Goal: Task Accomplishment & Management: Manage account settings

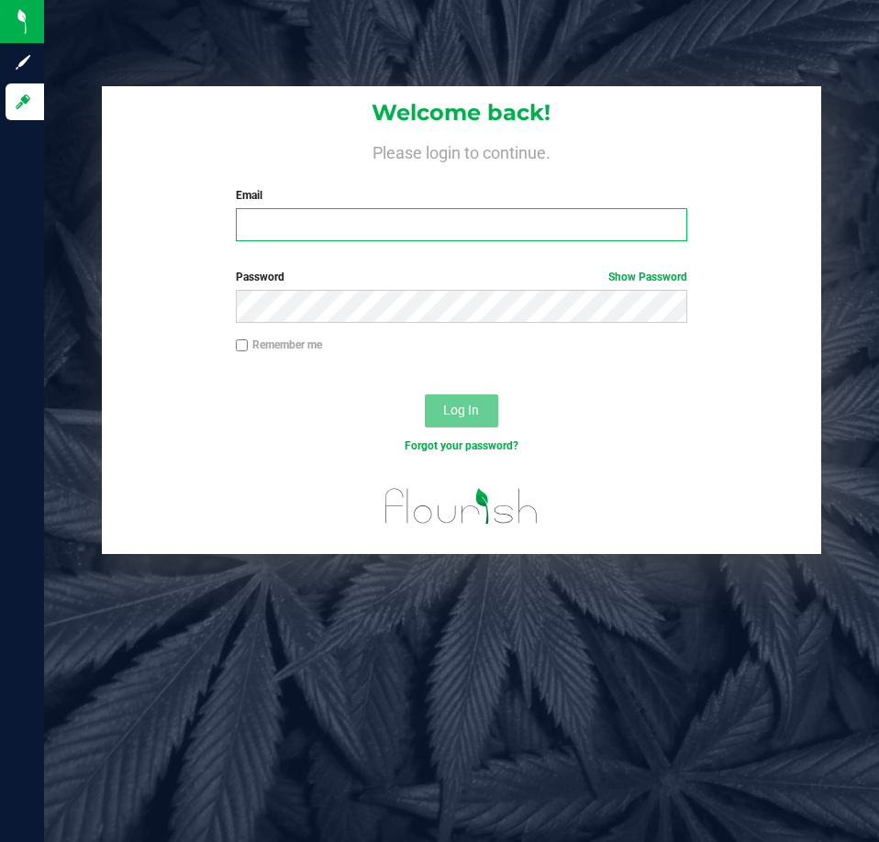
click at [454, 219] on input "Email" at bounding box center [461, 224] width 451 height 33
type input "Ebell@liveparallel.com"
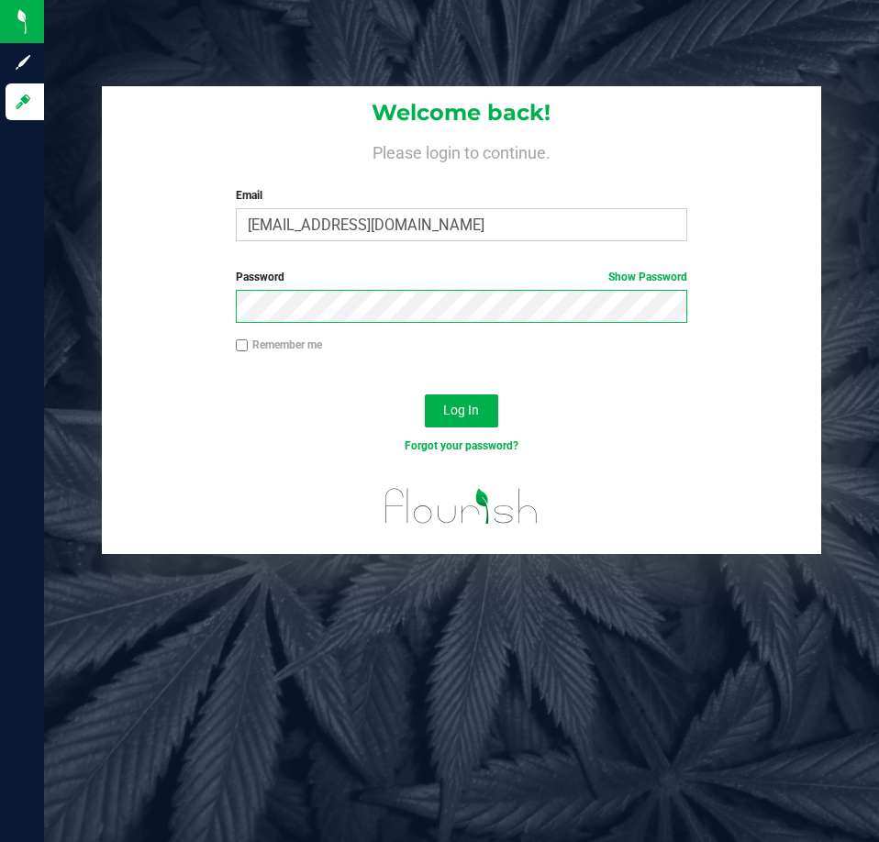
click at [425, 364] on button "Log In" at bounding box center [461, 411] width 73 height 33
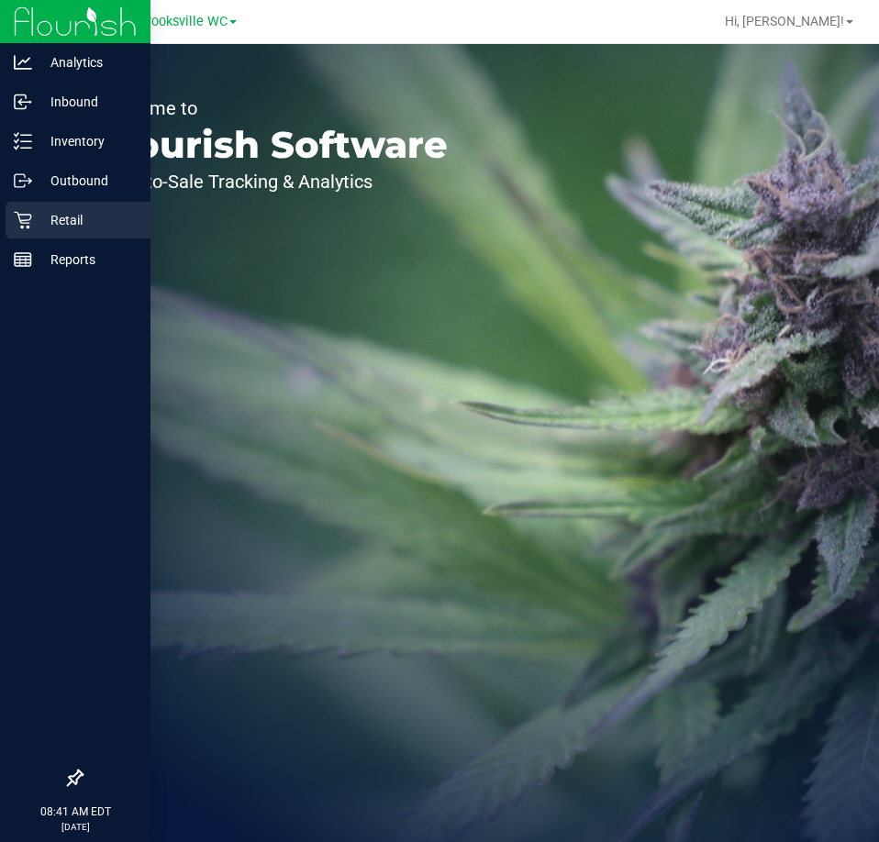
click at [71, 230] on p "Retail" at bounding box center [87, 220] width 110 height 22
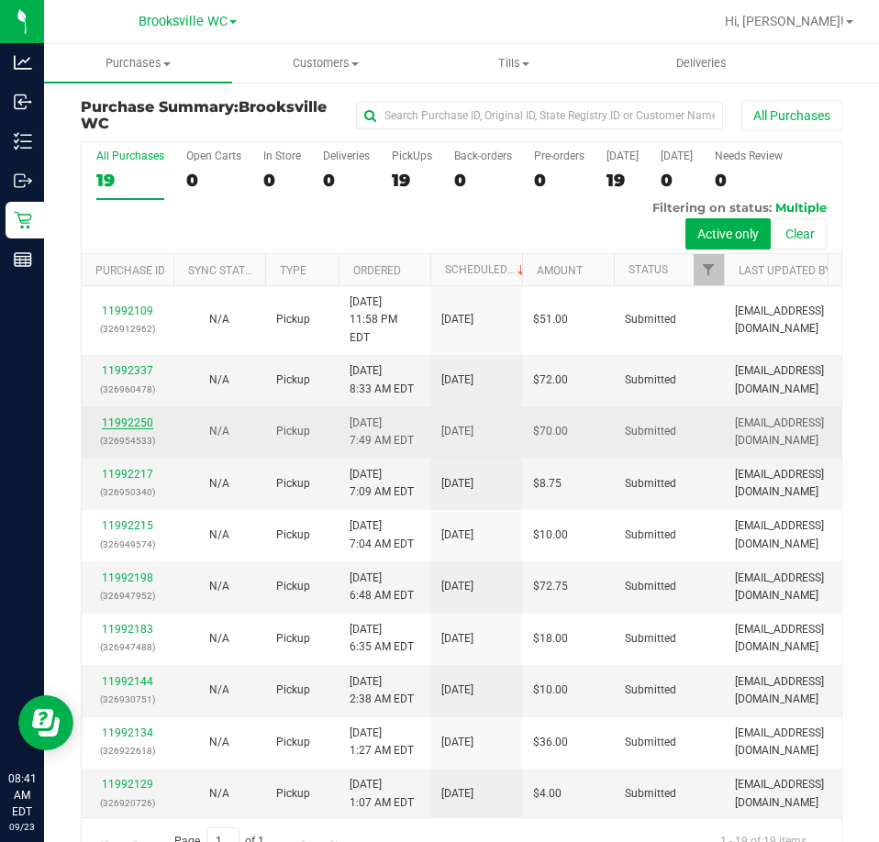
click at [122, 364] on link "11992250" at bounding box center [127, 423] width 51 height 13
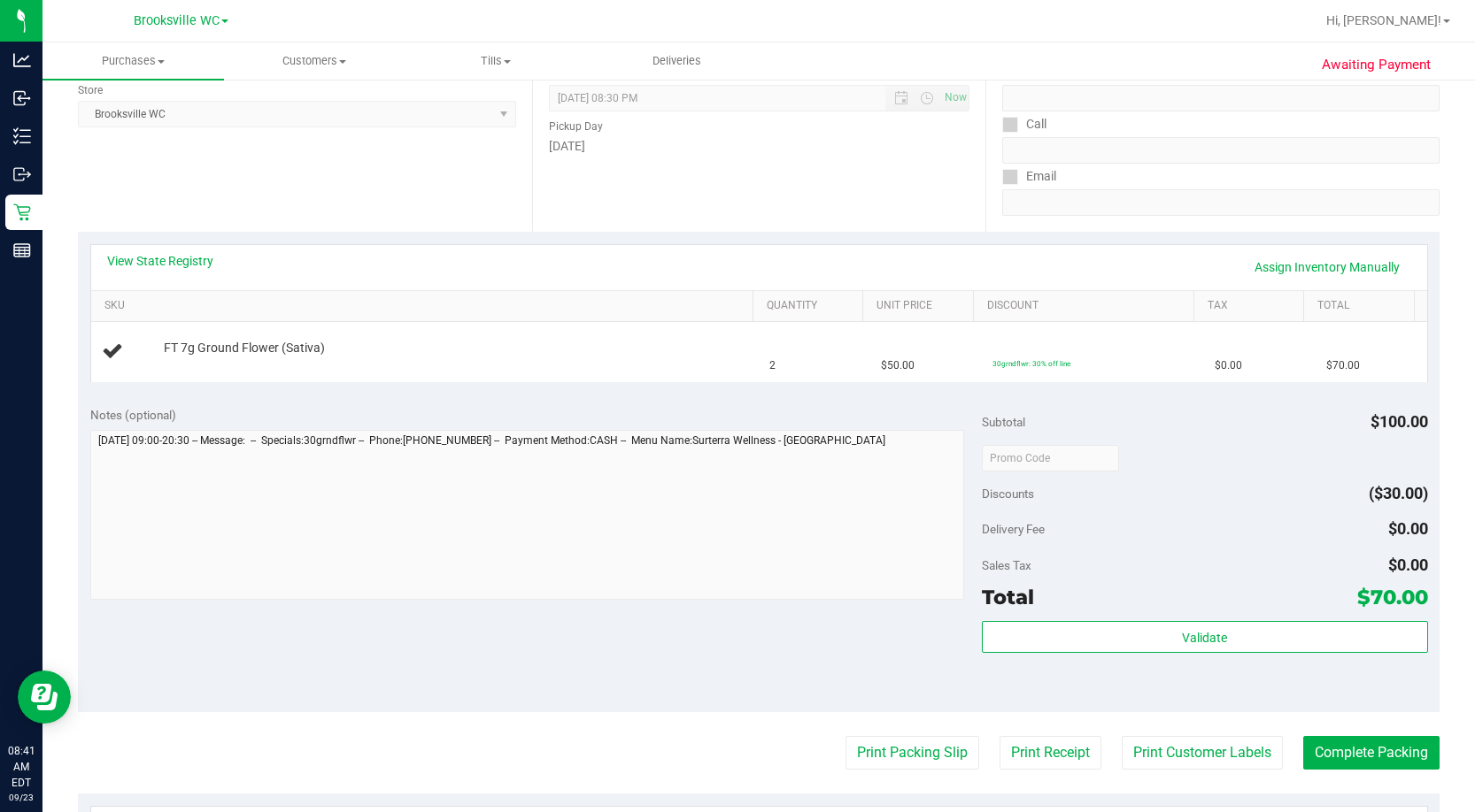
scroll to position [265, 0]
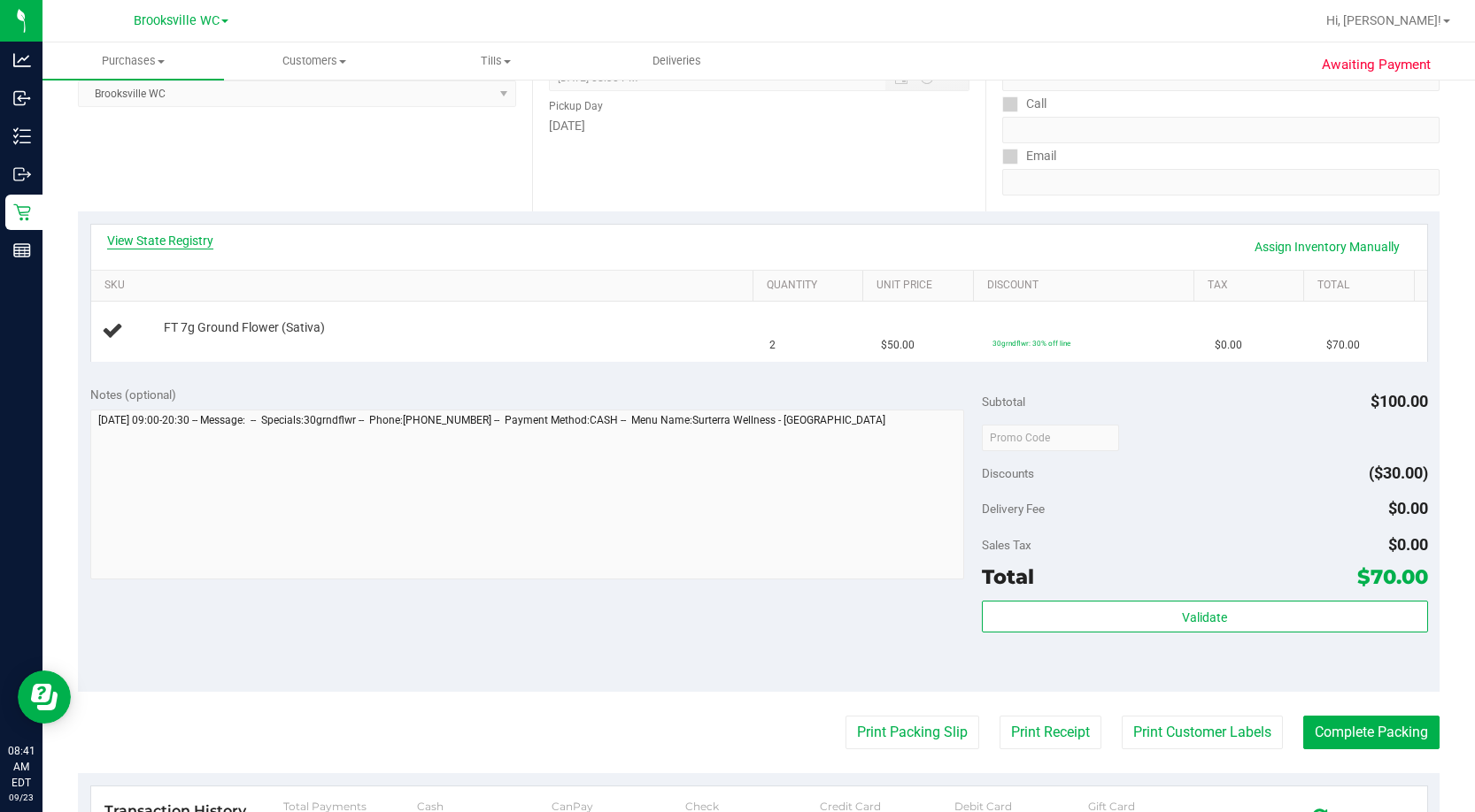
click at [188, 243] on link "View State Registry" at bounding box center [160, 240] width 106 height 17
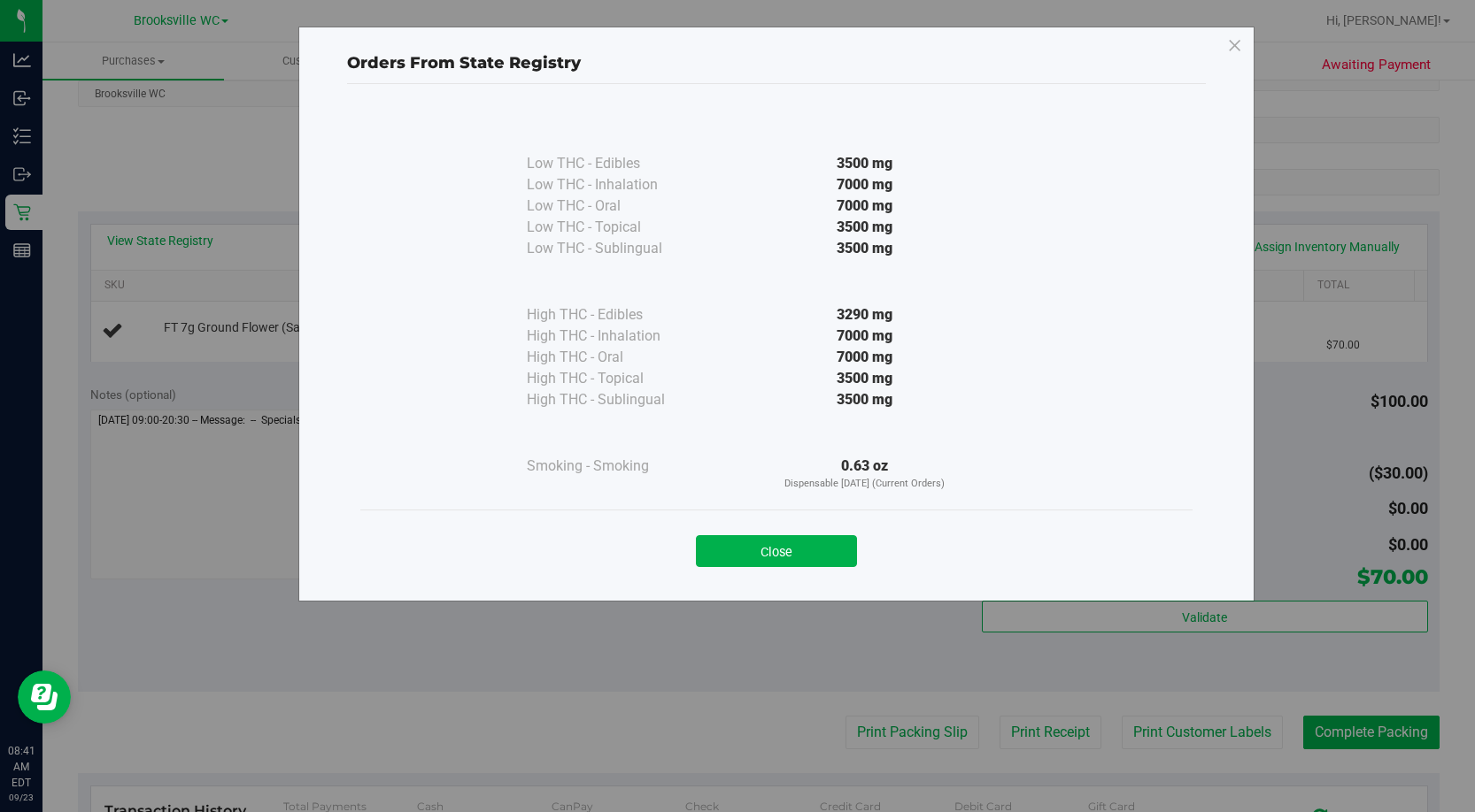
click at [812, 351] on button "Close" at bounding box center [776, 551] width 161 height 32
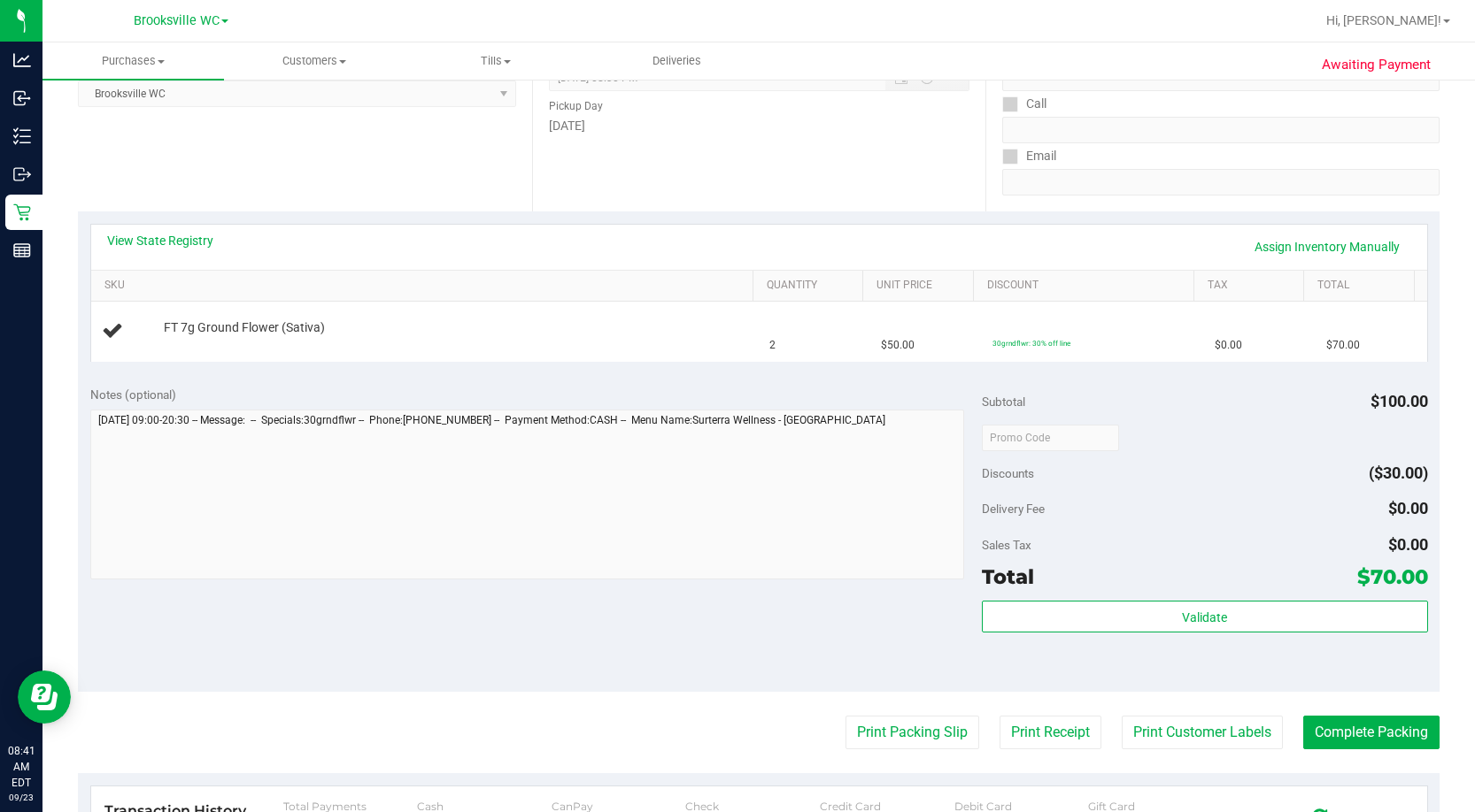
click at [749, 142] on div "Date Pickup Date/Time 09/23/2025 Now 09/23/2025 08:30 PM Now Pickup Day Tuesday" at bounding box center [758, 102] width 454 height 217
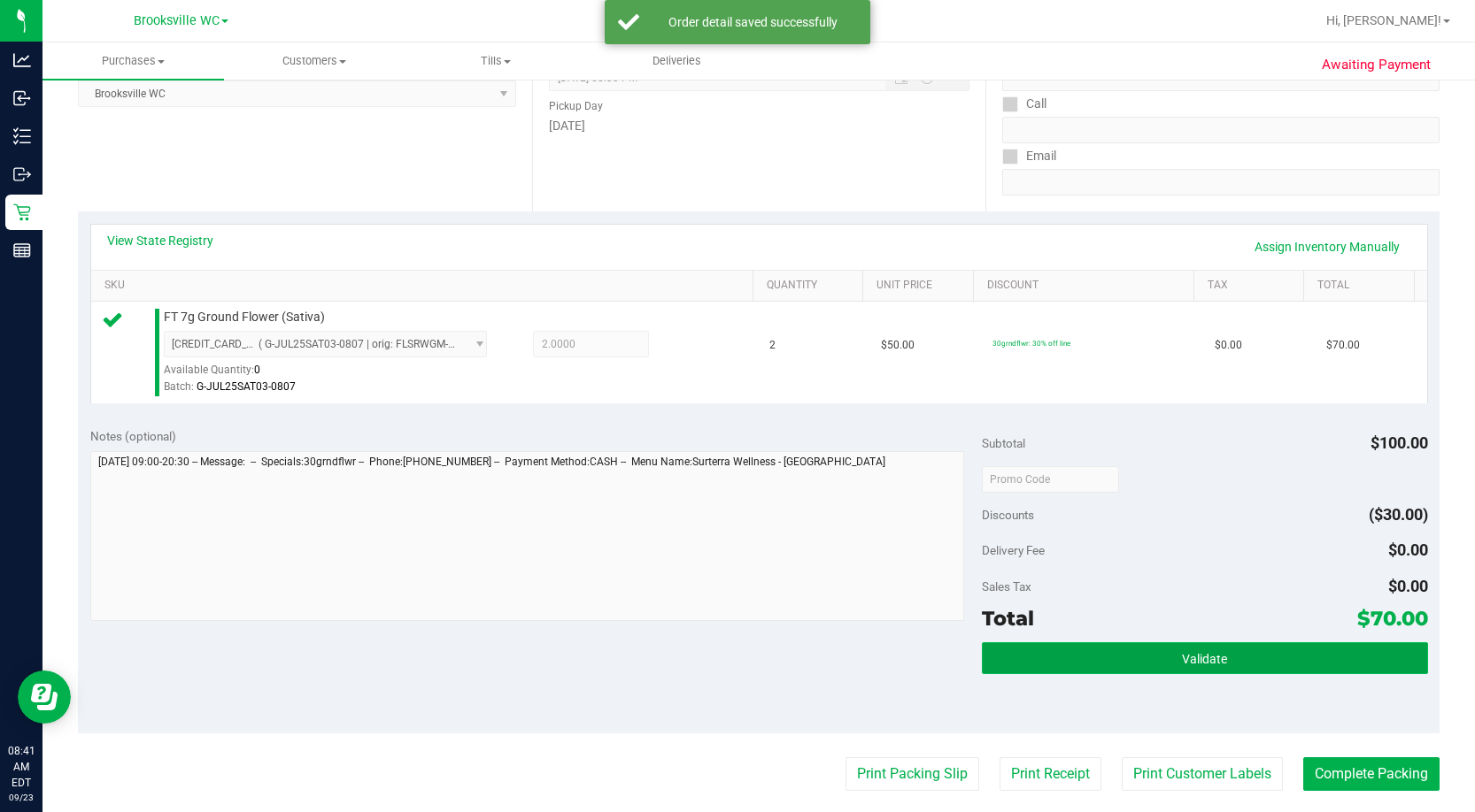
click at [847, 351] on span "Validate" at bounding box center [1204, 659] width 45 height 14
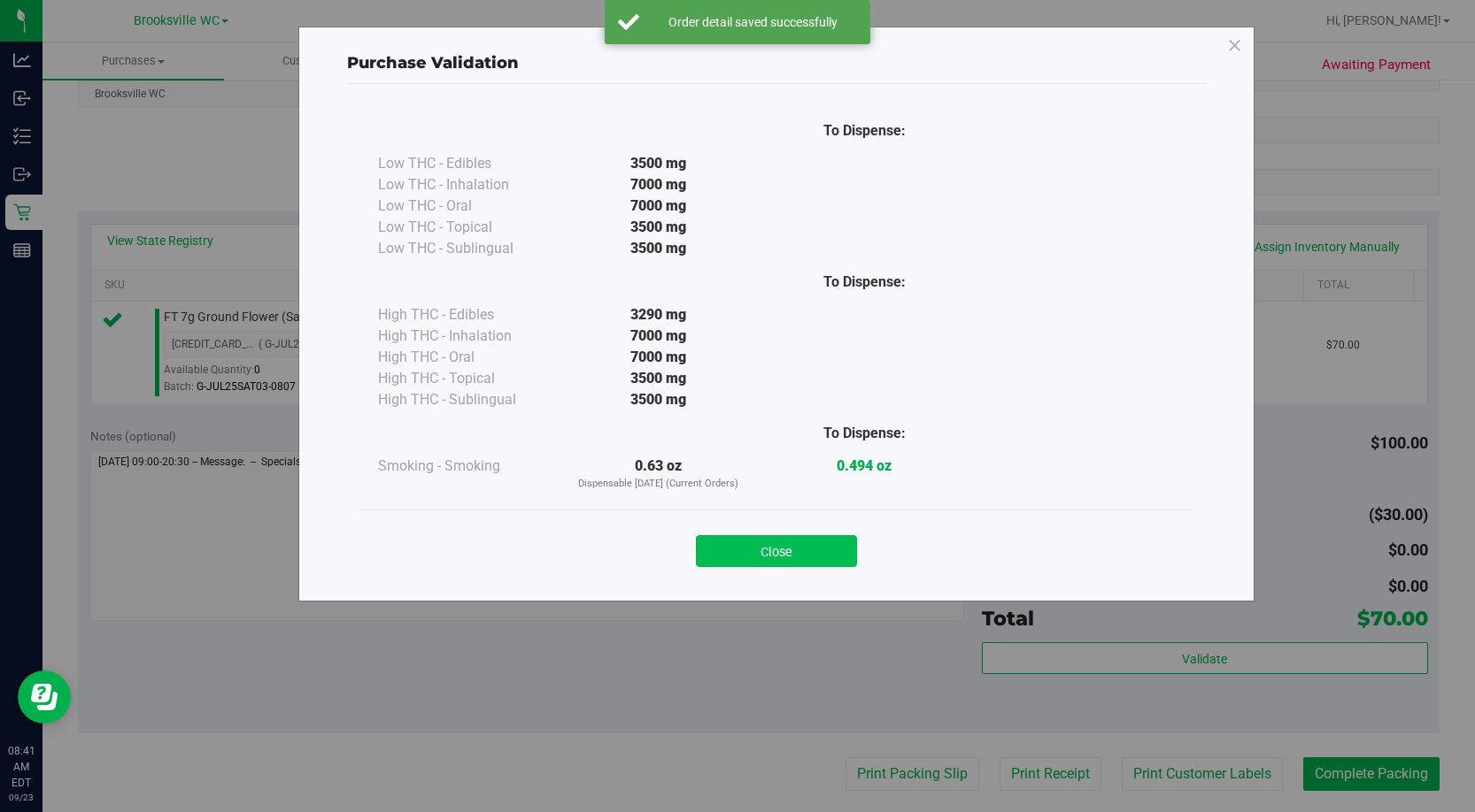
click at [839, 351] on button "Close" at bounding box center [776, 551] width 161 height 32
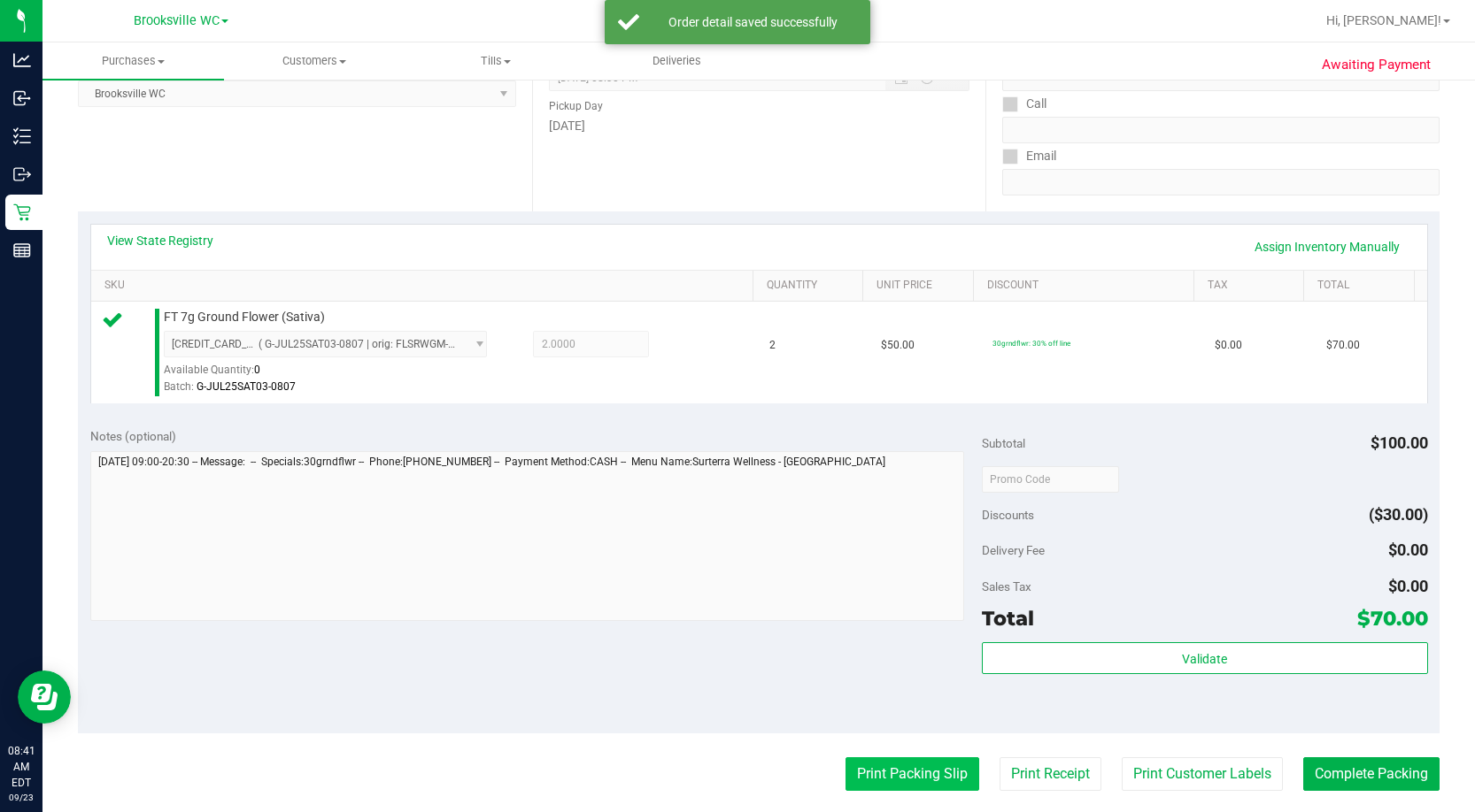
click at [847, 351] on button "Print Packing Slip" at bounding box center [912, 773] width 134 height 34
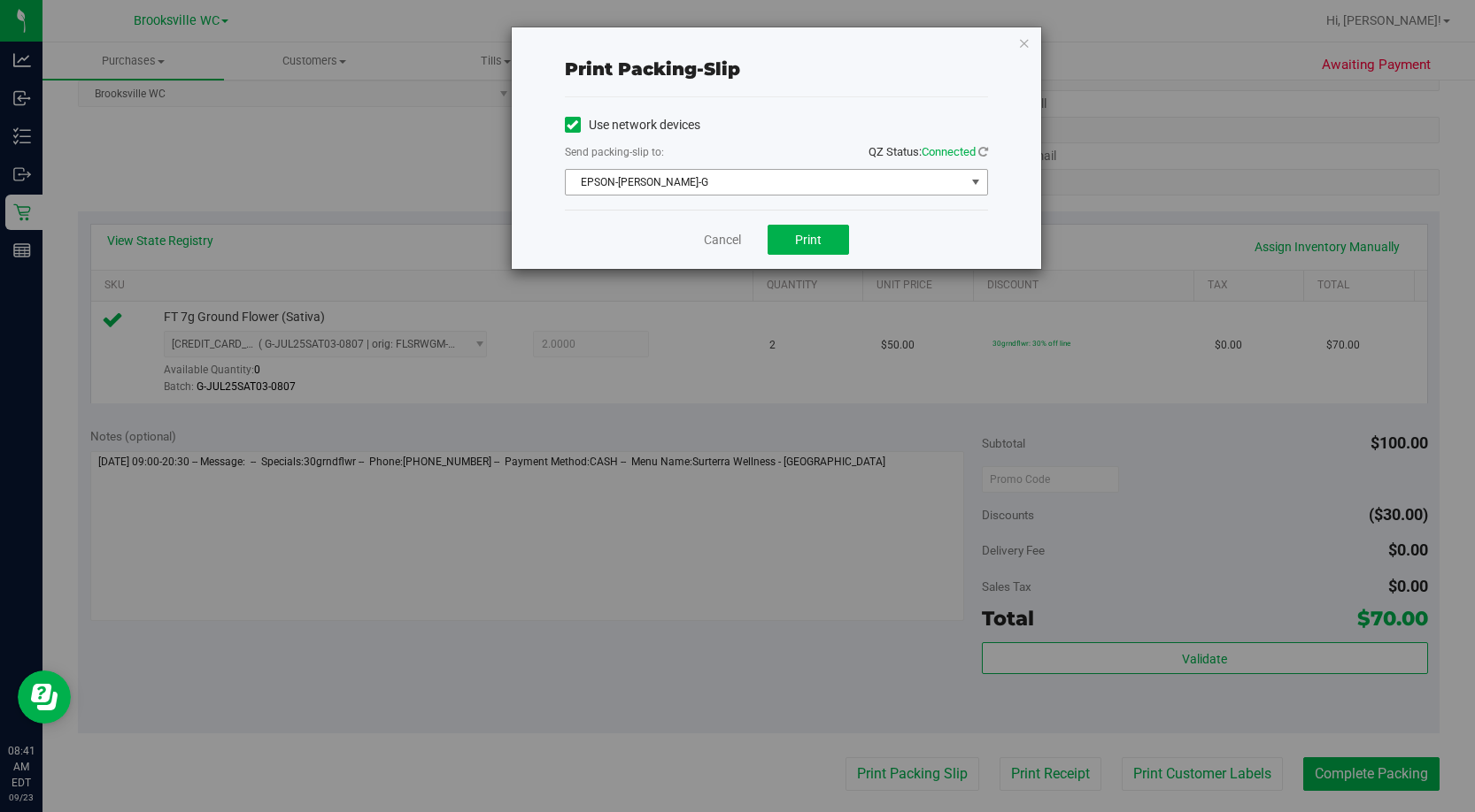
click at [717, 185] on span "EPSON-BECKY-G" at bounding box center [765, 182] width 399 height 25
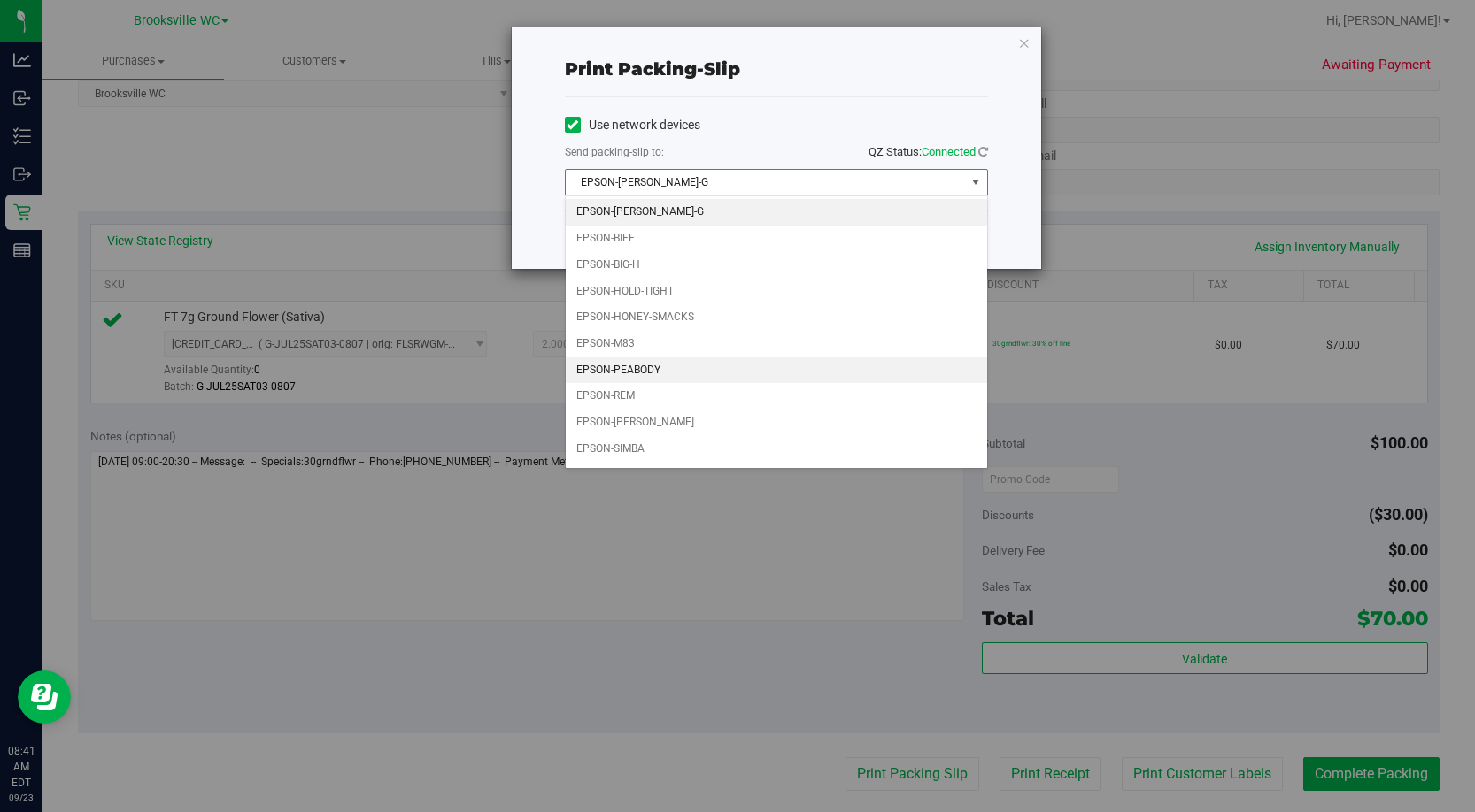
click at [677, 351] on li "EPSON-PEABODY" at bounding box center [776, 371] width 422 height 27
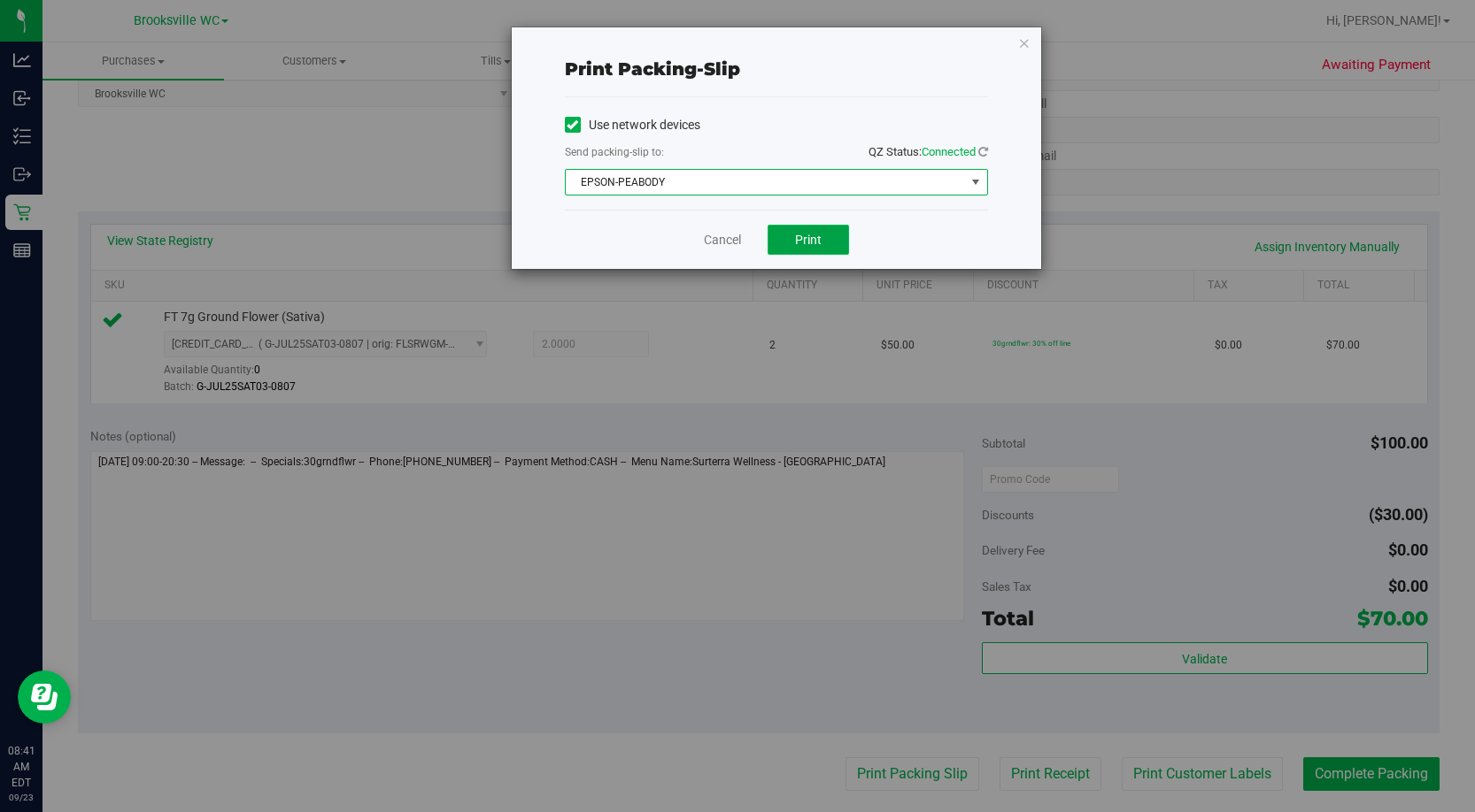
click at [788, 249] on button "Print" at bounding box center [807, 239] width 81 height 30
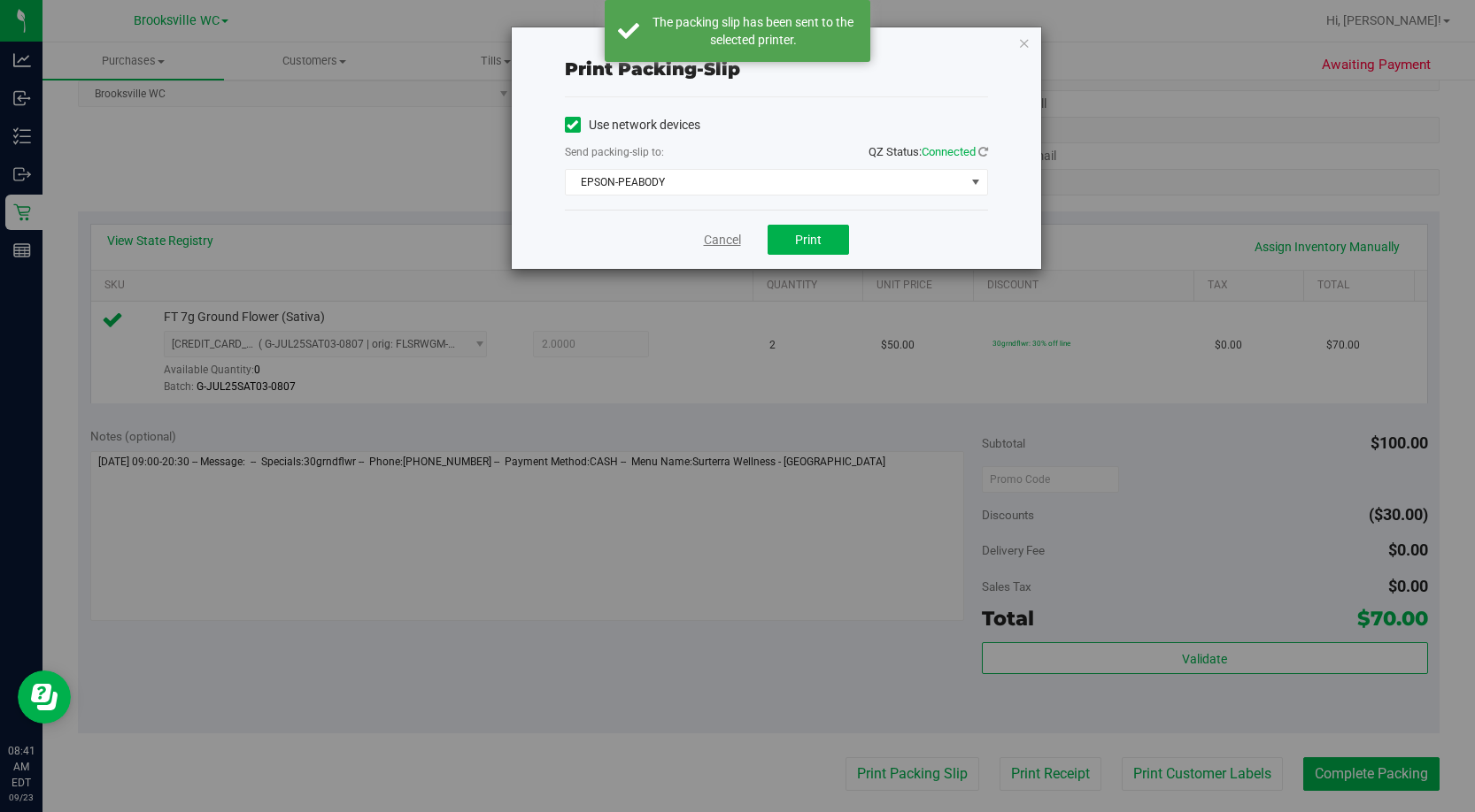
click at [720, 241] on link "Cancel" at bounding box center [722, 239] width 38 height 18
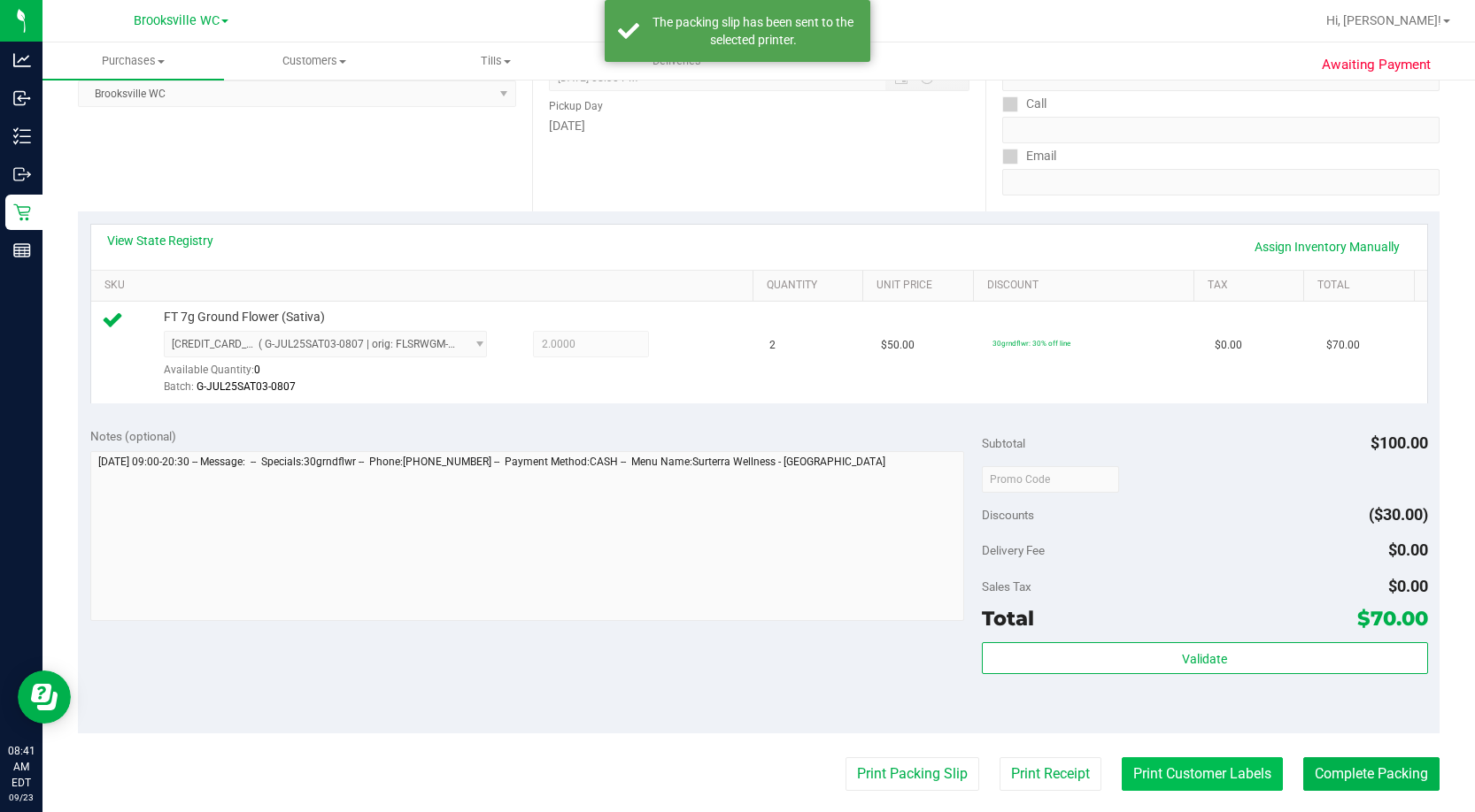
click at [847, 351] on button "Print Customer Labels" at bounding box center [1202, 773] width 161 height 34
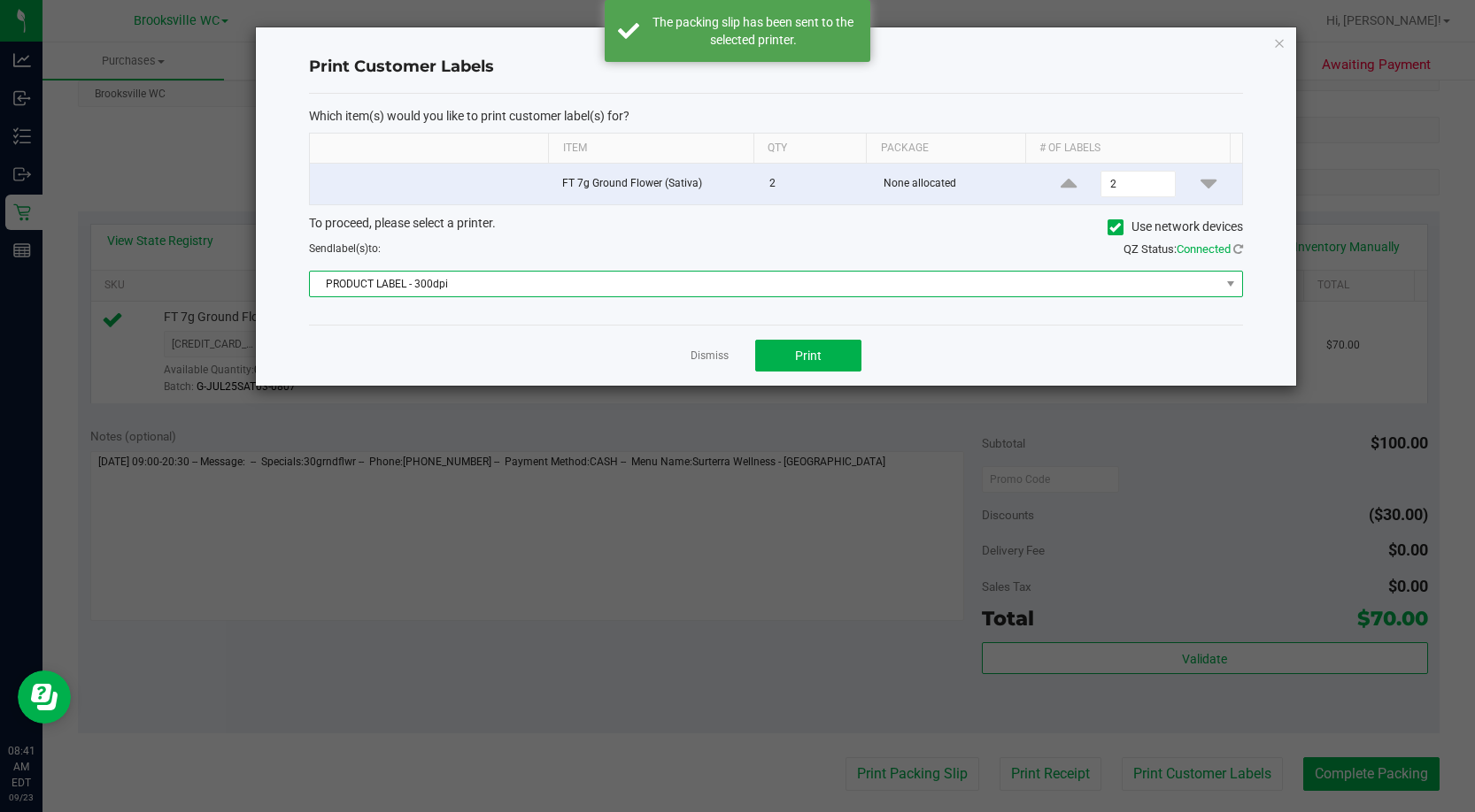
click at [558, 282] on span "PRODUCT LABEL - 300dpi" at bounding box center [764, 284] width 910 height 25
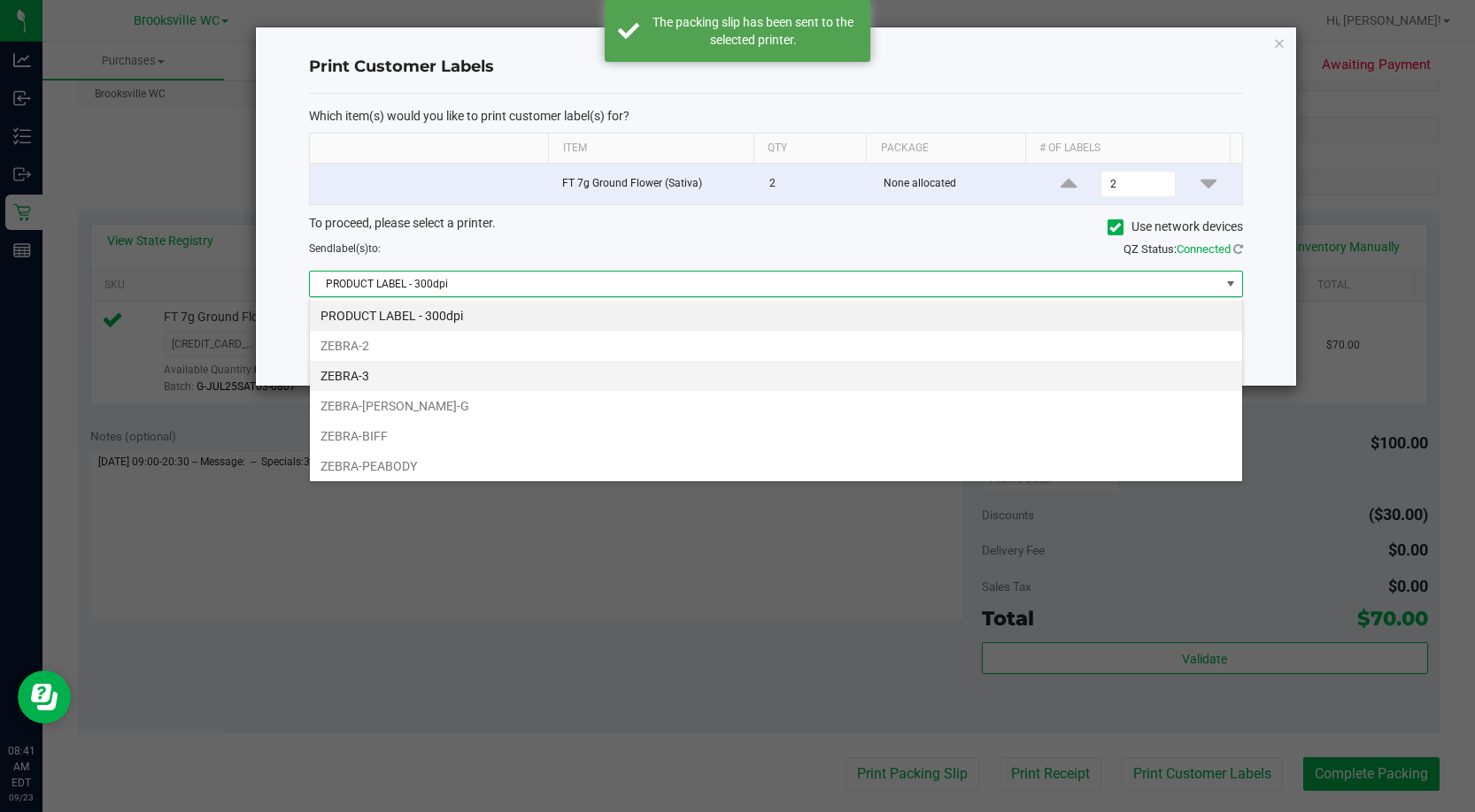
scroll to position [4, 0]
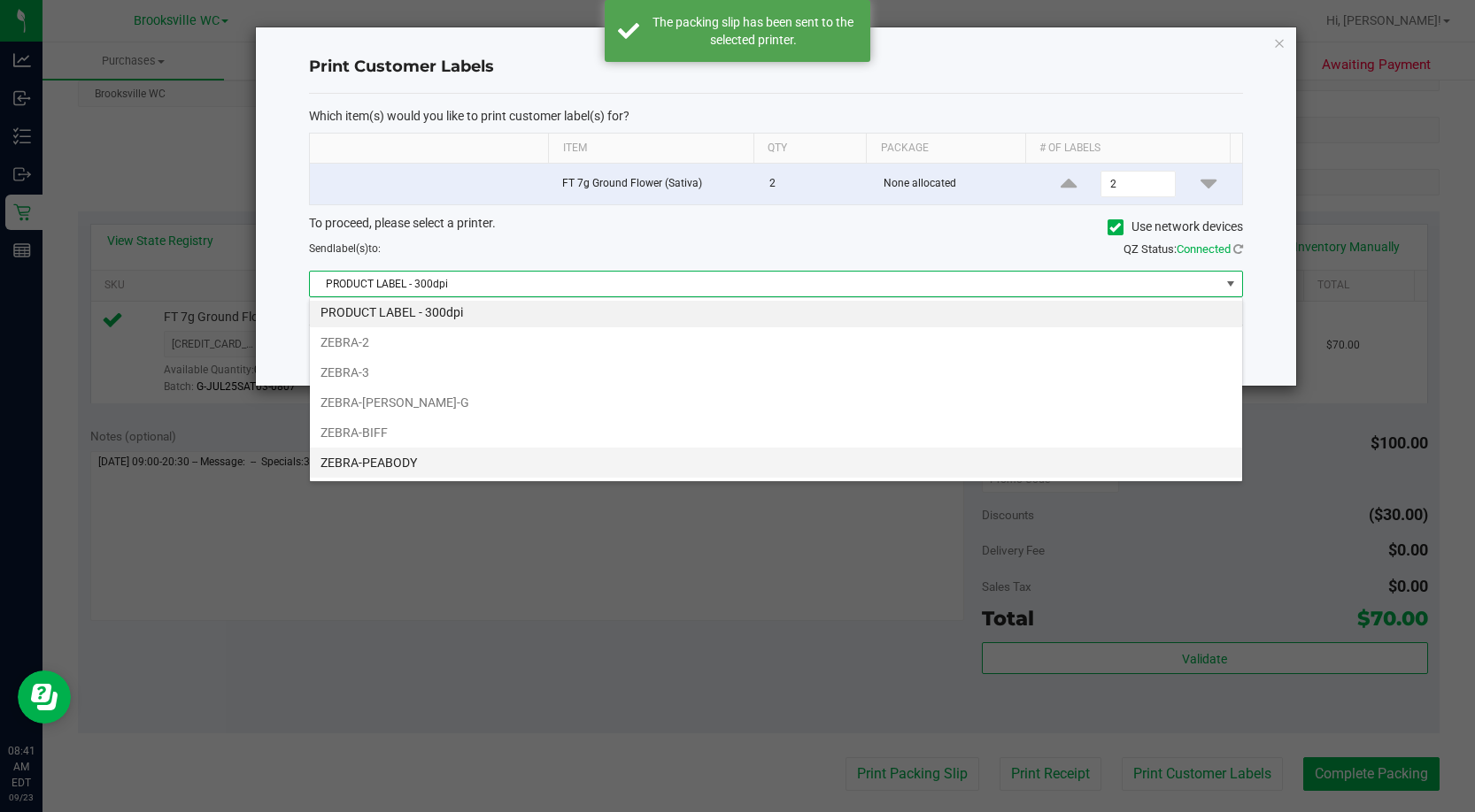
click at [467, 351] on li "ZEBRA-PEABODY" at bounding box center [776, 462] width 932 height 30
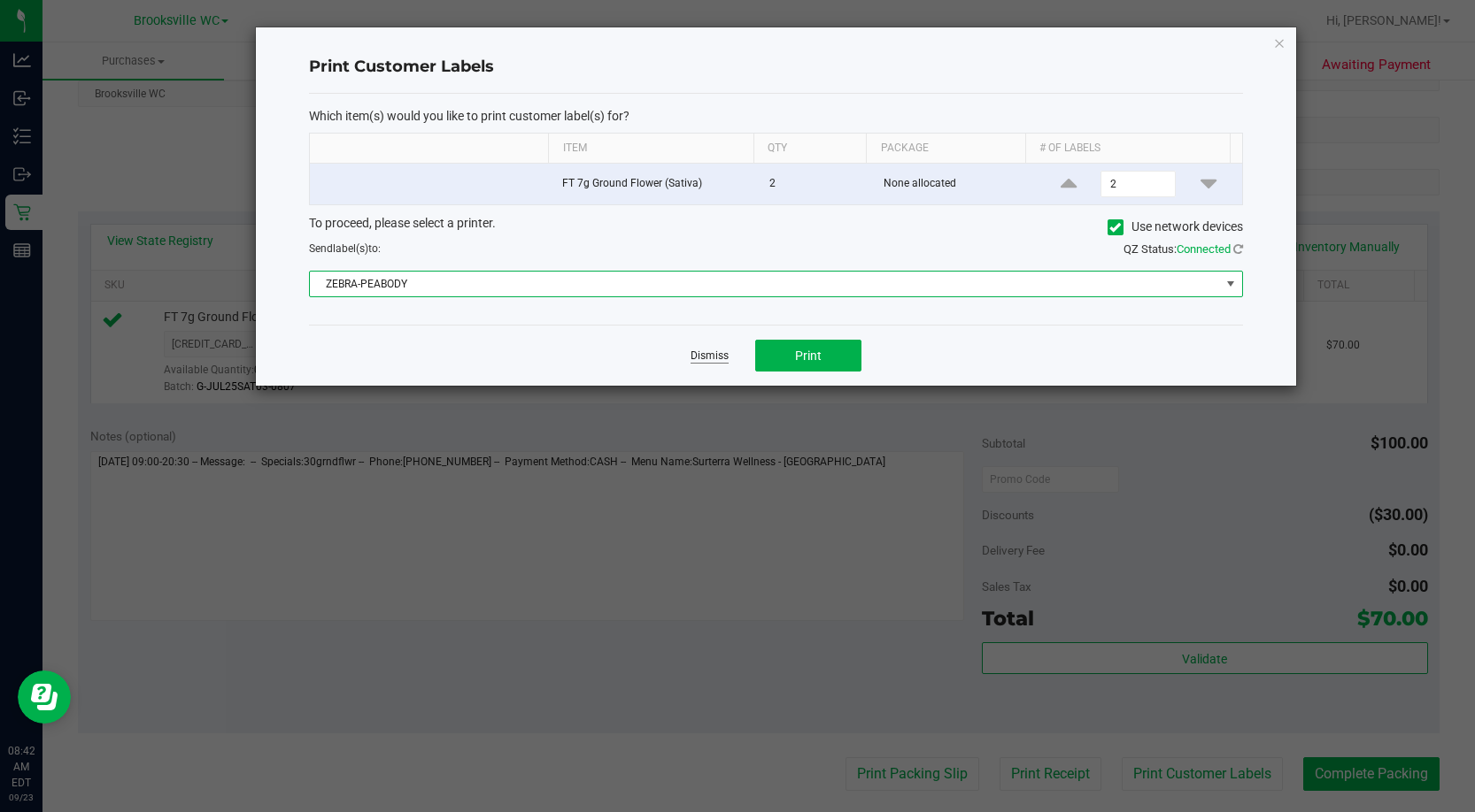
click at [702, 351] on link "Dismiss" at bounding box center [709, 357] width 38 height 15
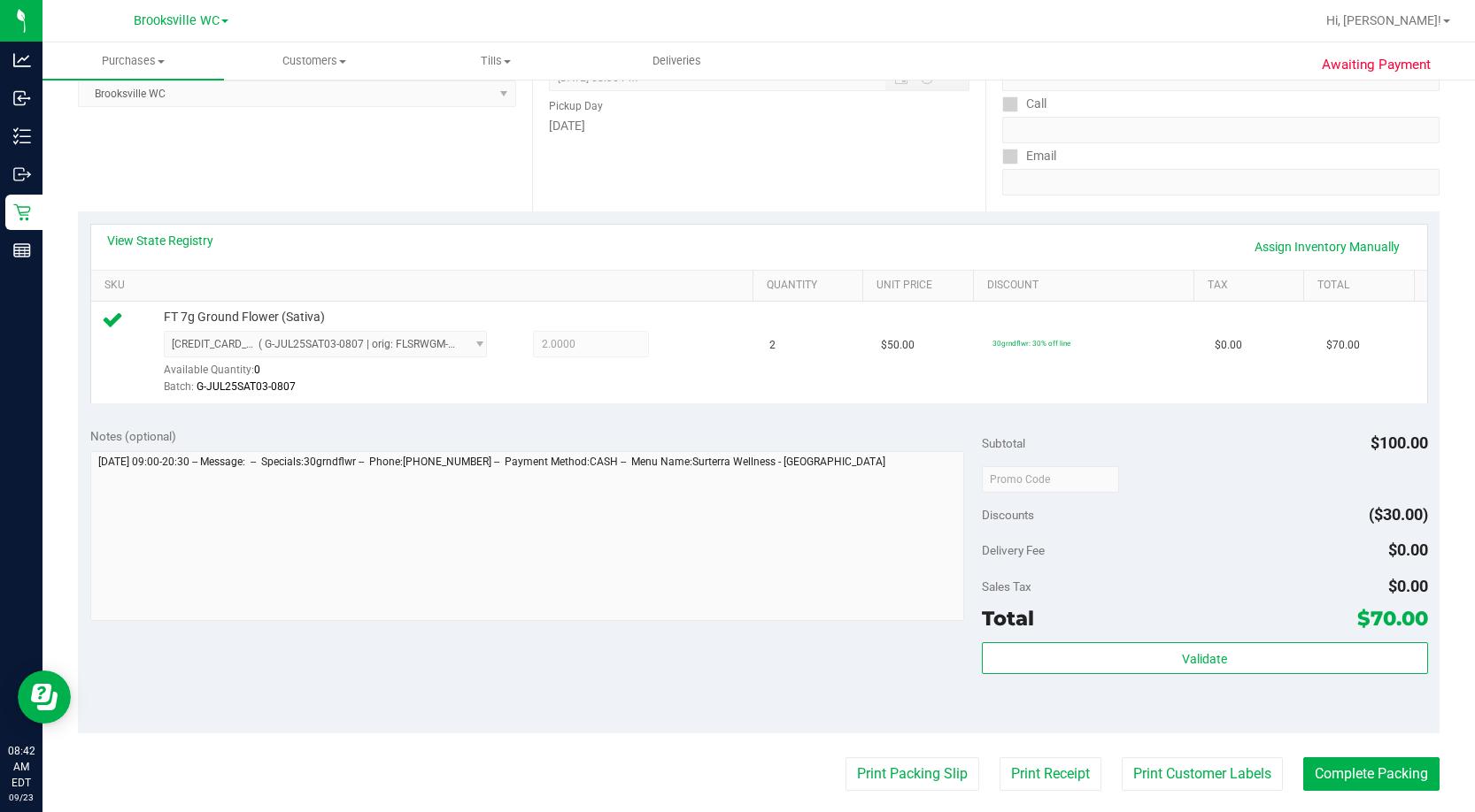
click at [847, 351] on div "Subtotal $100.00 Discounts ($30.00) Delivery Fee $0.00 Sales Tax $0.00 Total $7…" at bounding box center [1205, 575] width 446 height 295
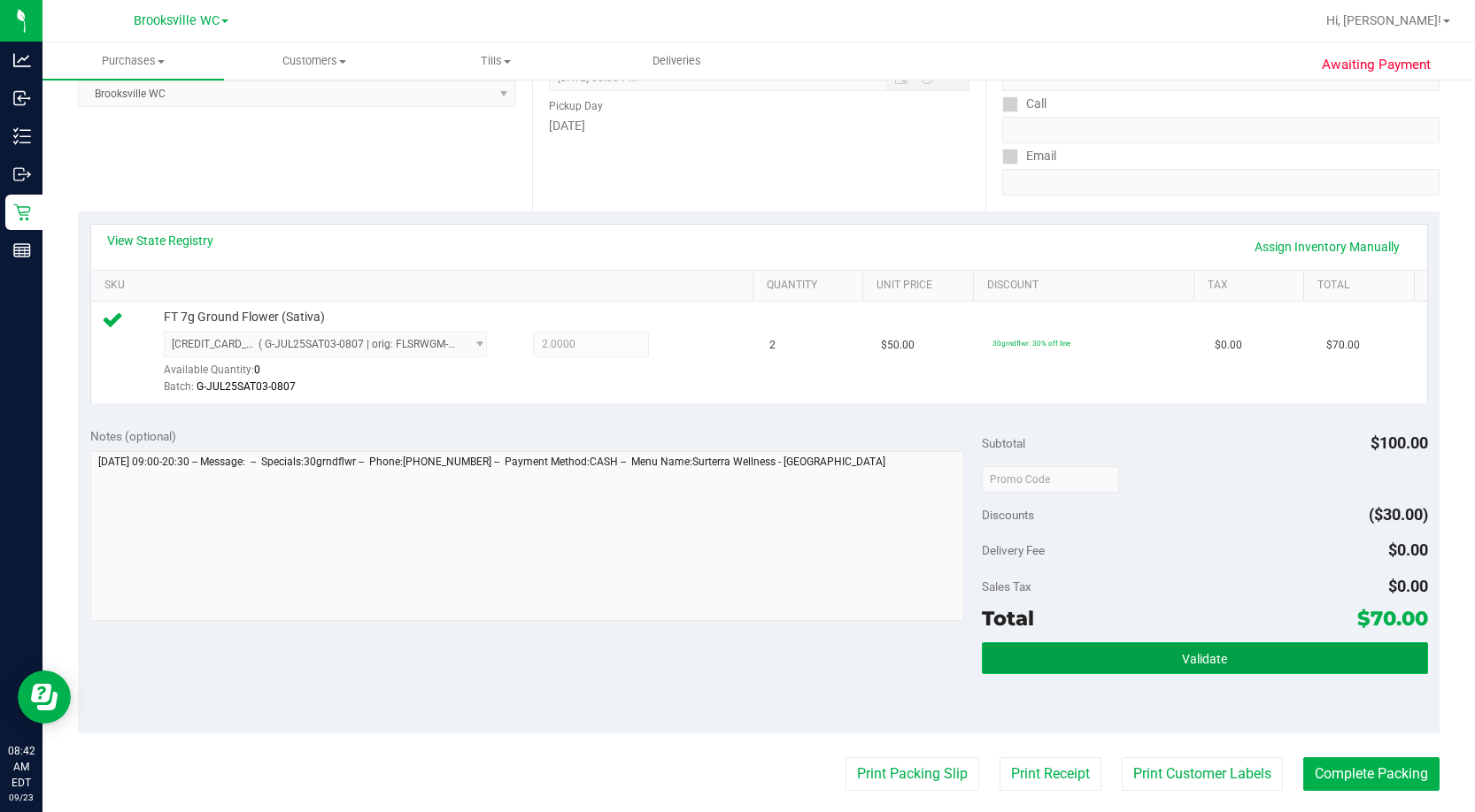
click at [847, 351] on button "Validate" at bounding box center [1205, 658] width 446 height 32
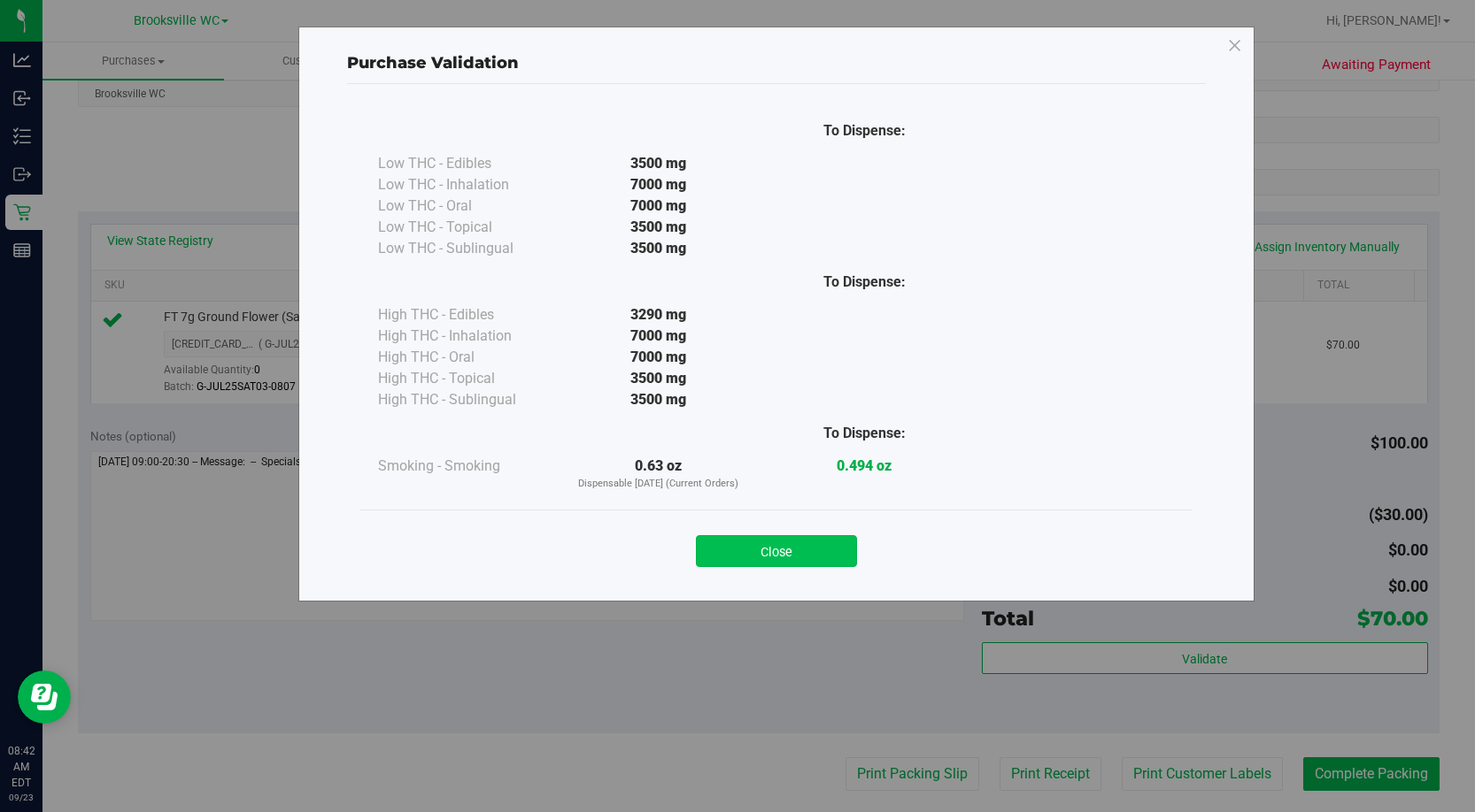
click at [810, 351] on button "Close" at bounding box center [776, 551] width 161 height 32
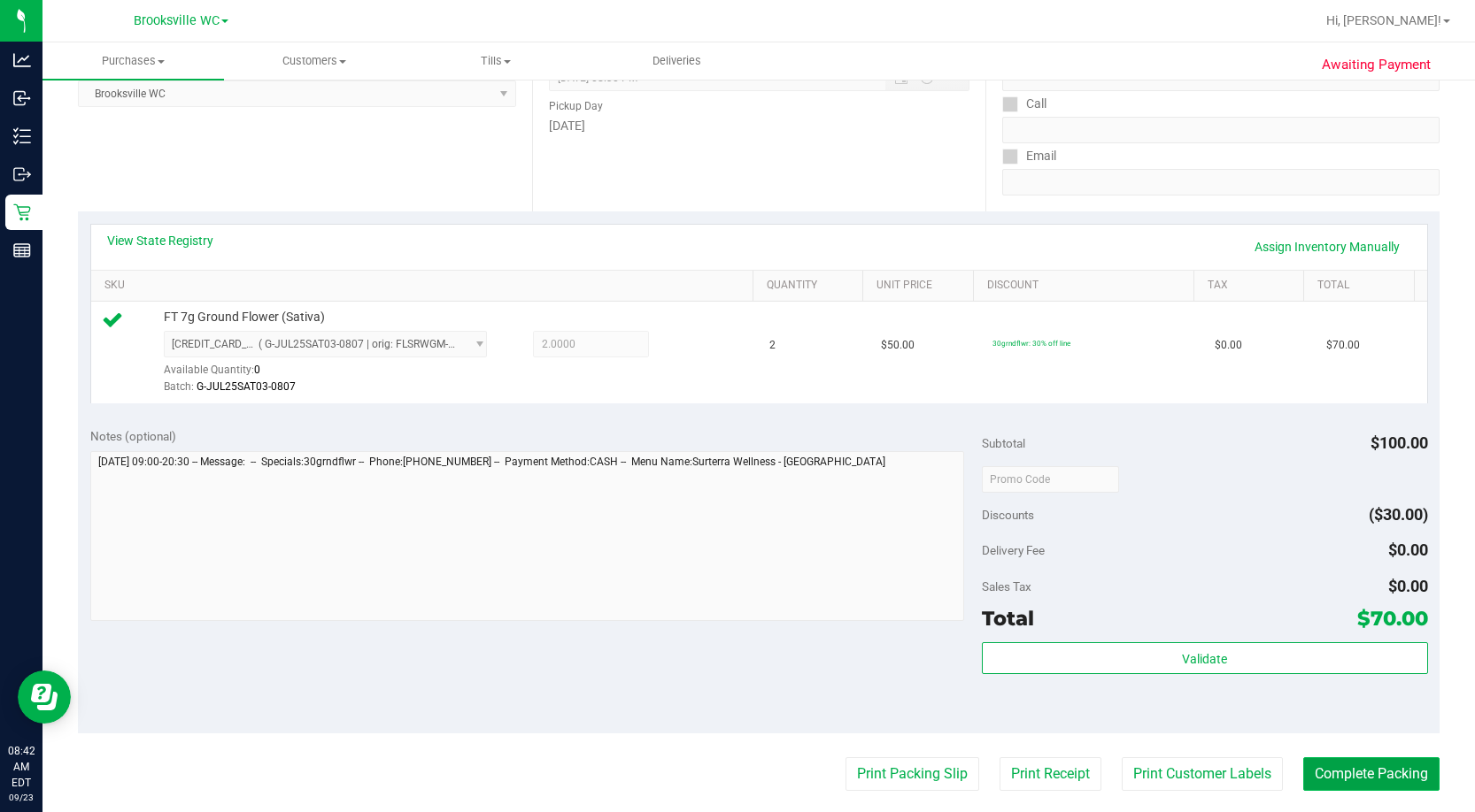
drag, startPoint x: 1399, startPoint y: 771, endPoint x: 1390, endPoint y: 773, distance: 9.2
click at [847, 351] on button "Complete Packing" at bounding box center [1371, 773] width 136 height 34
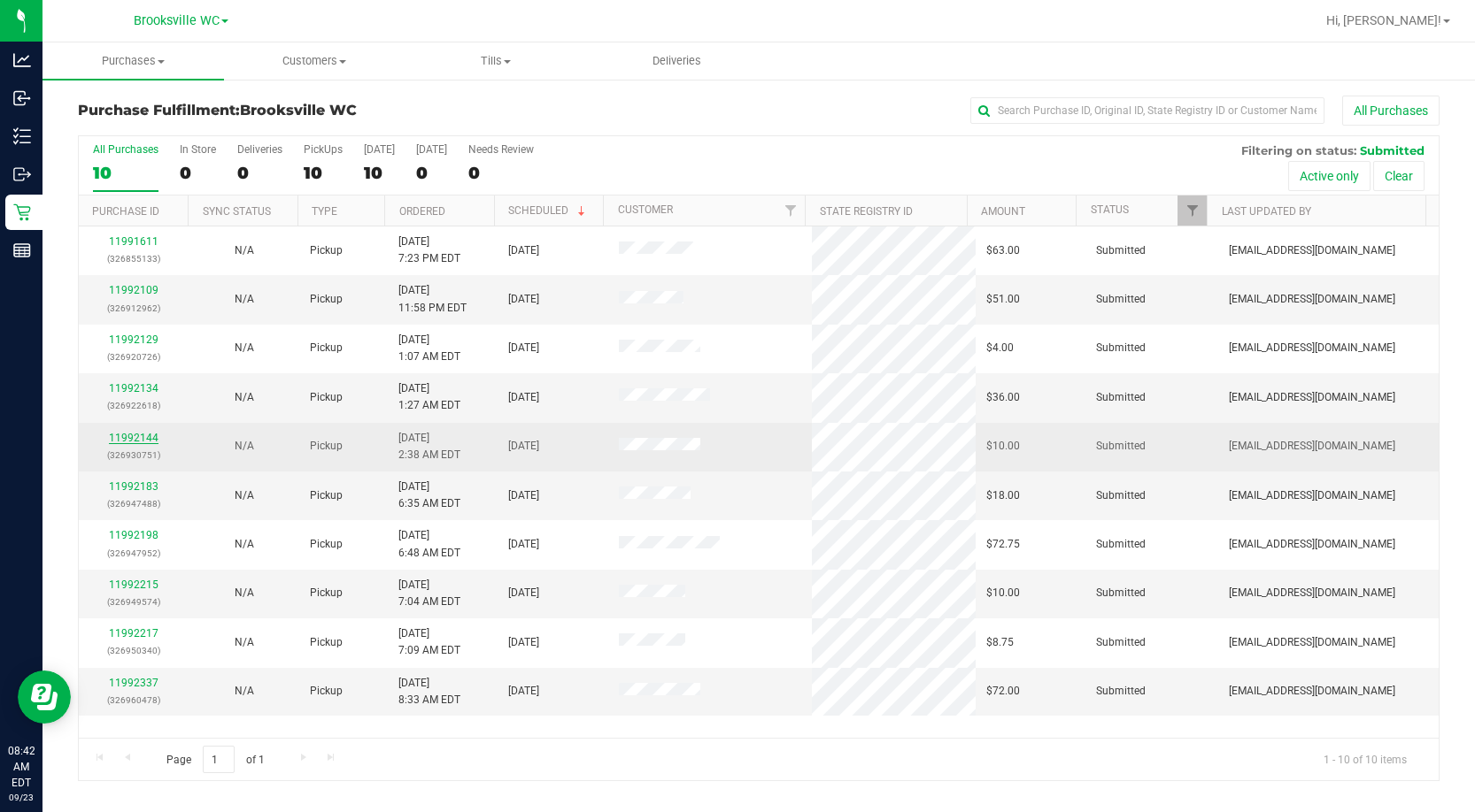
click at [118, 351] on link "11992144" at bounding box center [133, 438] width 49 height 13
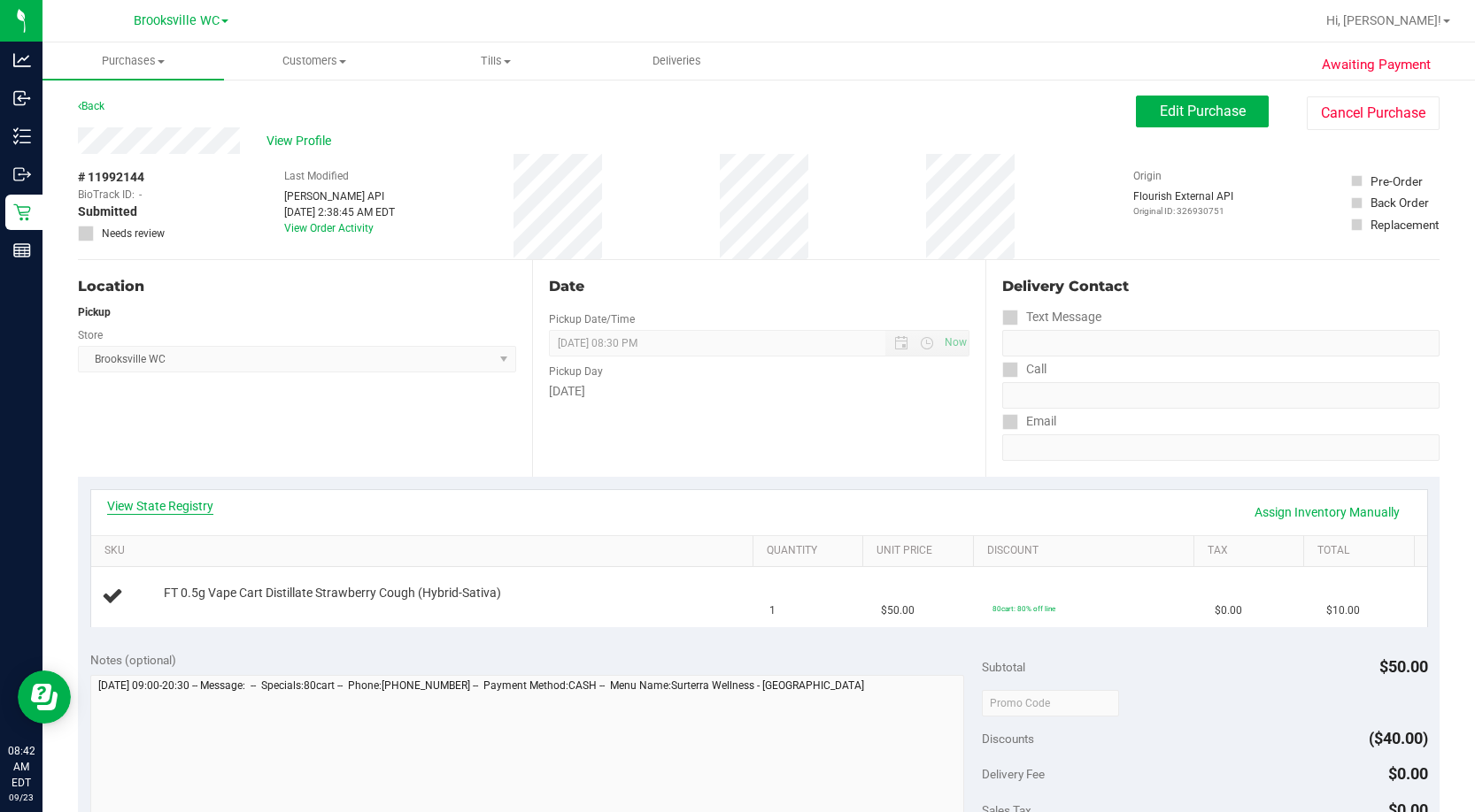
click at [195, 351] on link "View State Registry" at bounding box center [160, 506] width 106 height 17
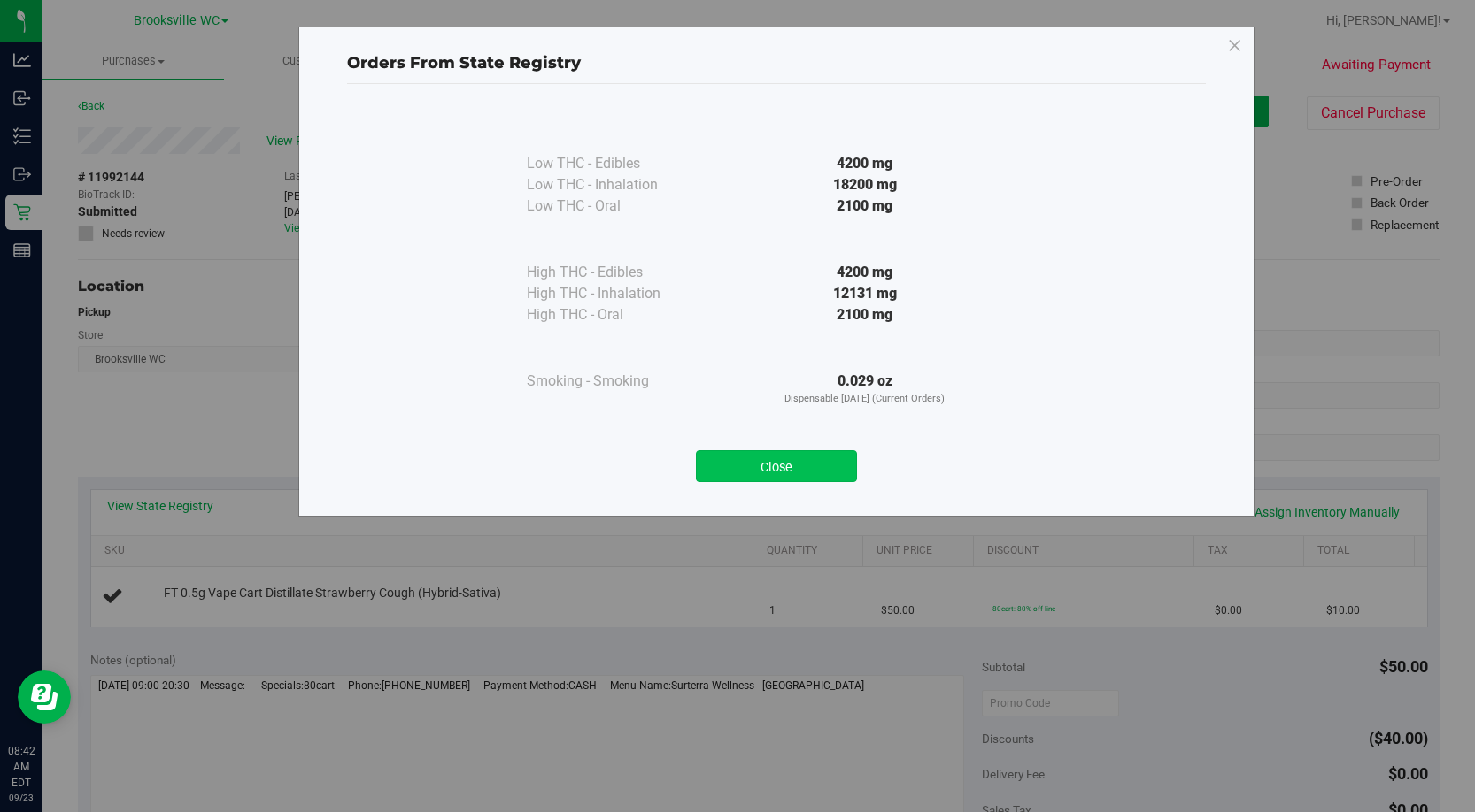
click at [820, 351] on button "Close" at bounding box center [776, 466] width 161 height 32
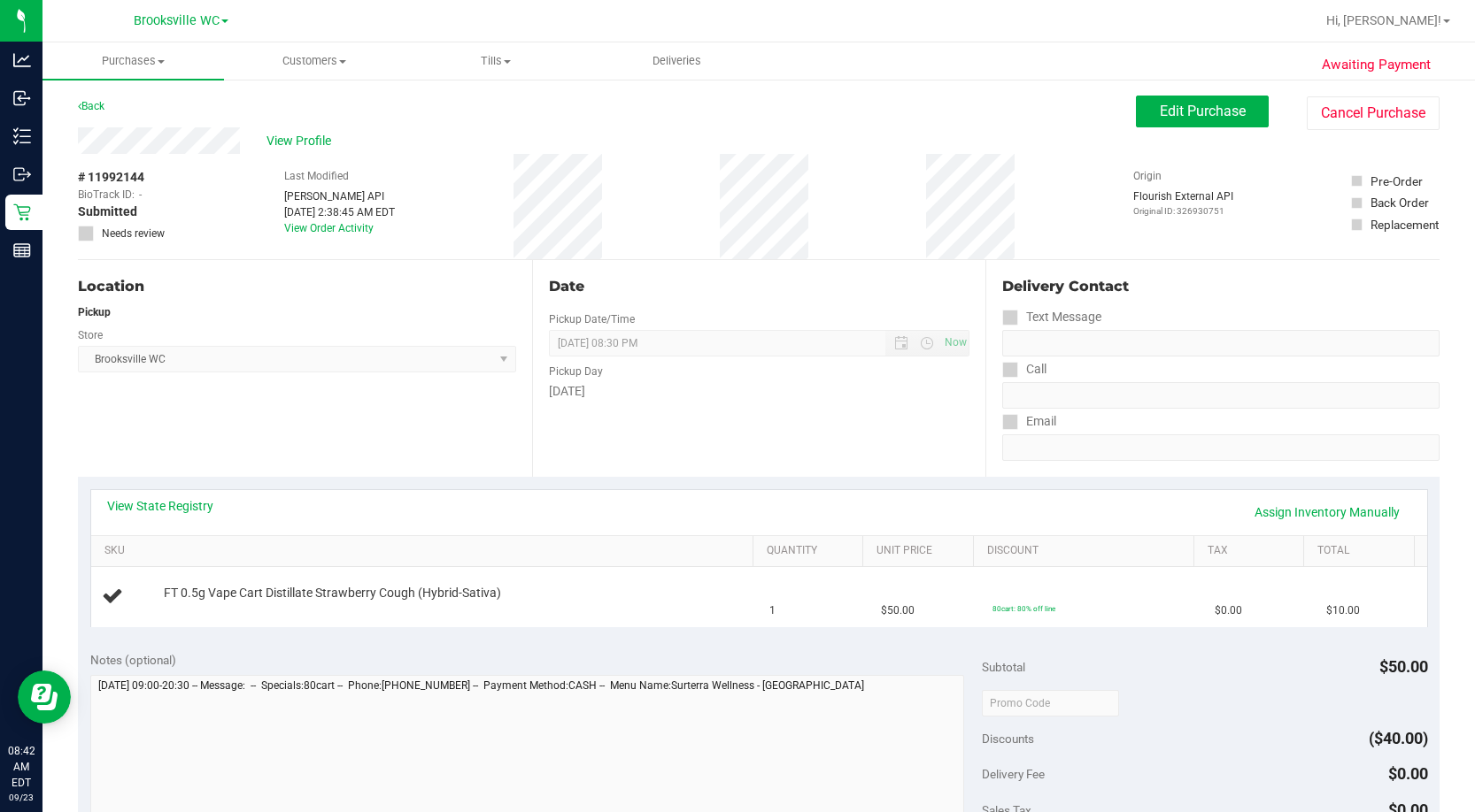
click at [825, 351] on div "Date Pickup Date/Time 09/23/2025 Now 09/23/2025 08:30 PM Now Pickup Day Tuesday" at bounding box center [758, 368] width 454 height 217
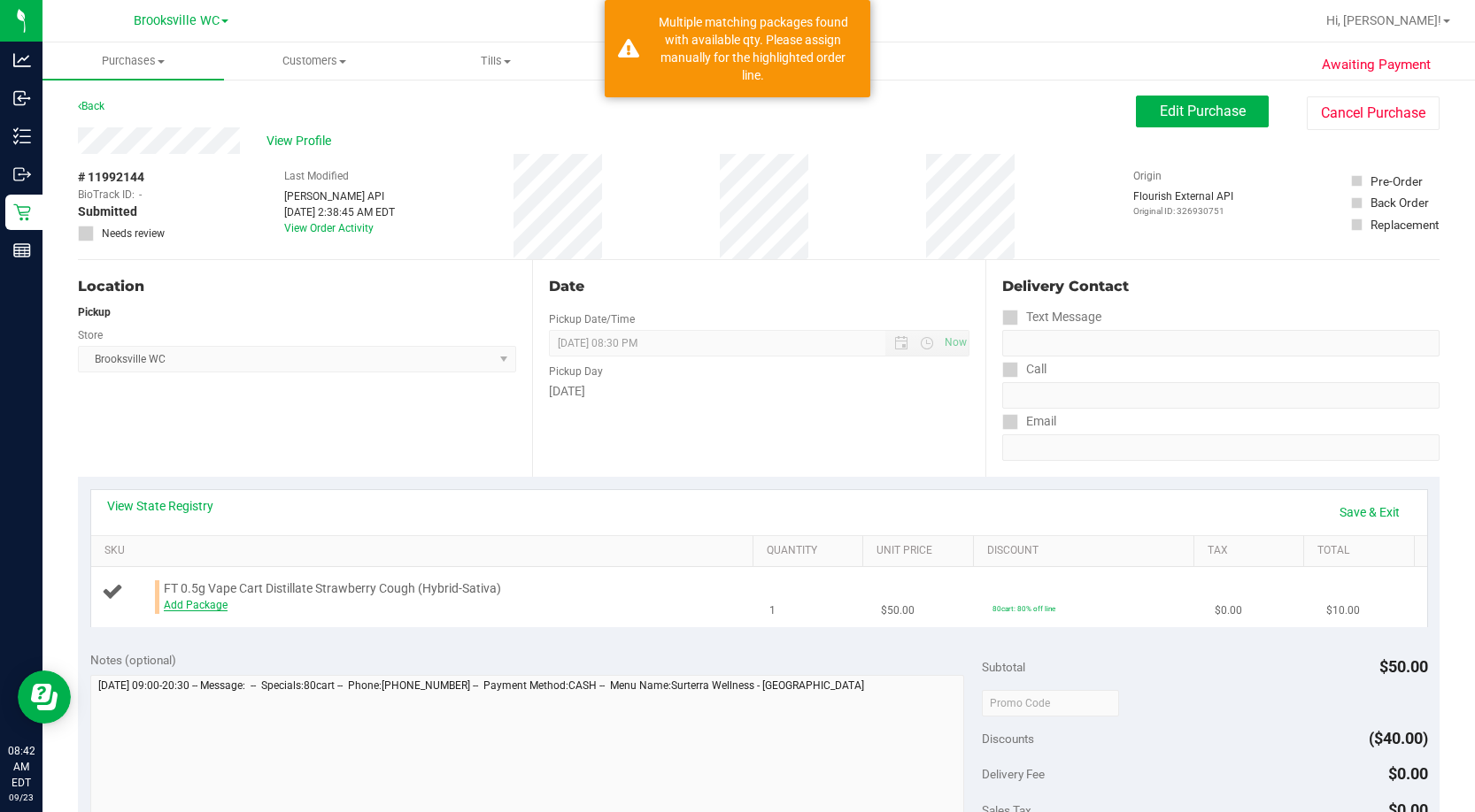
click at [193, 351] on link "Add Package" at bounding box center [196, 605] width 64 height 13
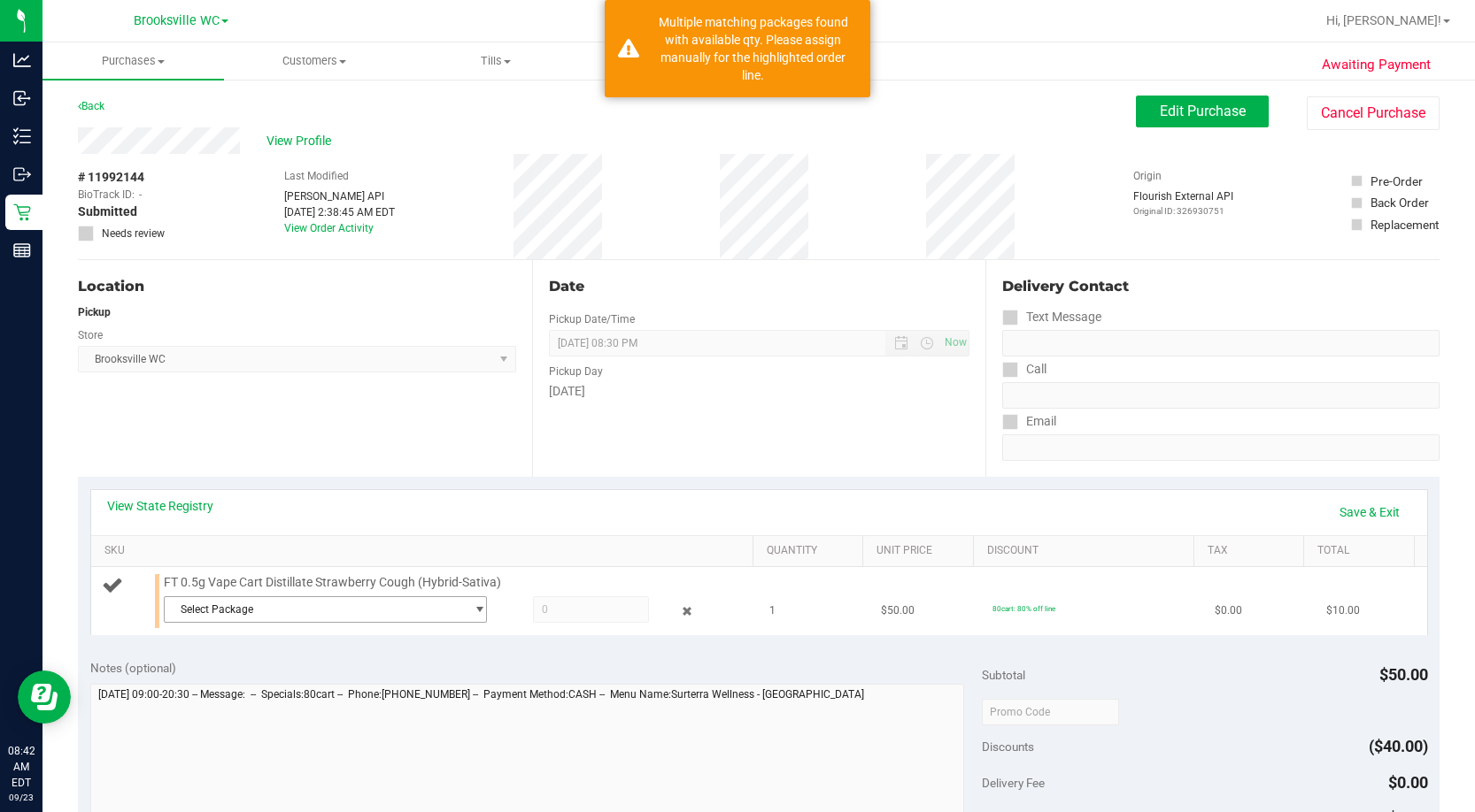
click at [262, 351] on span "Select Package" at bounding box center [314, 609] width 298 height 25
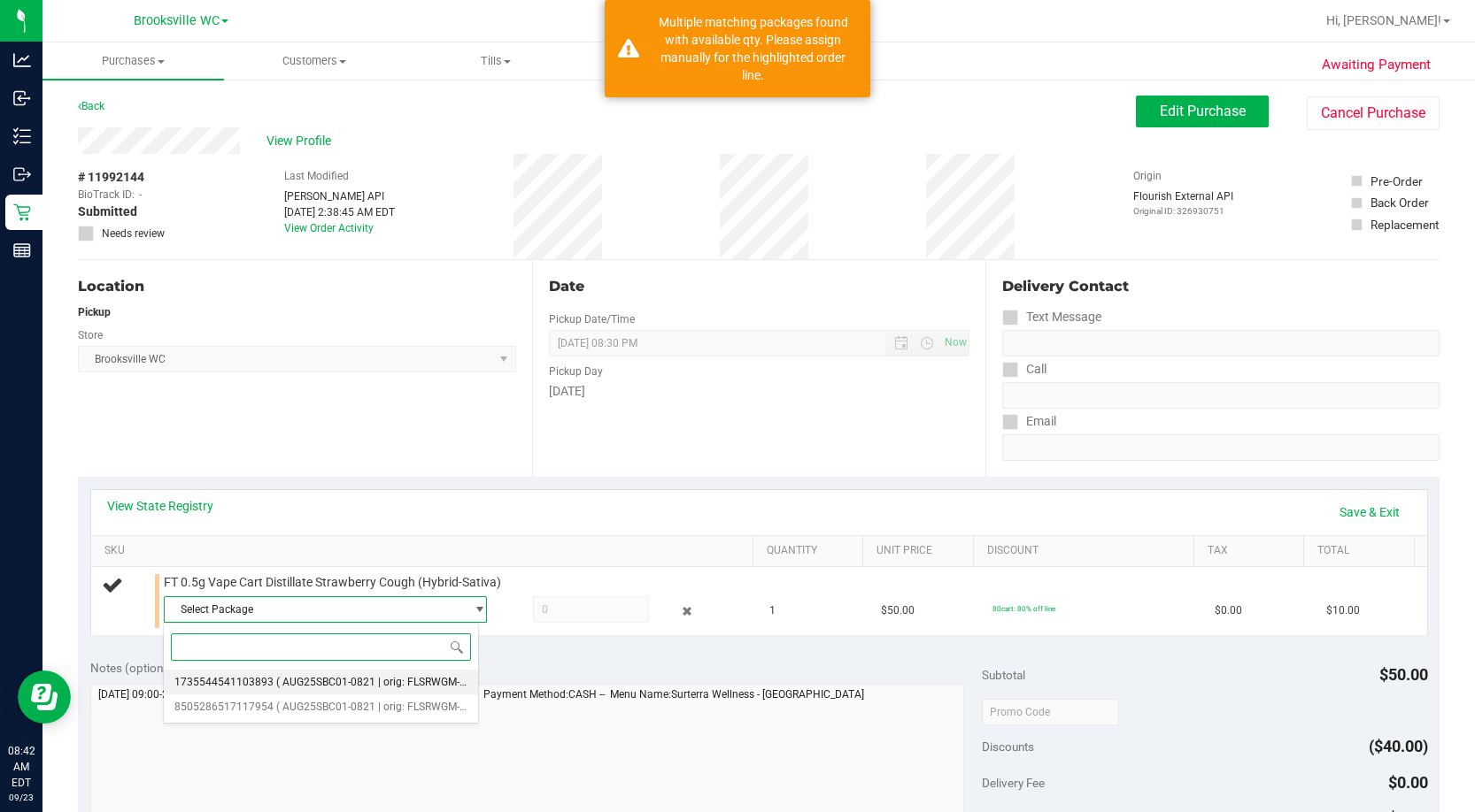
click at [303, 351] on span "( AUG25SBC01-0821 | orig: FLSRWGM-20250827-1582 )" at bounding box center [409, 682] width 266 height 13
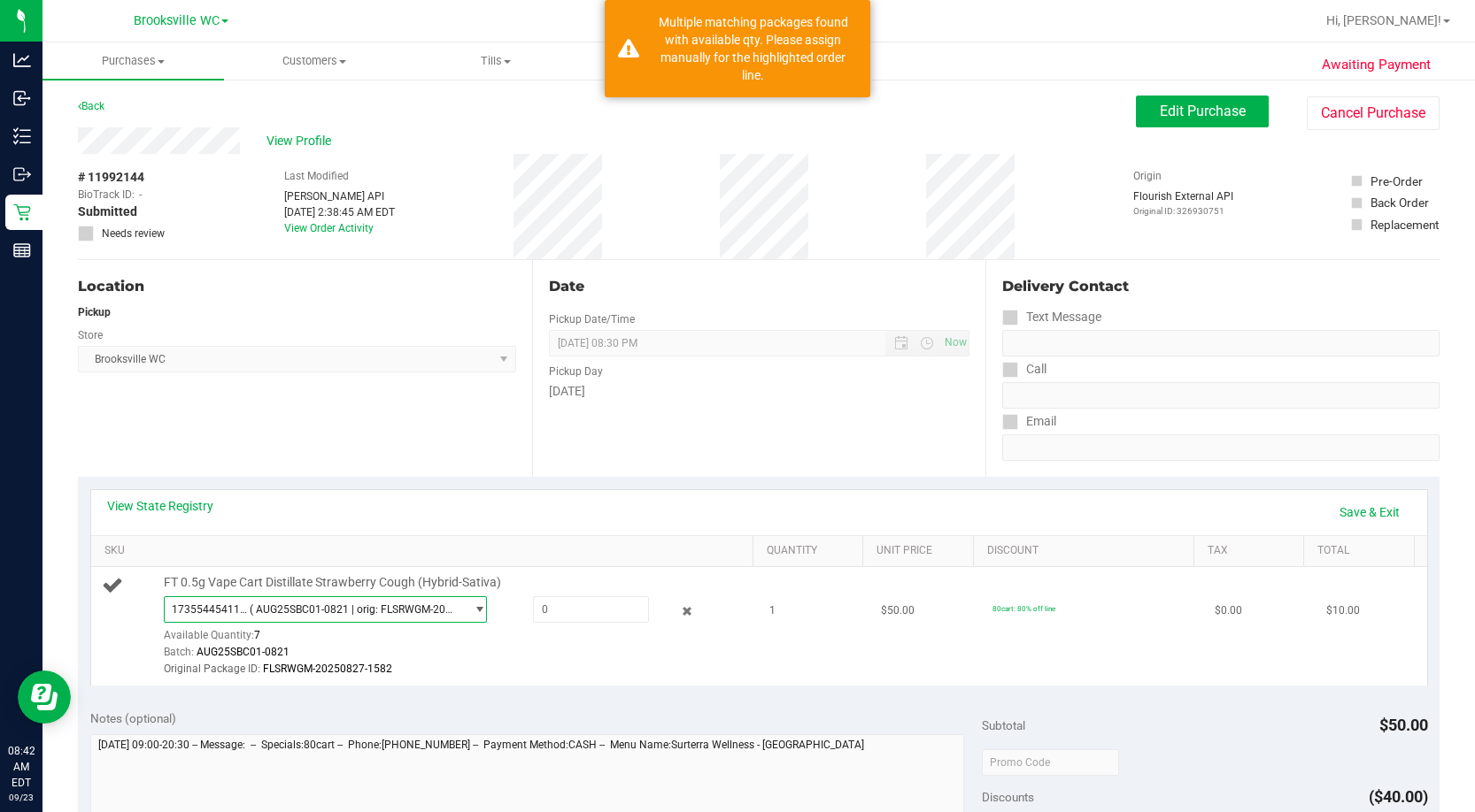
click at [313, 351] on span "1735544541103893 ( AUG25SBC01-0821 | orig: FLSRWGM-20250827-1582 )" at bounding box center [314, 609] width 298 height 25
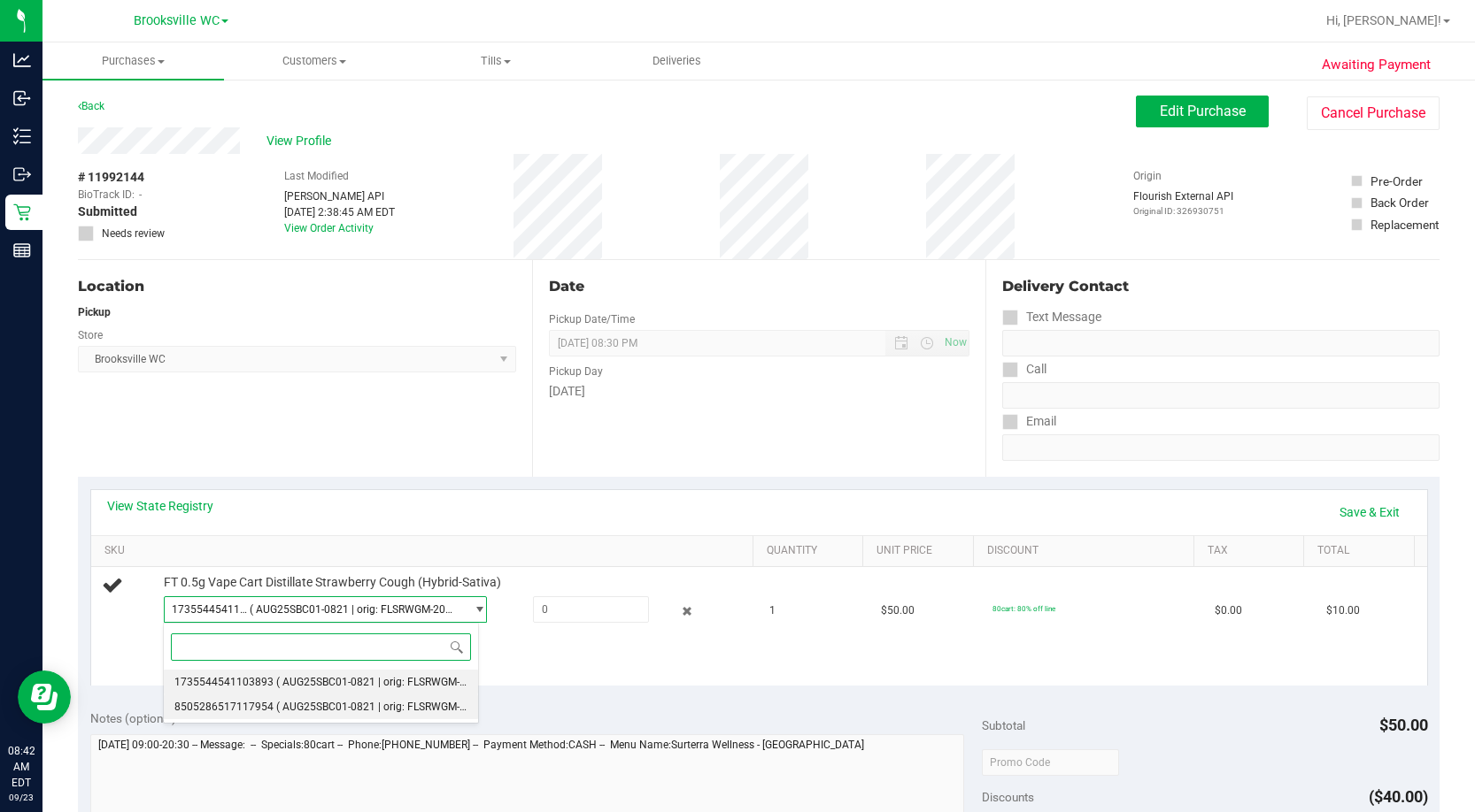
click at [337, 351] on span "( AUG25SBC01-0821 | orig: FLSRWGM-20250827-1593 )" at bounding box center [409, 707] width 266 height 13
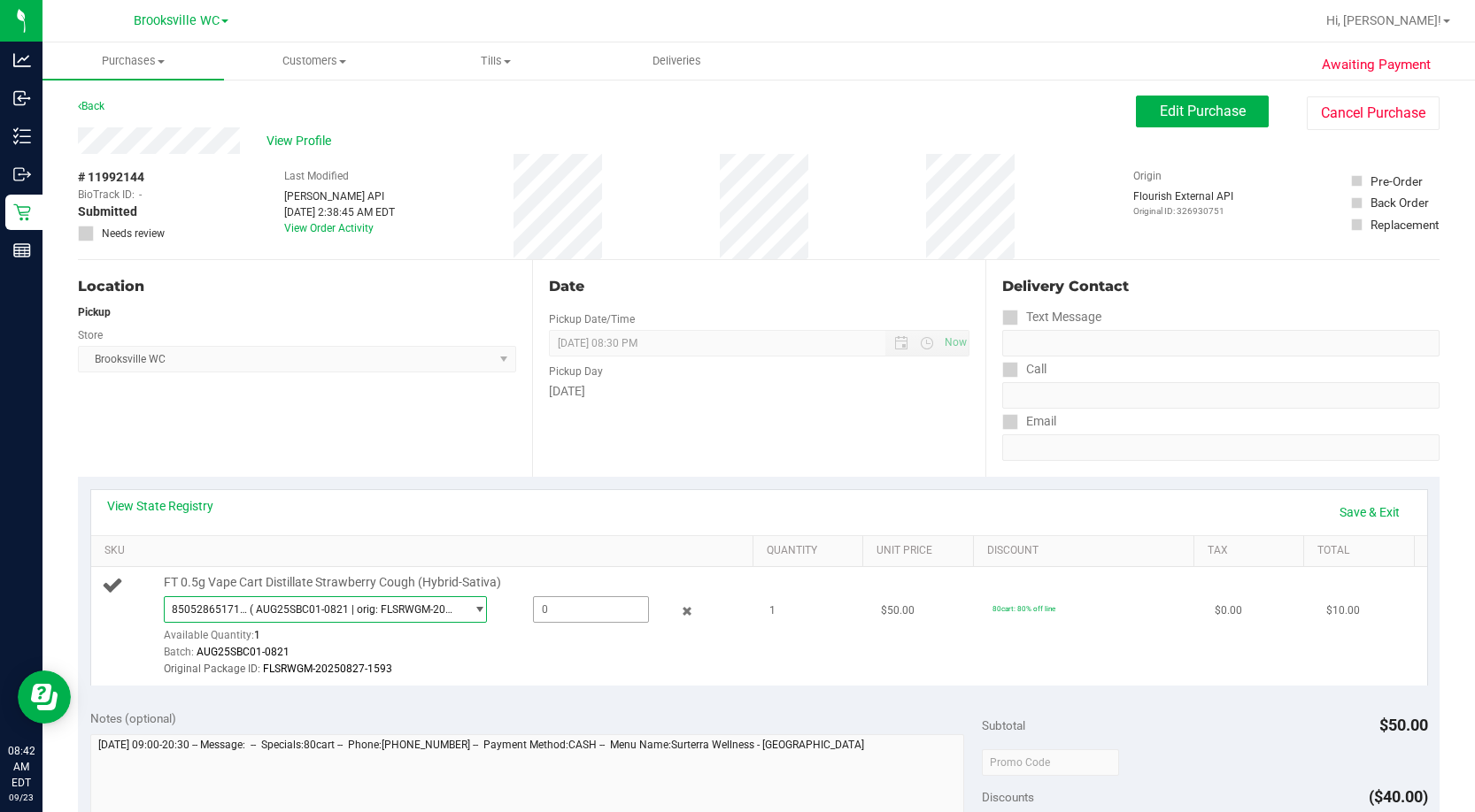
click at [601, 351] on span at bounding box center [590, 609] width 116 height 27
type input "1"
type input "1.0000"
click at [666, 351] on div "Pickup Day" at bounding box center [759, 369] width 422 height 26
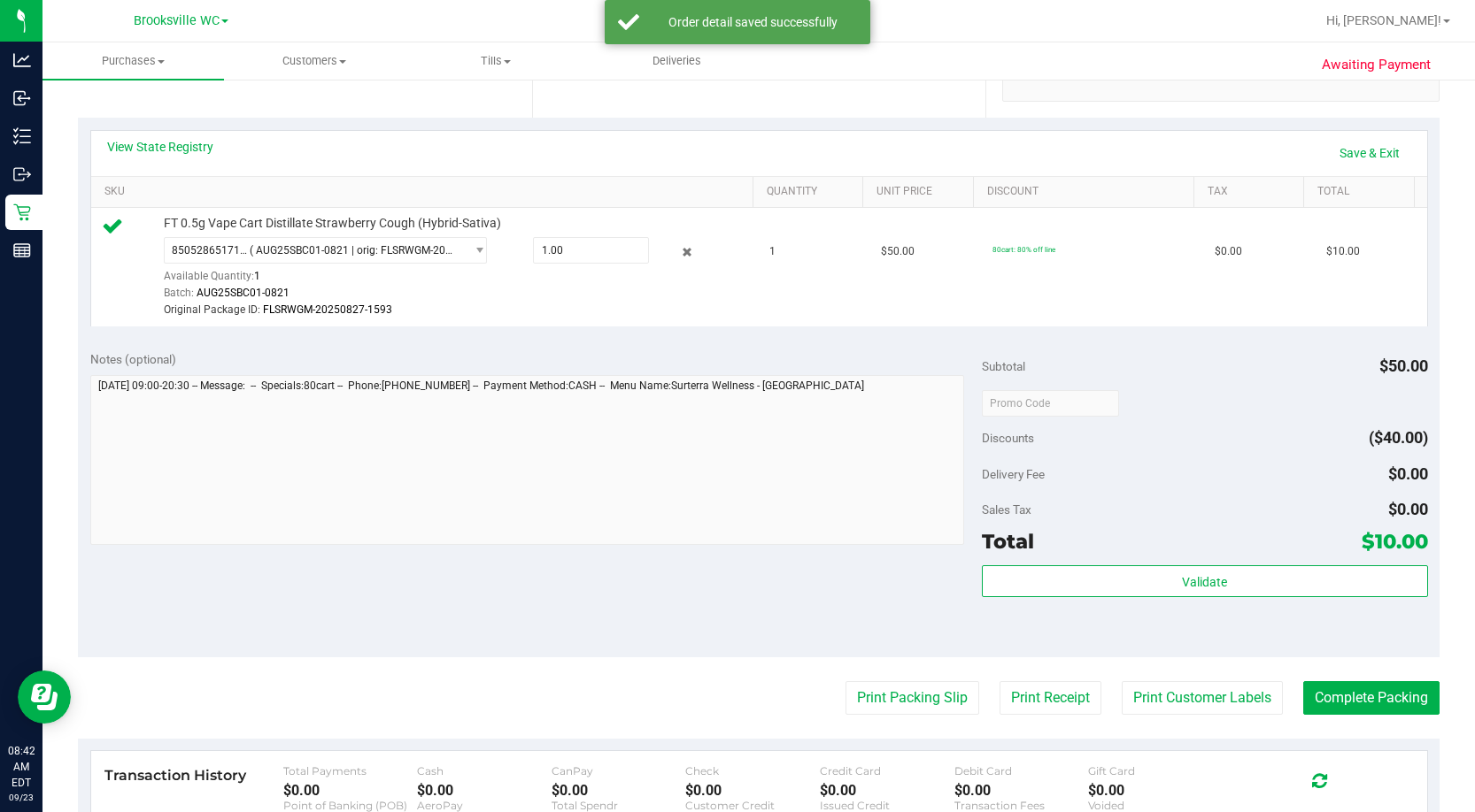
scroll to position [443, 0]
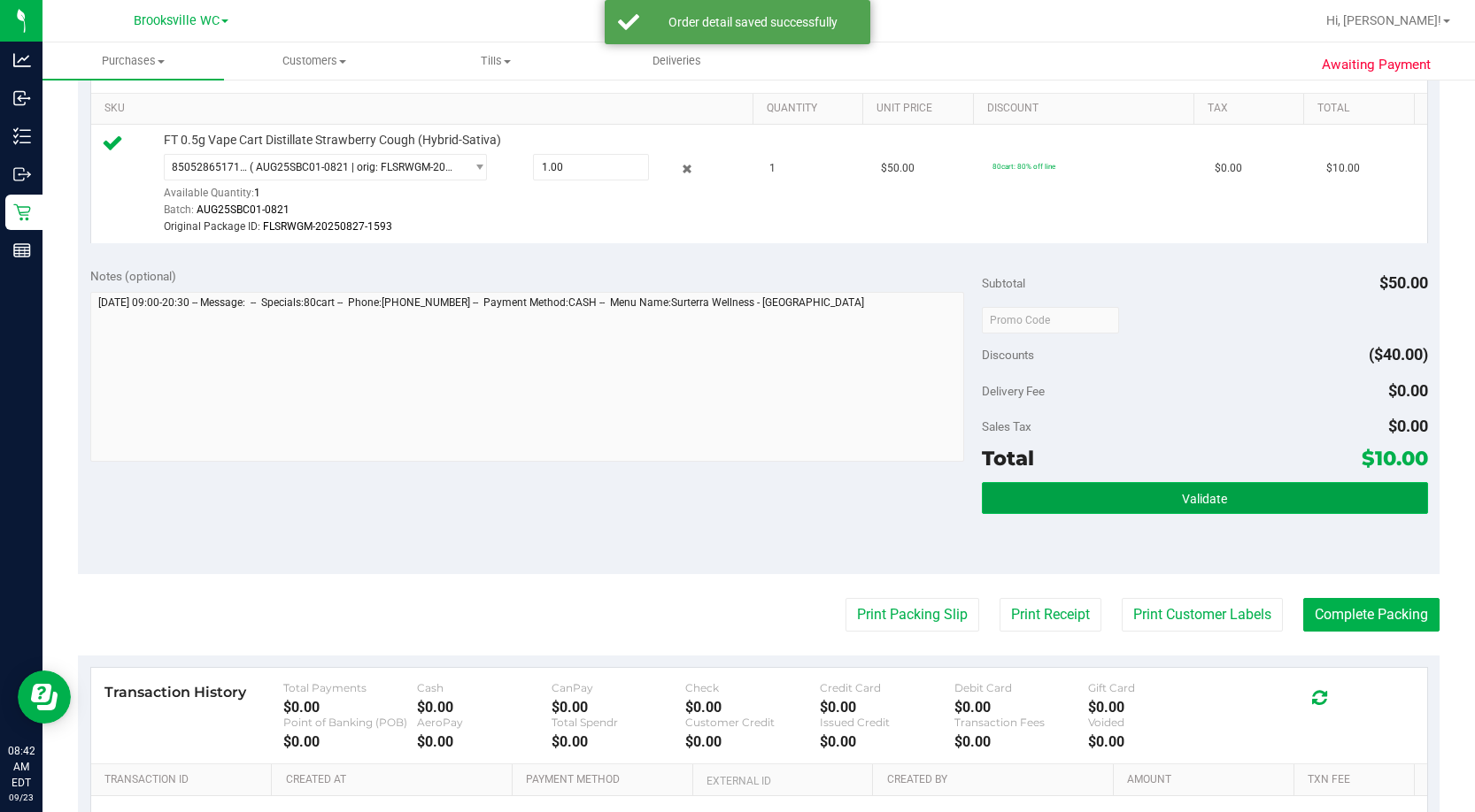
click at [847, 351] on button "Validate" at bounding box center [1205, 498] width 446 height 32
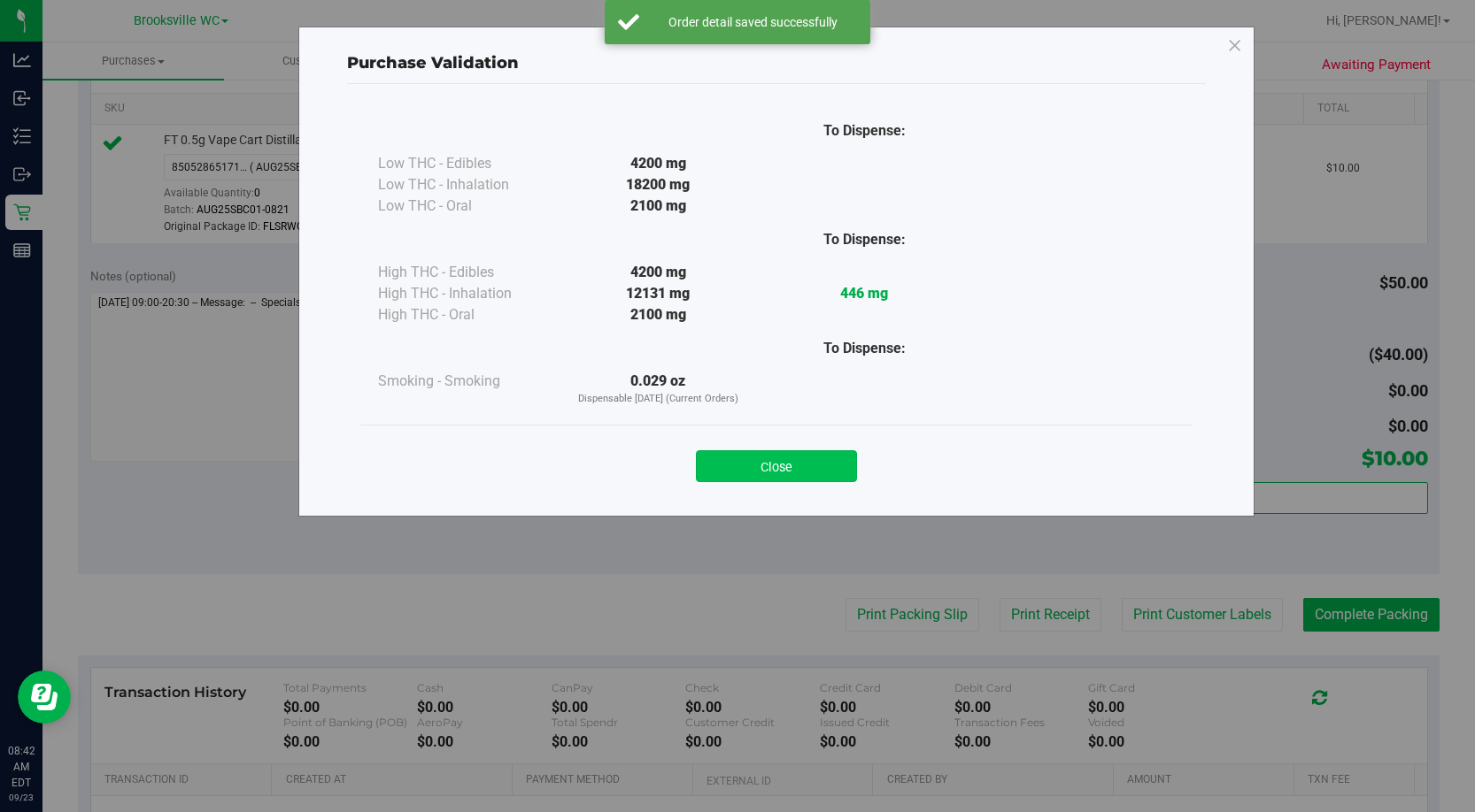
click at [795, 351] on button "Close" at bounding box center [776, 466] width 161 height 32
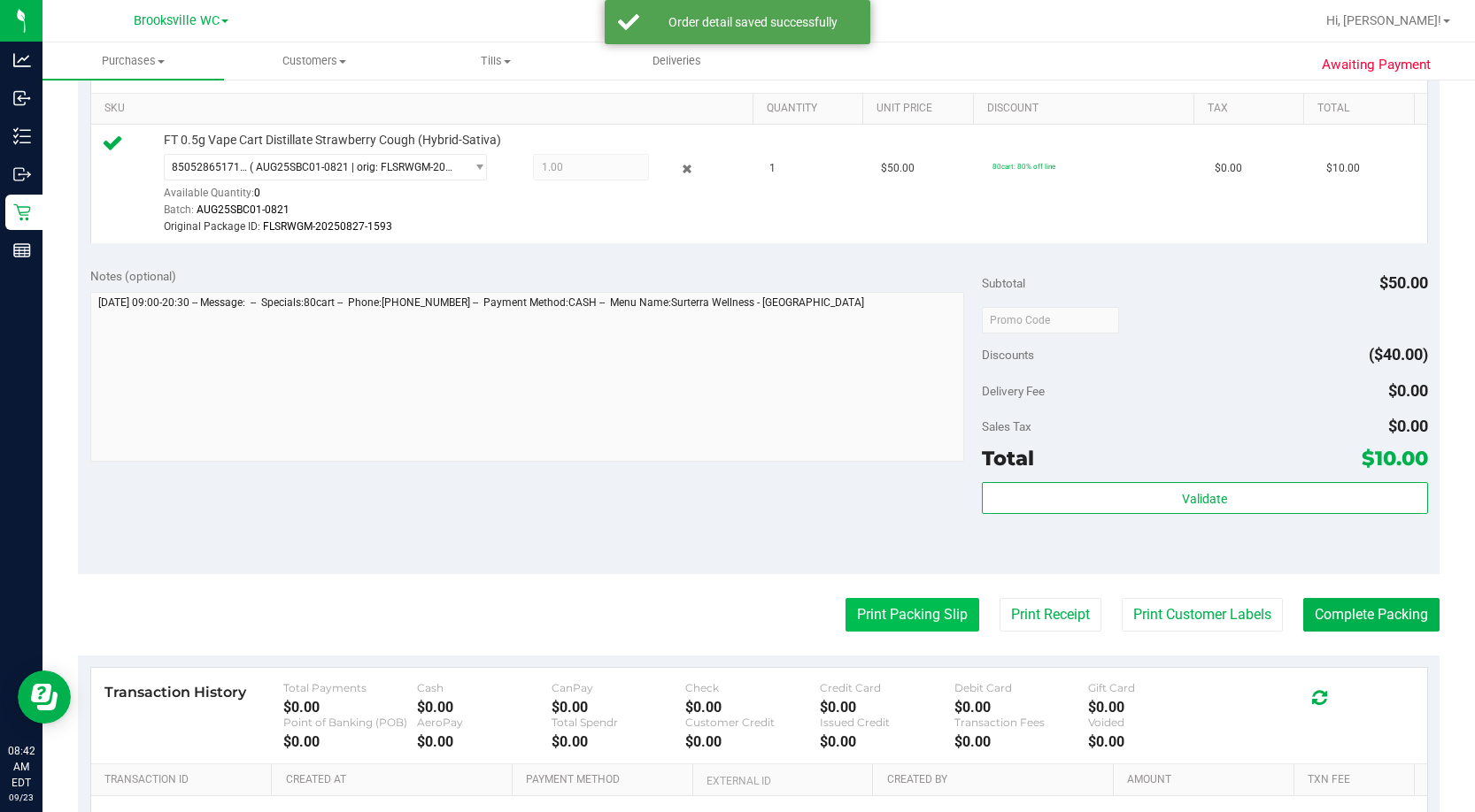
click at [847, 351] on button "Print Packing Slip" at bounding box center [912, 614] width 134 height 34
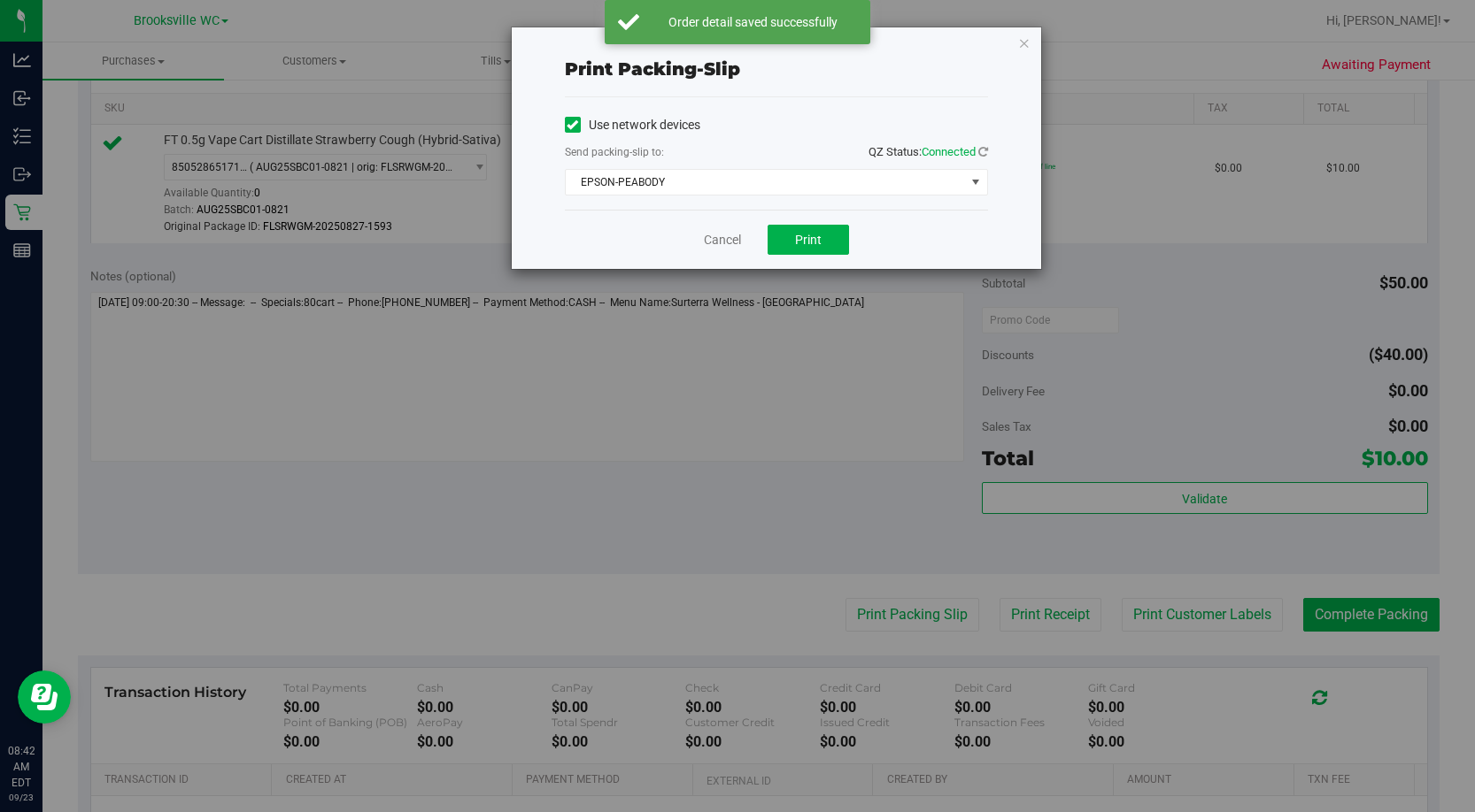
click at [783, 220] on div "Cancel Print" at bounding box center [776, 238] width 423 height 59
click at [799, 239] on span "Print" at bounding box center [808, 239] width 27 height 14
click at [709, 238] on link "Cancel" at bounding box center [722, 239] width 38 height 18
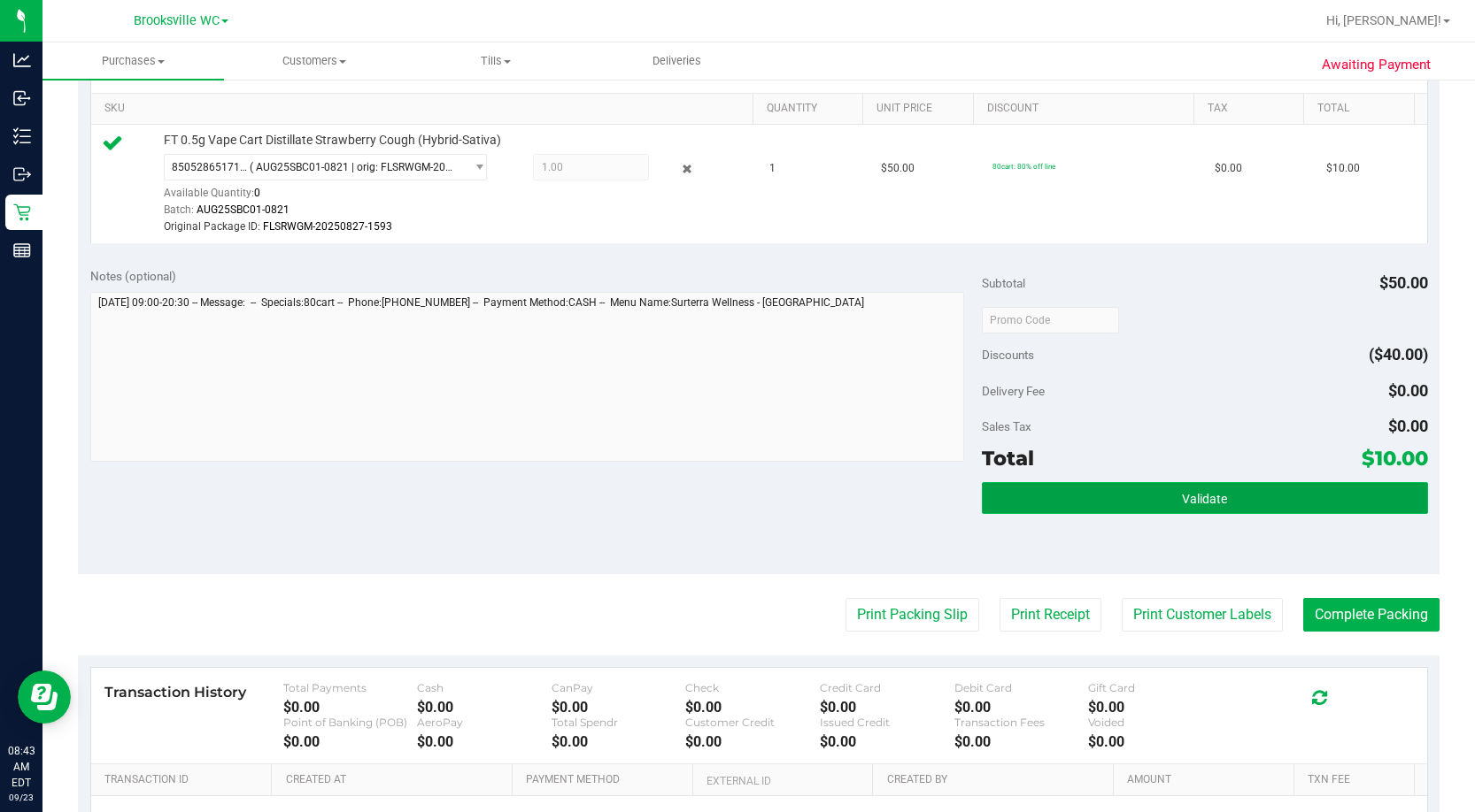
click at [847, 351] on button "Validate" at bounding box center [1205, 498] width 446 height 32
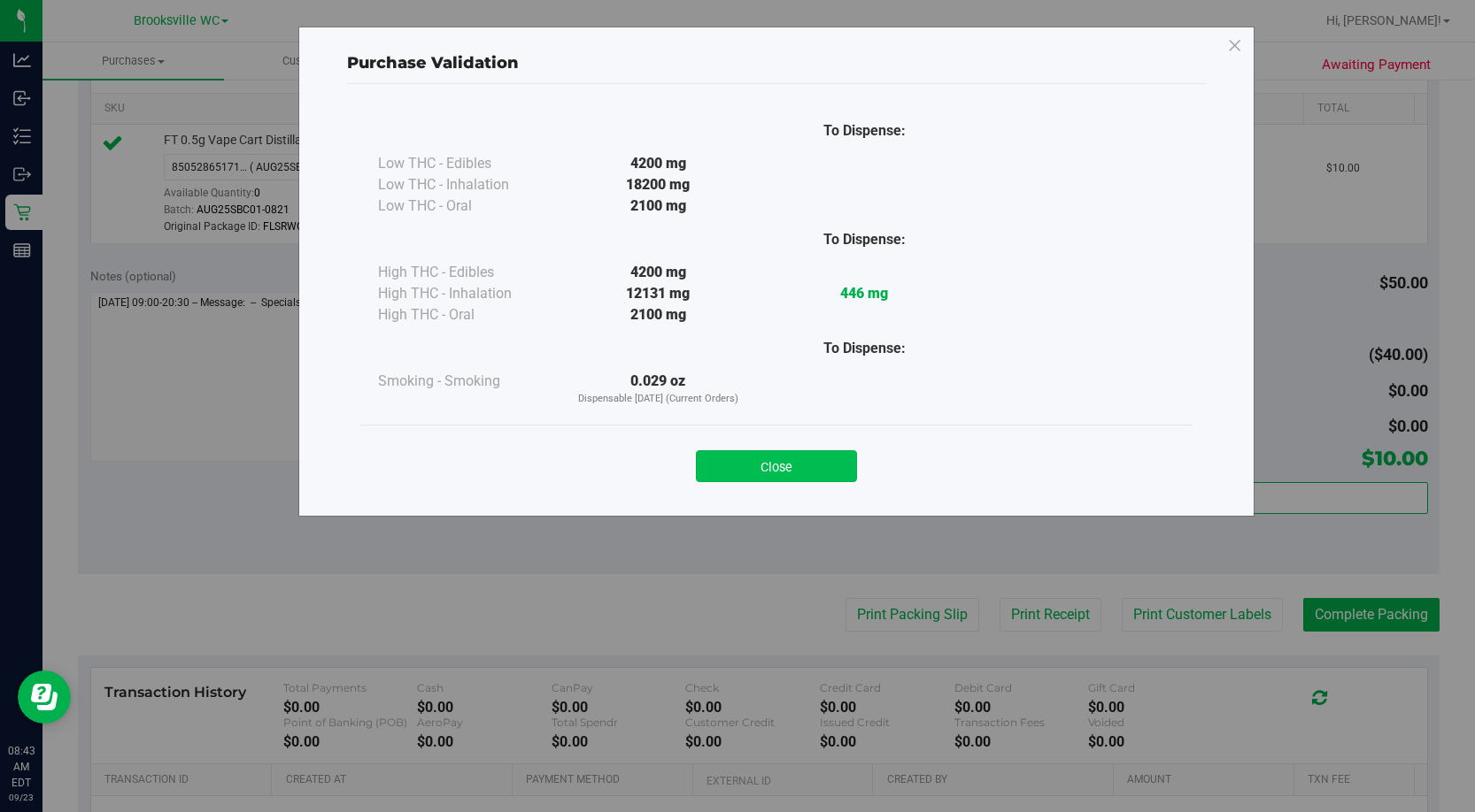
click at [793, 351] on button "Close" at bounding box center [776, 466] width 161 height 32
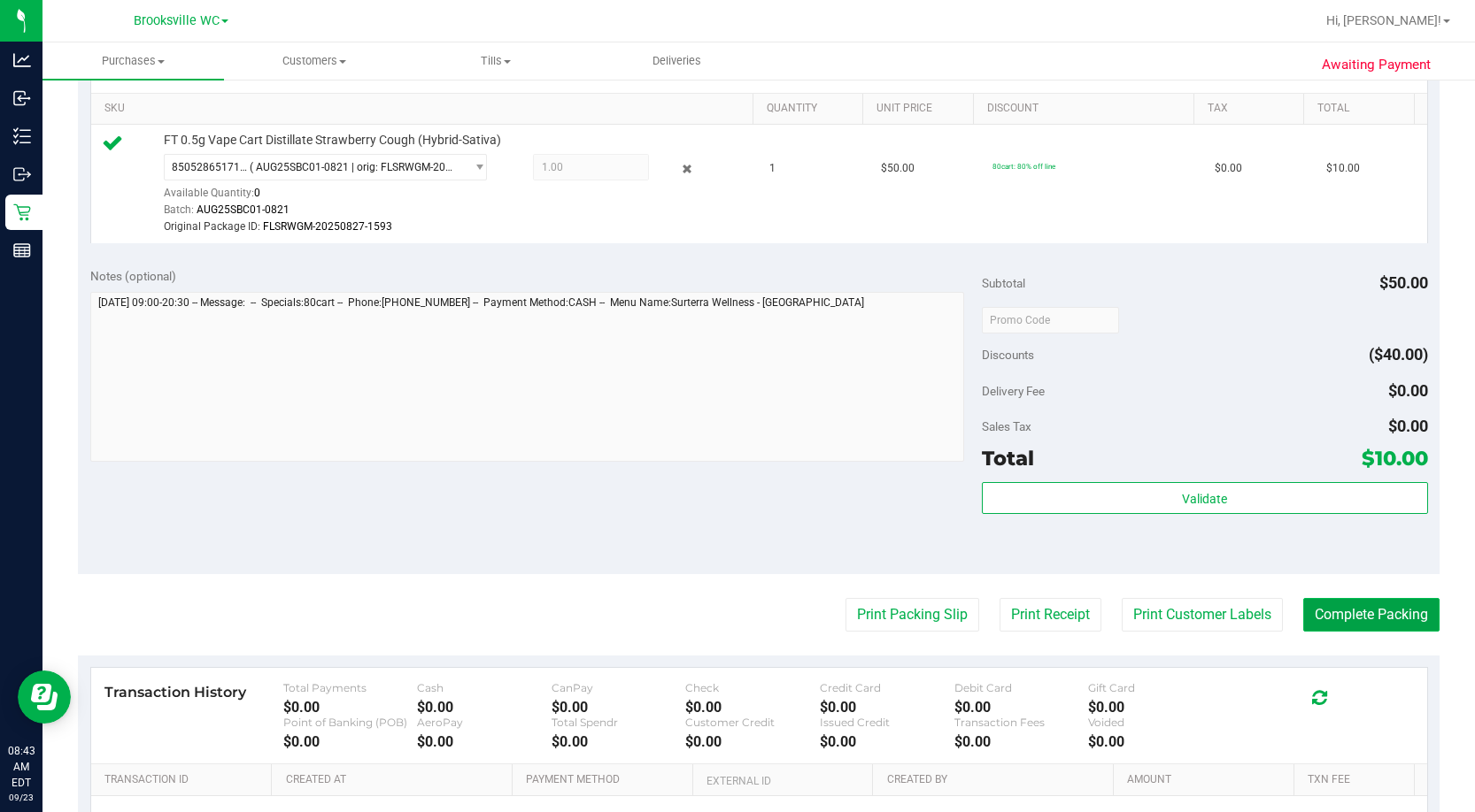
click at [847, 351] on button "Complete Packing" at bounding box center [1371, 614] width 136 height 34
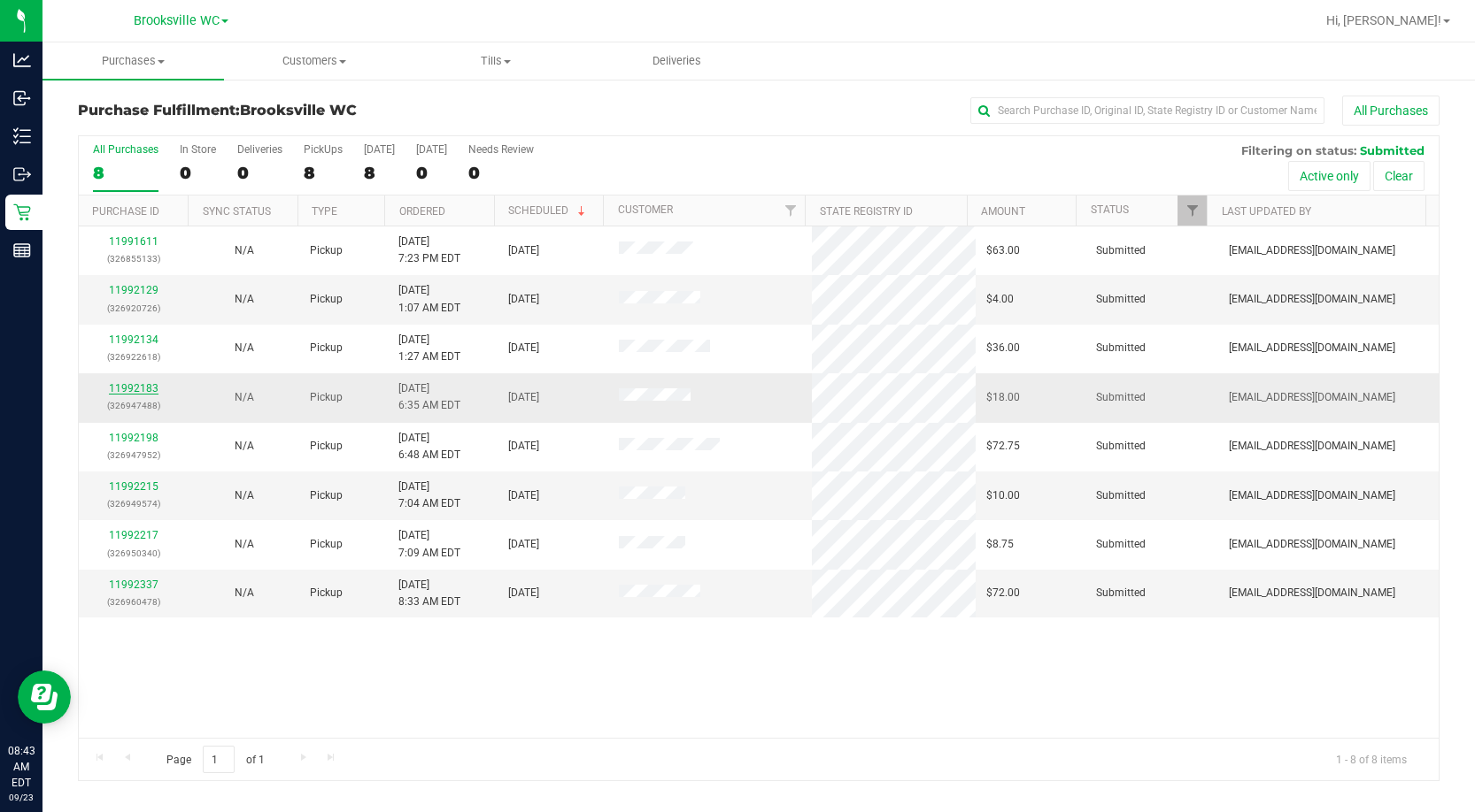
click at [123, 351] on link "11992183" at bounding box center [133, 388] width 49 height 13
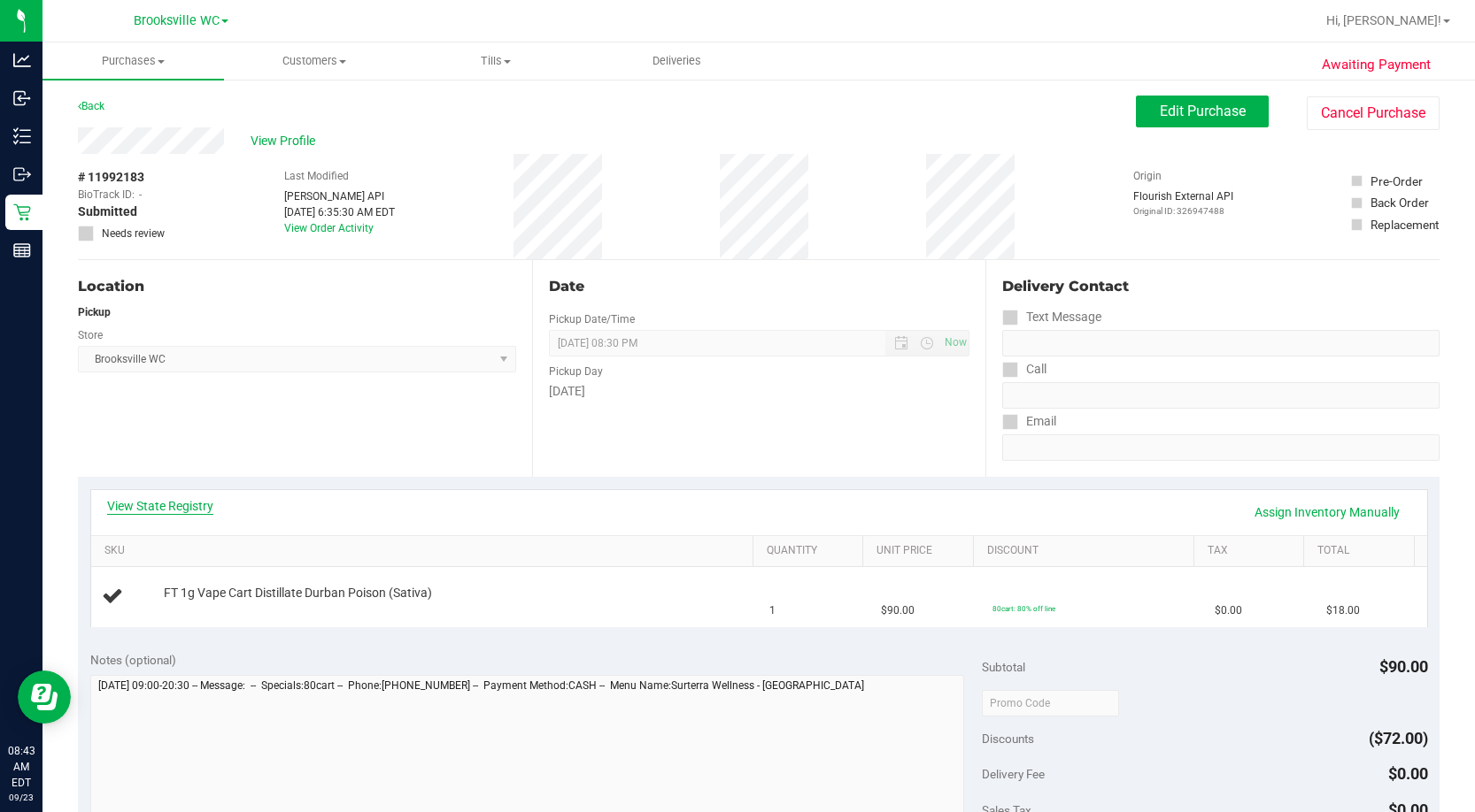
click at [195, 351] on link "View State Registry" at bounding box center [160, 506] width 106 height 17
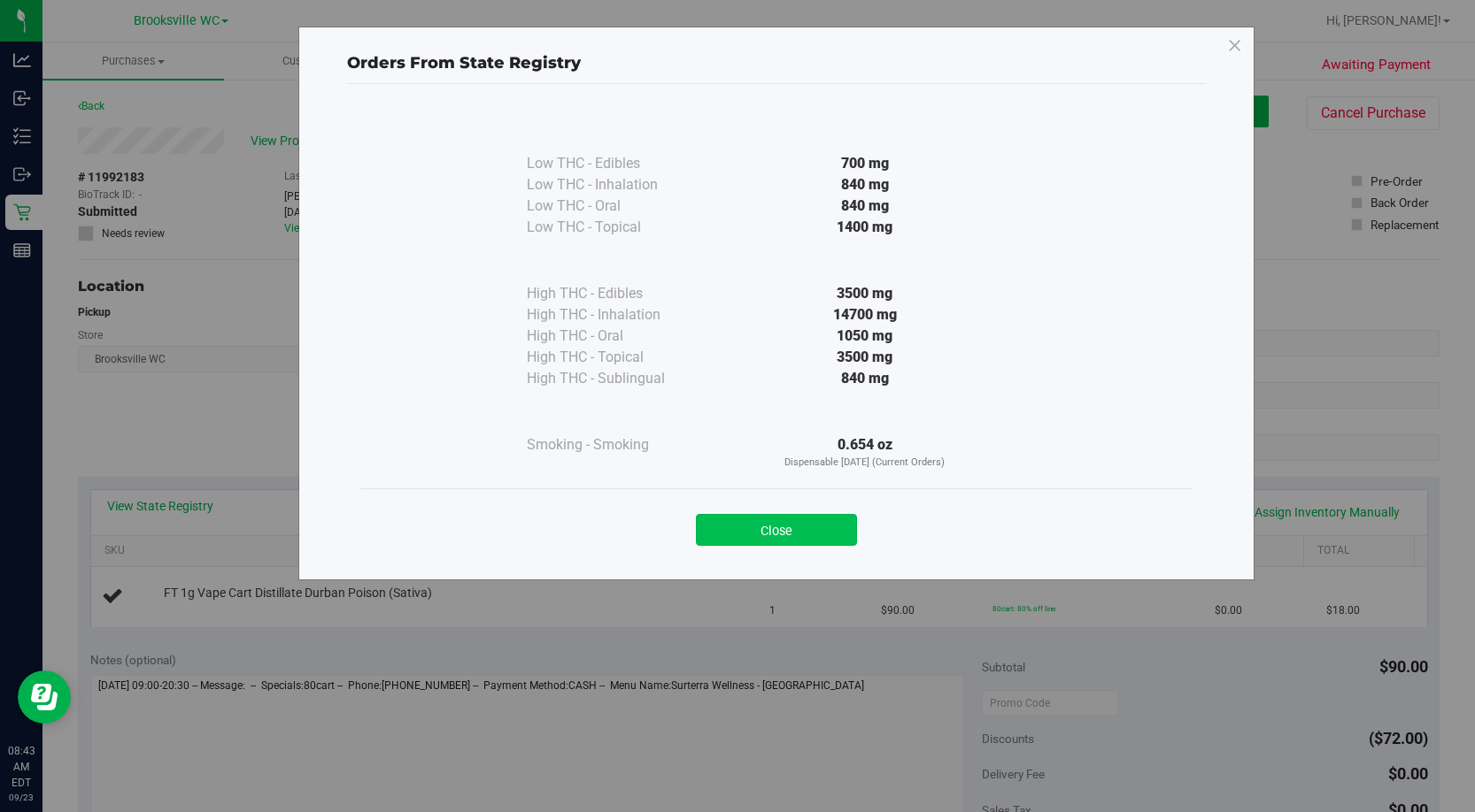
click at [808, 351] on button "Close" at bounding box center [776, 529] width 161 height 32
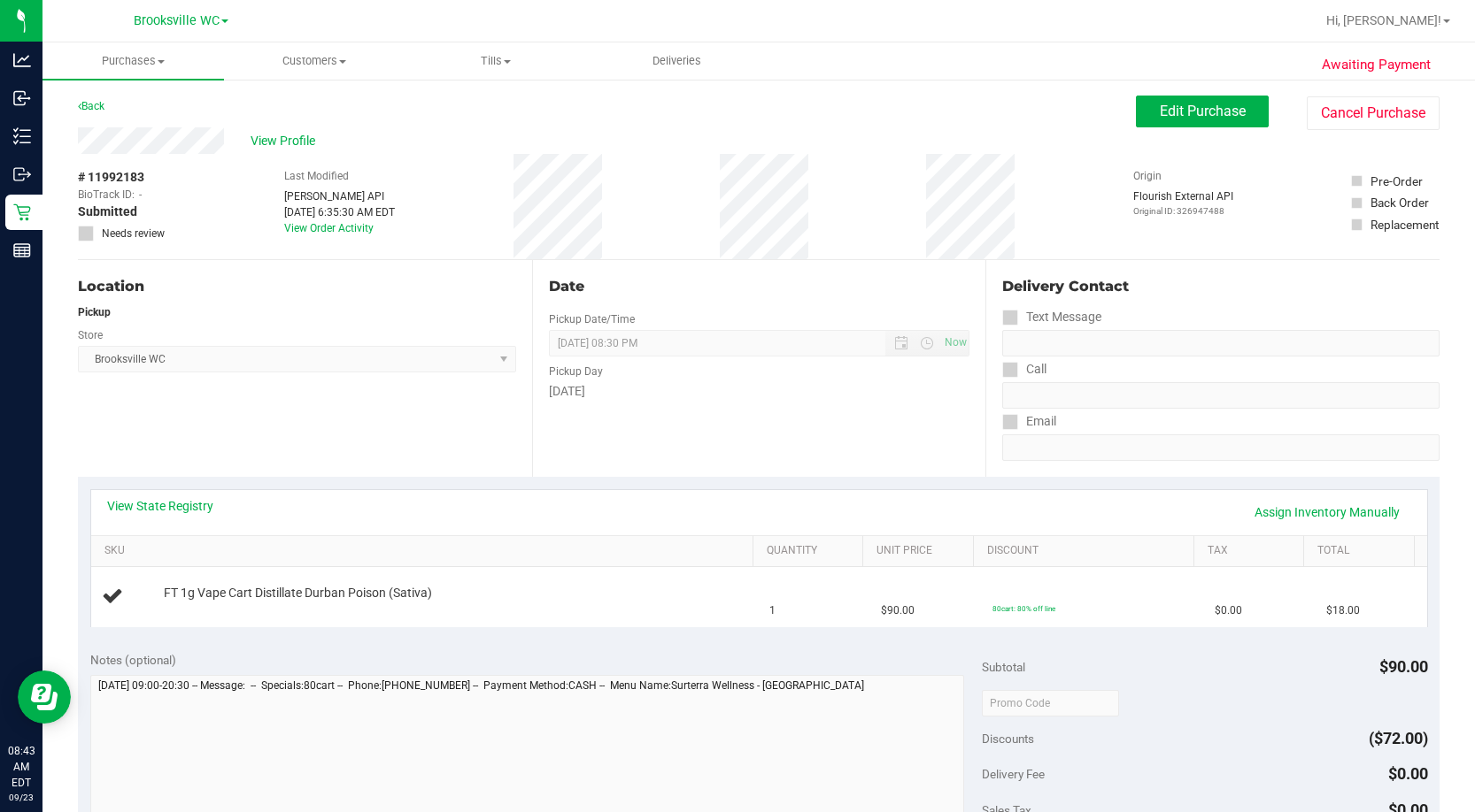
click at [798, 351] on div "Date Pickup Date/Time 09/23/2025 Now 09/23/2025 08:30 PM Now Pickup Day Tuesday" at bounding box center [758, 368] width 454 height 217
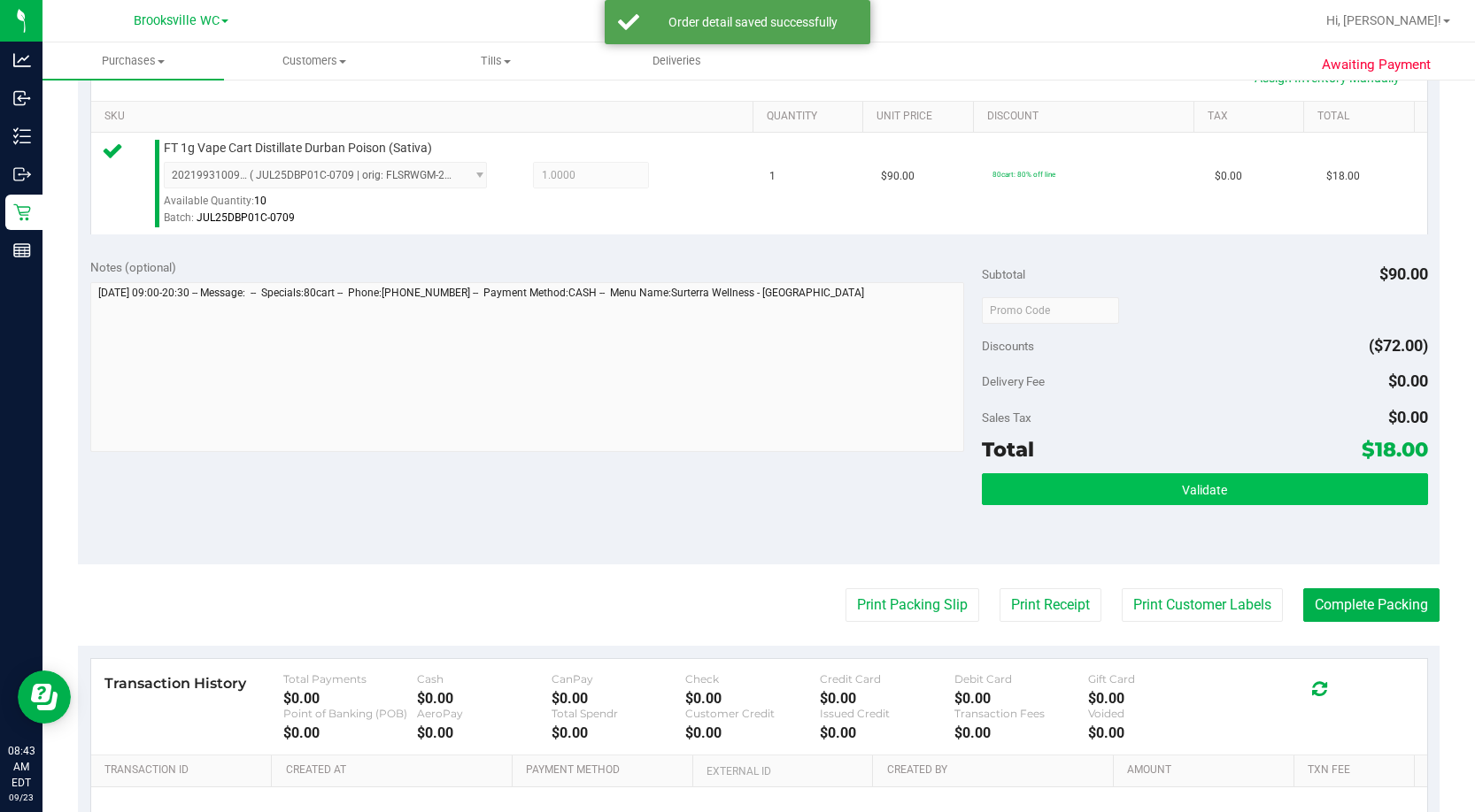
scroll to position [443, 0]
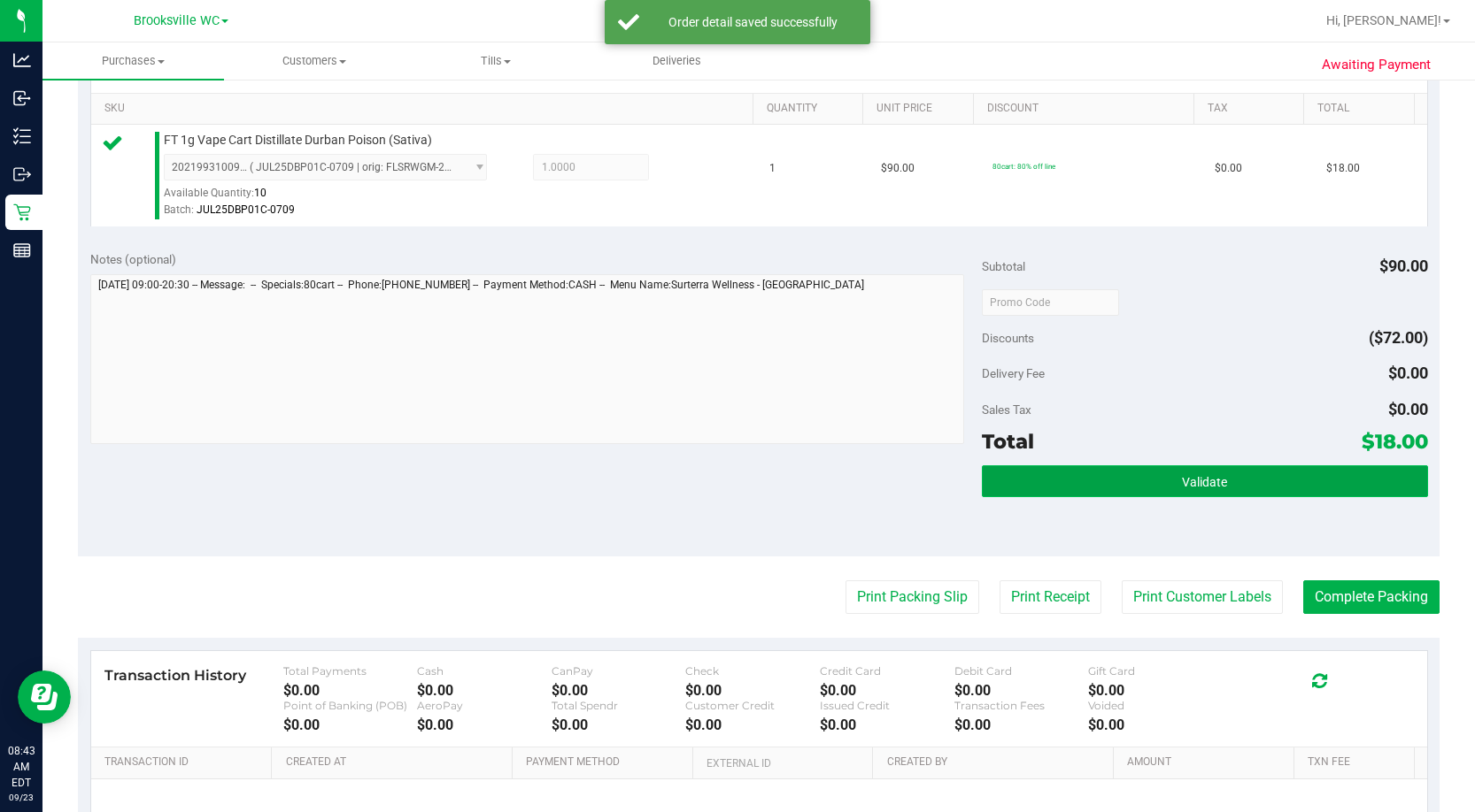
click at [847, 351] on button "Validate" at bounding box center [1205, 481] width 446 height 32
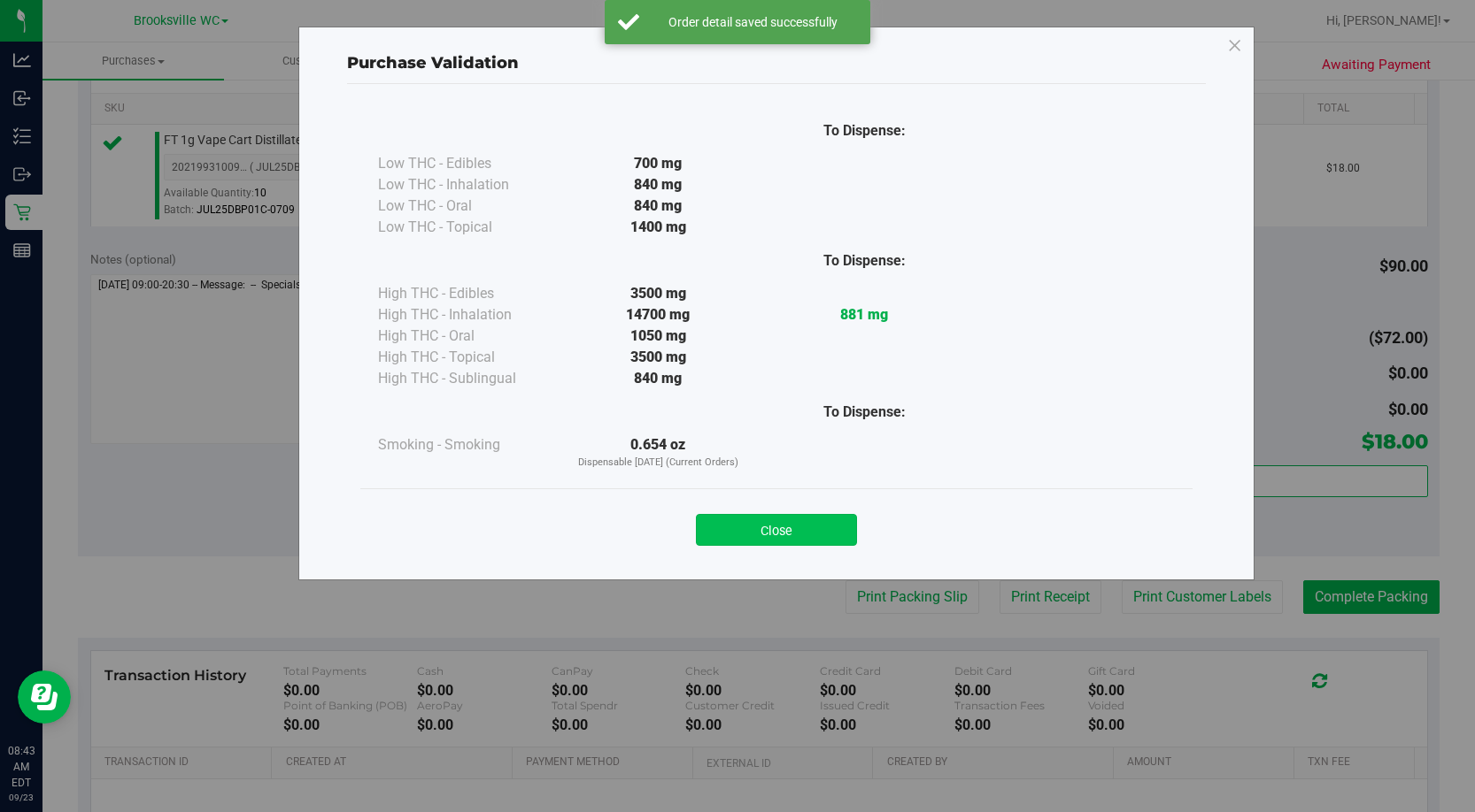
click at [818, 351] on button "Close" at bounding box center [776, 529] width 161 height 32
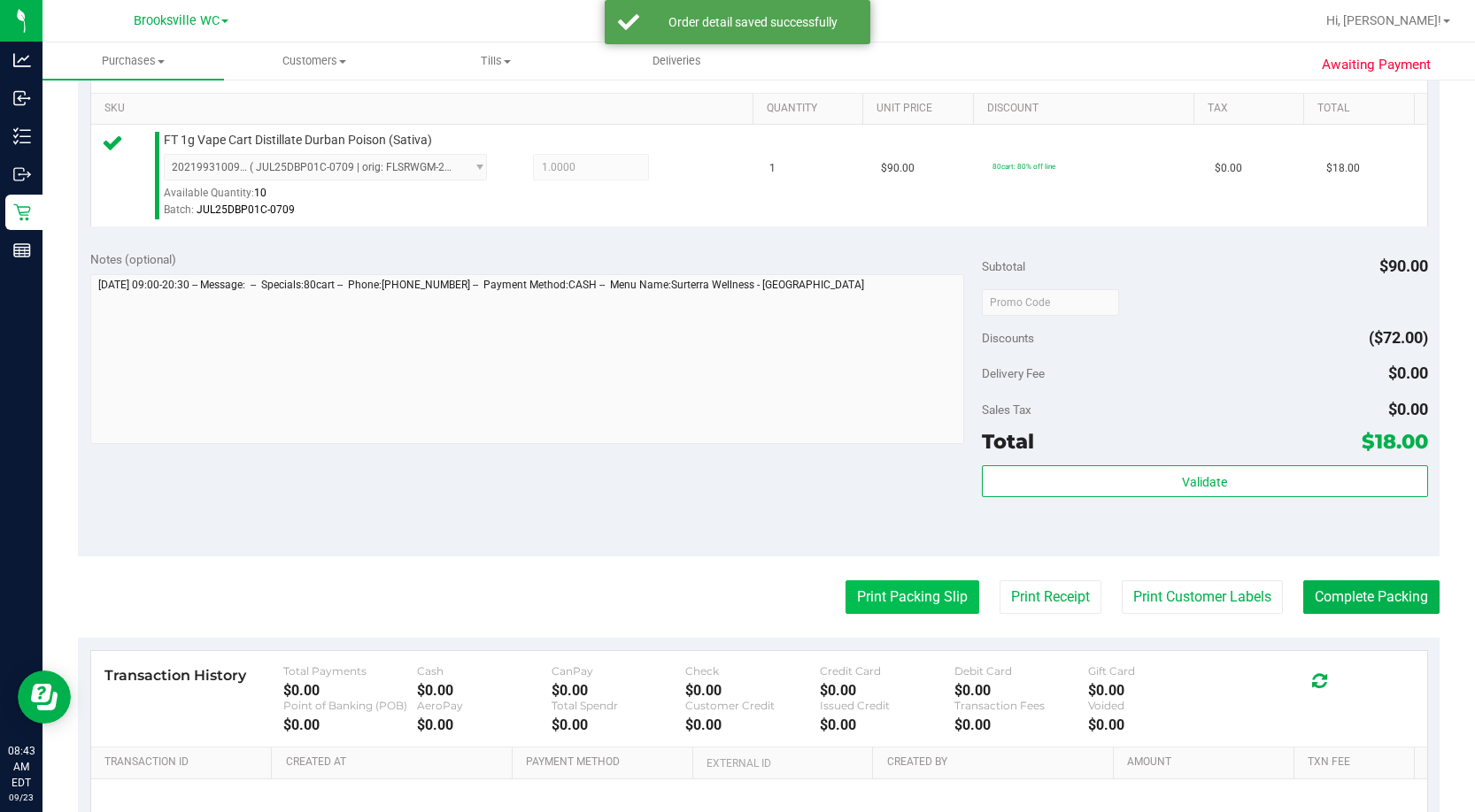
click at [847, 351] on button "Print Packing Slip" at bounding box center [912, 597] width 134 height 34
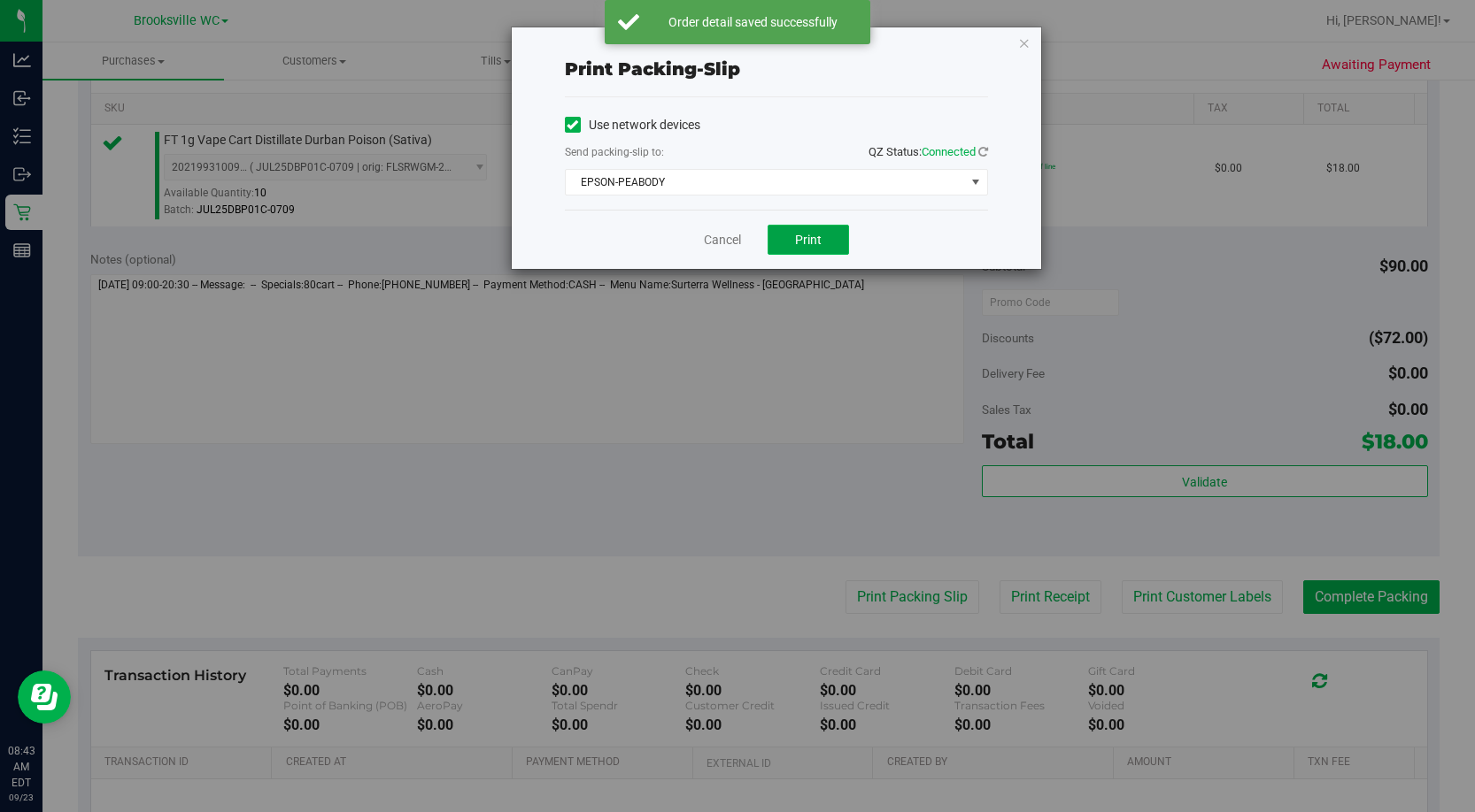
click at [818, 230] on button "Print" at bounding box center [807, 239] width 81 height 30
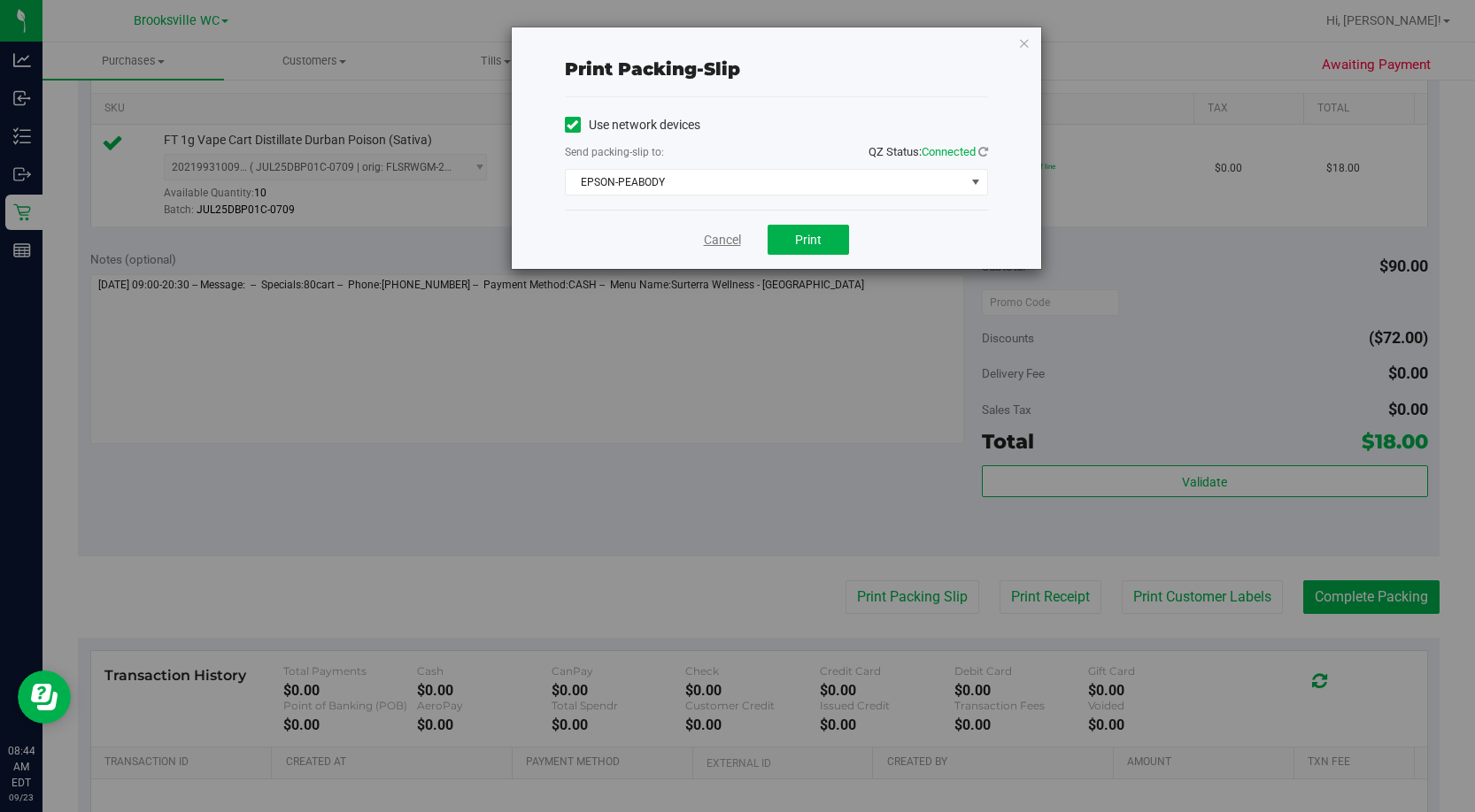
click at [728, 237] on link "Cancel" at bounding box center [722, 239] width 38 height 18
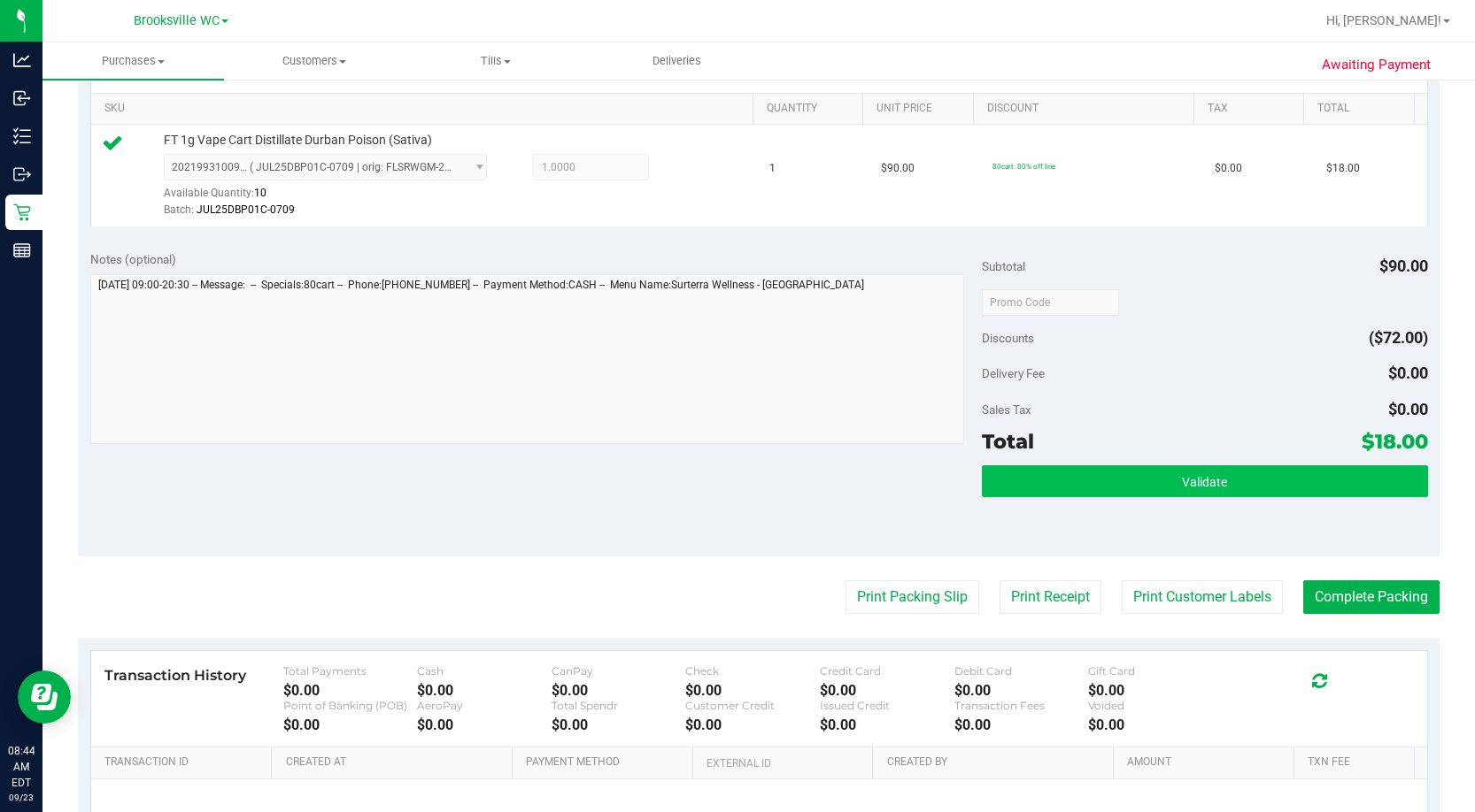
click at [847, 351] on button "Validate" at bounding box center [1205, 481] width 446 height 32
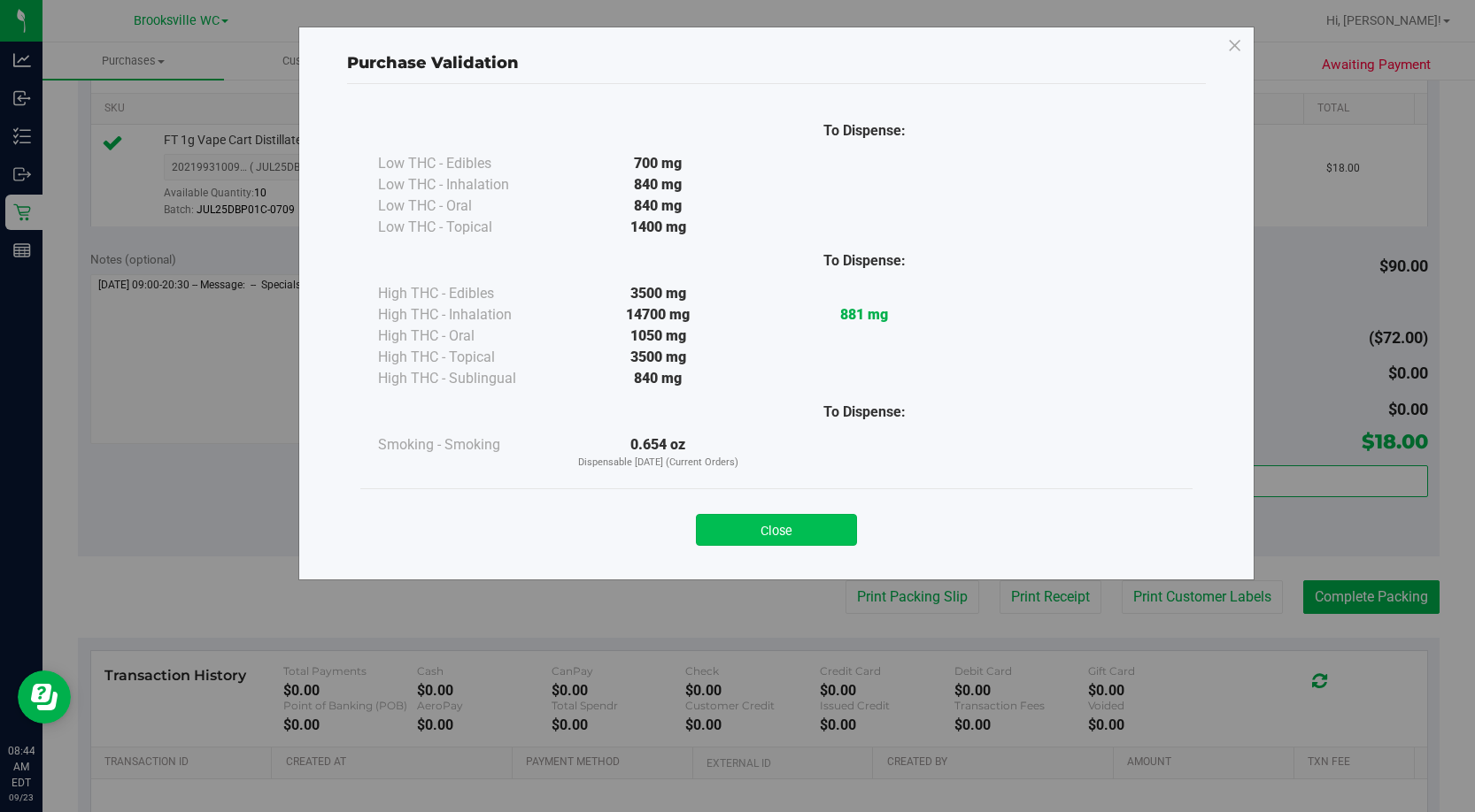
click at [832, 351] on button "Close" at bounding box center [776, 529] width 161 height 32
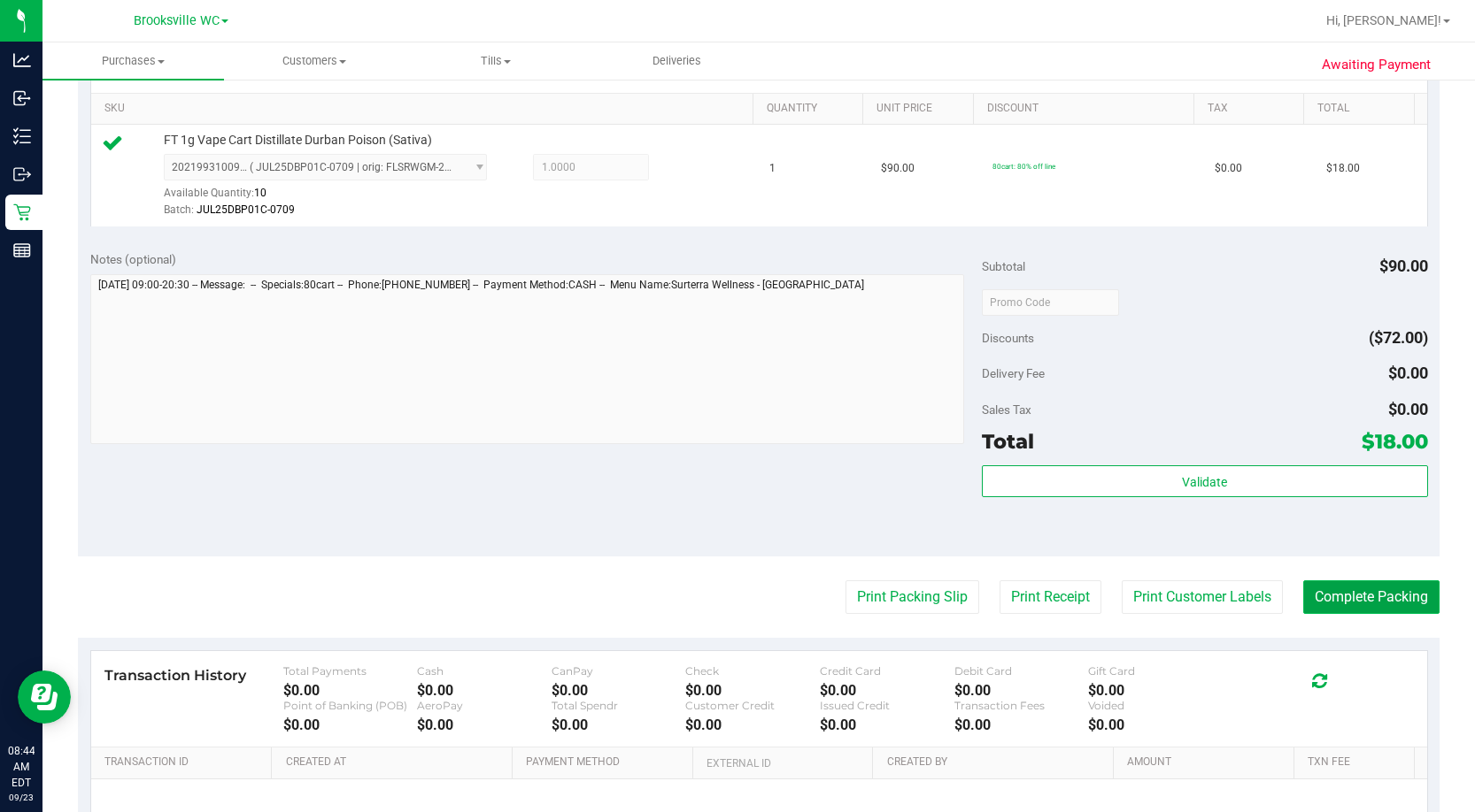
click at [847, 351] on button "Complete Packing" at bounding box center [1371, 597] width 136 height 34
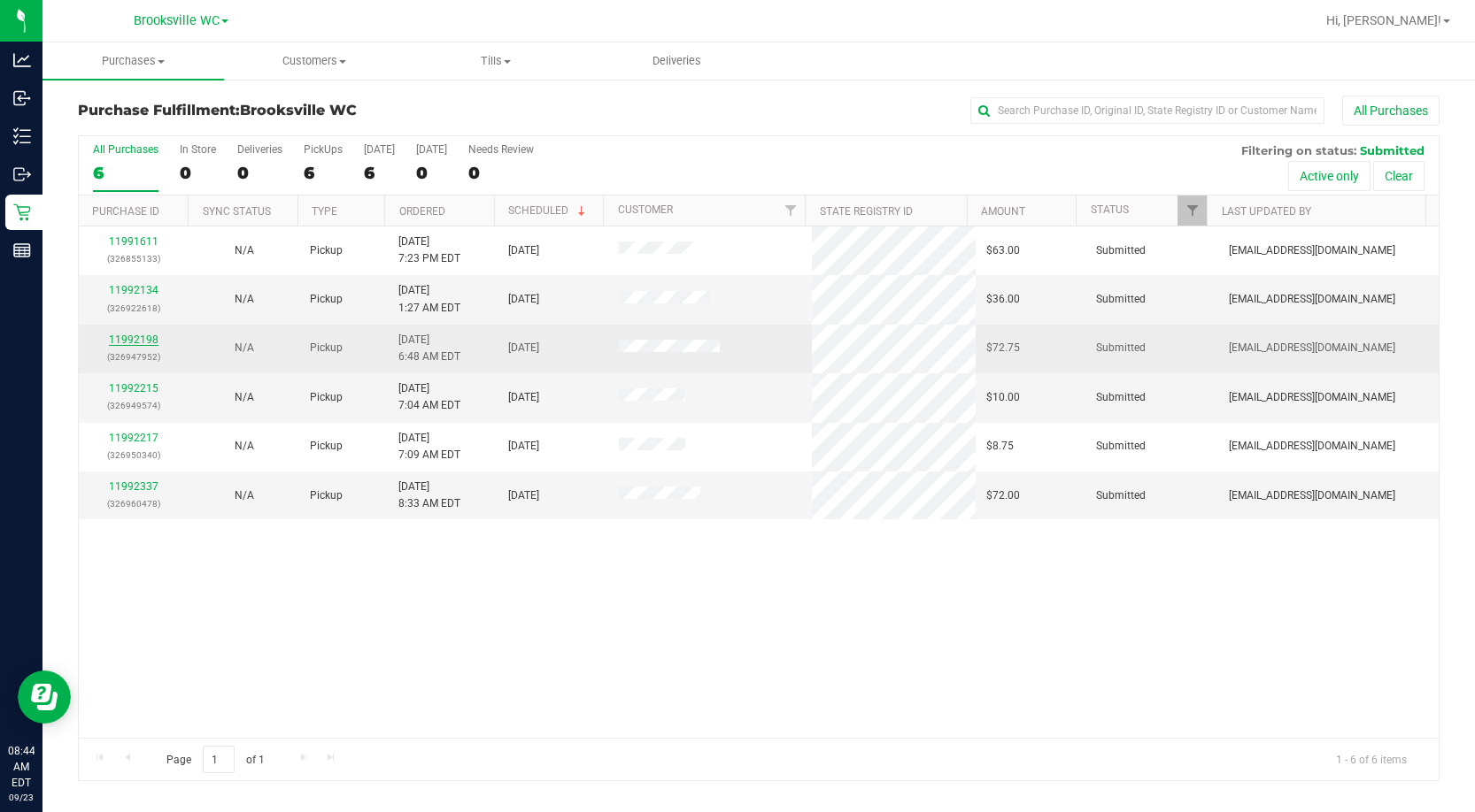
click at [126, 338] on link "11992198" at bounding box center [133, 339] width 49 height 13
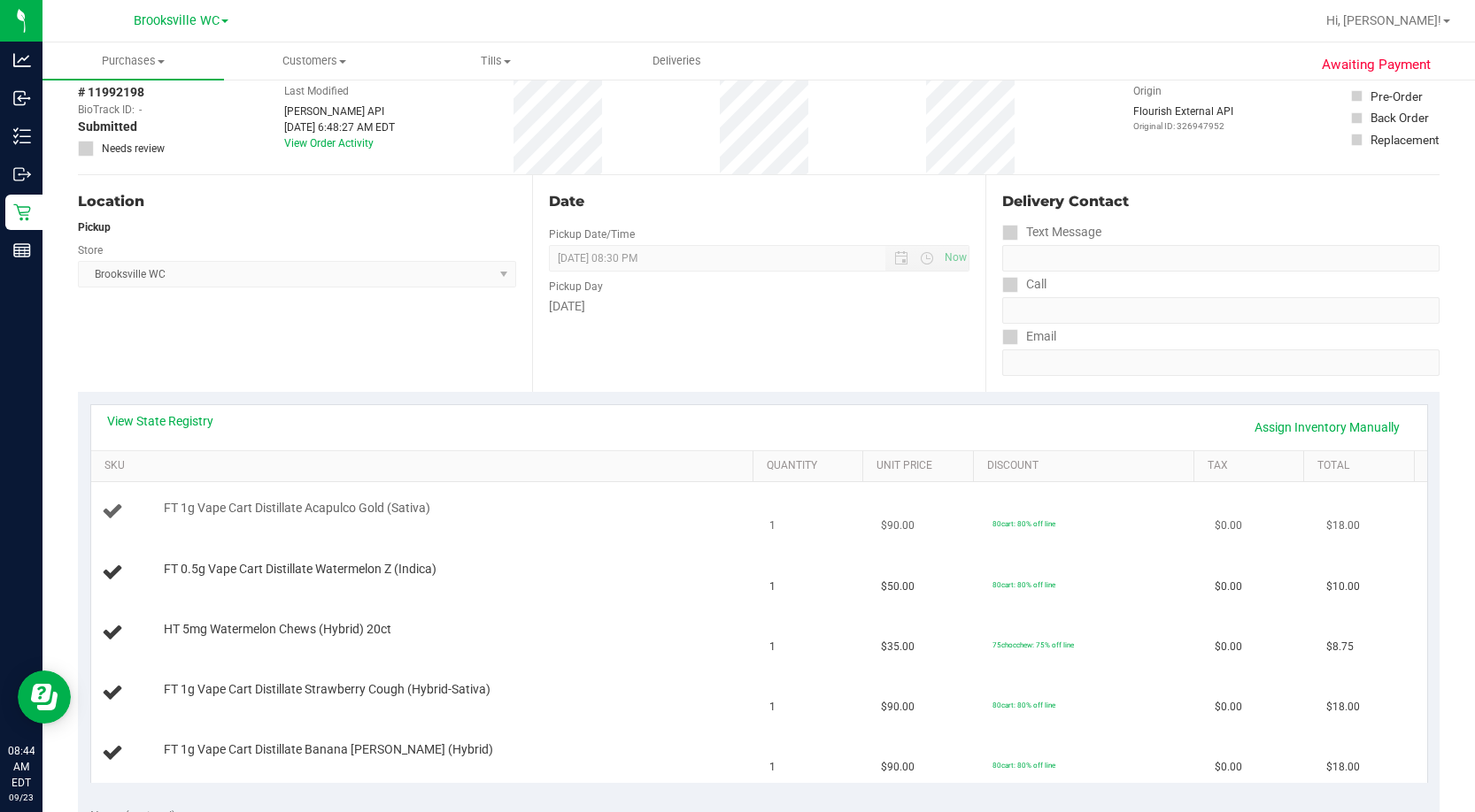
scroll to position [177, 0]
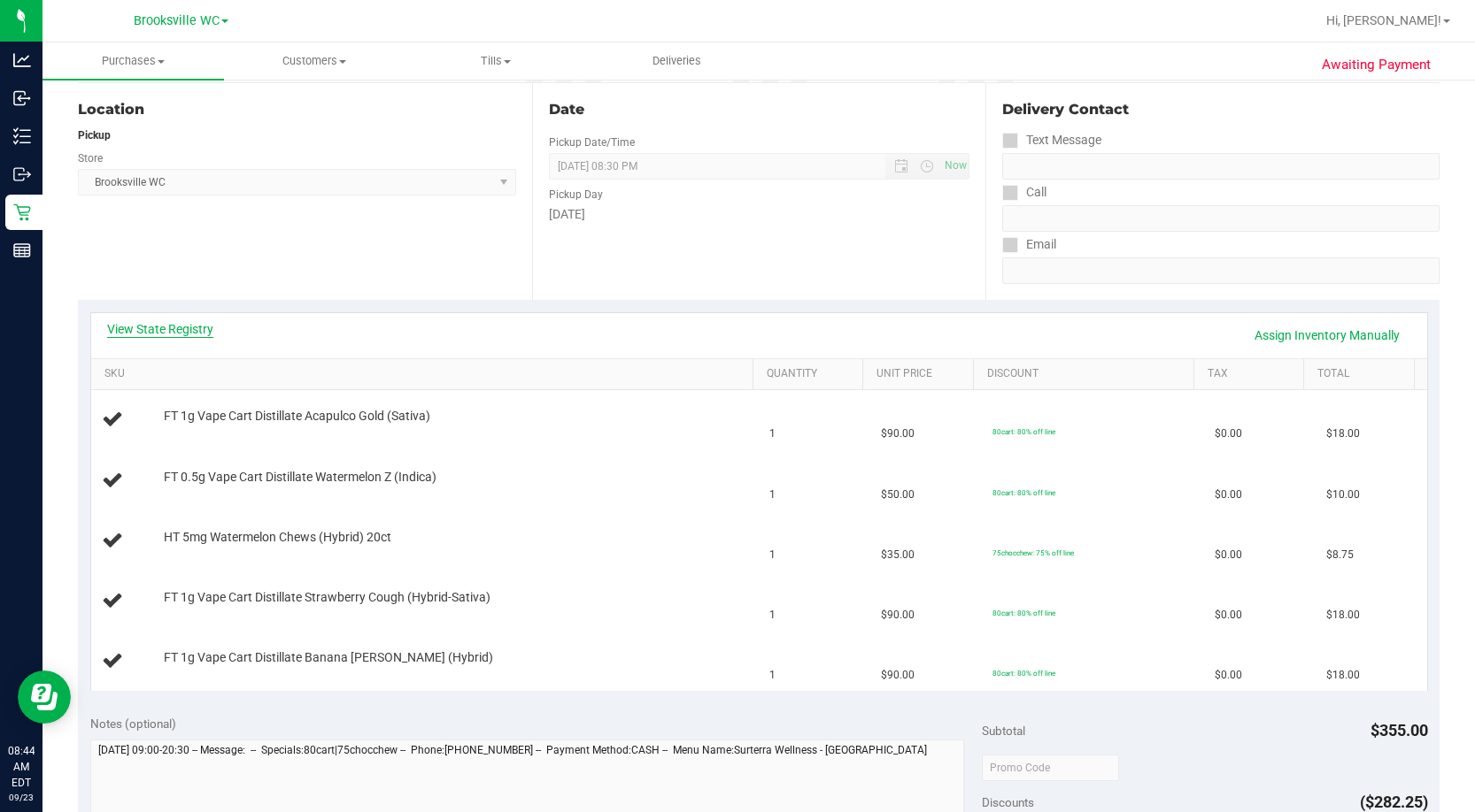
click at [176, 333] on link "View State Registry" at bounding box center [160, 329] width 106 height 17
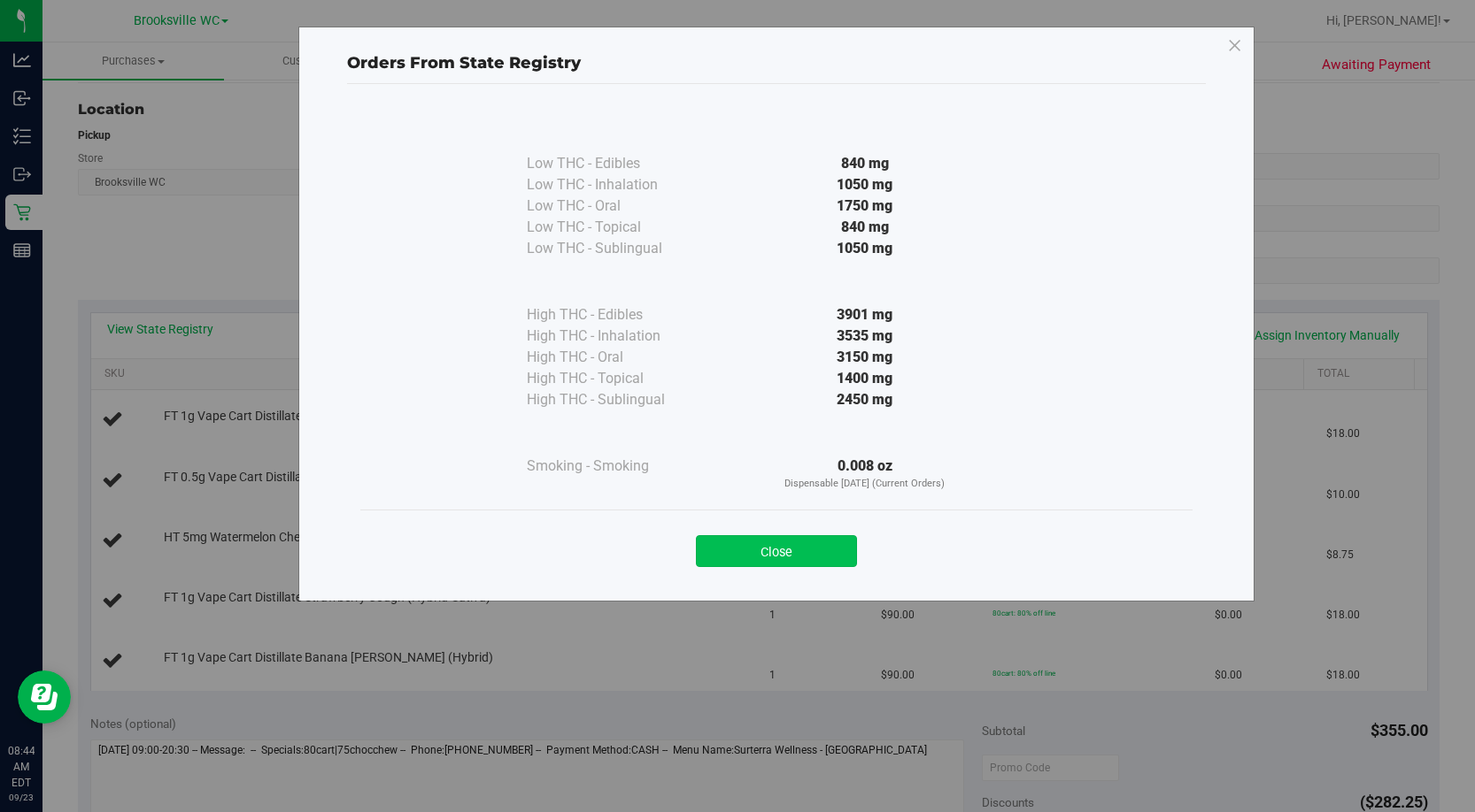
click at [795, 351] on button "Close" at bounding box center [776, 551] width 161 height 32
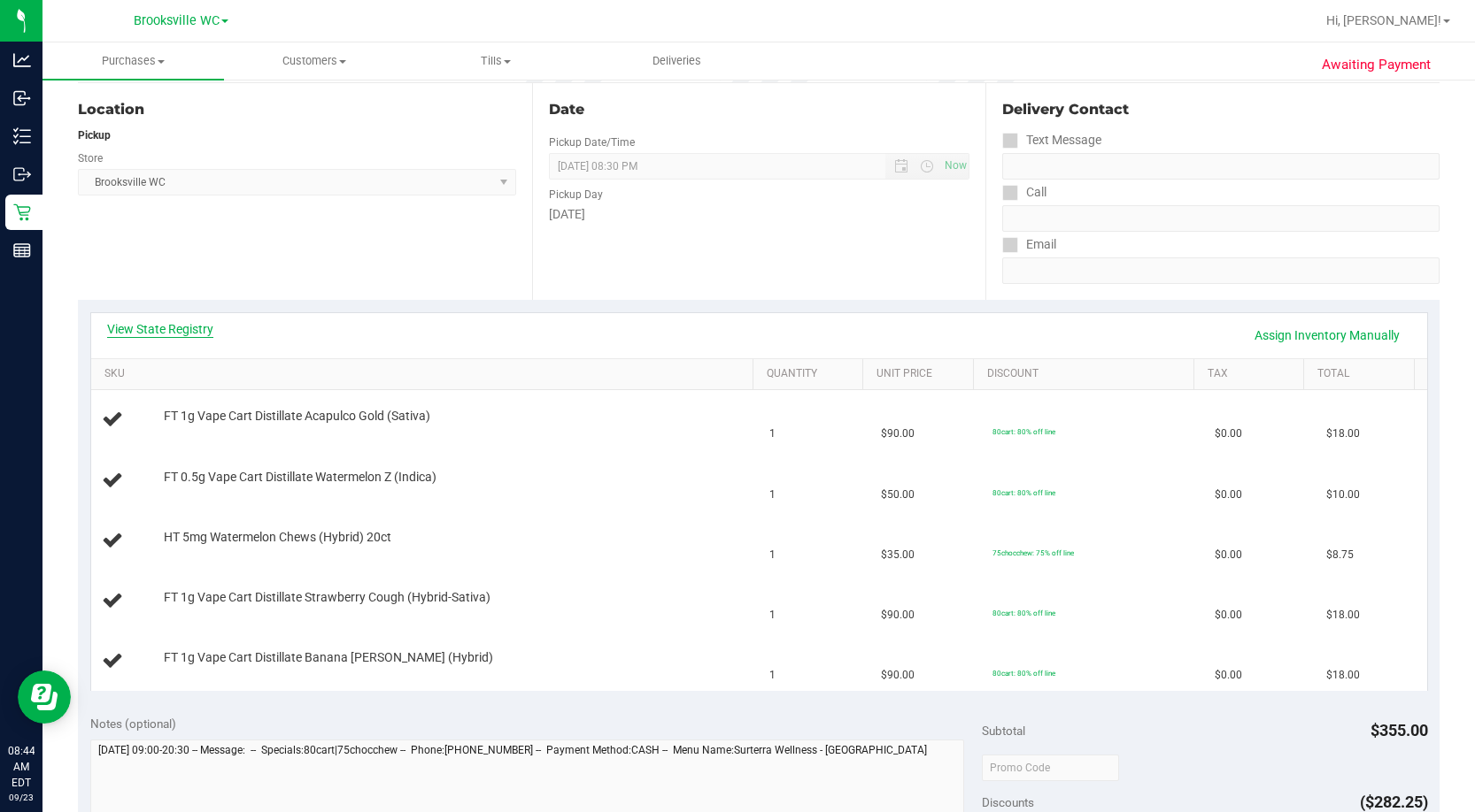
click at [199, 327] on link "View State Registry" at bounding box center [160, 329] width 106 height 17
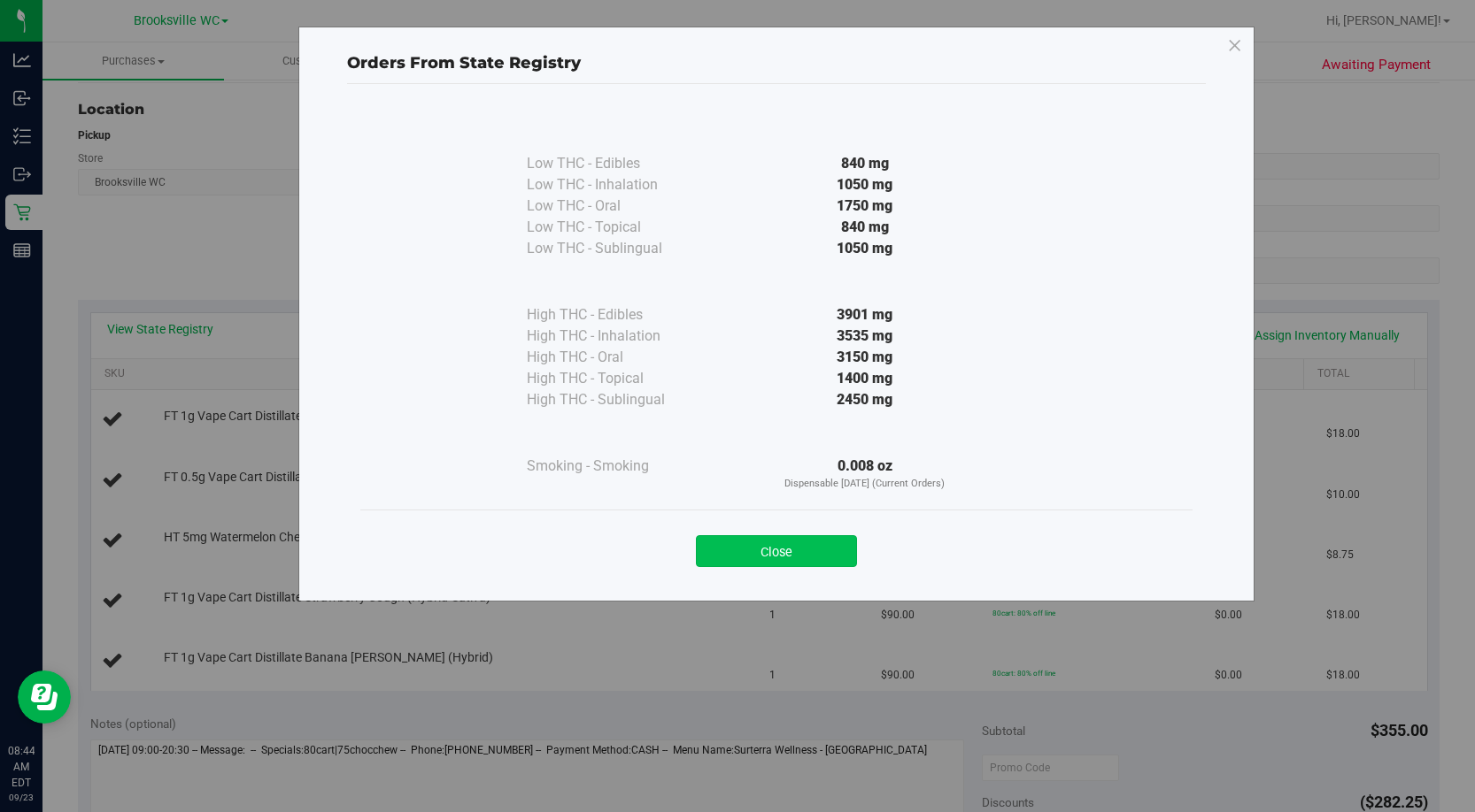
click at [801, 351] on button "Close" at bounding box center [776, 551] width 161 height 32
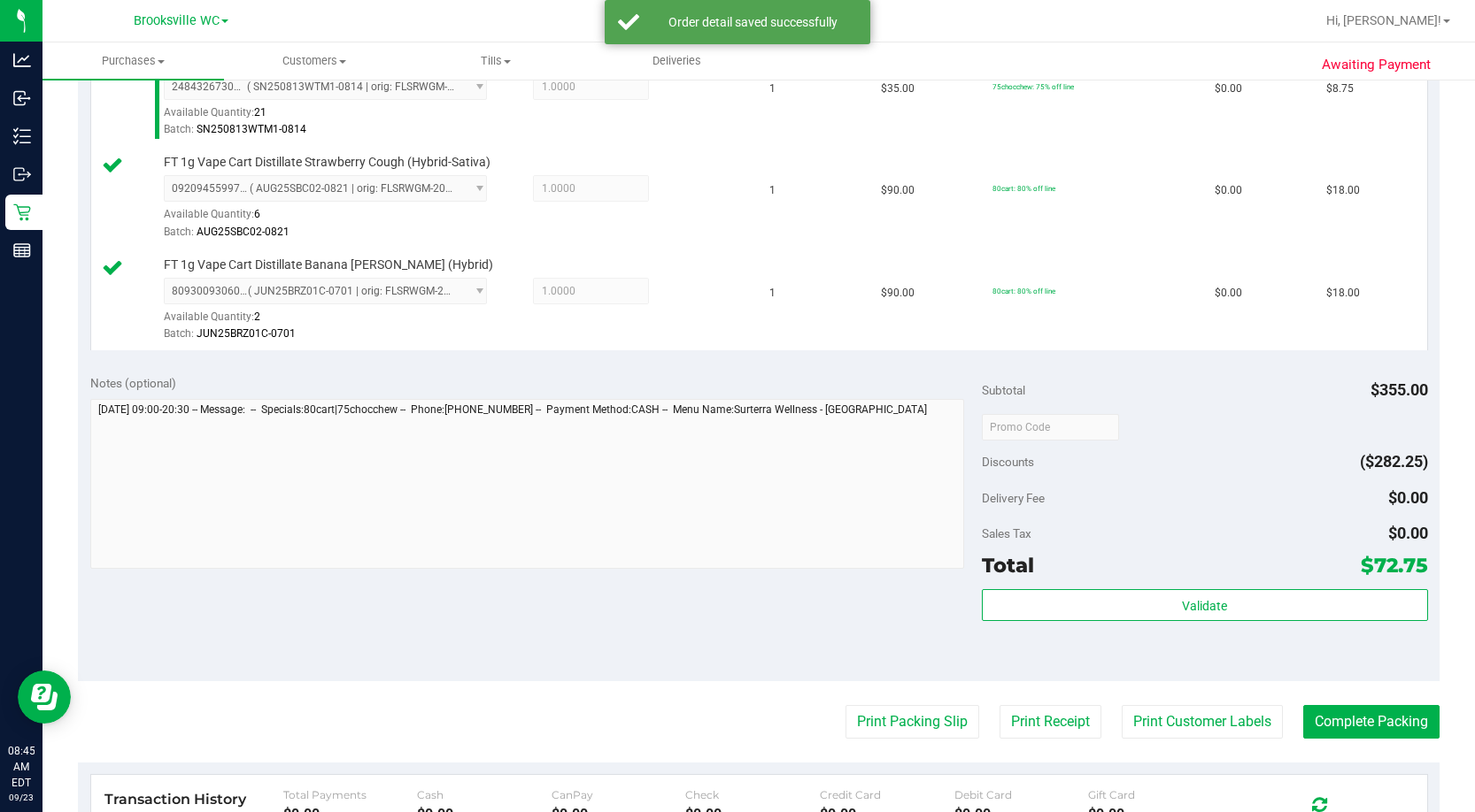
scroll to position [885, 0]
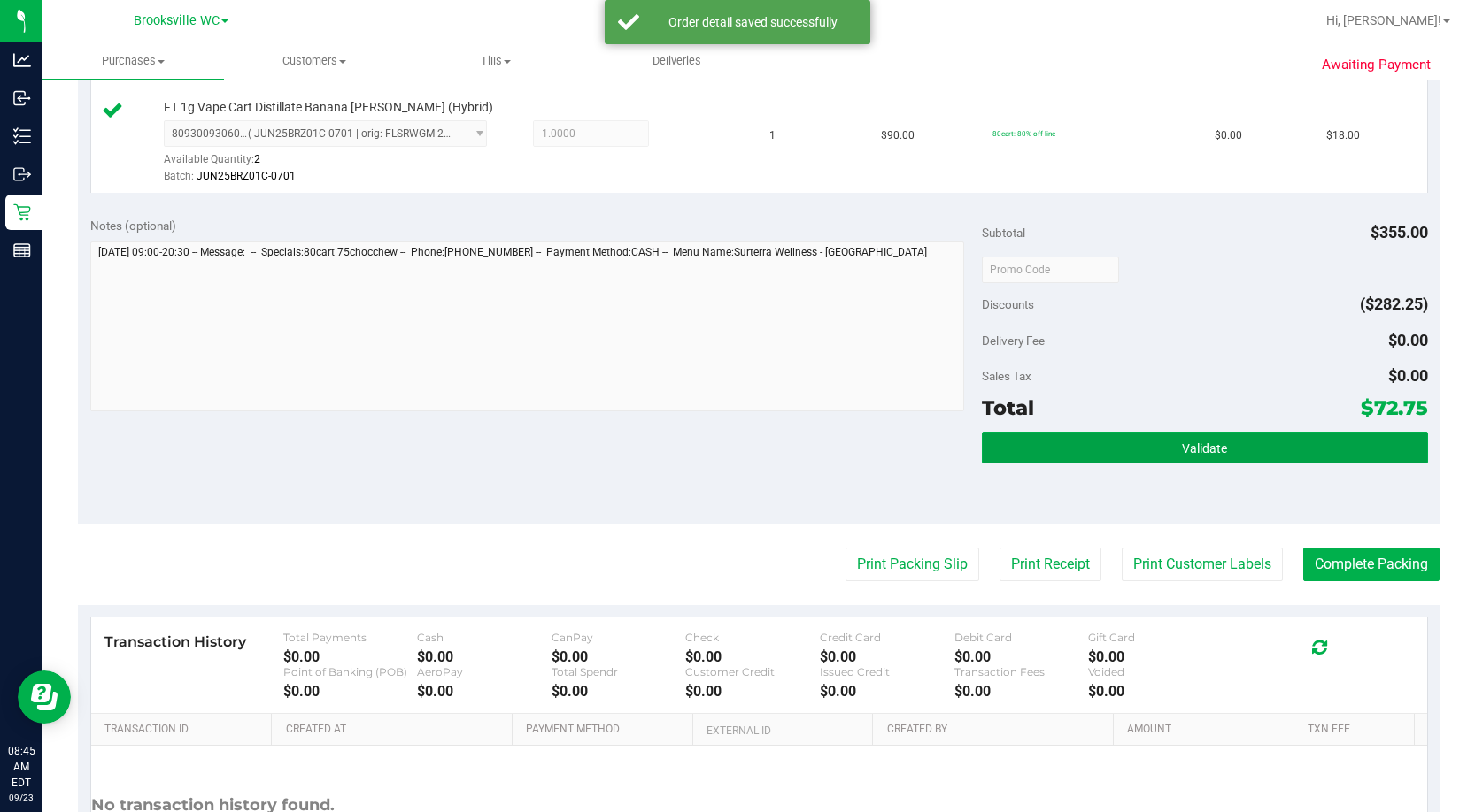
drag, startPoint x: 1219, startPoint y: 434, endPoint x: 1239, endPoint y: 431, distance: 20.2
click at [847, 351] on button "Validate" at bounding box center [1205, 447] width 446 height 32
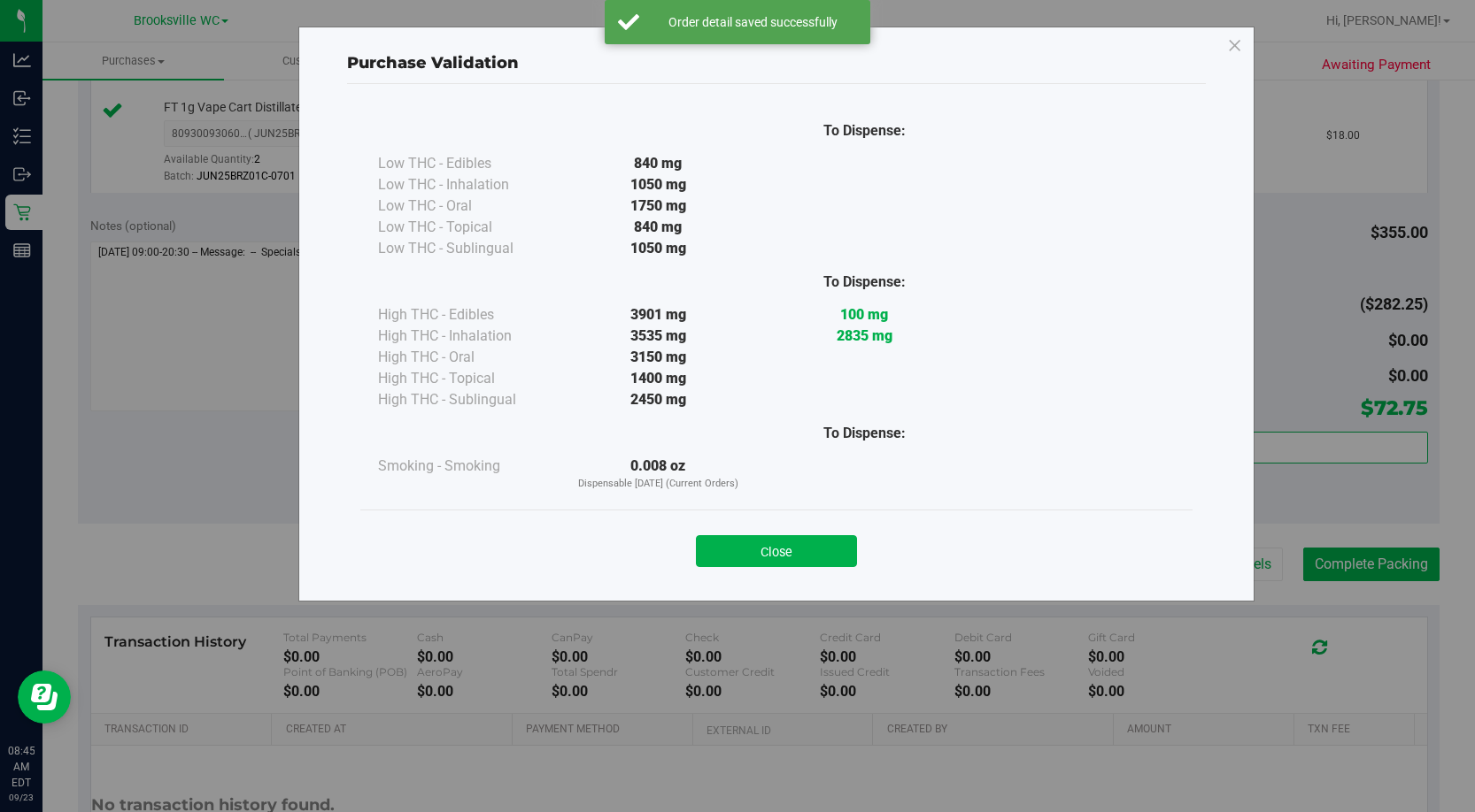
drag, startPoint x: 821, startPoint y: 541, endPoint x: 919, endPoint y: 537, distance: 98.1
click at [820, 351] on button "Close" at bounding box center [776, 551] width 161 height 32
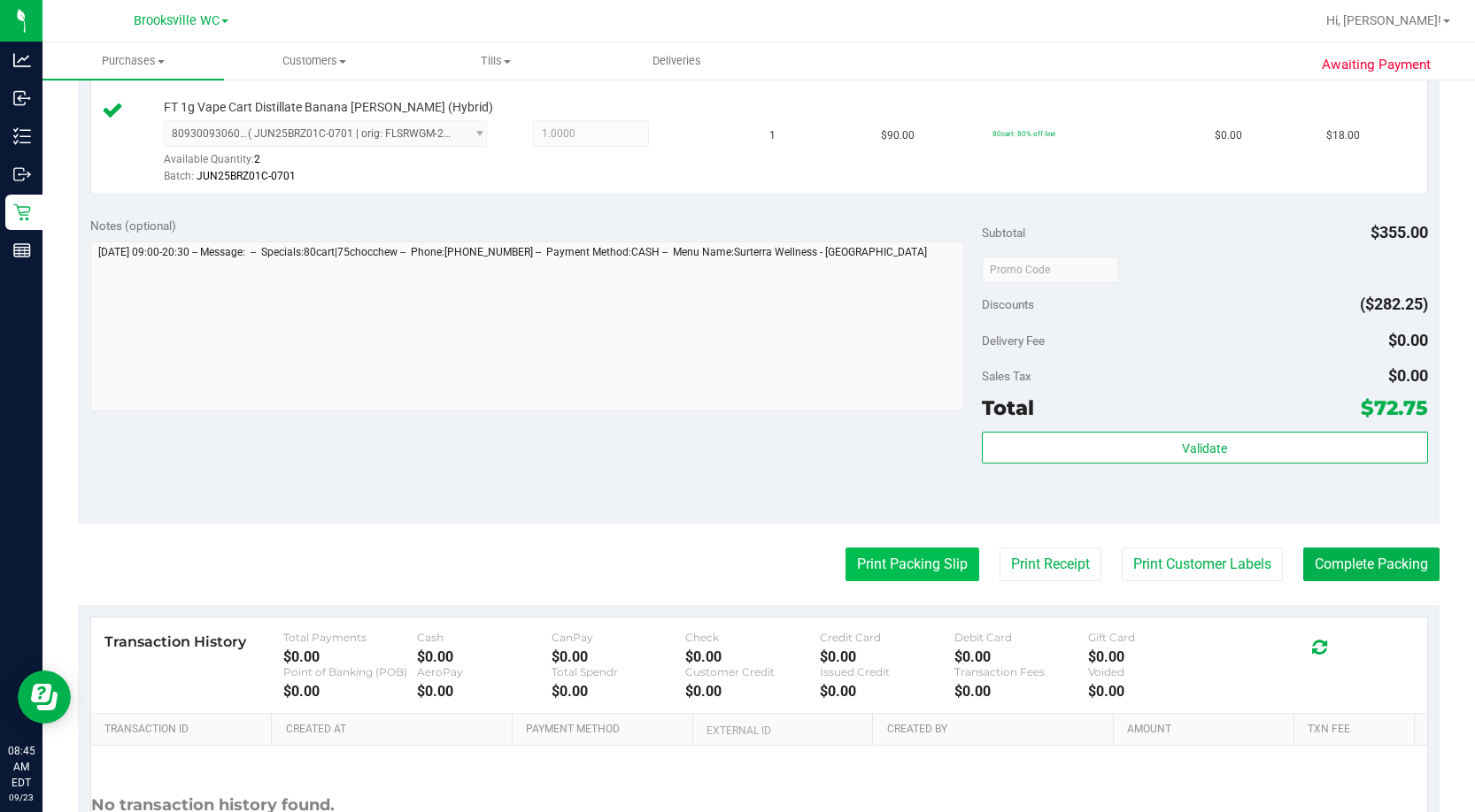
click at [847, 351] on button "Print Packing Slip" at bounding box center [912, 564] width 134 height 34
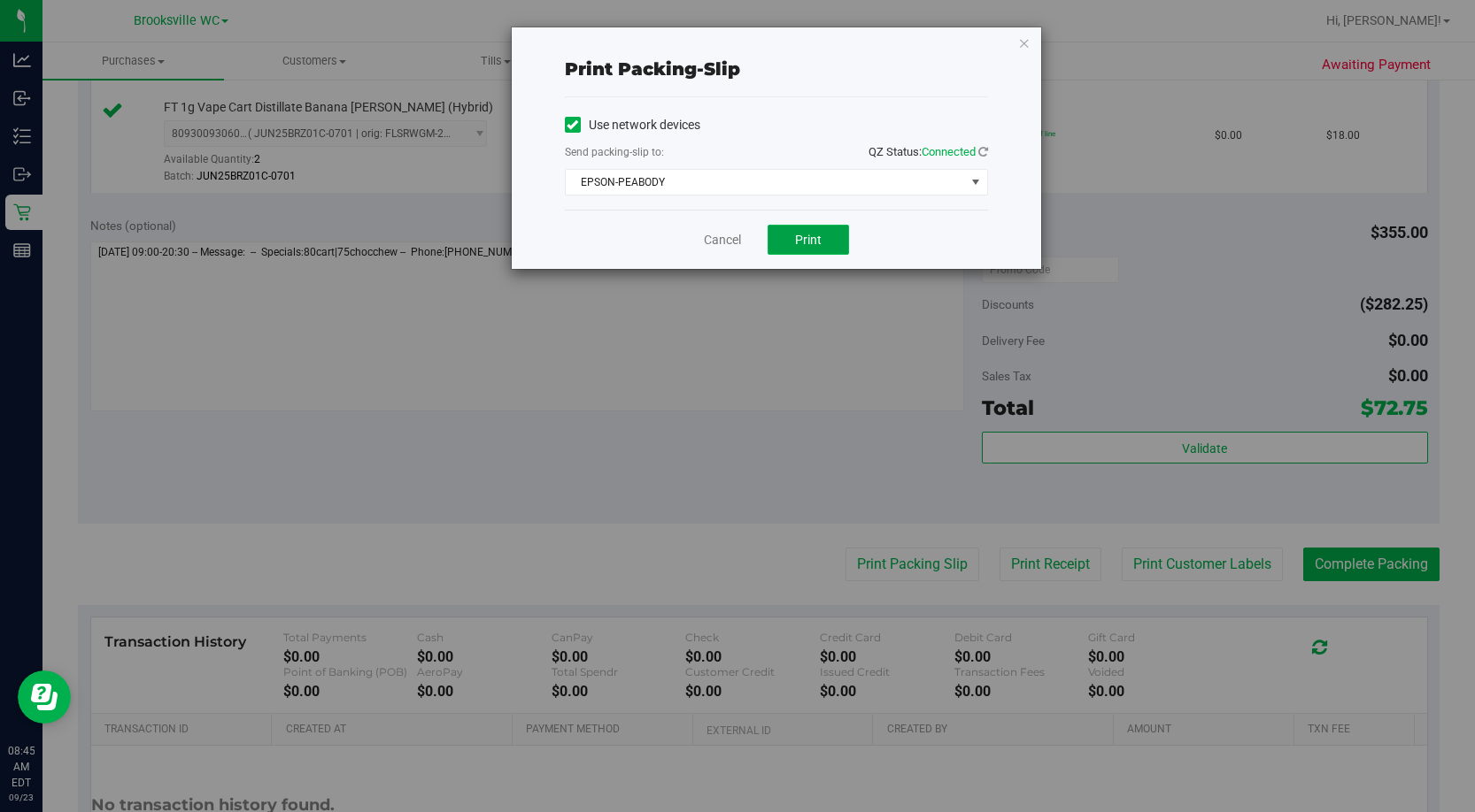
click at [821, 240] on span "Print" at bounding box center [808, 239] width 27 height 14
click at [723, 241] on link "Cancel" at bounding box center [722, 239] width 38 height 18
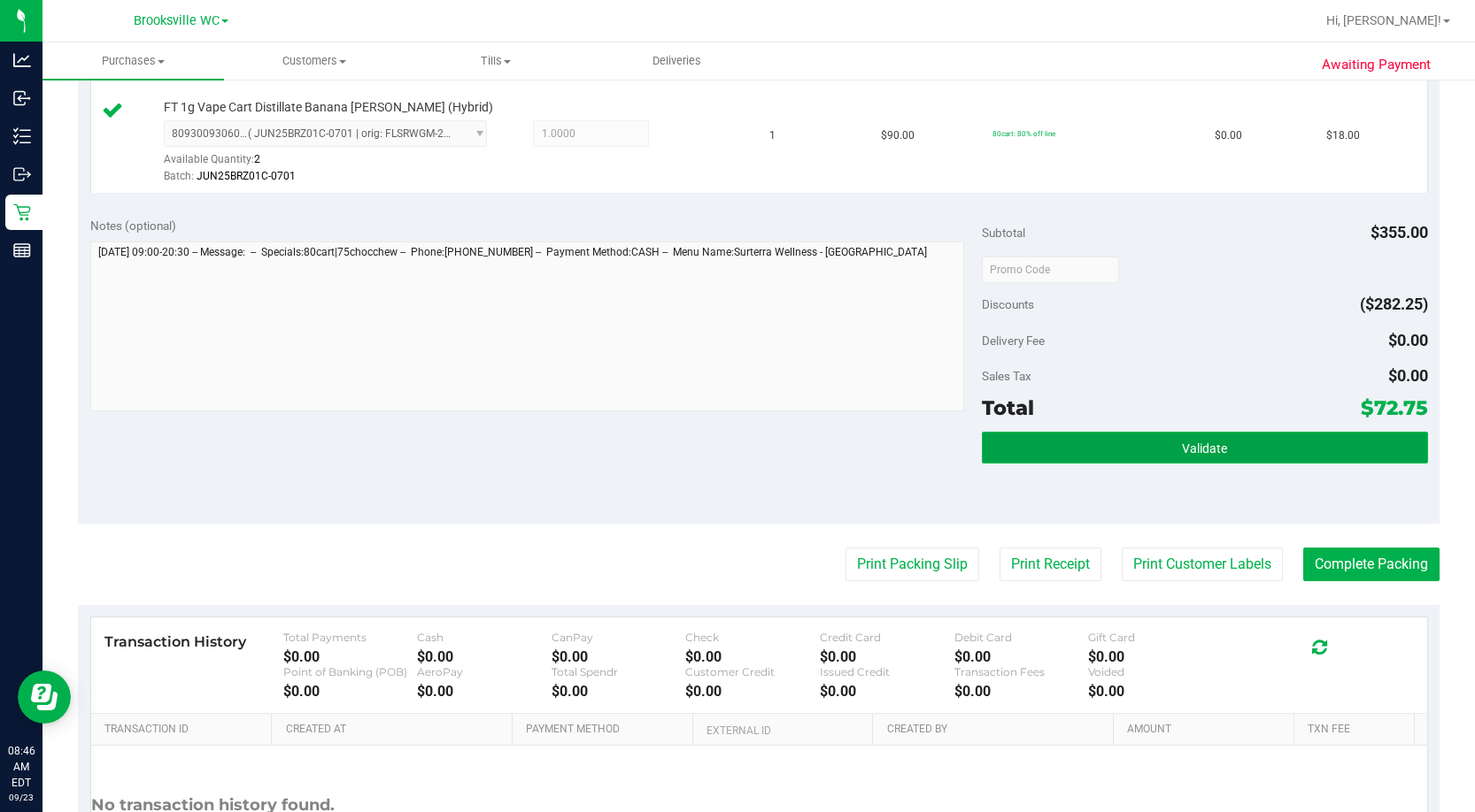
click at [847, 351] on button "Validate" at bounding box center [1205, 447] width 446 height 32
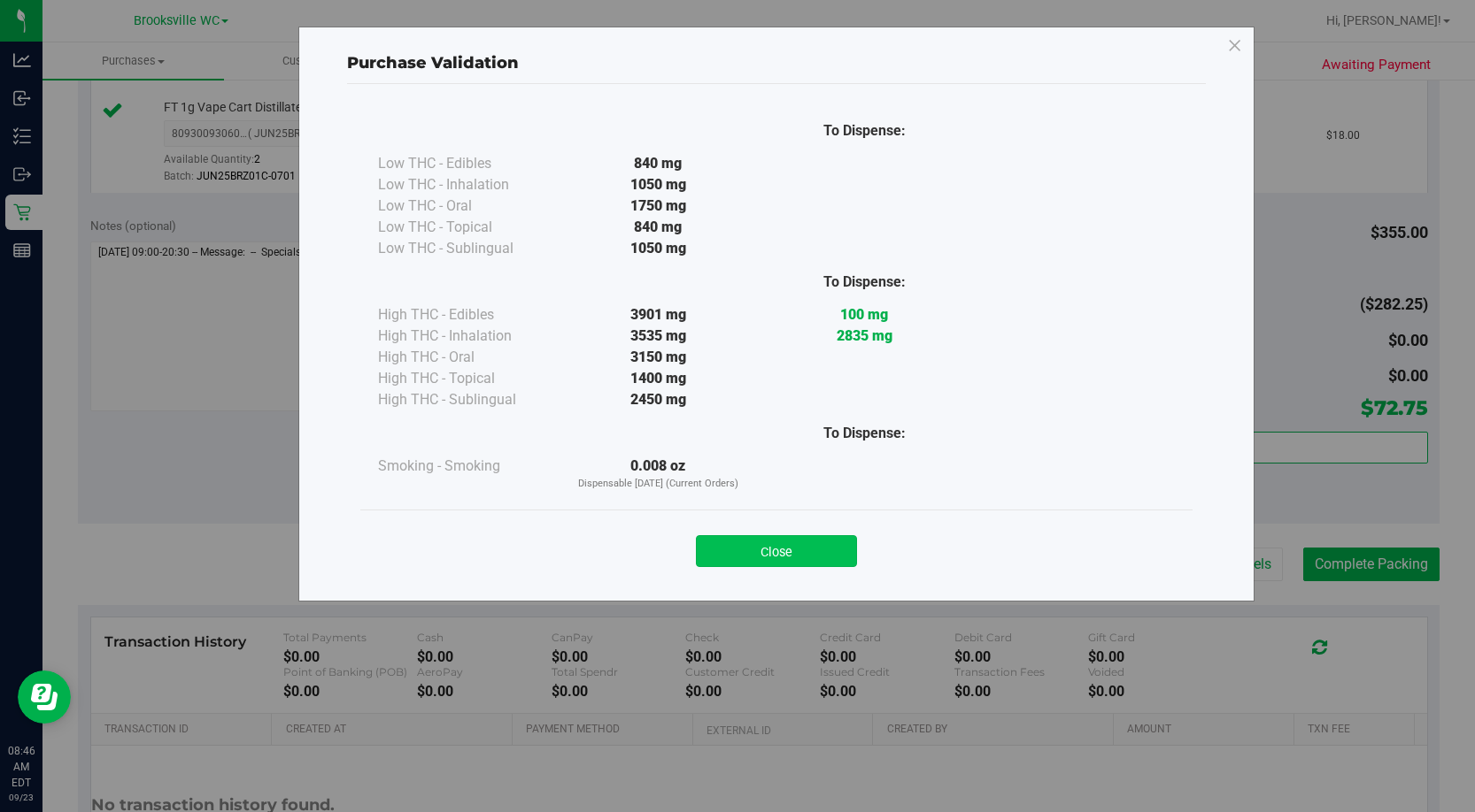
click at [825, 351] on button "Close" at bounding box center [776, 551] width 161 height 32
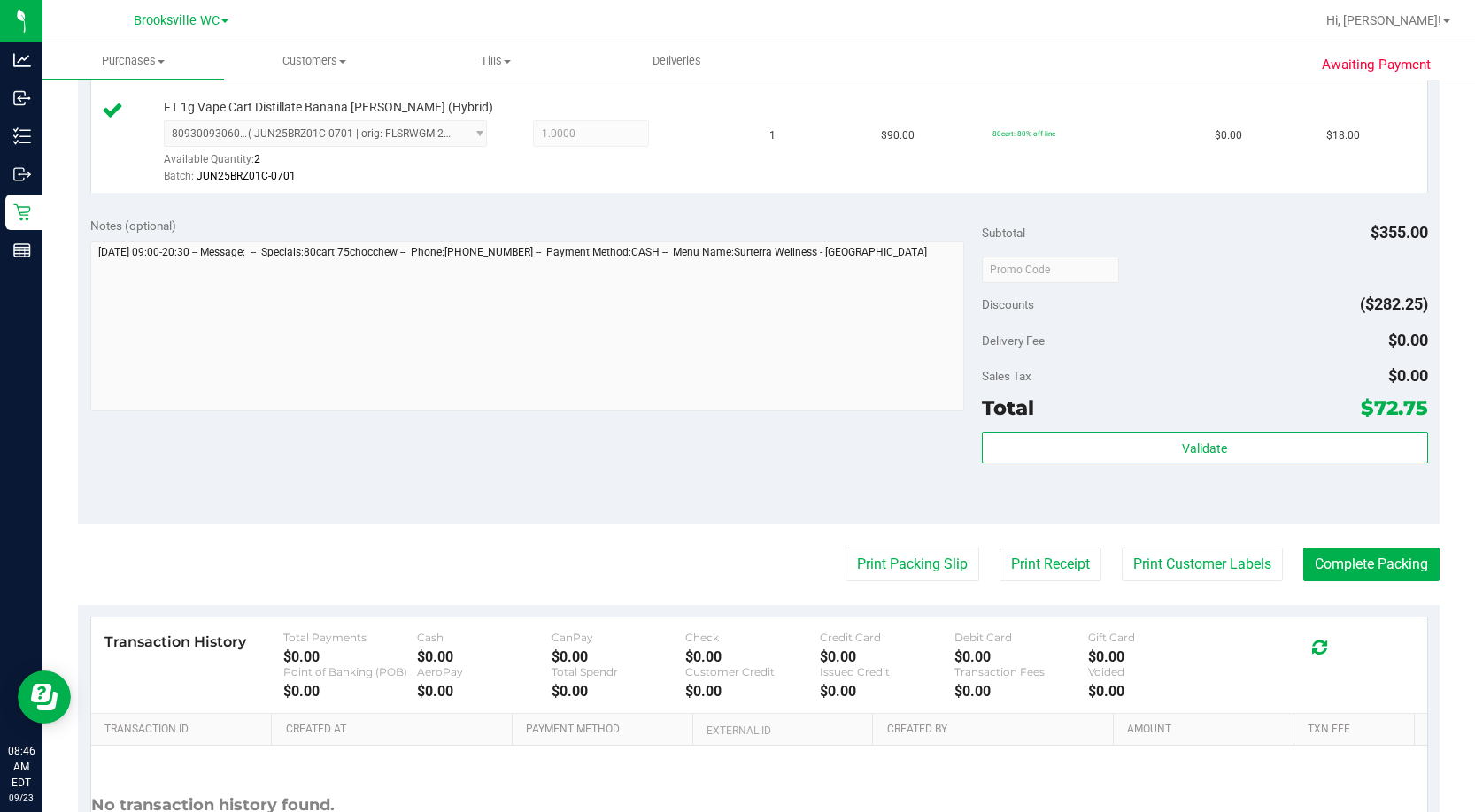
click at [847, 351] on purchase-details "Back Edit Purchase Cancel Purchase View Profile # 11992198 BioTrack ID: - Submi…" at bounding box center [758, 73] width 1361 height 1725
click at [847, 351] on button "Complete Packing" at bounding box center [1371, 564] width 136 height 34
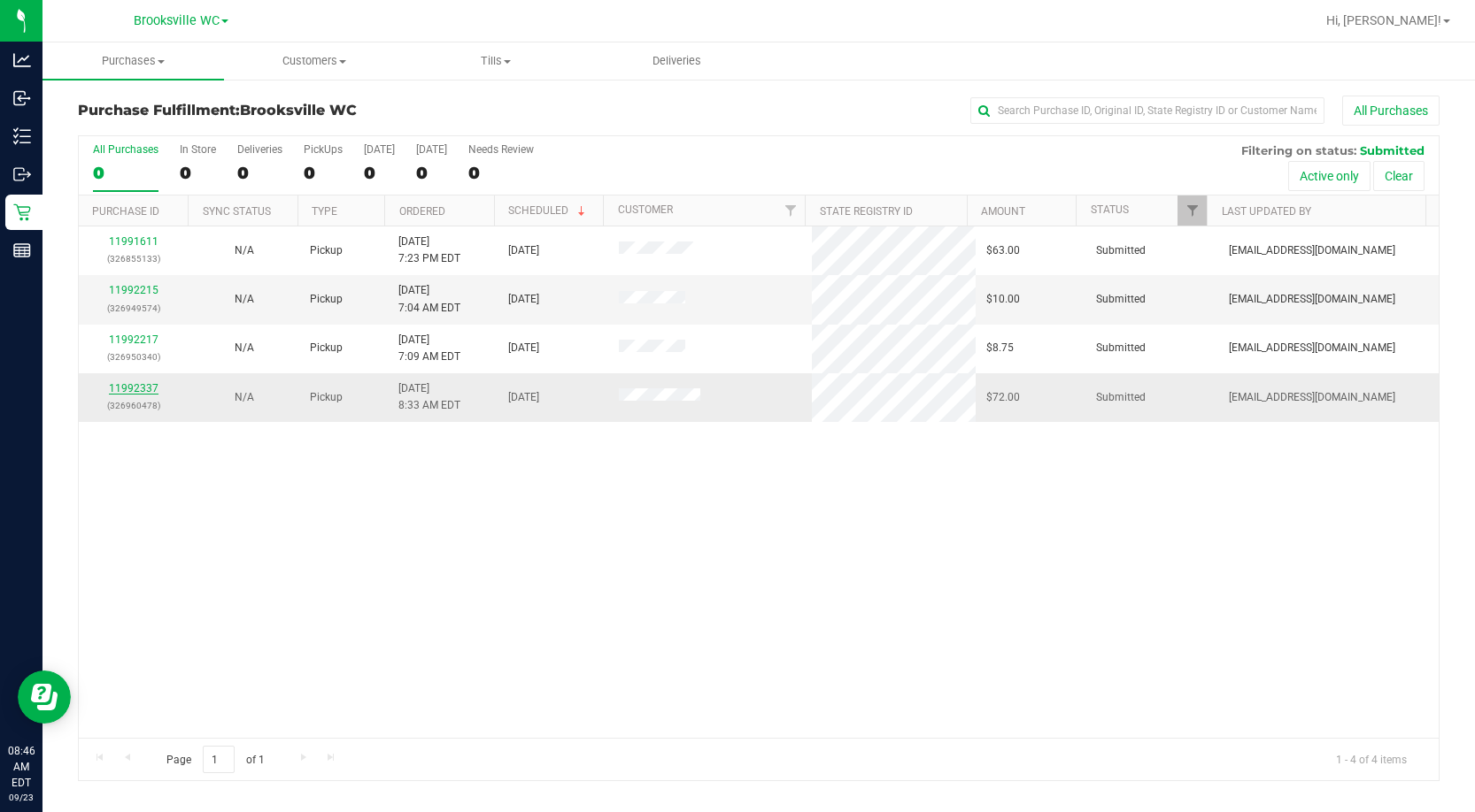
click at [144, 351] on link "11992337" at bounding box center [133, 388] width 49 height 13
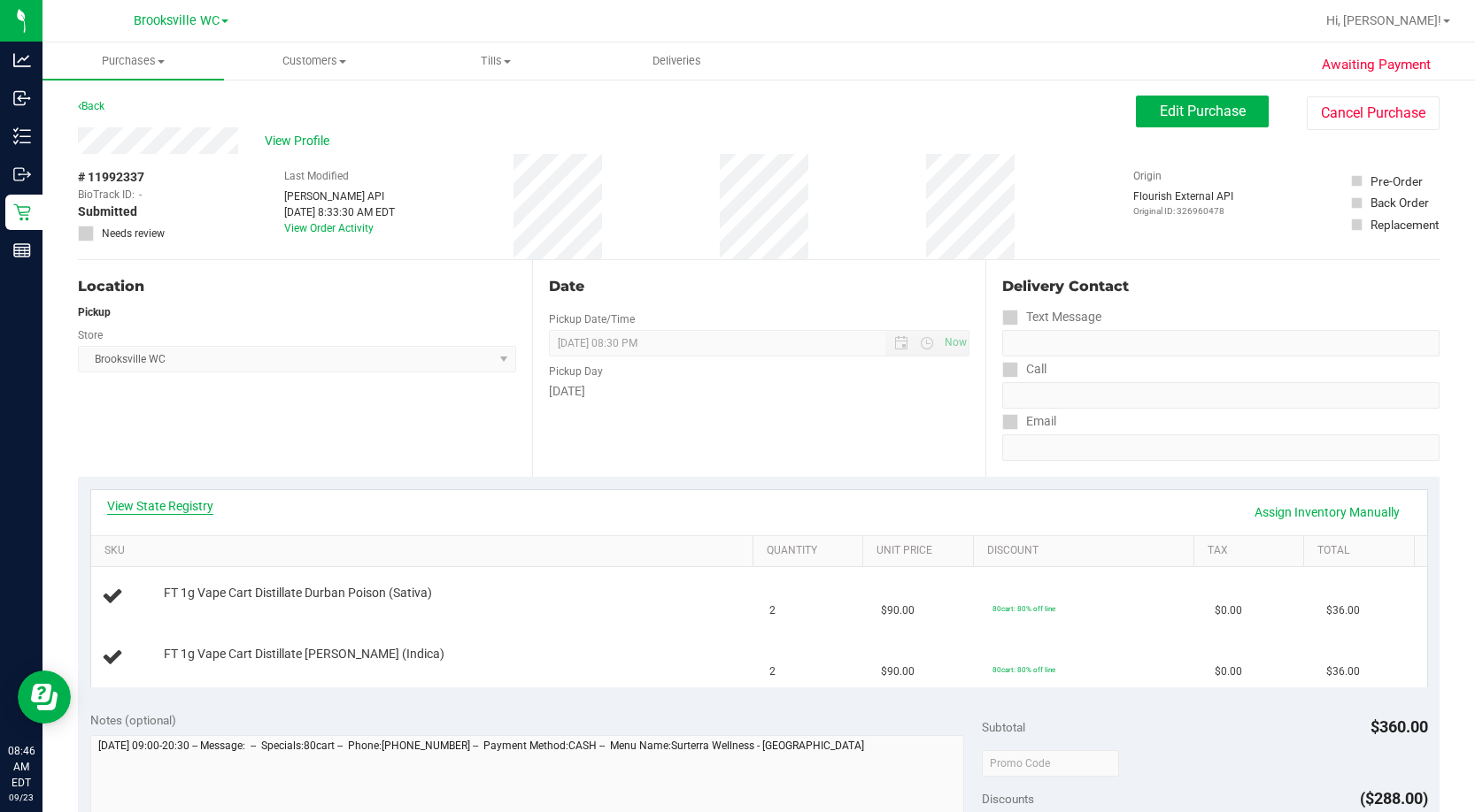
click at [154, 351] on link "View State Registry" at bounding box center [160, 506] width 106 height 17
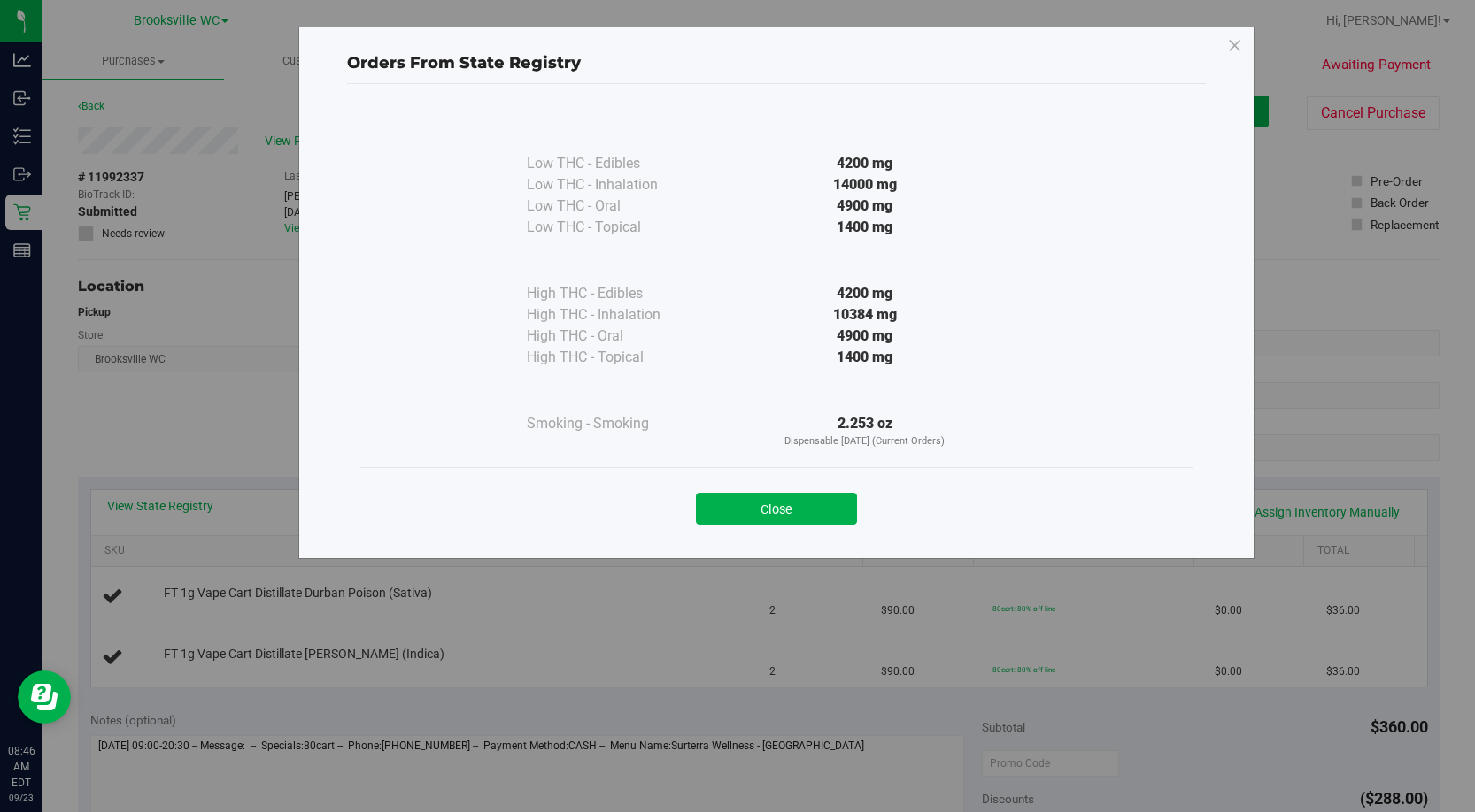
click at [767, 351] on button "Close" at bounding box center [776, 508] width 161 height 32
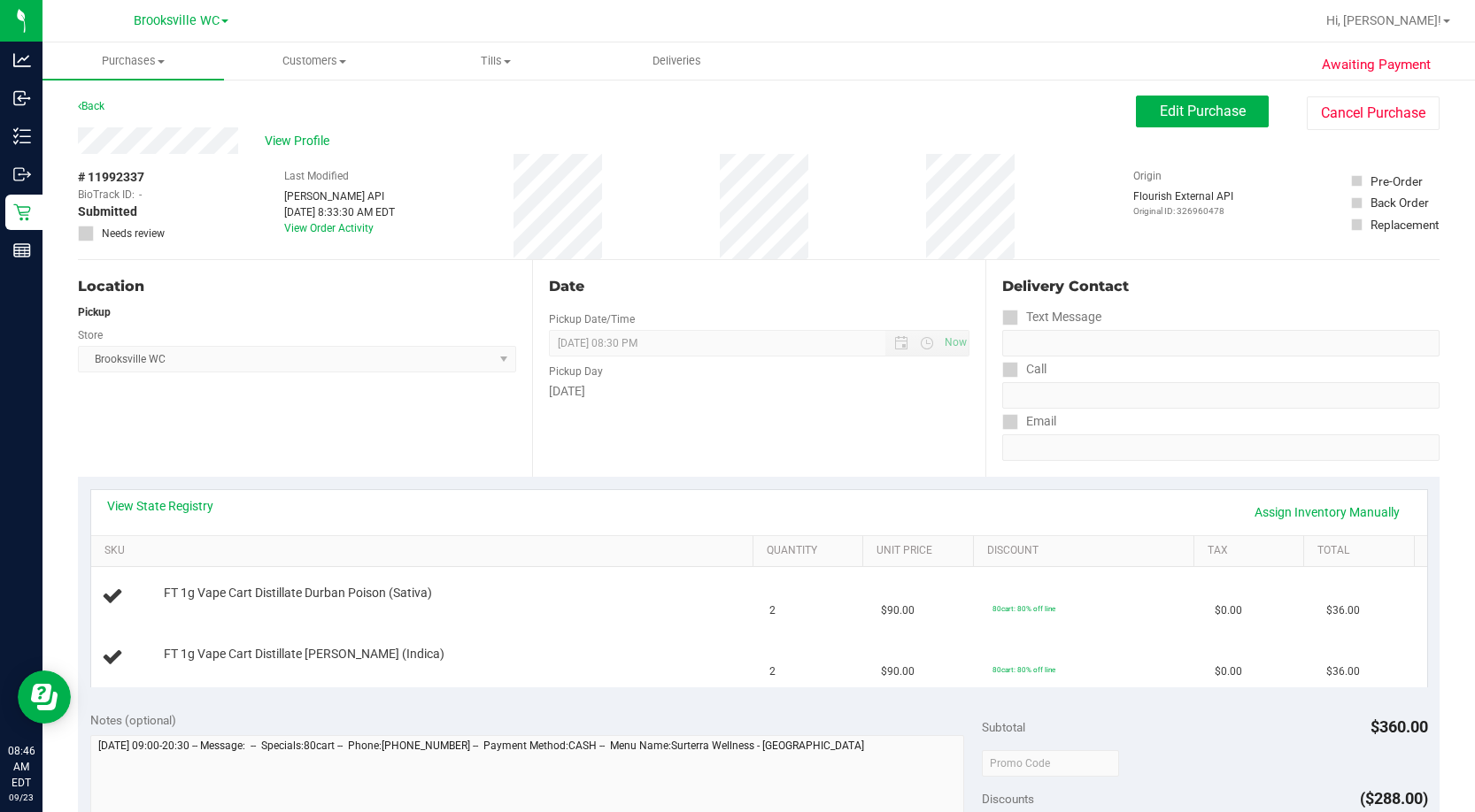
click at [724, 351] on div "Pickup Day" at bounding box center [759, 369] width 422 height 26
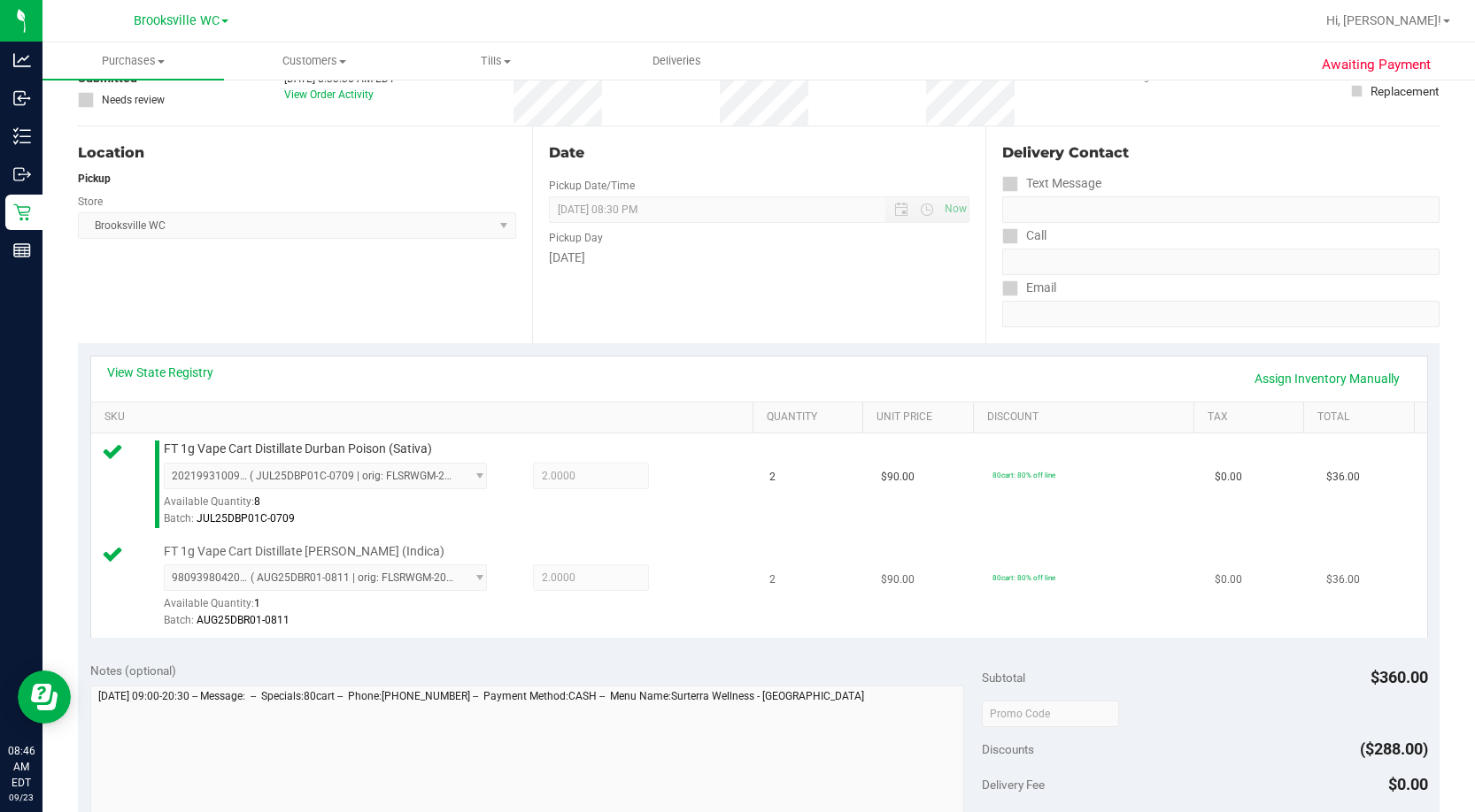
scroll to position [265, 0]
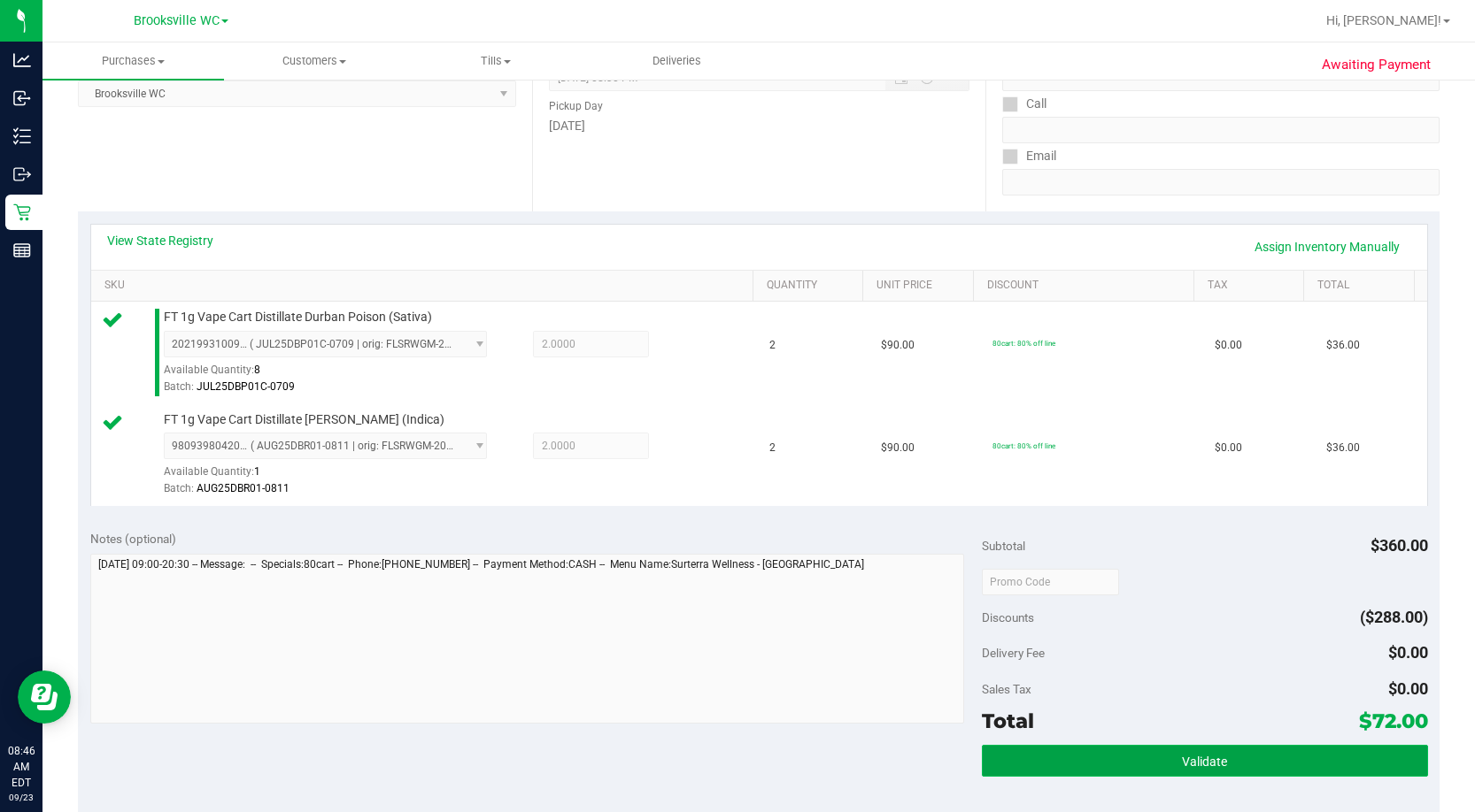
drag, startPoint x: 1271, startPoint y: 757, endPoint x: 1284, endPoint y: 748, distance: 15.8
click at [847, 351] on button "Validate" at bounding box center [1205, 761] width 446 height 32
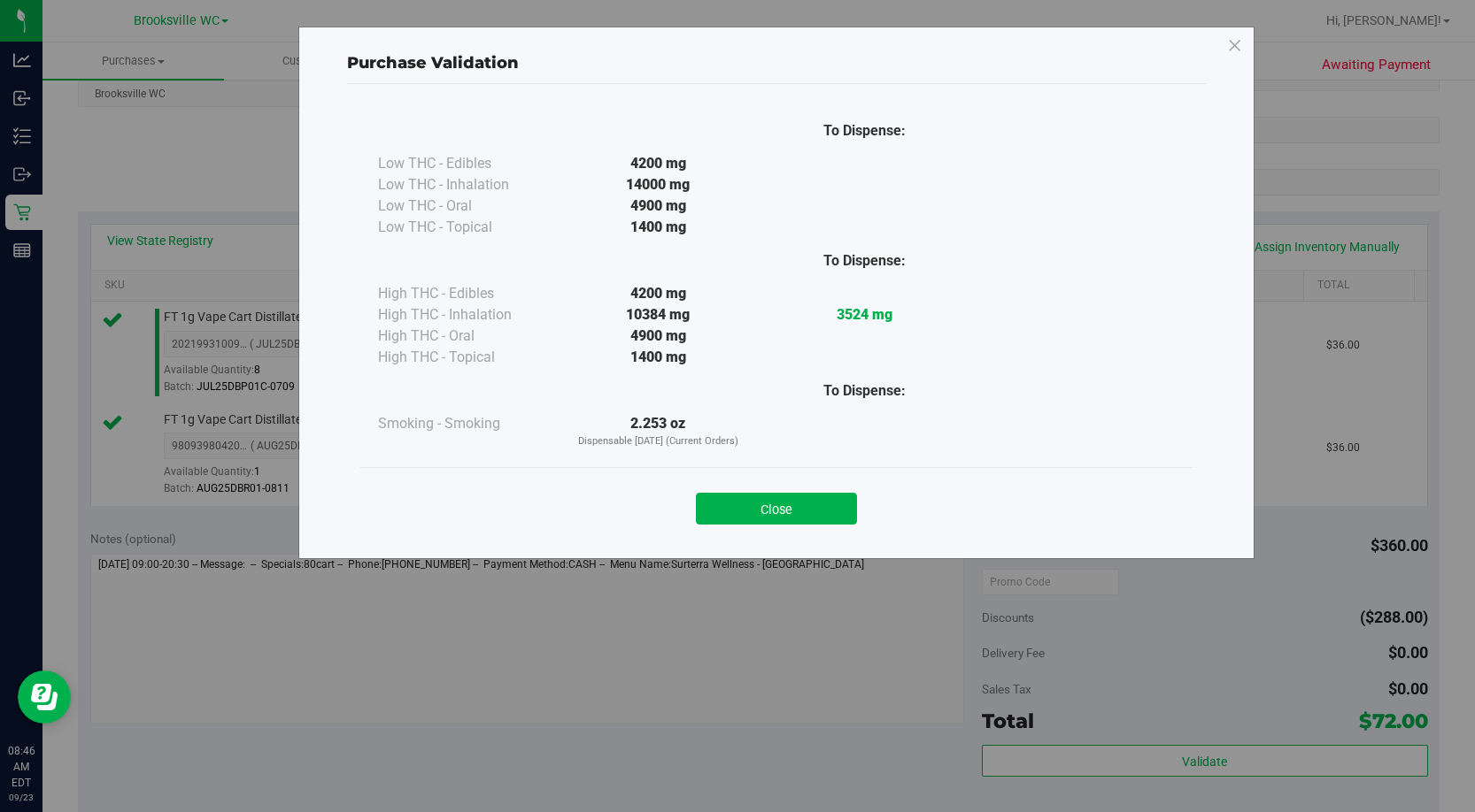
click at [771, 351] on div "Close" at bounding box center [776, 503] width 806 height 44
click at [782, 351] on button "Close" at bounding box center [776, 508] width 161 height 32
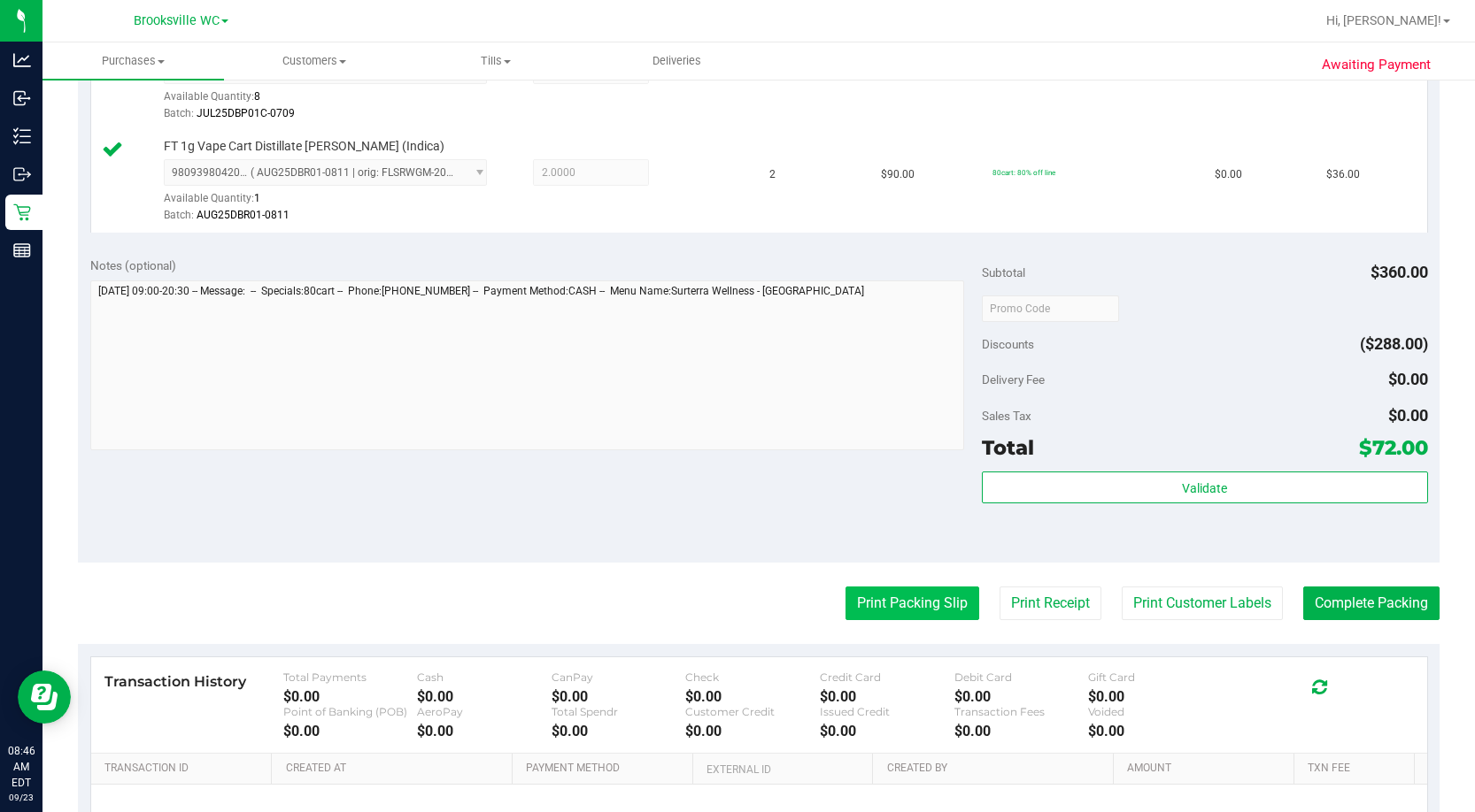
scroll to position [619, 0]
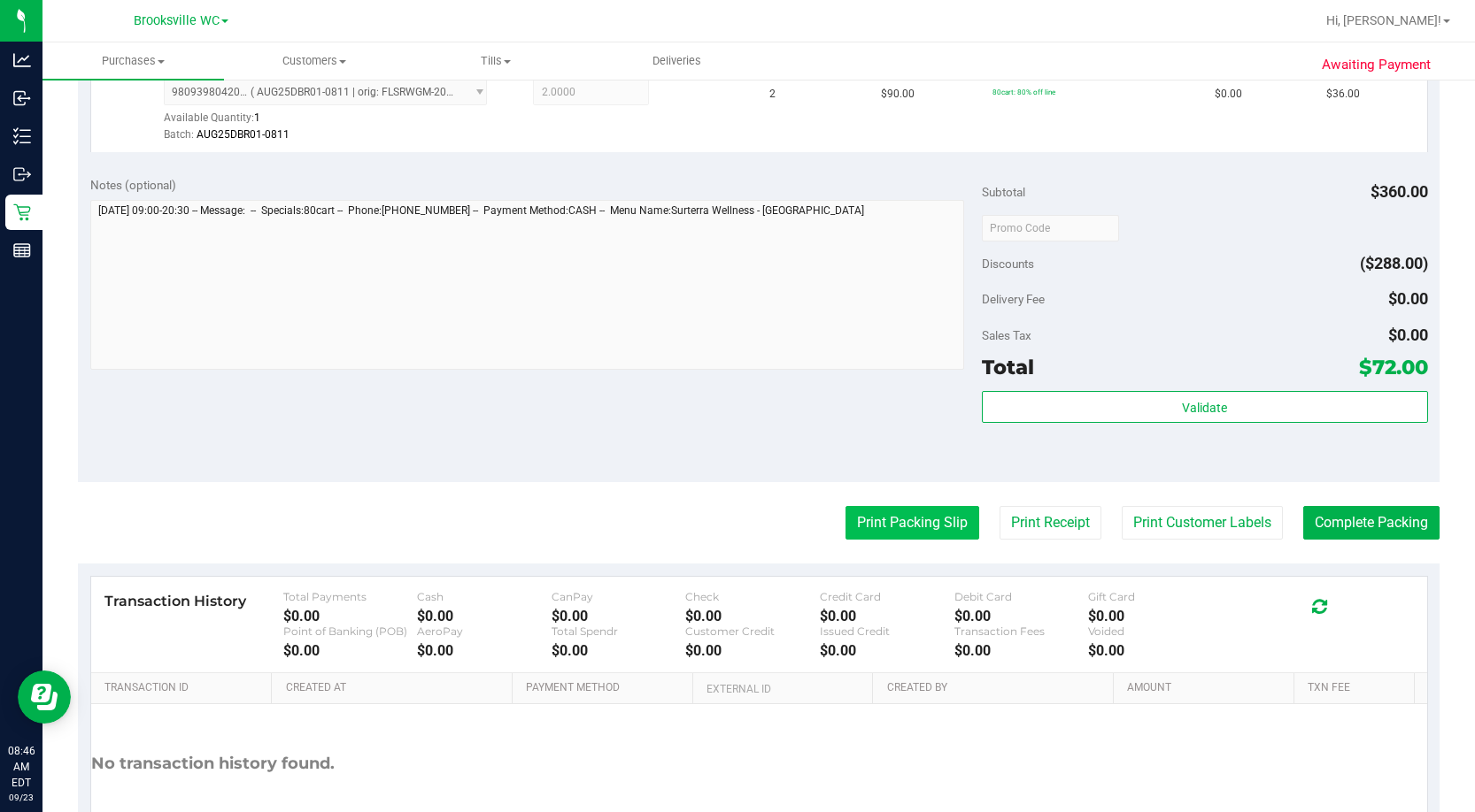
click at [847, 351] on button "Print Packing Slip" at bounding box center [912, 523] width 134 height 34
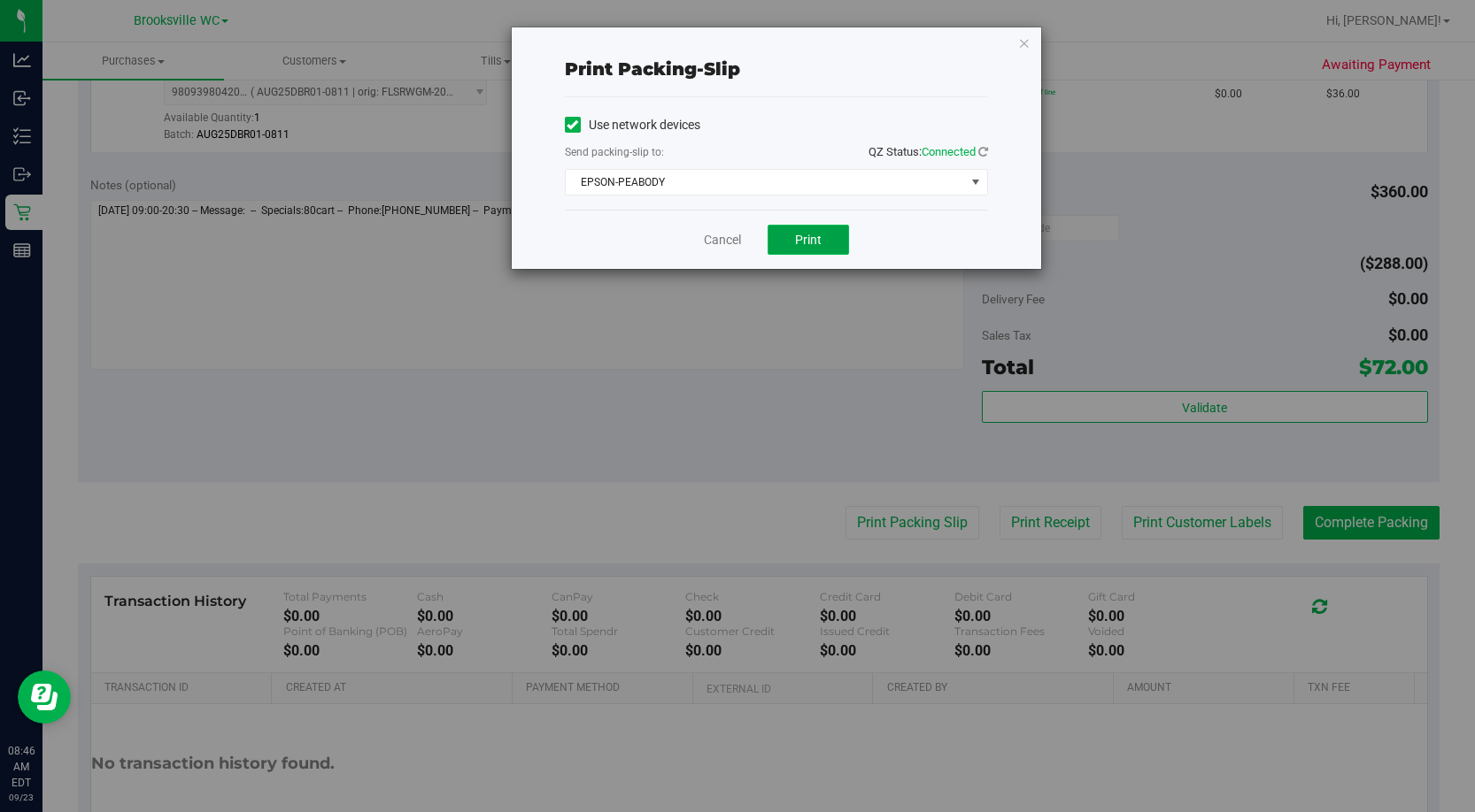
click at [807, 244] on span "Print" at bounding box center [808, 239] width 27 height 14
click at [713, 243] on link "Cancel" at bounding box center [722, 239] width 38 height 18
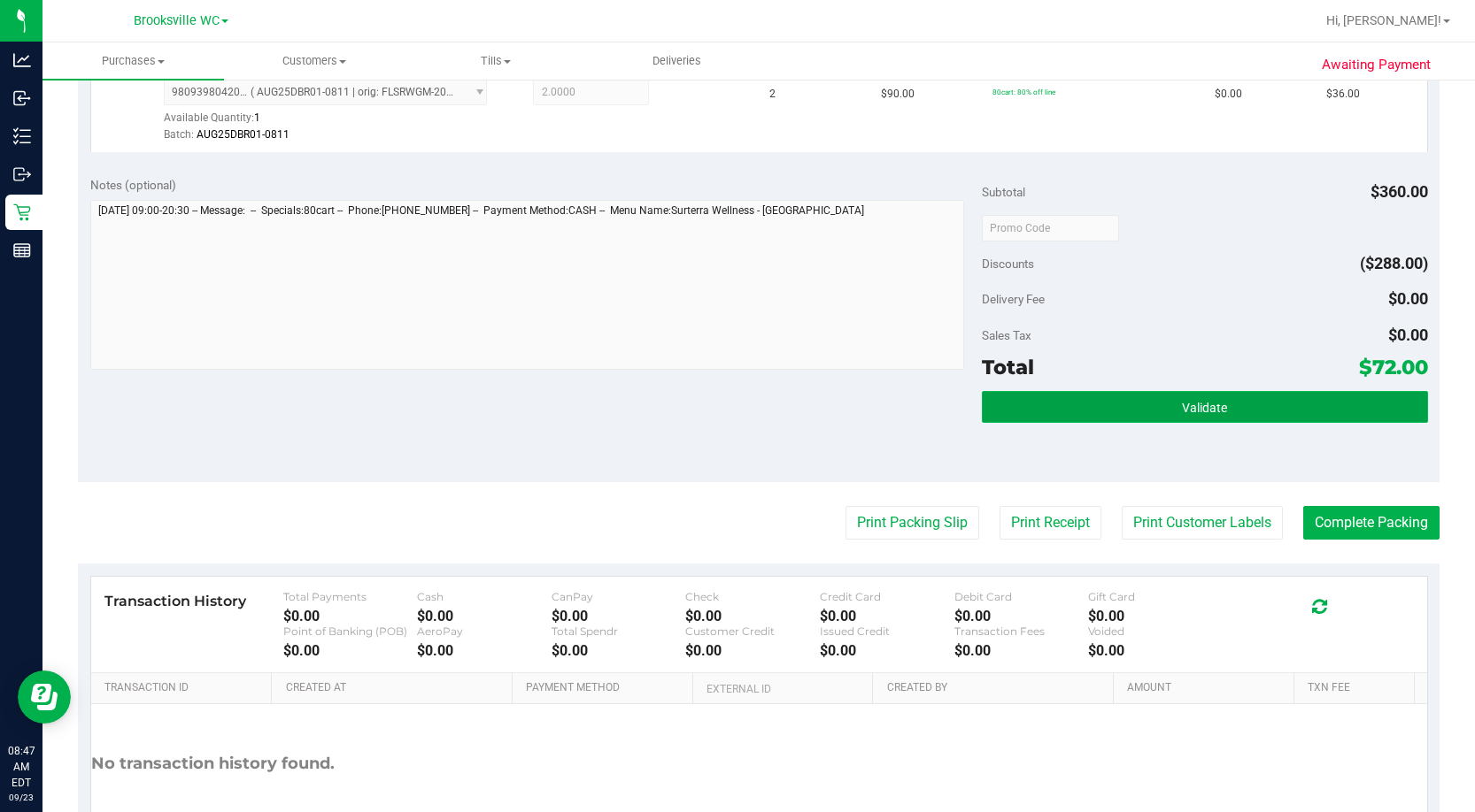
click at [847, 351] on button "Validate" at bounding box center [1205, 407] width 446 height 32
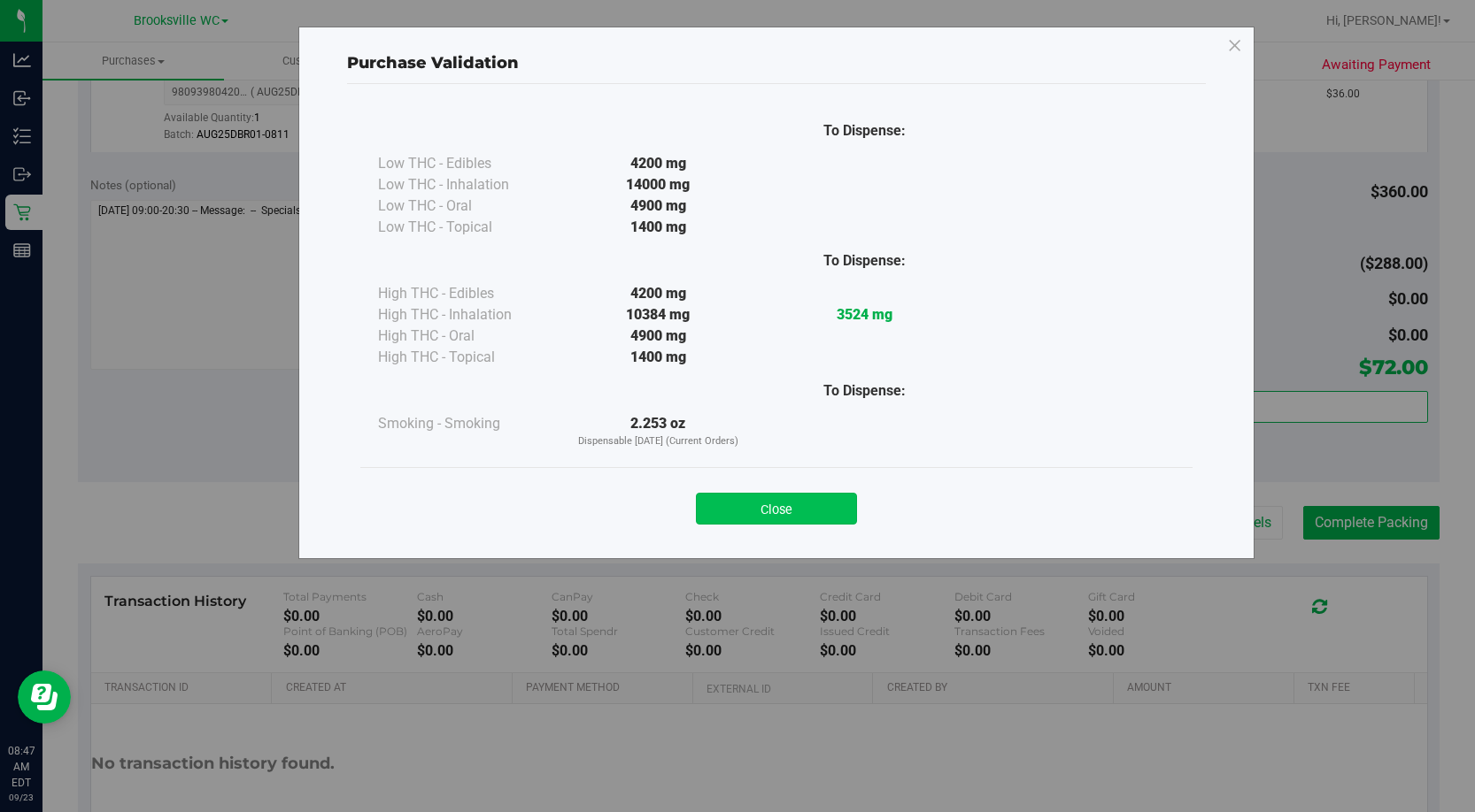
click at [826, 351] on button "Close" at bounding box center [776, 508] width 161 height 32
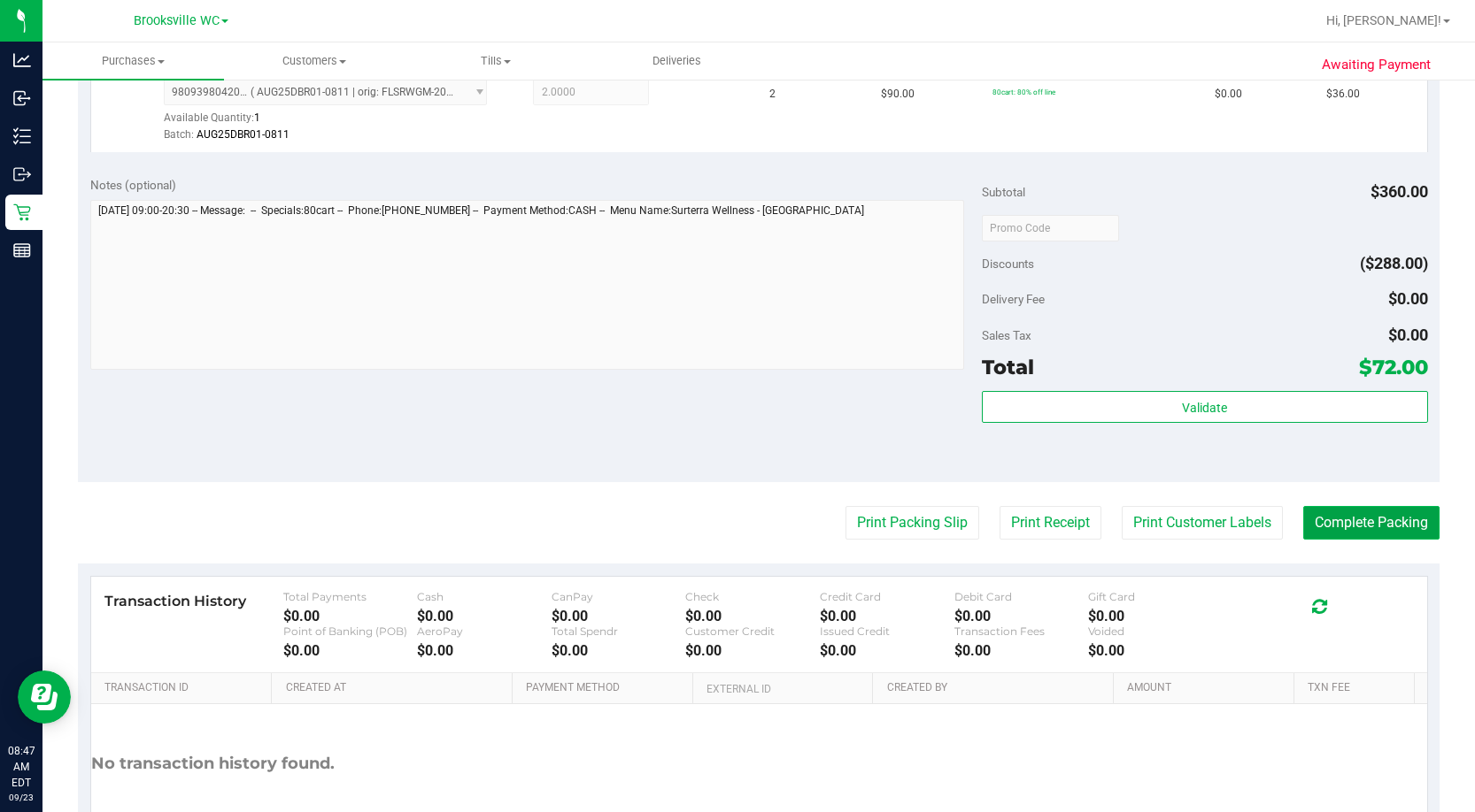
click at [847, 351] on button "Complete Packing" at bounding box center [1371, 523] width 136 height 34
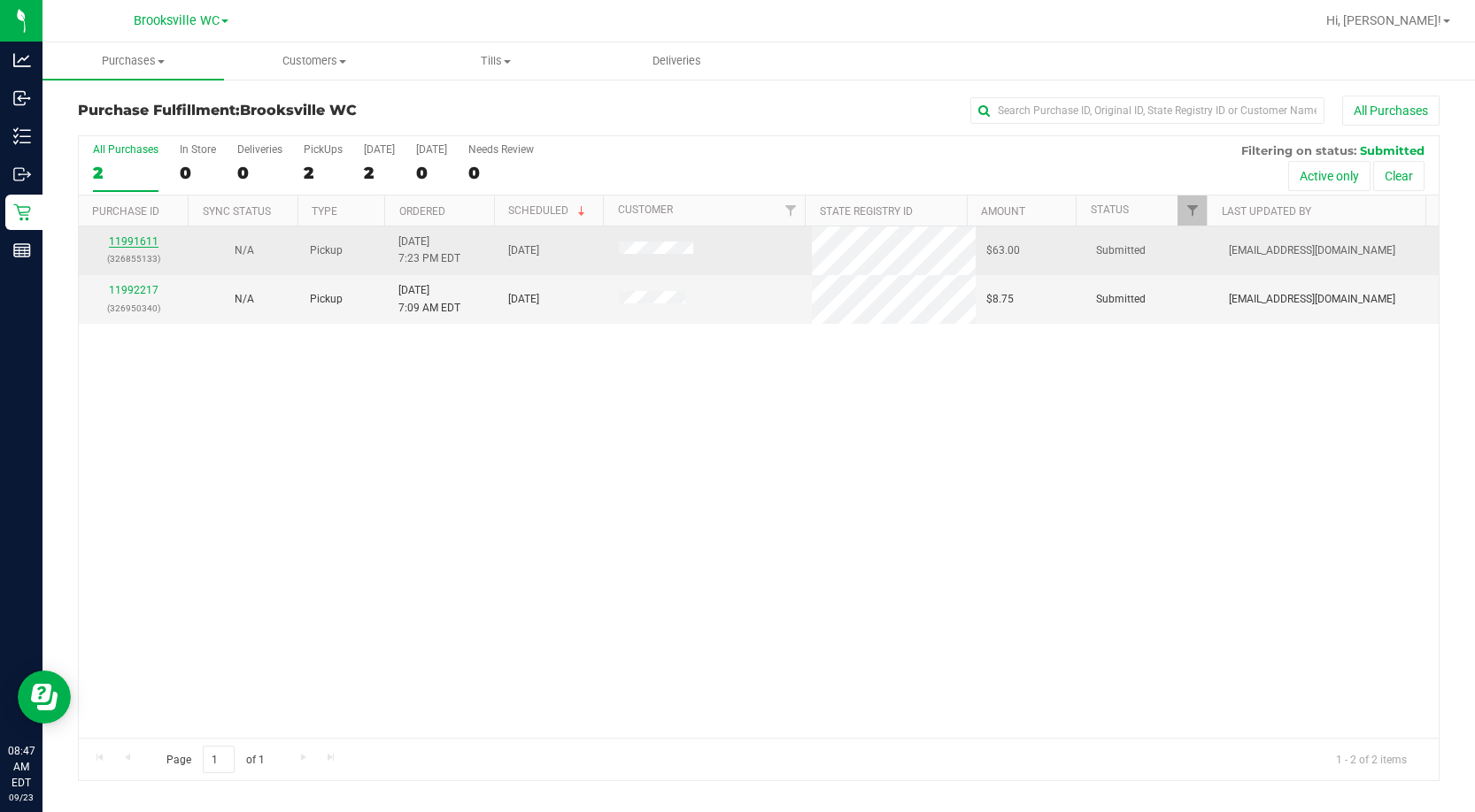
click at [150, 245] on link "11991611" at bounding box center [133, 241] width 49 height 13
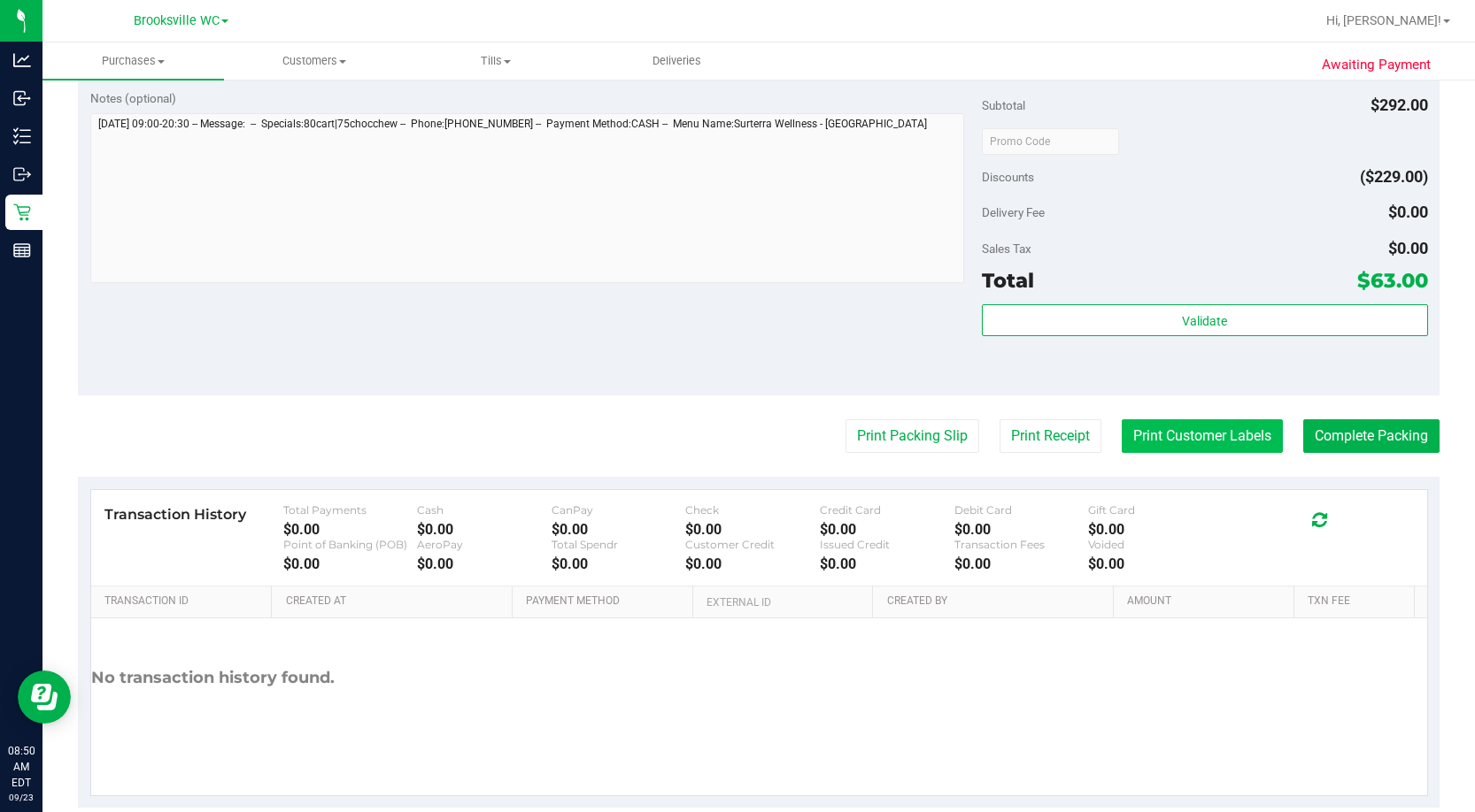
scroll to position [1239, 0]
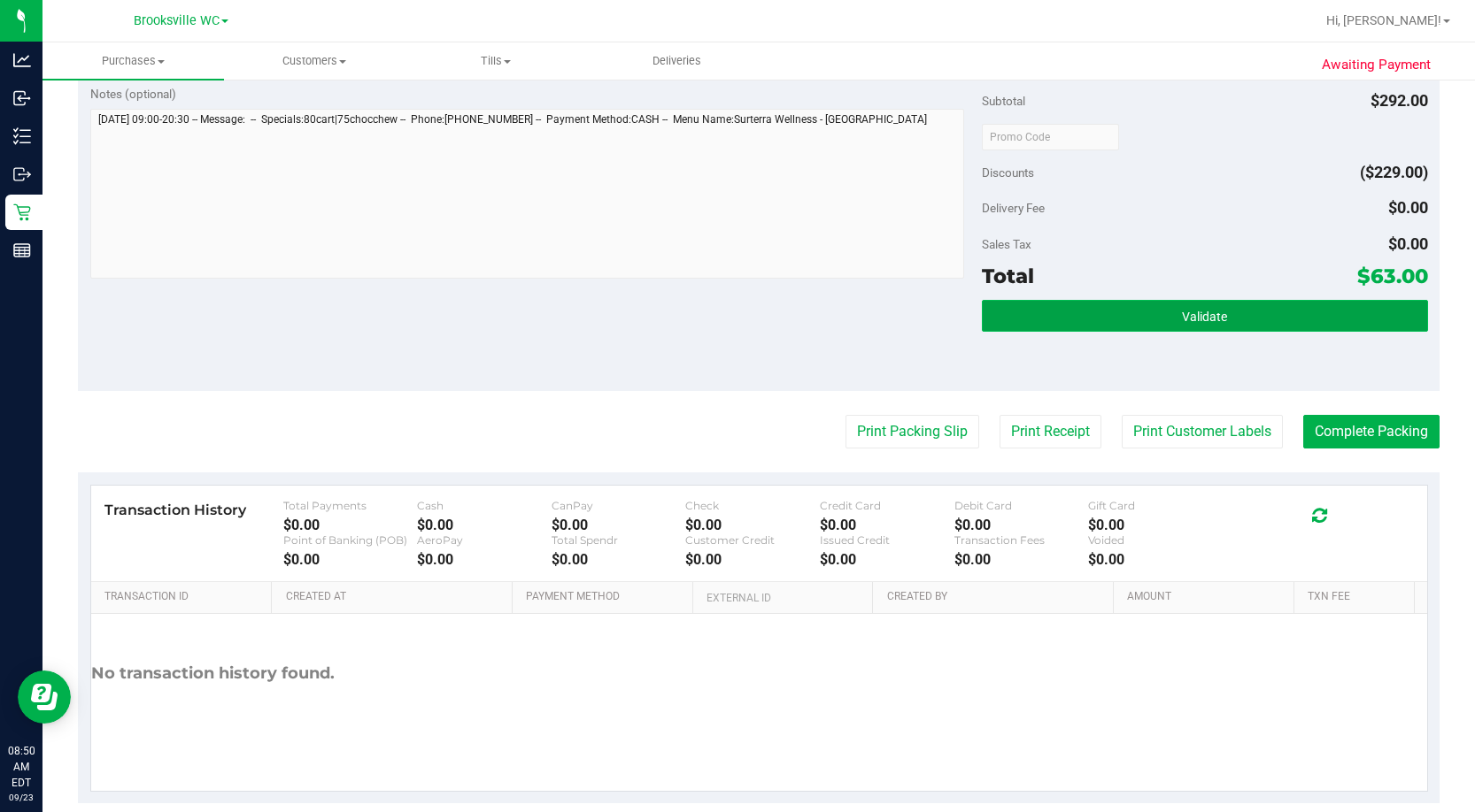
click at [847, 305] on button "Validate" at bounding box center [1205, 315] width 446 height 32
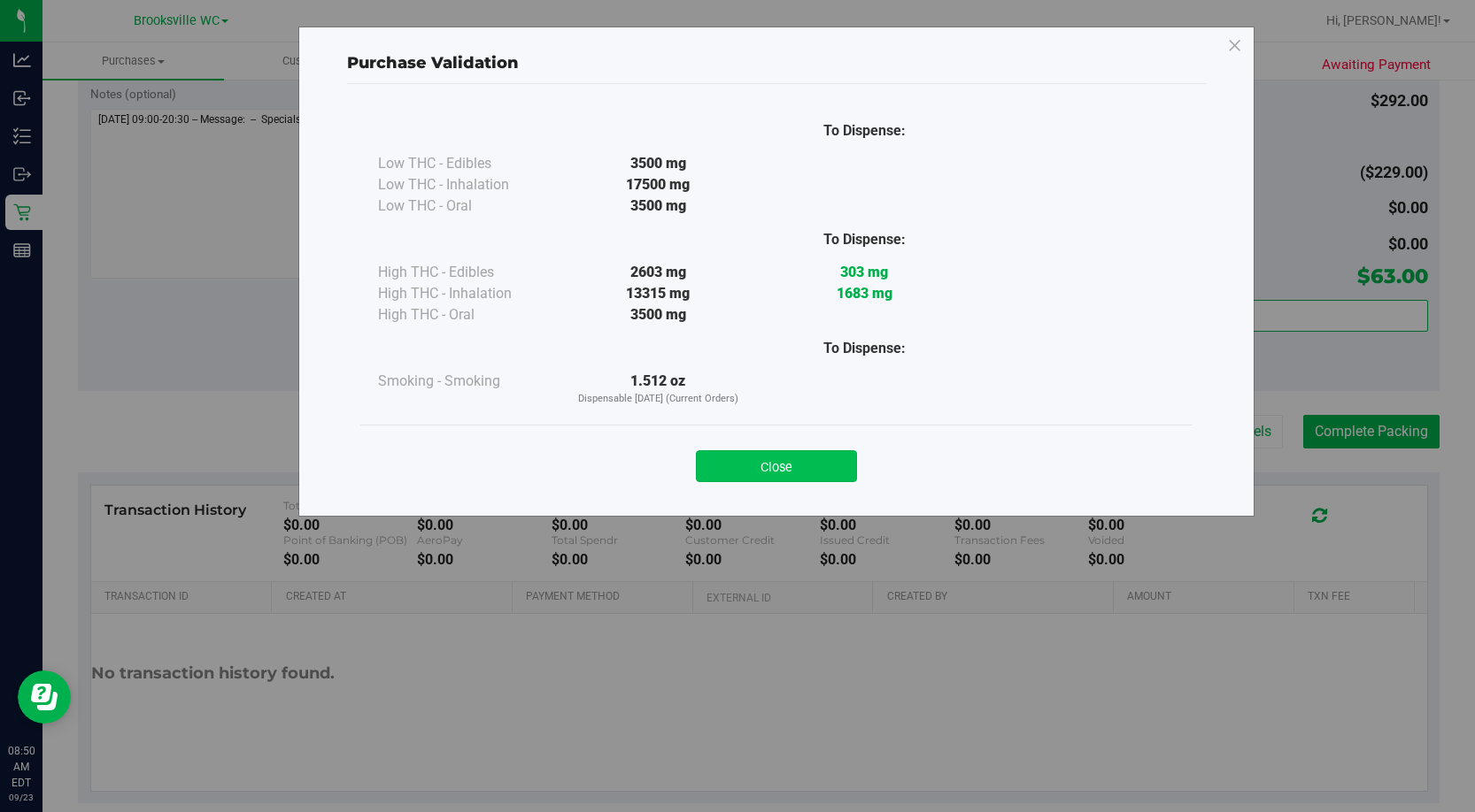
click at [826, 351] on button "Close" at bounding box center [776, 466] width 161 height 32
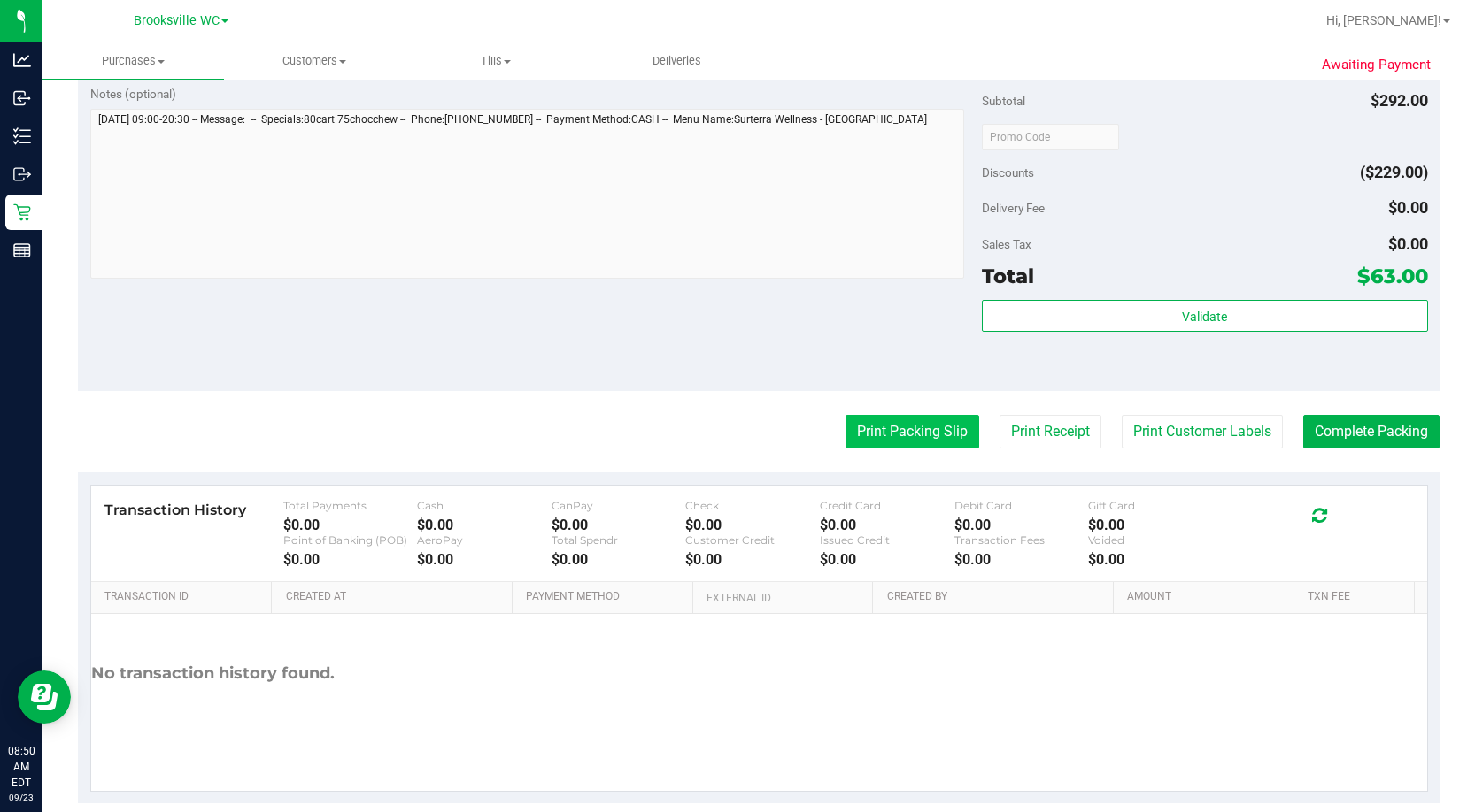
click at [847, 351] on button "Print Packing Slip" at bounding box center [912, 431] width 134 height 34
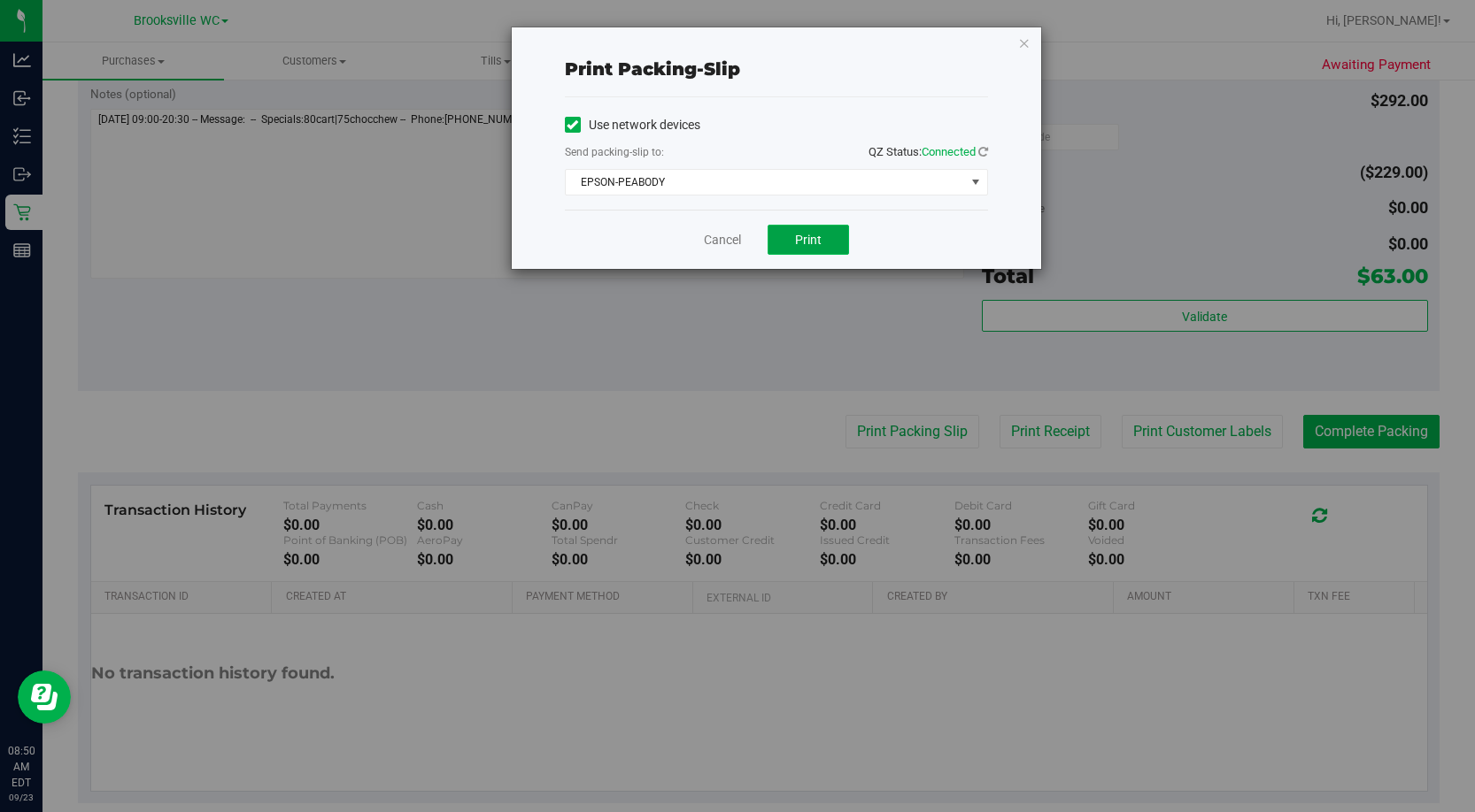
click at [810, 246] on span "Print" at bounding box center [808, 239] width 27 height 14
click at [715, 244] on link "Cancel" at bounding box center [722, 239] width 38 height 18
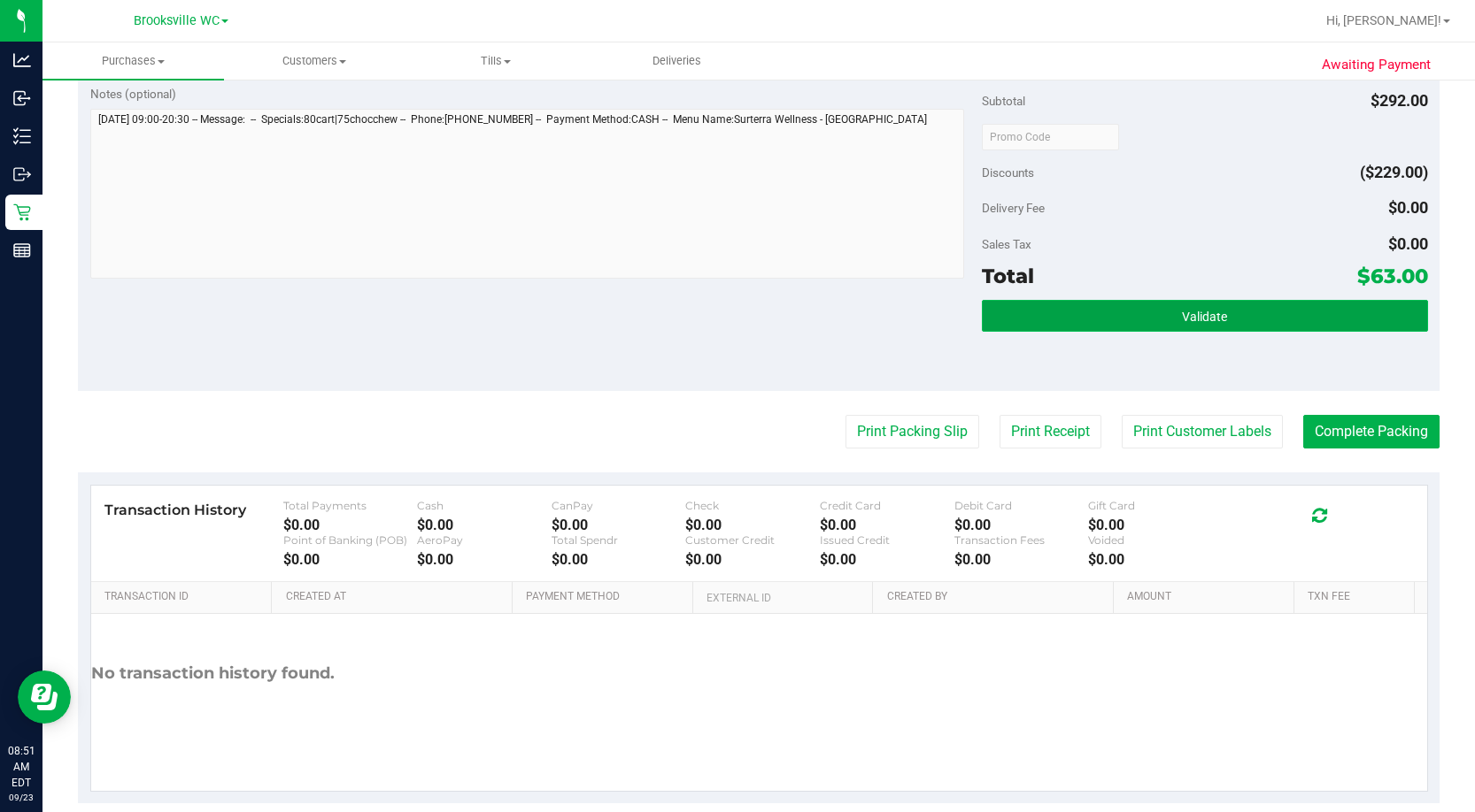
click at [847, 309] on button "Validate" at bounding box center [1205, 315] width 446 height 32
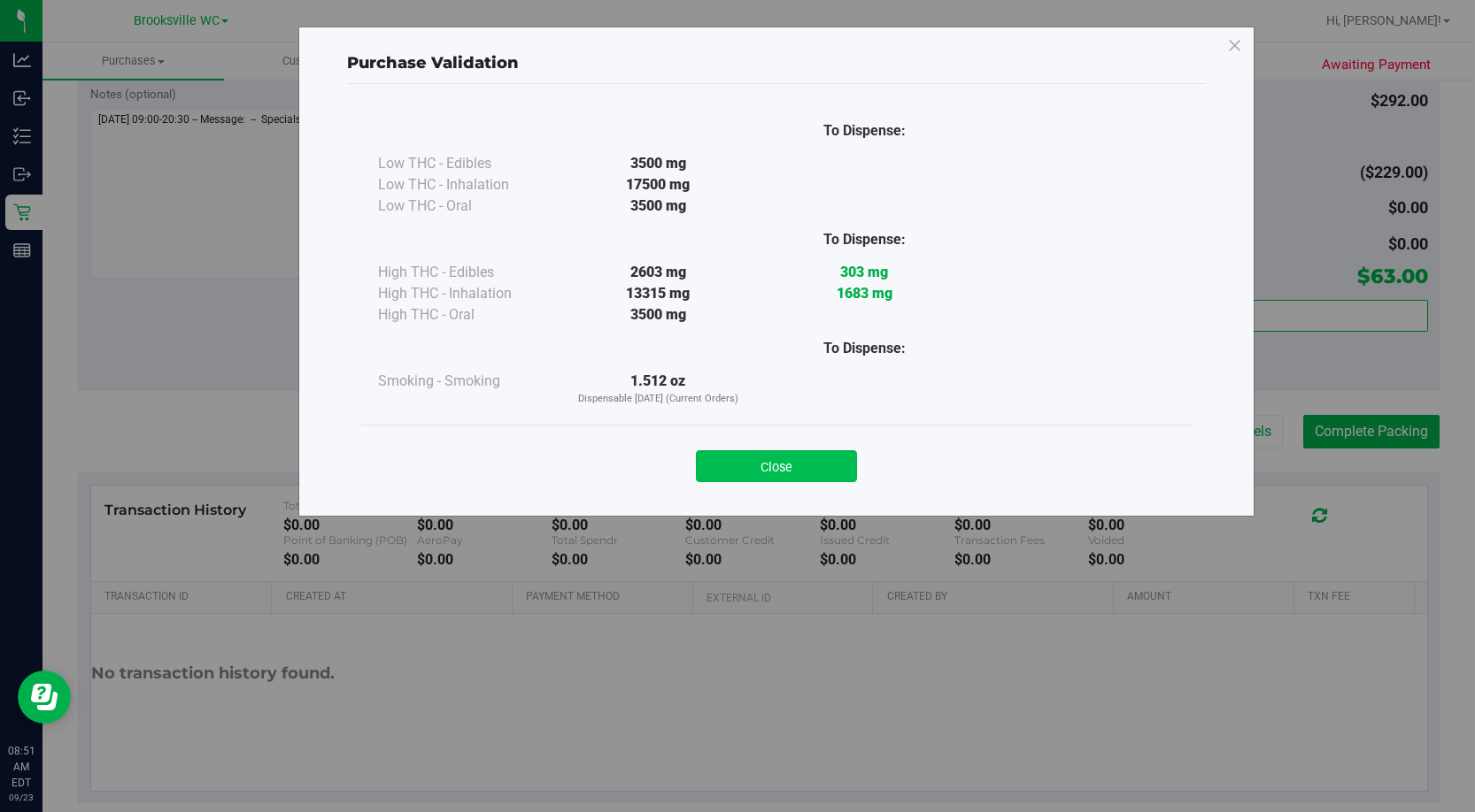
click at [807, 351] on button "Close" at bounding box center [776, 466] width 161 height 32
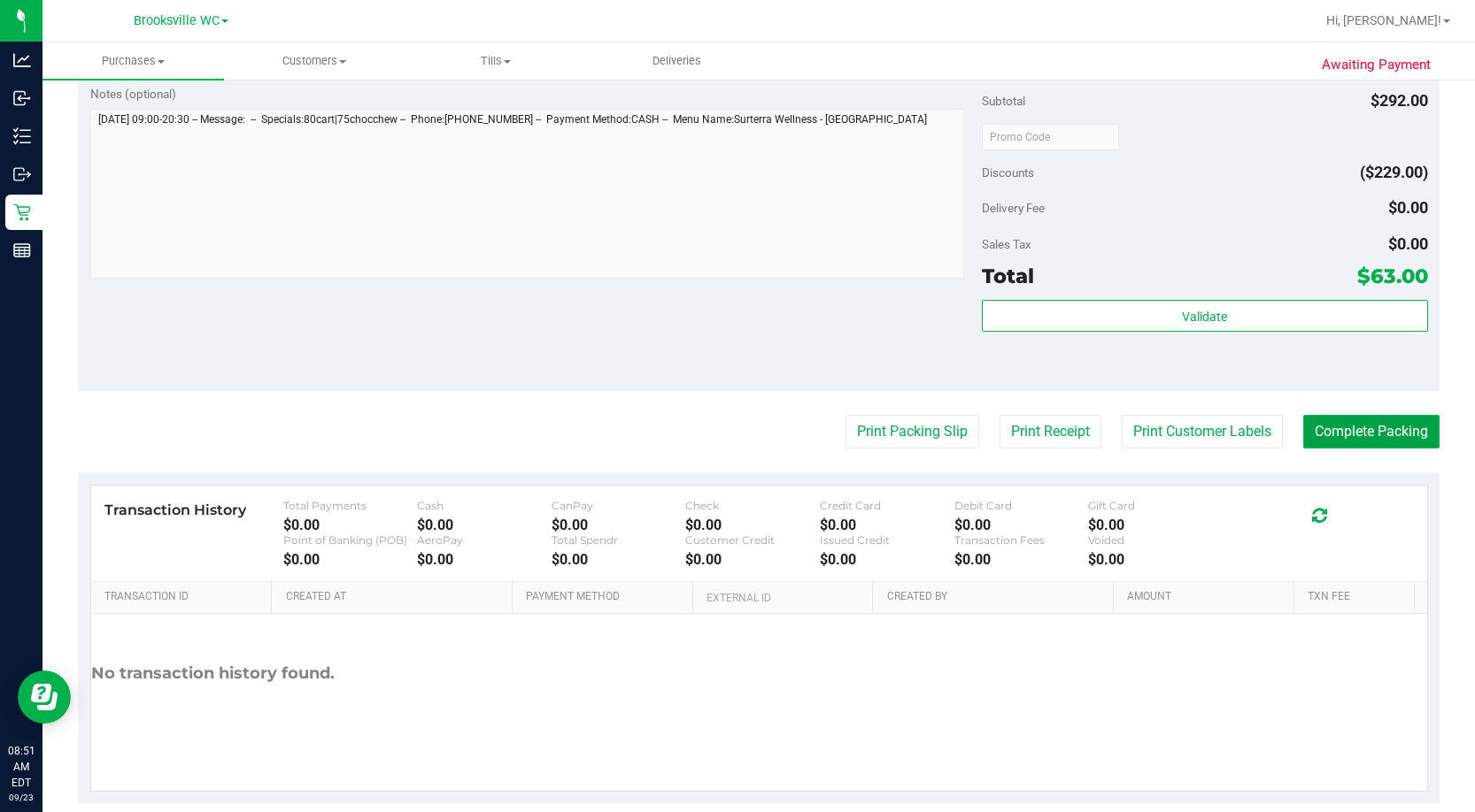
click at [847, 351] on button "Complete Packing" at bounding box center [1371, 431] width 136 height 34
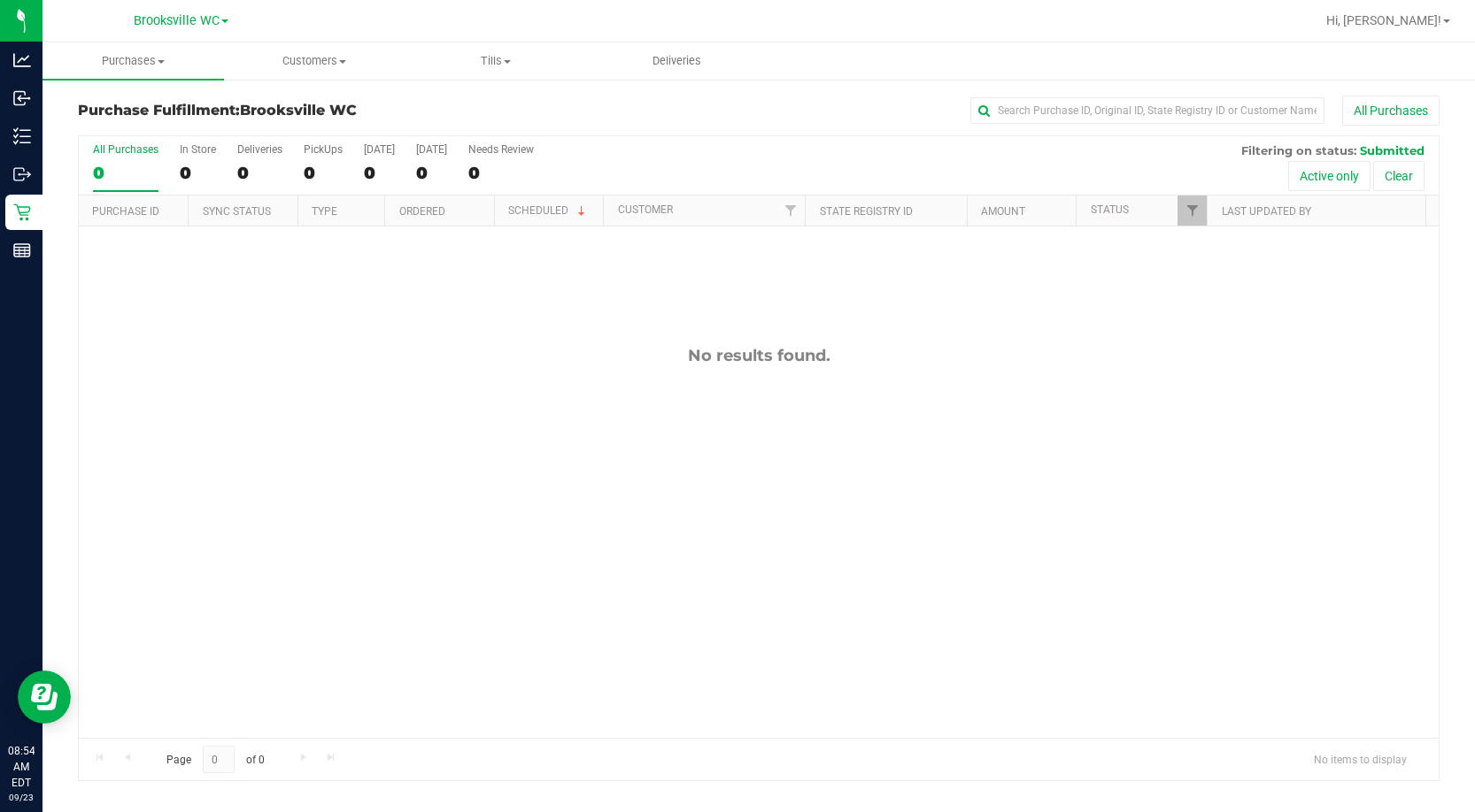
drag, startPoint x: 381, startPoint y: 343, endPoint x: 361, endPoint y: 109, distance: 234.9
click at [380, 343] on div "No results found." at bounding box center [758, 542] width 1359 height 631
click at [340, 122] on div "Purchase Fulfillment: Brooksville WC All Purchases" at bounding box center [758, 115] width 1361 height 39
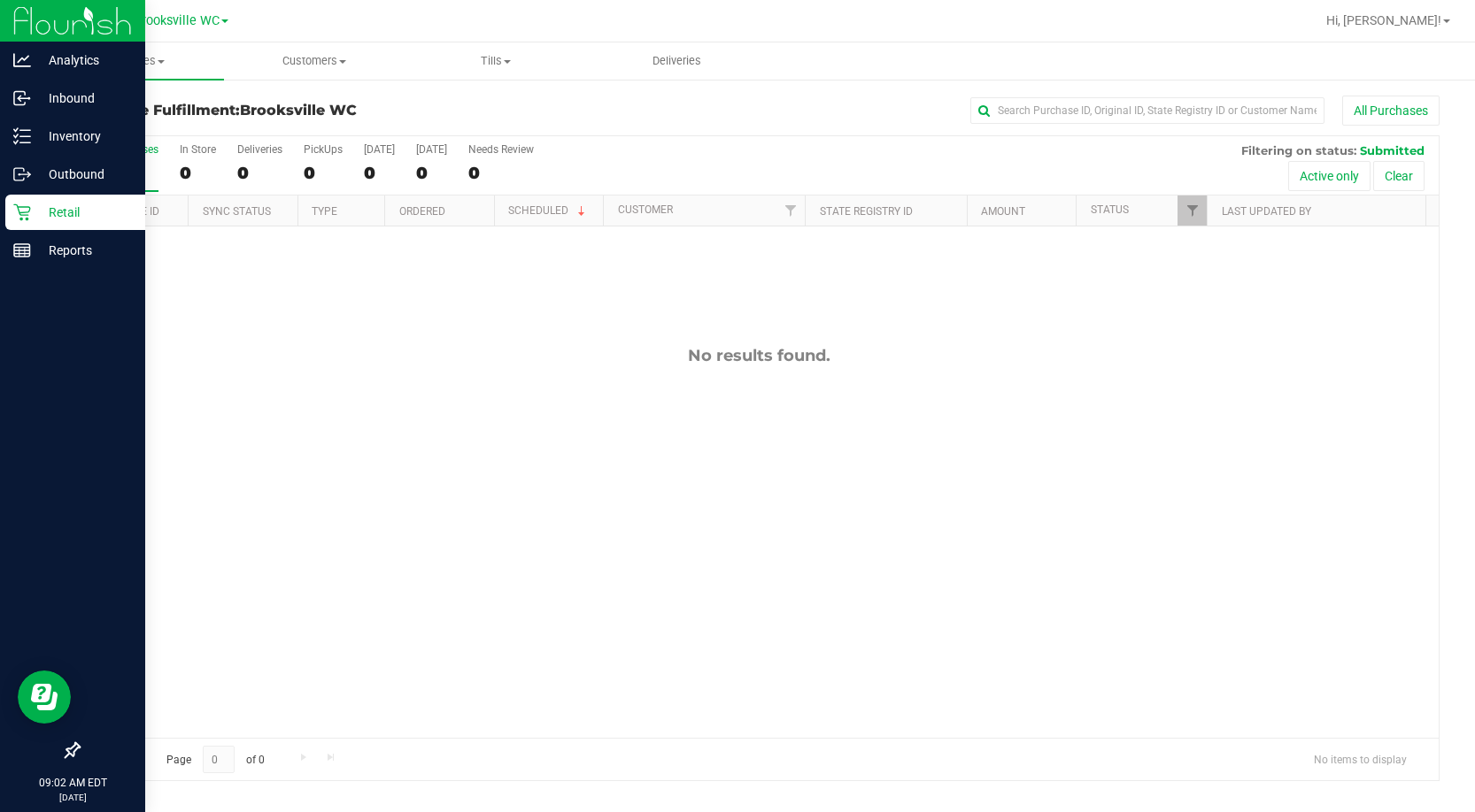
click at [32, 209] on p "Retail" at bounding box center [84, 212] width 106 height 21
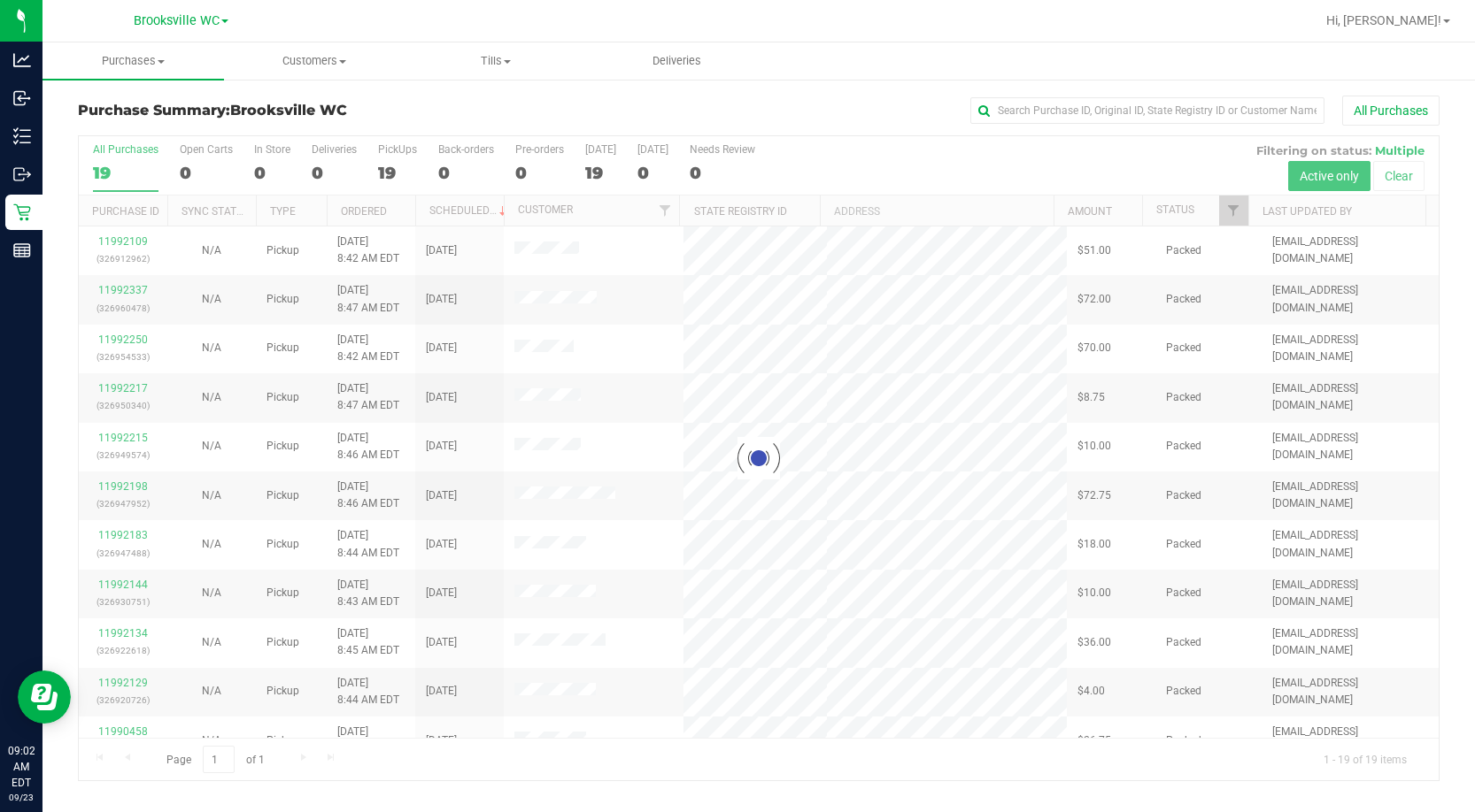
click at [395, 121] on div "Purchase Summary: Brooksville WC All Purchases" at bounding box center [758, 115] width 1361 height 39
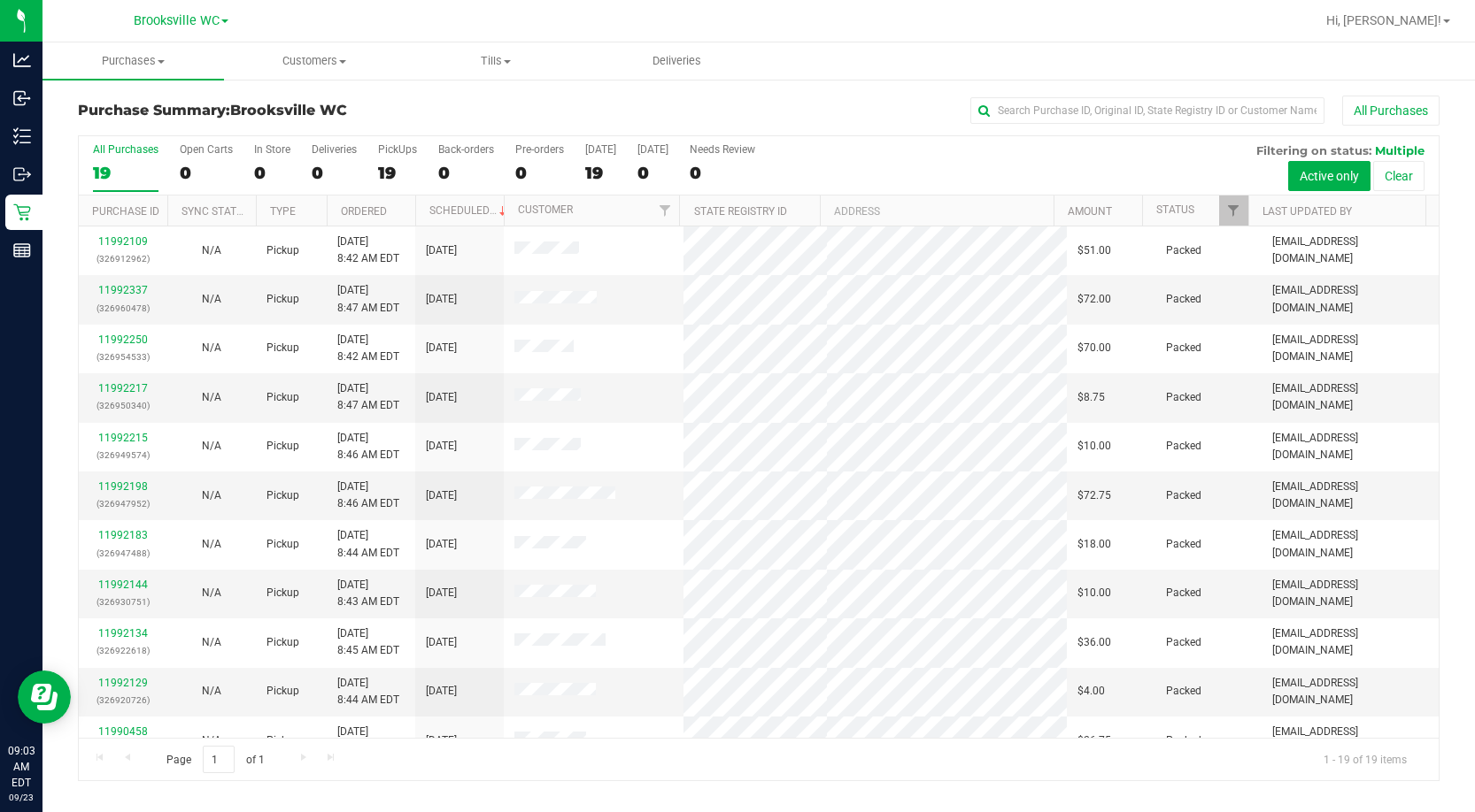
click at [353, 106] on h3 "Purchase Summary: Brooksville WC" at bounding box center [305, 110] width 454 height 16
click at [379, 122] on div "Purchase Summary: Brooksville WC All Purchases" at bounding box center [758, 115] width 1361 height 39
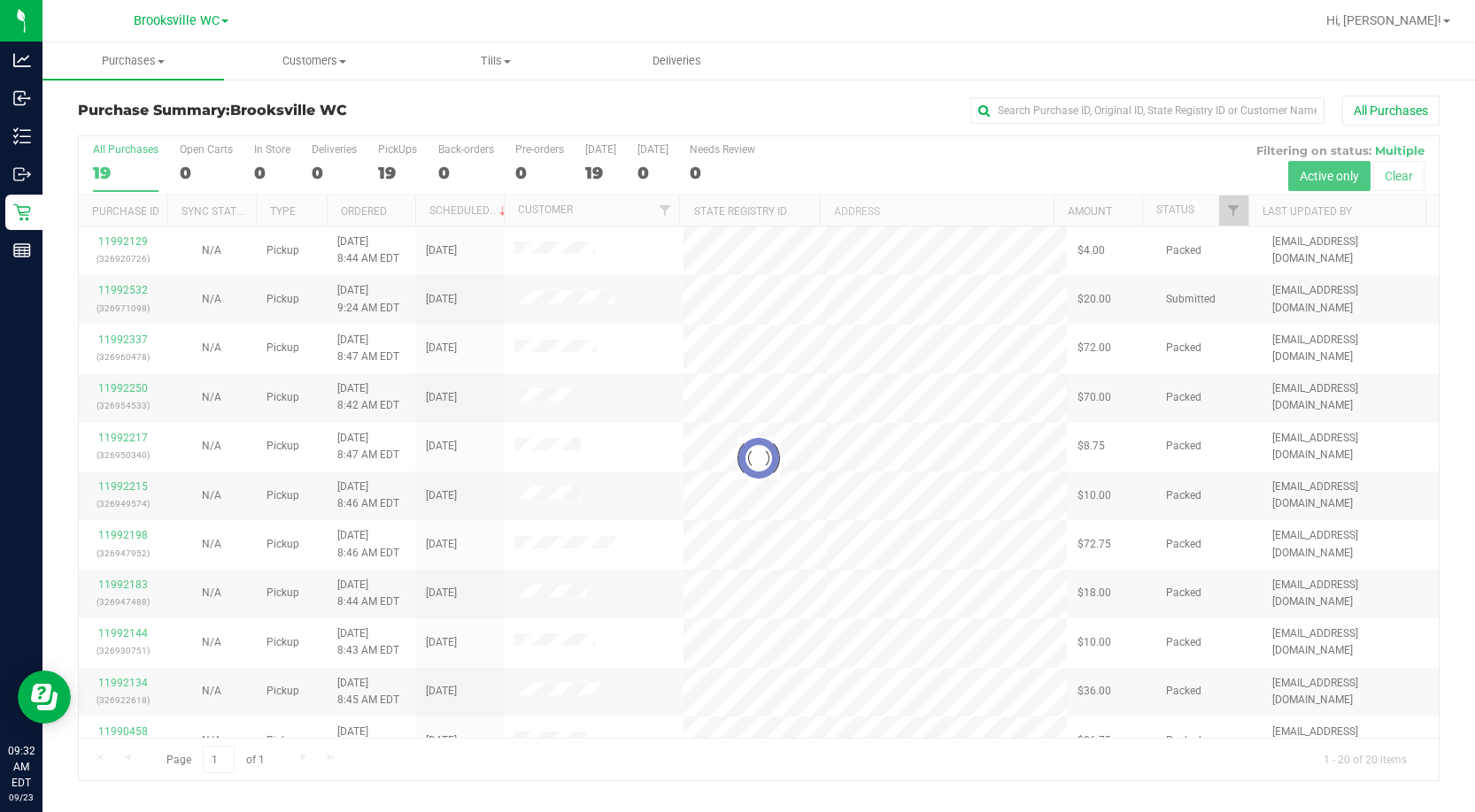
click at [560, 116] on div "All Purchases" at bounding box center [985, 110] width 907 height 30
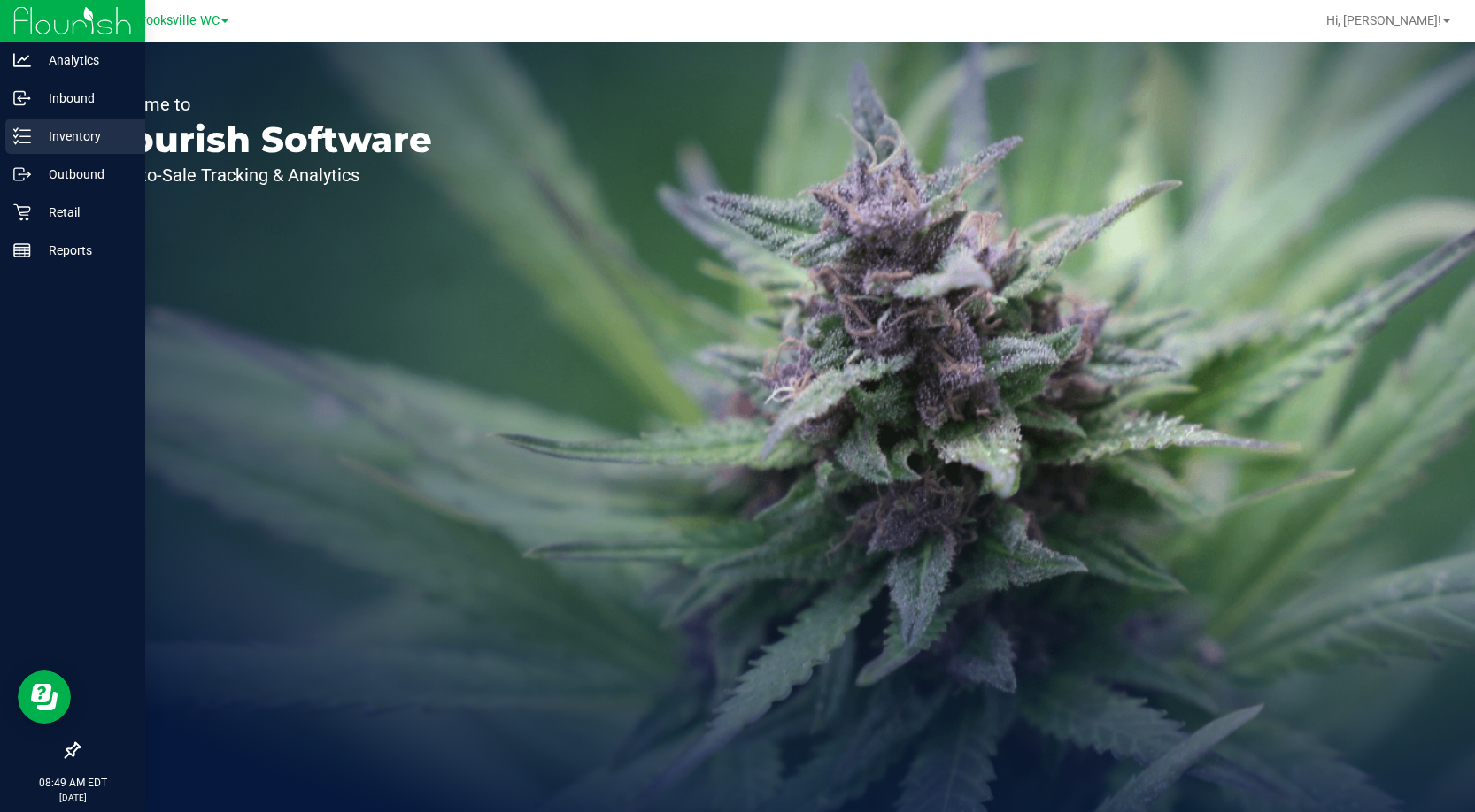
click at [68, 130] on p "Inventory" at bounding box center [84, 136] width 106 height 21
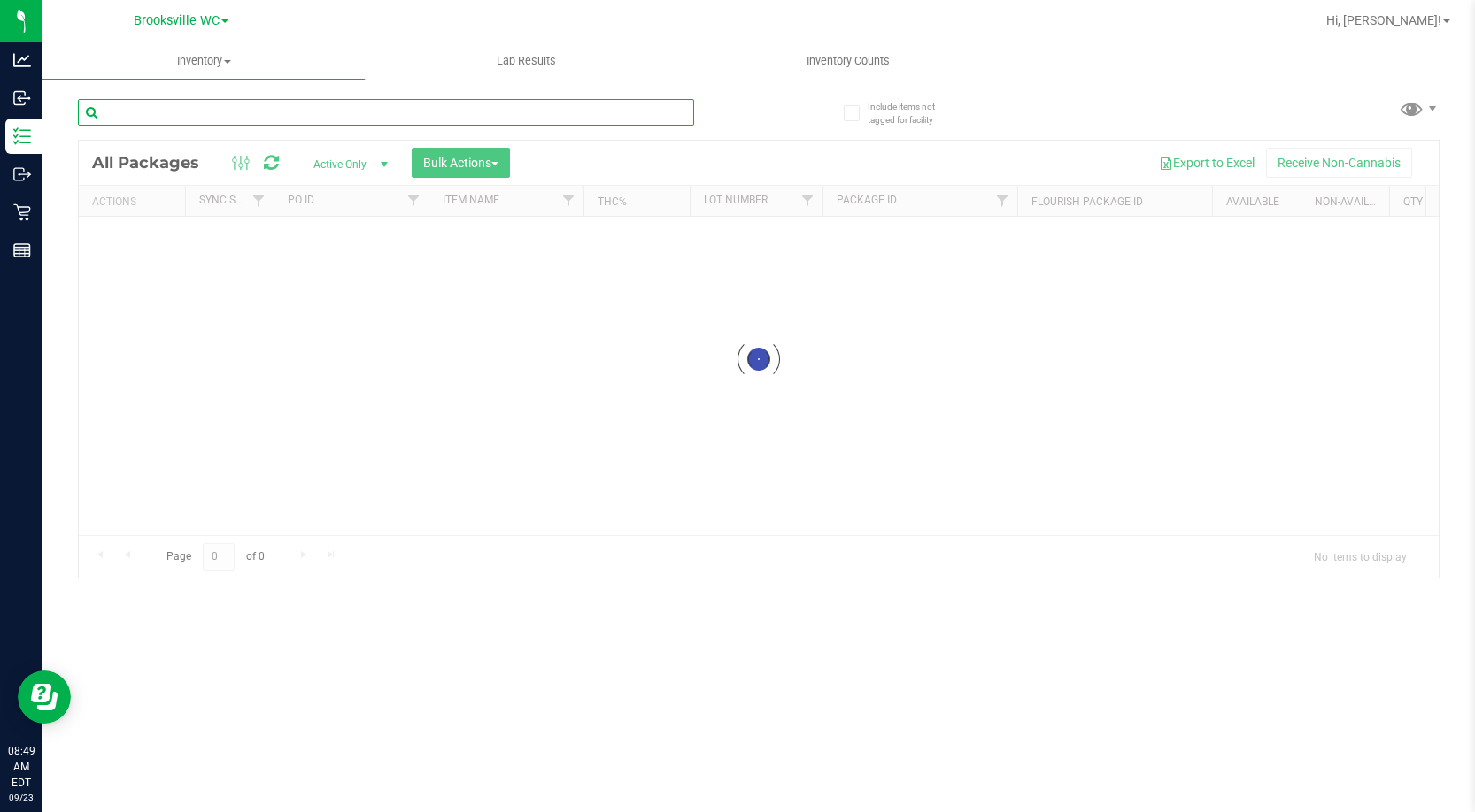
click at [256, 102] on div "Inventory All packages All inventory Waste log Create inventory Lab Results Inv…" at bounding box center [758, 427] width 1433 height 770
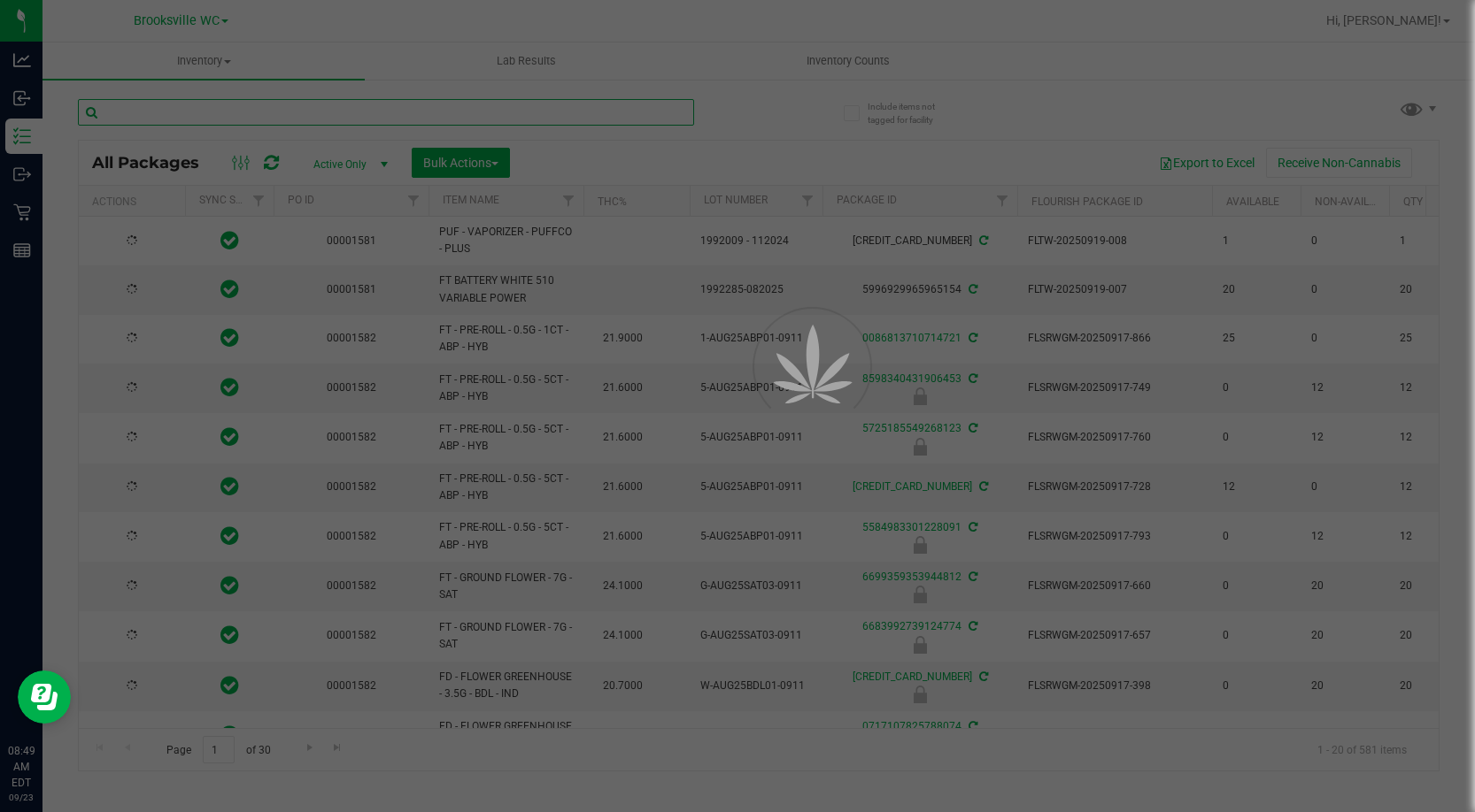
type input "2026-03-16"
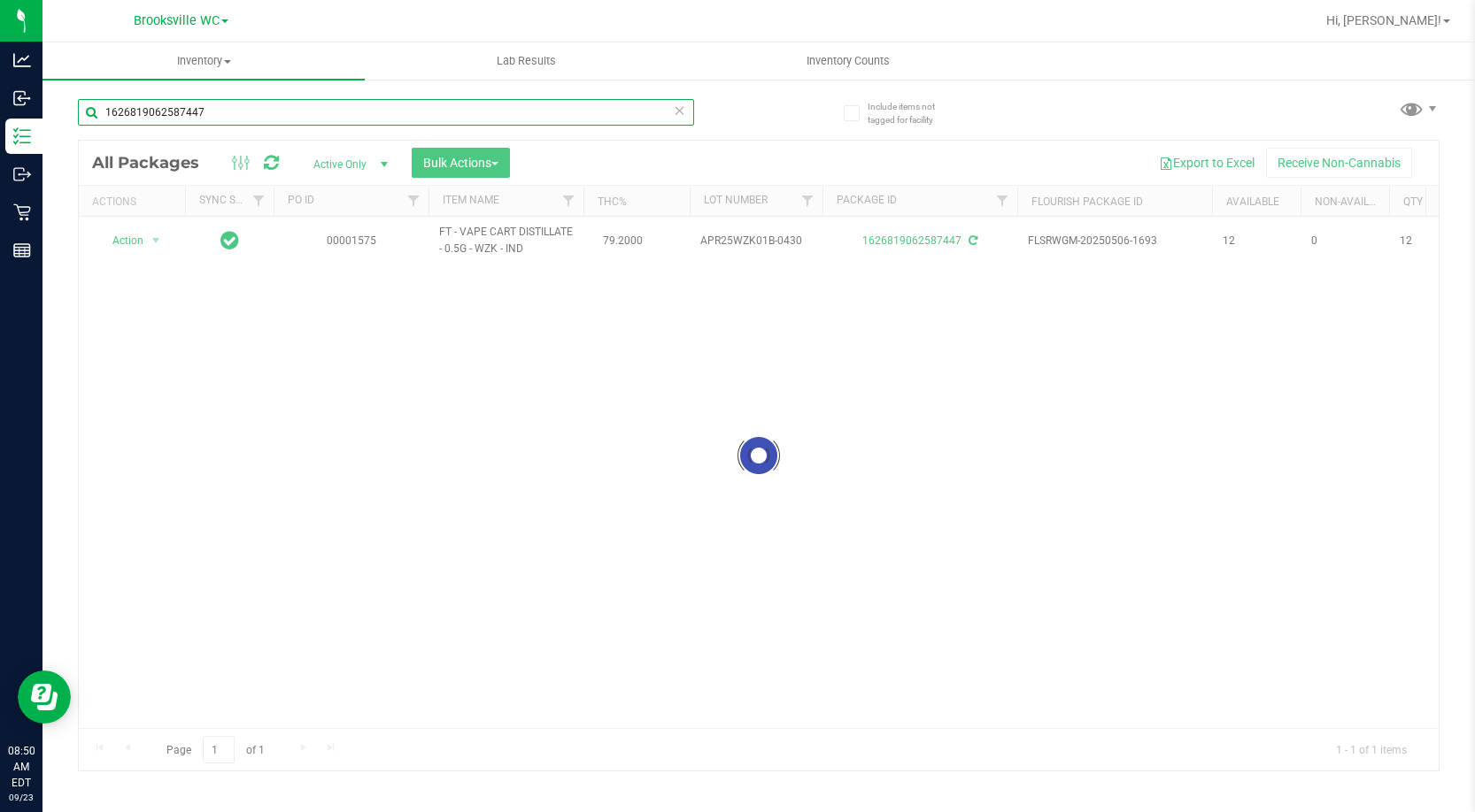
type input "1626819062587447"
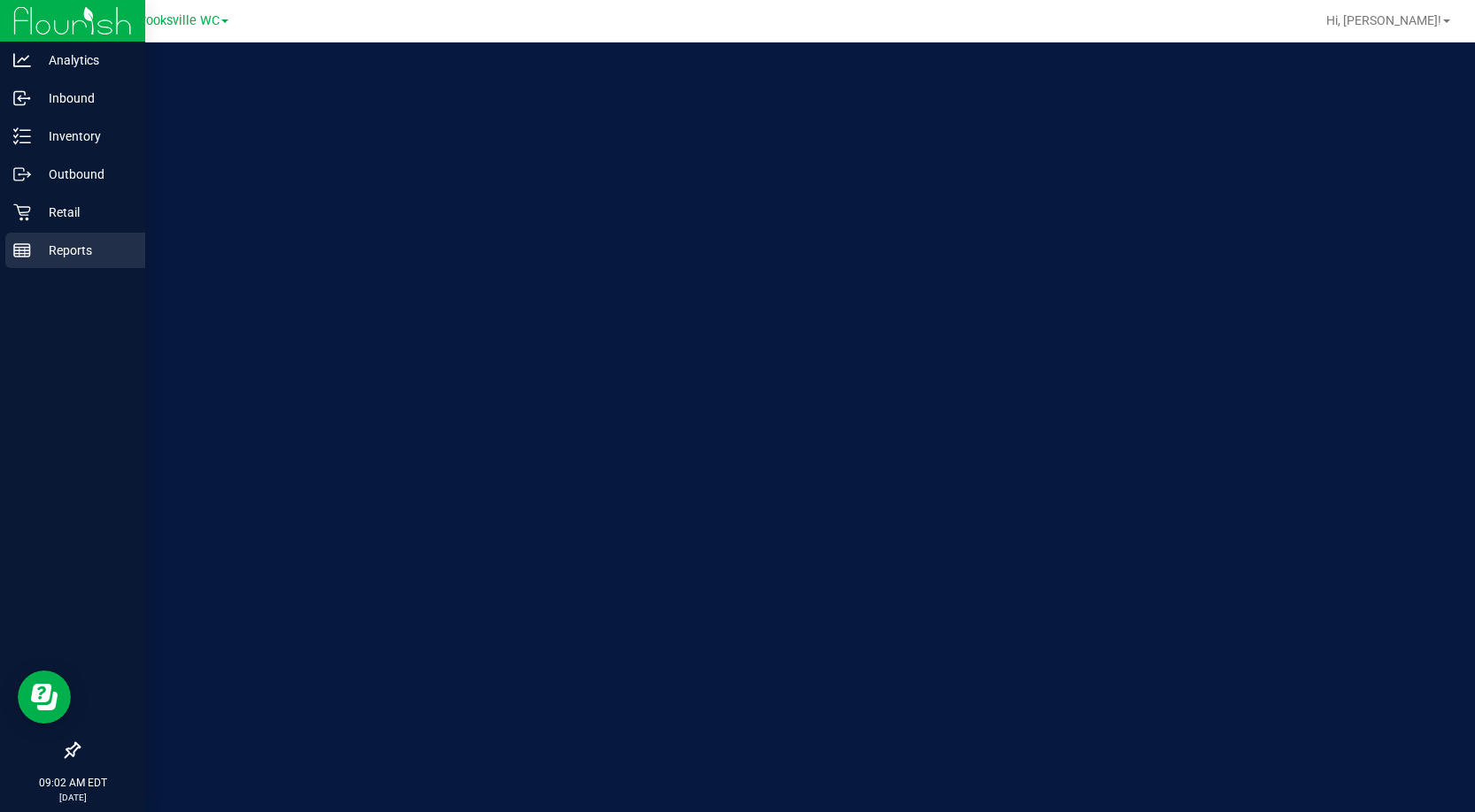
click at [30, 261] on div "Reports" at bounding box center [75, 250] width 140 height 36
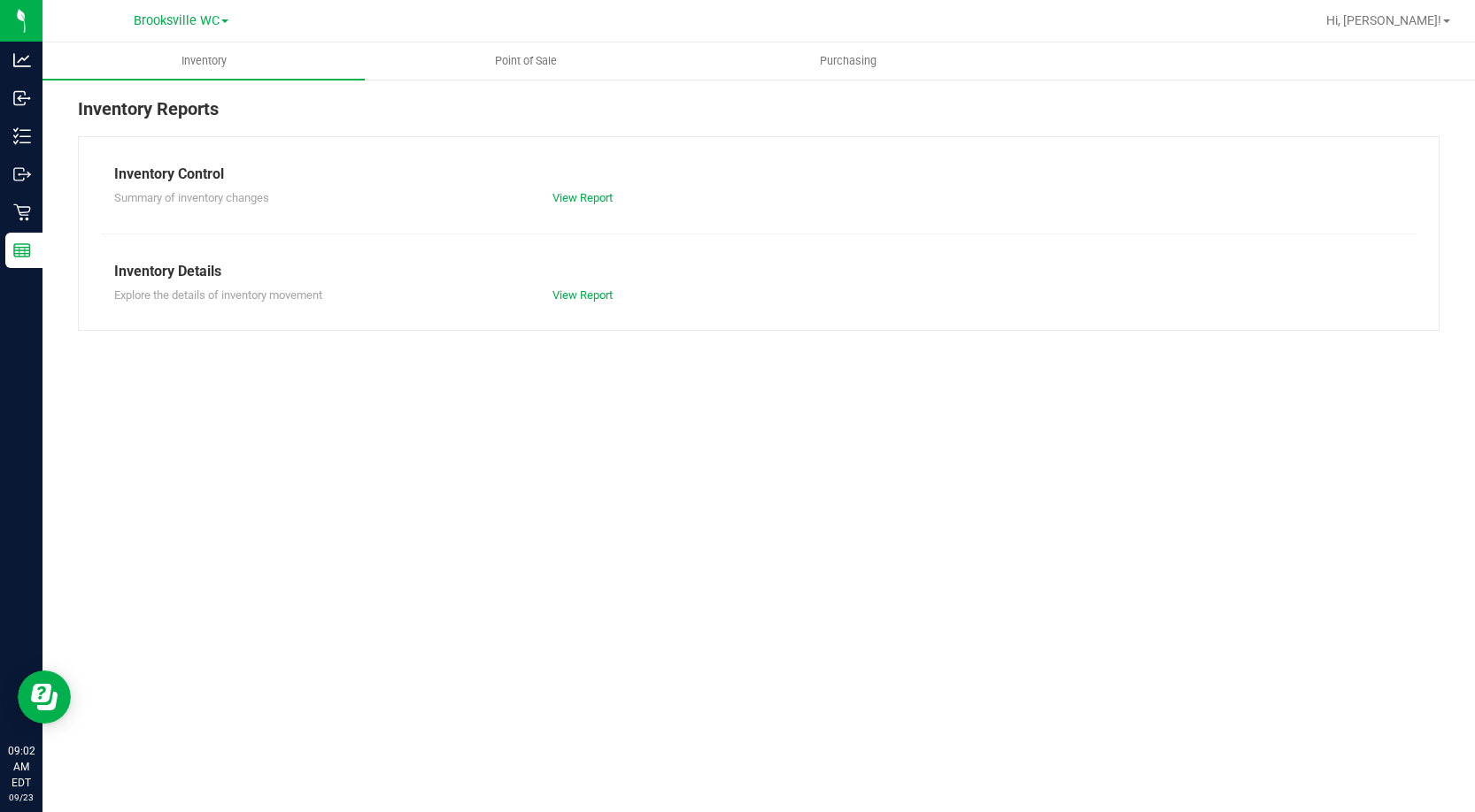
drag, startPoint x: 394, startPoint y: 100, endPoint x: 410, endPoint y: 100, distance: 16.0
click at [394, 100] on div "Inventory Reports" at bounding box center [758, 116] width 1361 height 41
click at [541, 62] on span "Point of Sale" at bounding box center [526, 61] width 110 height 16
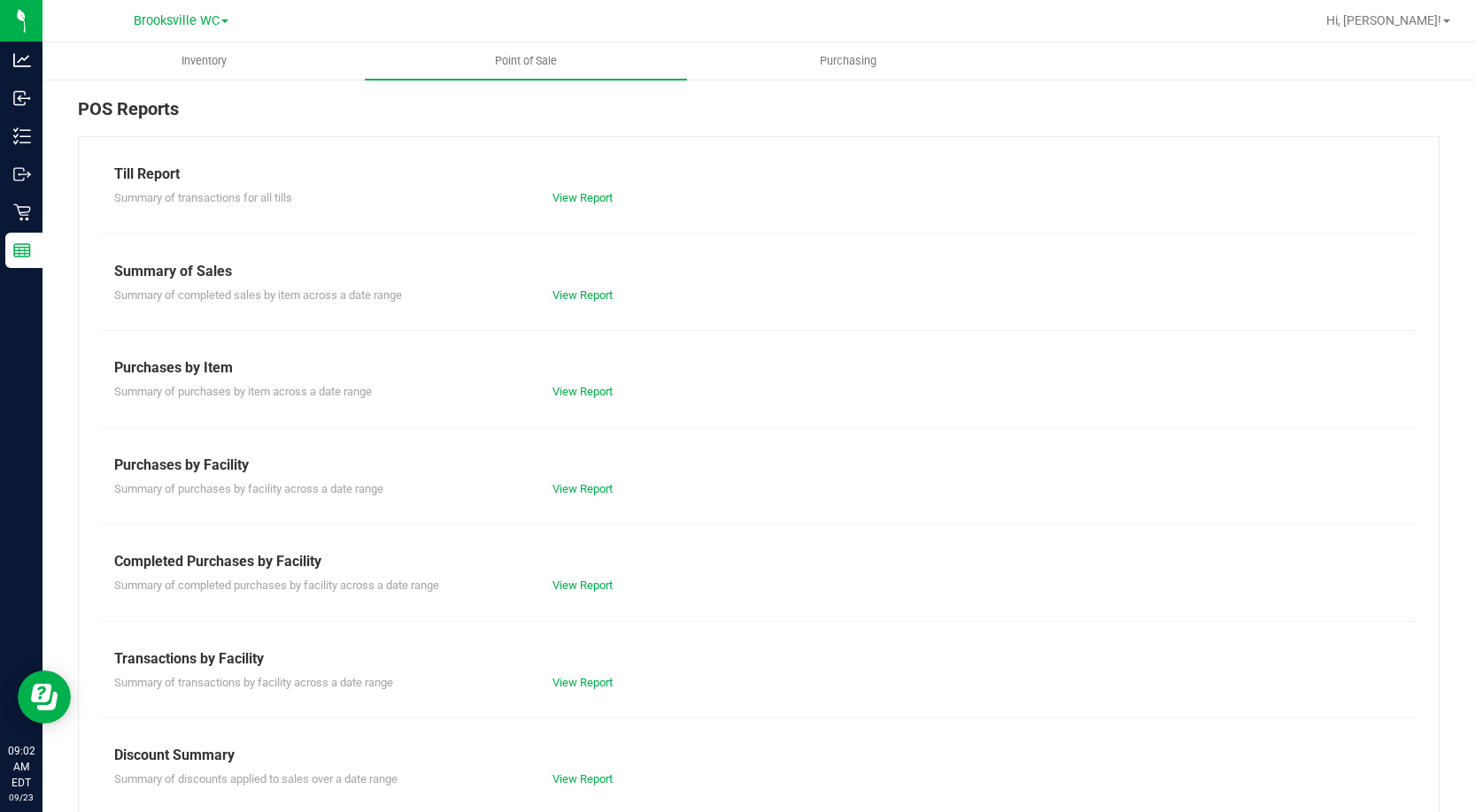
drag, startPoint x: 1436, startPoint y: 198, endPoint x: 1457, endPoint y: 201, distance: 21.2
click at [1440, 199] on div "POS Reports Till Report Summary of transactions for all tills View Report Summa…" at bounding box center [758, 504] width 1433 height 853
drag, startPoint x: 358, startPoint y: 121, endPoint x: 357, endPoint y: 137, distance: 16.0
click at [358, 121] on div "POS Reports" at bounding box center [758, 116] width 1361 height 41
drag, startPoint x: 585, startPoint y: 579, endPoint x: 1161, endPoint y: 532, distance: 577.9
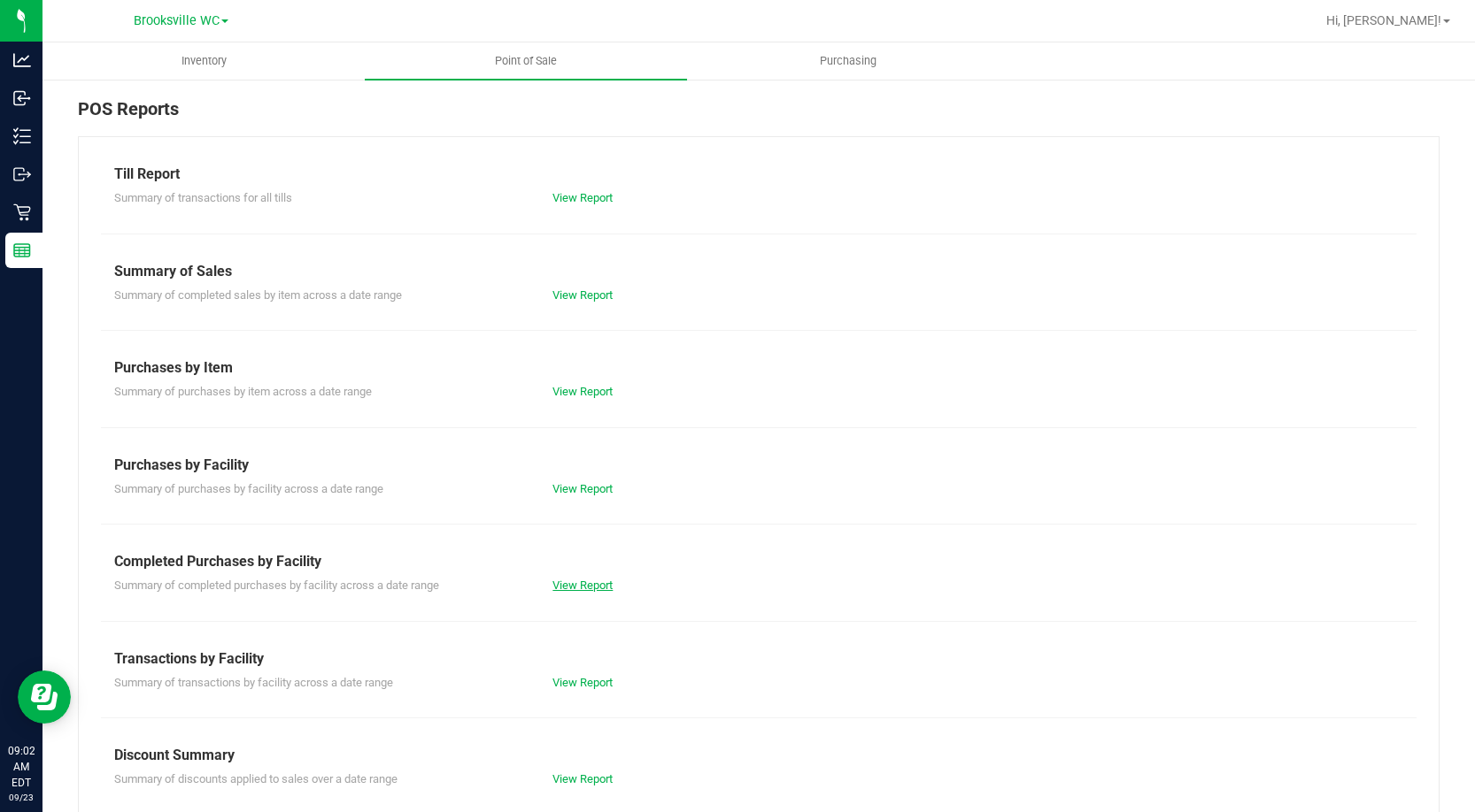
click at [585, 579] on link "View Report" at bounding box center [583, 585] width 60 height 14
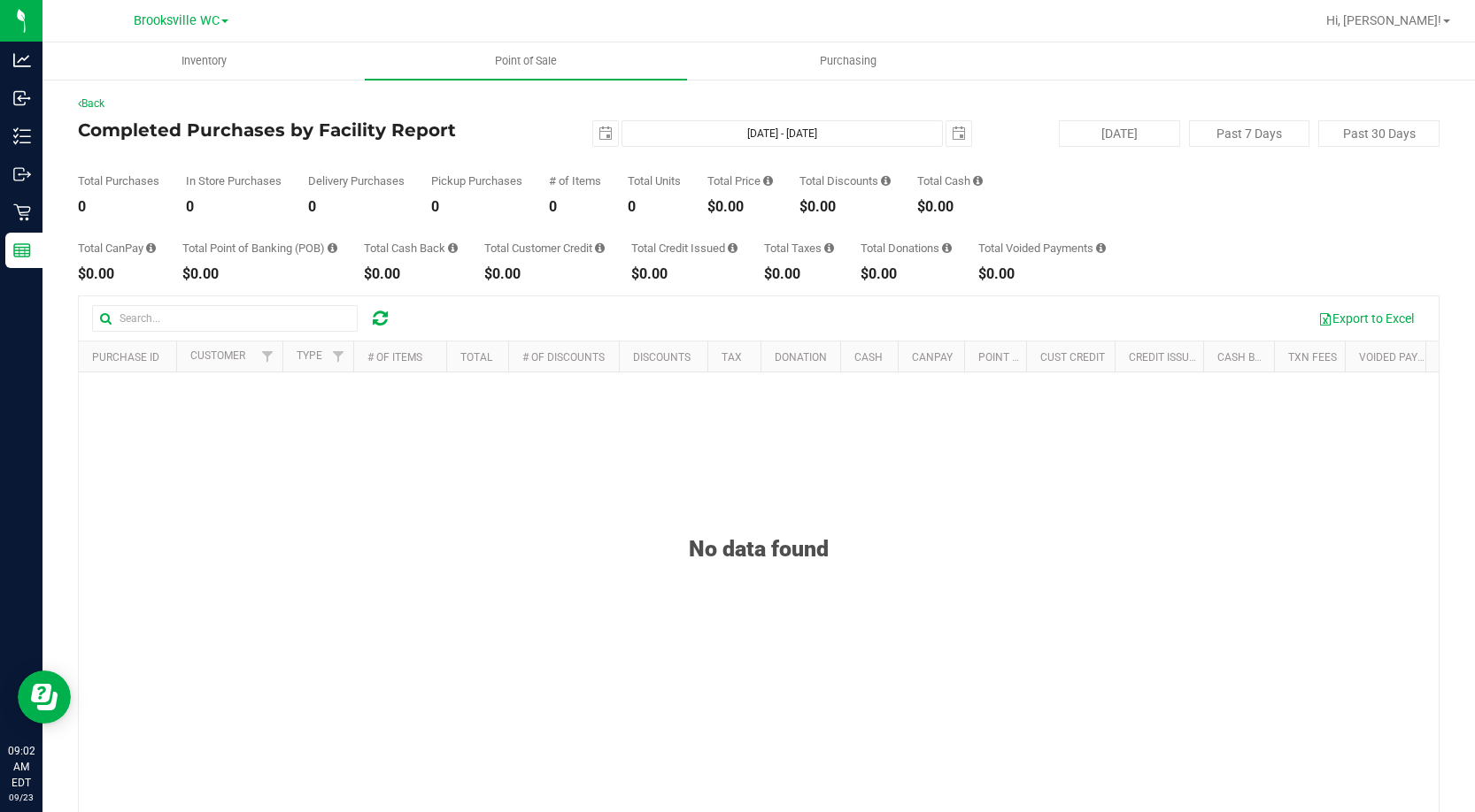
click at [185, 187] on div "Total Purchases 0 In Store Purchases 0 Delivery Purchases 0 Pickup Purchases 0 …" at bounding box center [758, 180] width 1361 height 68
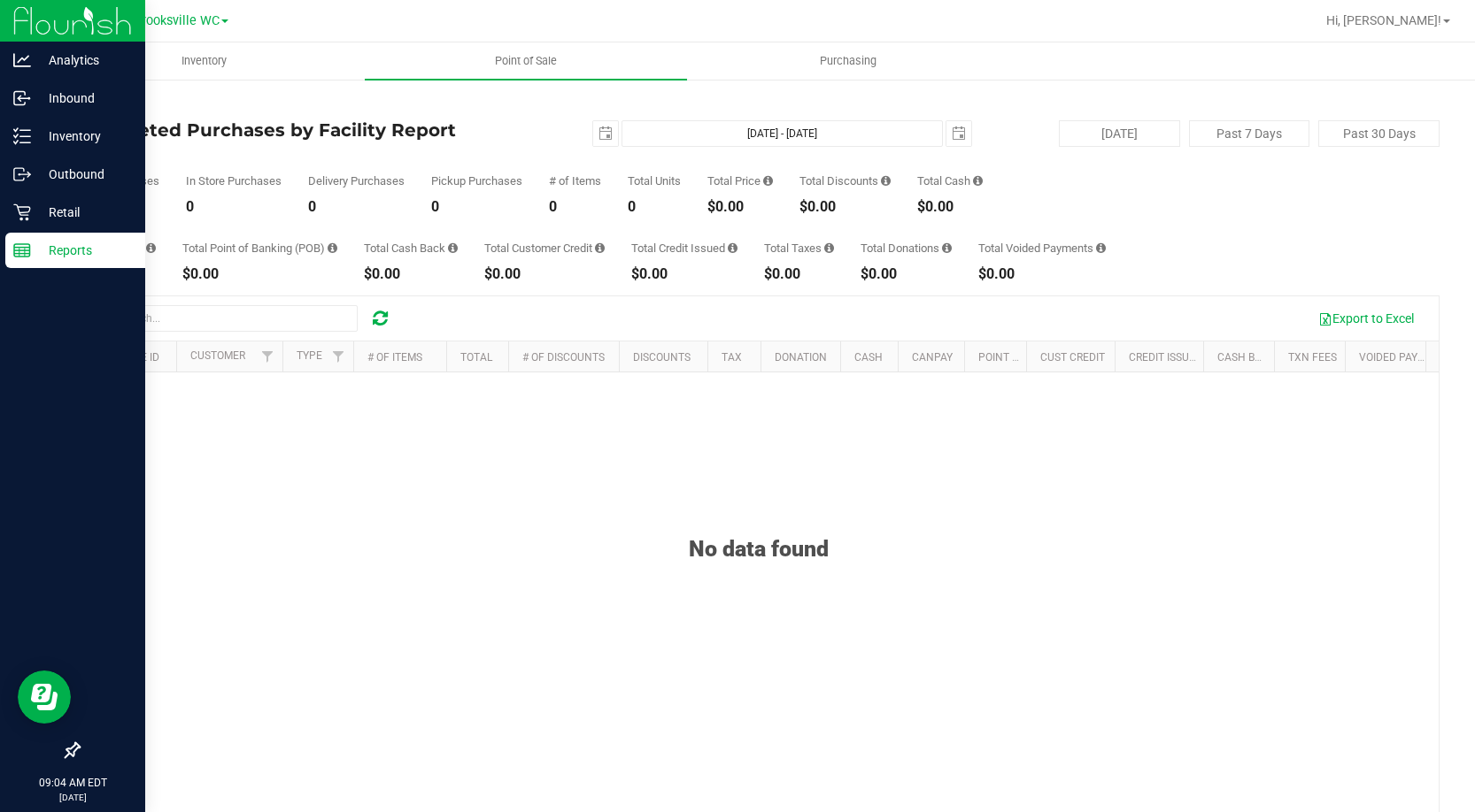
click at [58, 255] on p "Reports" at bounding box center [84, 251] width 106 height 21
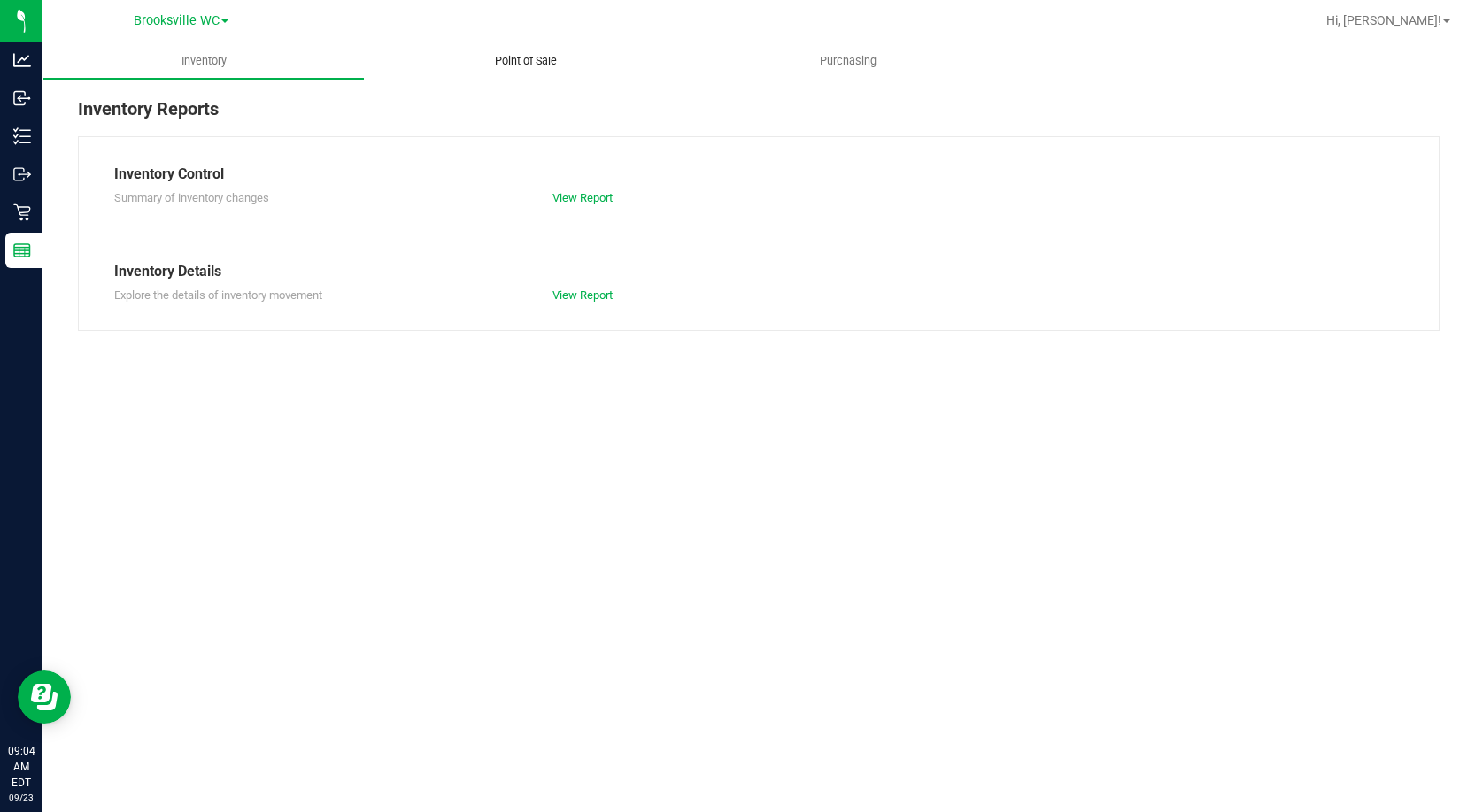
click at [517, 61] on span "Point of Sale" at bounding box center [526, 61] width 110 height 16
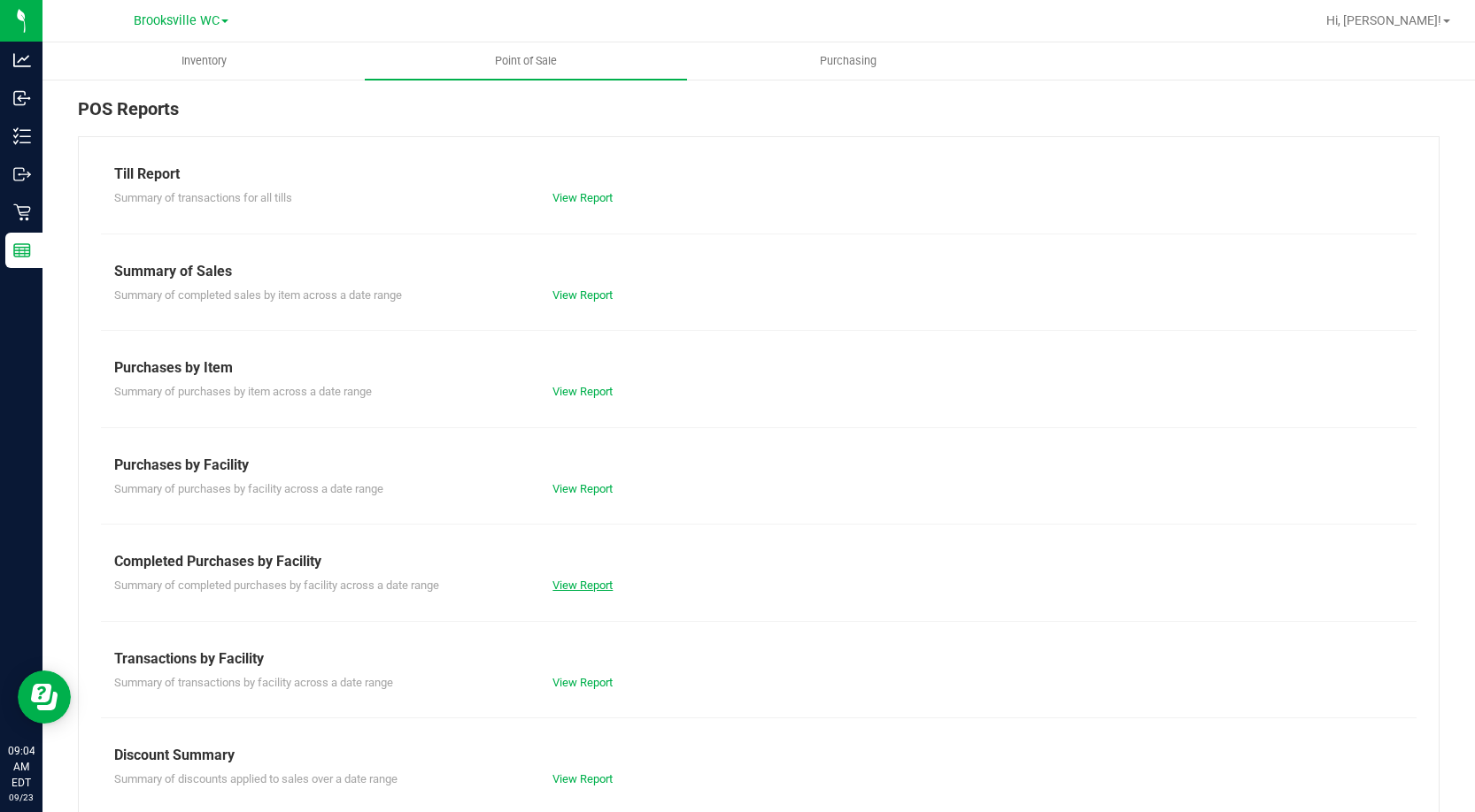
click at [582, 579] on link "View Report" at bounding box center [583, 585] width 60 height 14
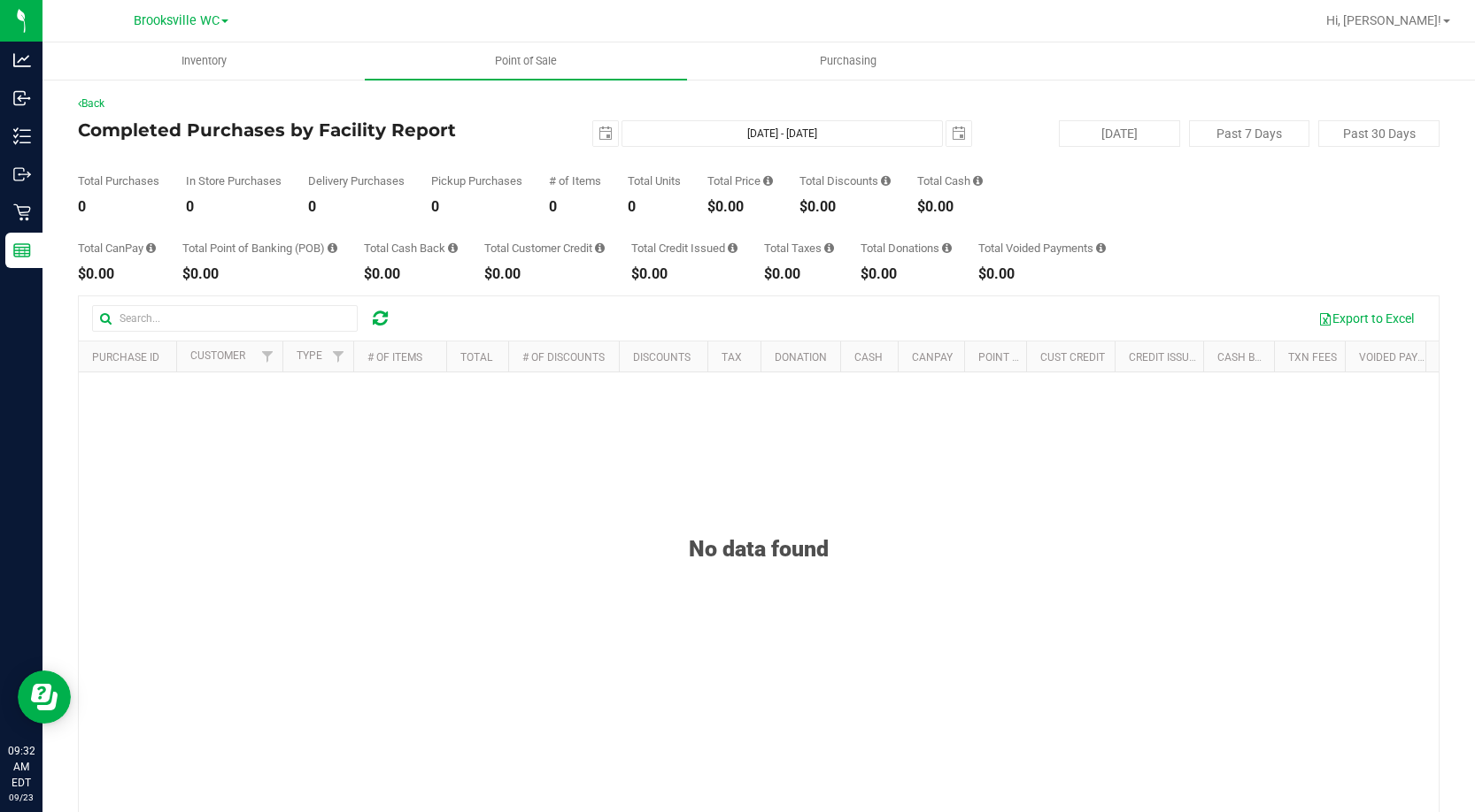
drag, startPoint x: 321, startPoint y: 513, endPoint x: 227, endPoint y: 38, distance: 484.2
click at [316, 507] on div "No data found" at bounding box center [758, 527] width 1359 height 69
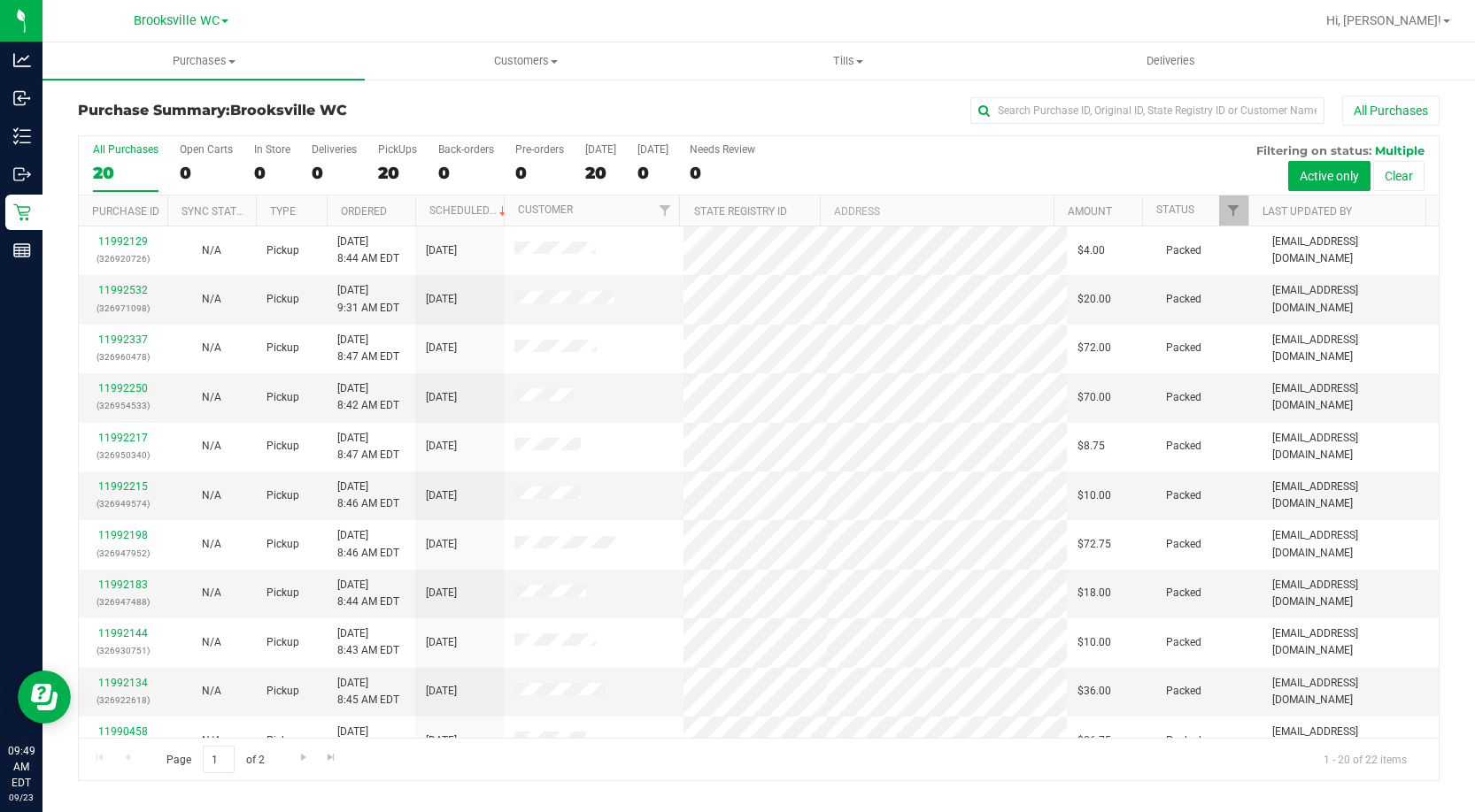
click at [322, 138] on div "All Purchases 20 Open Carts 0 In Store 0 Deliveries 0 PickUps 20 Back-orders 0 …" at bounding box center [758, 143] width 1359 height 14
click at [1211, 213] on th "Status" at bounding box center [1195, 211] width 106 height 31
click at [1210, 212] on span at bounding box center [1207, 210] width 14 height 14
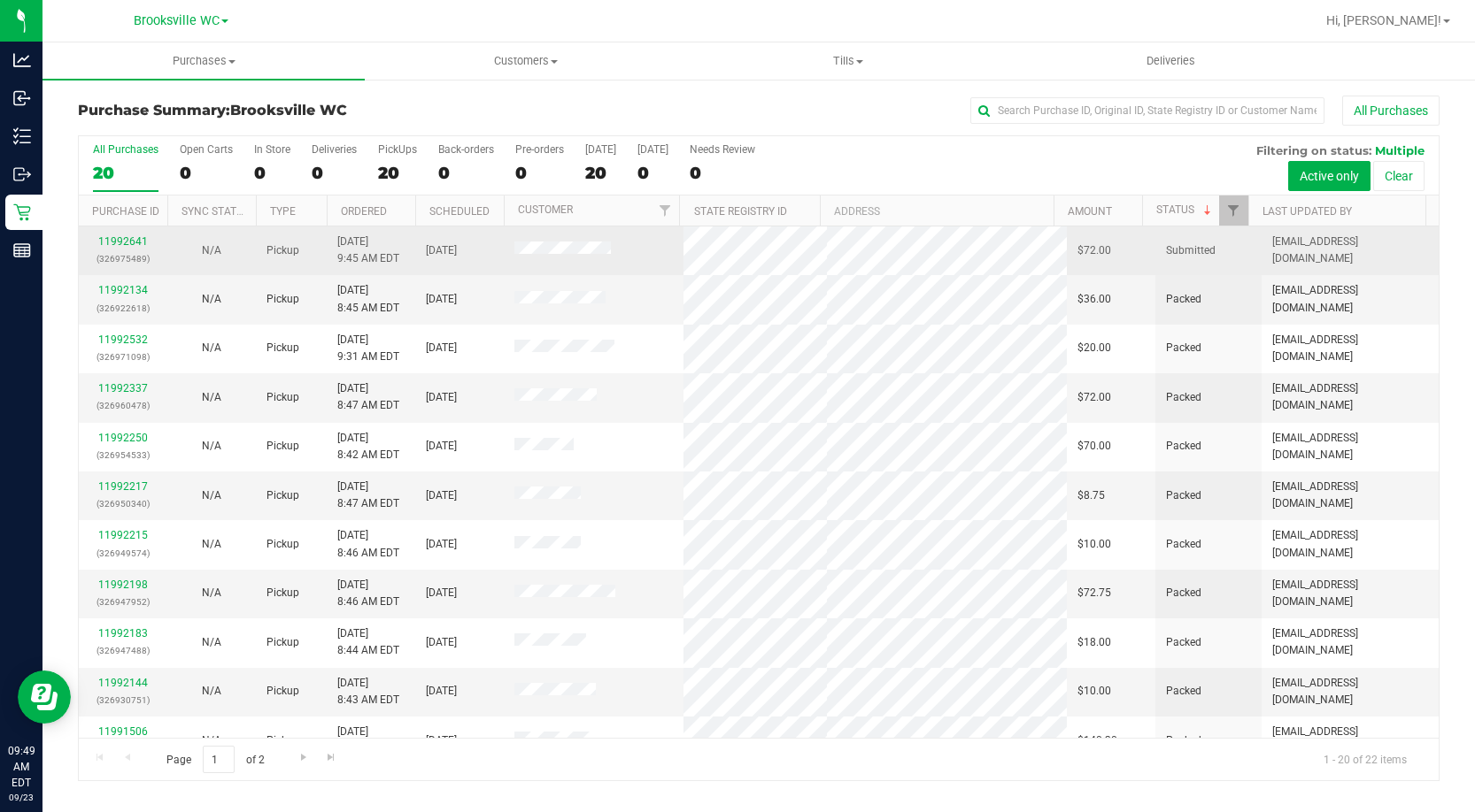
click at [111, 233] on div "11992641 (326975489)" at bounding box center [123, 250] width 68 height 34
click at [111, 240] on link "11992641" at bounding box center [123, 241] width 49 height 13
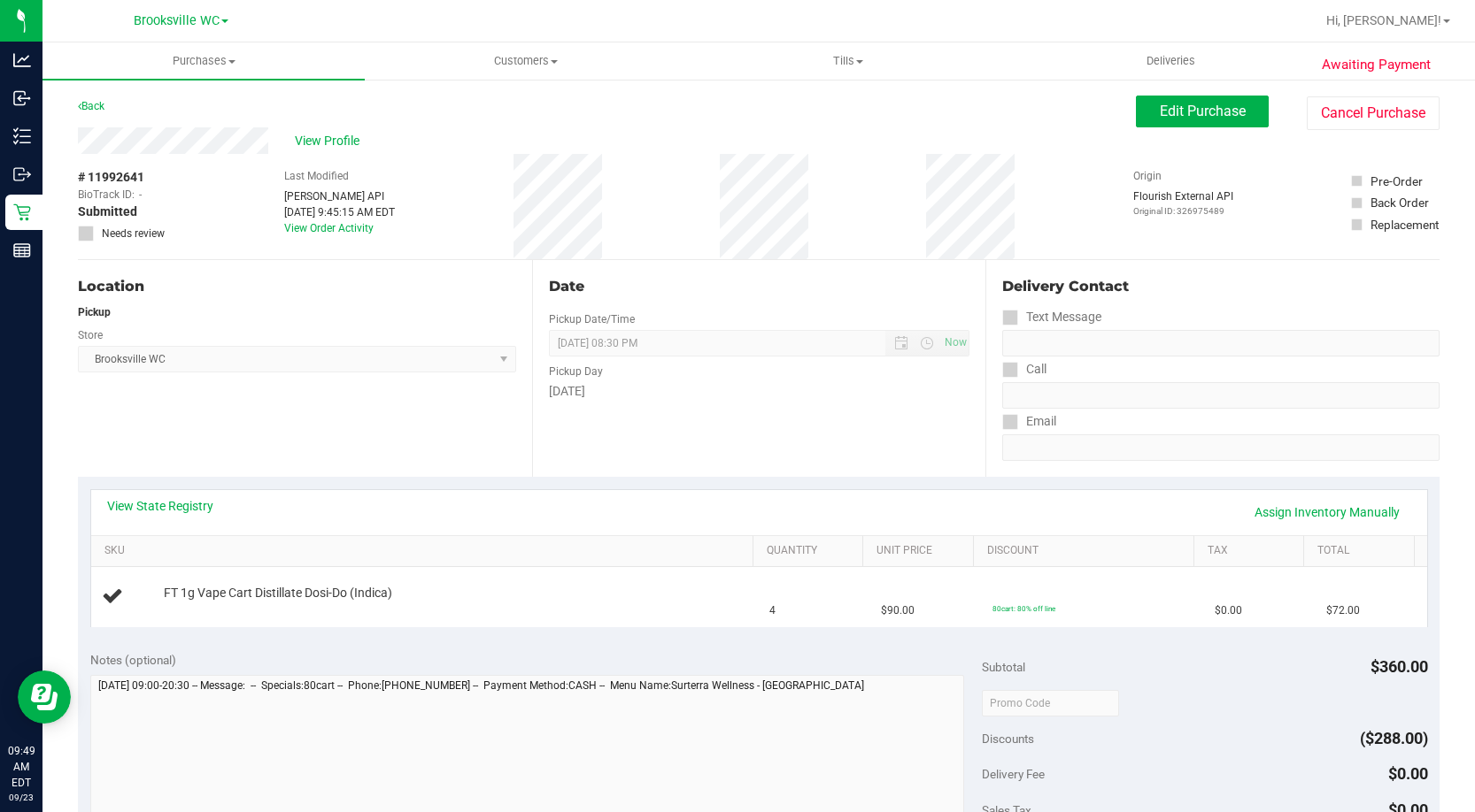
click at [174, 518] on div "View State Registry Assign Inventory Manually" at bounding box center [759, 512] width 1304 height 30
click at [174, 509] on link "View State Registry" at bounding box center [160, 506] width 106 height 17
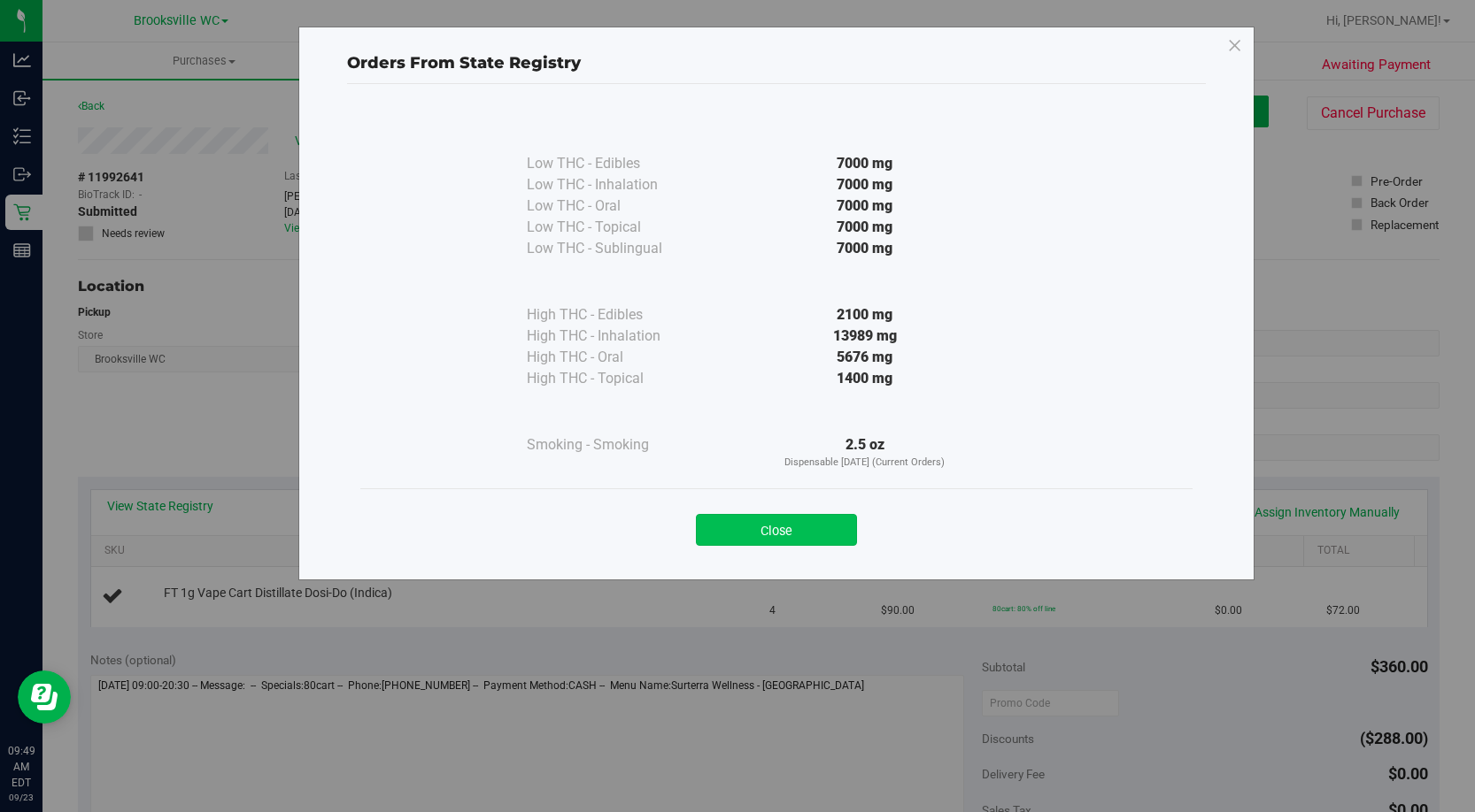
click at [835, 533] on button "Close" at bounding box center [776, 529] width 161 height 32
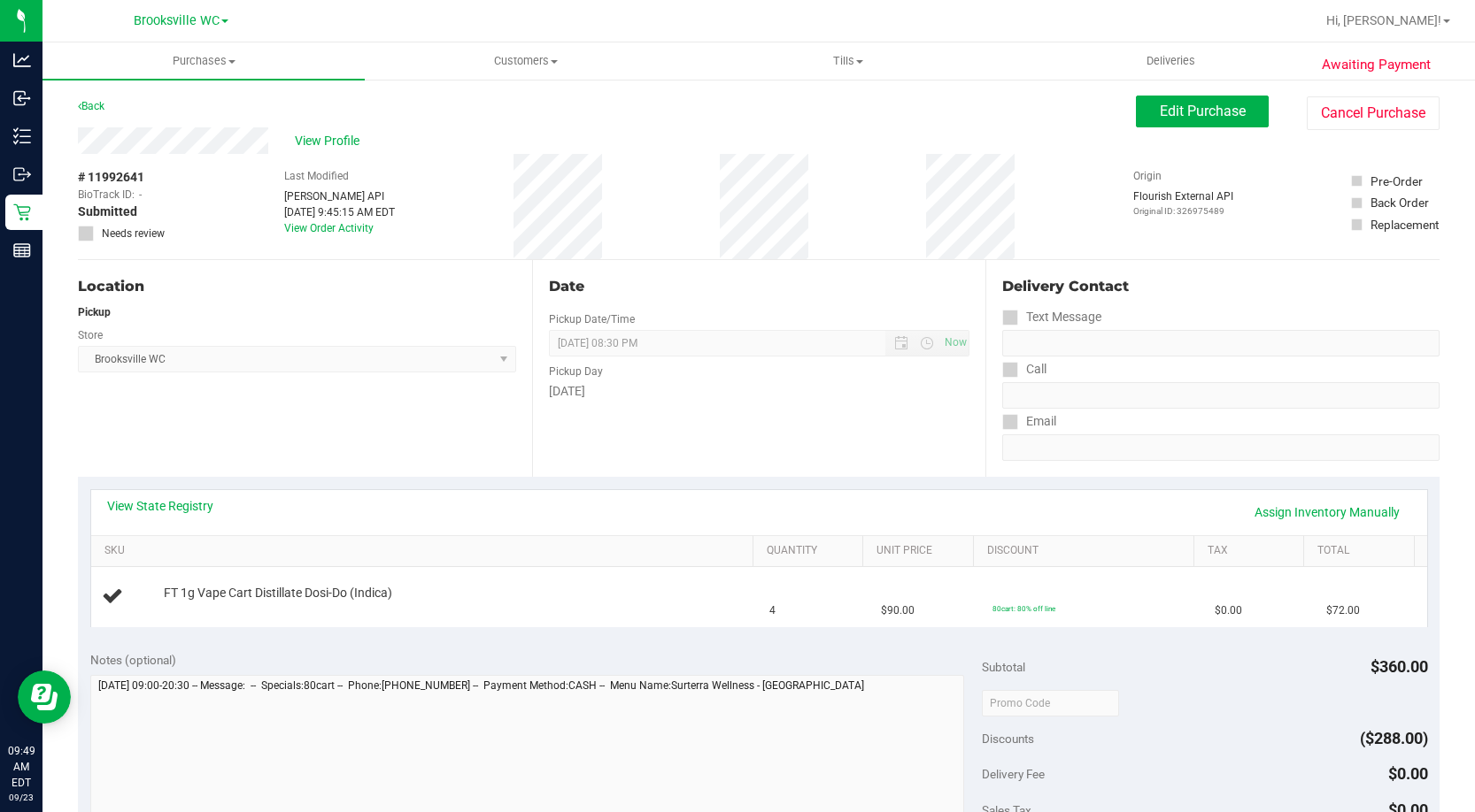
click at [852, 438] on div "Date Pickup Date/Time 09/23/2025 Now 09/23/2025 08:30 PM Now Pickup Day Tuesday" at bounding box center [758, 368] width 454 height 217
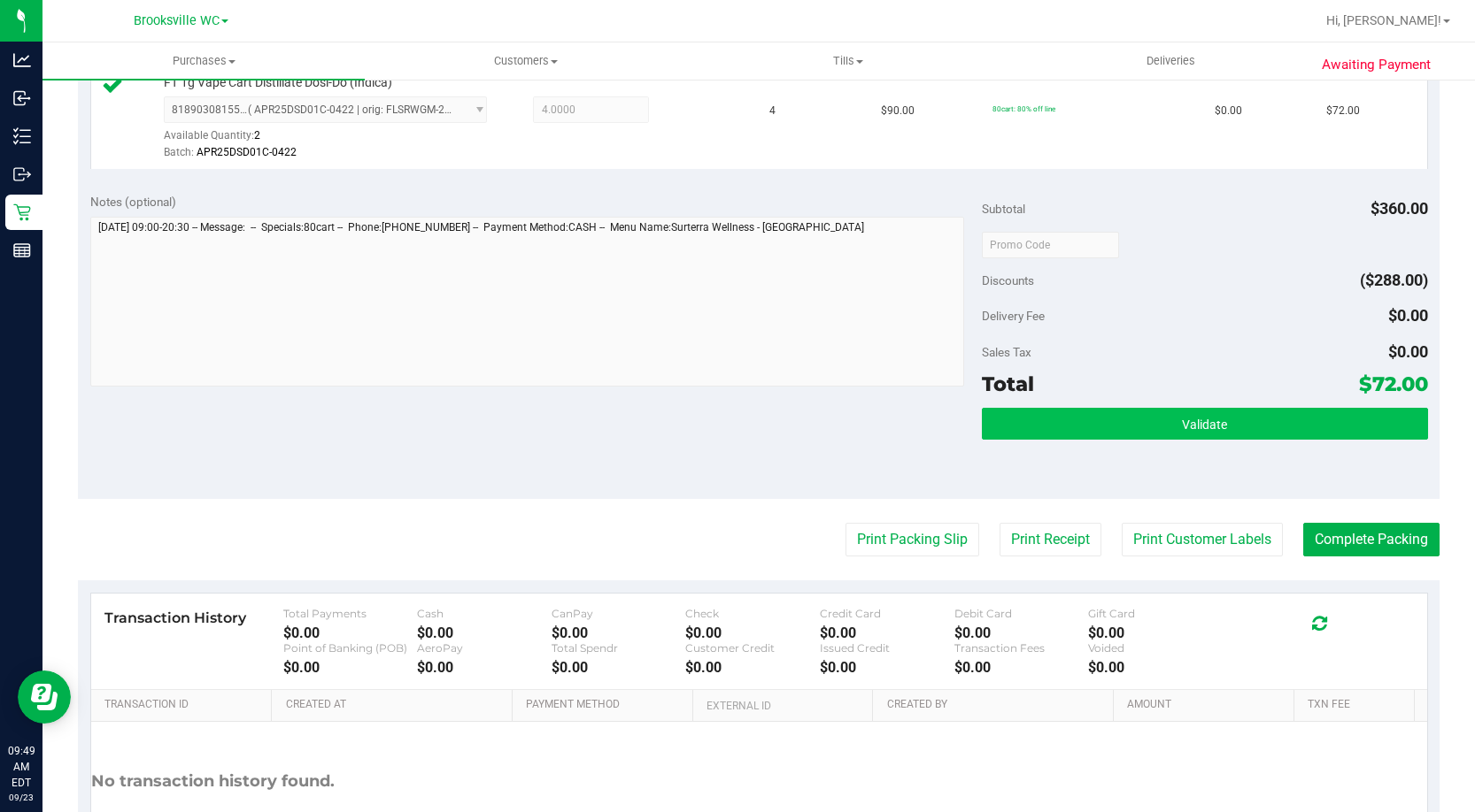
scroll to position [531, 0]
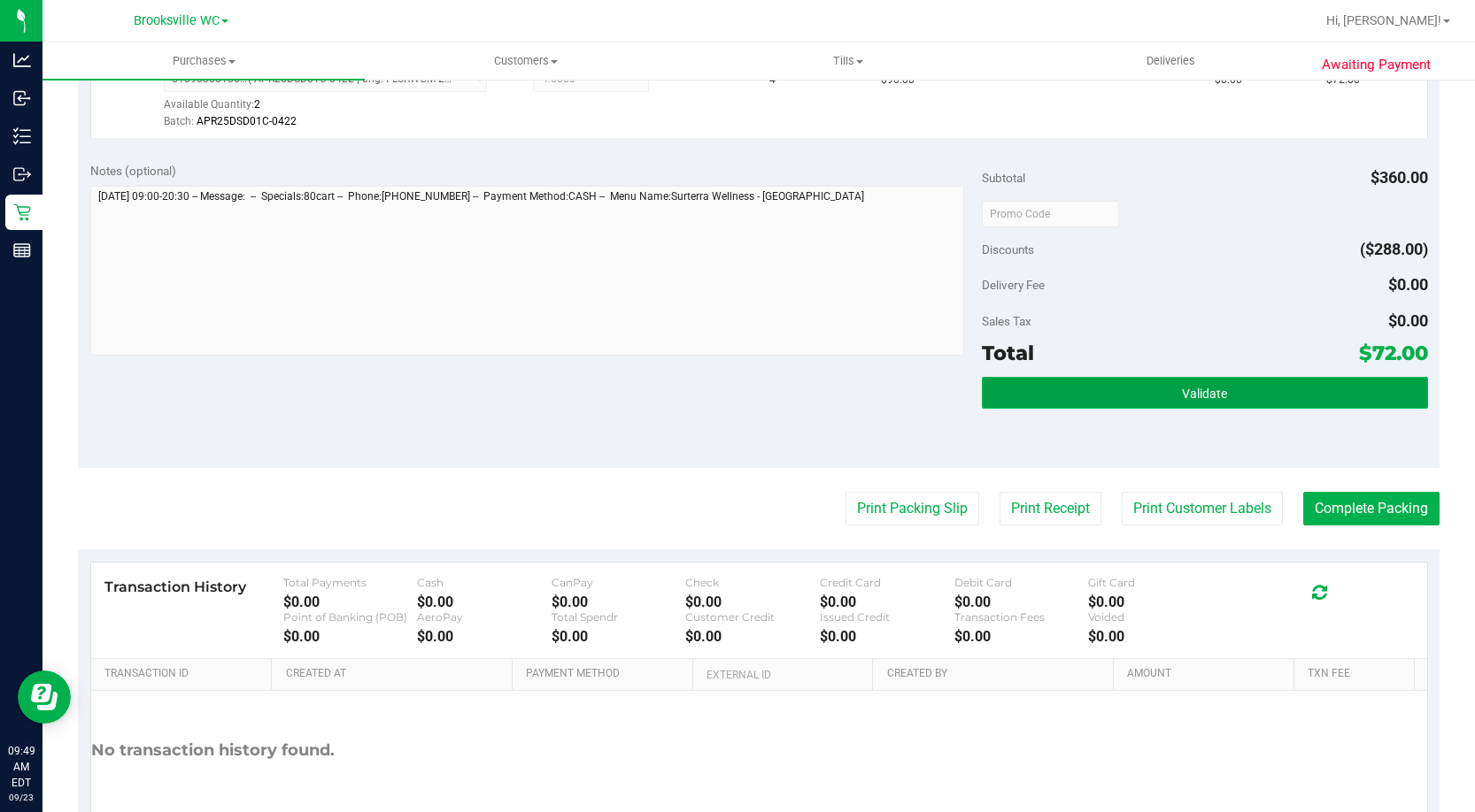
click at [1079, 402] on button "Validate" at bounding box center [1205, 392] width 446 height 32
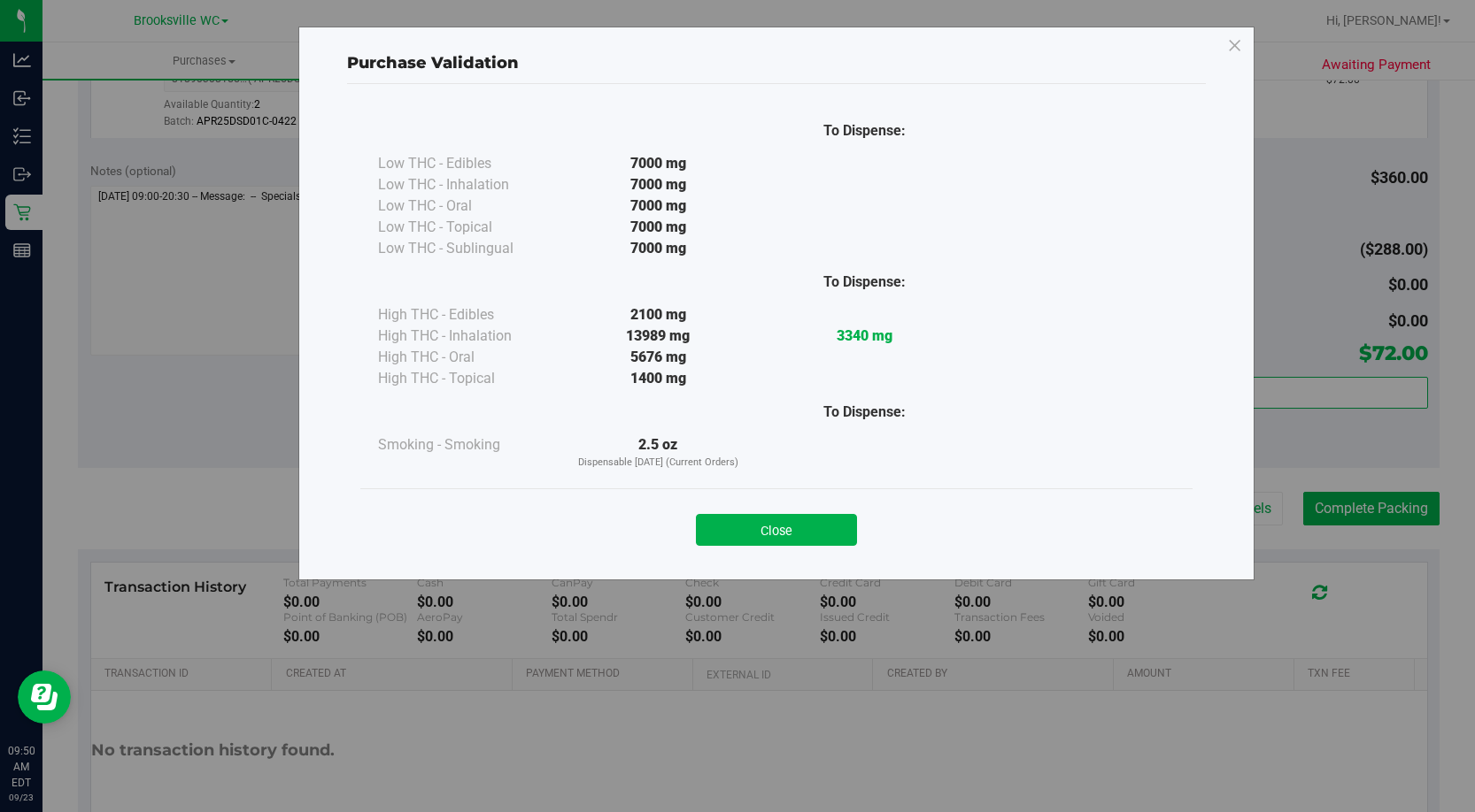
click at [783, 517] on button "Close" at bounding box center [776, 529] width 161 height 32
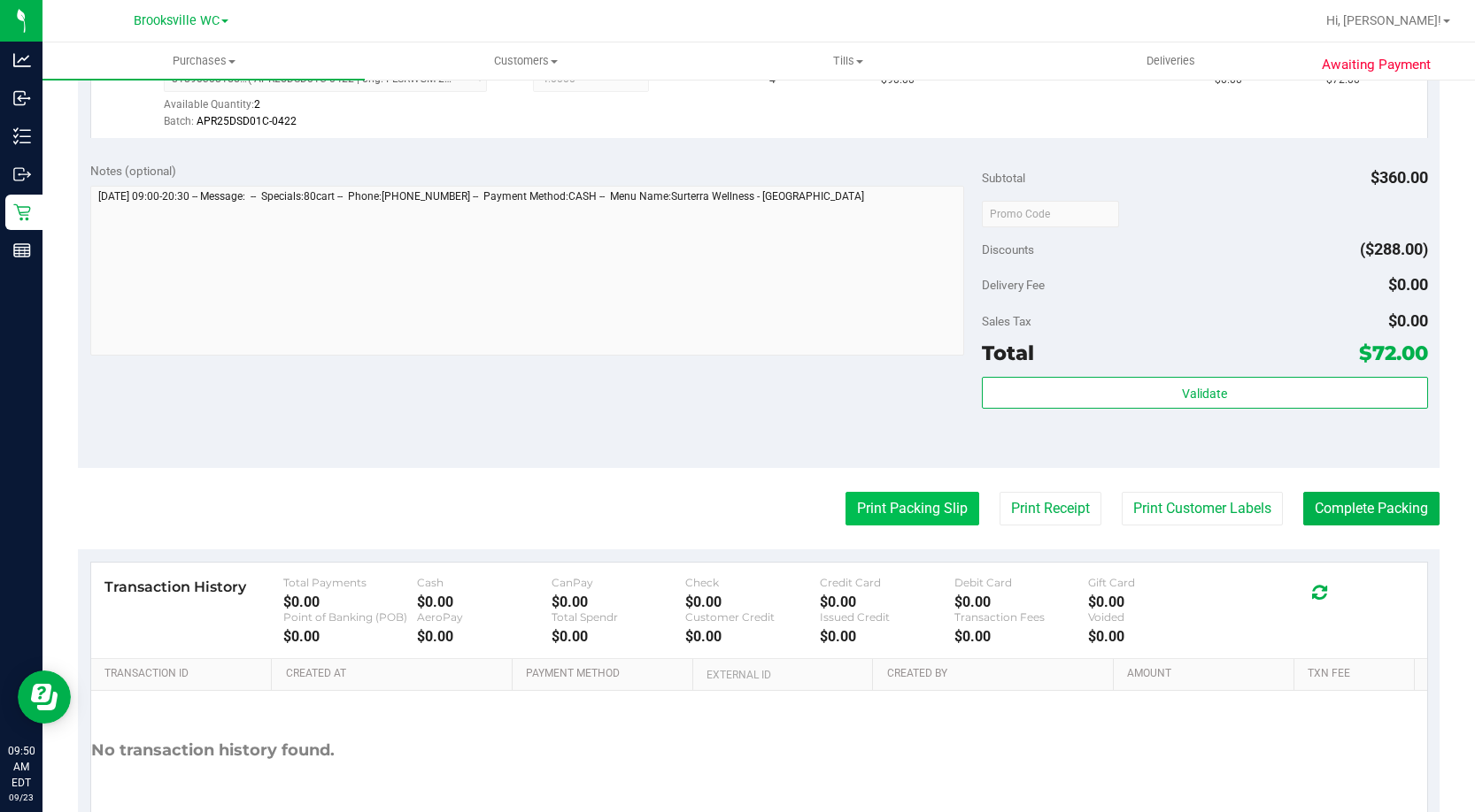
click at [887, 501] on button "Print Packing Slip" at bounding box center [912, 508] width 134 height 34
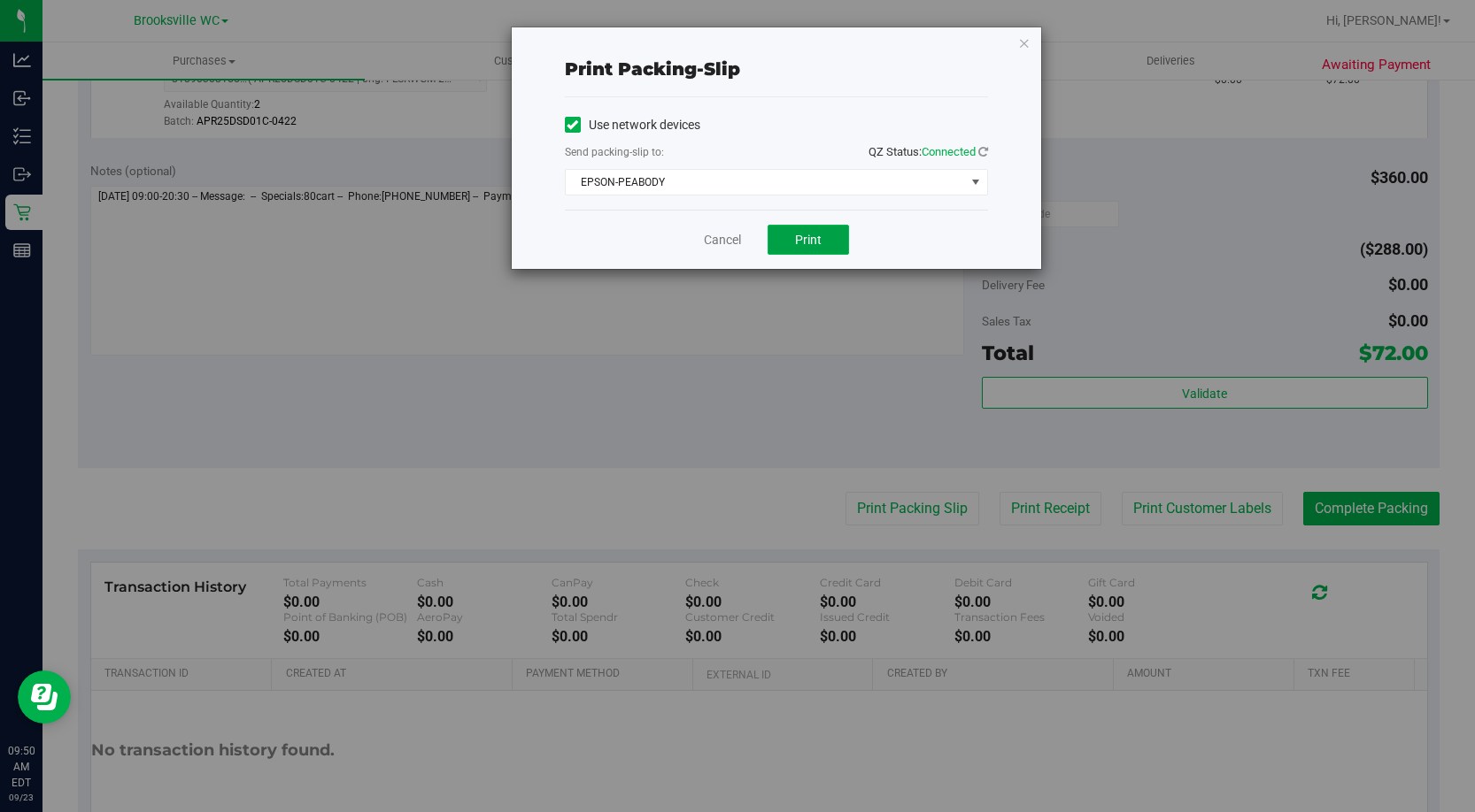
click at [809, 230] on button "Print" at bounding box center [807, 239] width 81 height 30
click at [708, 241] on link "Cancel" at bounding box center [722, 239] width 38 height 18
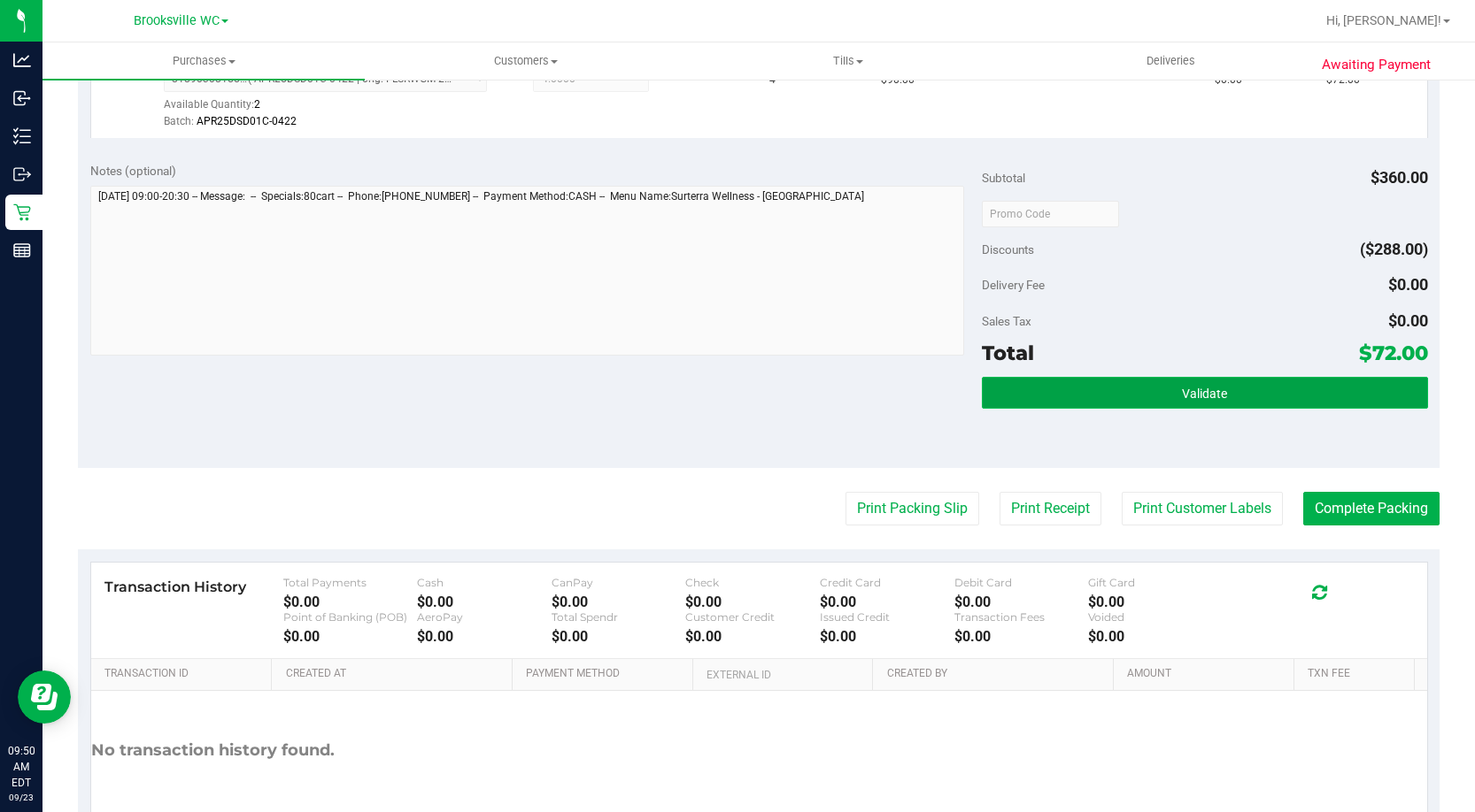
click at [1263, 406] on button "Validate" at bounding box center [1205, 392] width 446 height 32
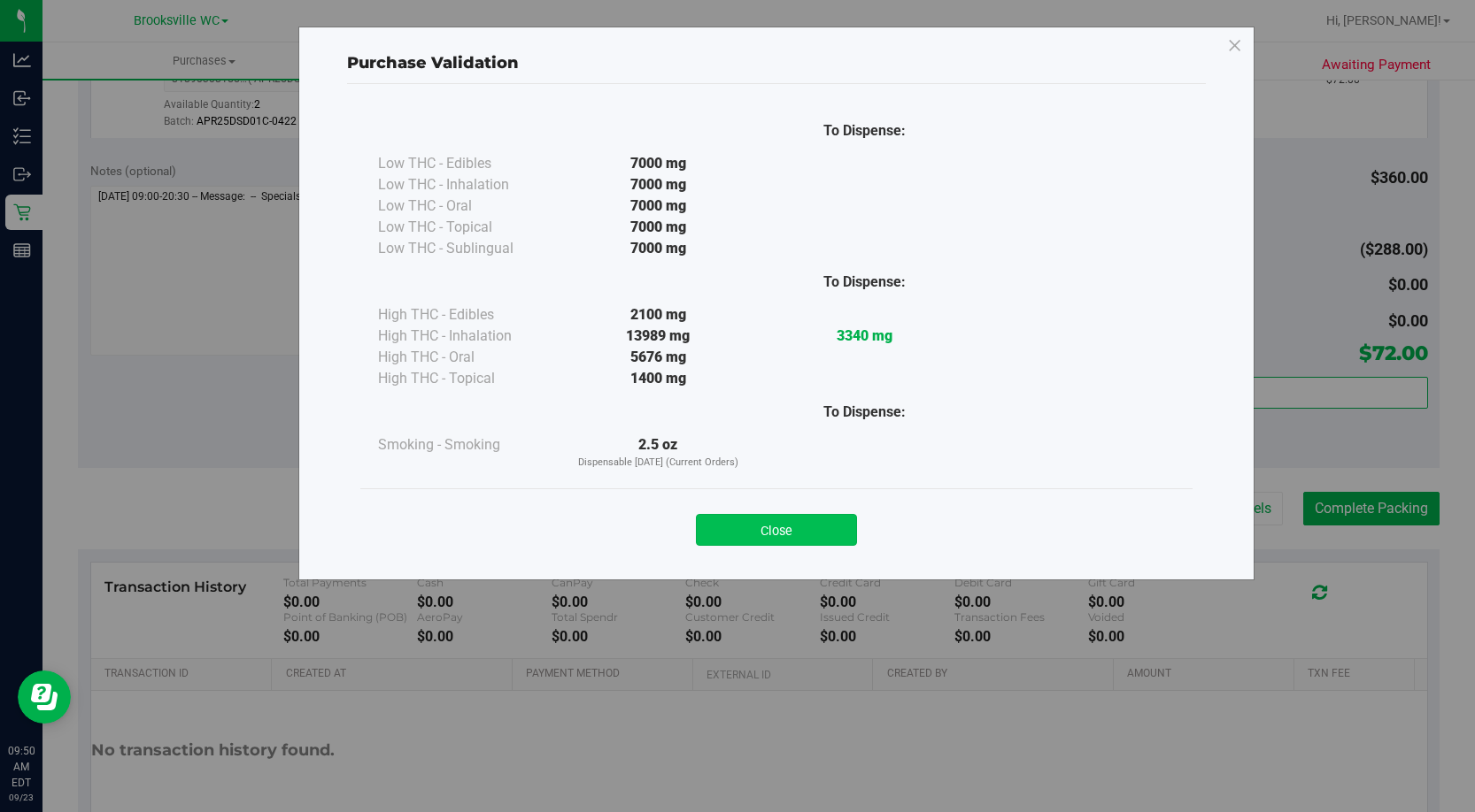
click at [826, 515] on button "Close" at bounding box center [776, 529] width 161 height 32
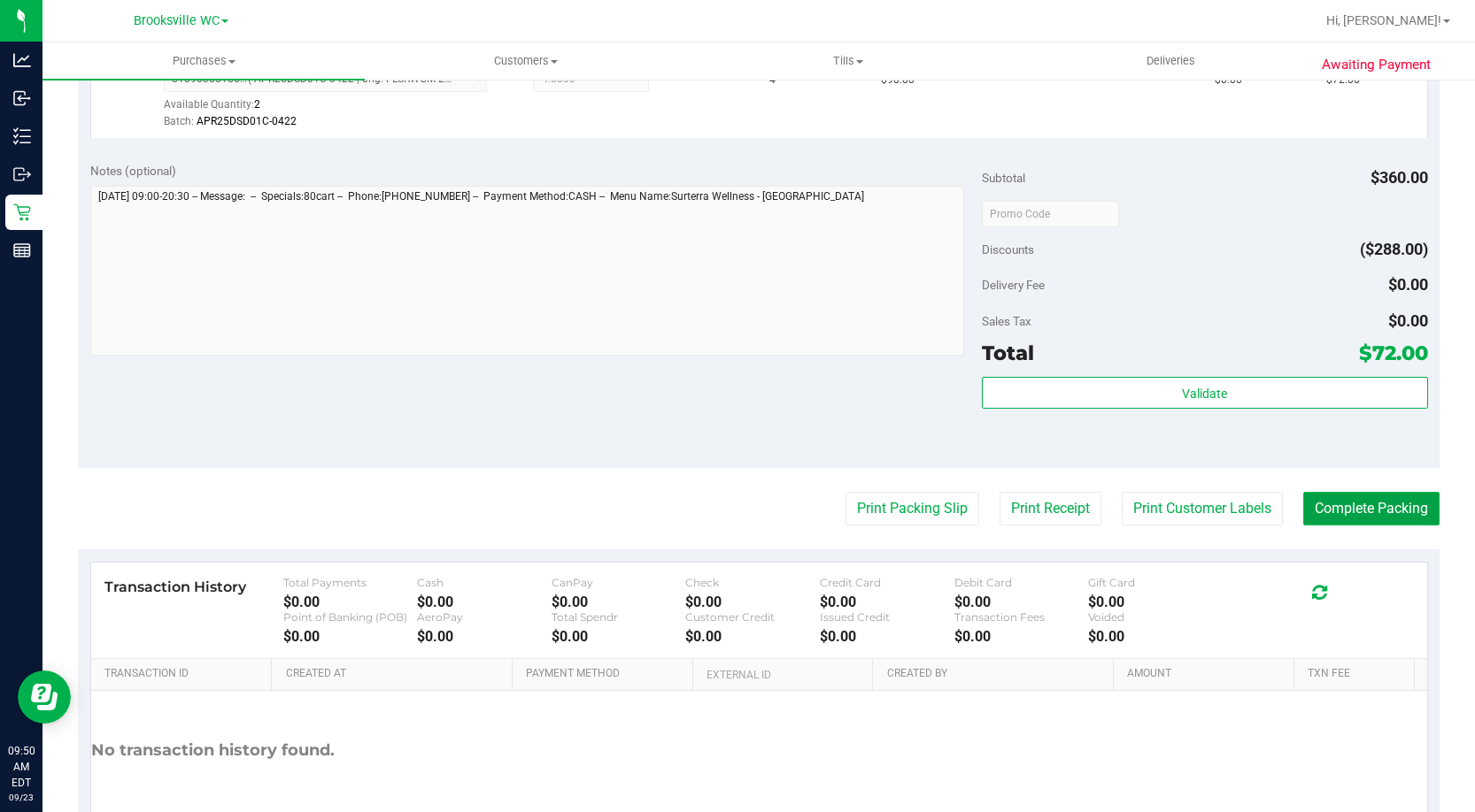
click at [1370, 518] on button "Complete Packing" at bounding box center [1371, 508] width 136 height 34
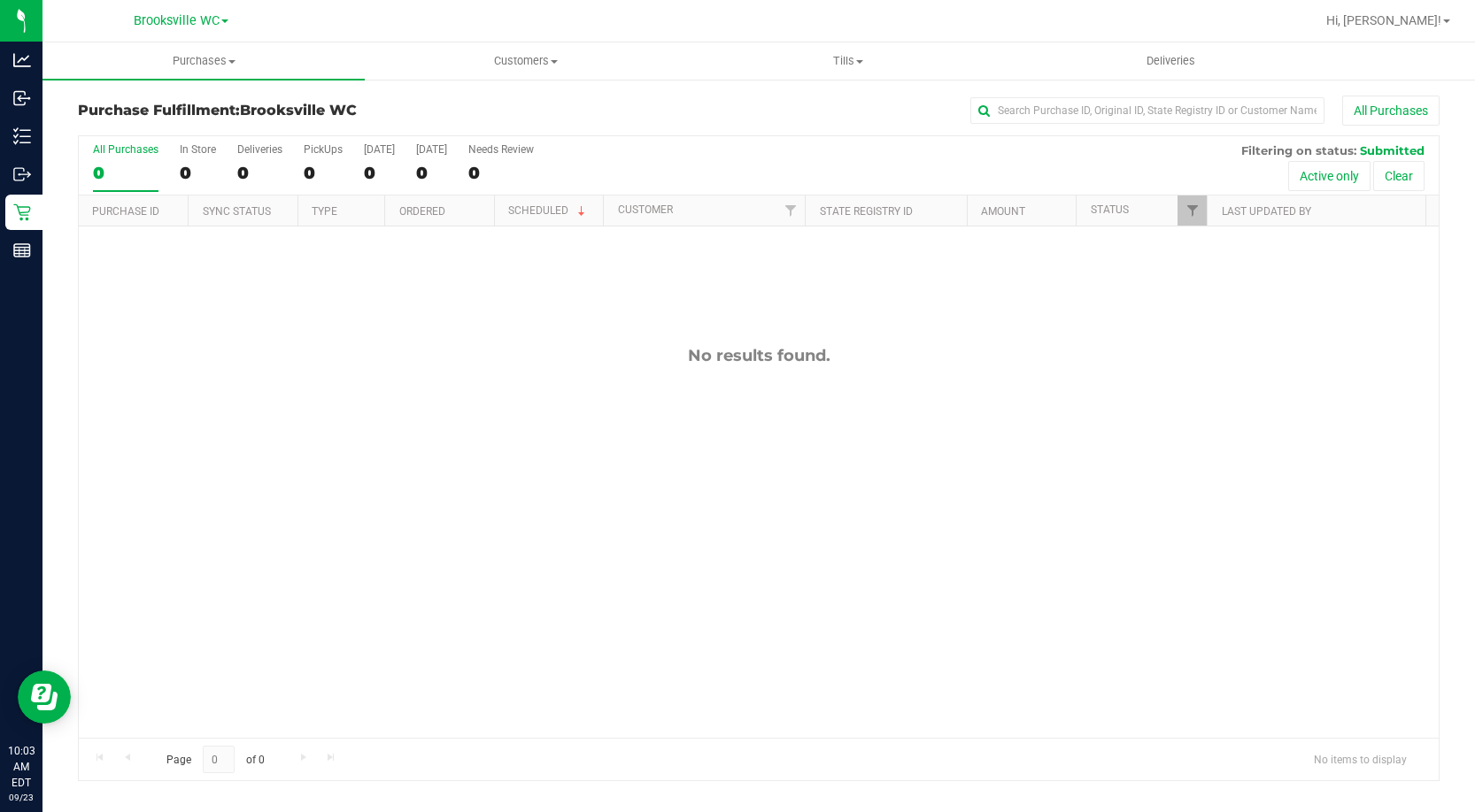
click at [193, 296] on div "No results found." at bounding box center [758, 542] width 1359 height 631
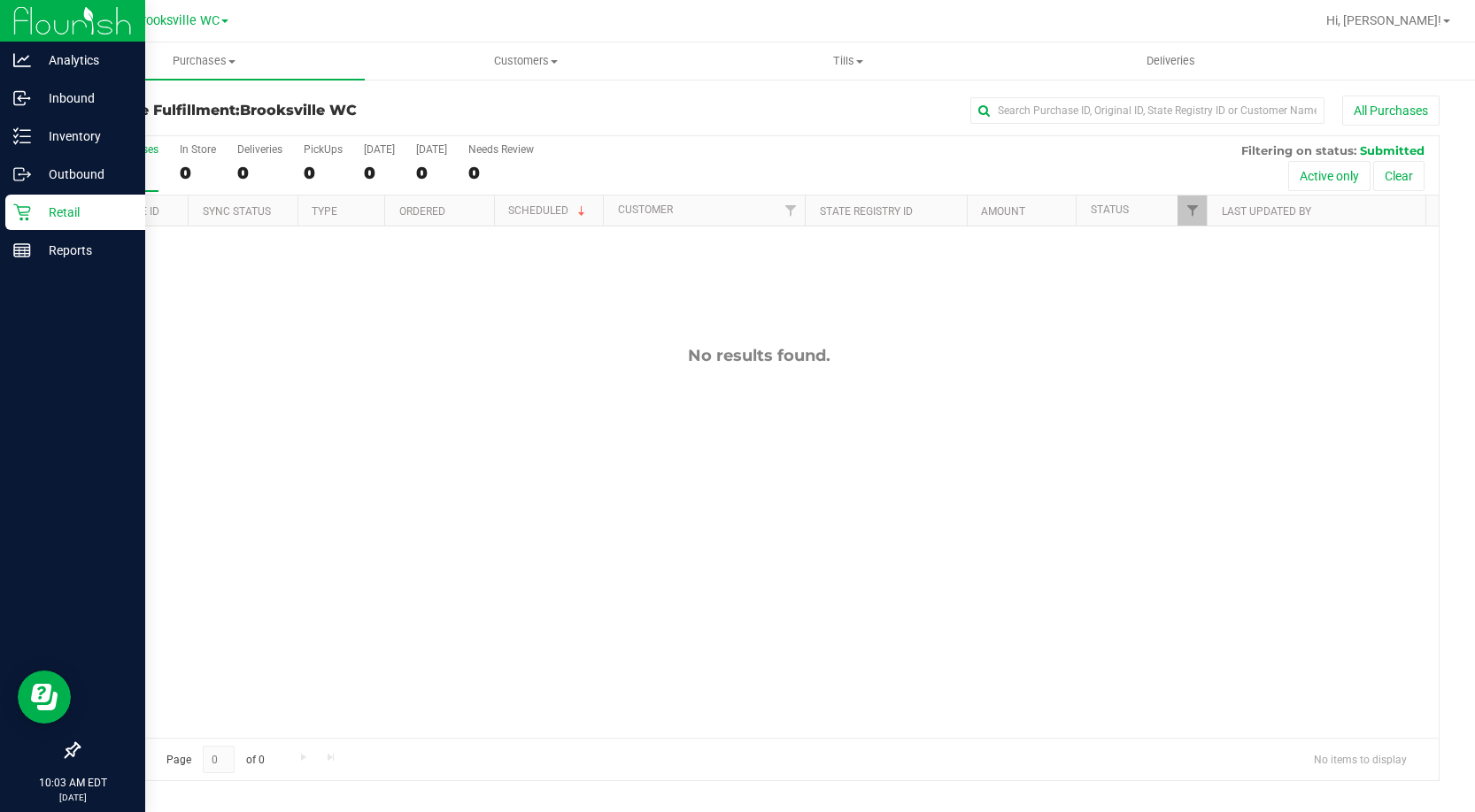
click at [27, 213] on icon at bounding box center [22, 212] width 17 height 17
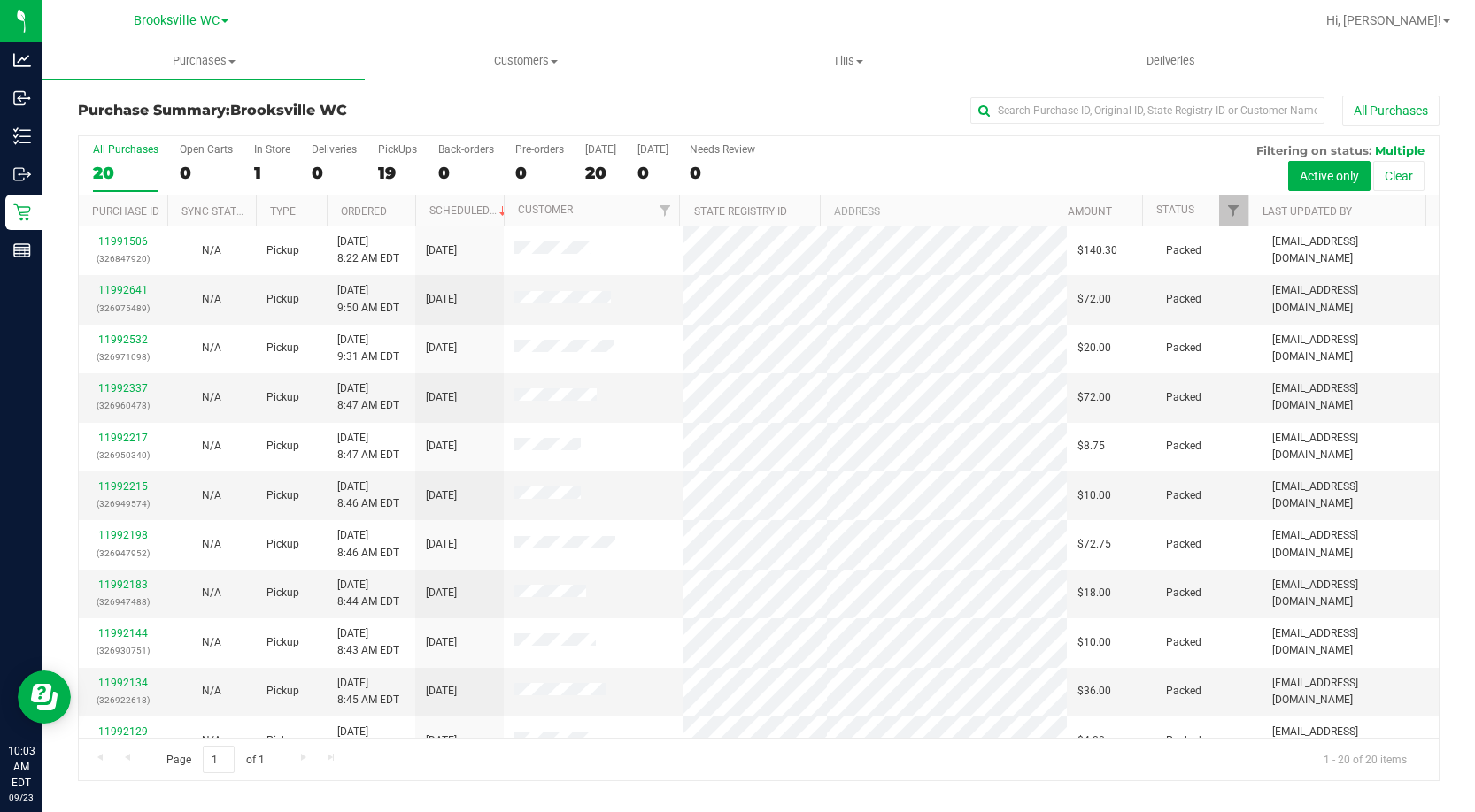
click at [1203, 212] on th "Status" at bounding box center [1195, 211] width 106 height 31
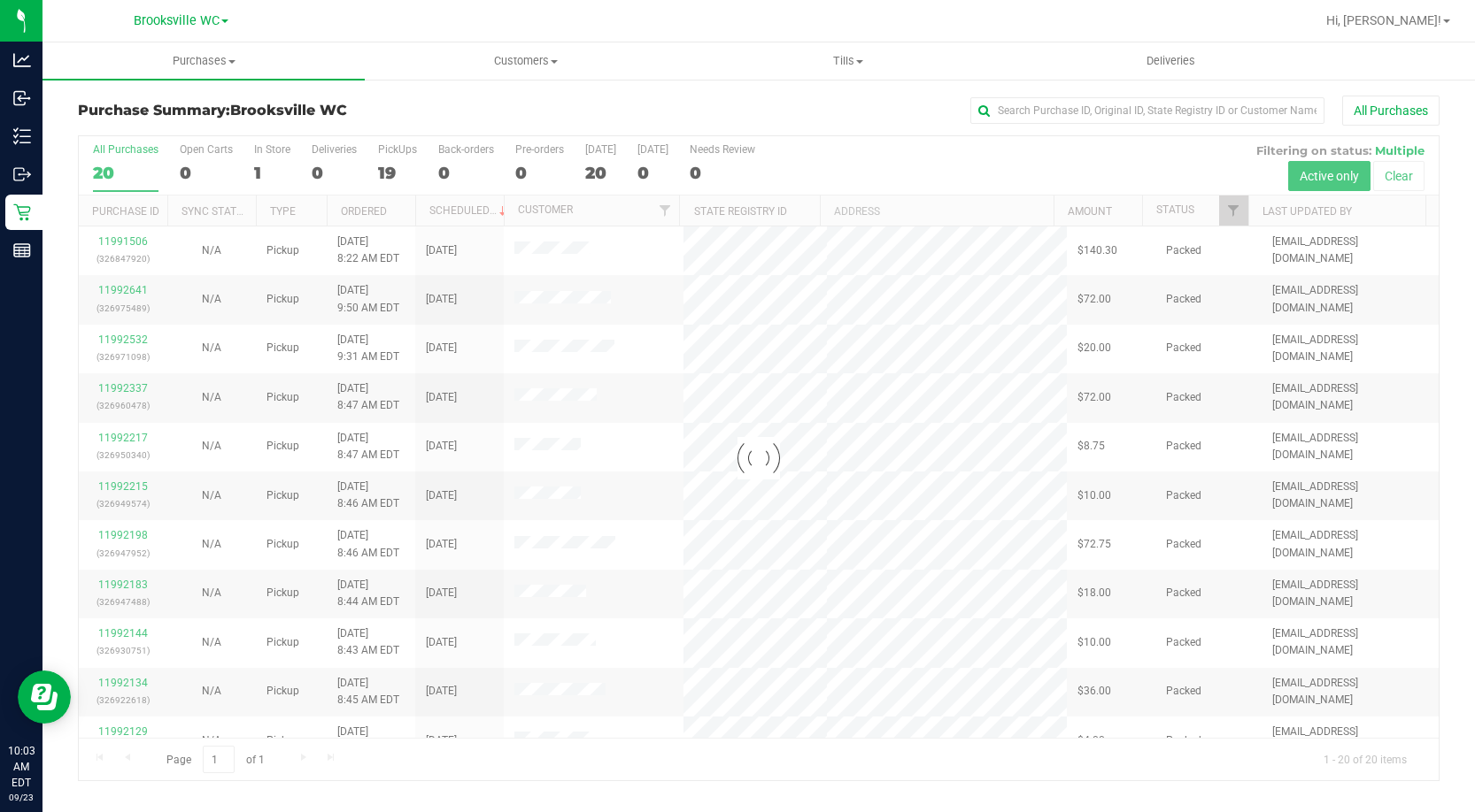
click at [1203, 212] on div at bounding box center [758, 458] width 1359 height 644
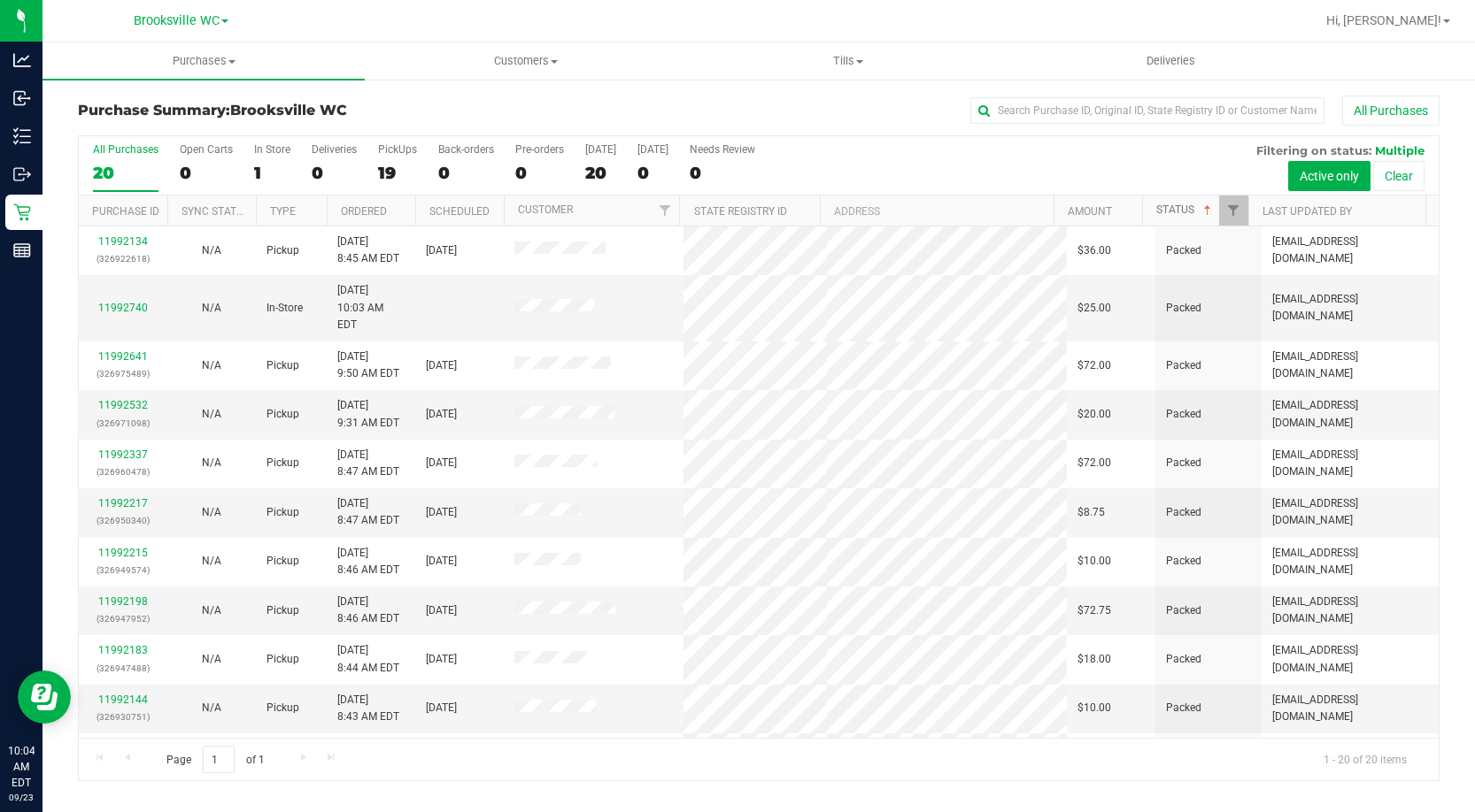
click at [1201, 208] on span at bounding box center [1207, 210] width 14 height 14
click at [200, 113] on h3 "Purchase Summary: Brooksville WC" at bounding box center [305, 110] width 454 height 16
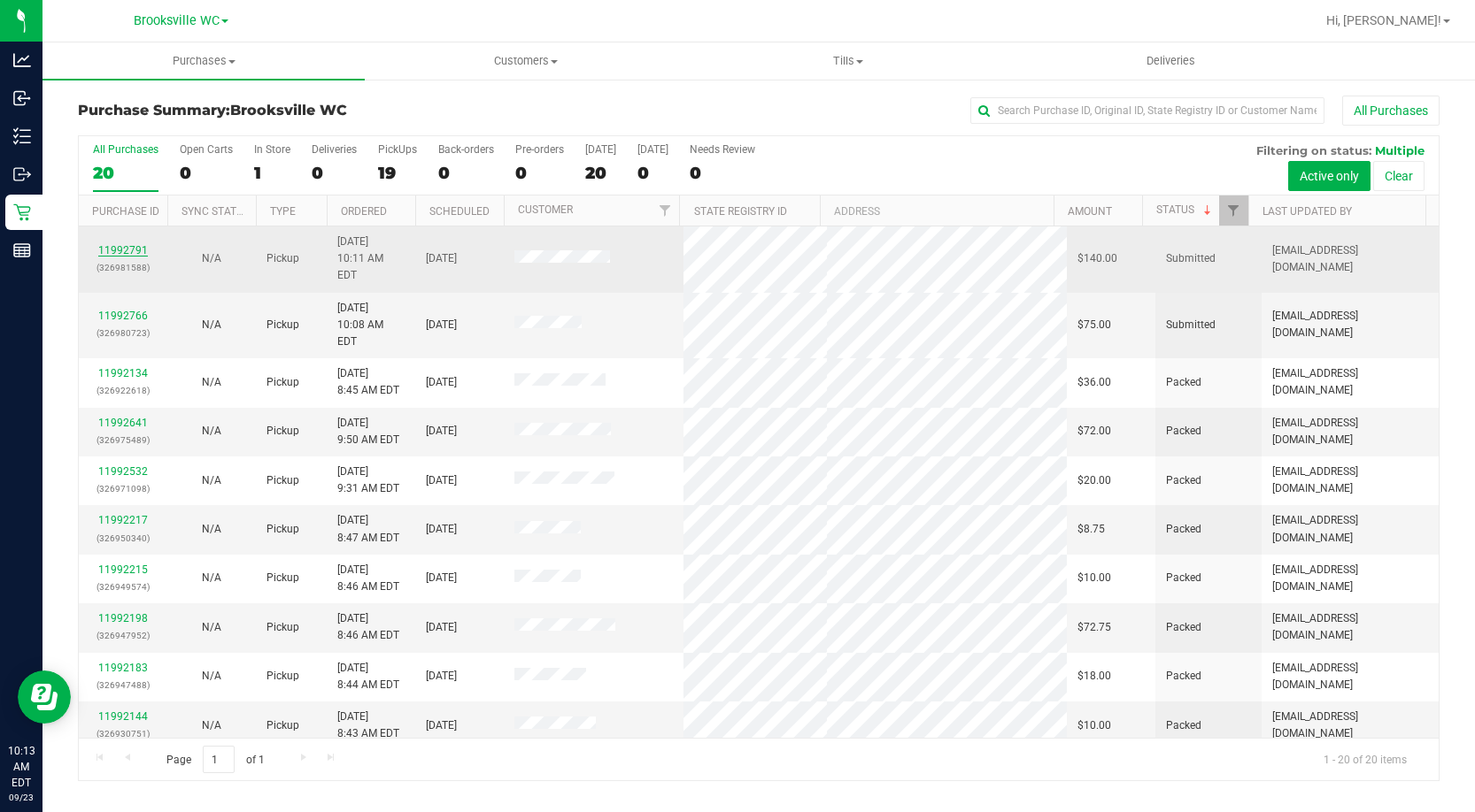
click at [123, 245] on link "11992791" at bounding box center [123, 250] width 49 height 13
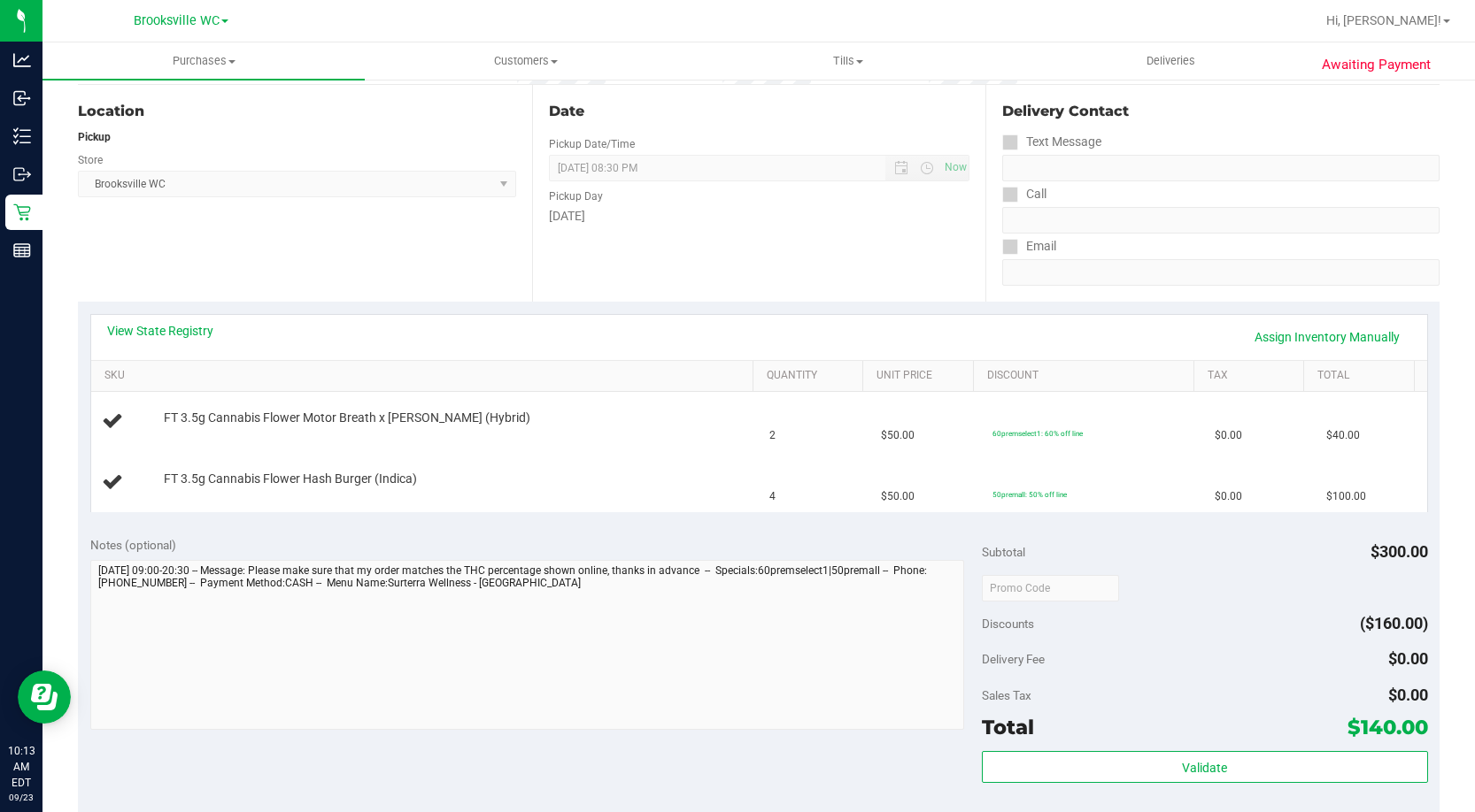
scroll to position [177, 0]
click at [137, 330] on link "View State Registry" at bounding box center [160, 329] width 106 height 17
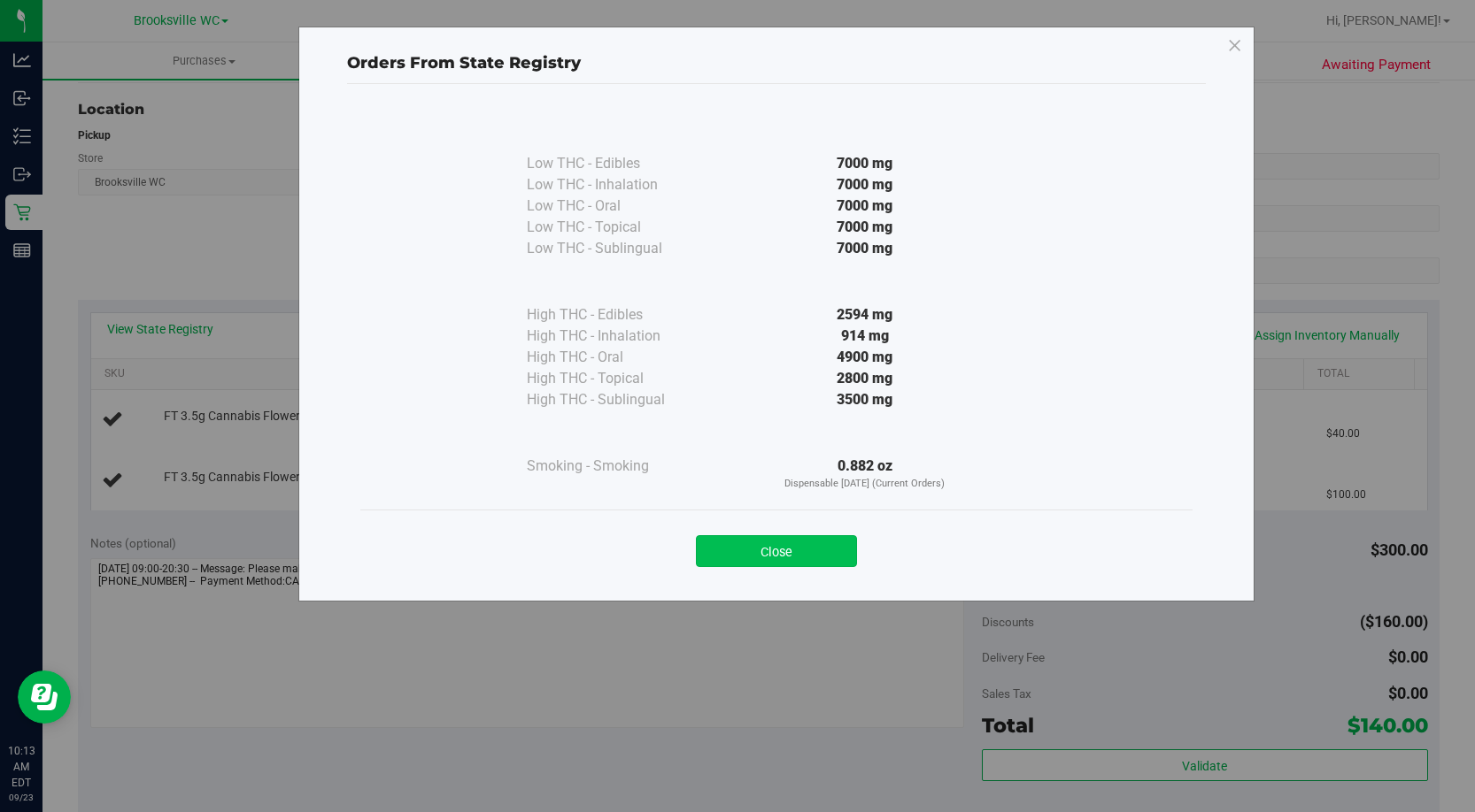
click at [824, 546] on button "Close" at bounding box center [776, 551] width 161 height 32
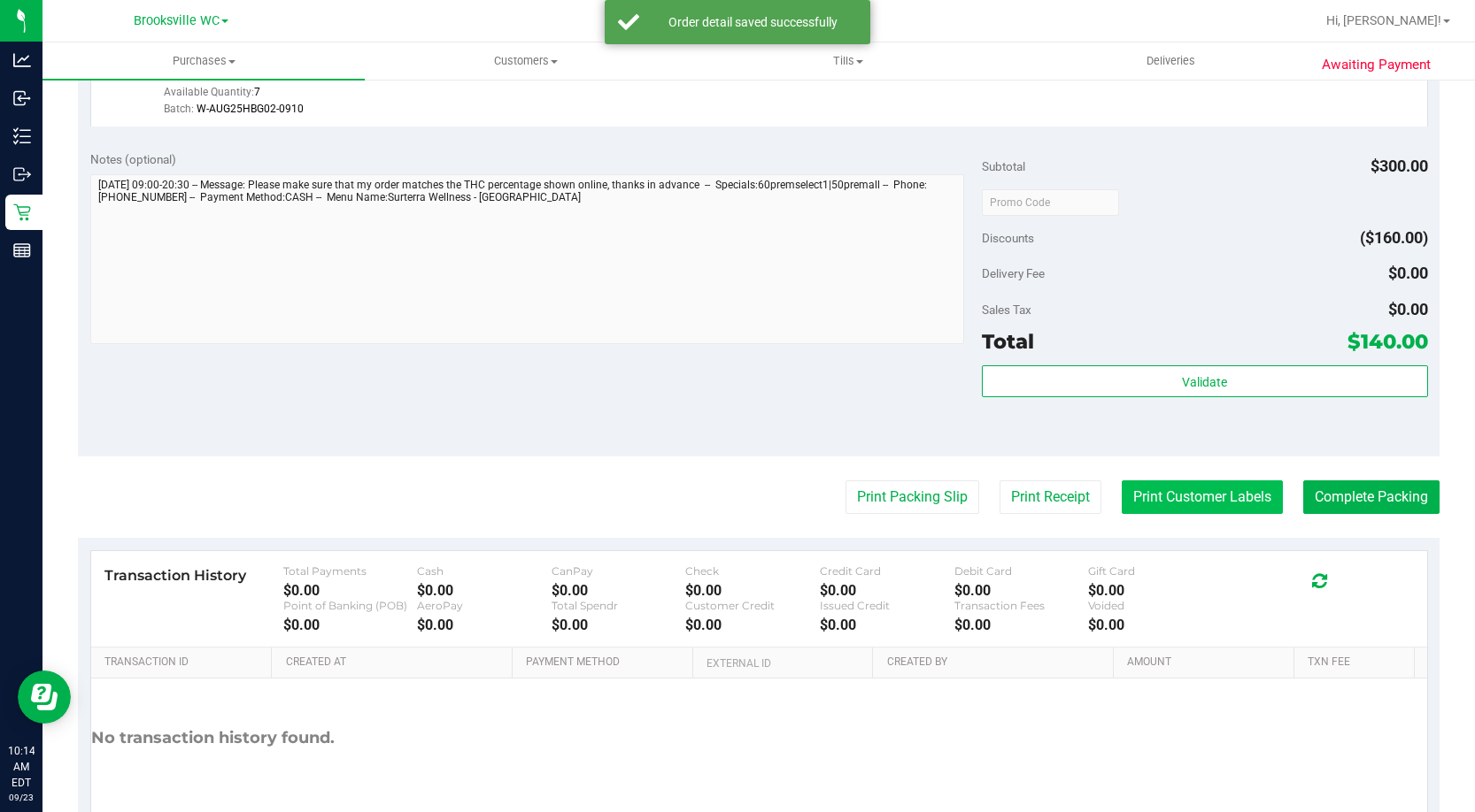
scroll to position [737, 0]
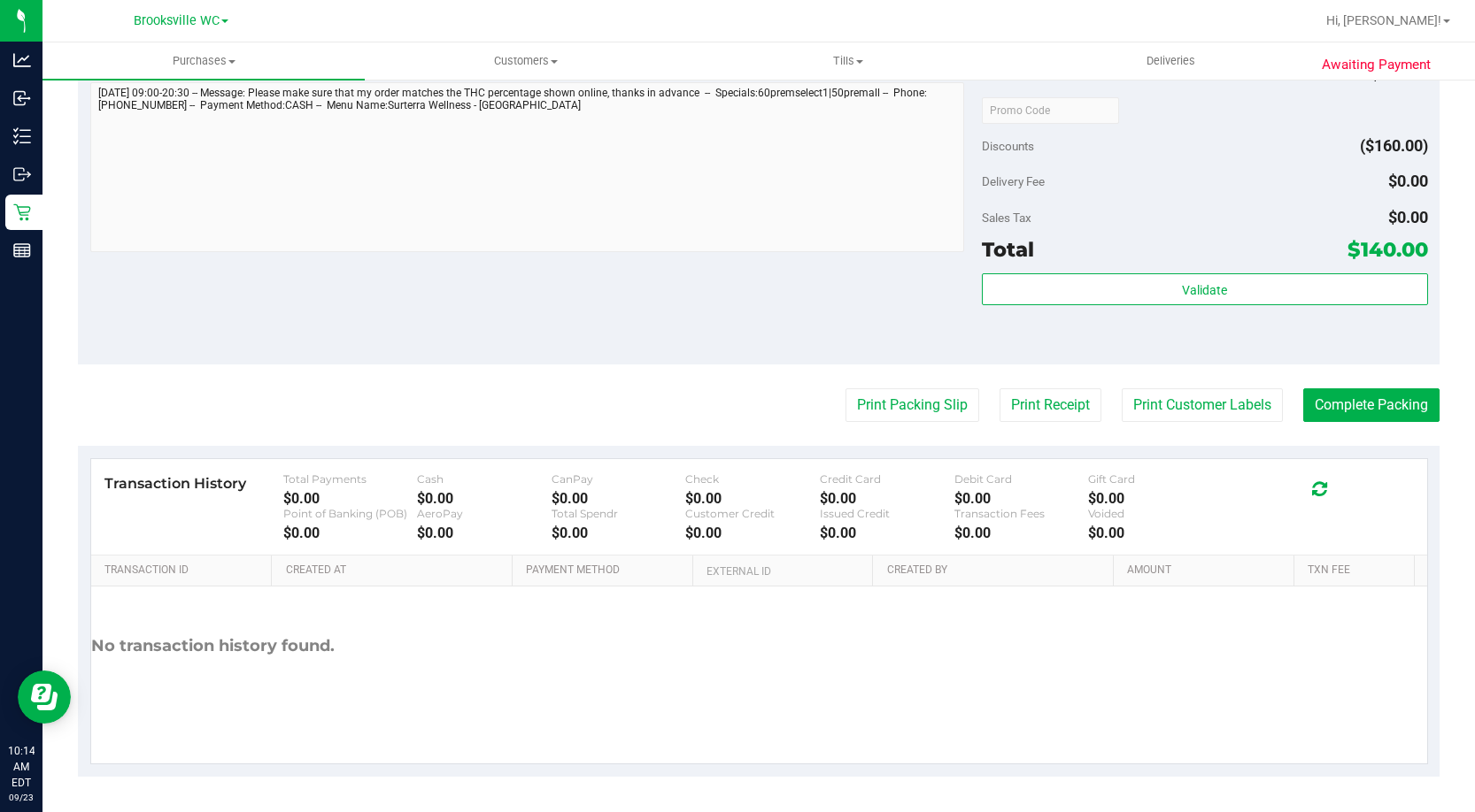
click at [1212, 311] on div "Validate" at bounding box center [1205, 313] width 446 height 80
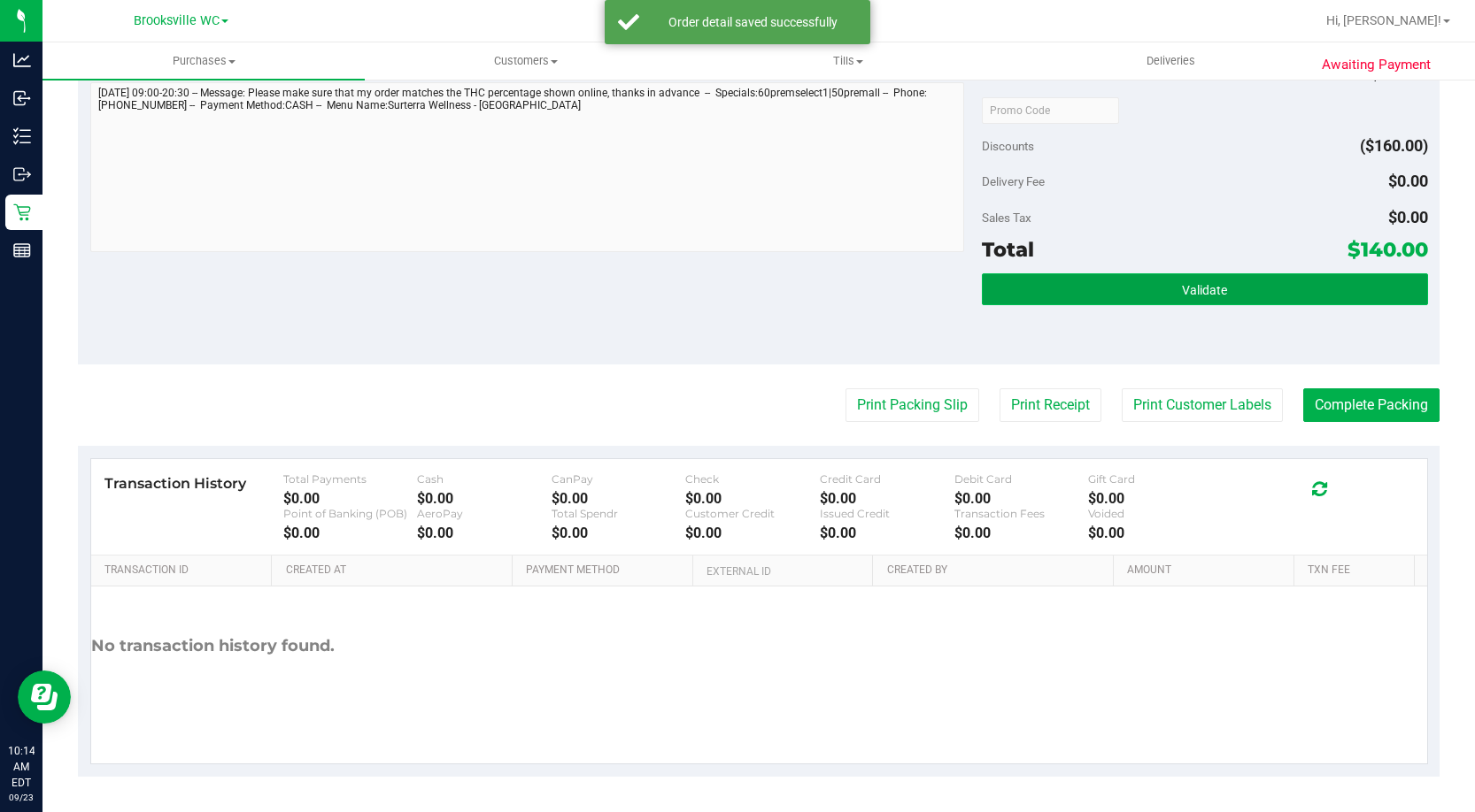
click at [1214, 306] on button "Validate" at bounding box center [1205, 289] width 446 height 32
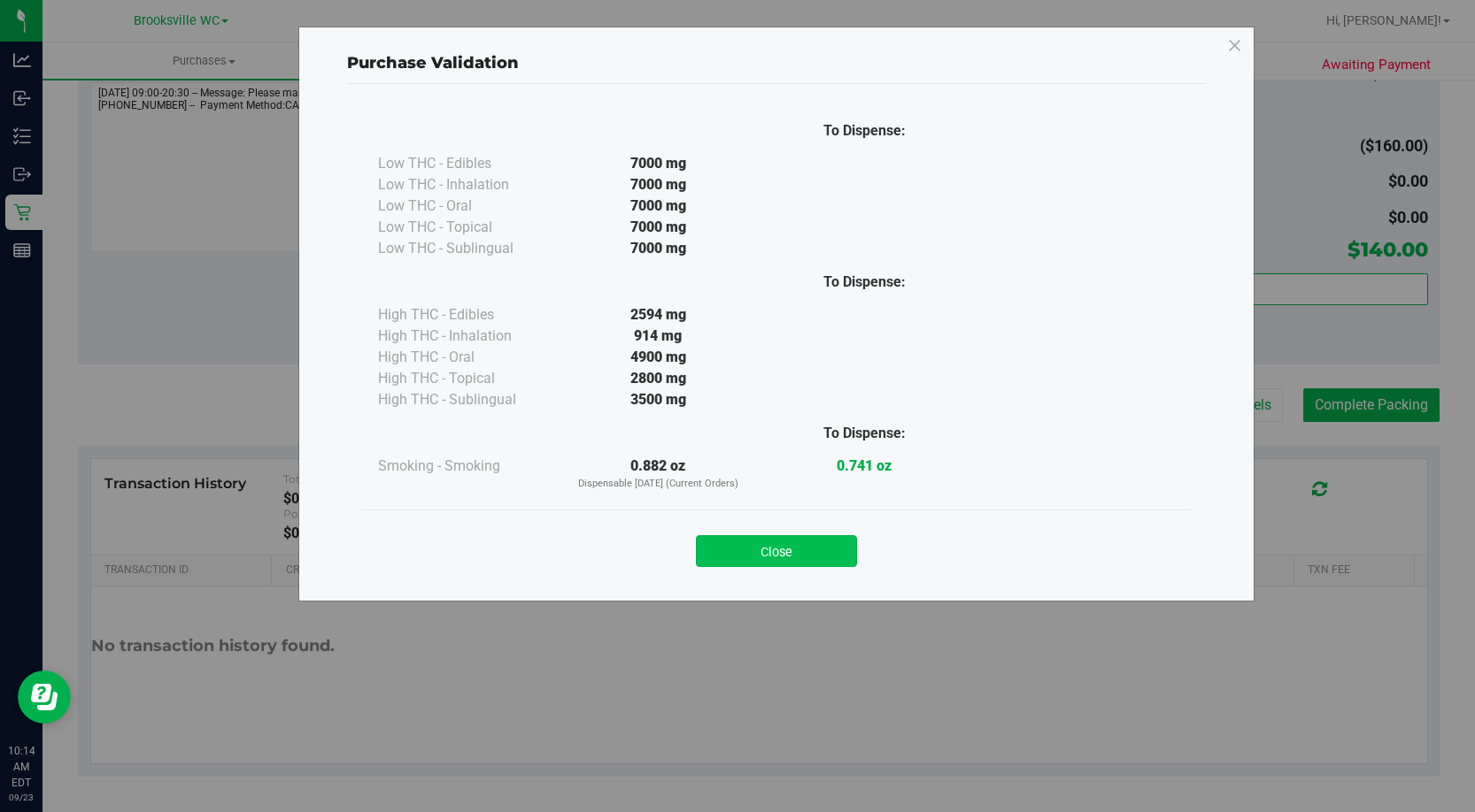
click at [810, 558] on button "Close" at bounding box center [776, 551] width 161 height 32
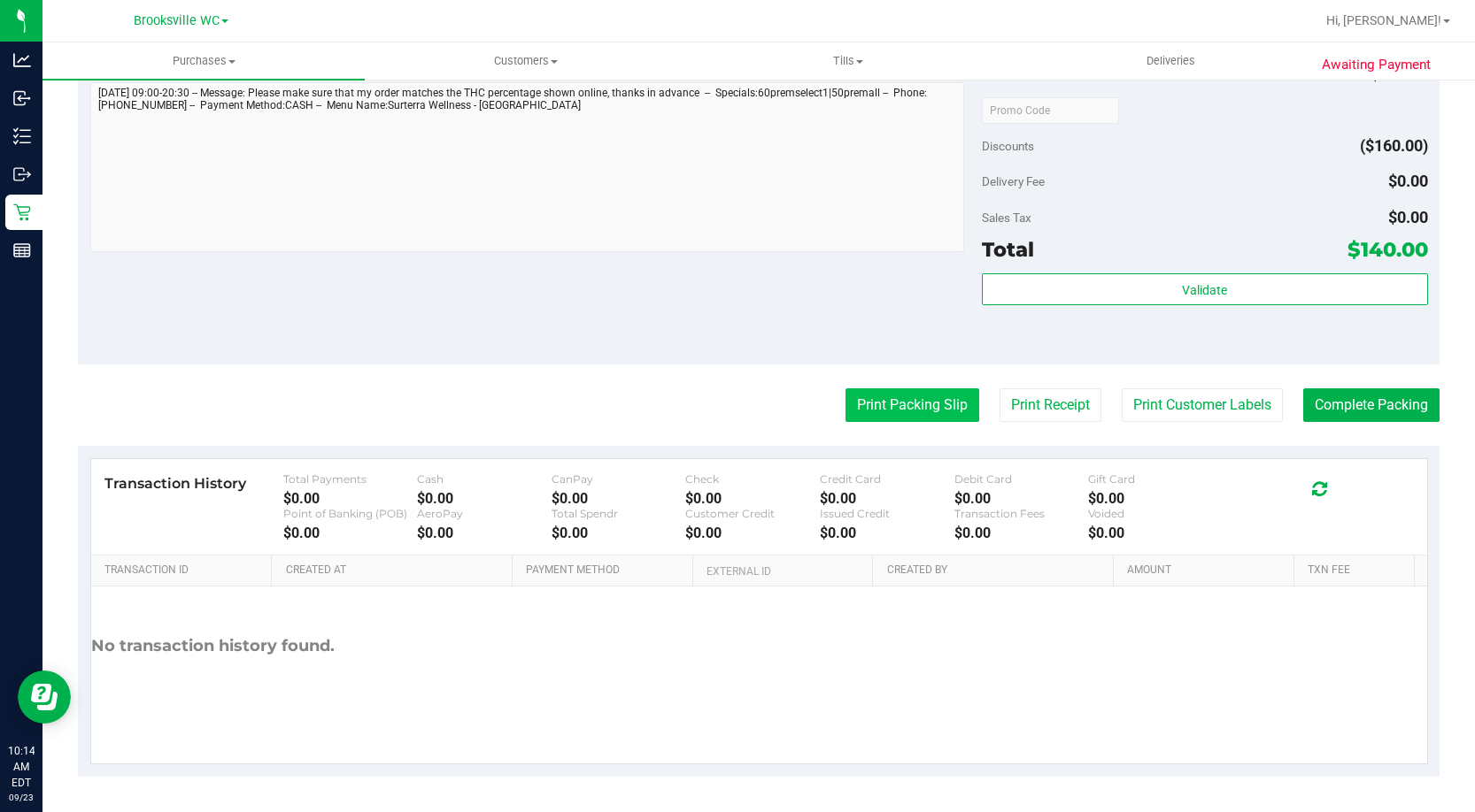
click at [899, 416] on button "Print Packing Slip" at bounding box center [912, 405] width 134 height 34
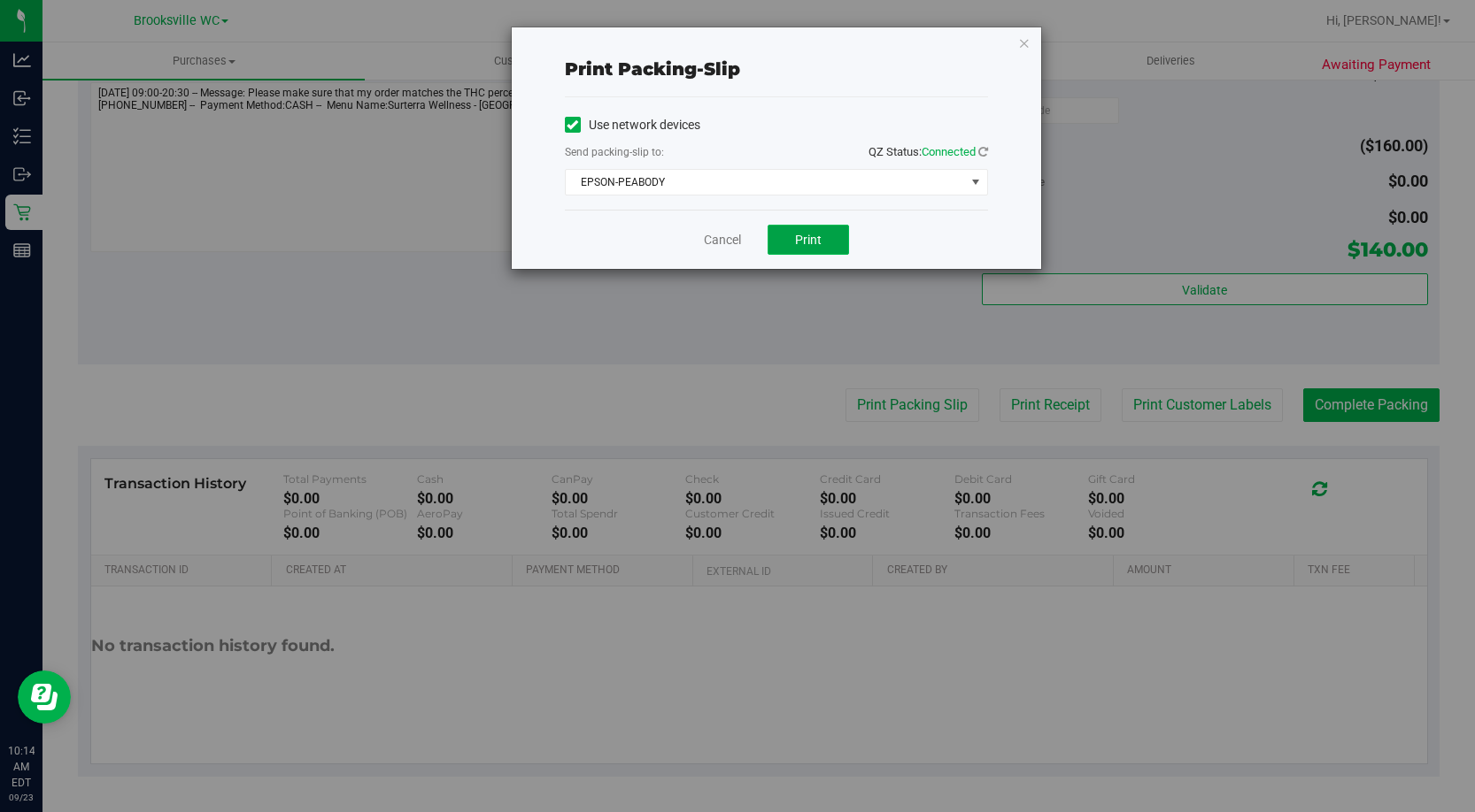
click at [813, 230] on button "Print" at bounding box center [807, 239] width 81 height 30
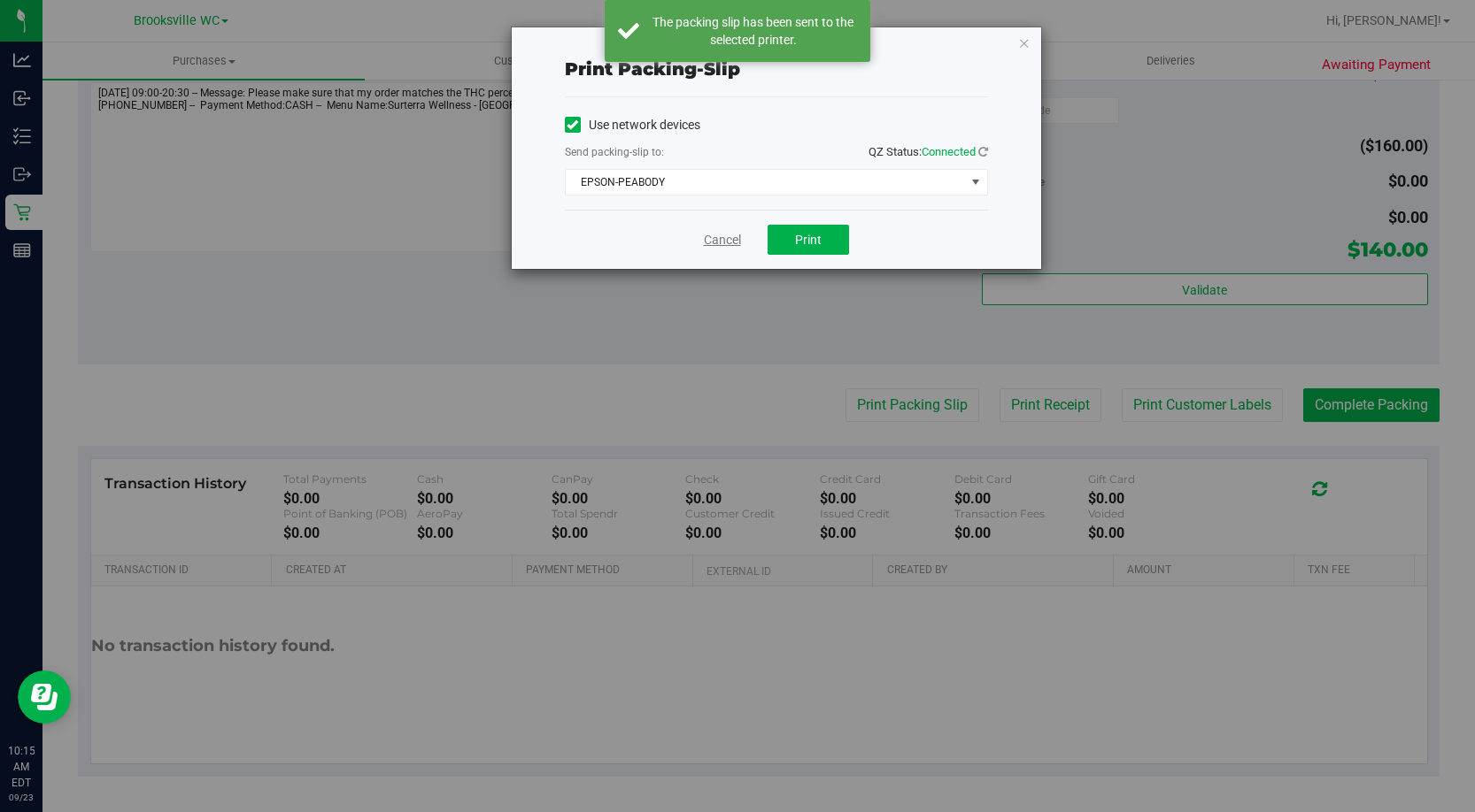
click at [708, 240] on link "Cancel" at bounding box center [722, 239] width 38 height 18
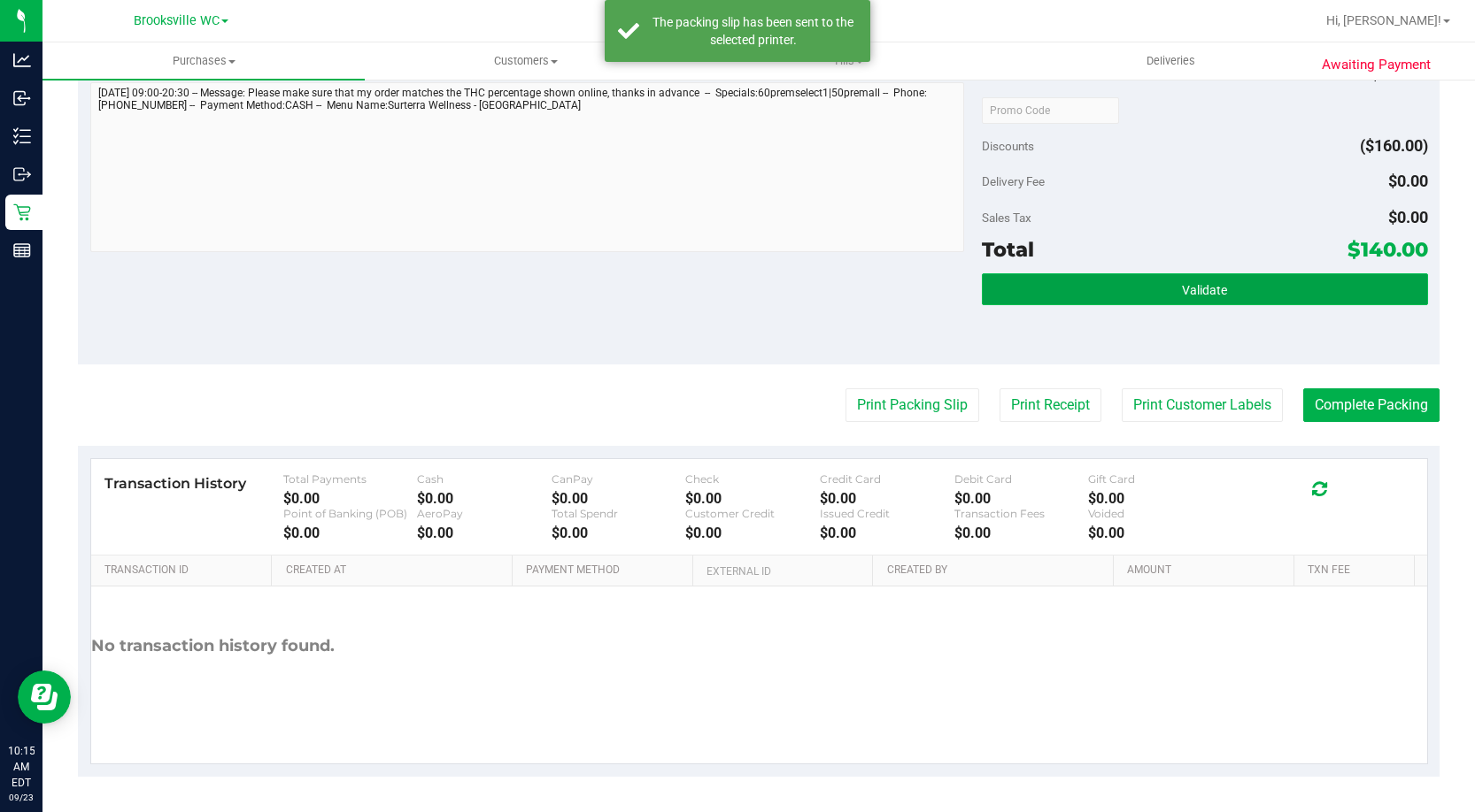
click at [1217, 275] on button "Validate" at bounding box center [1205, 289] width 446 height 32
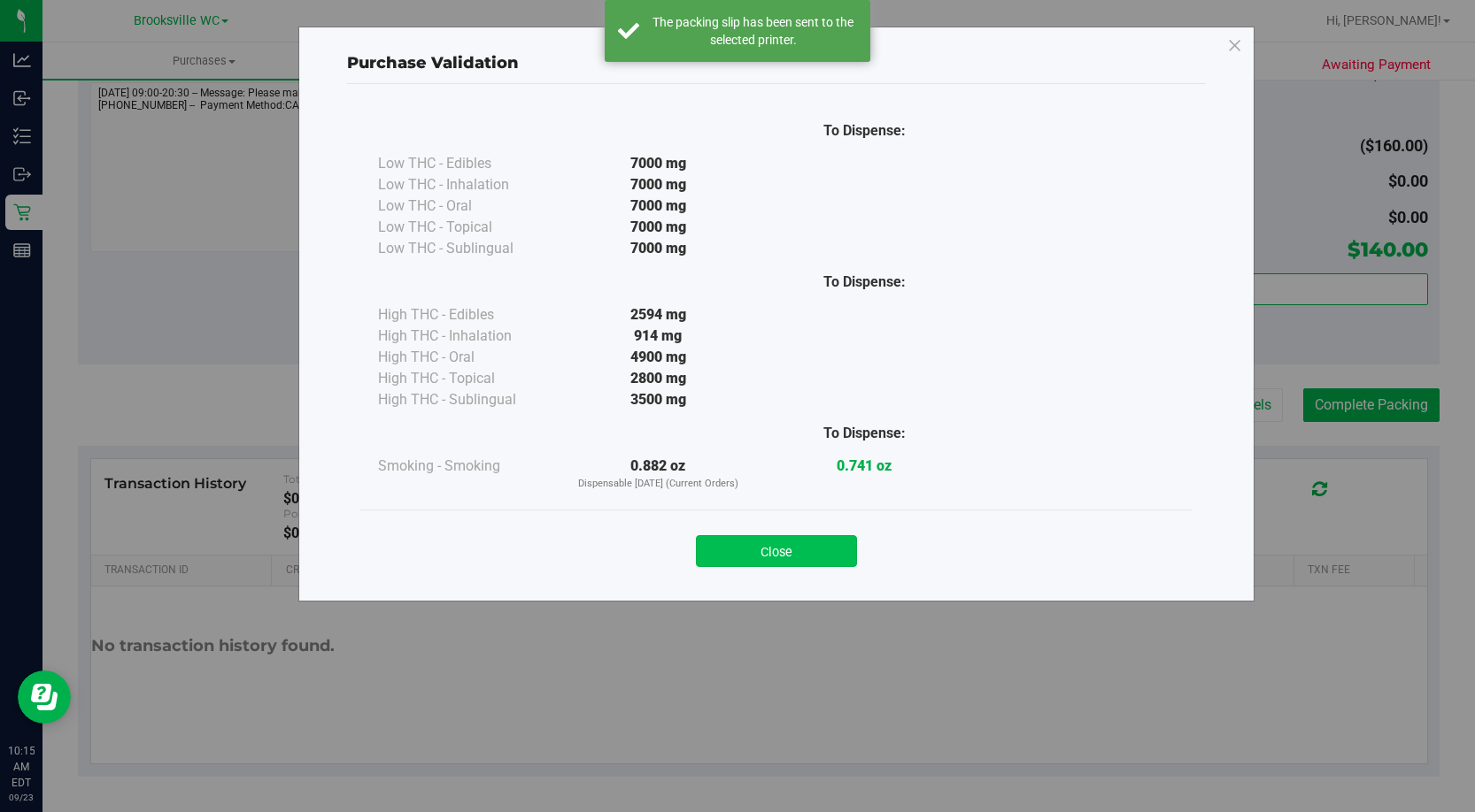
click at [803, 550] on button "Close" at bounding box center [776, 551] width 161 height 32
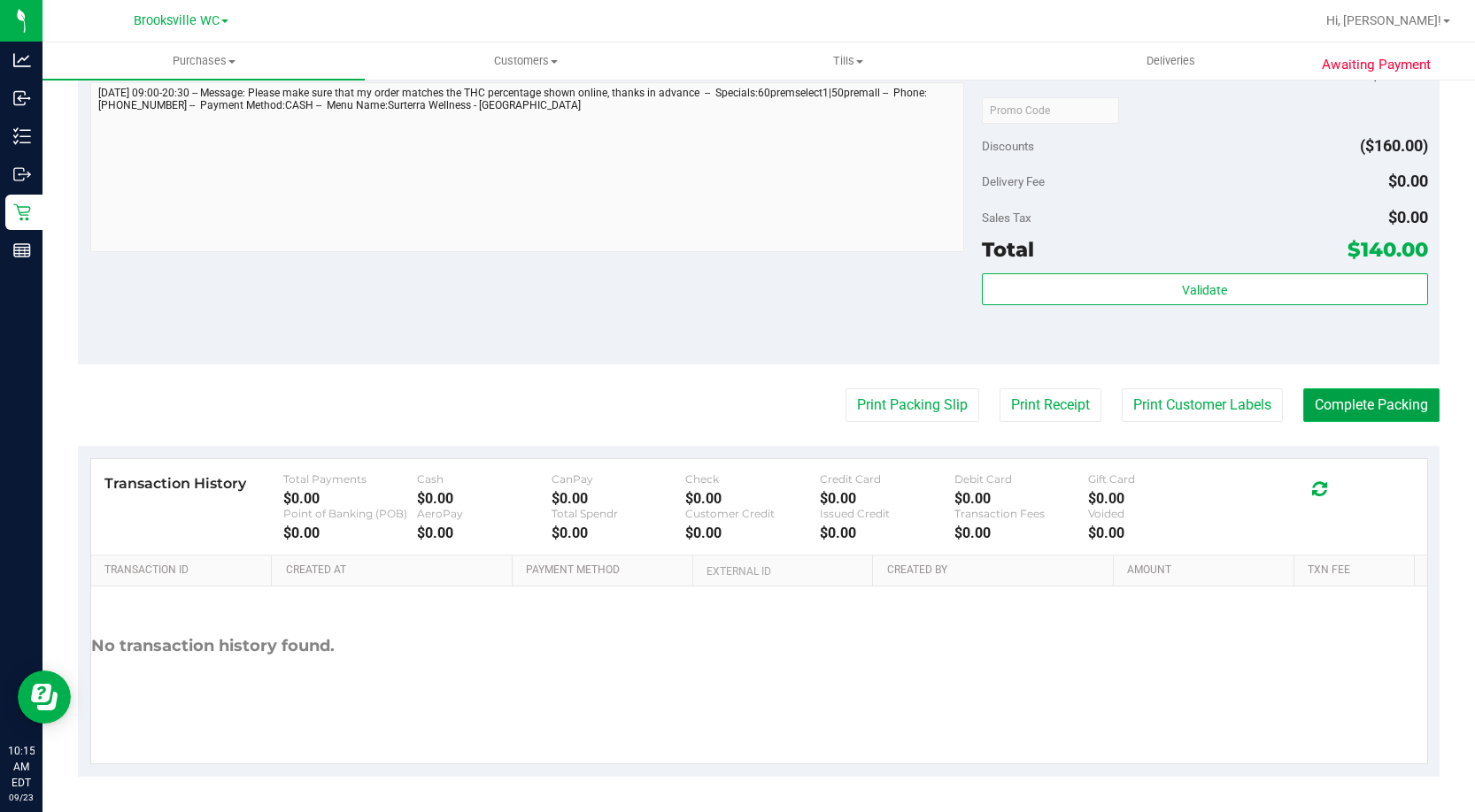
click at [1379, 417] on button "Complete Packing" at bounding box center [1371, 405] width 136 height 34
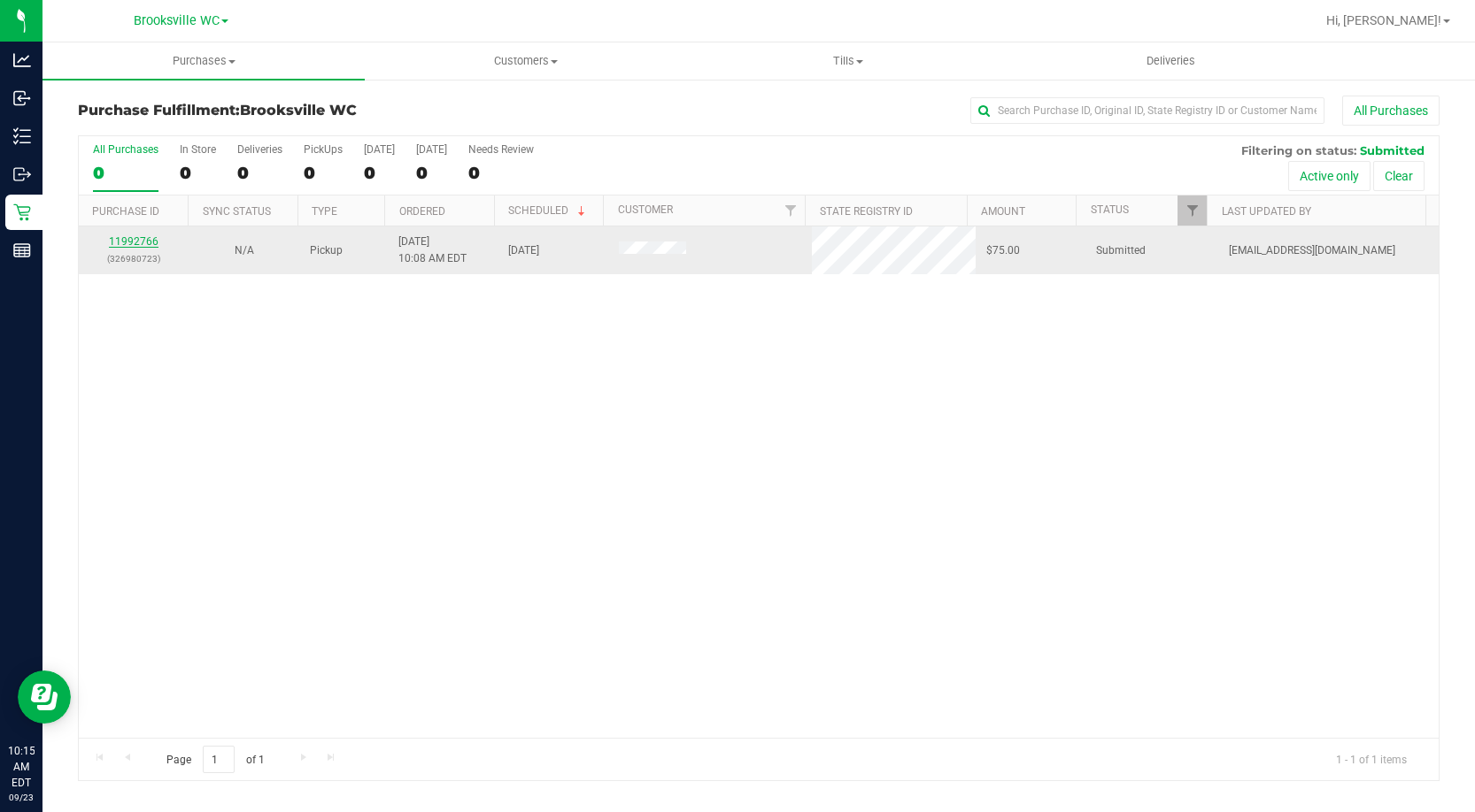
click at [141, 243] on link "11992766" at bounding box center [133, 241] width 49 height 13
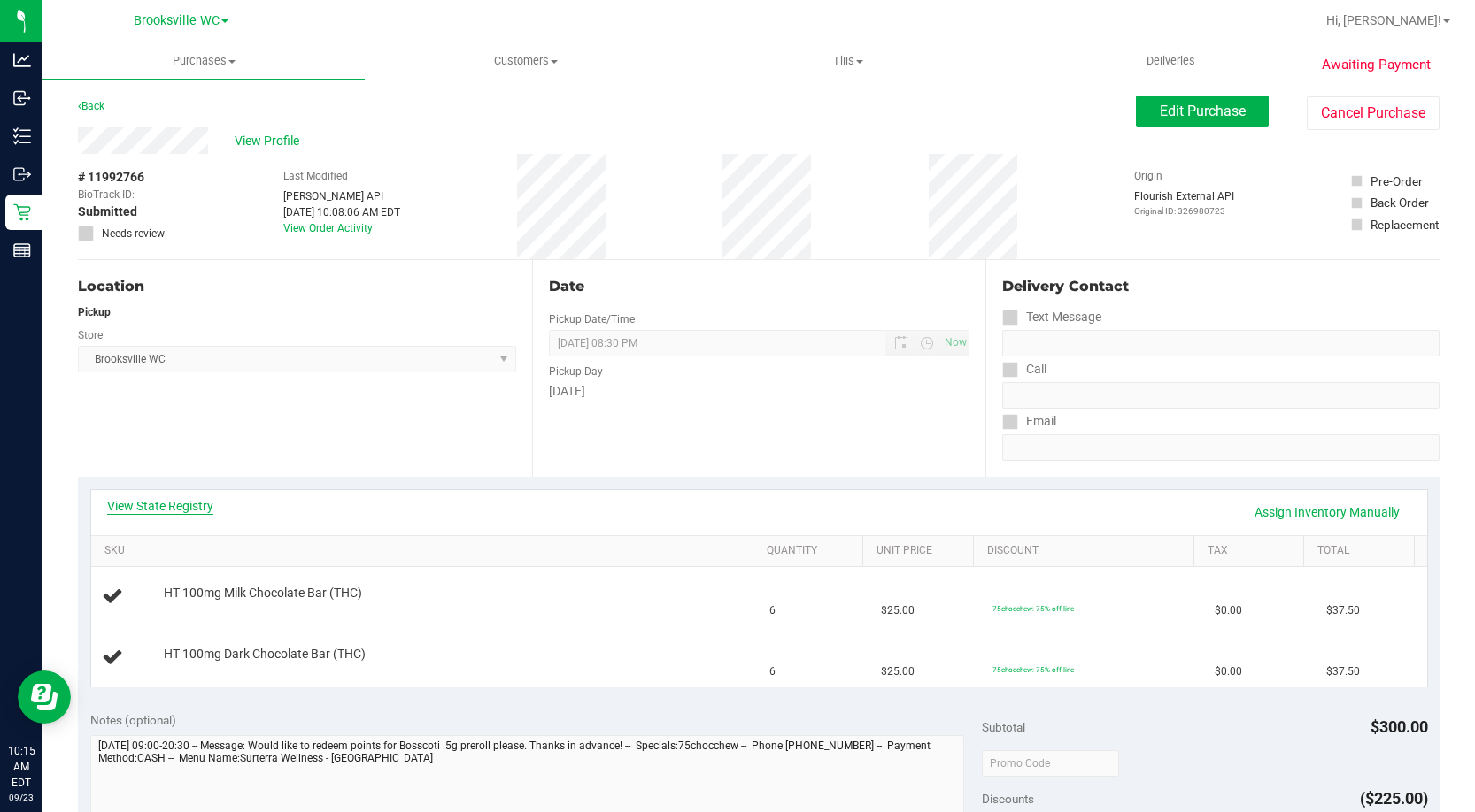
click at [169, 499] on link "View State Registry" at bounding box center [160, 506] width 106 height 17
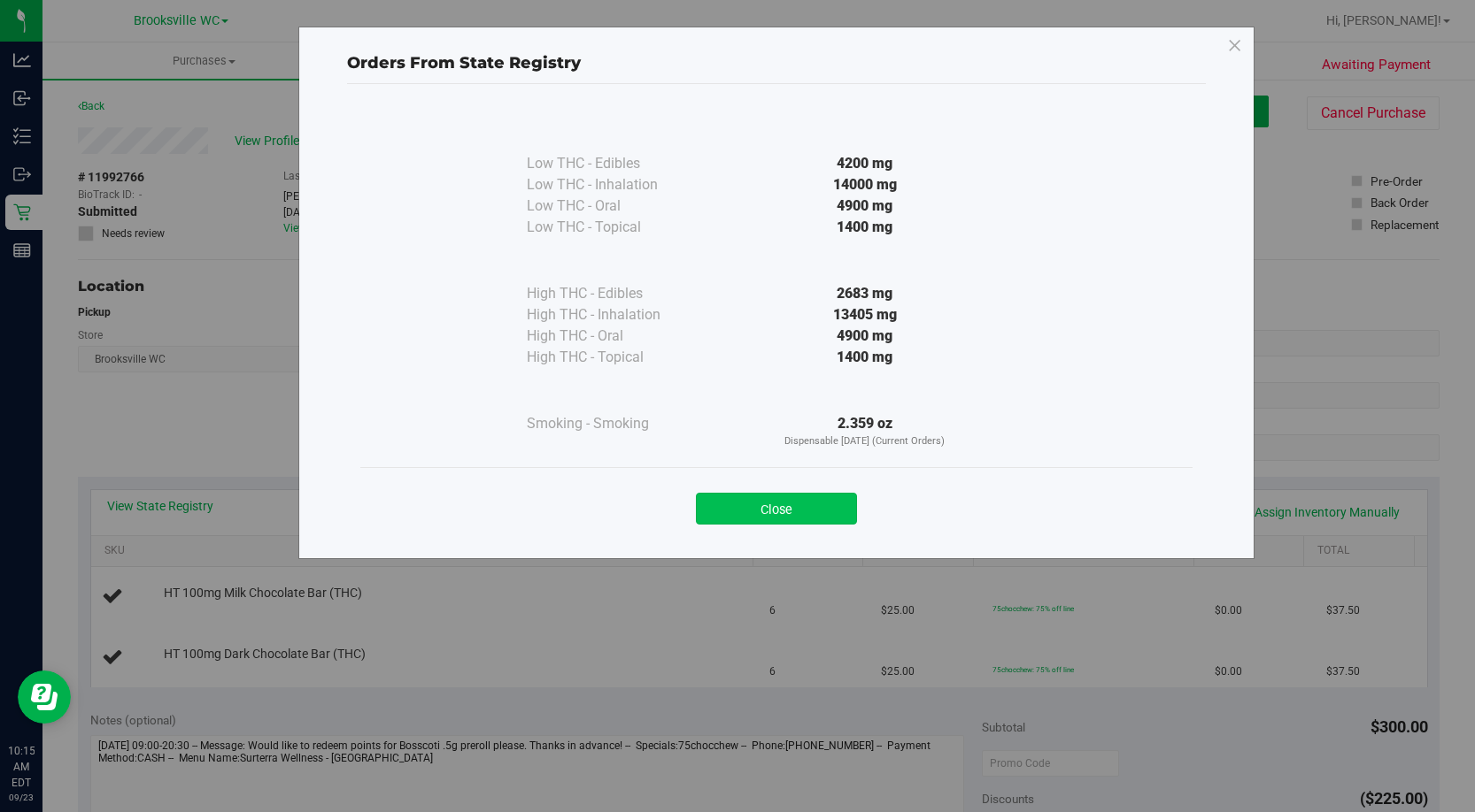
click at [832, 507] on button "Close" at bounding box center [776, 508] width 161 height 32
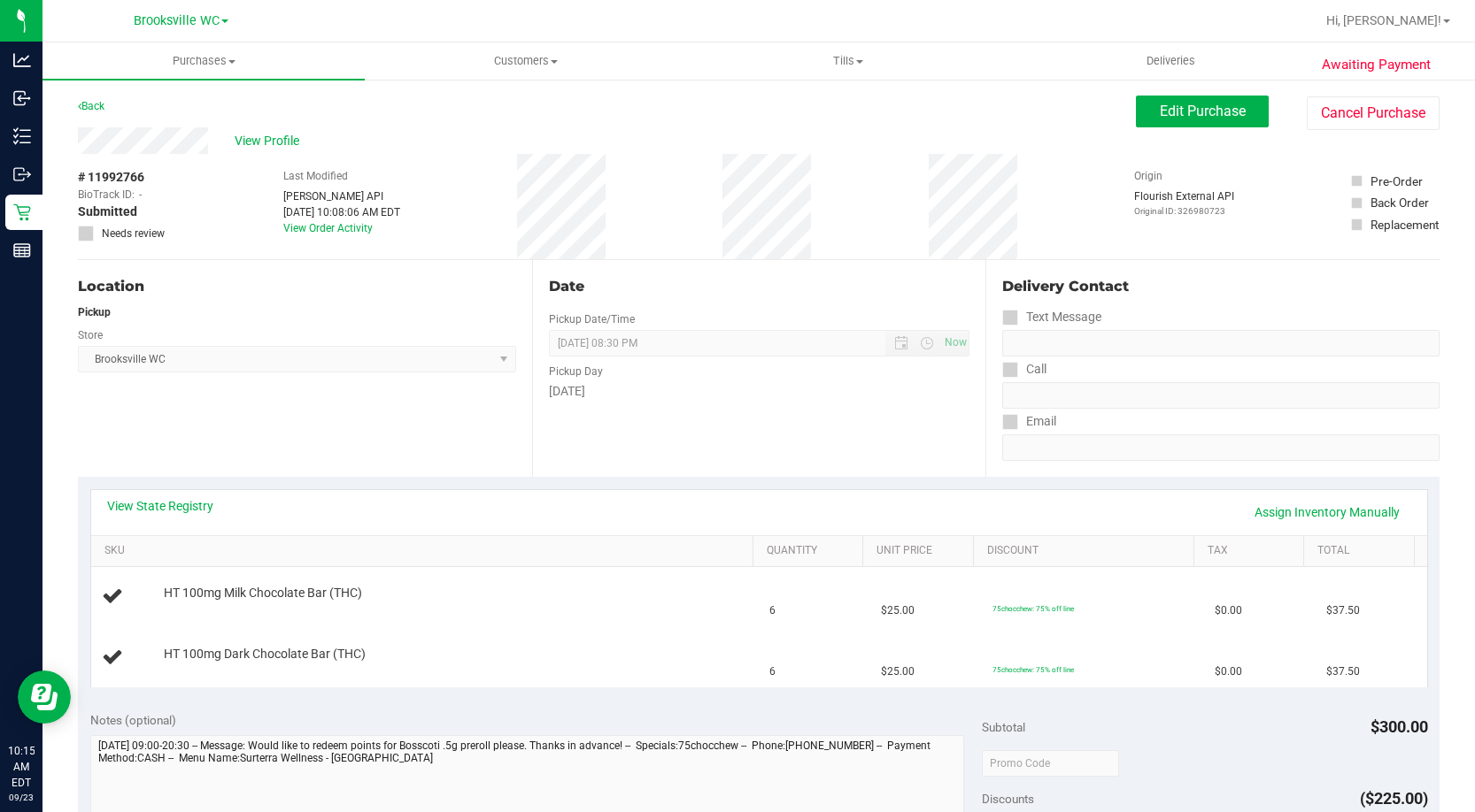
click at [768, 427] on div "Date Pickup Date/Time 09/23/2025 Now 09/23/2025 08:30 PM Now Pickup Day Tuesday" at bounding box center [758, 368] width 454 height 217
click at [1347, 509] on link "Assign Inventory Manually" at bounding box center [1326, 512] width 168 height 30
click at [199, 605] on link "Add Package" at bounding box center [196, 605] width 64 height 13
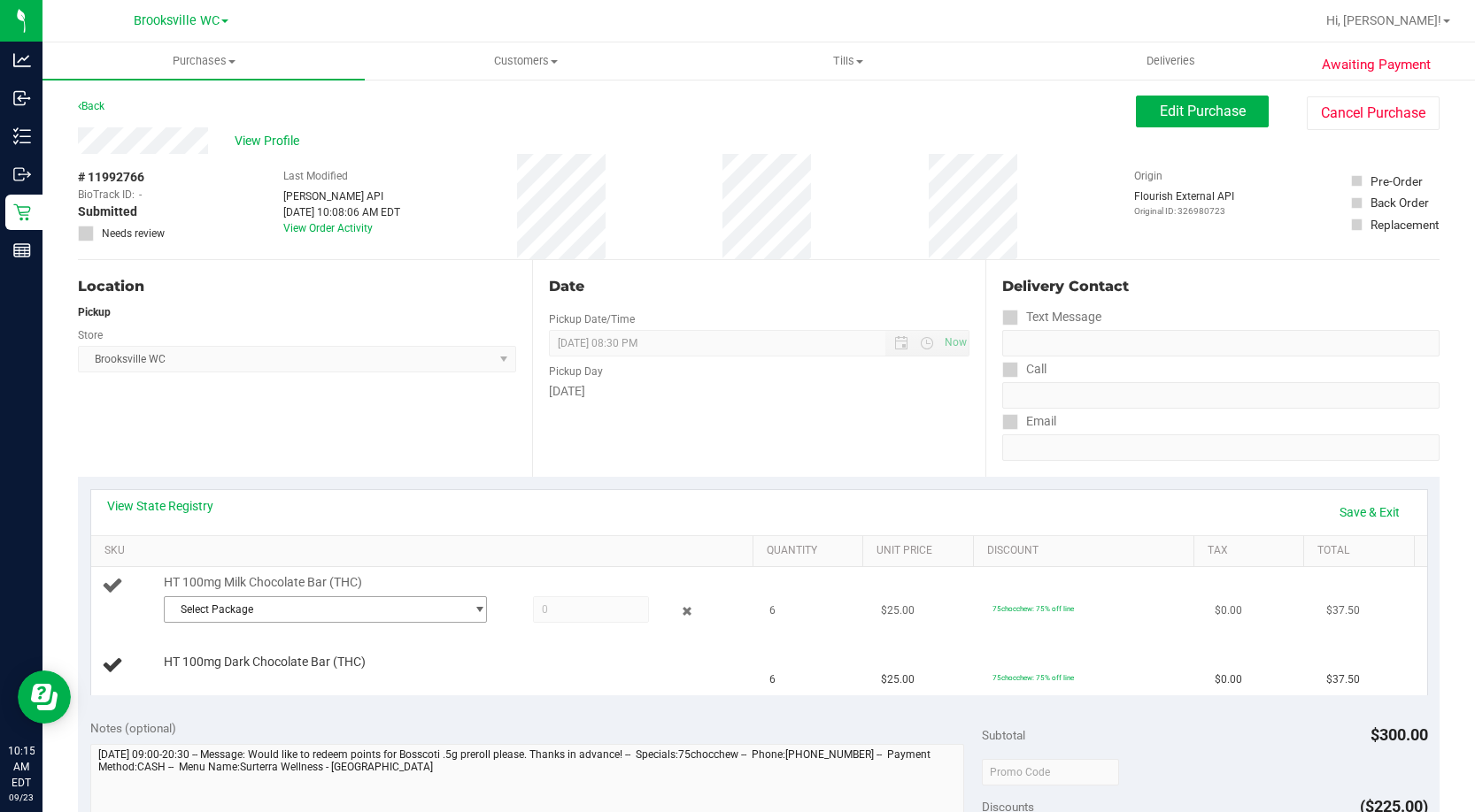
click at [238, 610] on span "Select Package" at bounding box center [314, 609] width 298 height 25
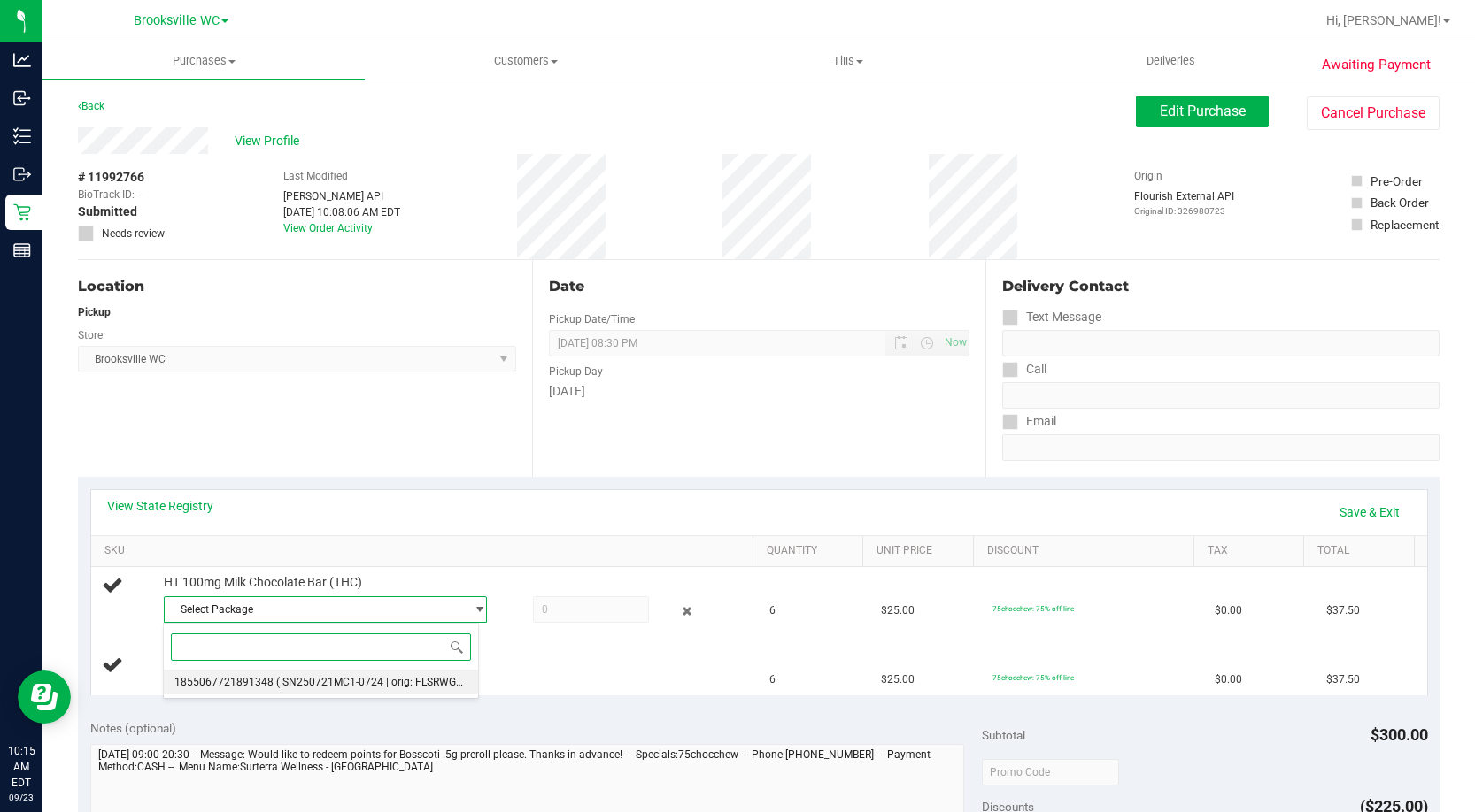
click at [391, 684] on span "( SN250721MC1-0724 | orig: FLSRWGM-20250730-089 )" at bounding box center [410, 682] width 268 height 13
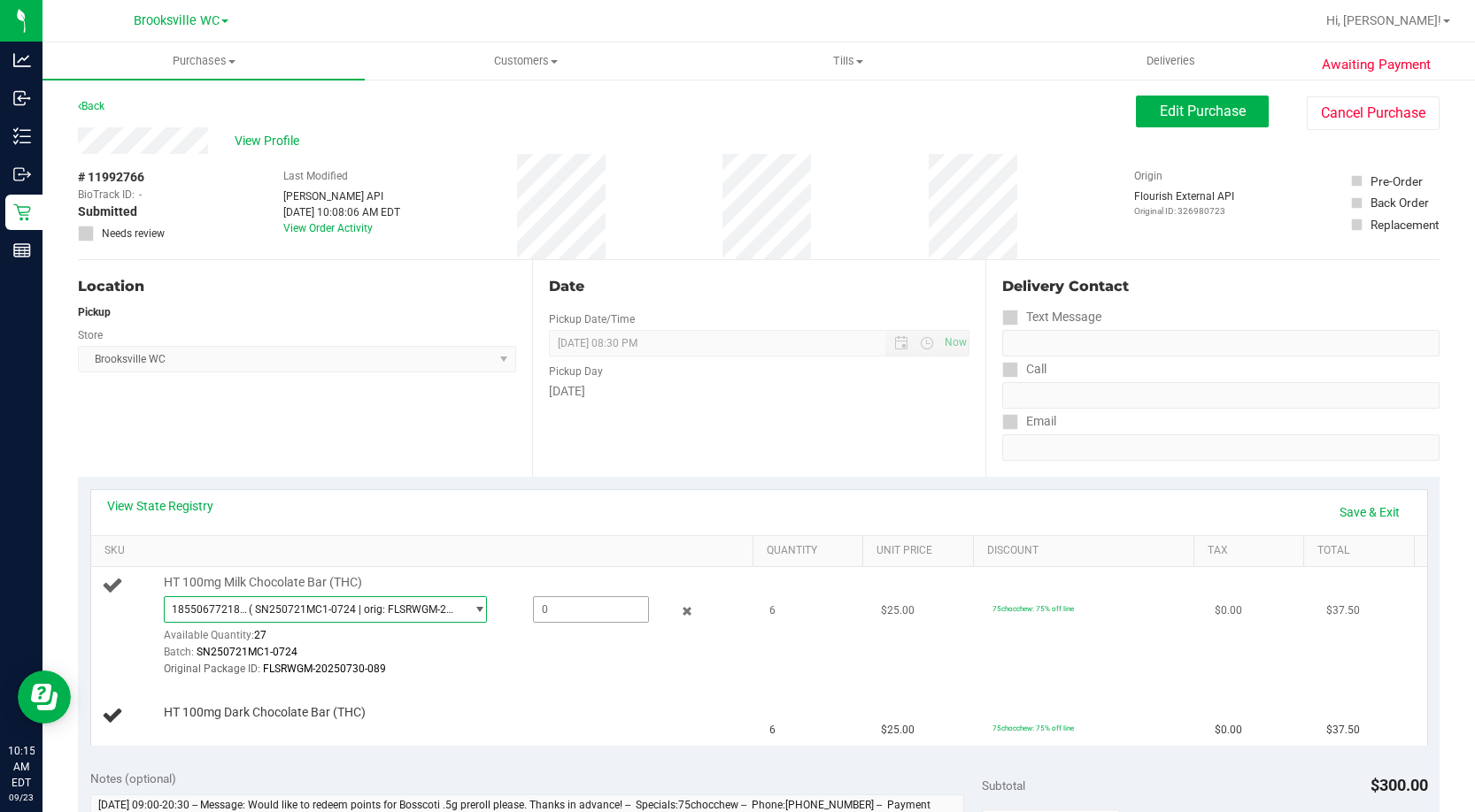
click at [617, 616] on span at bounding box center [590, 609] width 116 height 27
type input "6"
type input "6.0000"
click at [574, 418] on div "Date Pickup Date/Time 09/23/2025 Now 09/23/2025 08:30 PM Now Pickup Day Tuesday" at bounding box center [758, 368] width 454 height 217
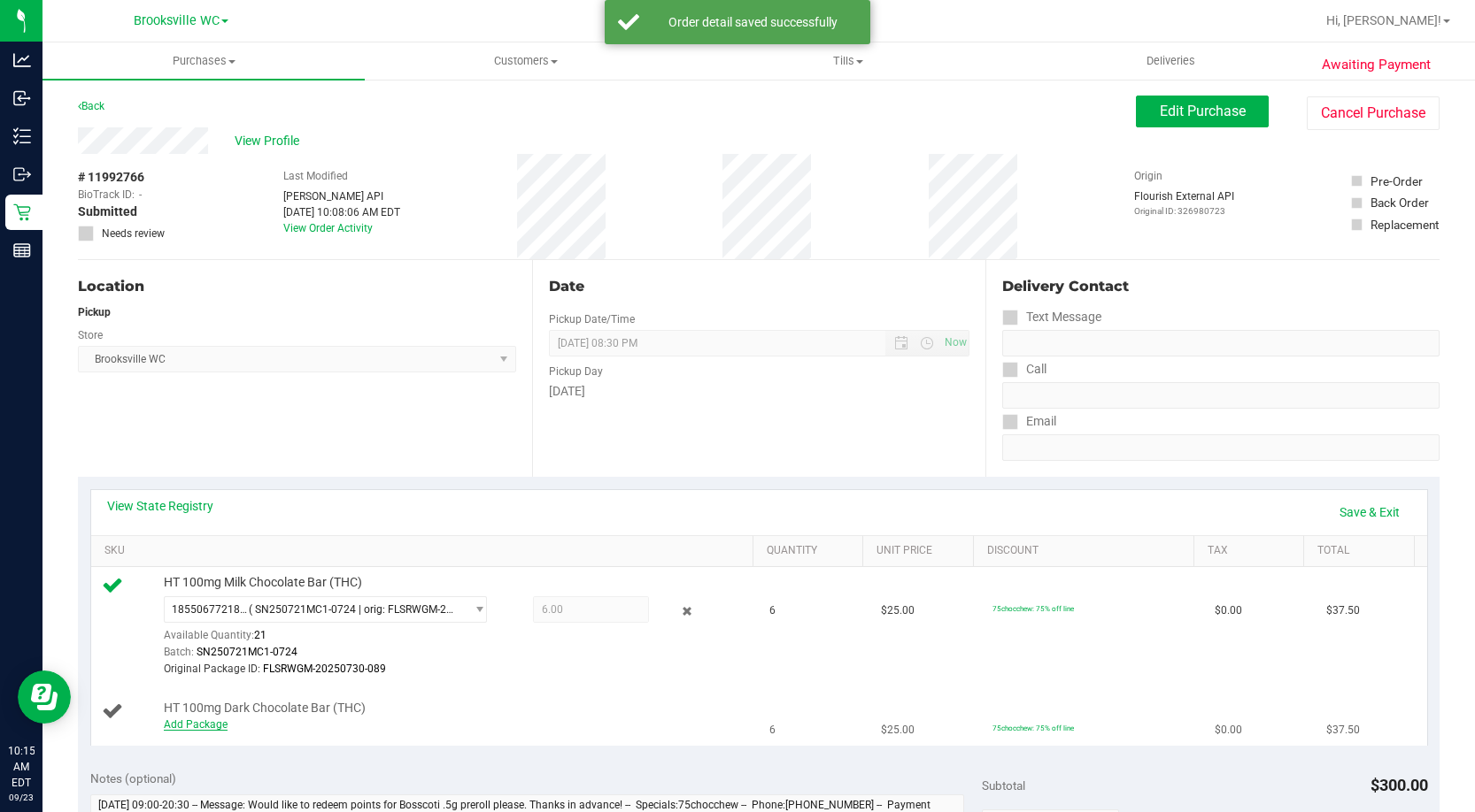
click at [206, 724] on link "Add Package" at bounding box center [196, 724] width 64 height 13
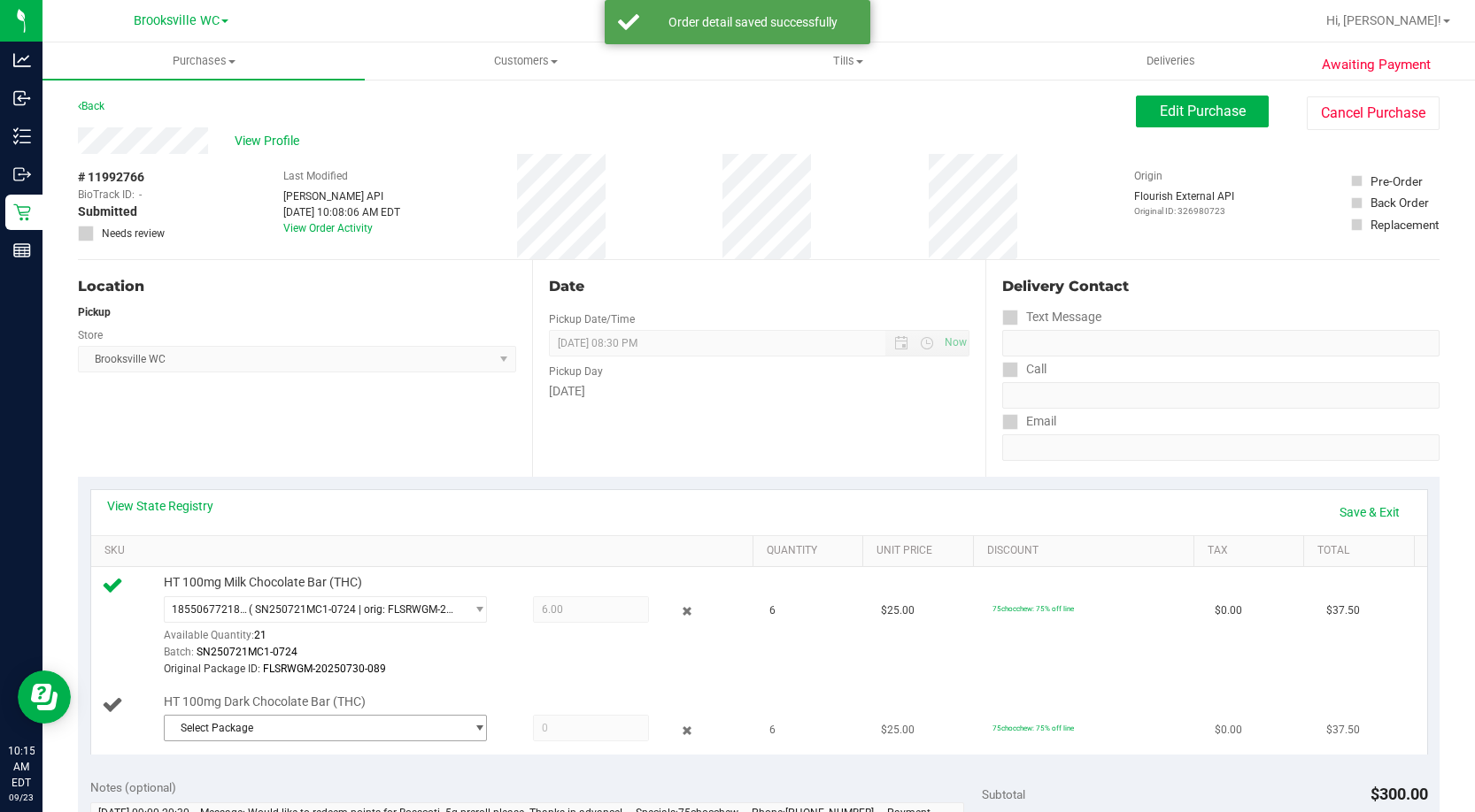
click at [274, 731] on span "Select Package" at bounding box center [314, 728] width 298 height 25
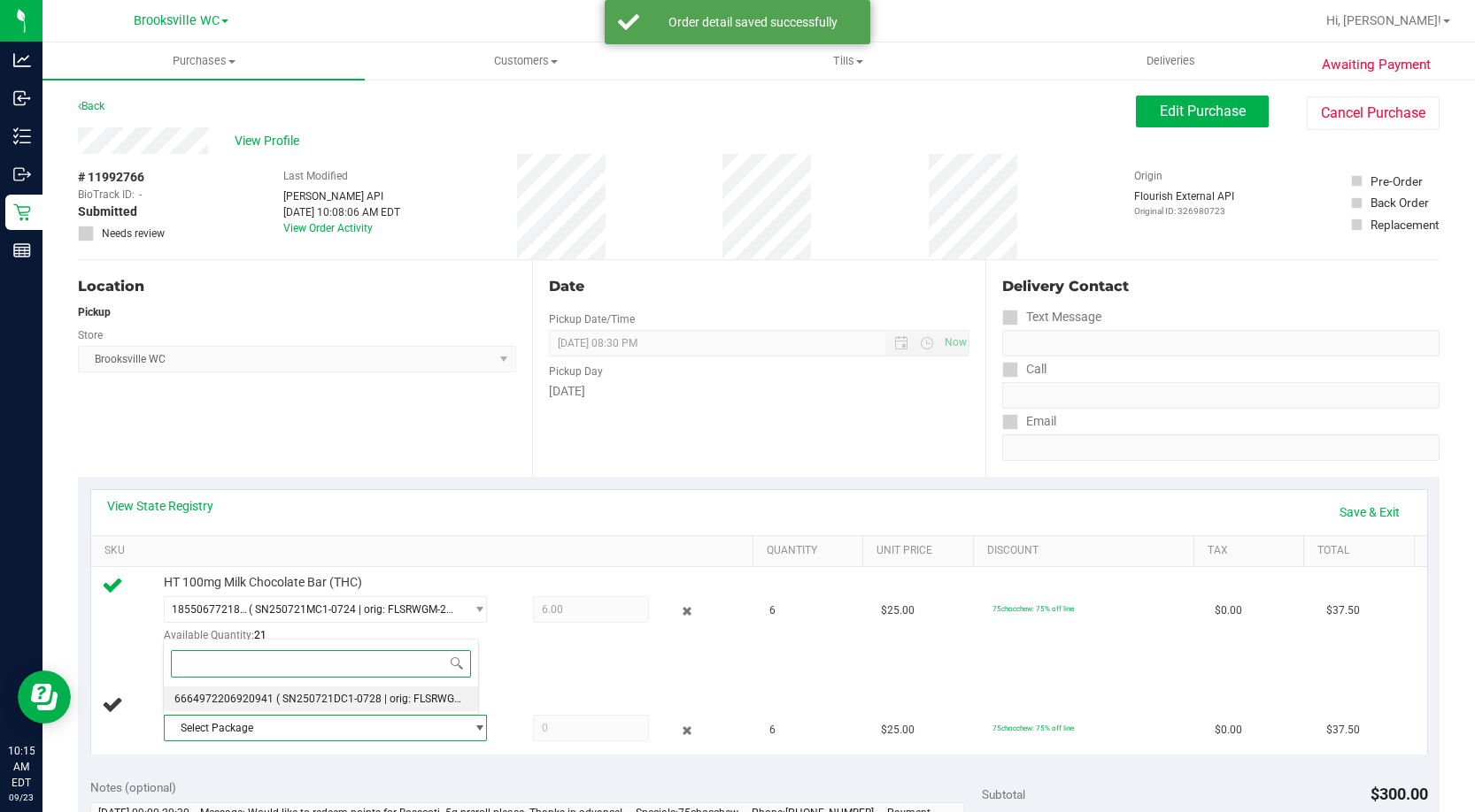
click at [306, 697] on span "( SN250721DC1-0728 | orig: FLSRWGM-20250804-1495 )" at bounding box center [412, 698] width 273 height 13
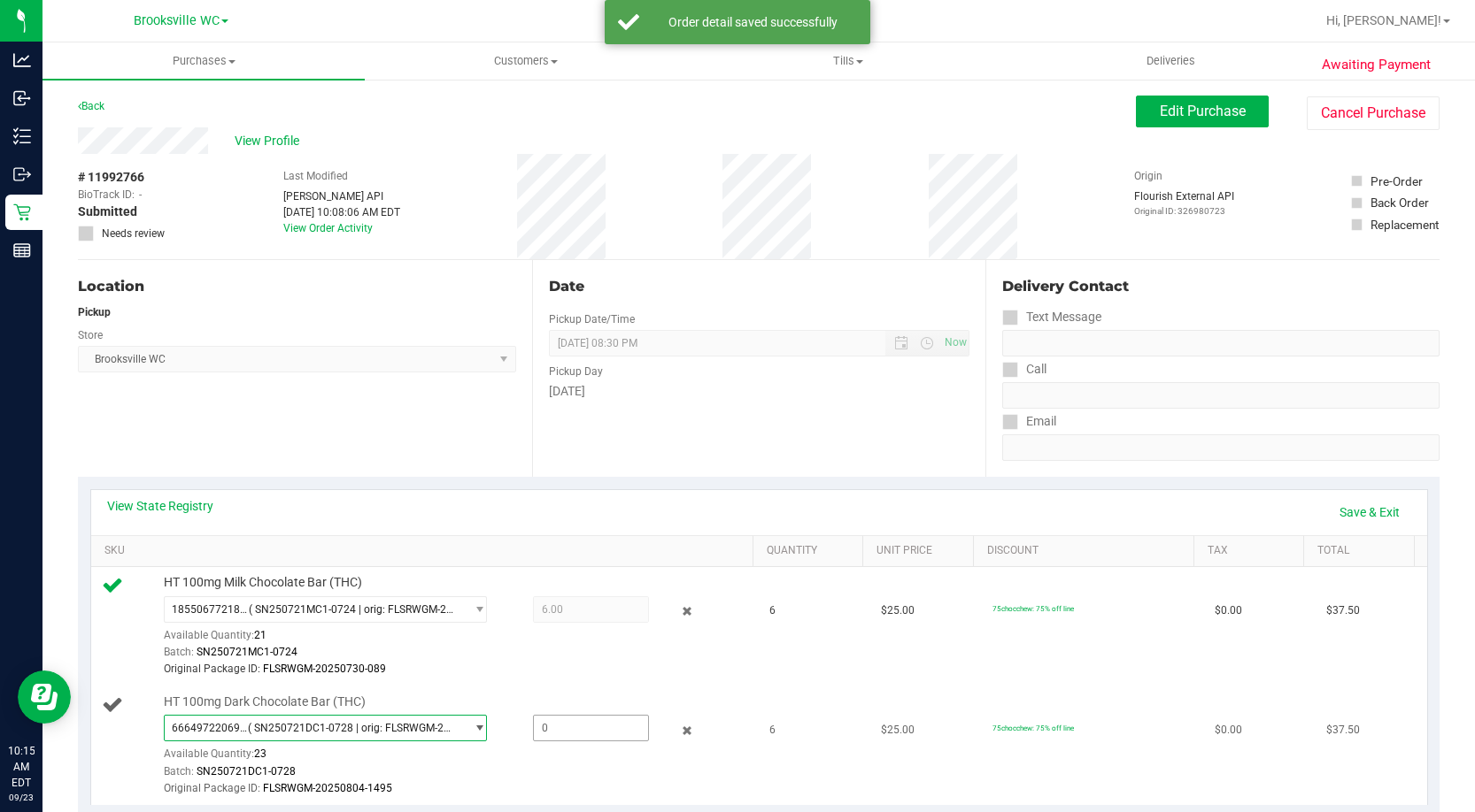
click at [586, 735] on span at bounding box center [590, 728] width 116 height 27
type input "6"
type input "6.0000"
drag, startPoint x: 406, startPoint y: 405, endPoint x: 461, endPoint y: 393, distance: 56.3
click at [406, 403] on div "Location Pickup Store Brooksville WC Select Store Bonita Springs WC Boynton Bea…" at bounding box center [305, 368] width 454 height 217
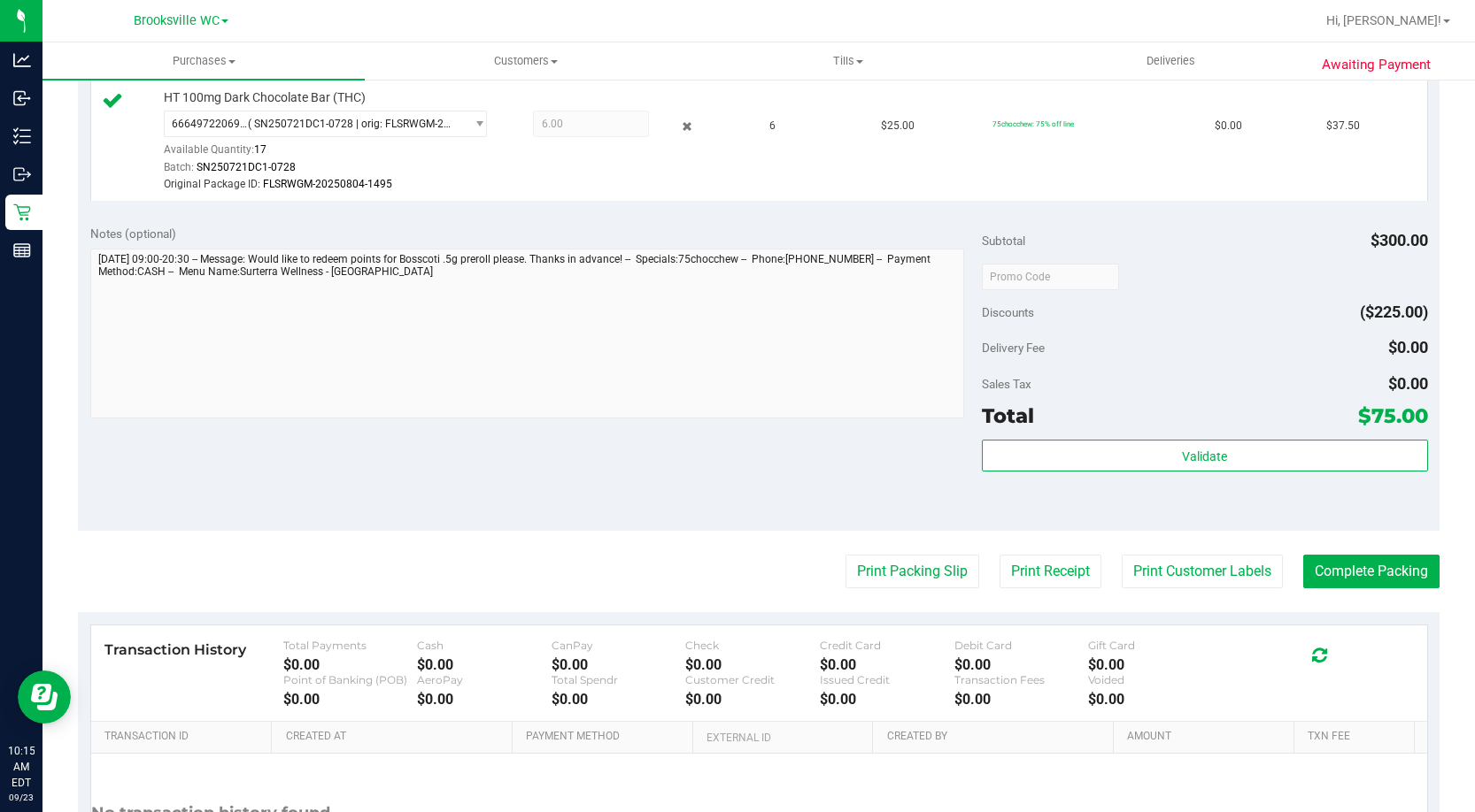
scroll to position [619, 0]
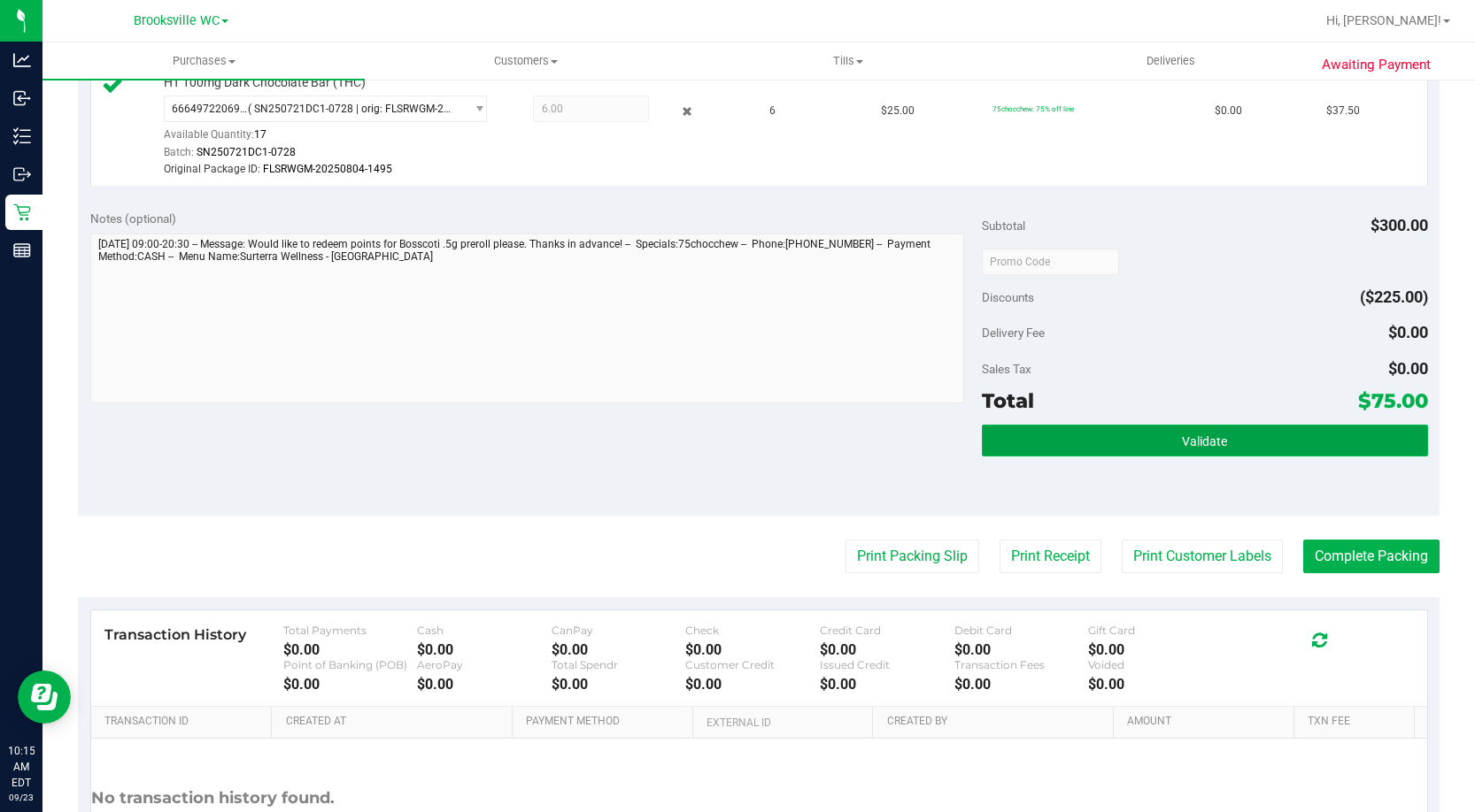
click at [1238, 445] on button "Validate" at bounding box center [1205, 440] width 446 height 32
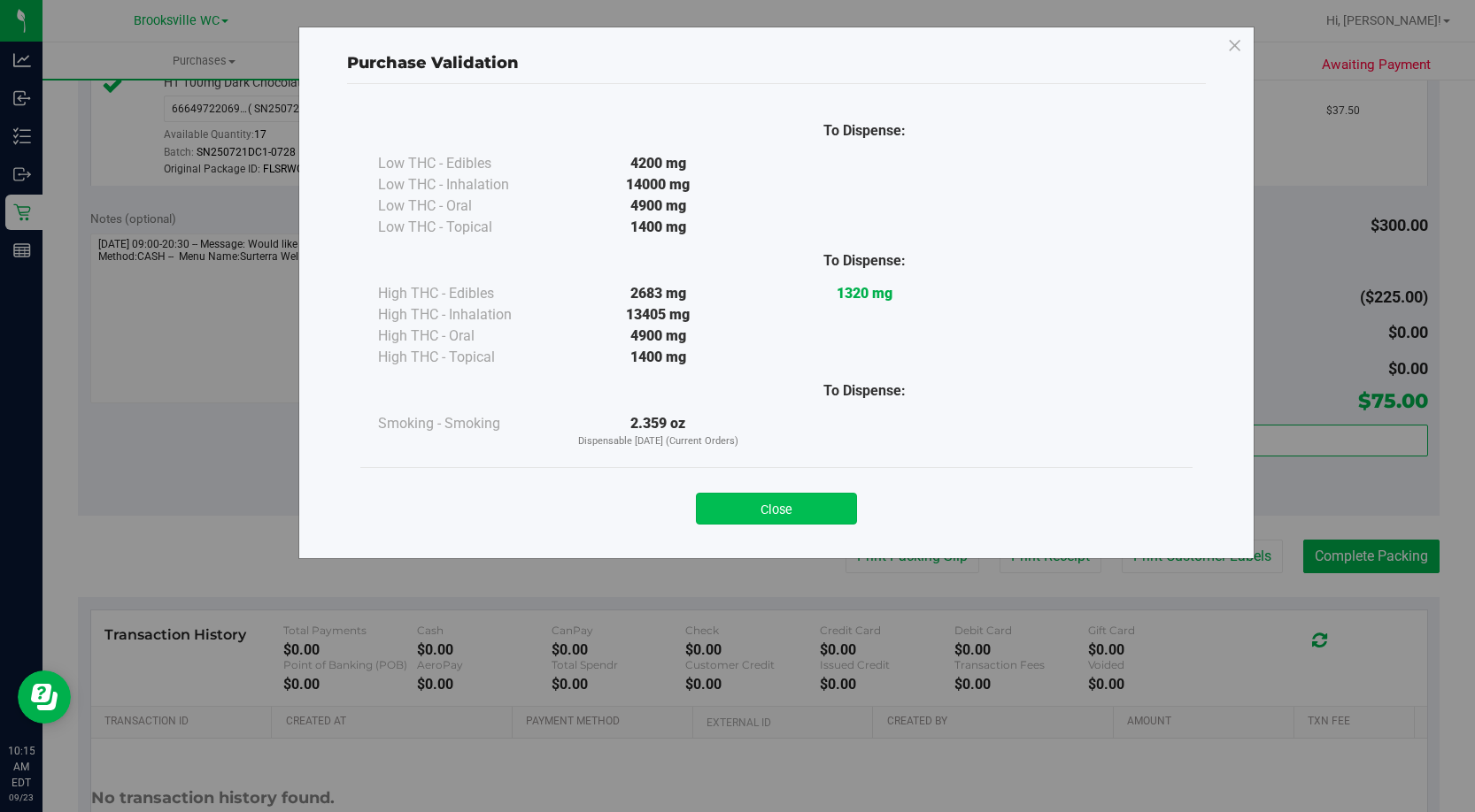
click at [813, 511] on button "Close" at bounding box center [776, 508] width 161 height 32
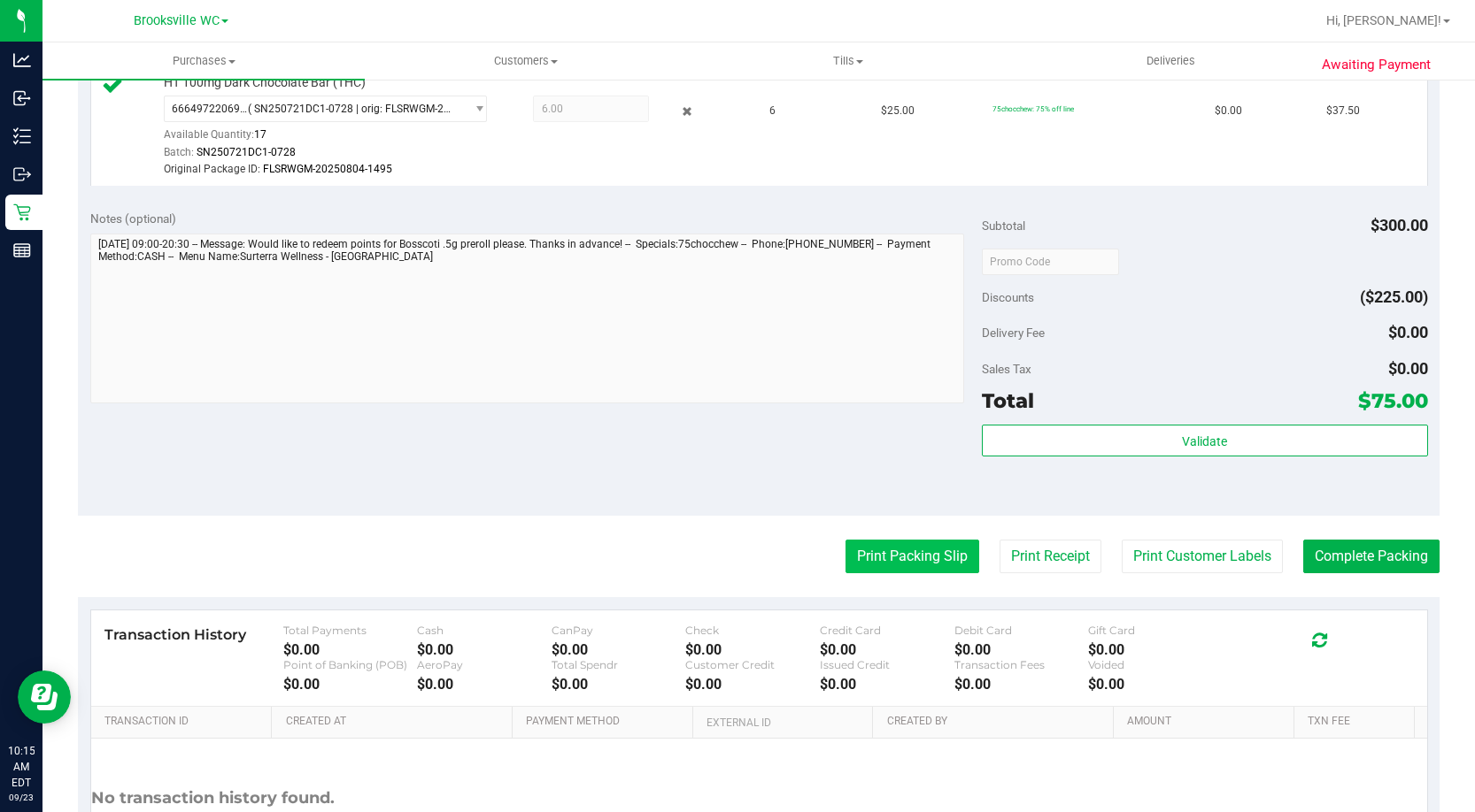
click at [885, 551] on button "Print Packing Slip" at bounding box center [912, 556] width 134 height 34
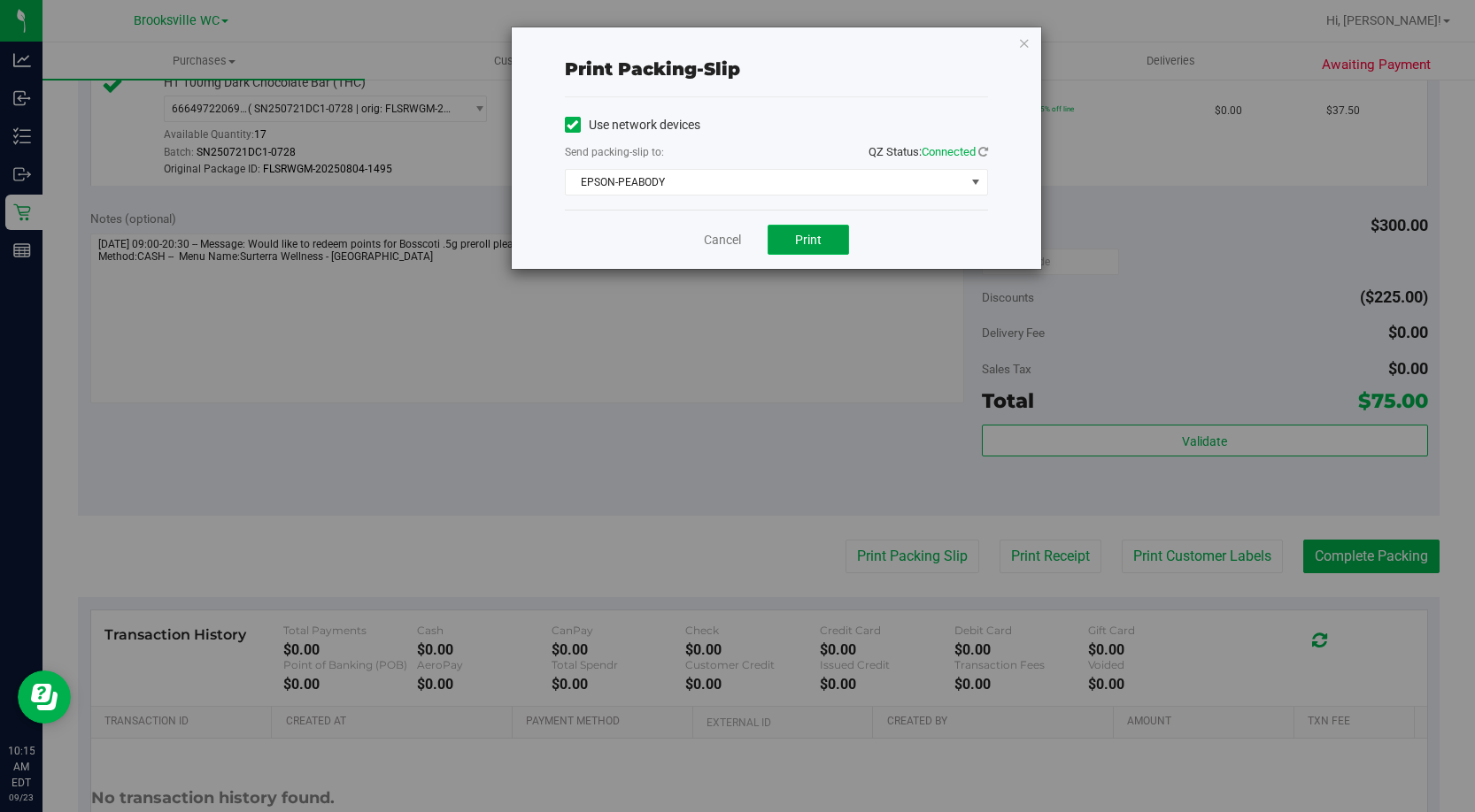
click at [810, 241] on span "Print" at bounding box center [808, 239] width 27 height 14
click at [729, 236] on link "Cancel" at bounding box center [722, 239] width 38 height 18
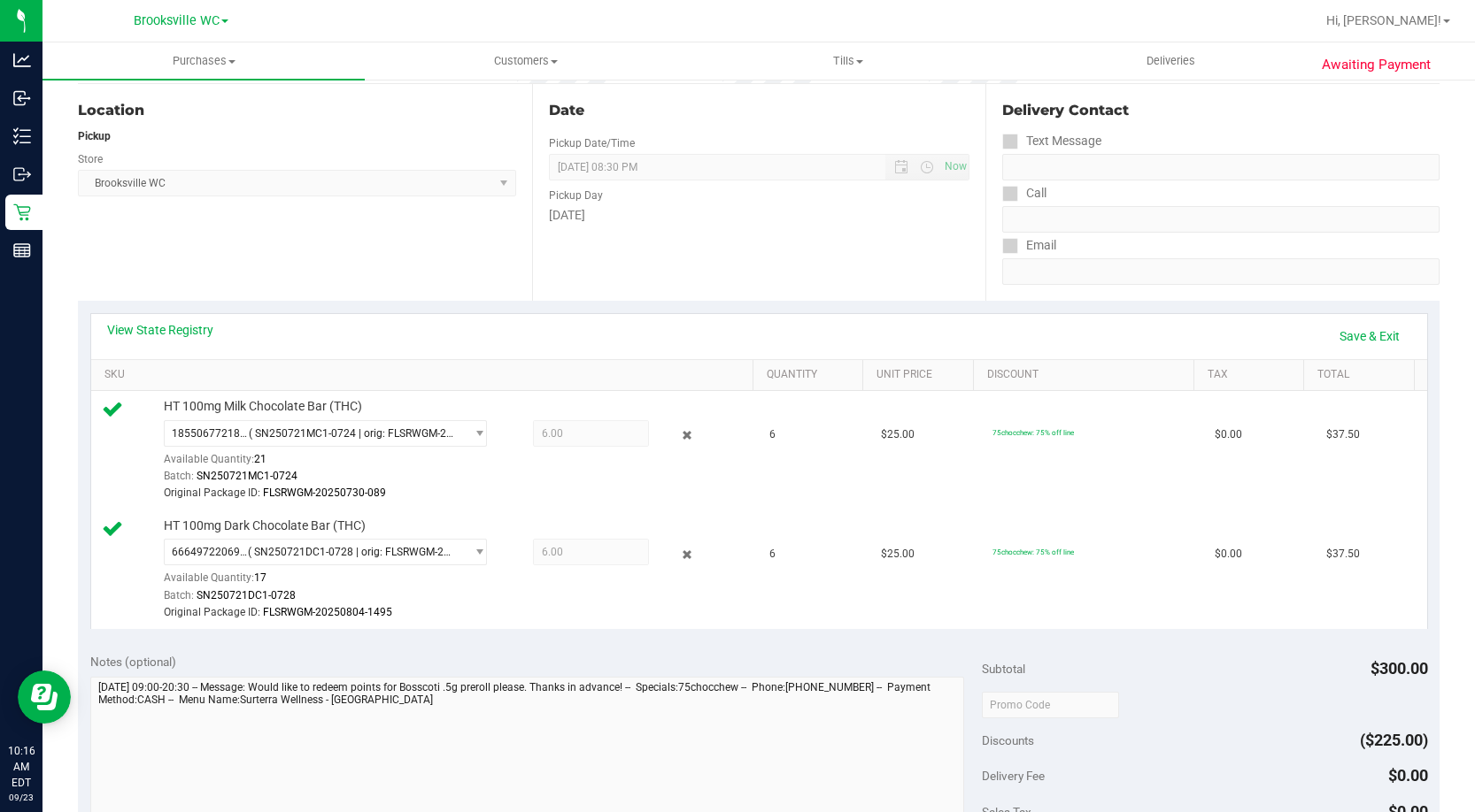
scroll to position [0, 0]
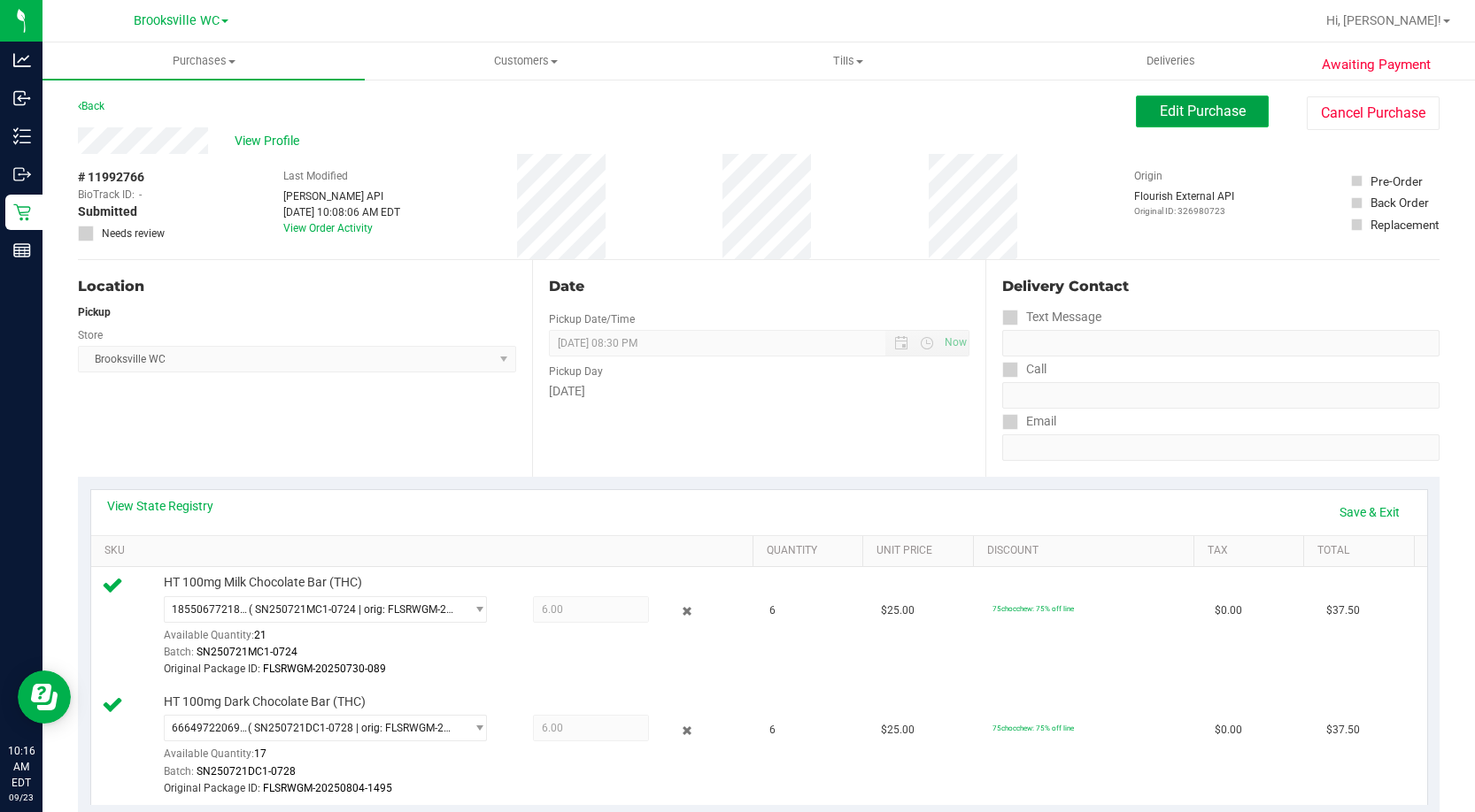
click at [1173, 107] on span "Edit Purchase" at bounding box center [1202, 110] width 86 height 16
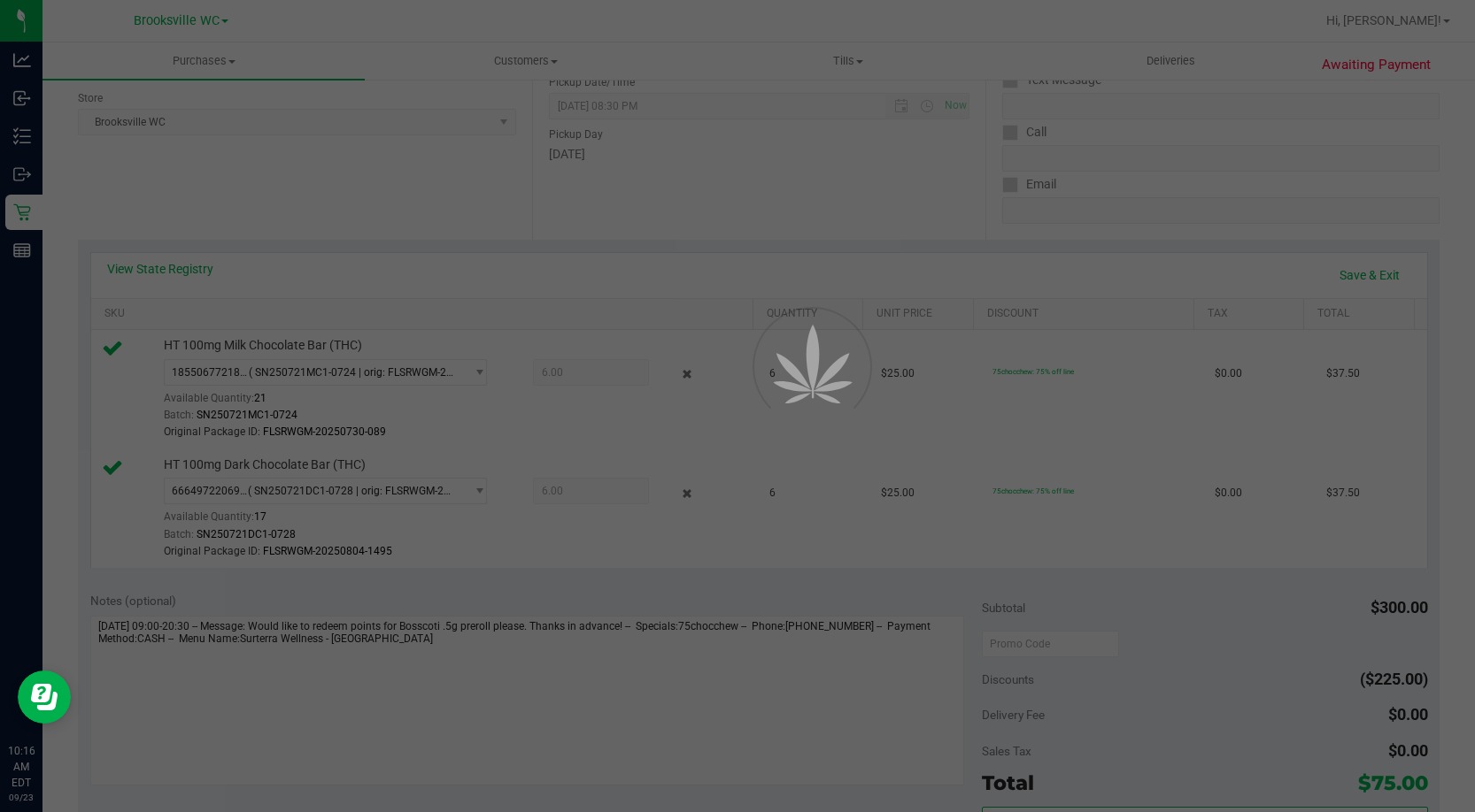
scroll to position [265, 0]
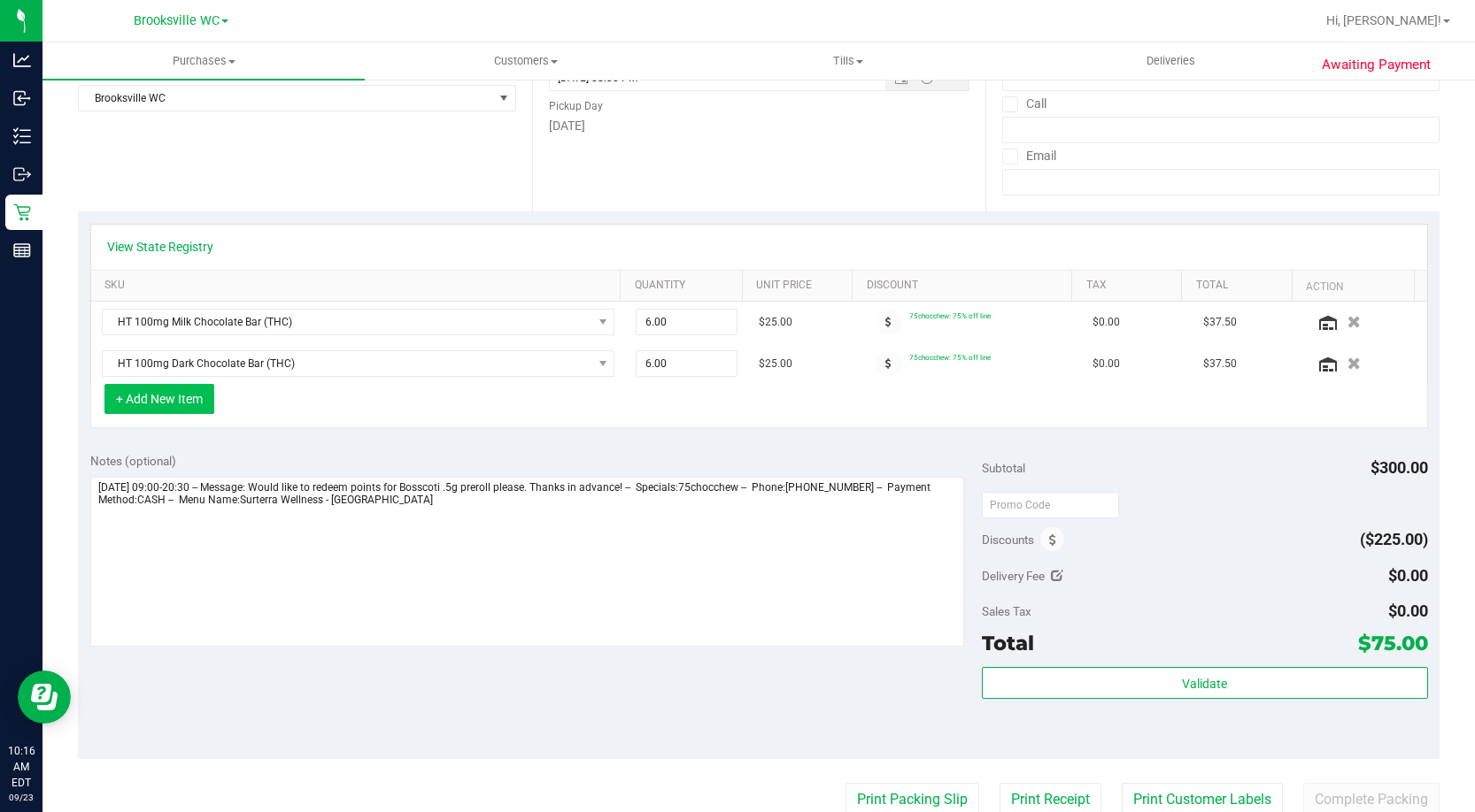
click at [163, 407] on button "+ Add New Item" at bounding box center [159, 398] width 110 height 30
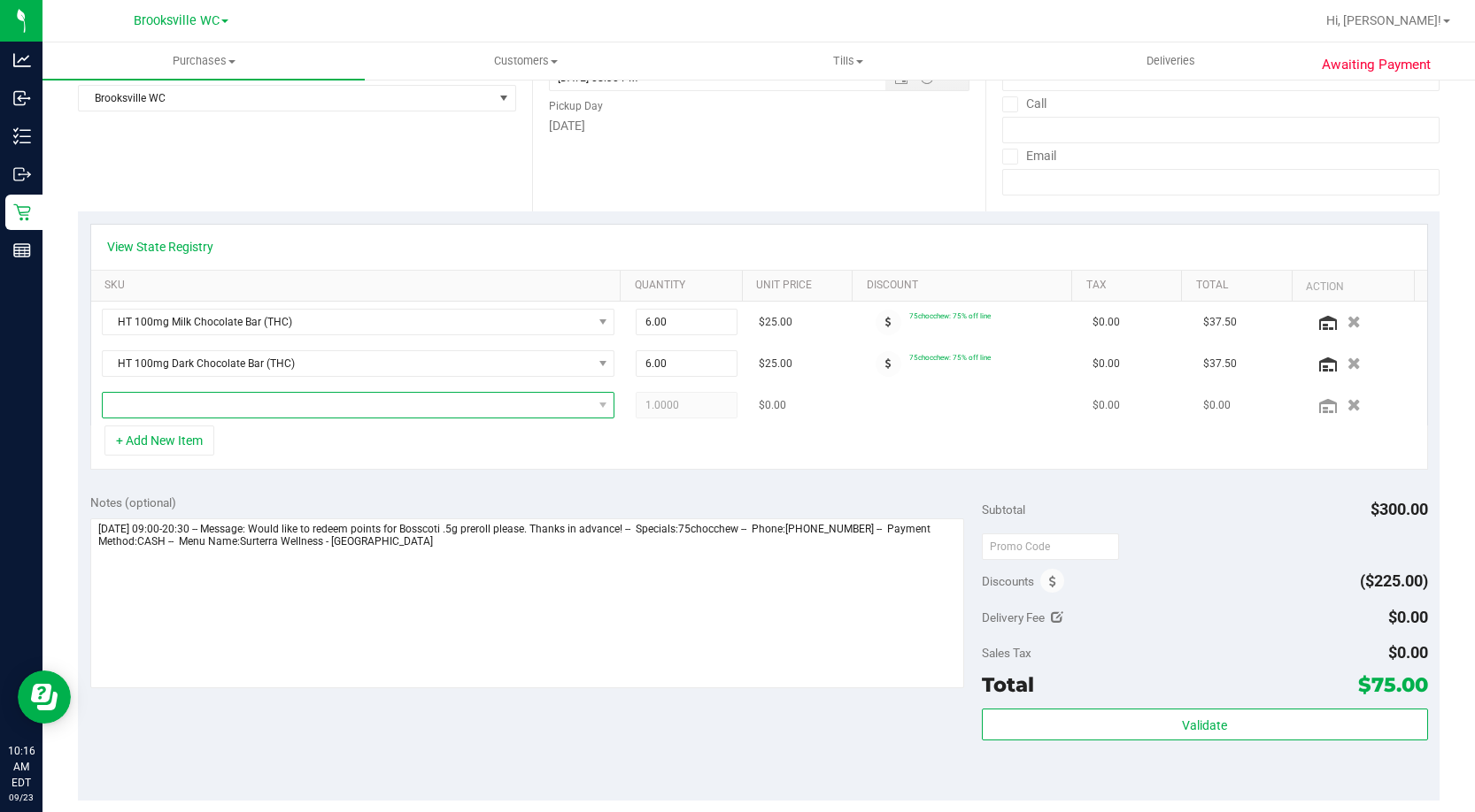
click at [205, 402] on span "NO DATA FOUND" at bounding box center [346, 405] width 489 height 25
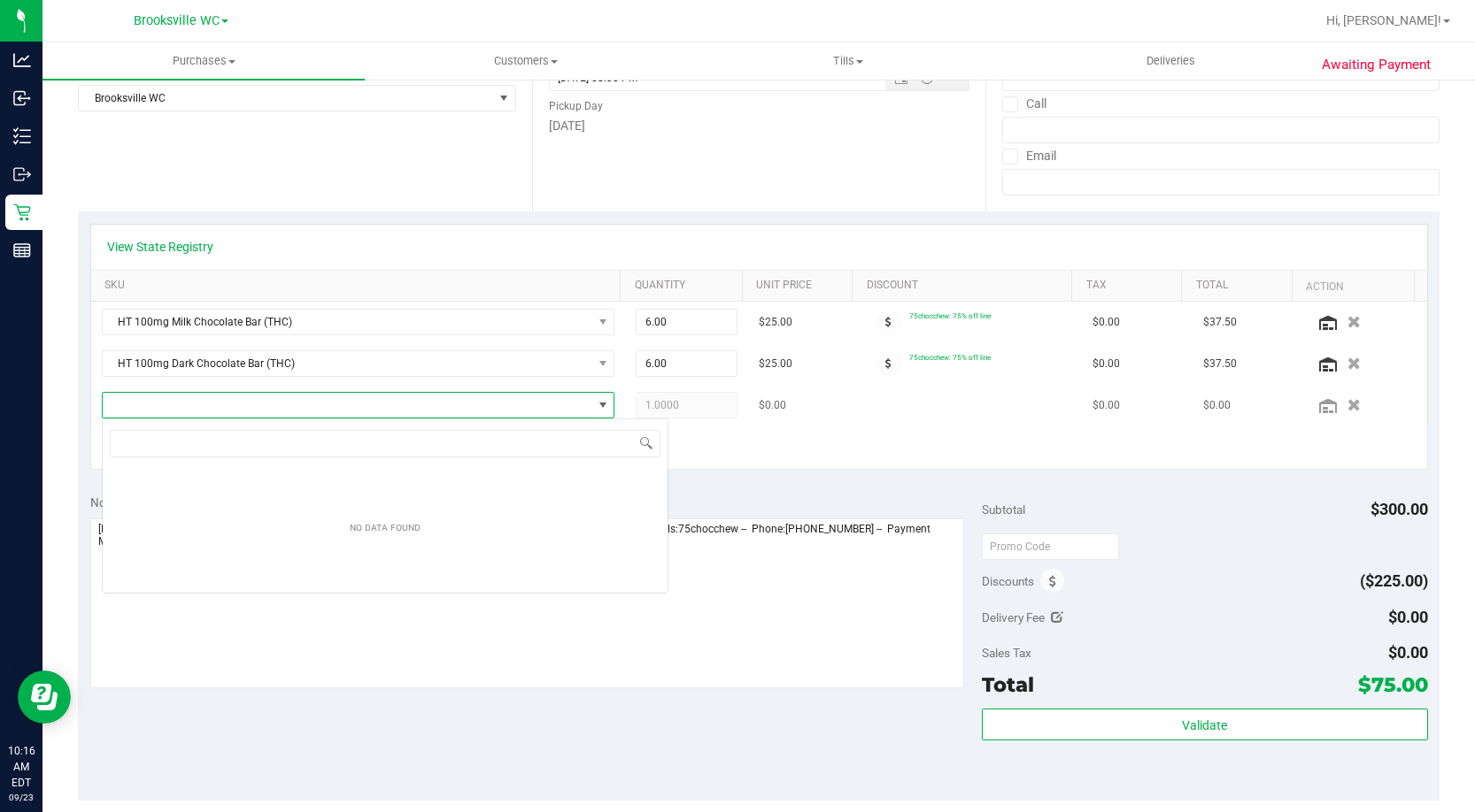
scroll to position [27, 502]
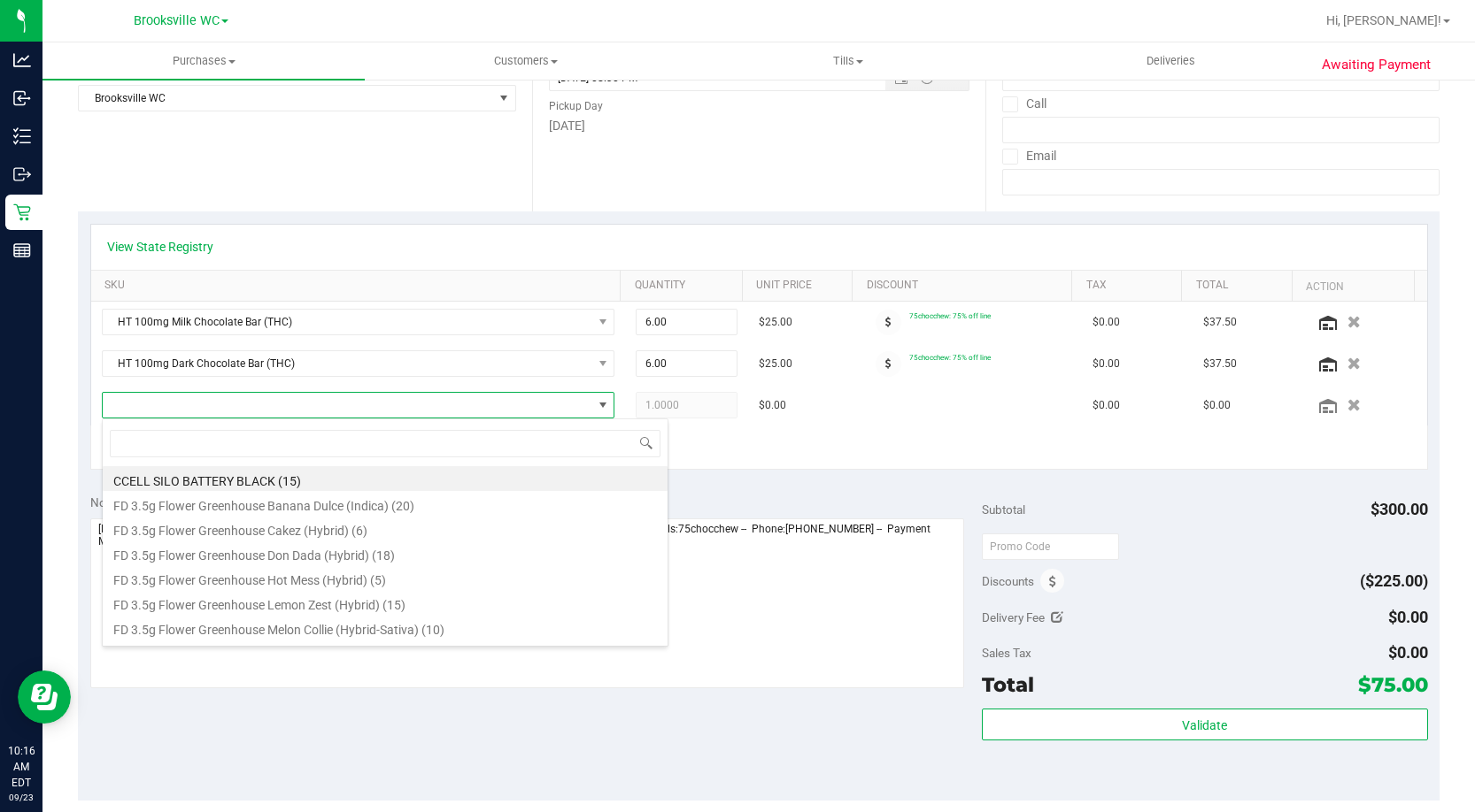
click at [672, 187] on div "Date Pickup Date/Time 09/23/2025 Now 09/23/2025 08:30 PM Now Pickup Day Tuesday" at bounding box center [758, 102] width 454 height 217
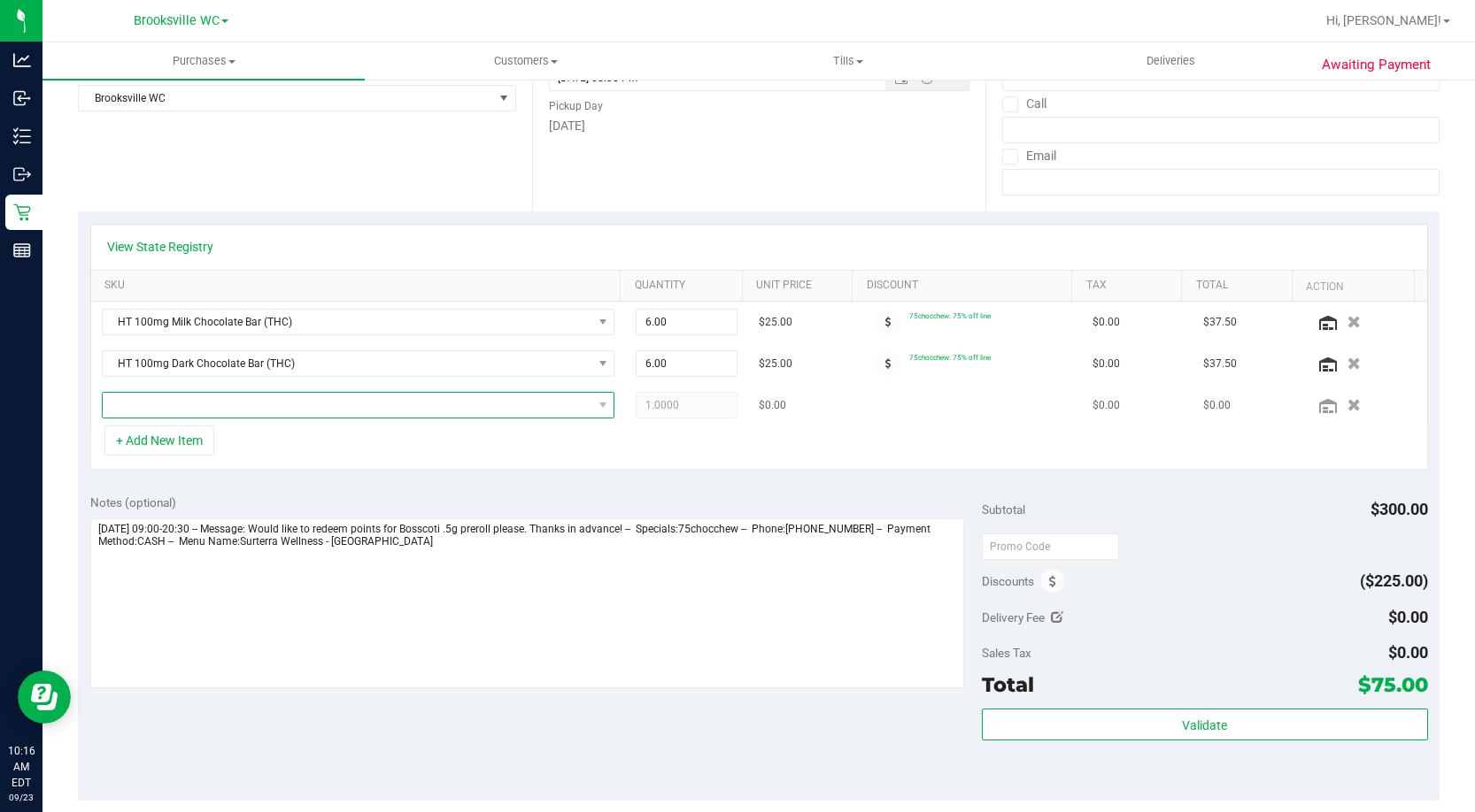
click at [289, 397] on span "NO DATA FOUND" at bounding box center [346, 405] width 489 height 25
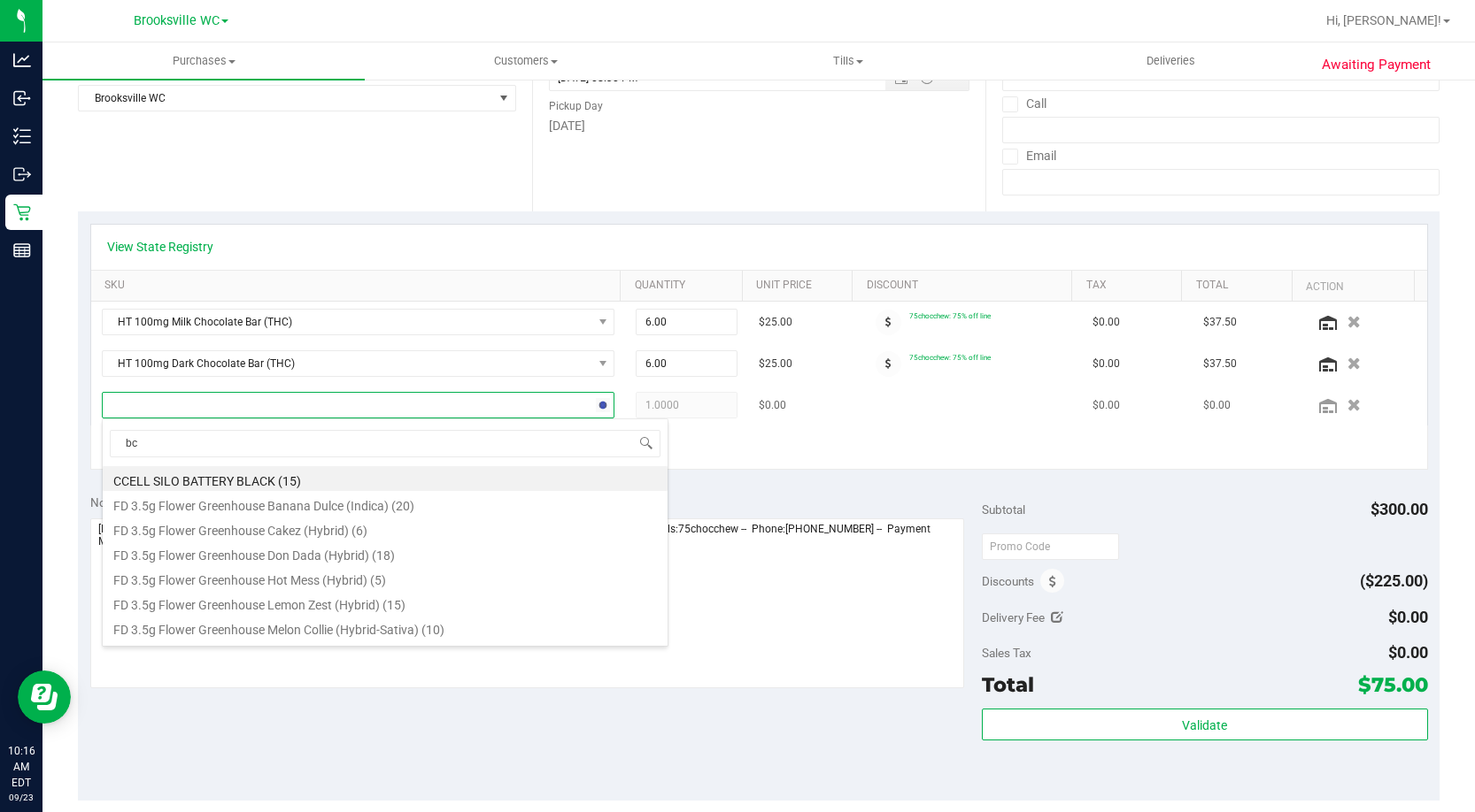
type input "bct"
click at [369, 474] on li "FT 0.5g Pre-Roll Bosscotti (Indica) 1ct (13)" at bounding box center [384, 479] width 564 height 25
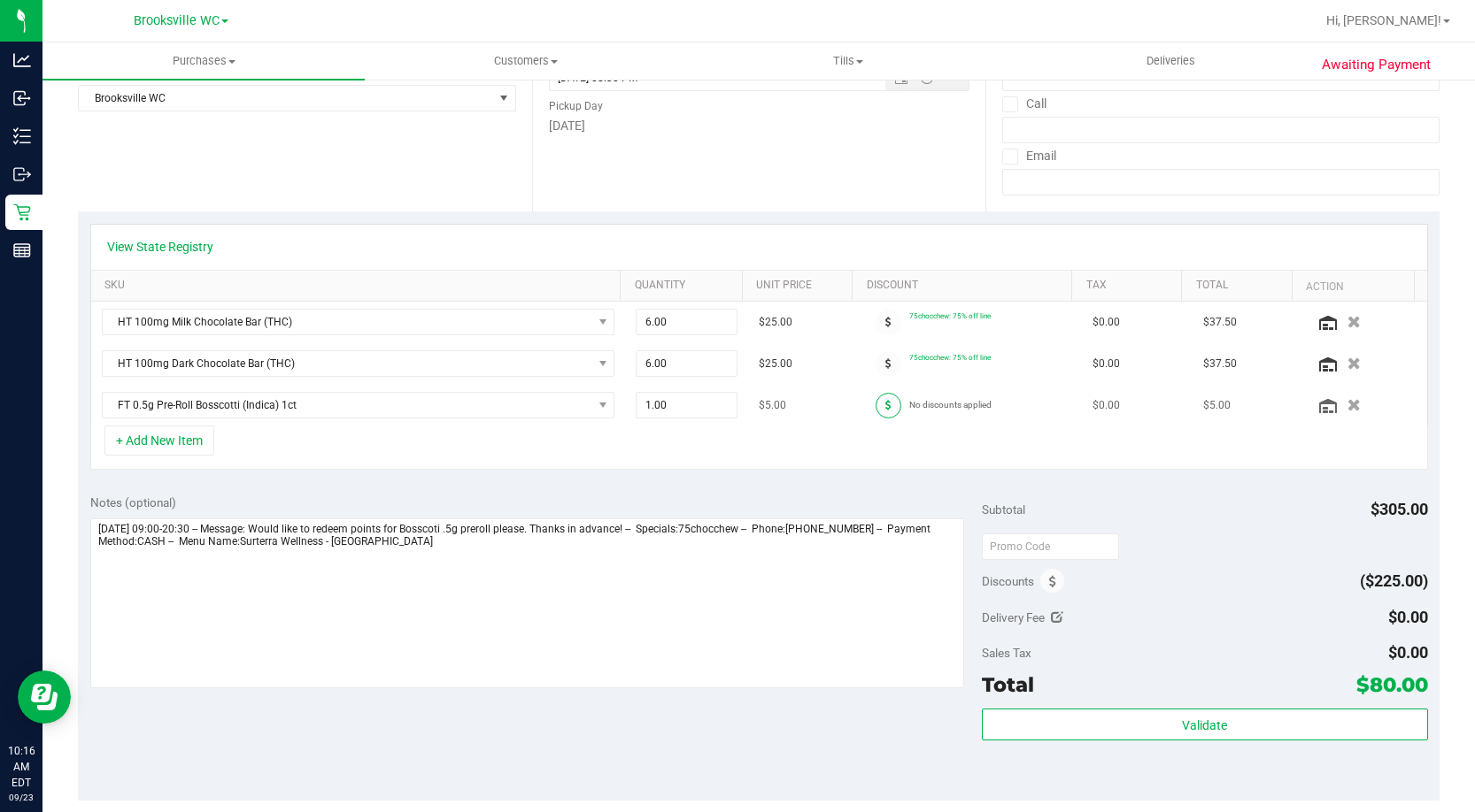
click at [886, 407] on icon at bounding box center [888, 405] width 6 height 11
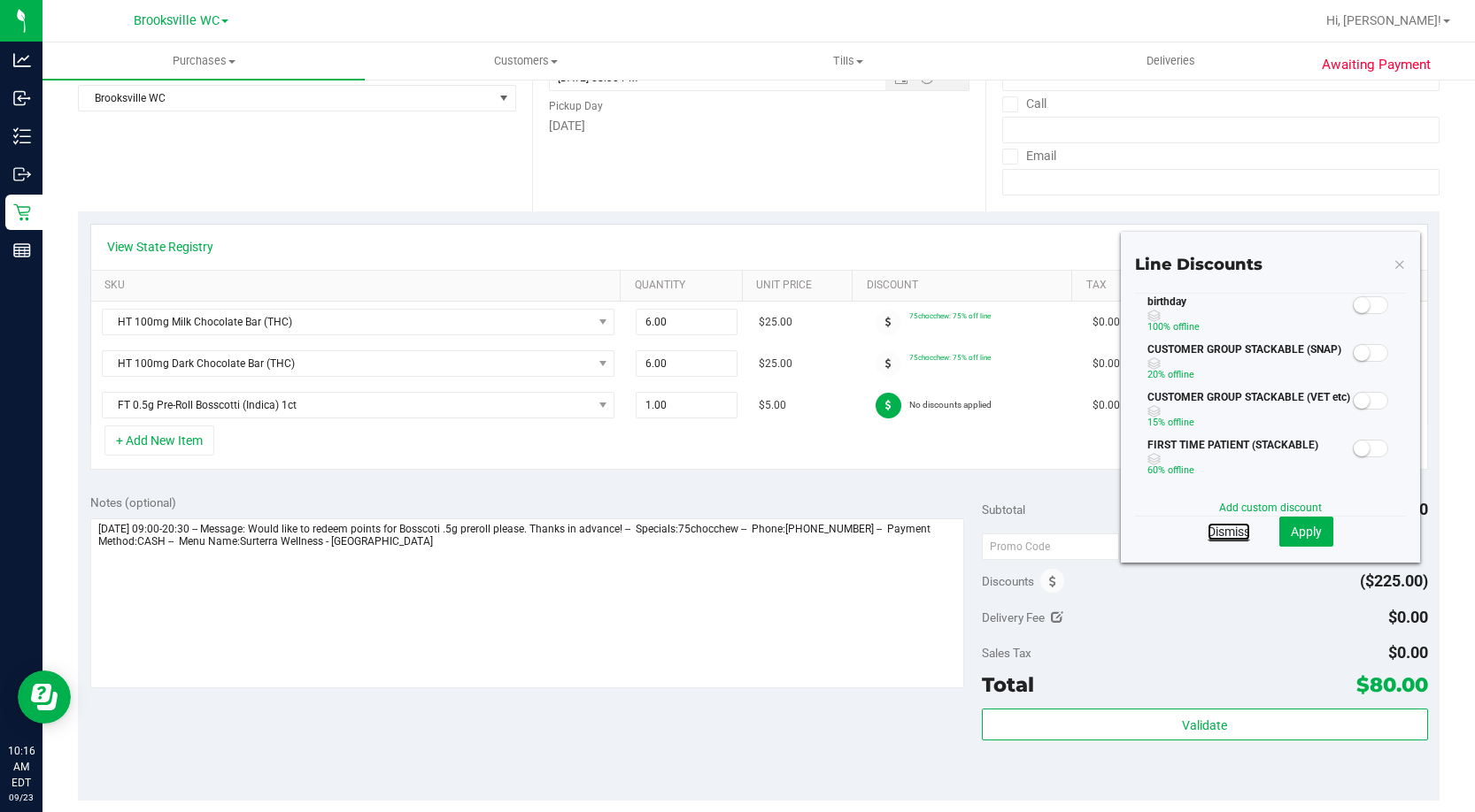
click at [1208, 530] on link "Dismiss" at bounding box center [1229, 531] width 42 height 17
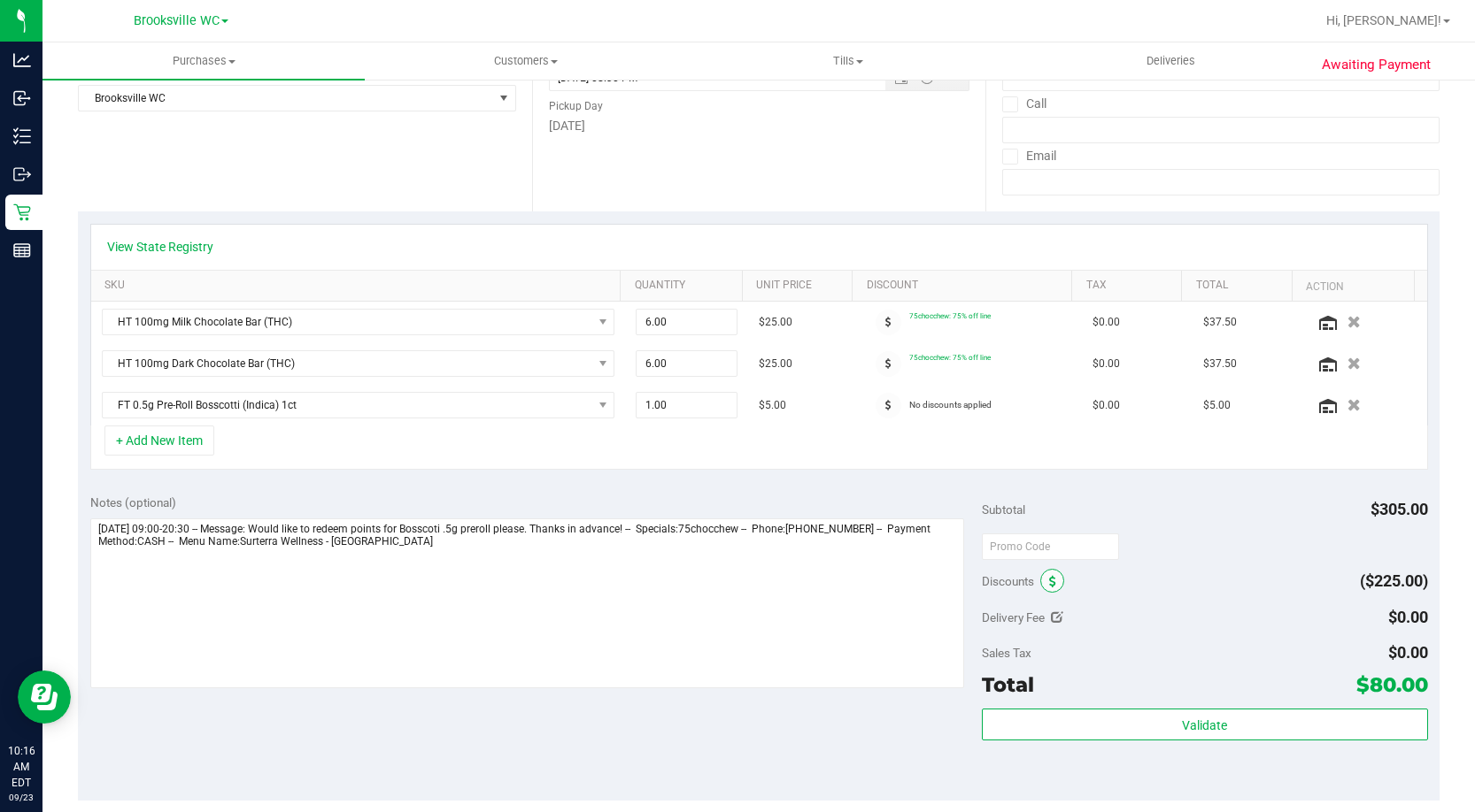
click at [1040, 582] on span at bounding box center [1052, 581] width 24 height 24
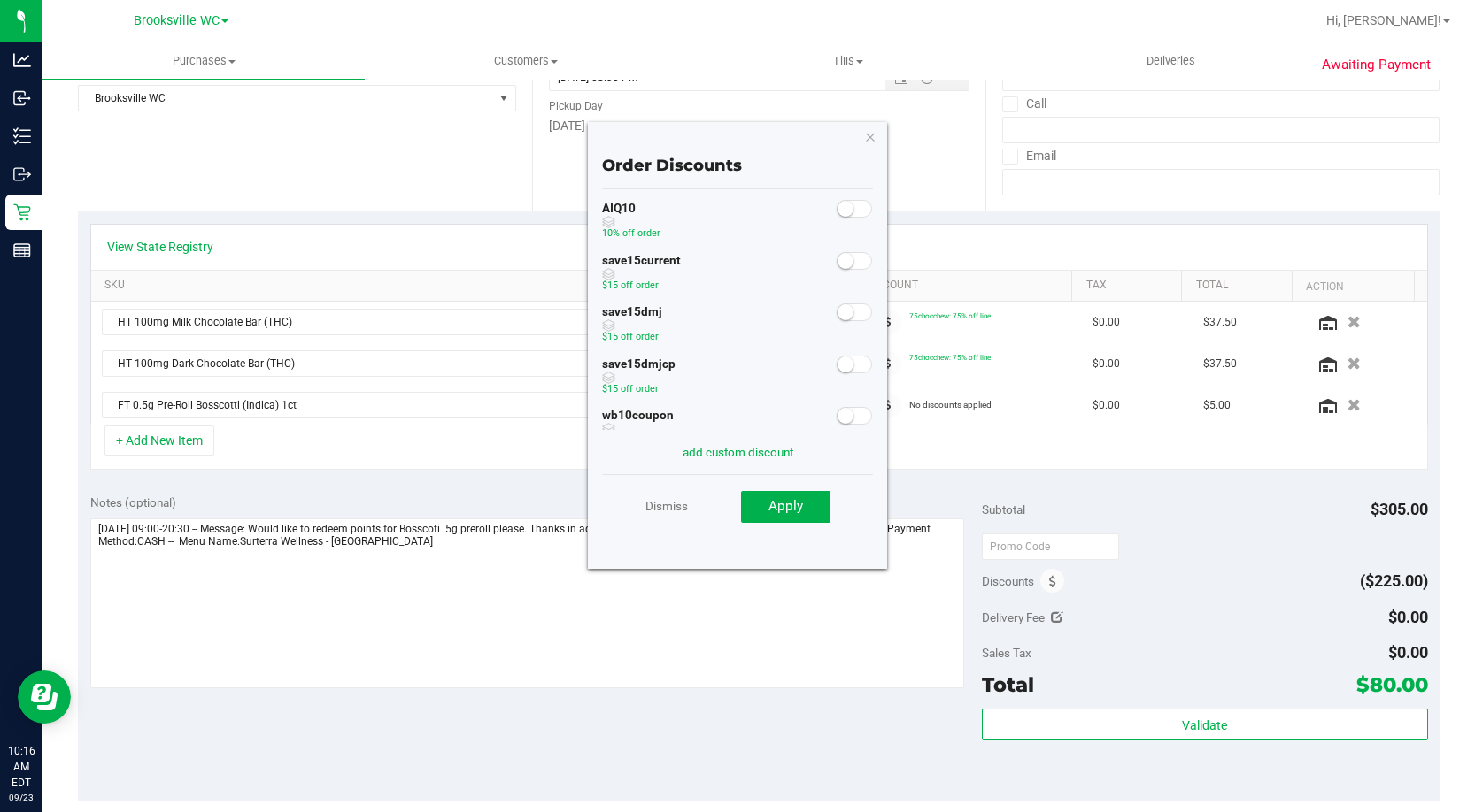
scroll to position [0, 0]
click at [663, 506] on link "Dismiss" at bounding box center [667, 505] width 42 height 32
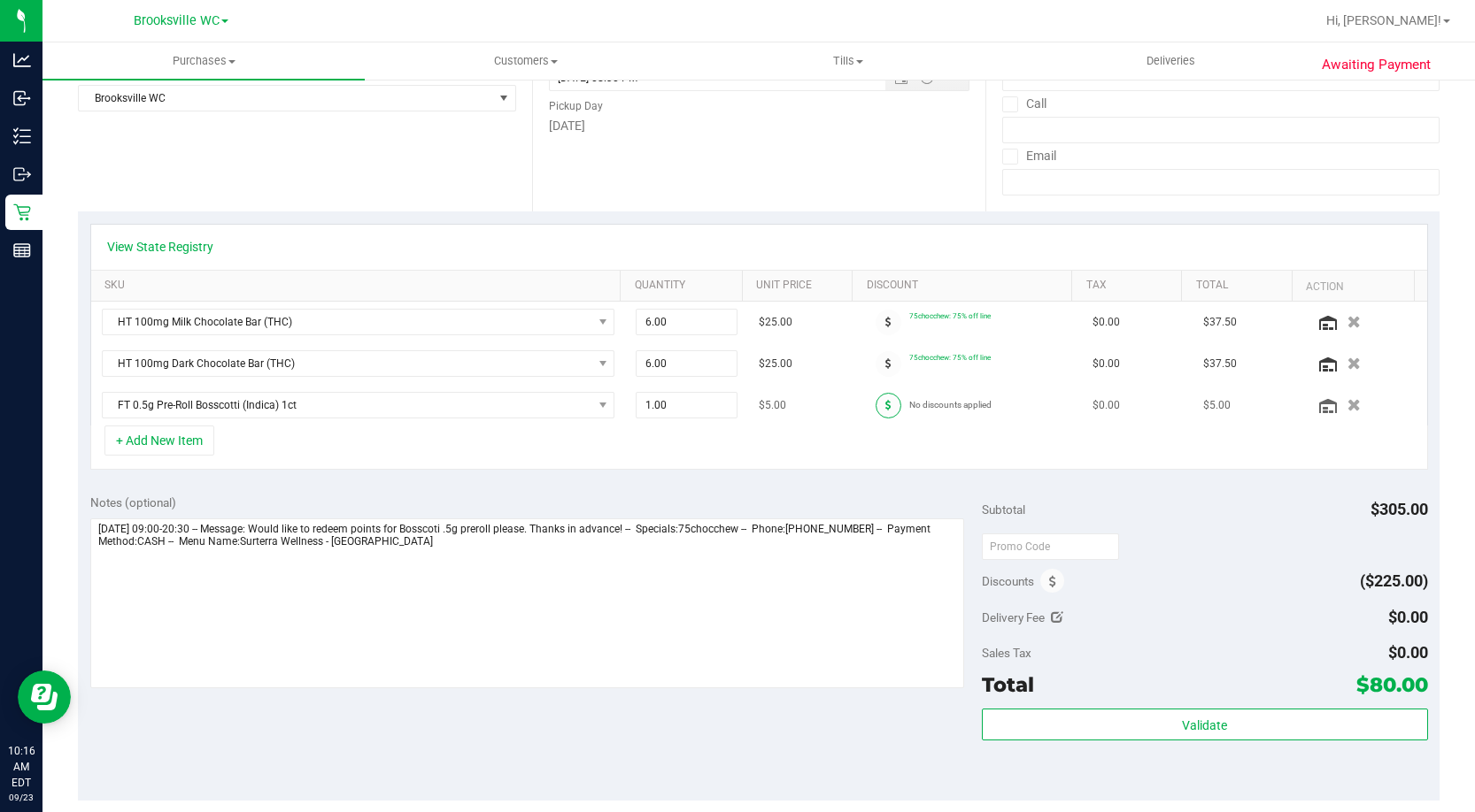
click at [886, 407] on icon at bounding box center [888, 405] width 6 height 11
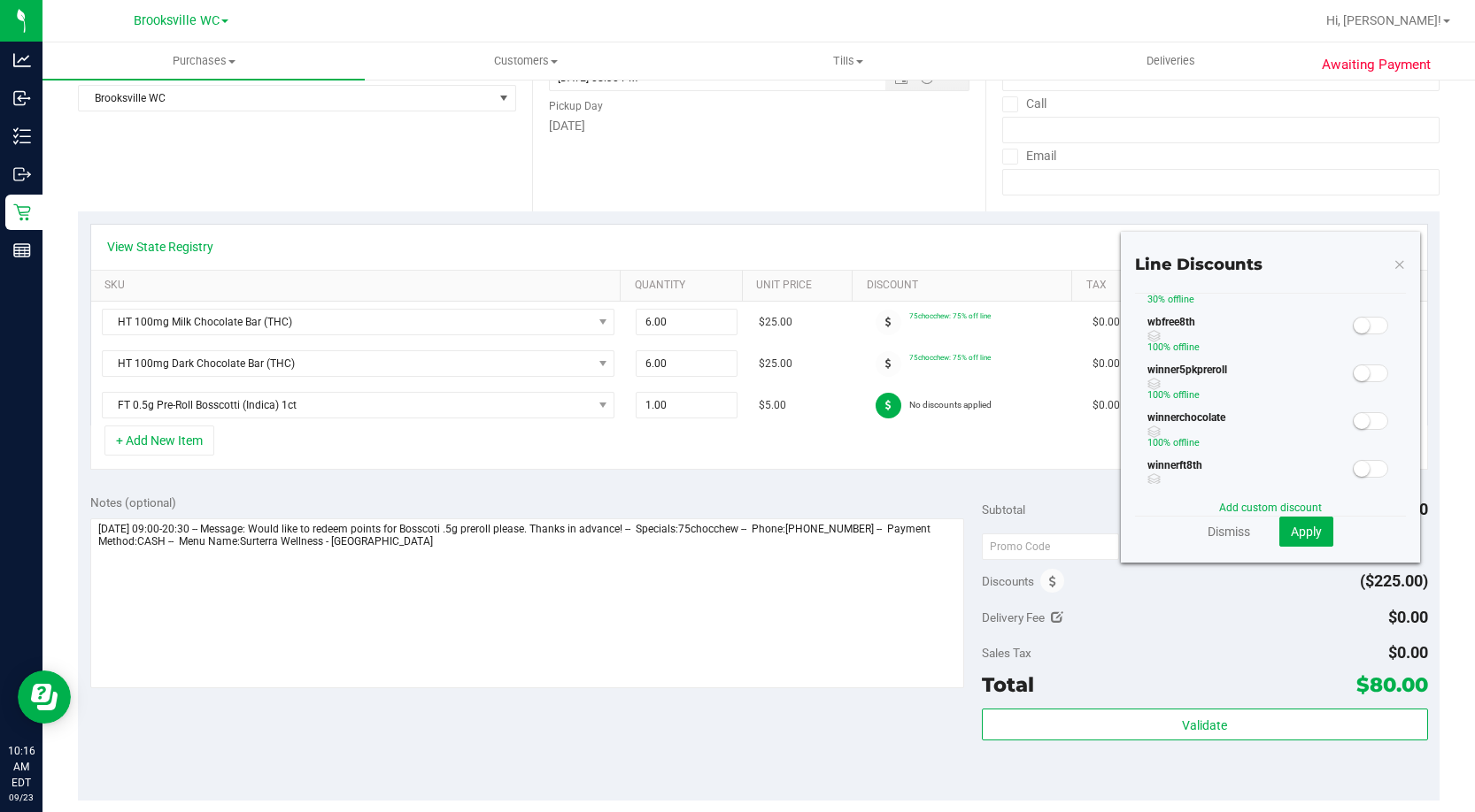
scroll to position [622, 0]
click at [1230, 528] on link "Dismiss" at bounding box center [1229, 531] width 42 height 17
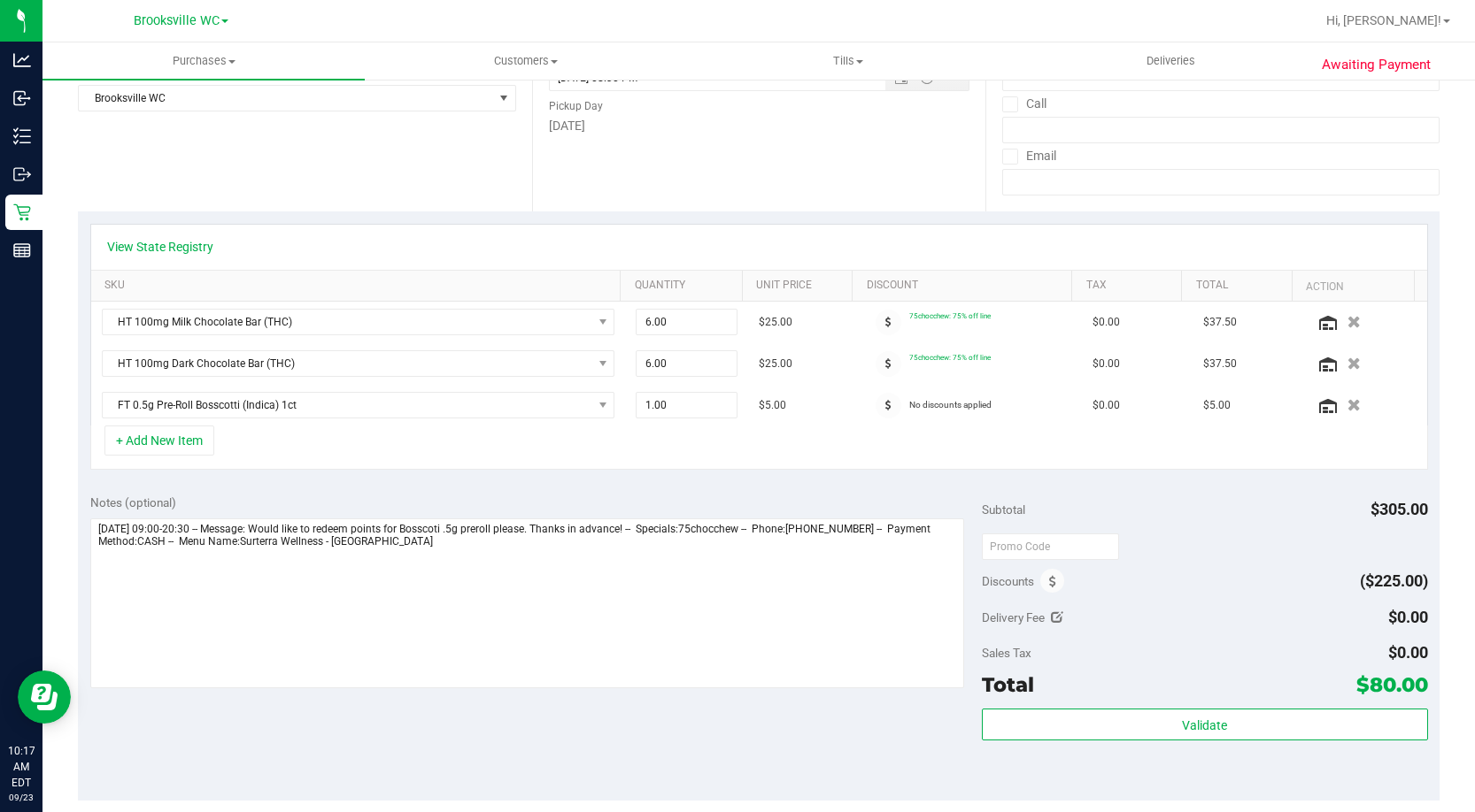
scroll to position [443, 0]
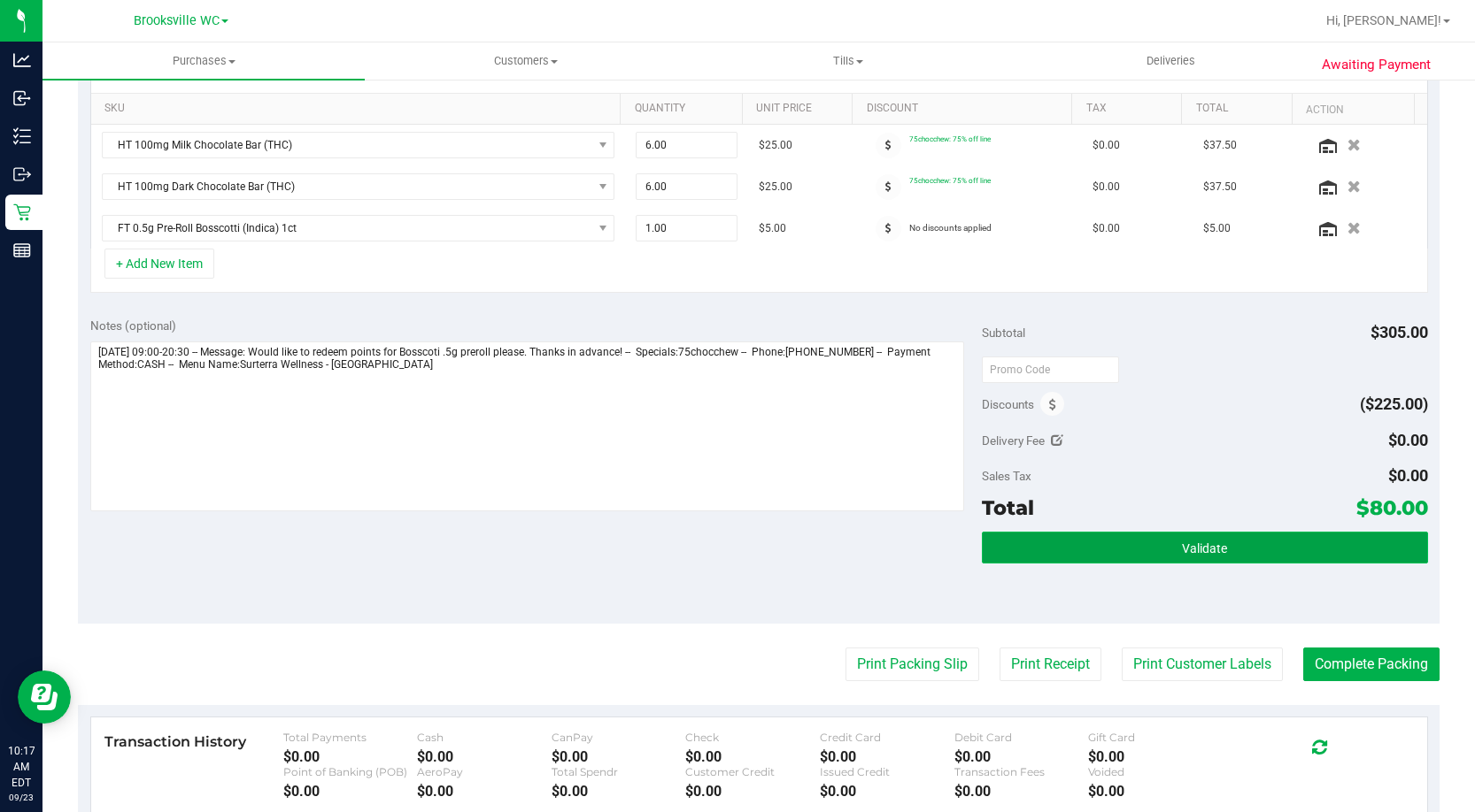
click at [1196, 552] on span "Validate" at bounding box center [1204, 549] width 45 height 14
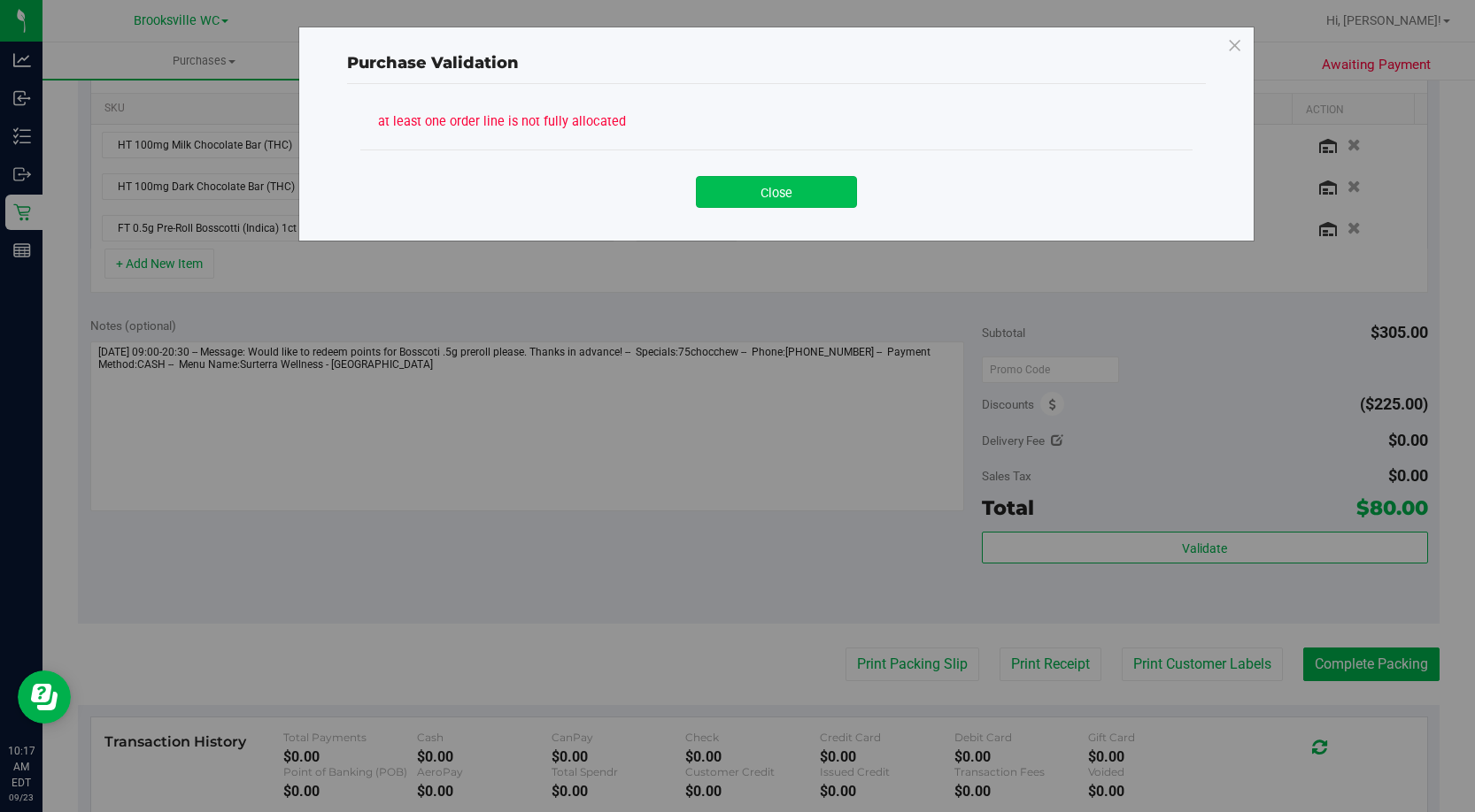
click at [804, 186] on button "Close" at bounding box center [776, 192] width 161 height 32
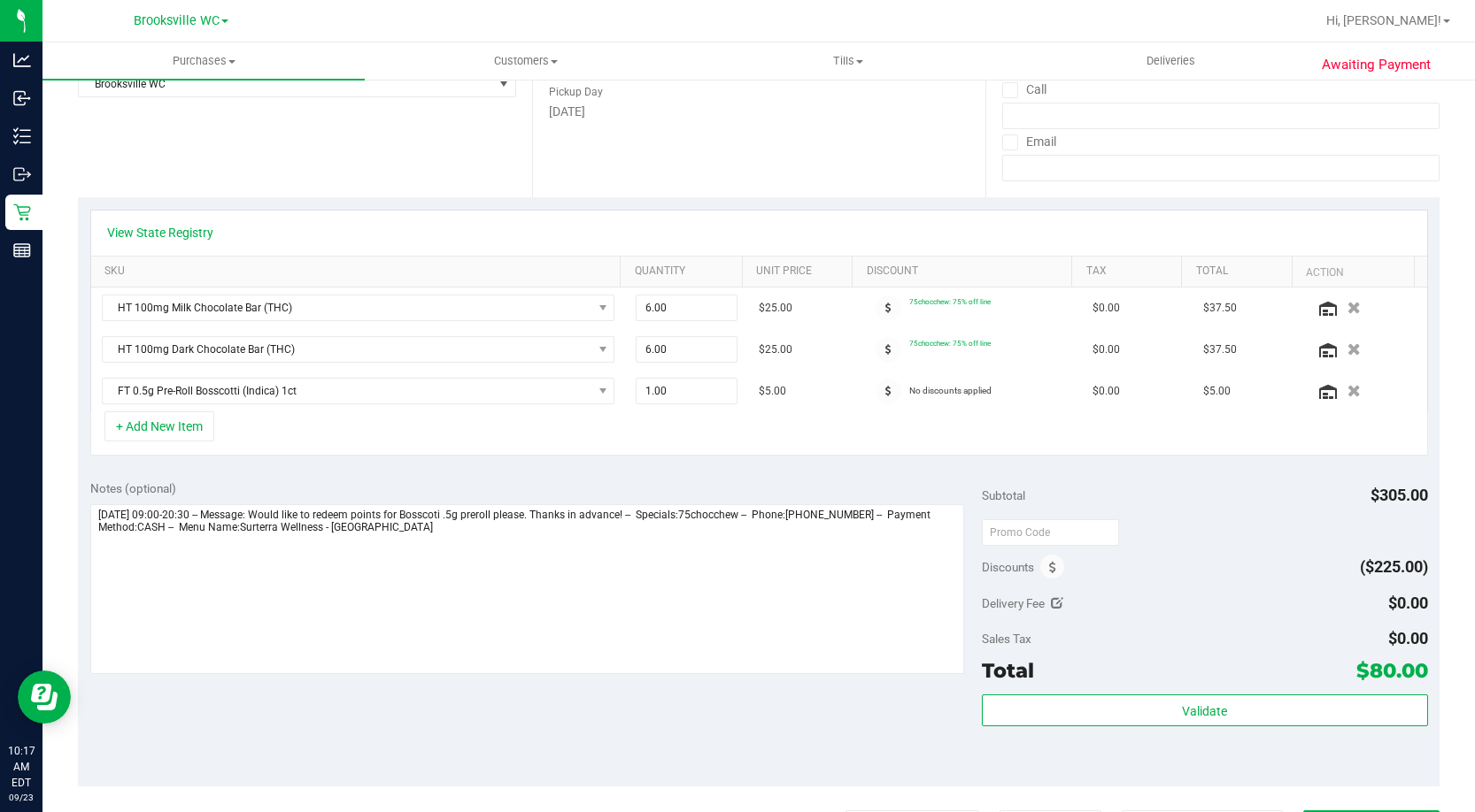
scroll to position [0, 0]
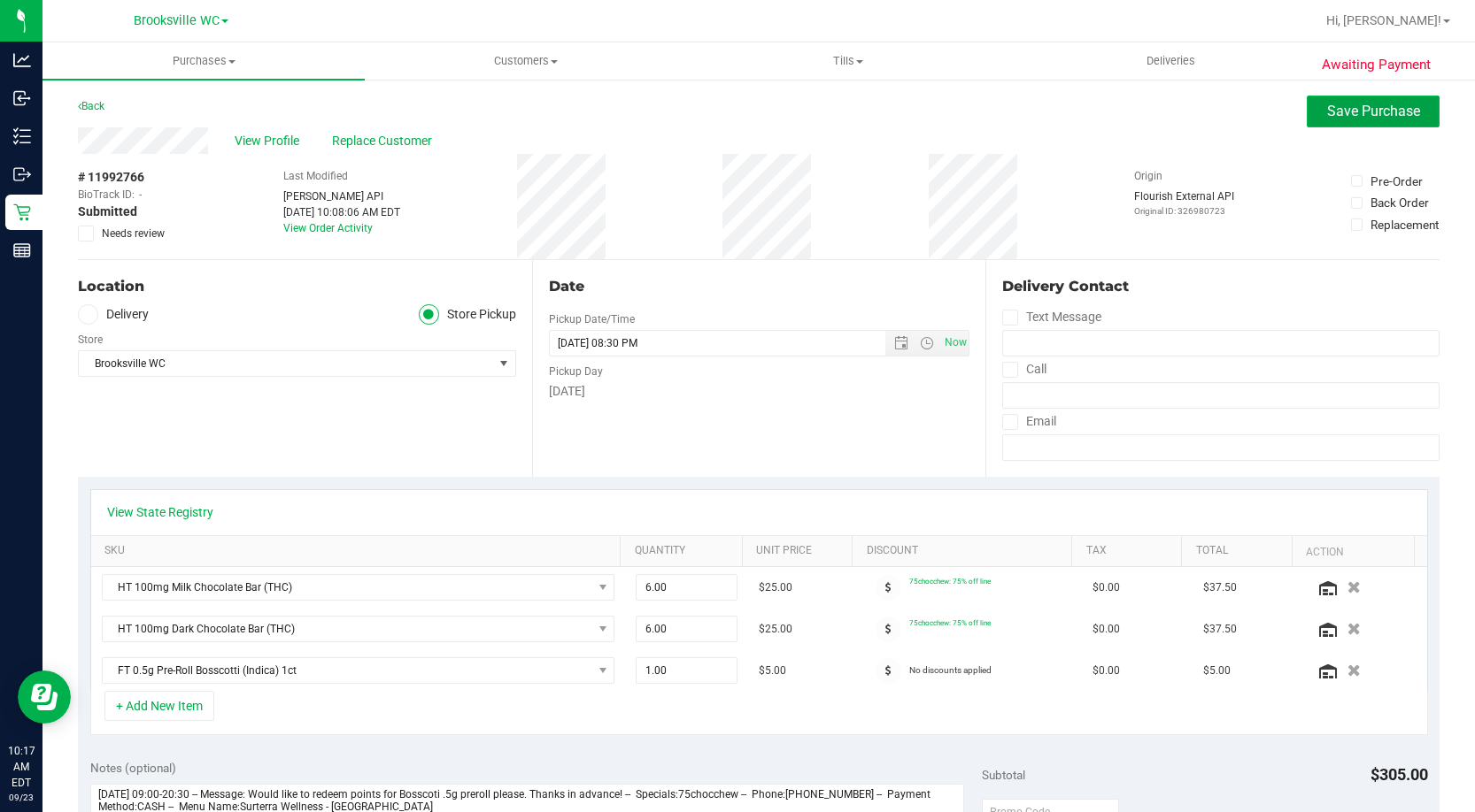
click at [1321, 122] on button "Save Purchase" at bounding box center [1373, 111] width 133 height 32
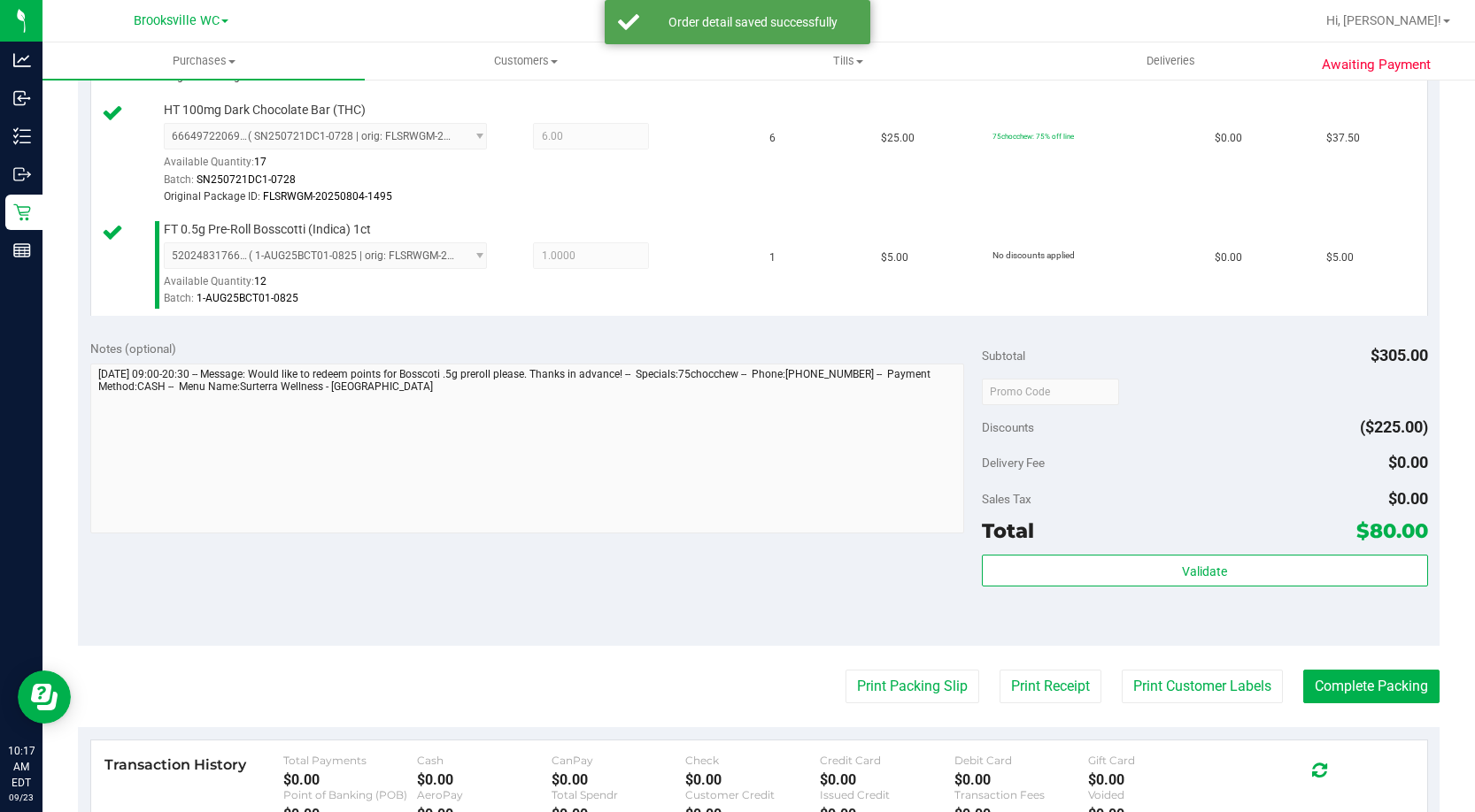
scroll to position [708, 0]
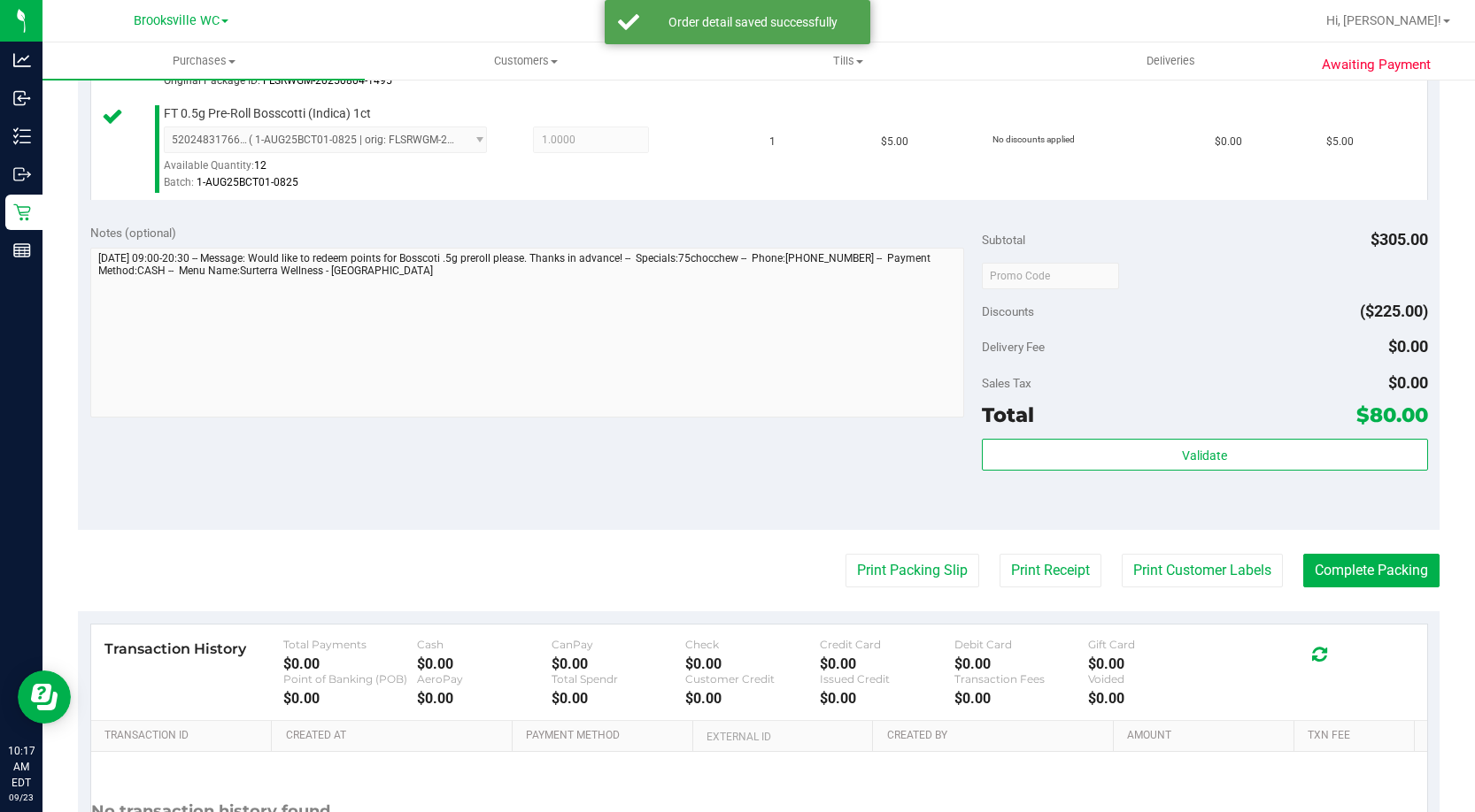
drag, startPoint x: 1199, startPoint y: 413, endPoint x: 1200, endPoint y: 433, distance: 20.0
click at [1199, 414] on div "Total $80.00" at bounding box center [1205, 415] width 446 height 32
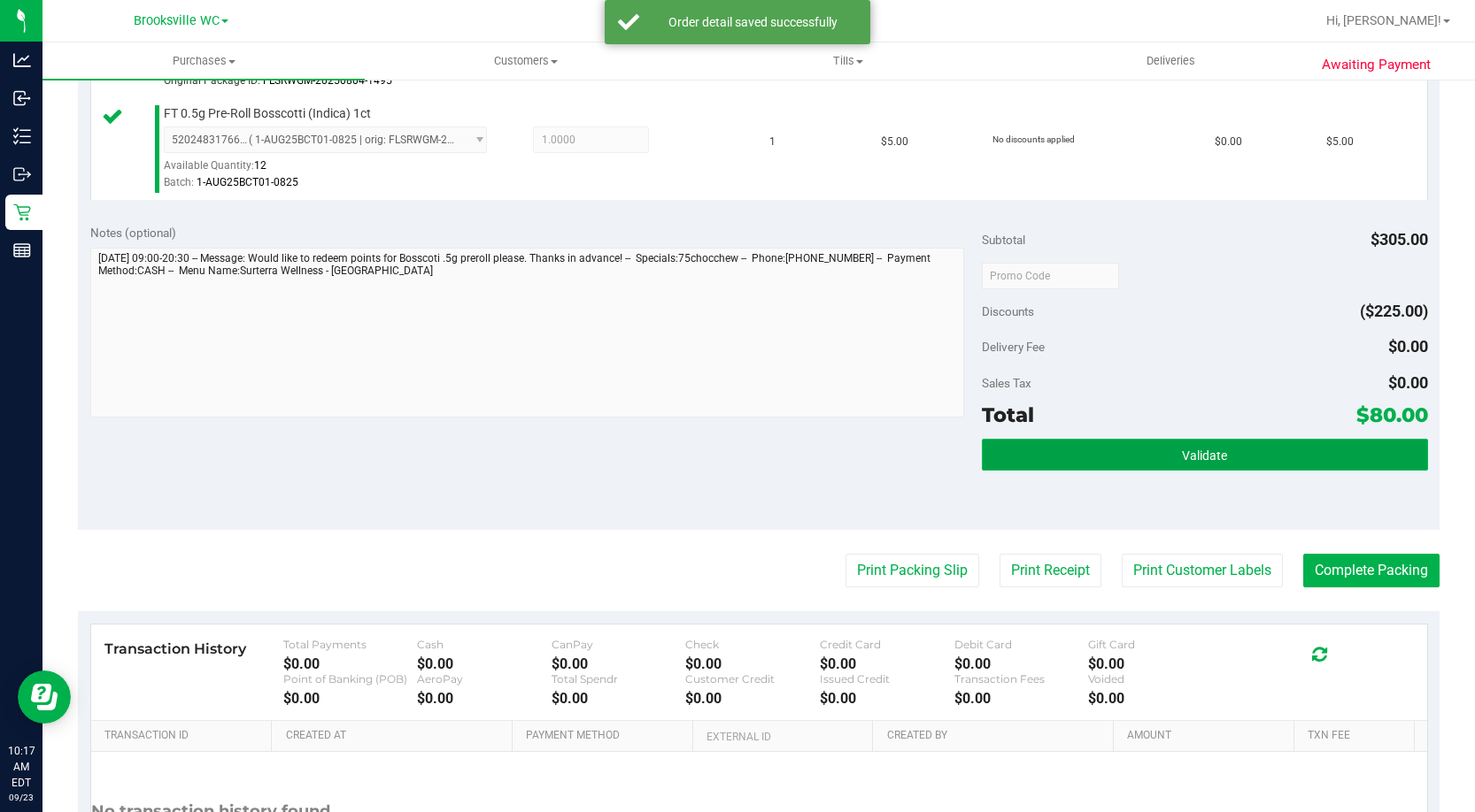
click at [1200, 451] on span "Validate" at bounding box center [1204, 455] width 45 height 14
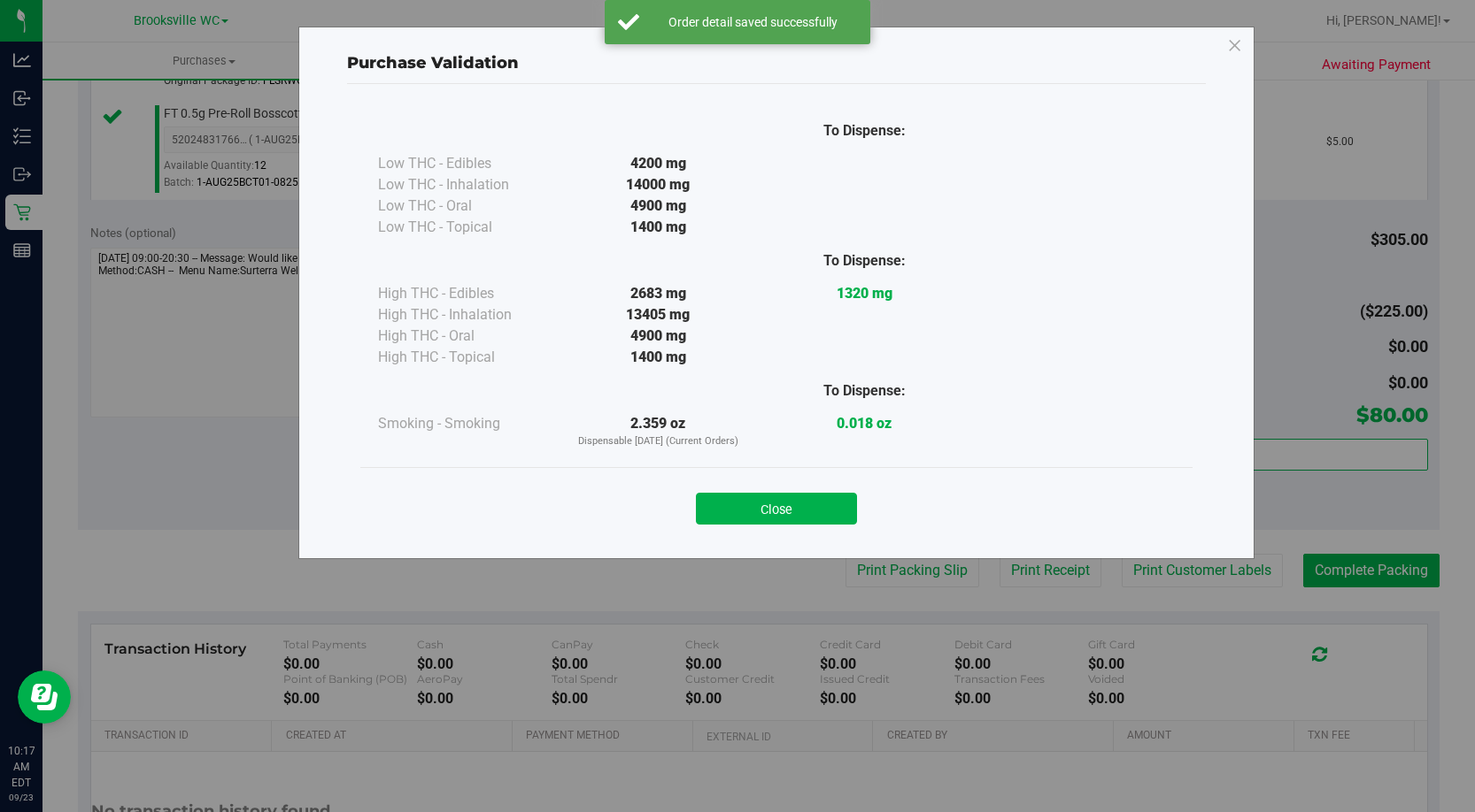
drag, startPoint x: 816, startPoint y: 516, endPoint x: 877, endPoint y: 551, distance: 70.3
click at [822, 518] on button "Close" at bounding box center [776, 508] width 161 height 32
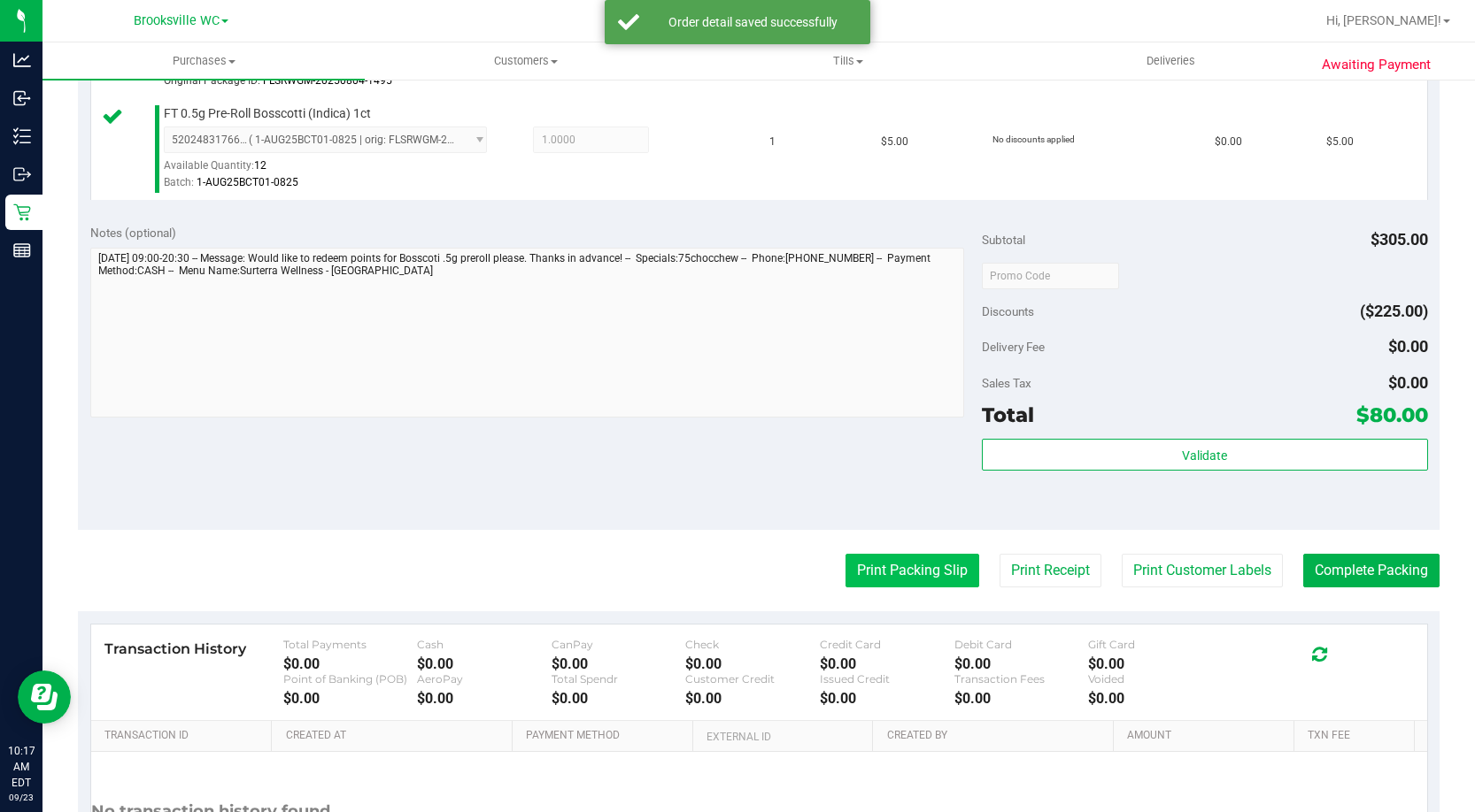
click at [896, 574] on button "Print Packing Slip" at bounding box center [912, 570] width 134 height 34
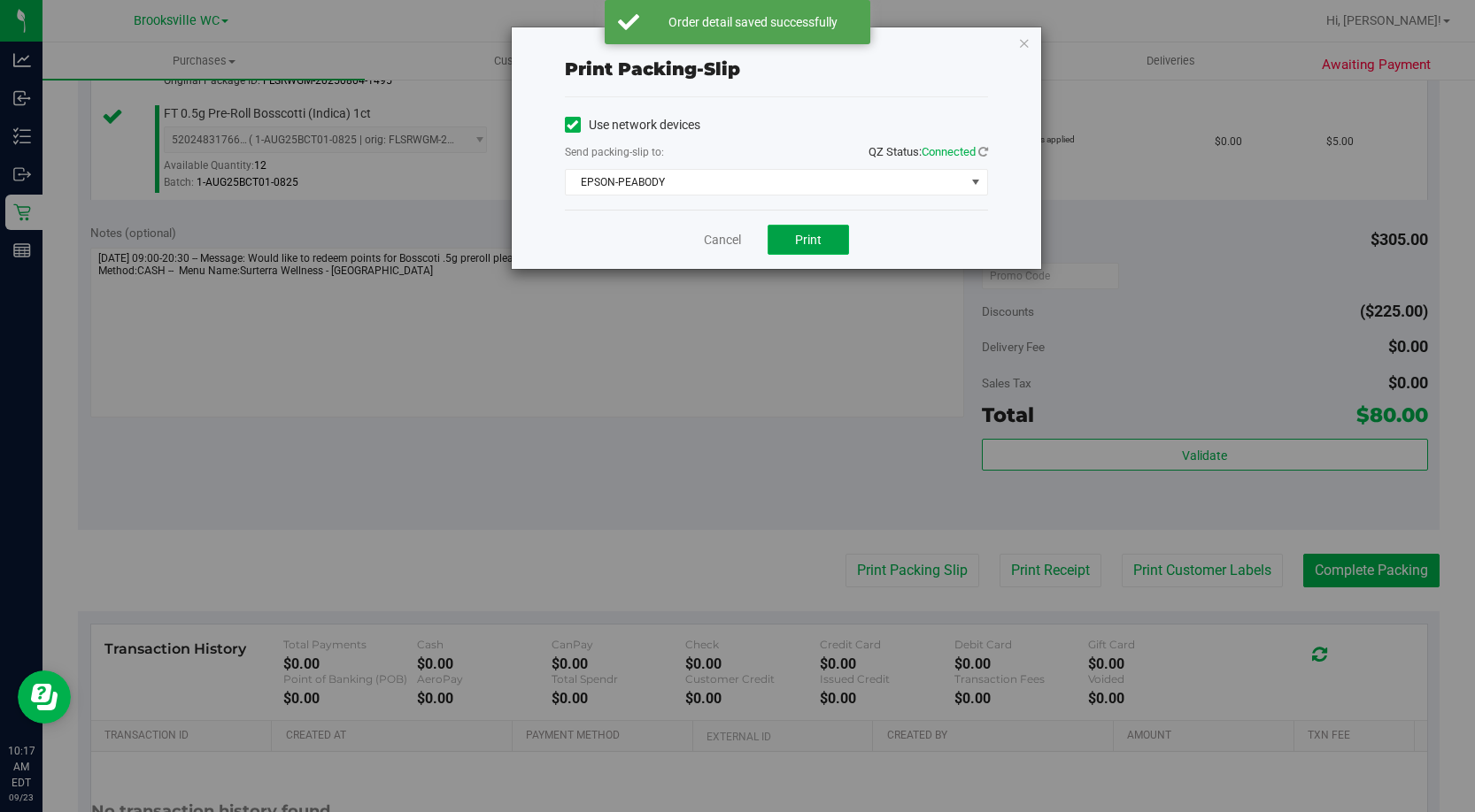
click at [819, 230] on button "Print" at bounding box center [807, 239] width 81 height 30
click at [721, 232] on link "Cancel" at bounding box center [722, 239] width 38 height 18
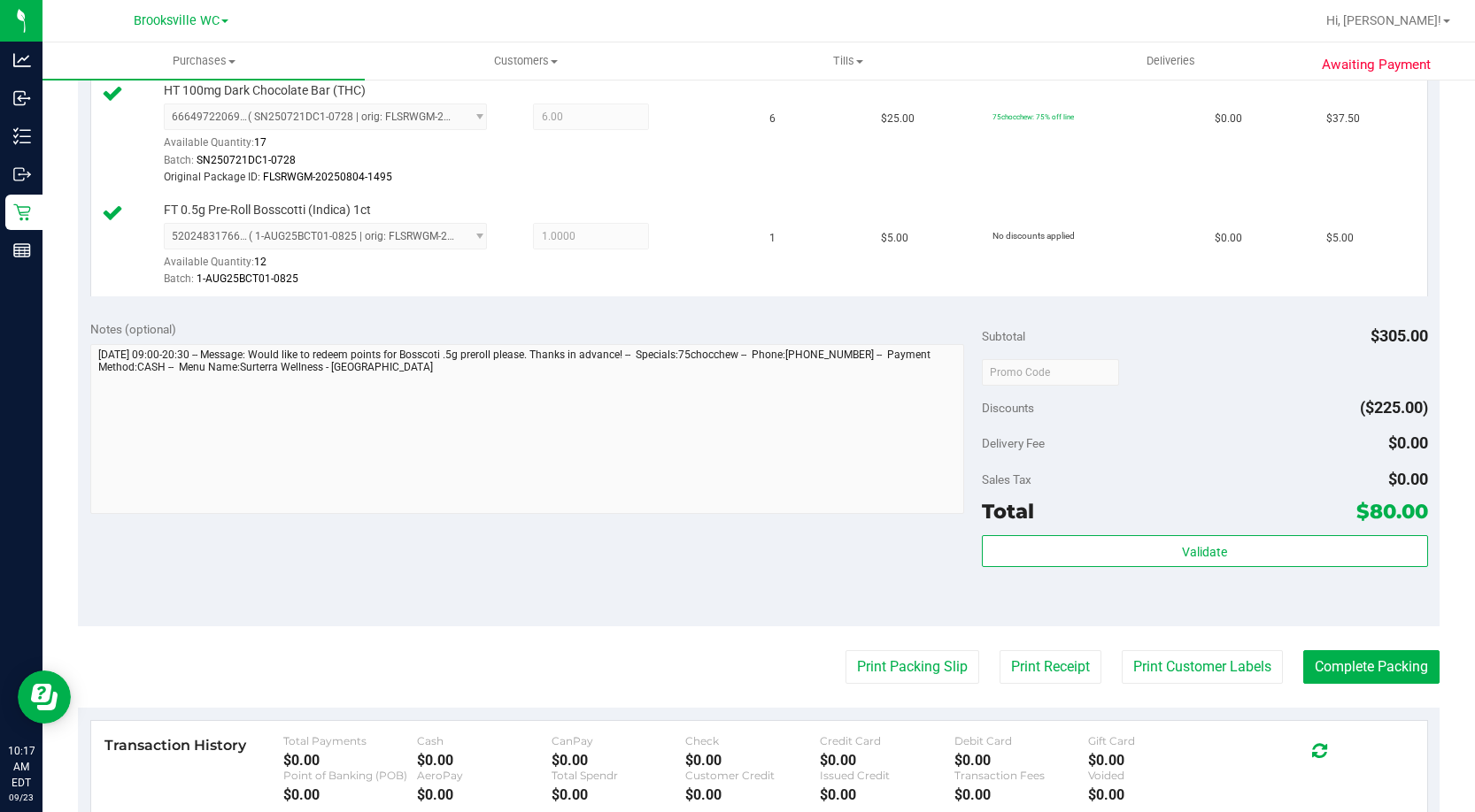
scroll to position [874, 0]
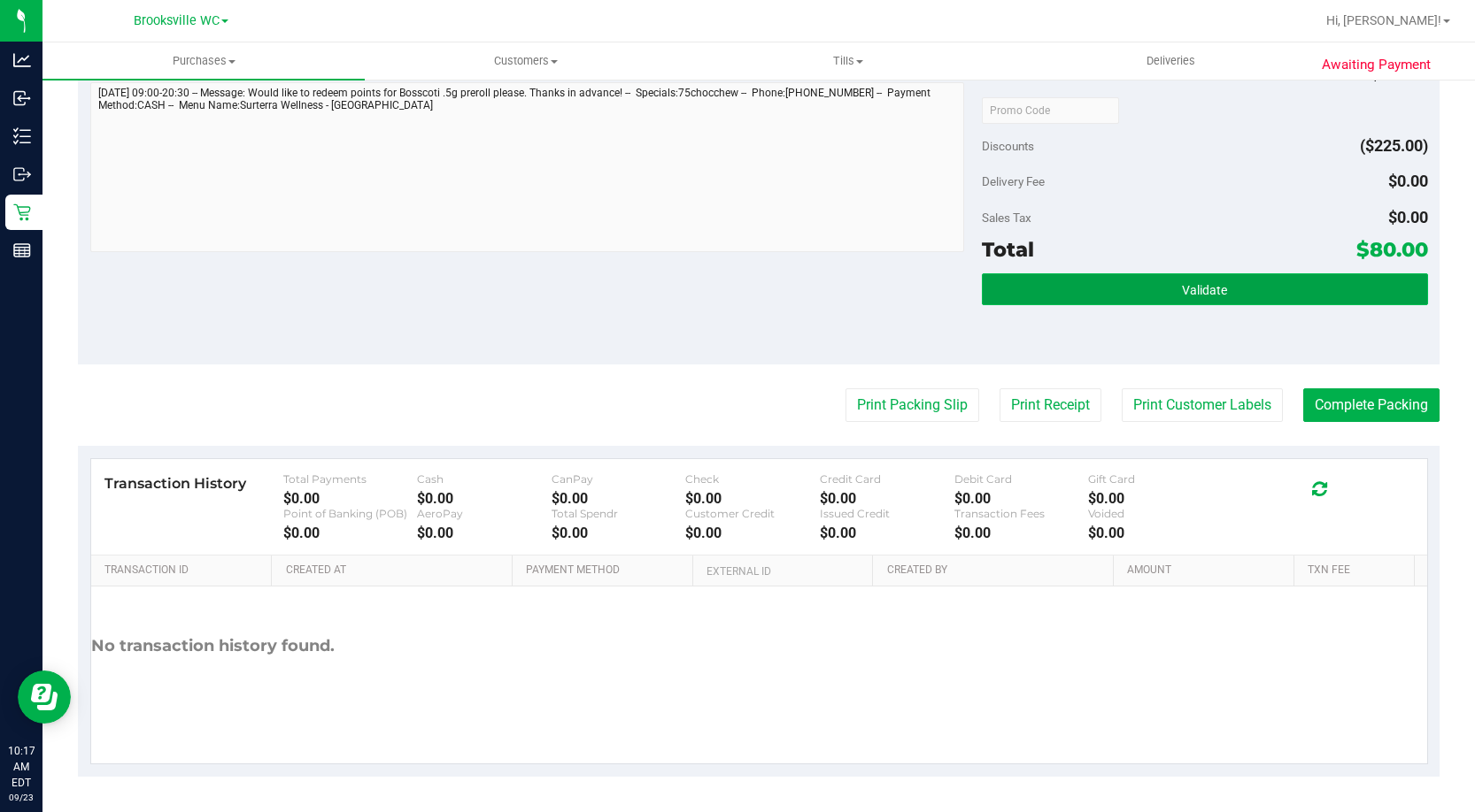
click at [1279, 290] on button "Validate" at bounding box center [1205, 289] width 446 height 32
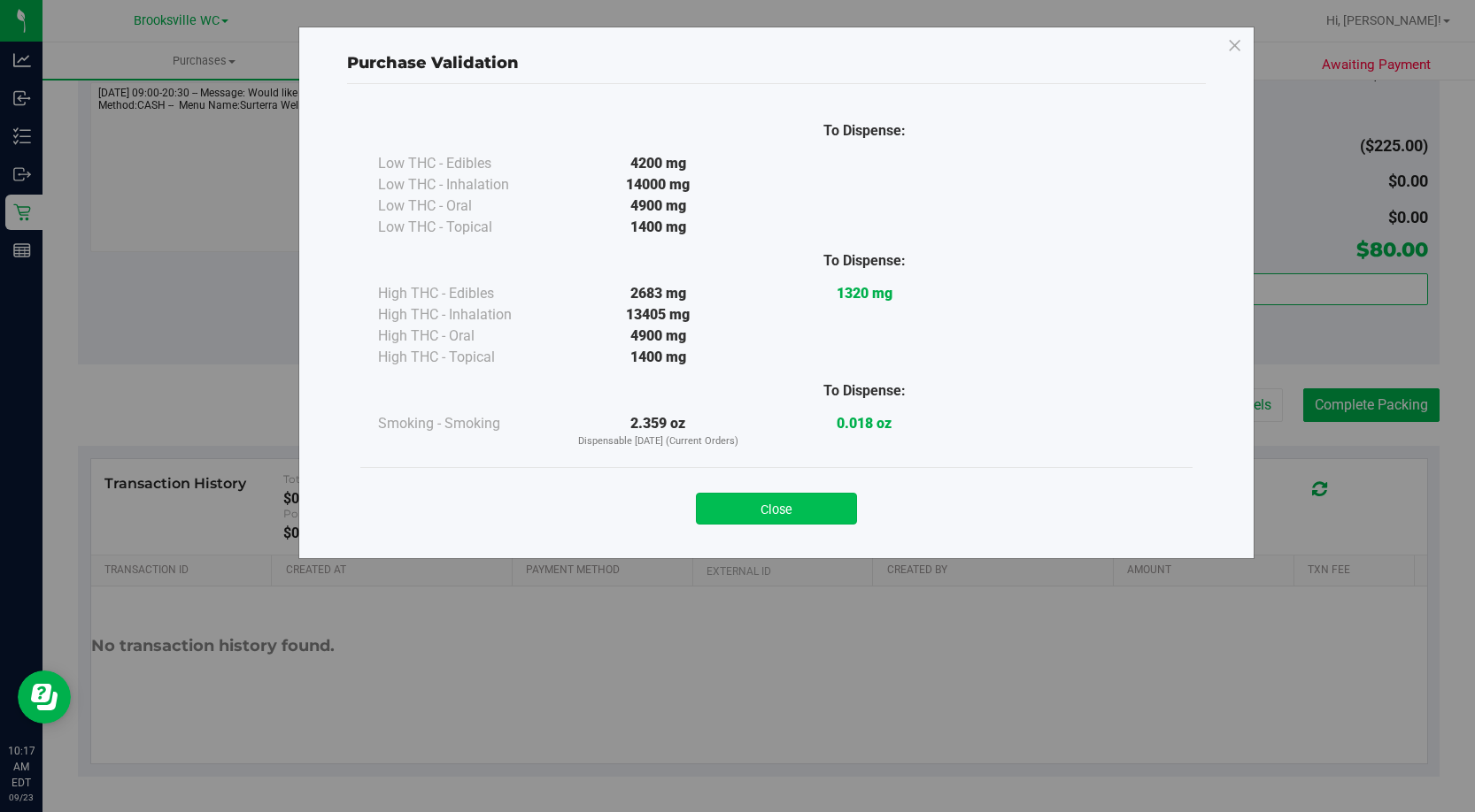
click at [814, 513] on button "Close" at bounding box center [776, 508] width 161 height 32
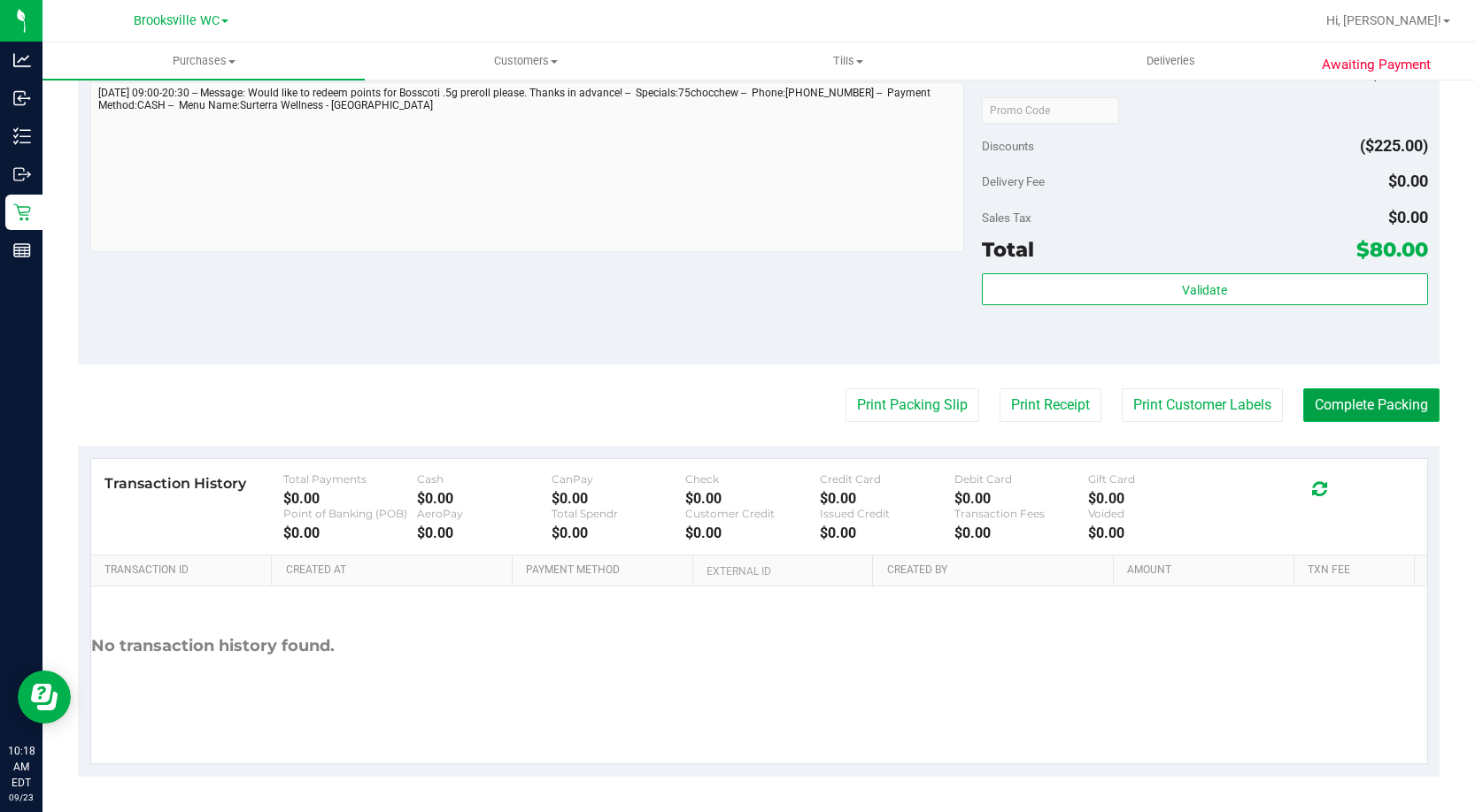
click at [1363, 402] on button "Complete Packing" at bounding box center [1371, 405] width 136 height 34
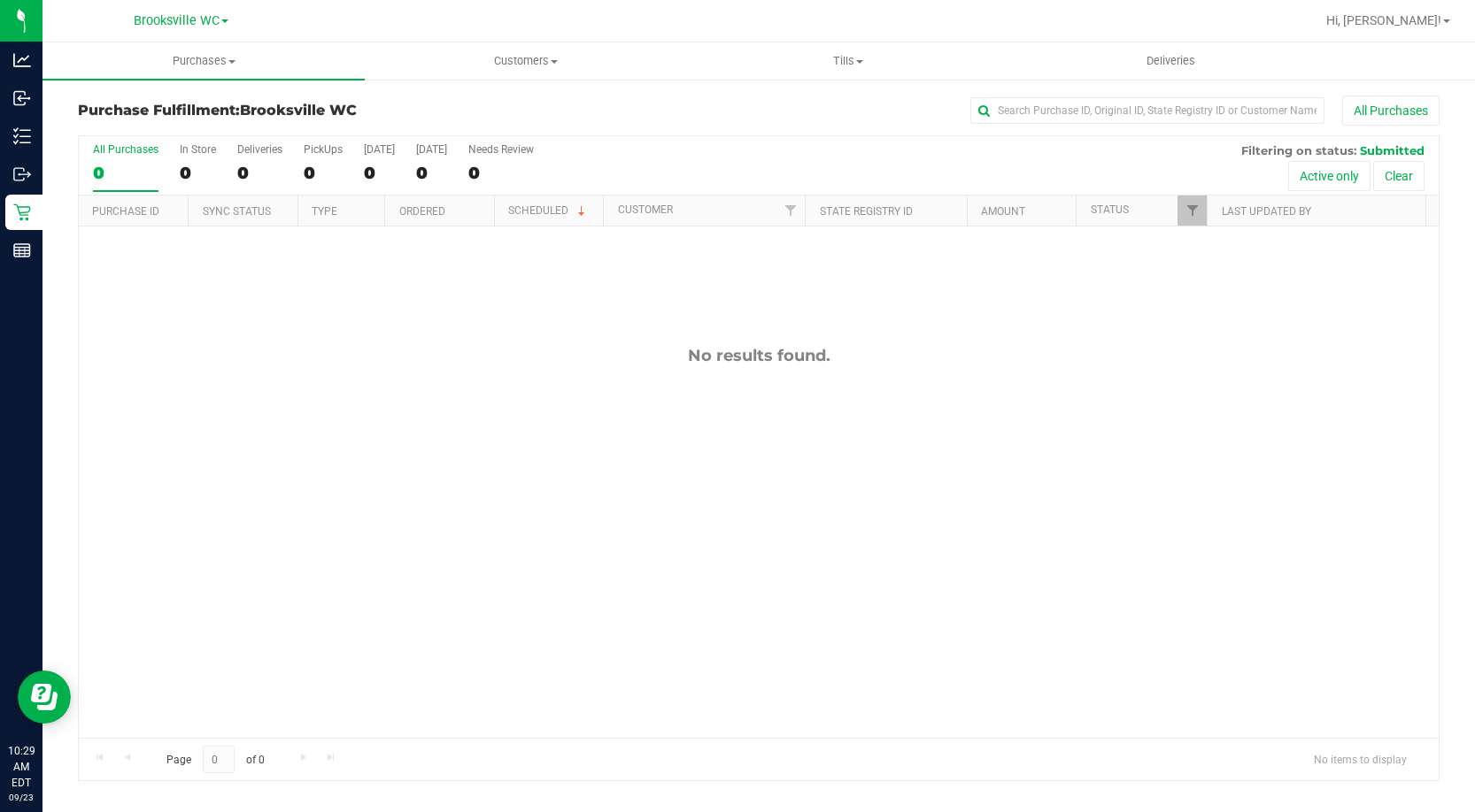
click at [175, 307] on div "No results found." at bounding box center [758, 542] width 1359 height 631
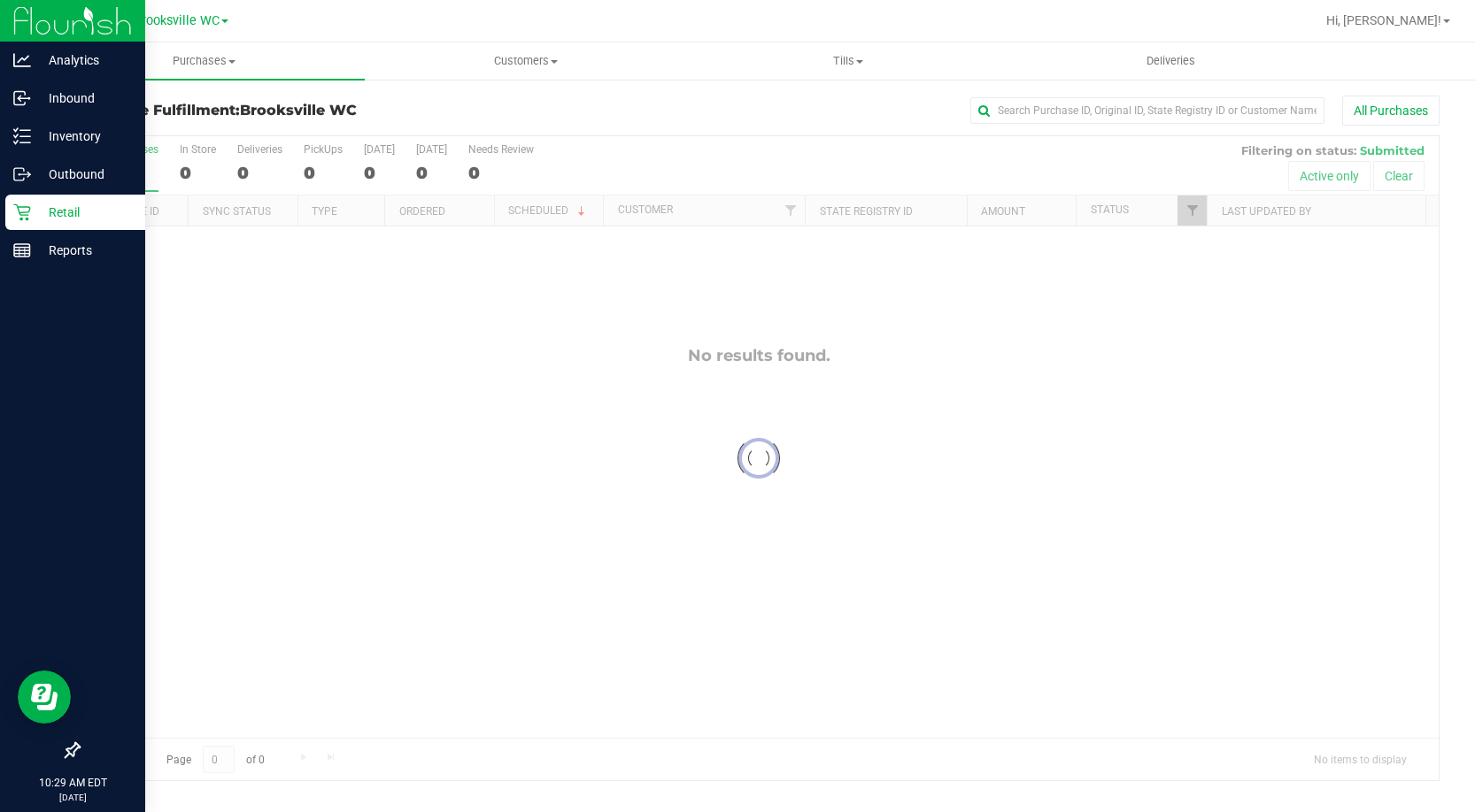
click at [29, 210] on icon at bounding box center [21, 212] width 16 height 16
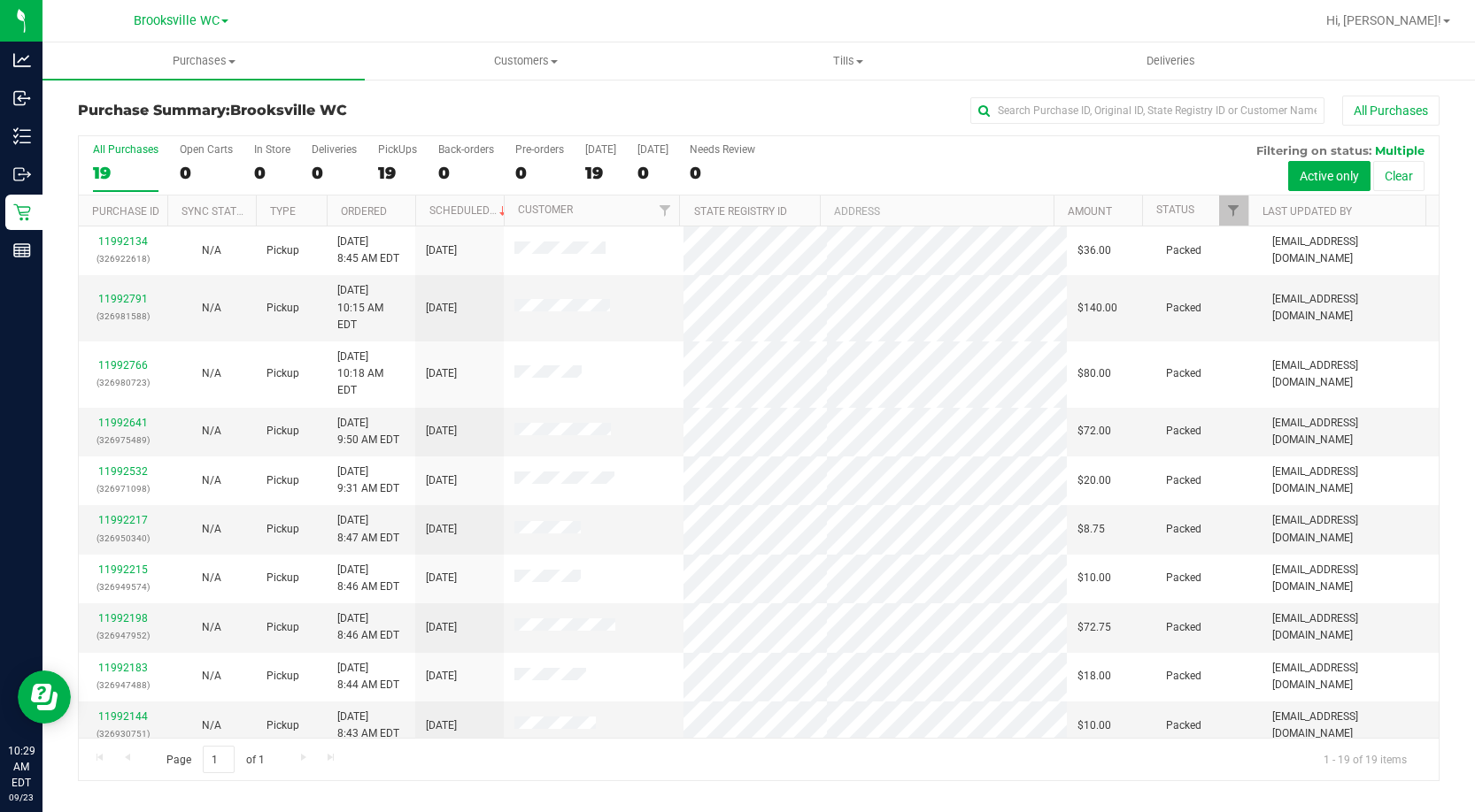
click at [1202, 207] on th "Status" at bounding box center [1195, 211] width 106 height 31
click at [1207, 215] on span at bounding box center [1207, 210] width 14 height 14
click at [194, 117] on h3 "Purchase Summary: Brooksville WC" at bounding box center [305, 110] width 454 height 16
click at [217, 115] on h3 "Purchase Summary: Brooksville WC" at bounding box center [305, 110] width 454 height 16
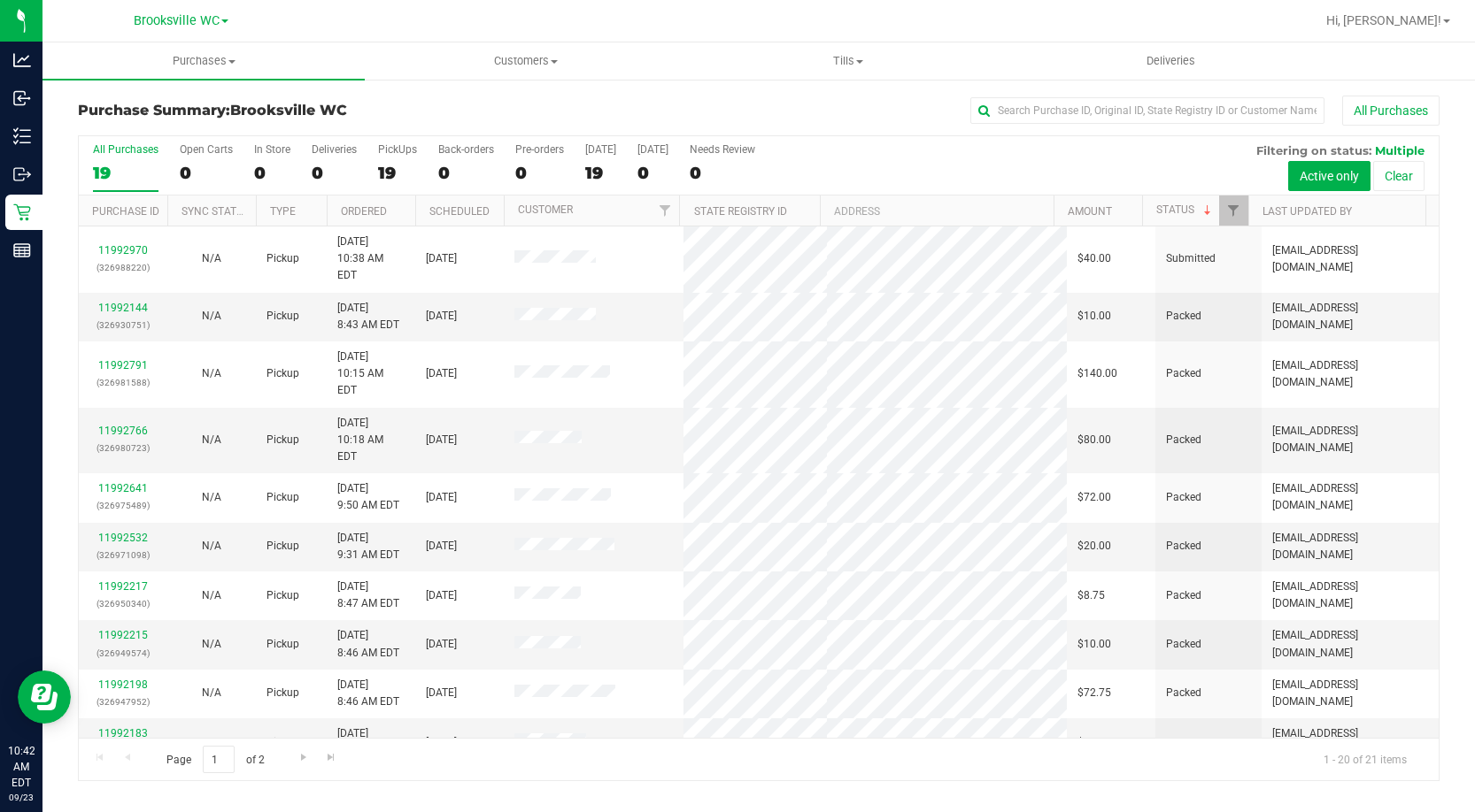
click at [155, 119] on div "Purchase Summary: Brooksville WC All Purchases" at bounding box center [758, 115] width 1361 height 39
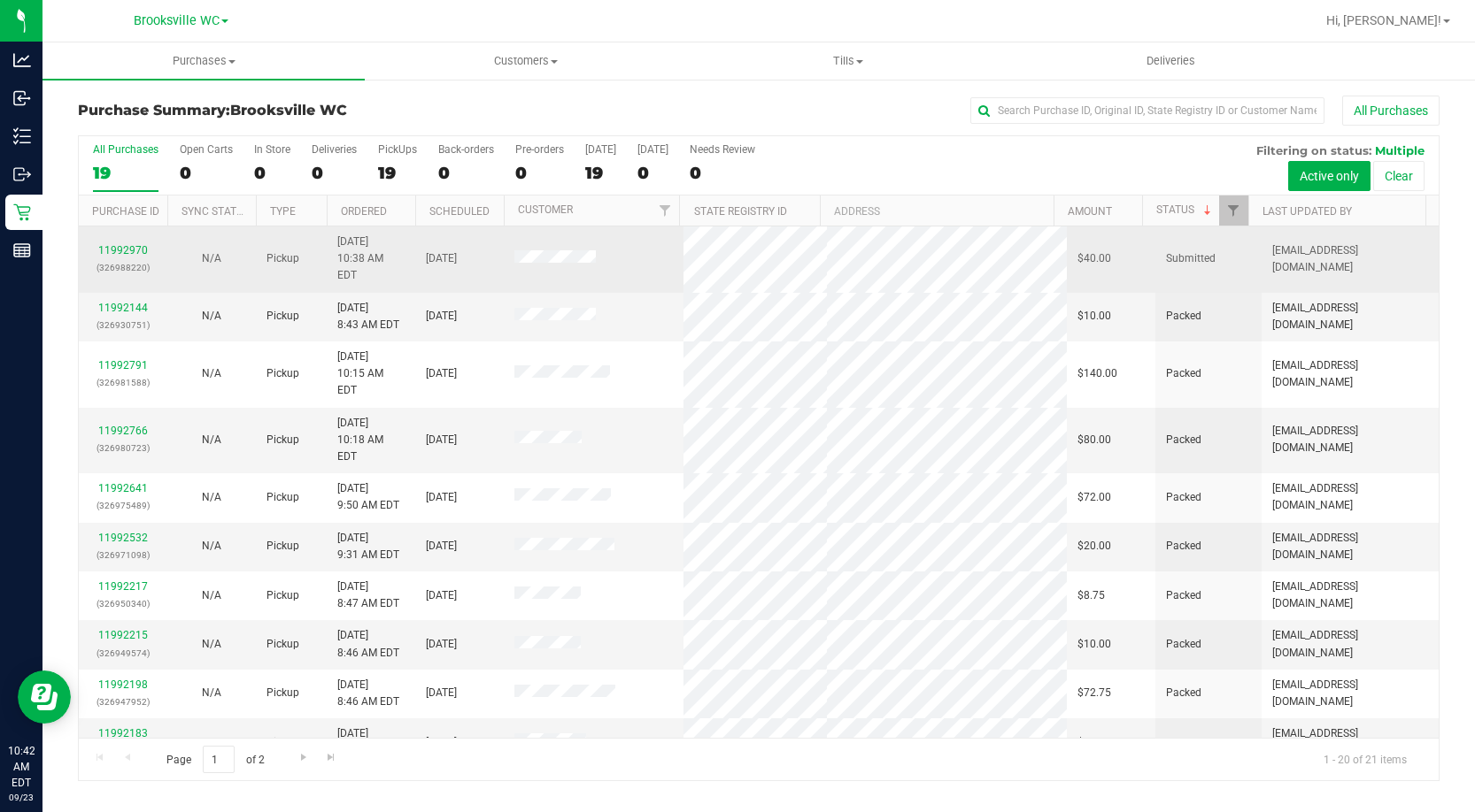
click at [123, 242] on div "11992970 (326988220)" at bounding box center [123, 258] width 68 height 34
click at [123, 244] on link "11992970" at bounding box center [123, 250] width 49 height 13
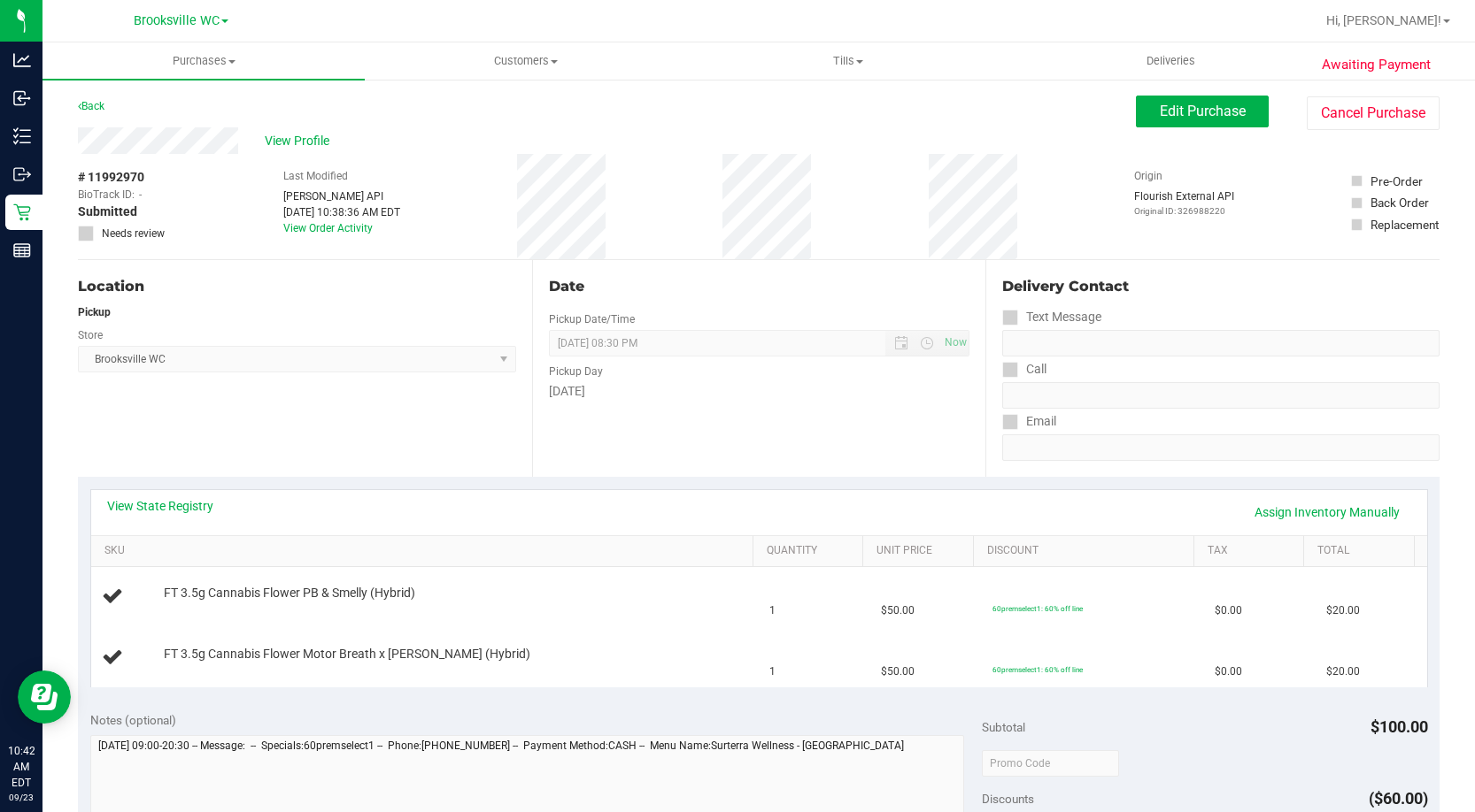
click at [152, 507] on link "View State Registry" at bounding box center [160, 506] width 106 height 17
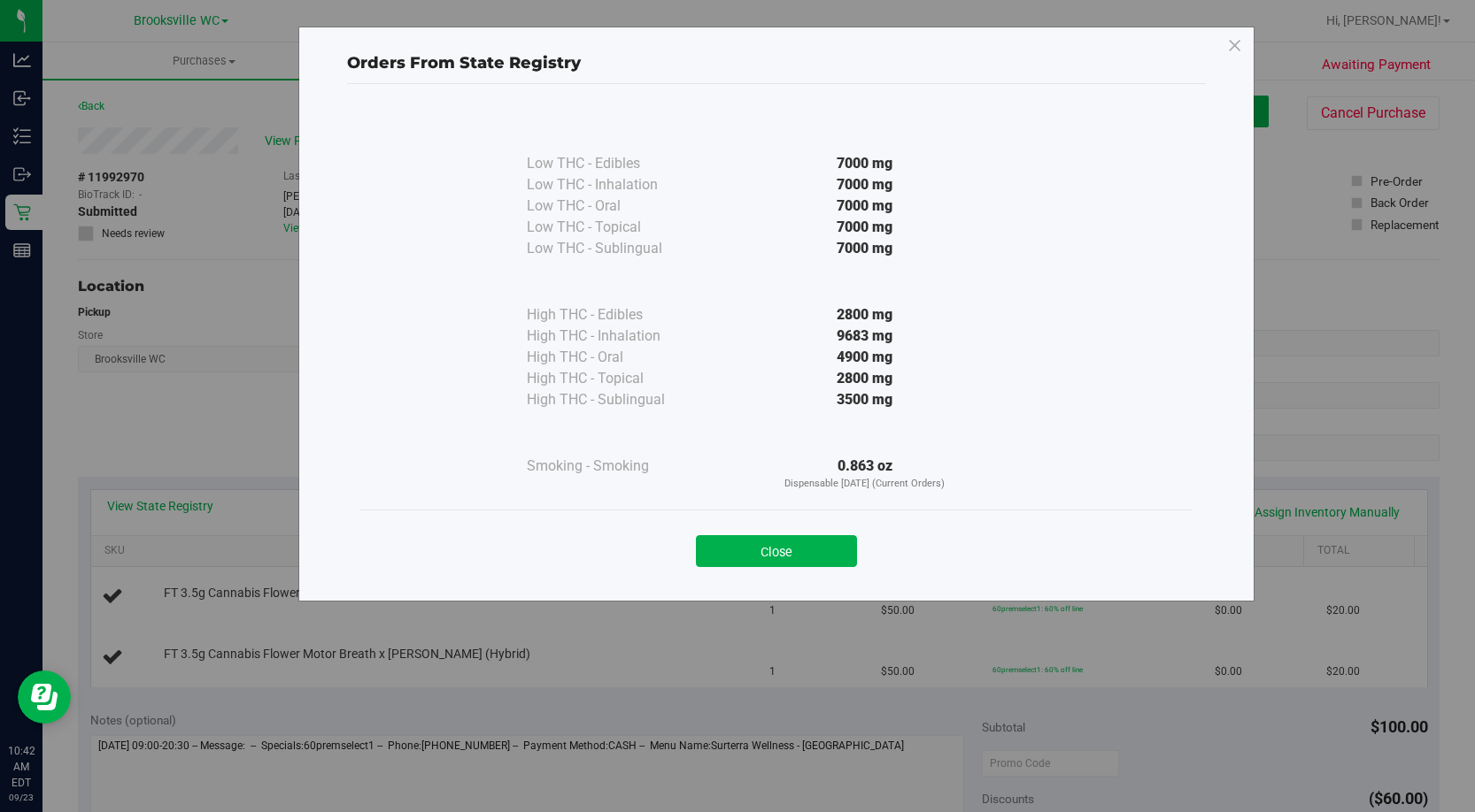
drag, startPoint x: 780, startPoint y: 547, endPoint x: 792, endPoint y: 477, distance: 71.0
click at [780, 544] on button "Close" at bounding box center [776, 551] width 161 height 32
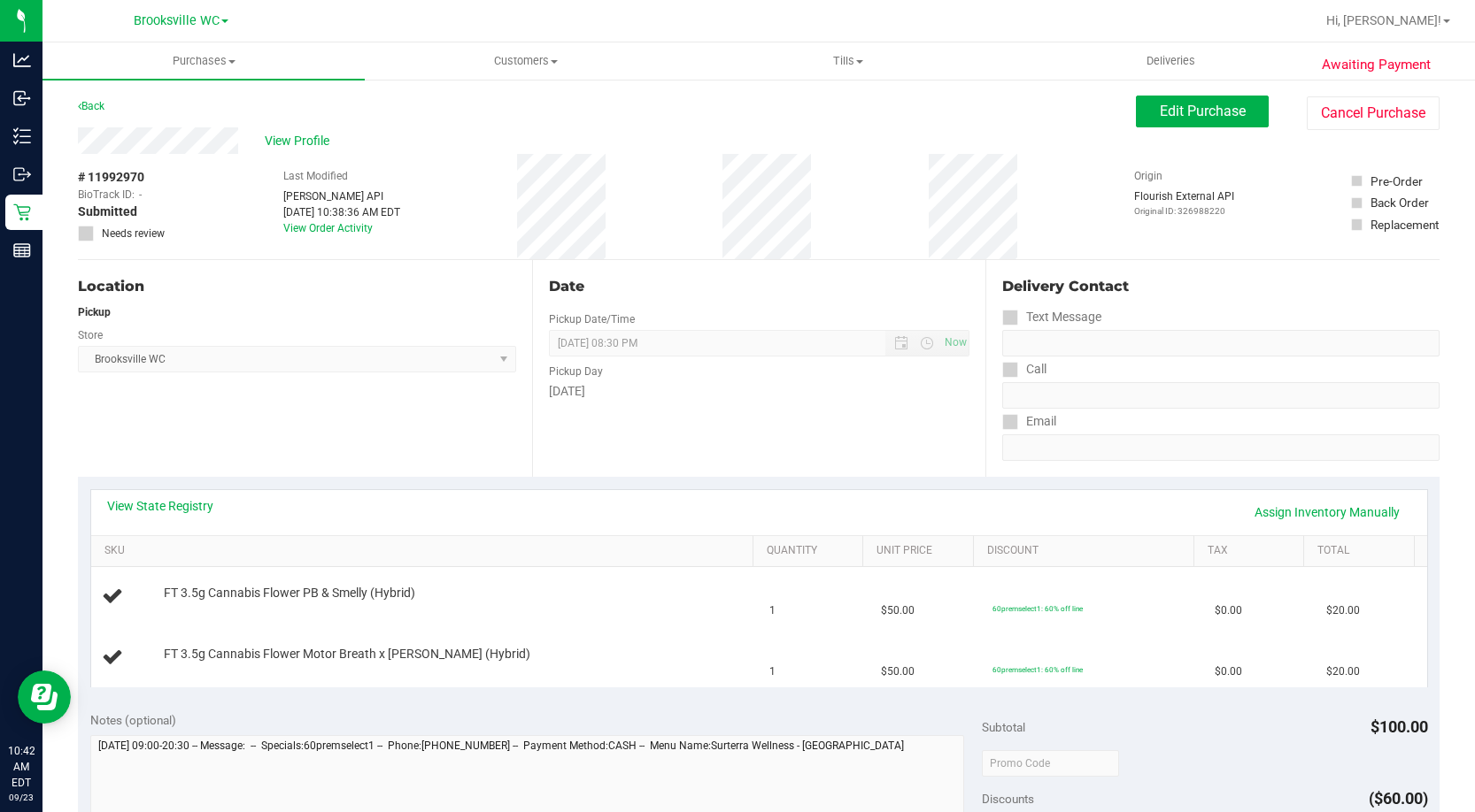
click at [782, 449] on div "Date Pickup Date/Time 09/23/2025 Now 09/23/2025 08:30 PM Now Pickup Day Tuesday" at bounding box center [758, 368] width 454 height 217
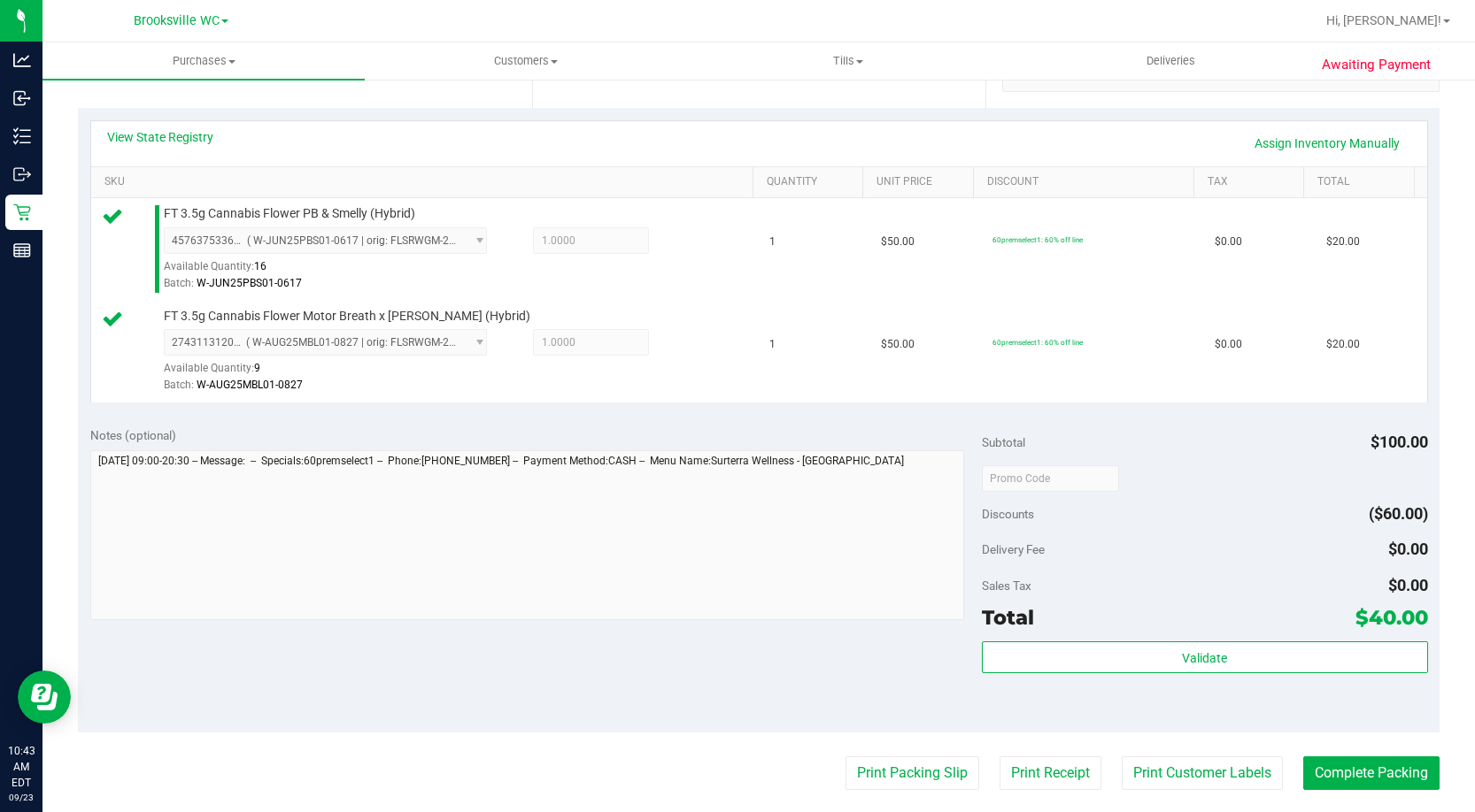
scroll to position [619, 0]
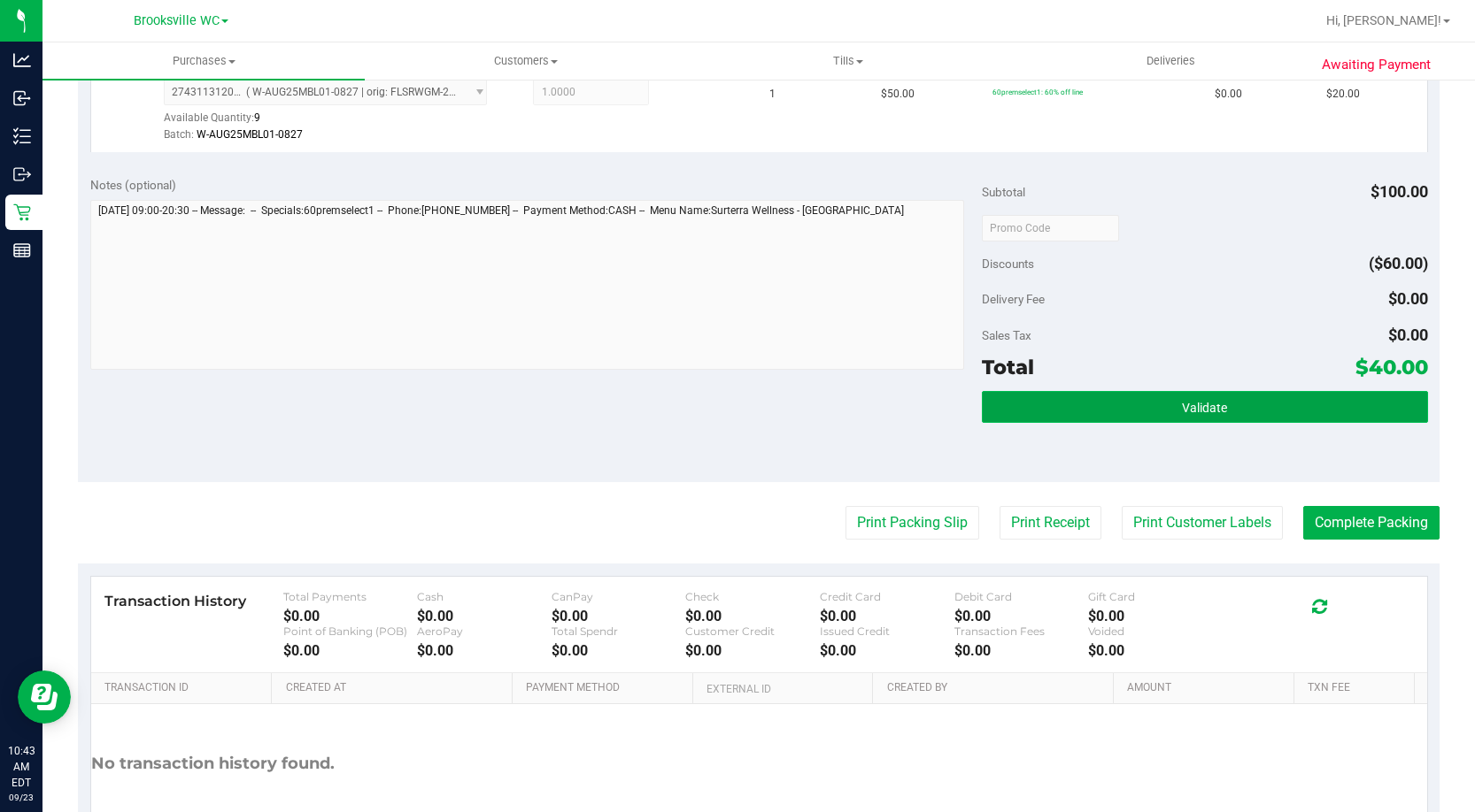
click at [1274, 420] on button "Validate" at bounding box center [1205, 407] width 446 height 32
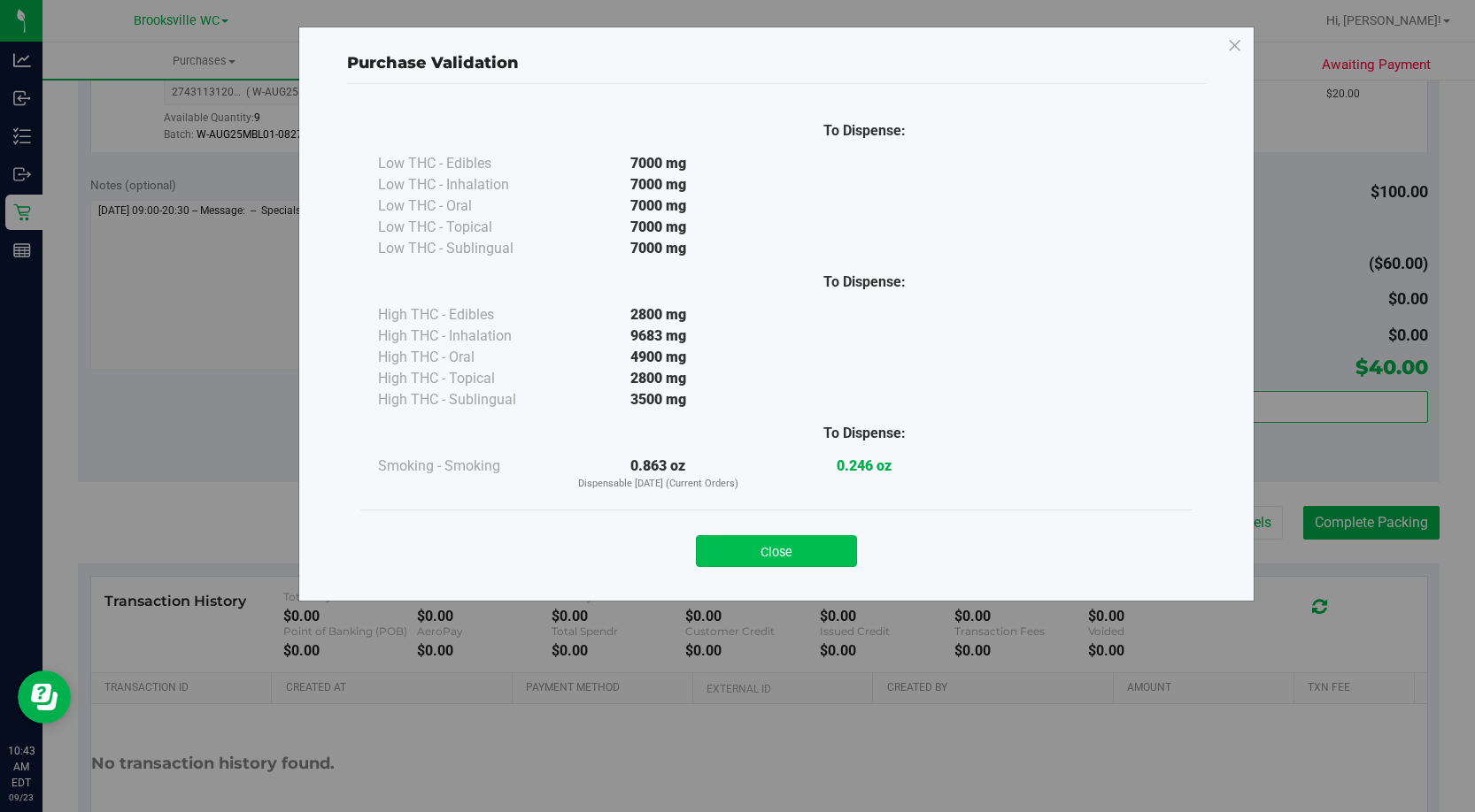
click at [813, 550] on button "Close" at bounding box center [776, 551] width 161 height 32
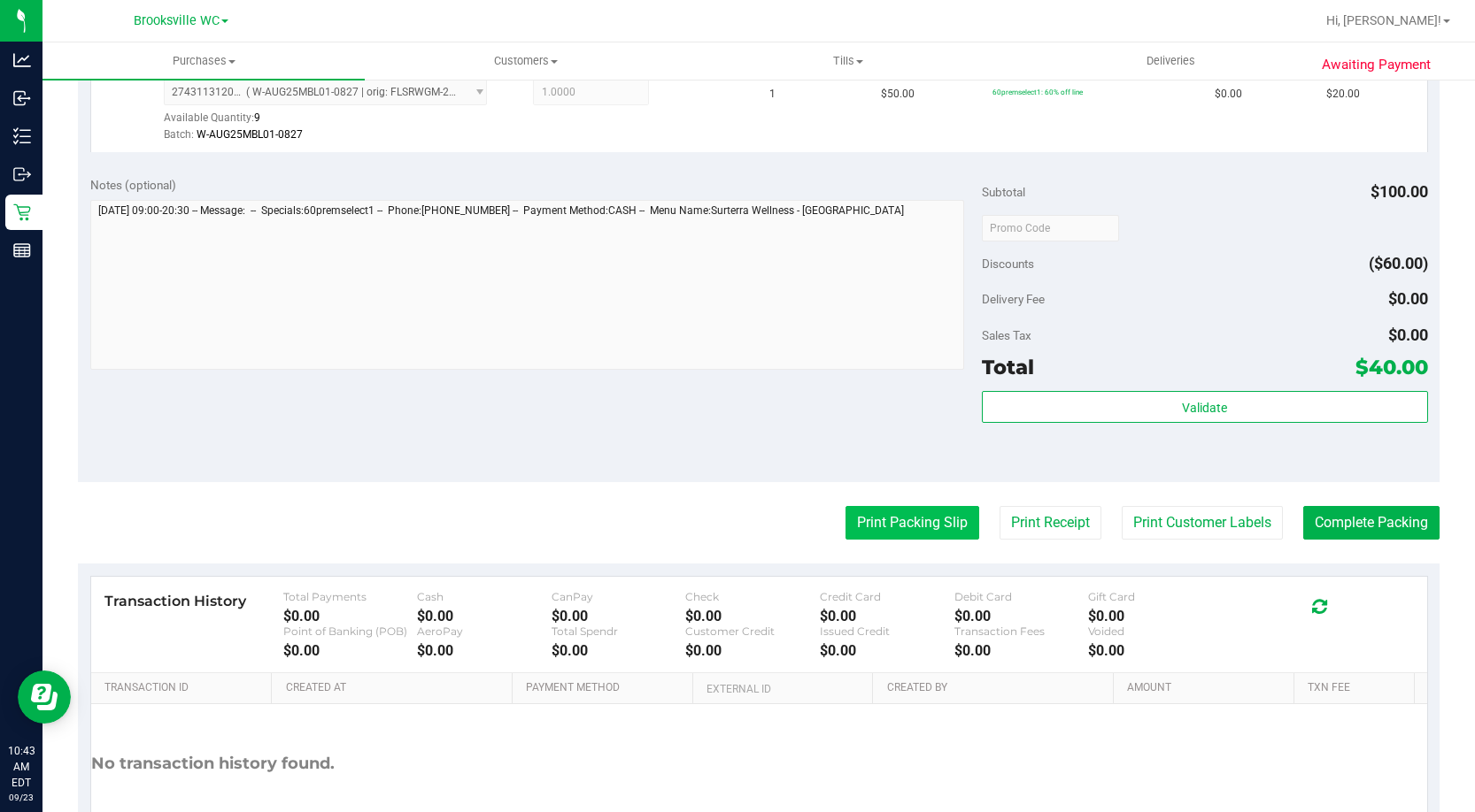
click at [860, 521] on button "Print Packing Slip" at bounding box center [912, 523] width 134 height 34
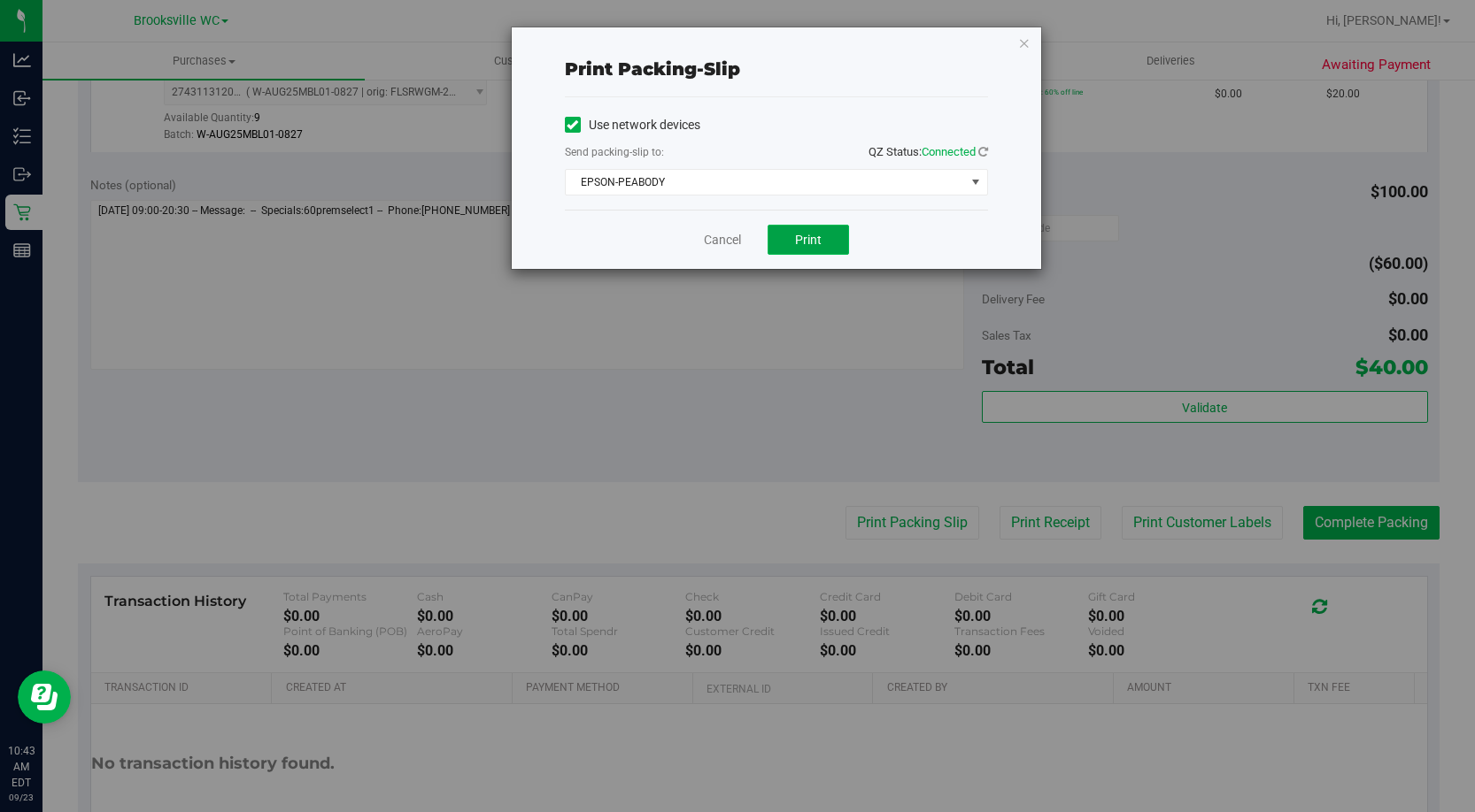
click at [802, 237] on span "Print" at bounding box center [808, 239] width 27 height 14
click at [711, 241] on link "Cancel" at bounding box center [722, 239] width 38 height 18
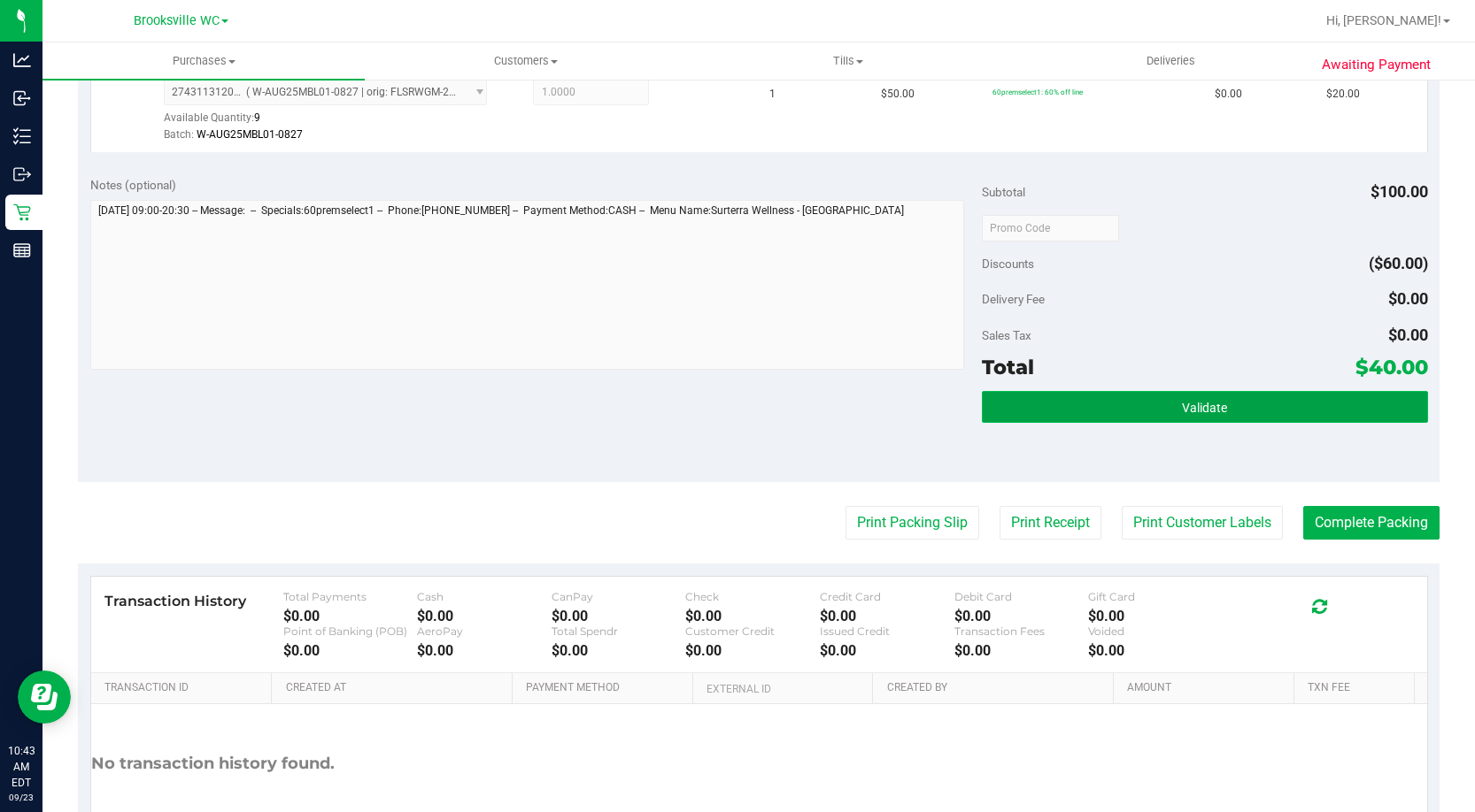
click at [1257, 413] on button "Validate" at bounding box center [1205, 407] width 446 height 32
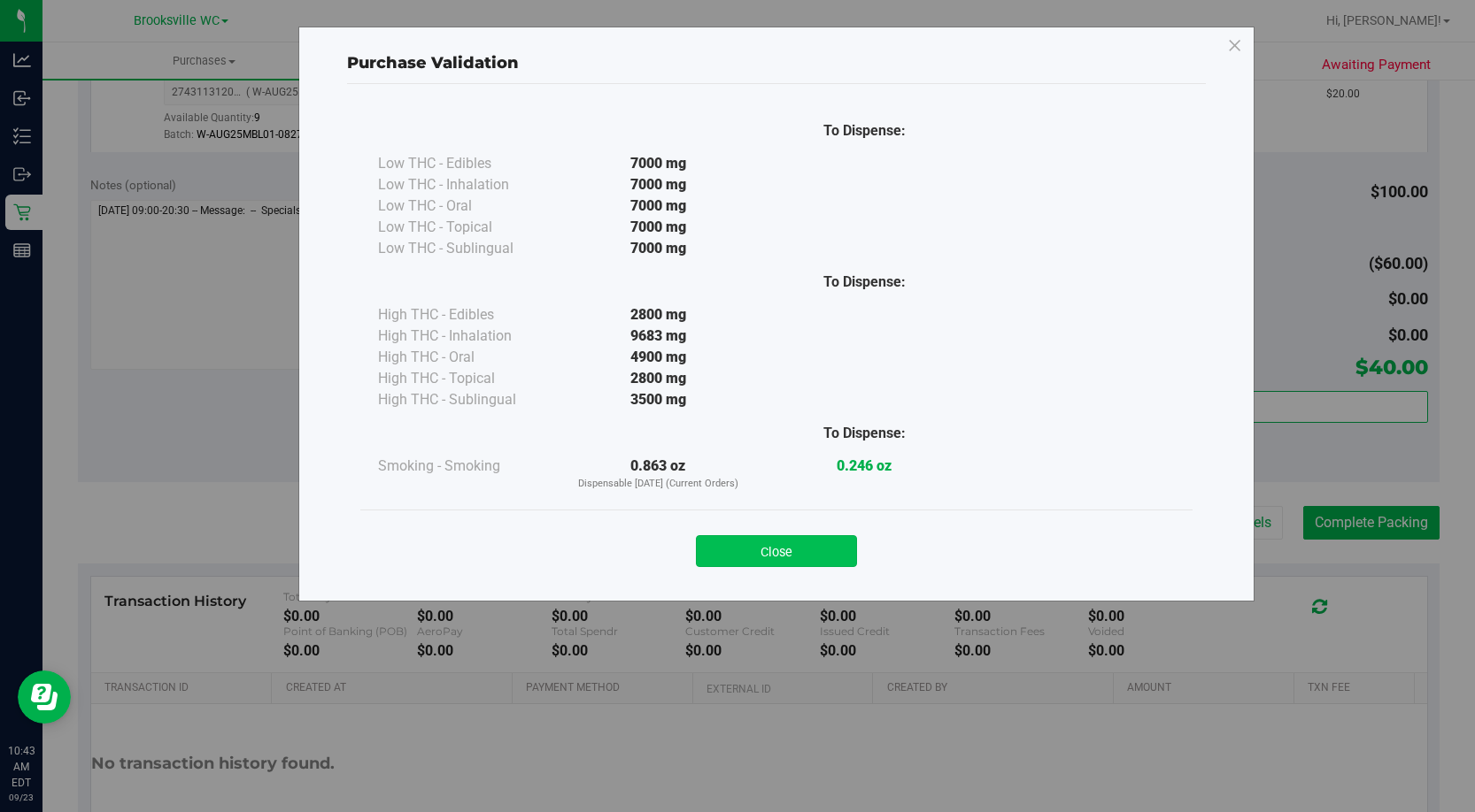
click at [817, 541] on button "Close" at bounding box center [776, 551] width 161 height 32
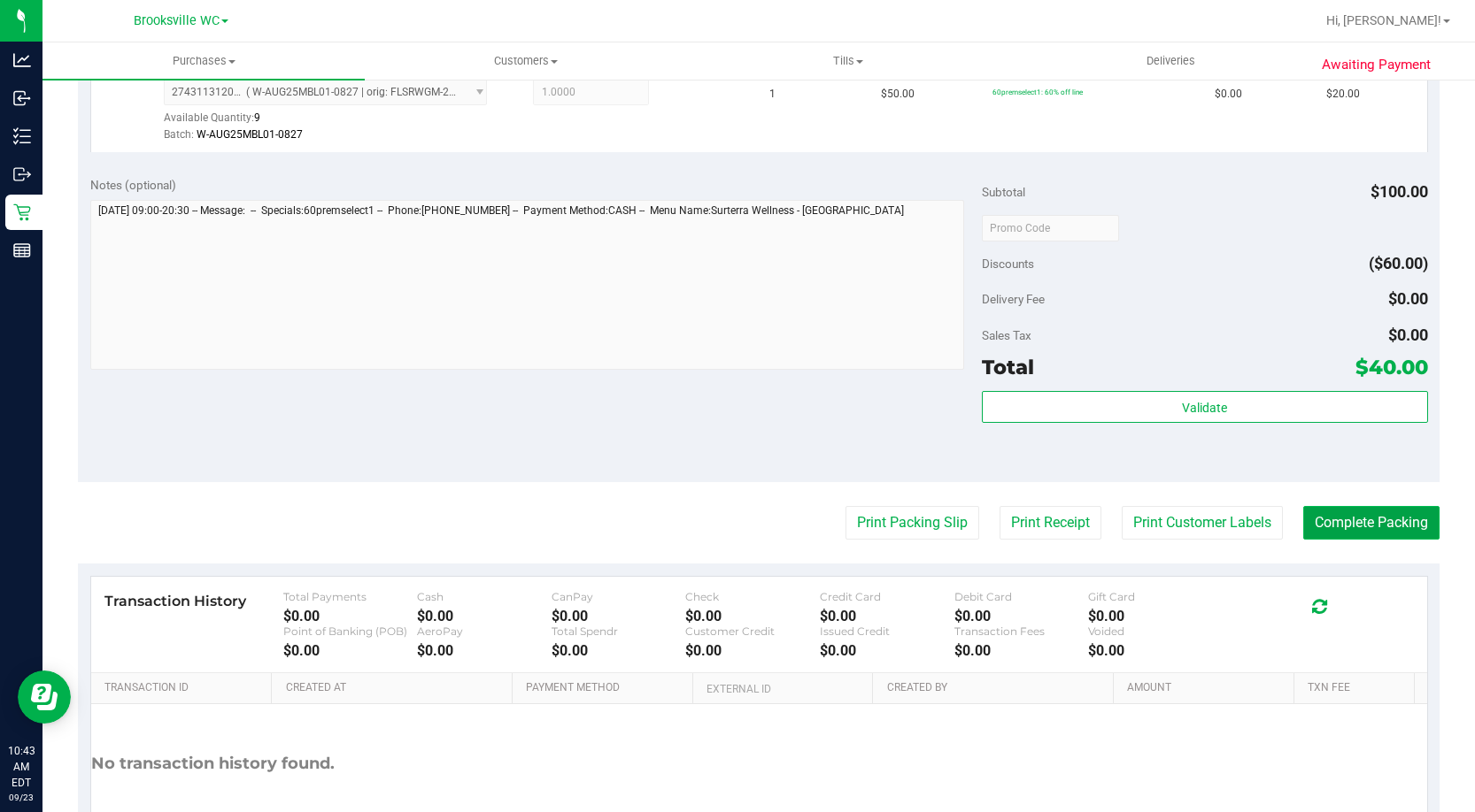
click at [1401, 538] on button "Complete Packing" at bounding box center [1371, 523] width 136 height 34
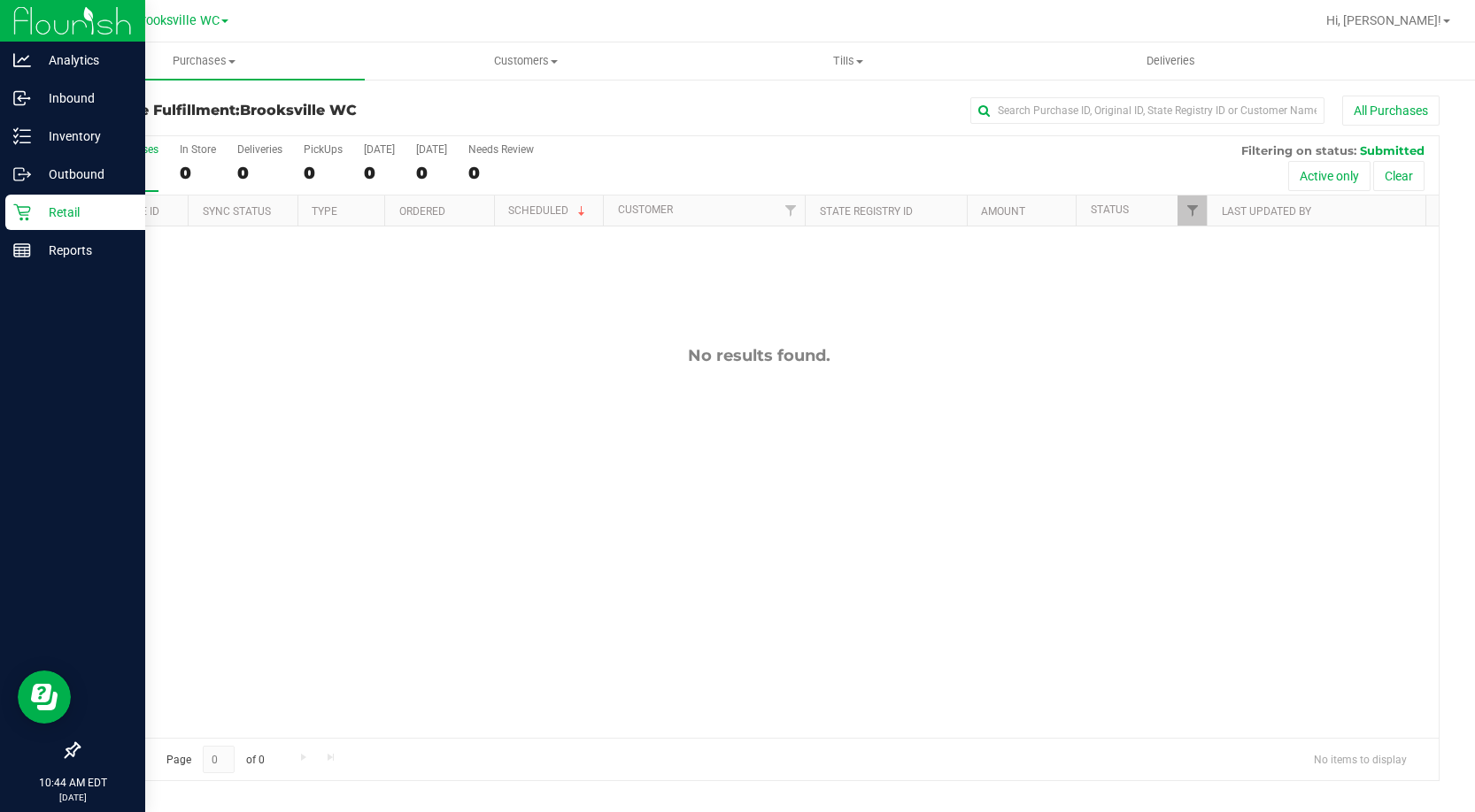
click at [29, 209] on icon at bounding box center [21, 212] width 16 height 16
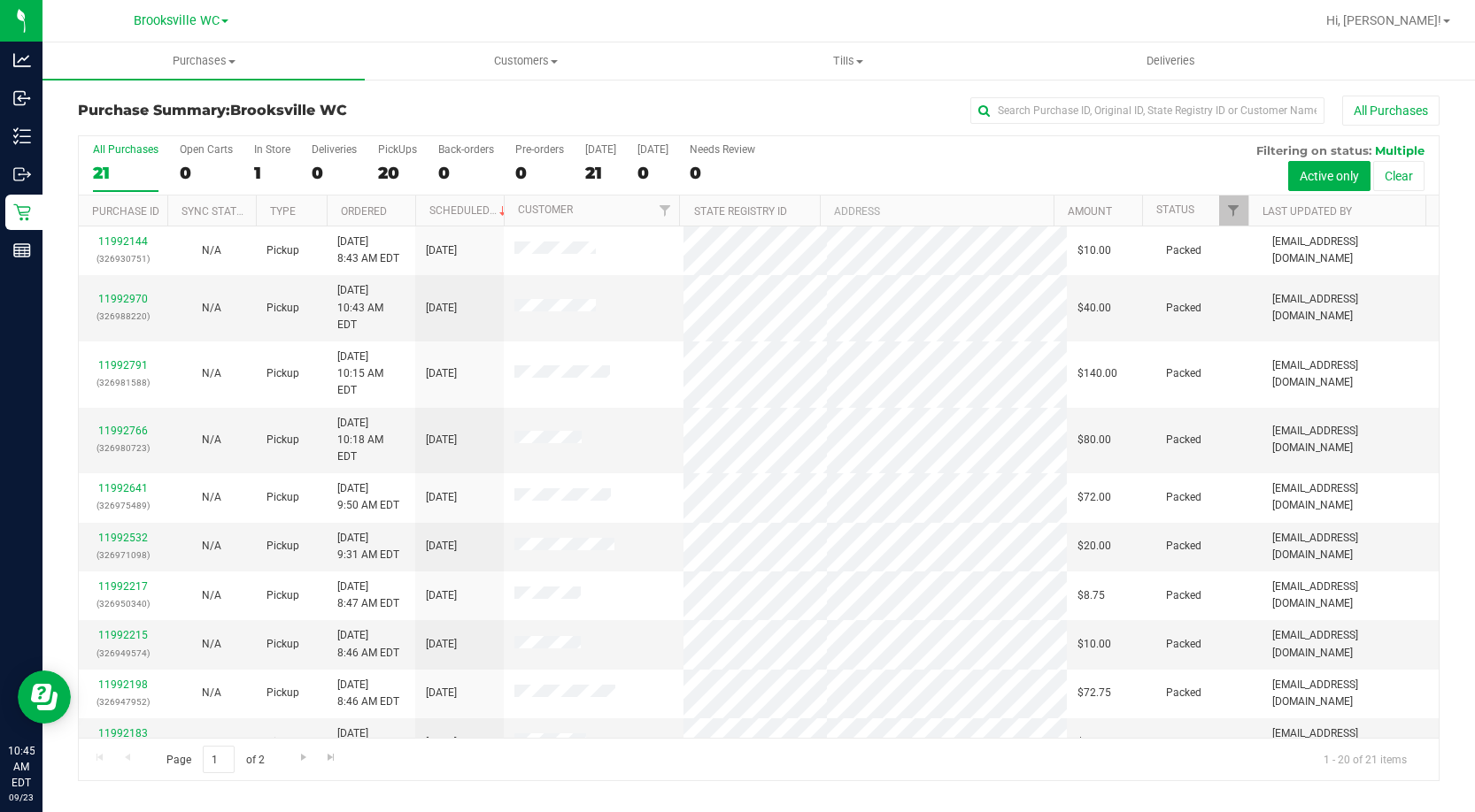
click at [1201, 213] on th "Status" at bounding box center [1195, 211] width 106 height 31
click at [1202, 209] on span at bounding box center [1207, 210] width 14 height 14
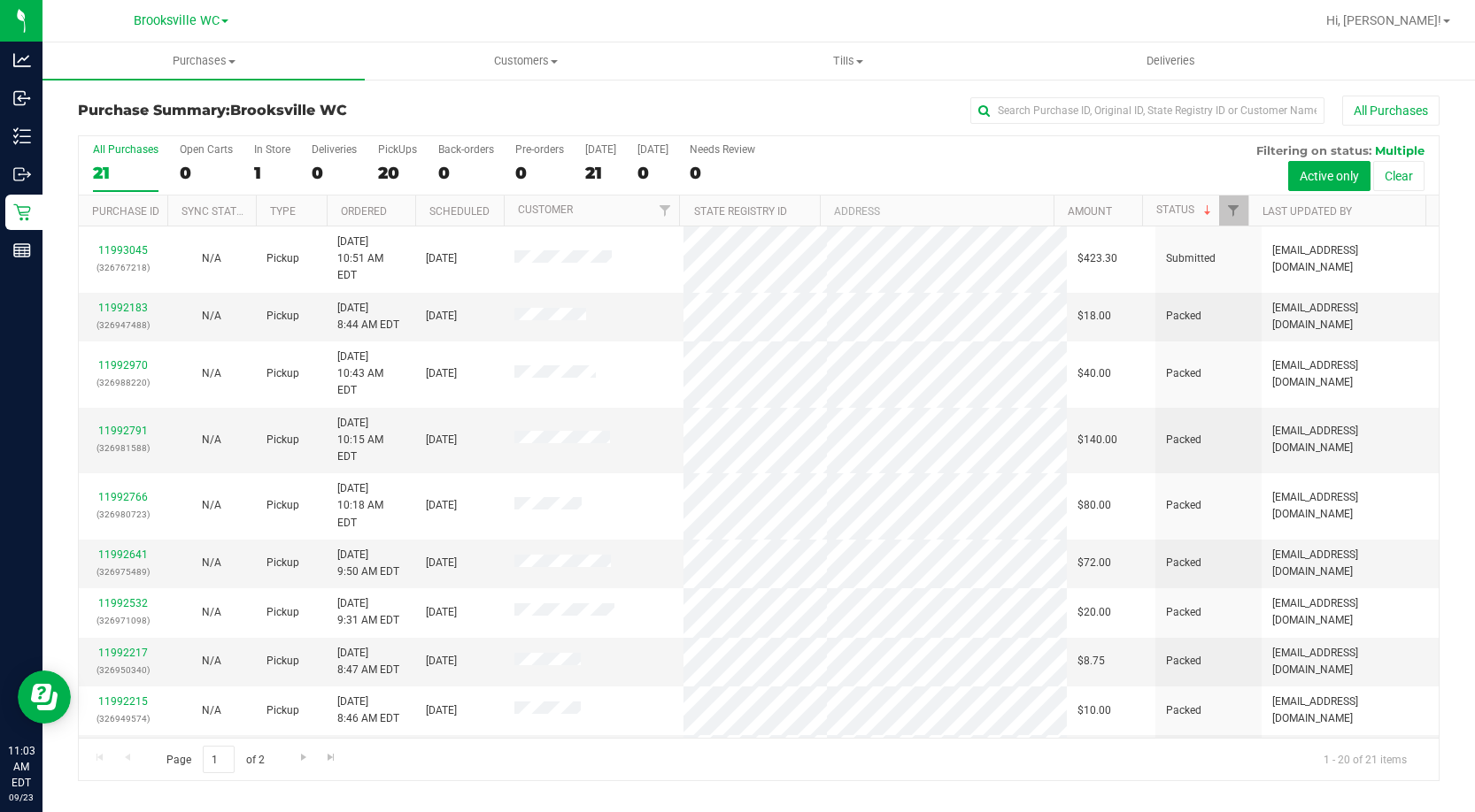
click at [192, 98] on div "Purchase Summary: Brooksville WC All Purchases" at bounding box center [758, 115] width 1361 height 39
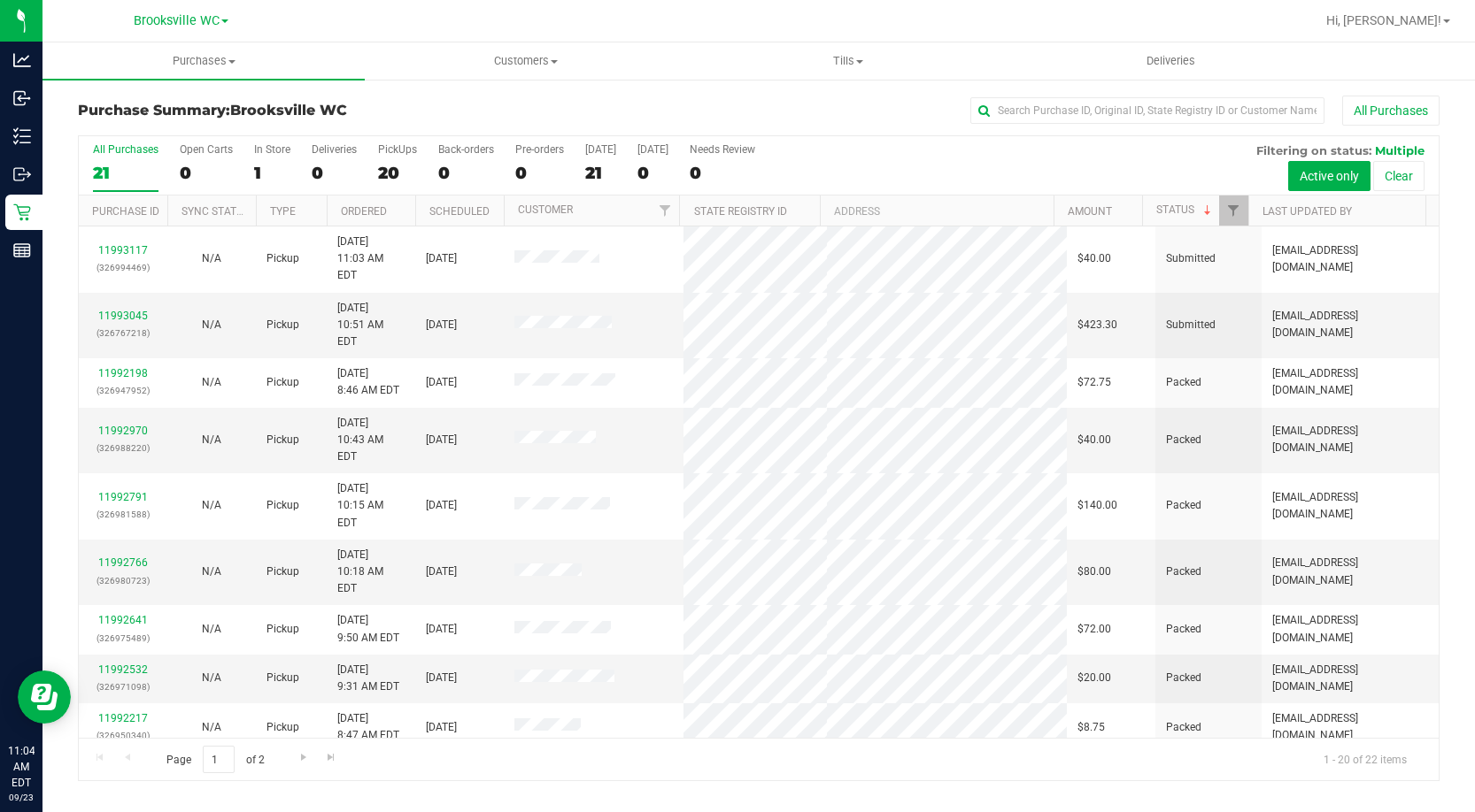
click at [253, 119] on span "Brooksville WC" at bounding box center [288, 110] width 117 height 16
click at [408, 110] on h3 "Purchase Summary: Brooksville WC" at bounding box center [305, 110] width 454 height 16
click at [232, 122] on div "Purchase Summary: Brooksville WC All Purchases" at bounding box center [758, 115] width 1361 height 39
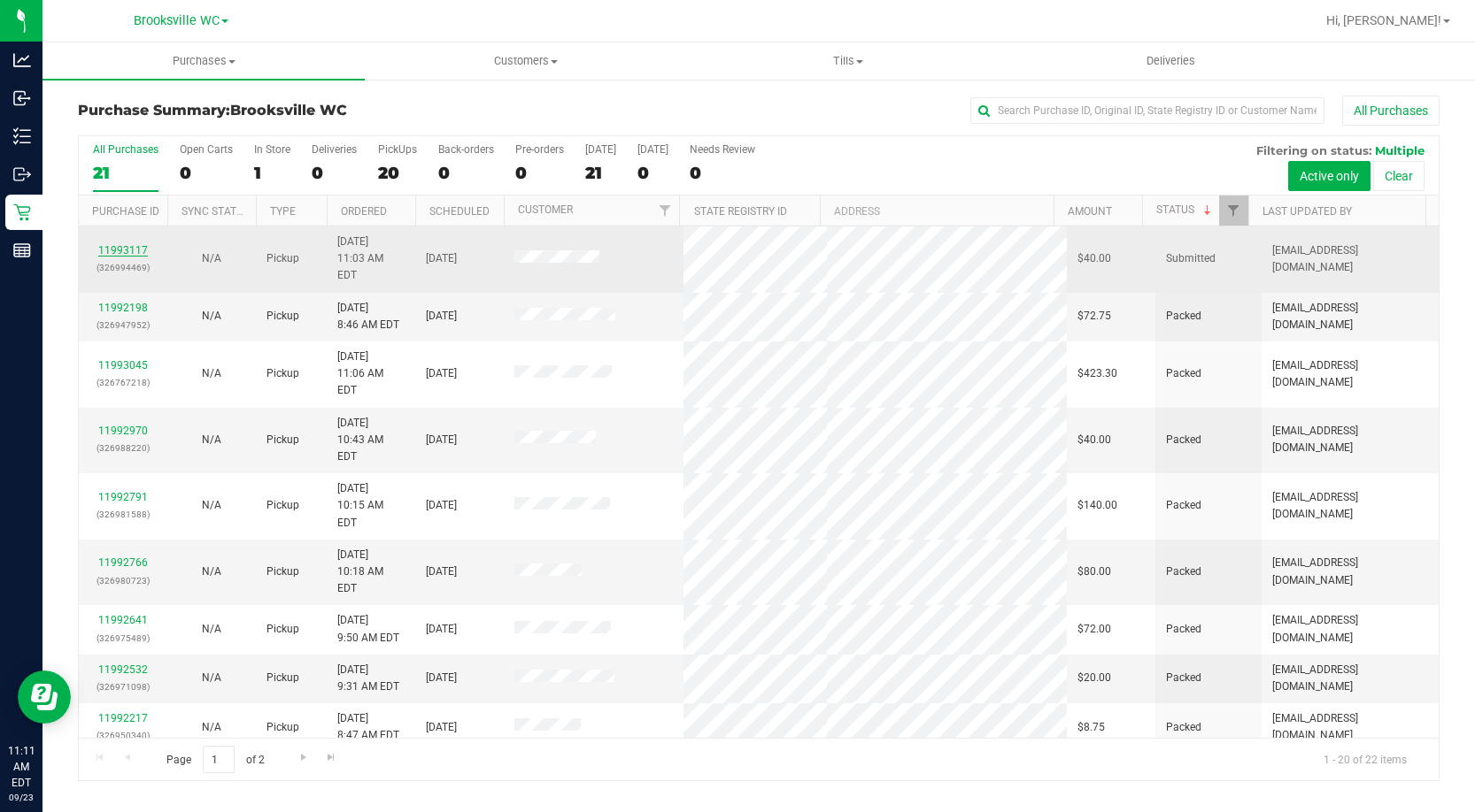
click at [107, 244] on link "11993117" at bounding box center [123, 250] width 49 height 13
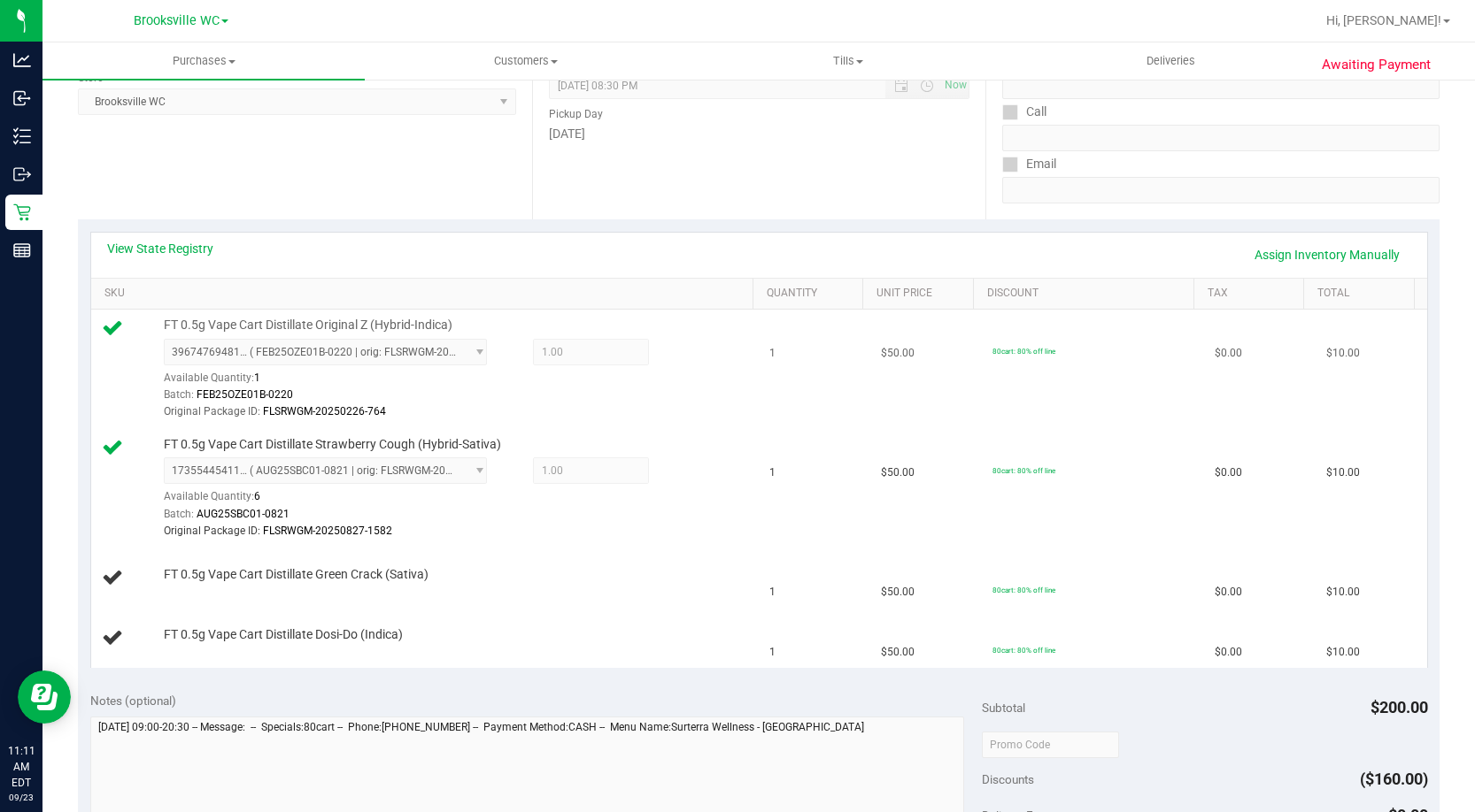
scroll to position [354, 0]
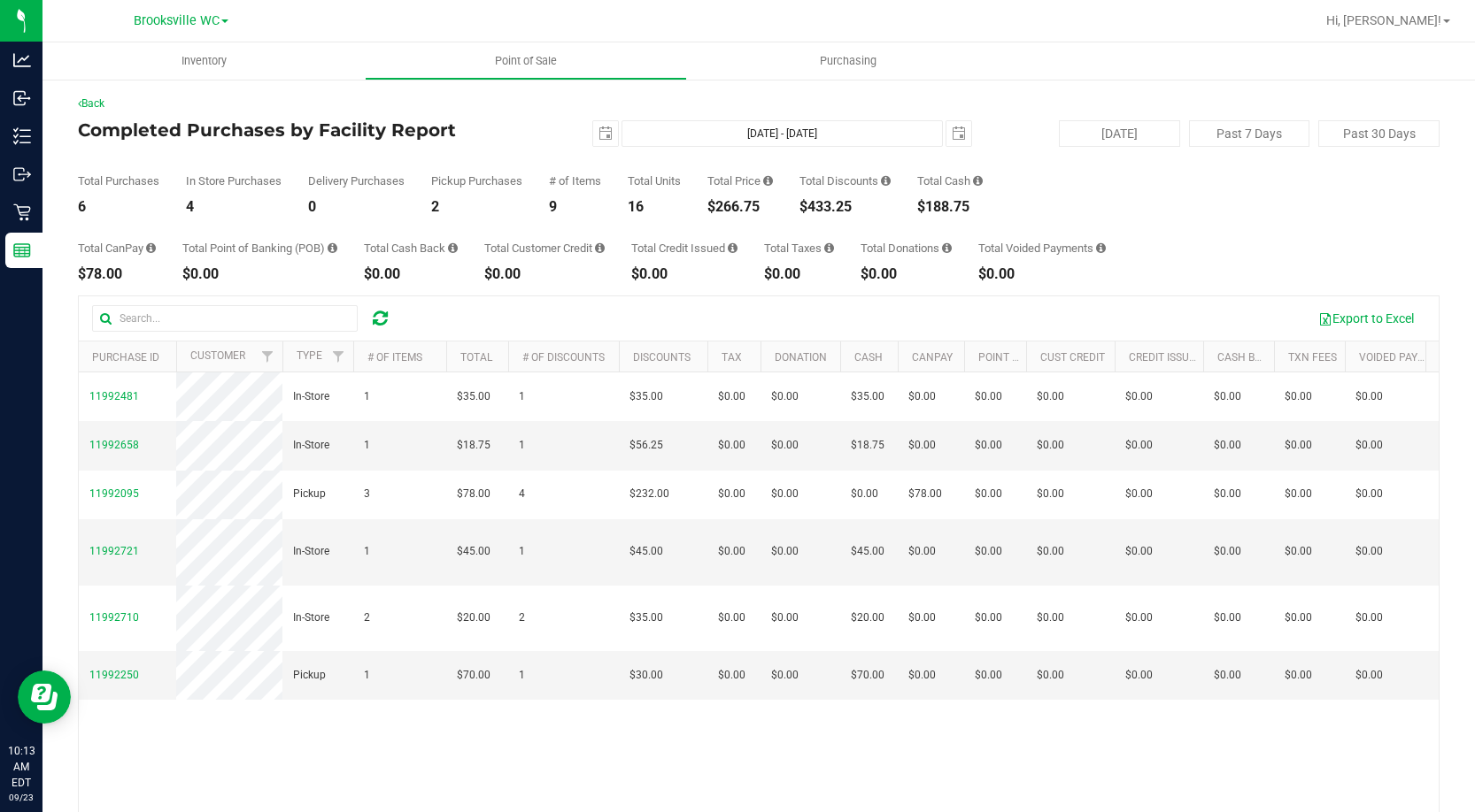
click at [568, 188] on div "# of Items 9" at bounding box center [575, 195] width 52 height 39
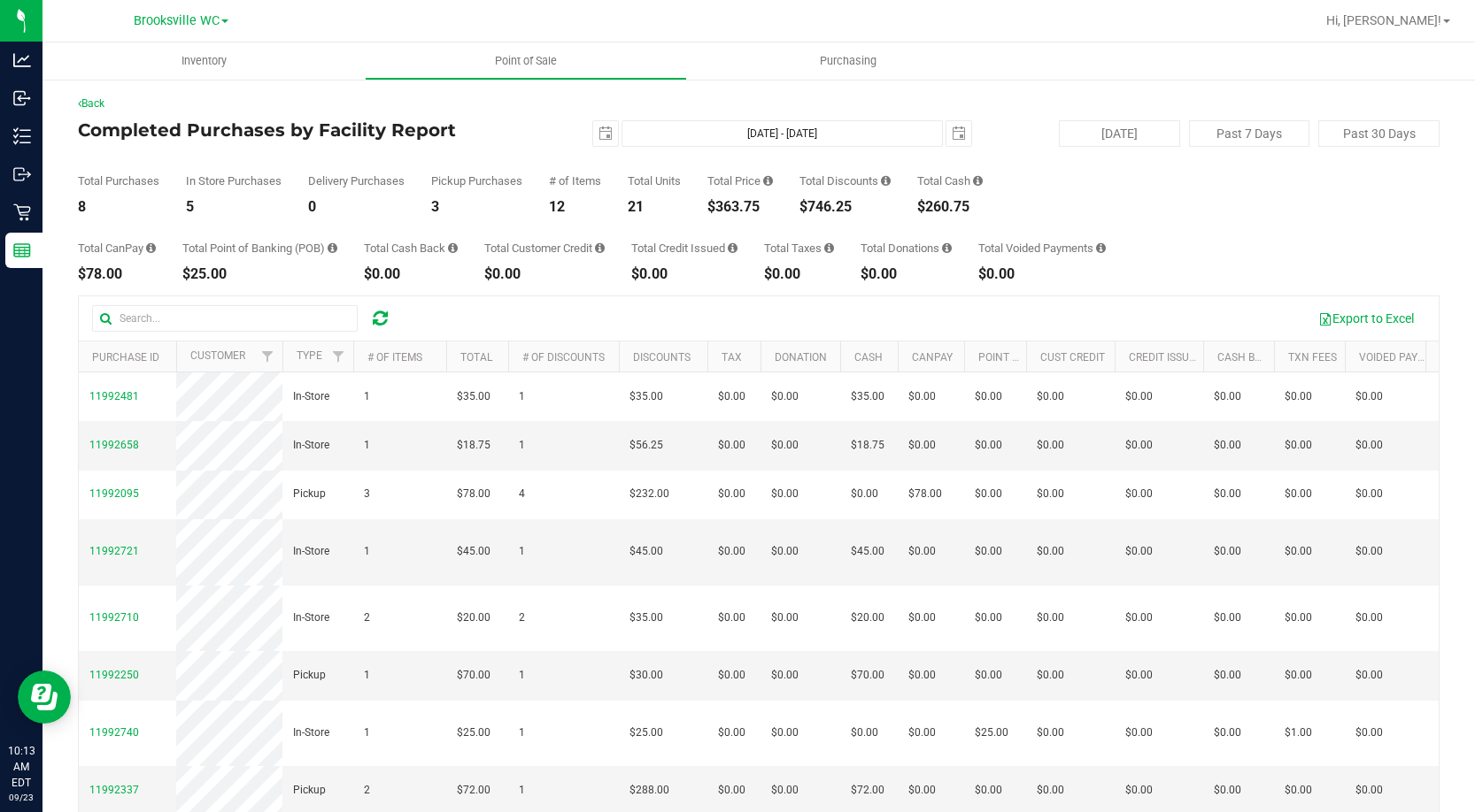
click at [179, 145] on div "Completed Purchases by Facility Report [DATE] [DATE] - [DATE] [DATE] [DATE] Pas…" at bounding box center [758, 134] width 1361 height 27
click at [537, 120] on div "Back Completed Purchases by Facility Report [DATE] [DATE] - [DATE] [DATE] [DATE…" at bounding box center [758, 511] width 1361 height 831
click at [560, 164] on div "Total Purchases 10 In Store Purchases 6 Delivery Purchases 0 Pickup Purchases 4…" at bounding box center [758, 180] width 1361 height 68
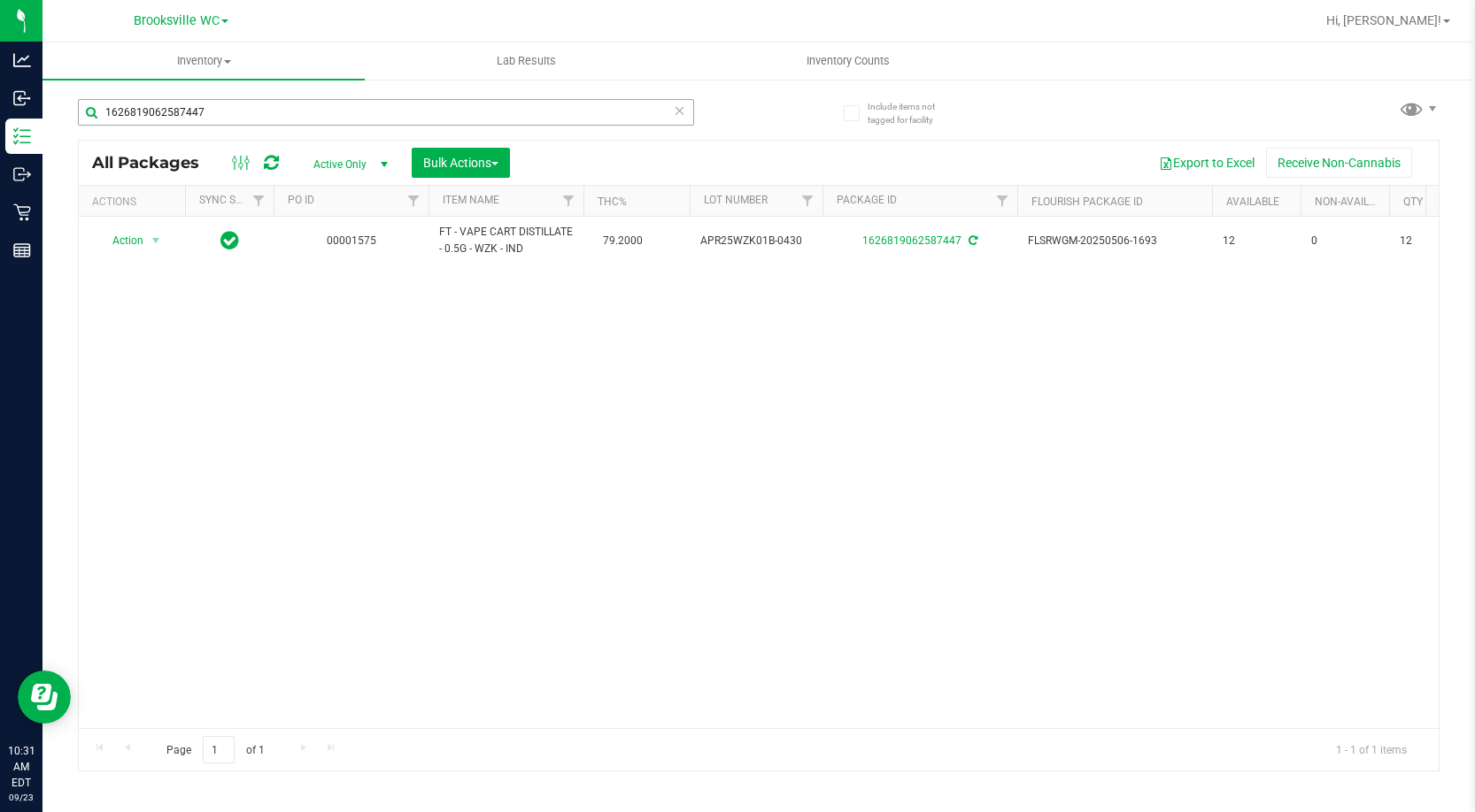
click at [289, 113] on input "1626819062587447" at bounding box center [386, 113] width 616 height 27
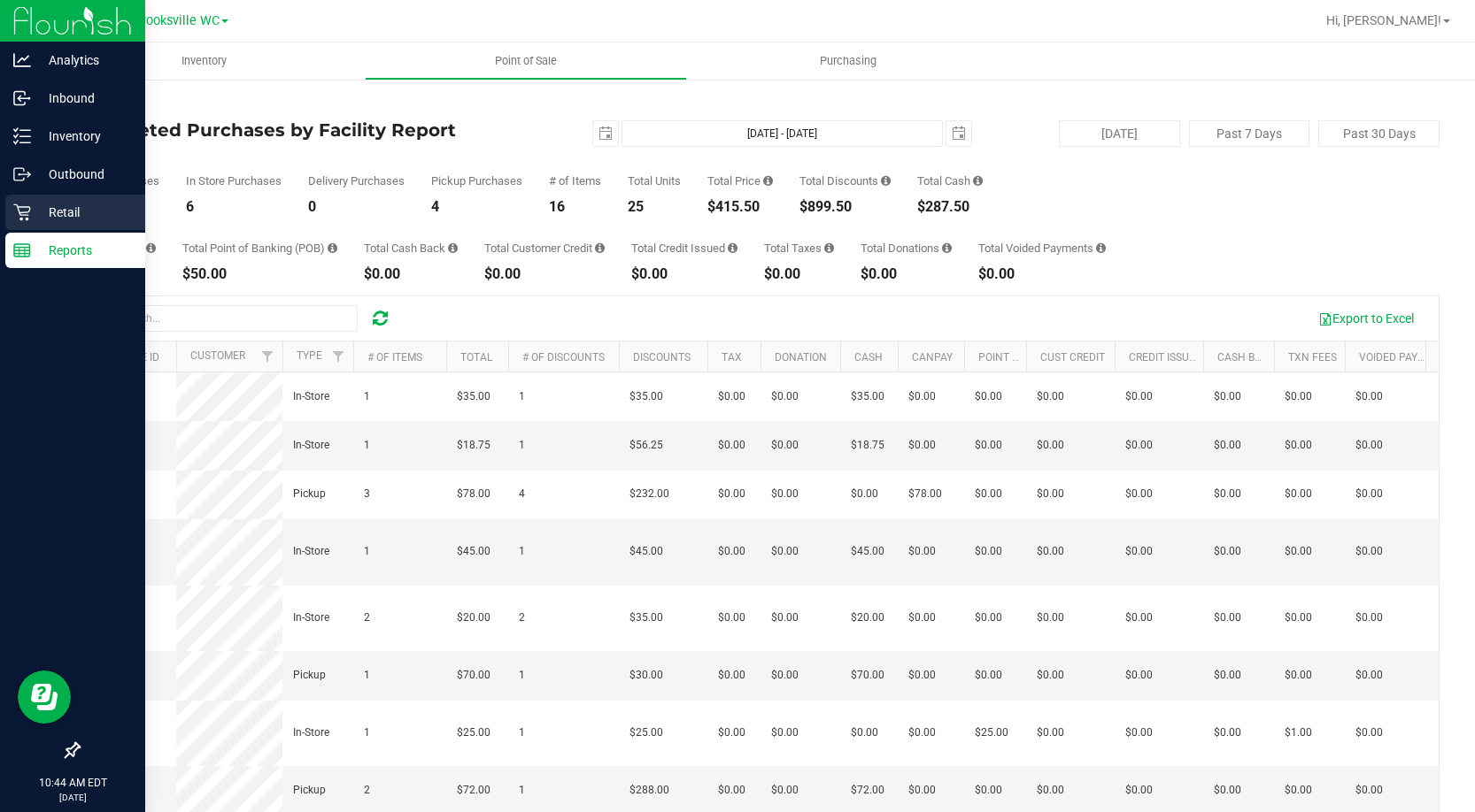
click at [42, 214] on p "Retail" at bounding box center [84, 212] width 106 height 21
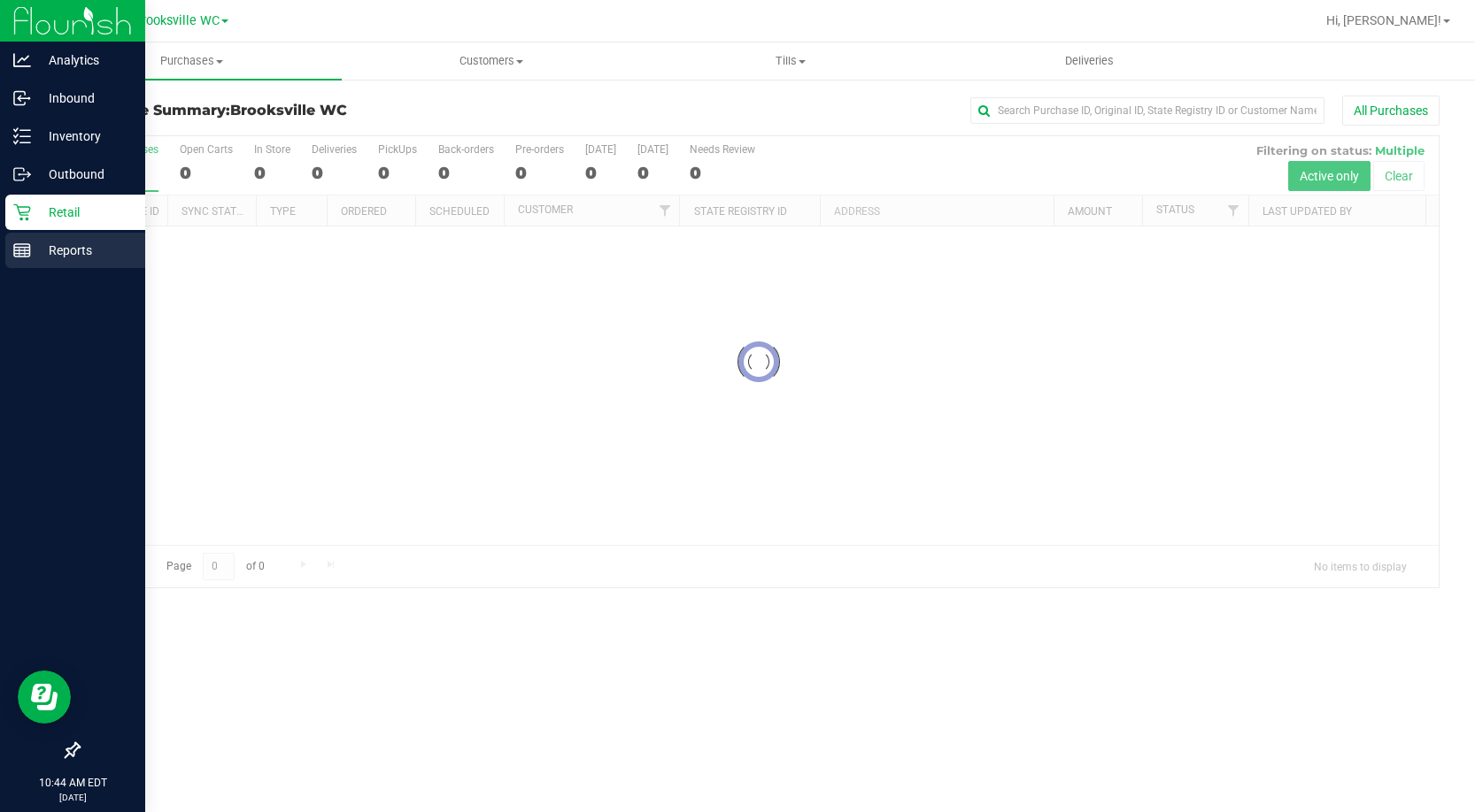
click at [54, 252] on p "Reports" at bounding box center [84, 251] width 106 height 21
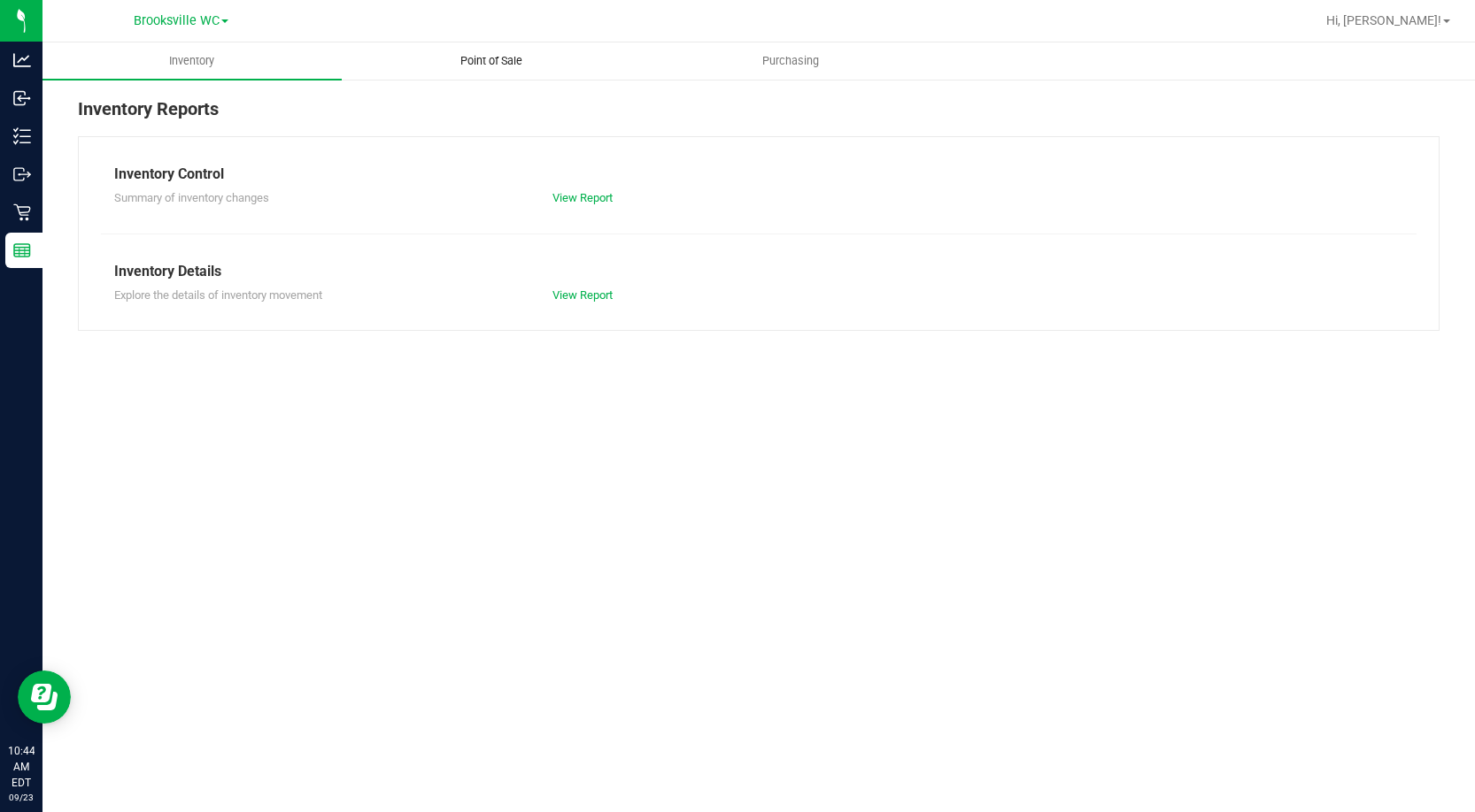
click at [486, 51] on uib-tab-heading "Point of Sale" at bounding box center [491, 61] width 297 height 36
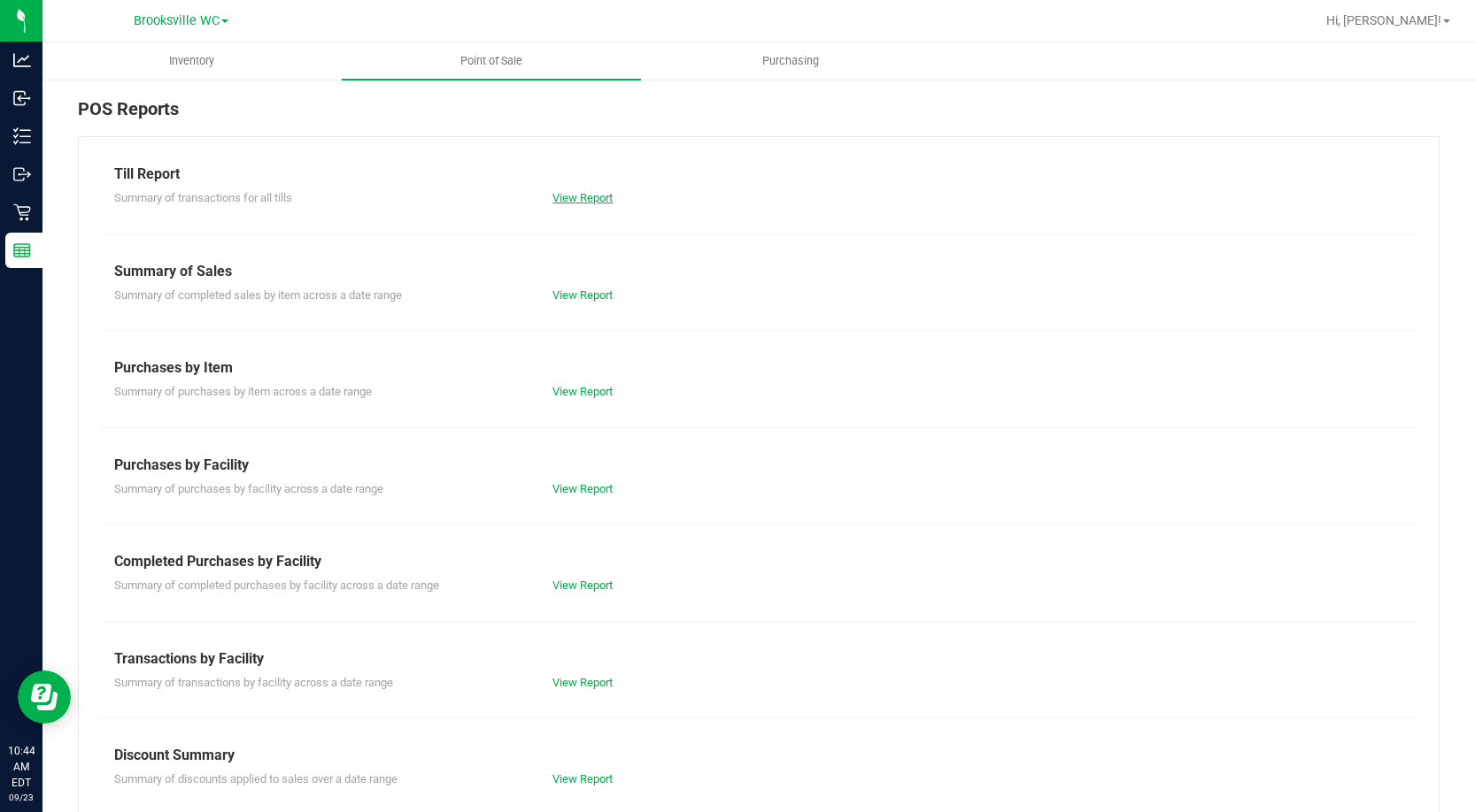
click at [586, 201] on link "View Report" at bounding box center [583, 198] width 60 height 14
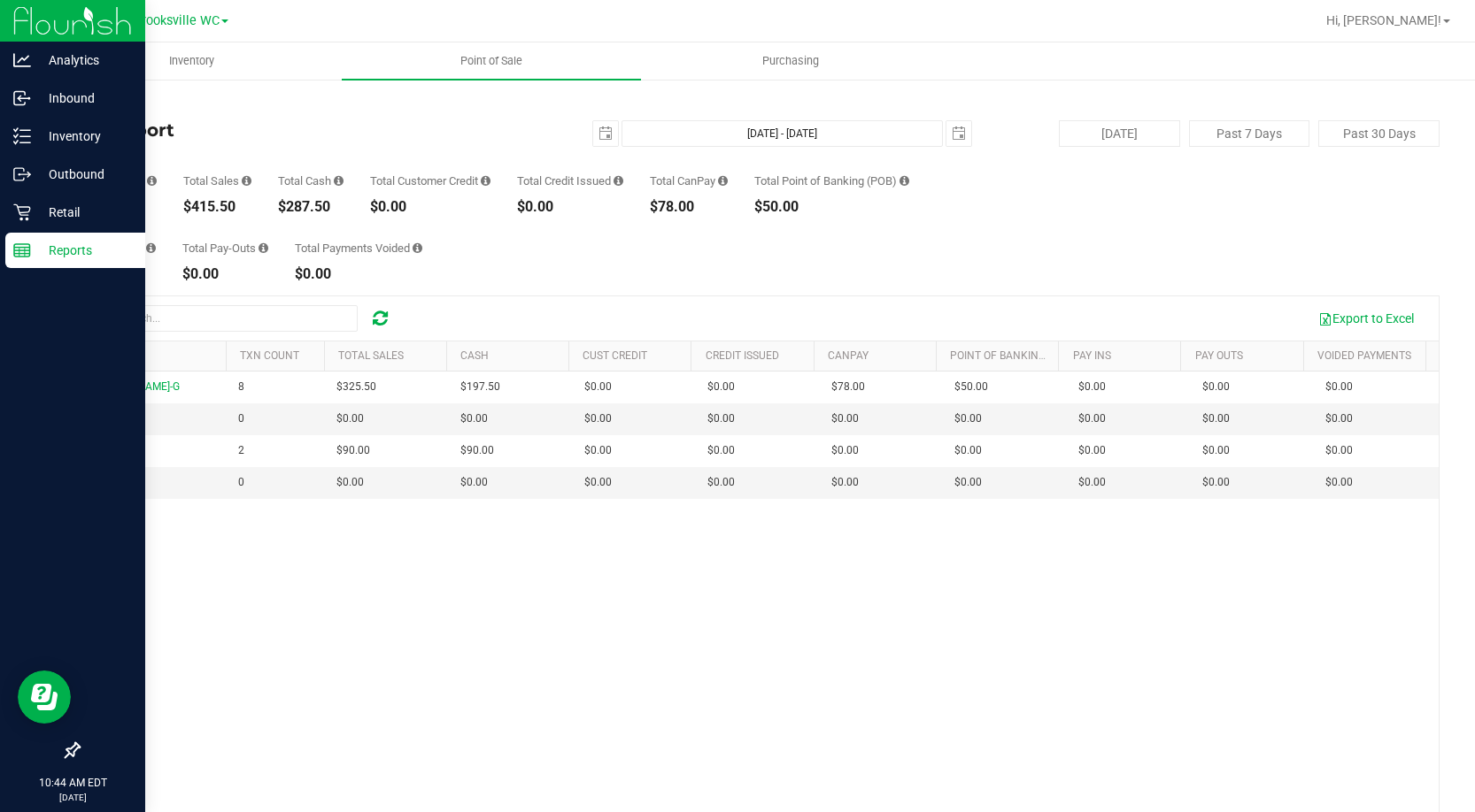
click at [46, 260] on p "Reports" at bounding box center [84, 251] width 106 height 21
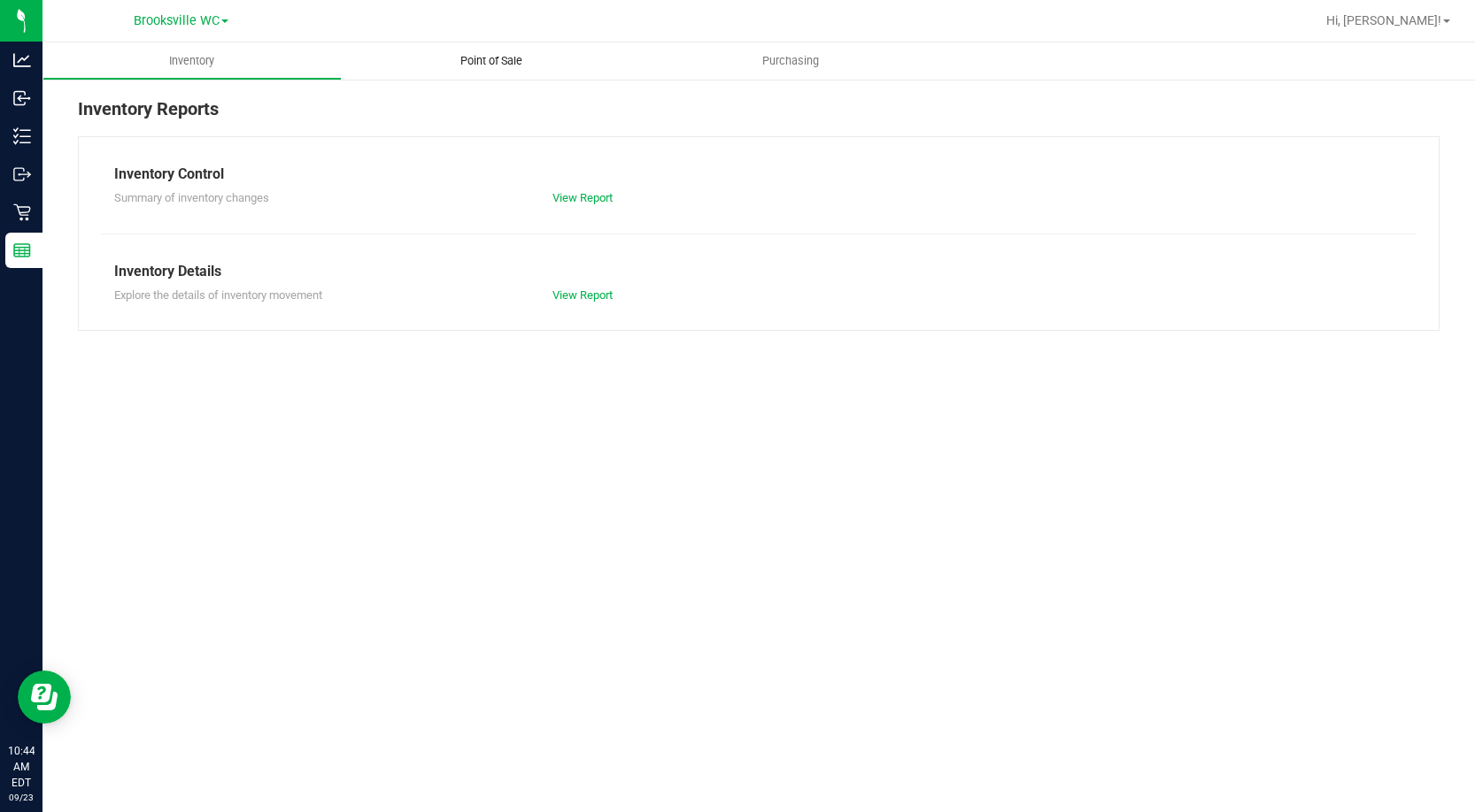
click at [478, 57] on span "Point of Sale" at bounding box center [491, 61] width 110 height 16
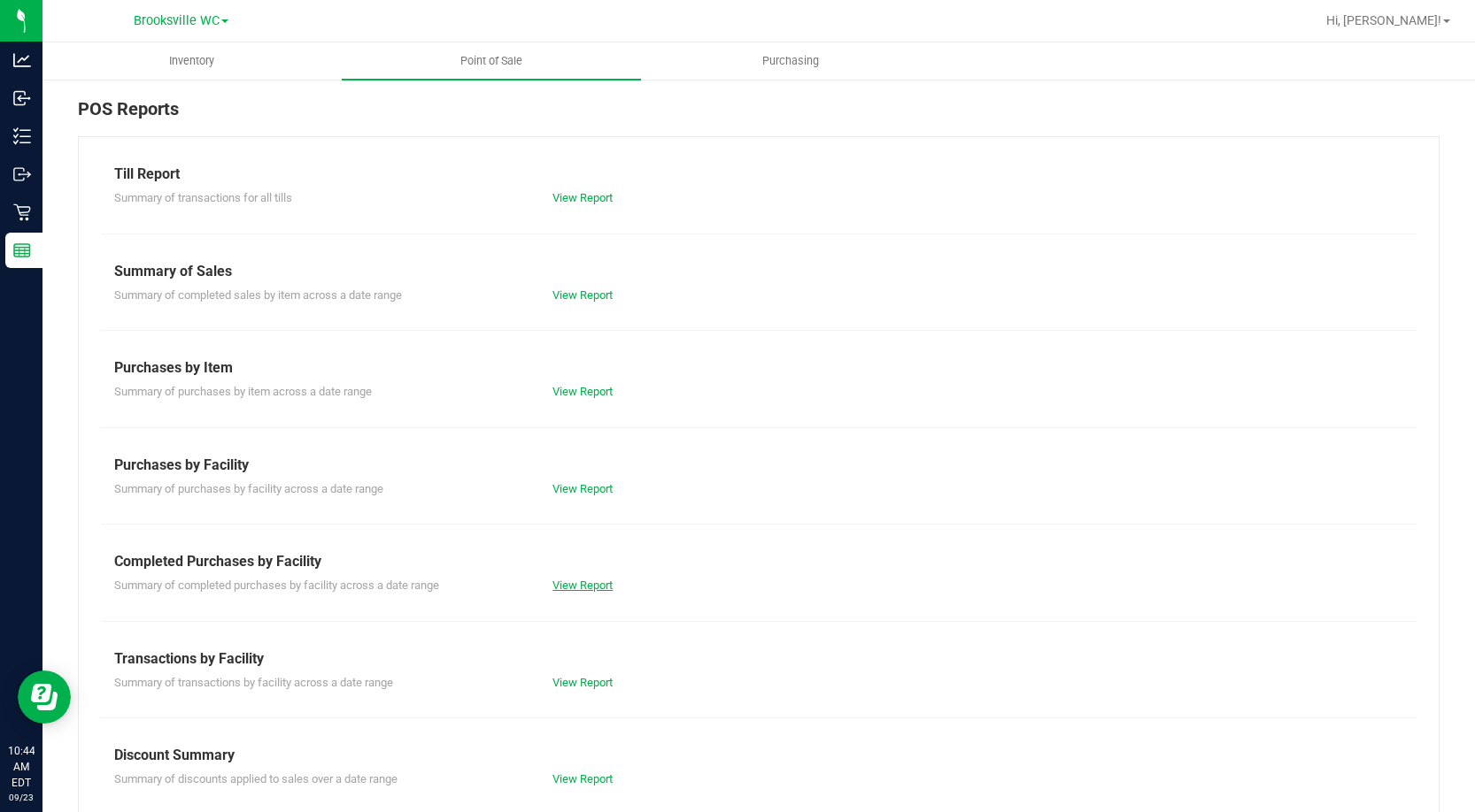
click at [565, 586] on link "View Report" at bounding box center [583, 585] width 60 height 14
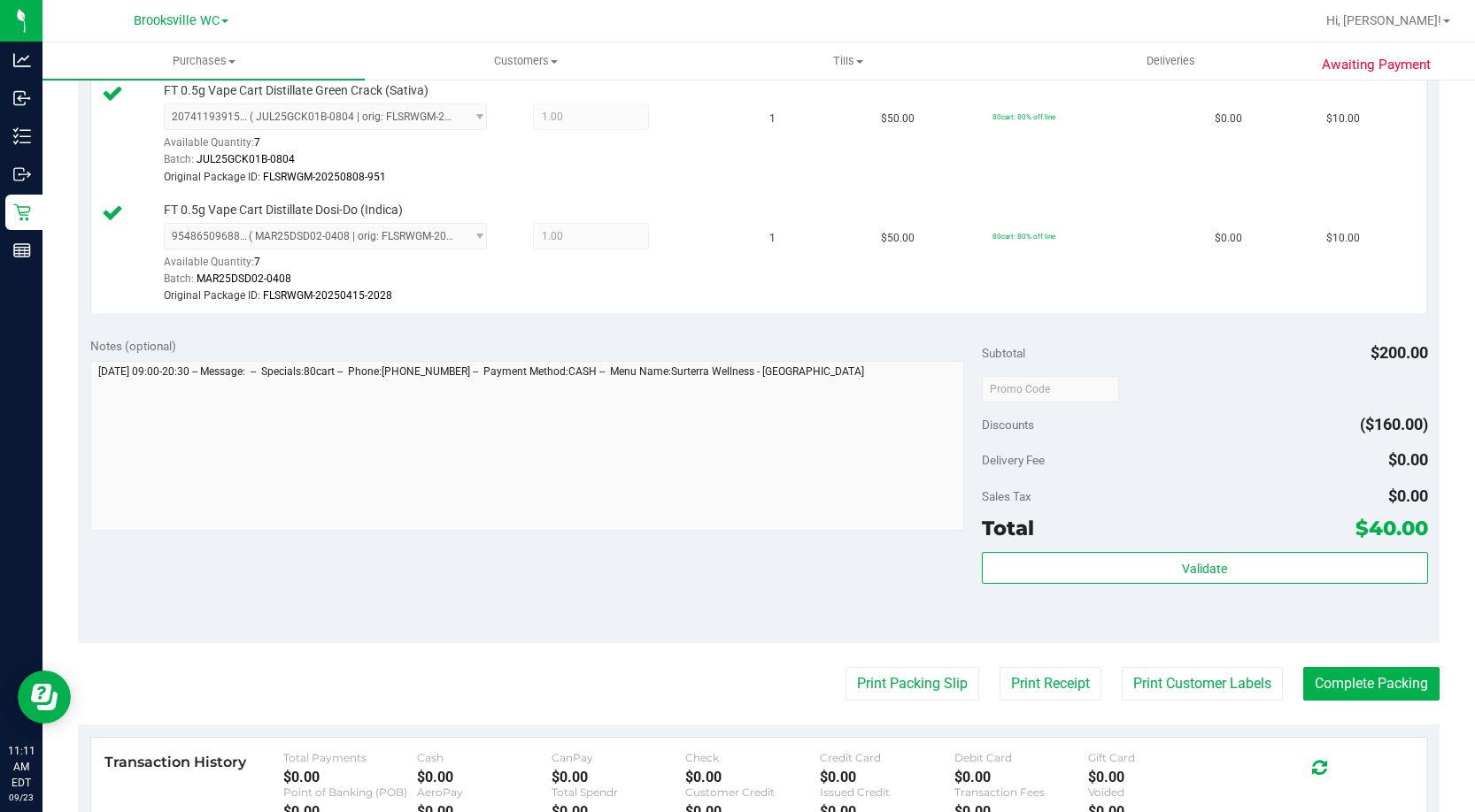
scroll to position [797, 0]
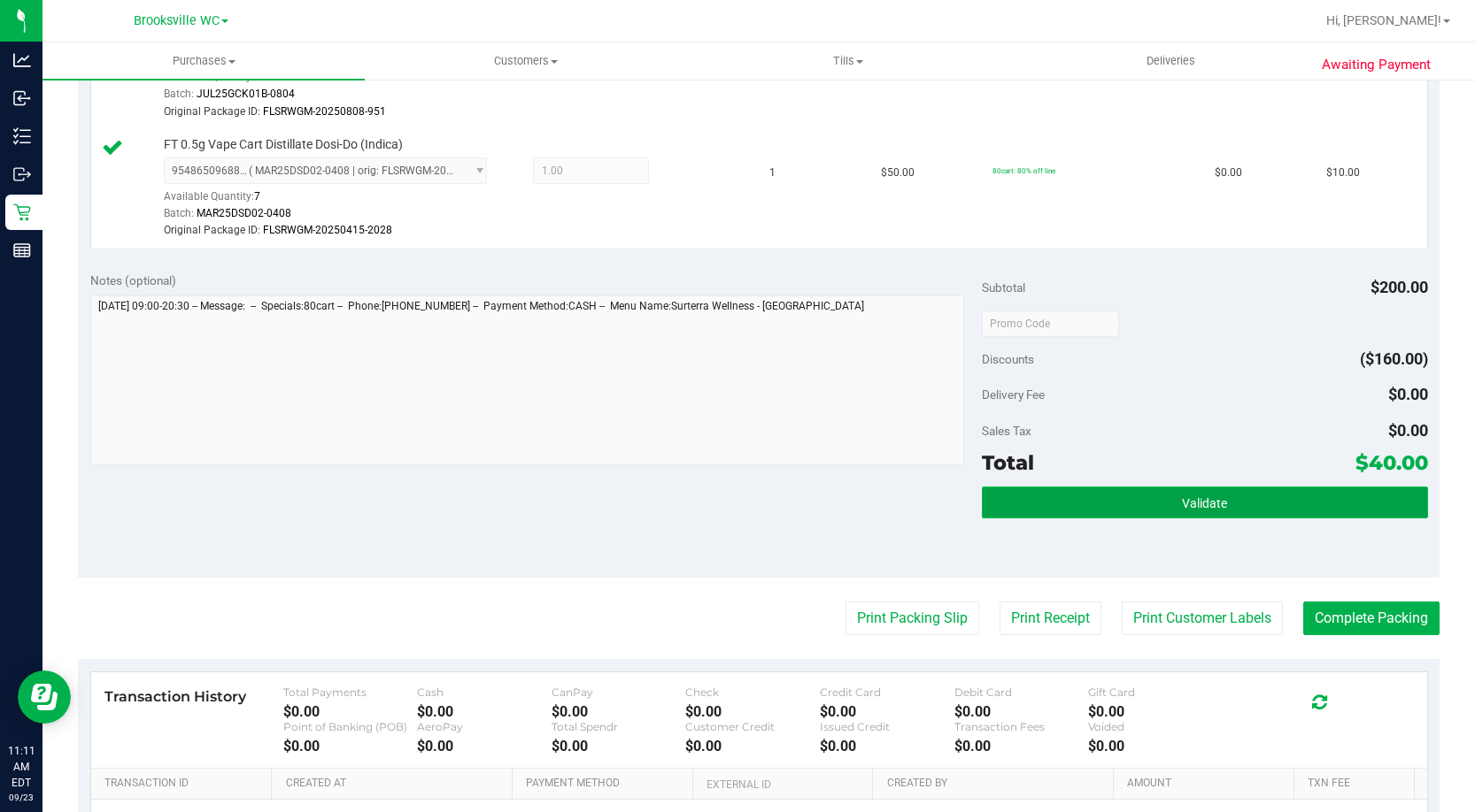
click at [1196, 501] on span "Validate" at bounding box center [1204, 503] width 45 height 14
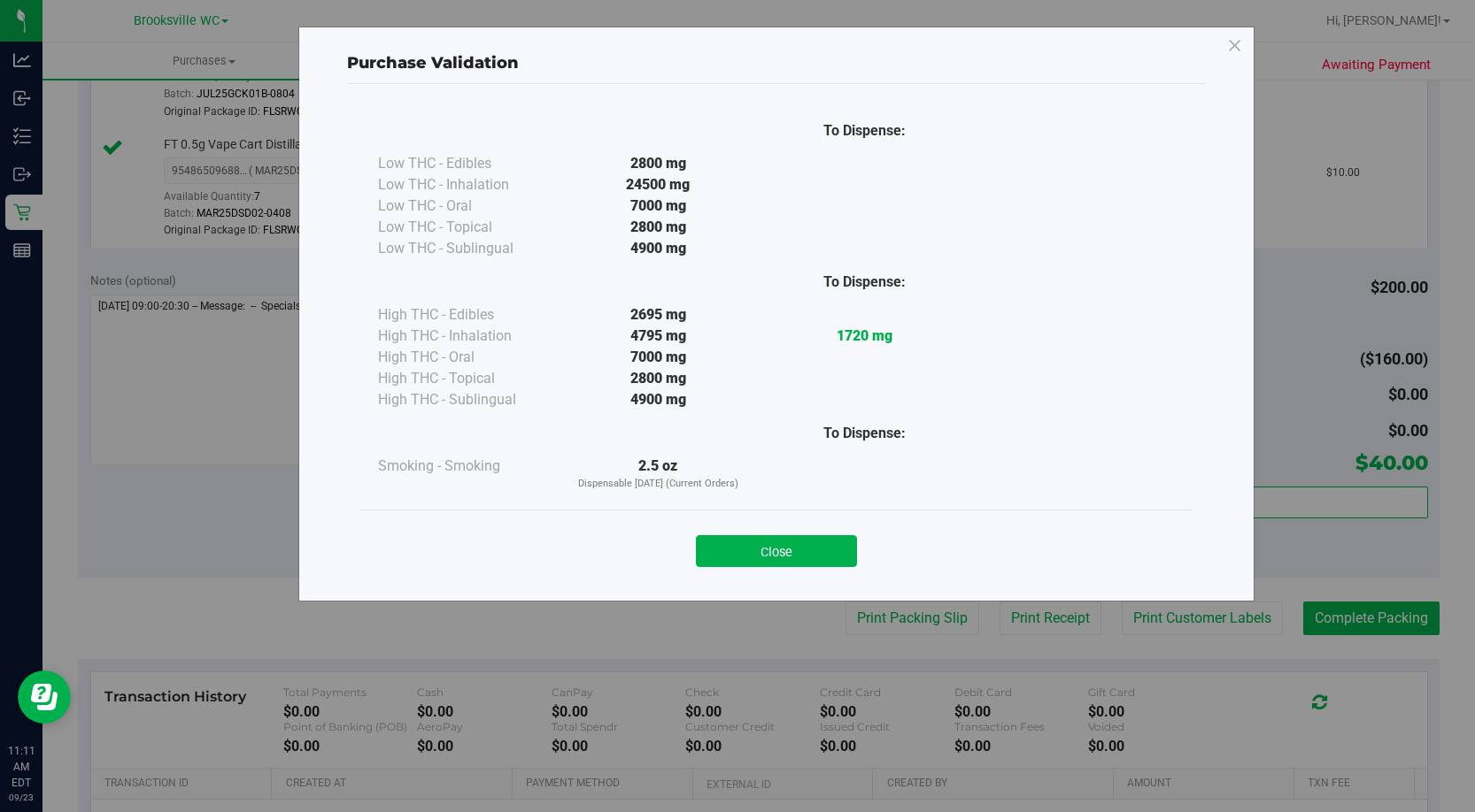
drag, startPoint x: 804, startPoint y: 538, endPoint x: 1100, endPoint y: 574, distance: 298.2
click at [804, 540] on button "Close" at bounding box center [776, 551] width 161 height 32
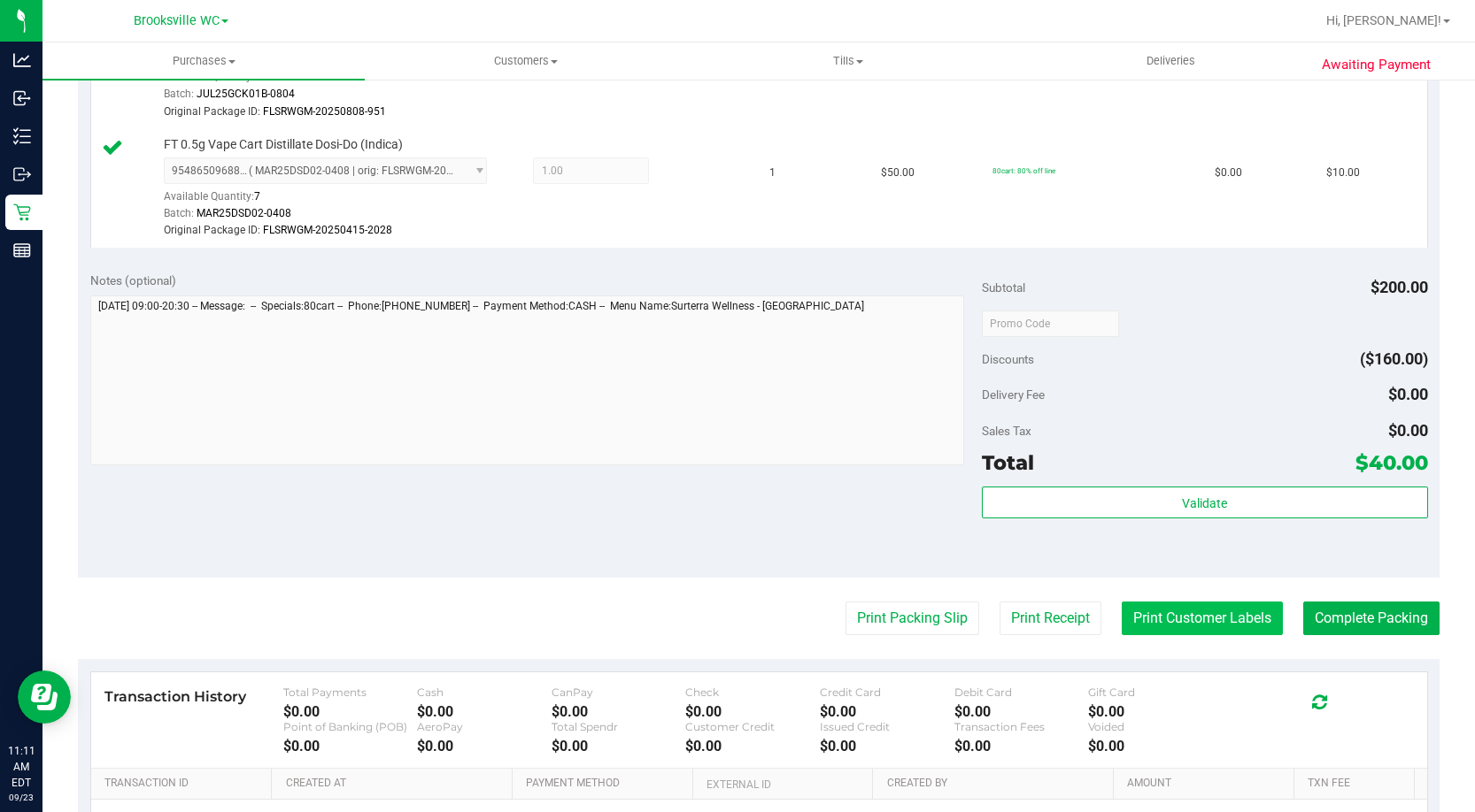
click at [1175, 617] on button "Print Customer Labels" at bounding box center [1202, 618] width 161 height 34
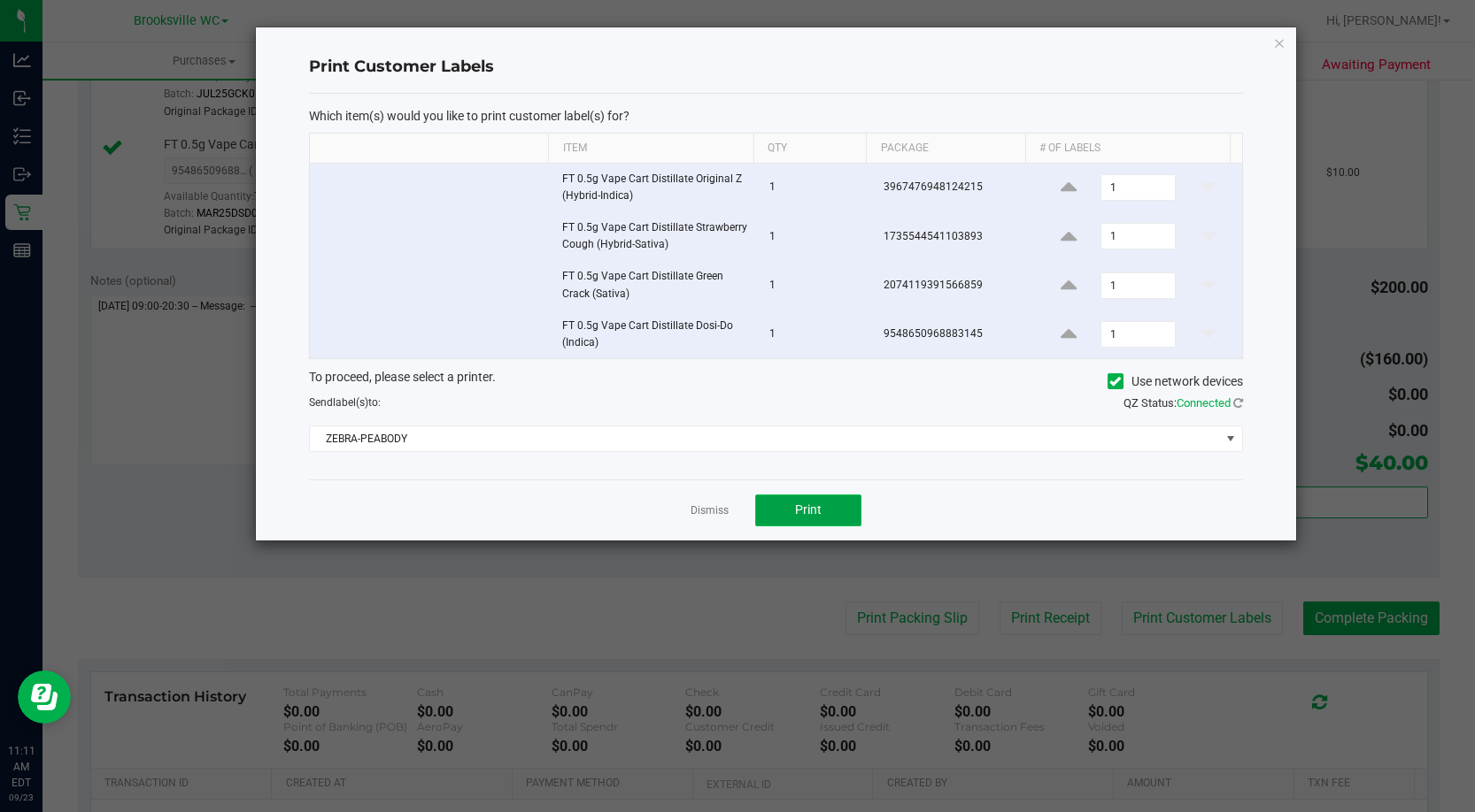
click at [820, 523] on button "Print" at bounding box center [808, 510] width 106 height 32
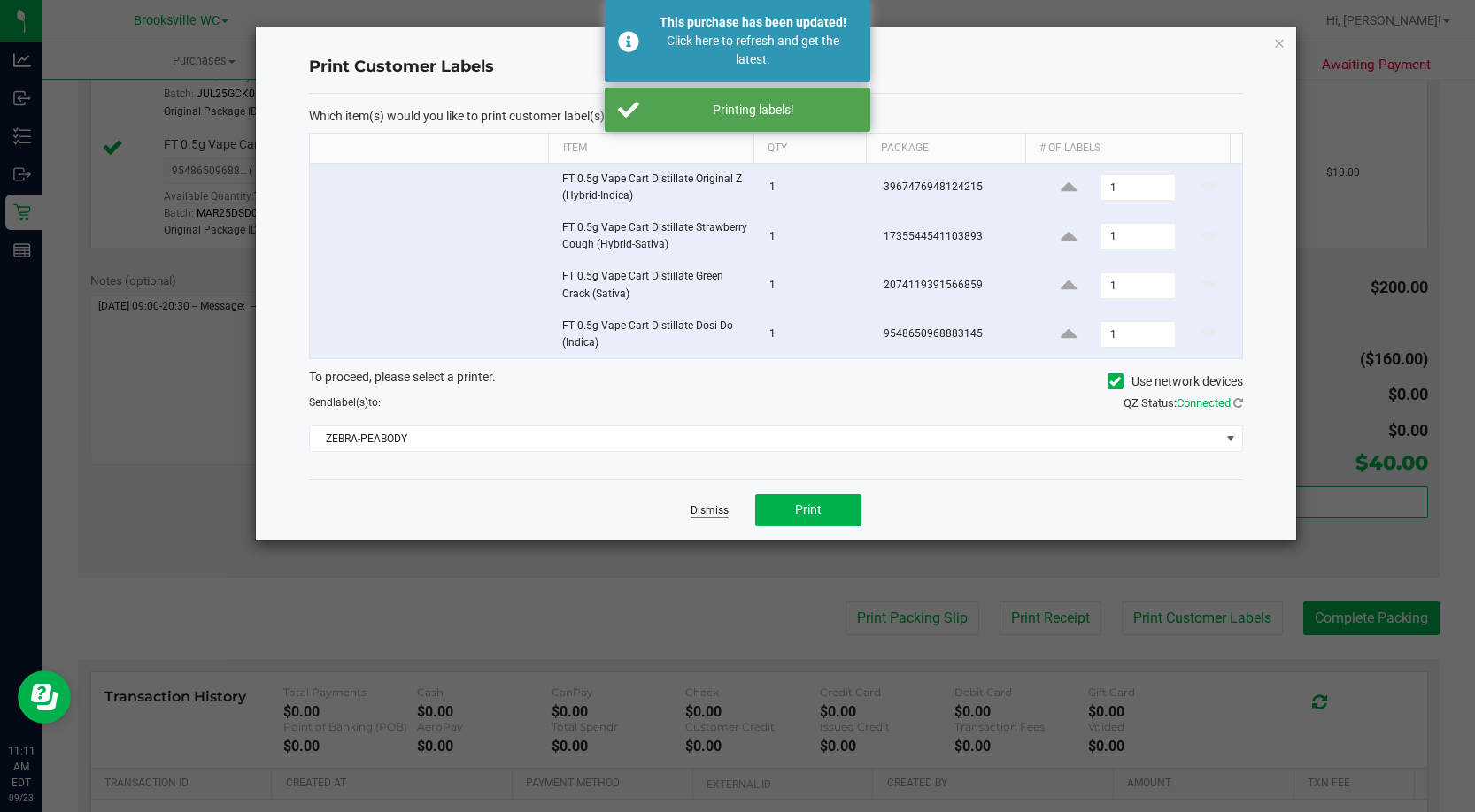
click at [713, 514] on link "Dismiss" at bounding box center [709, 511] width 38 height 15
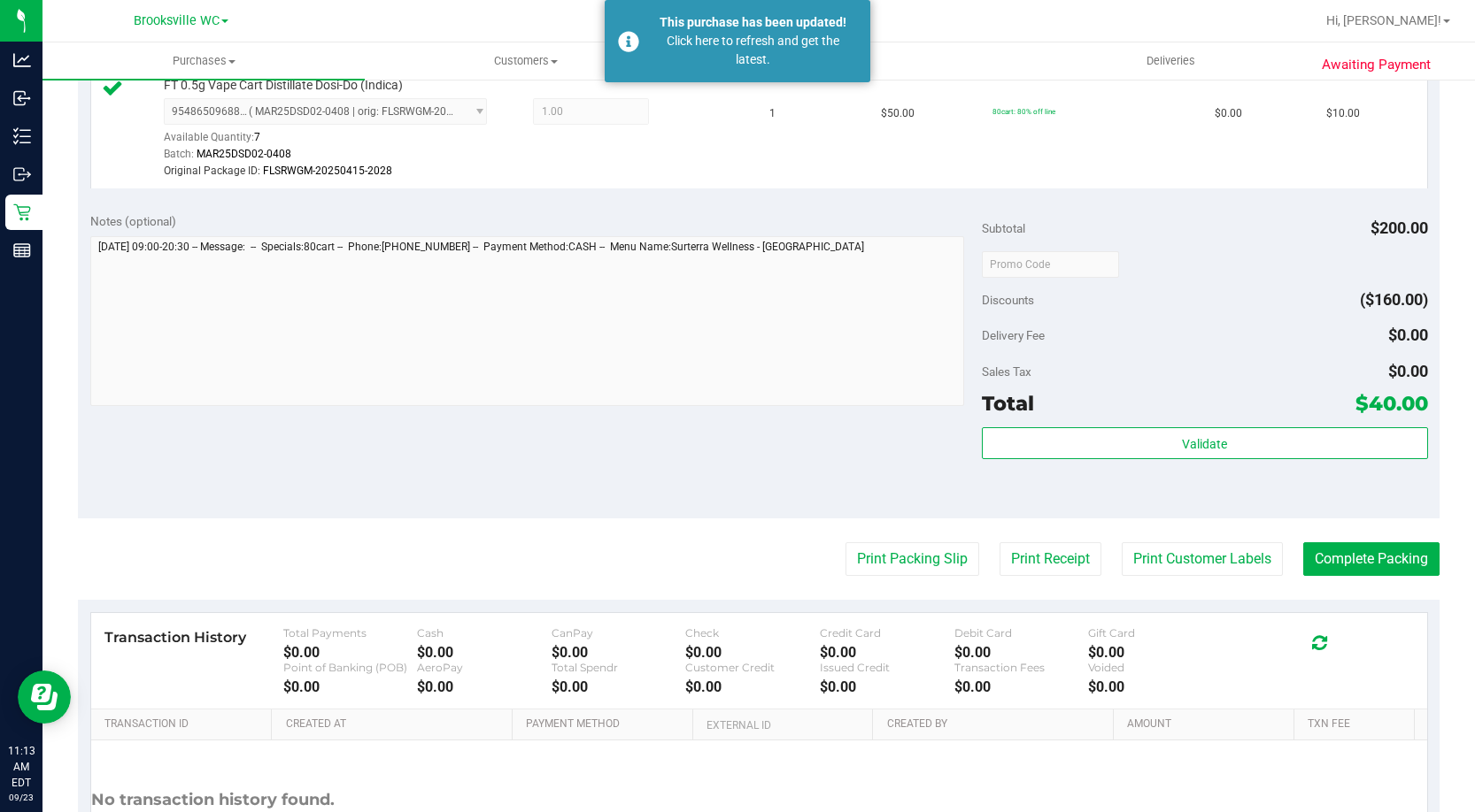
scroll to position [885, 0]
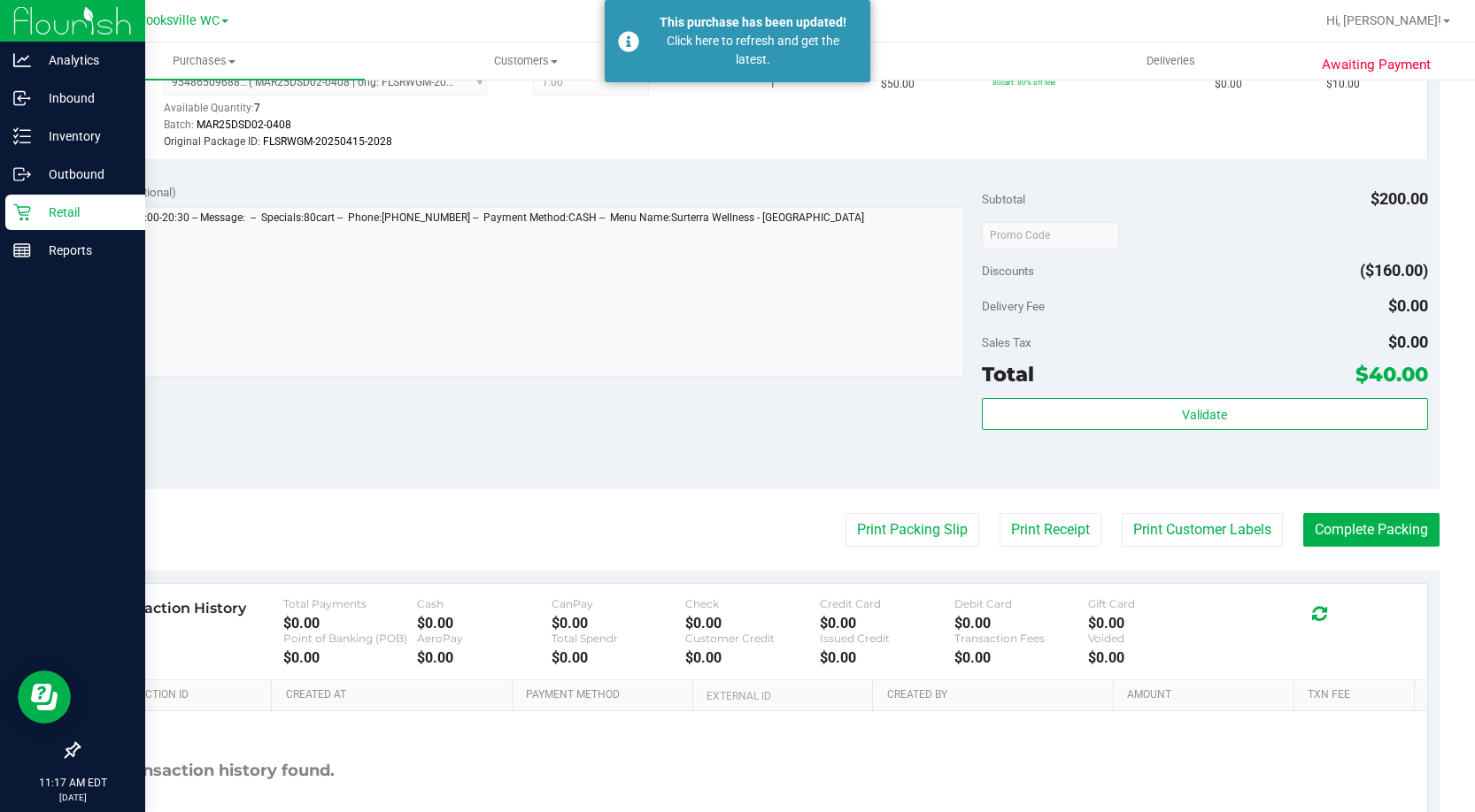
click at [52, 213] on p "Retail" at bounding box center [84, 212] width 106 height 21
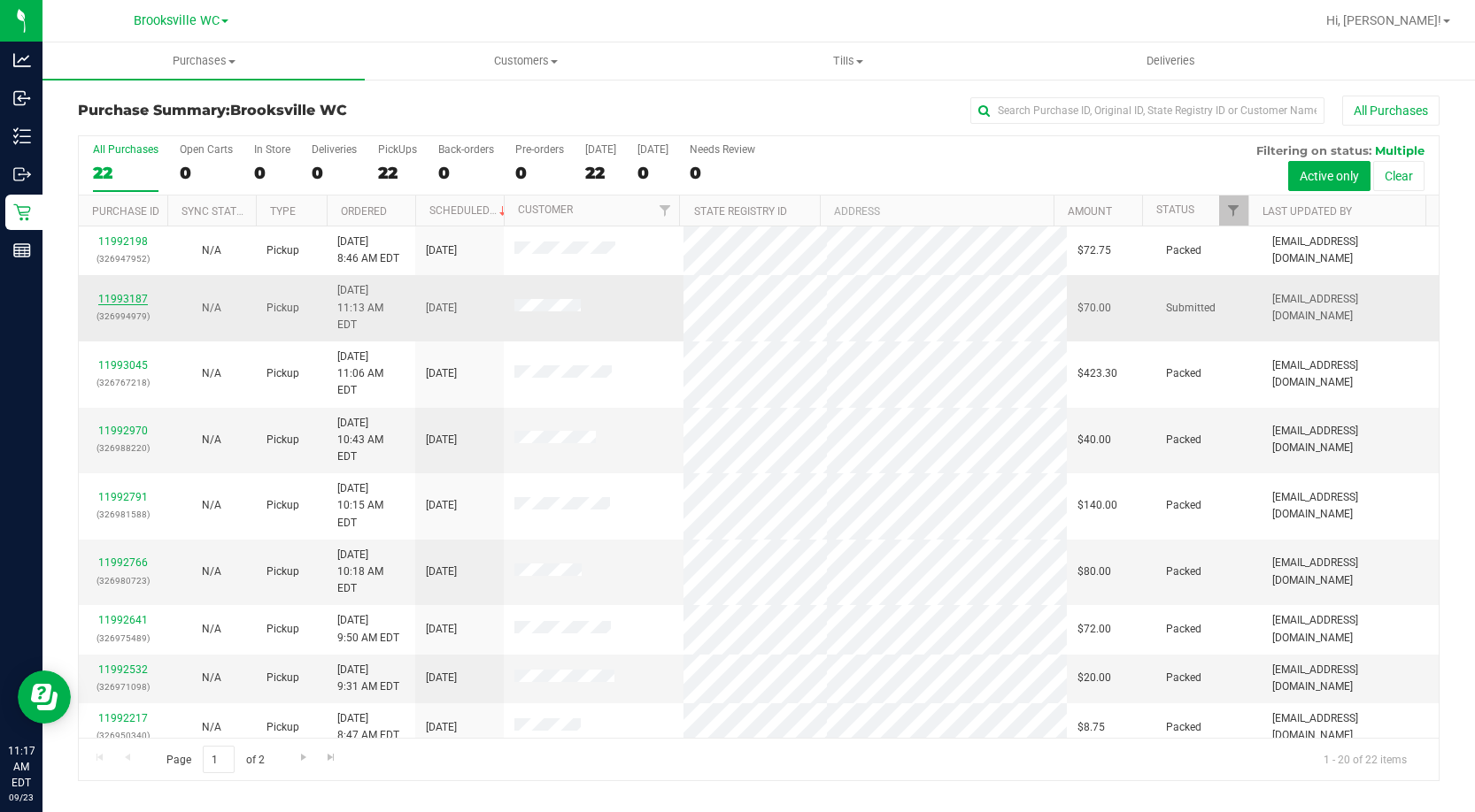
click at [123, 293] on link "11993187" at bounding box center [123, 299] width 49 height 13
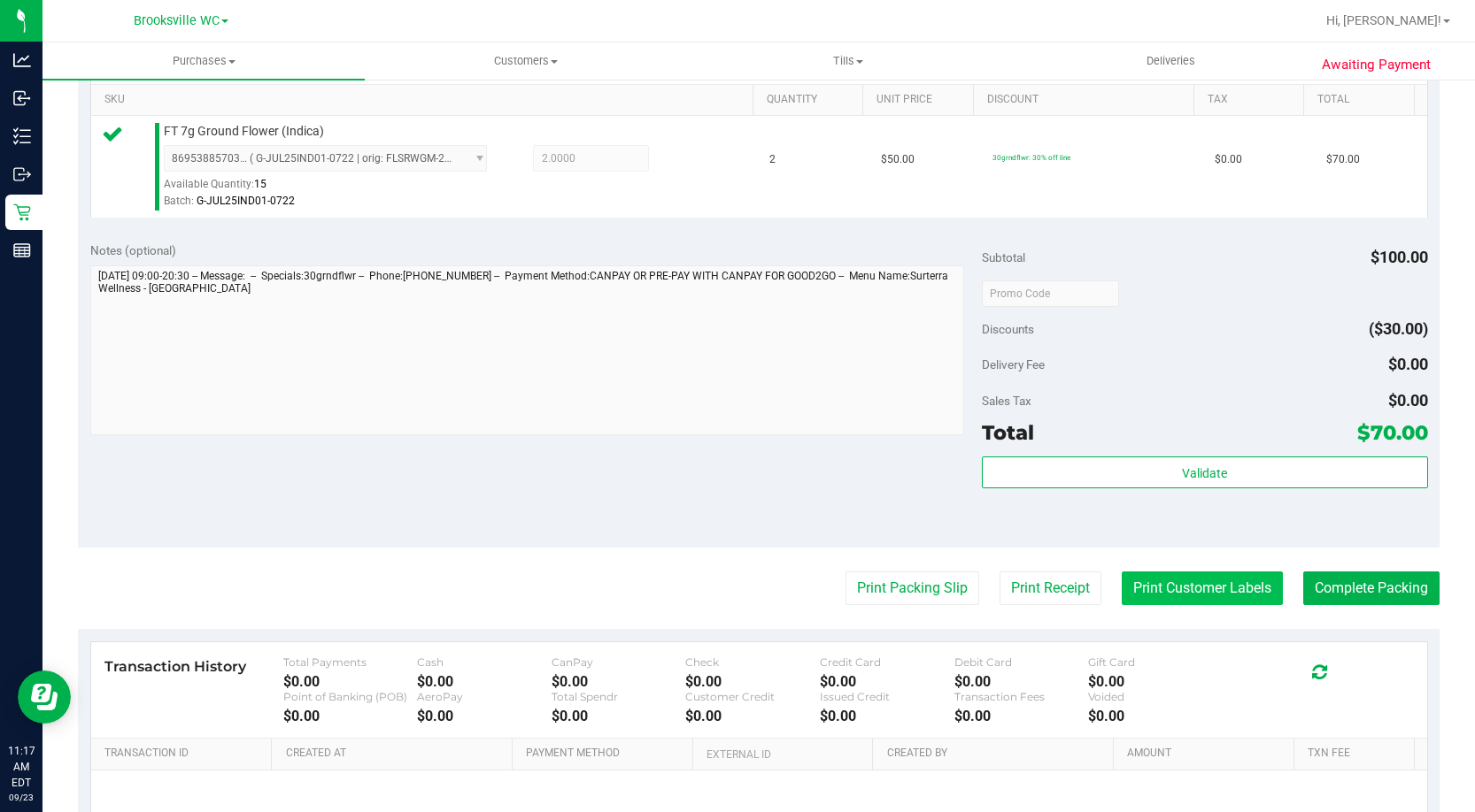
scroll to position [531, 0]
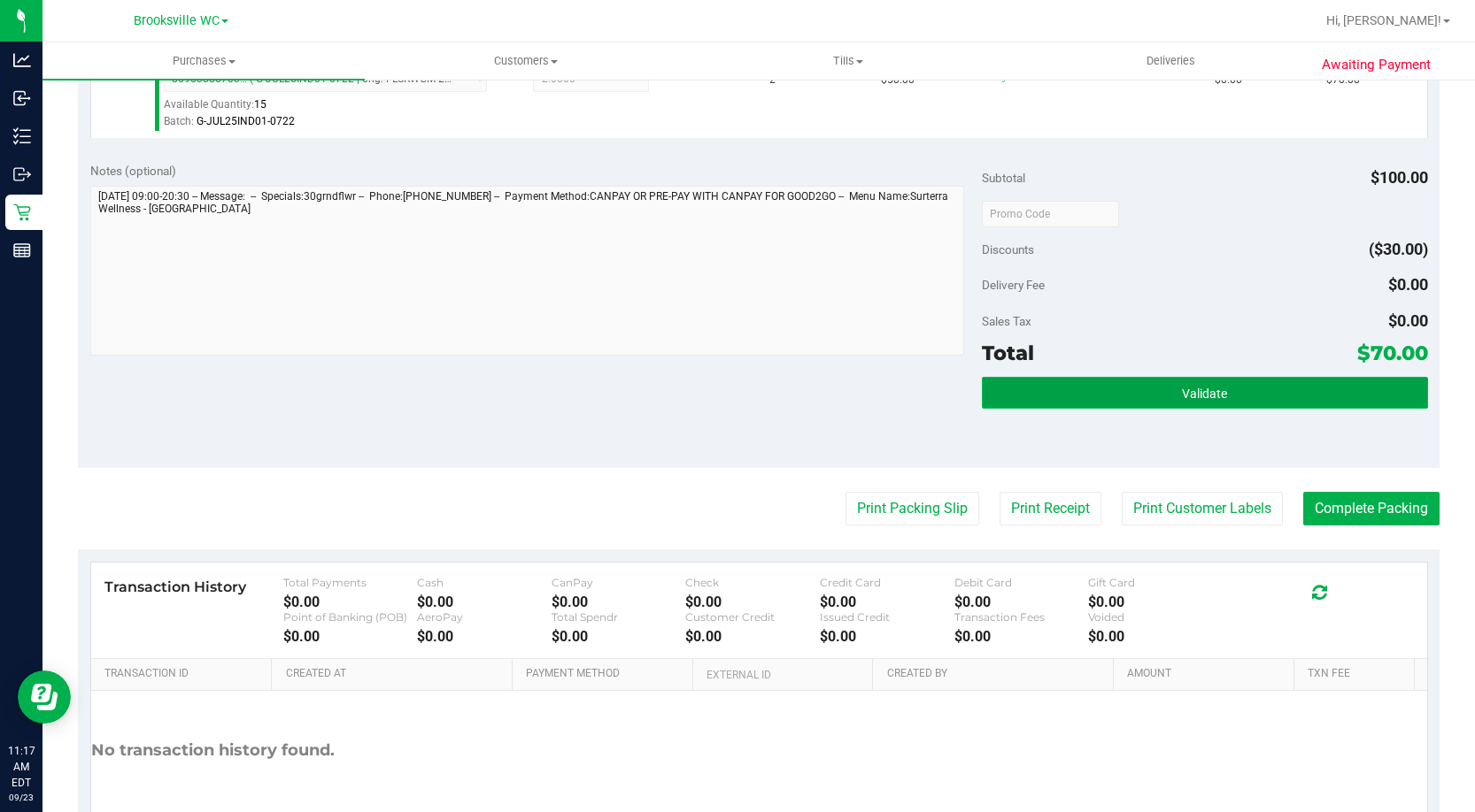
click at [1269, 401] on button "Validate" at bounding box center [1205, 392] width 446 height 32
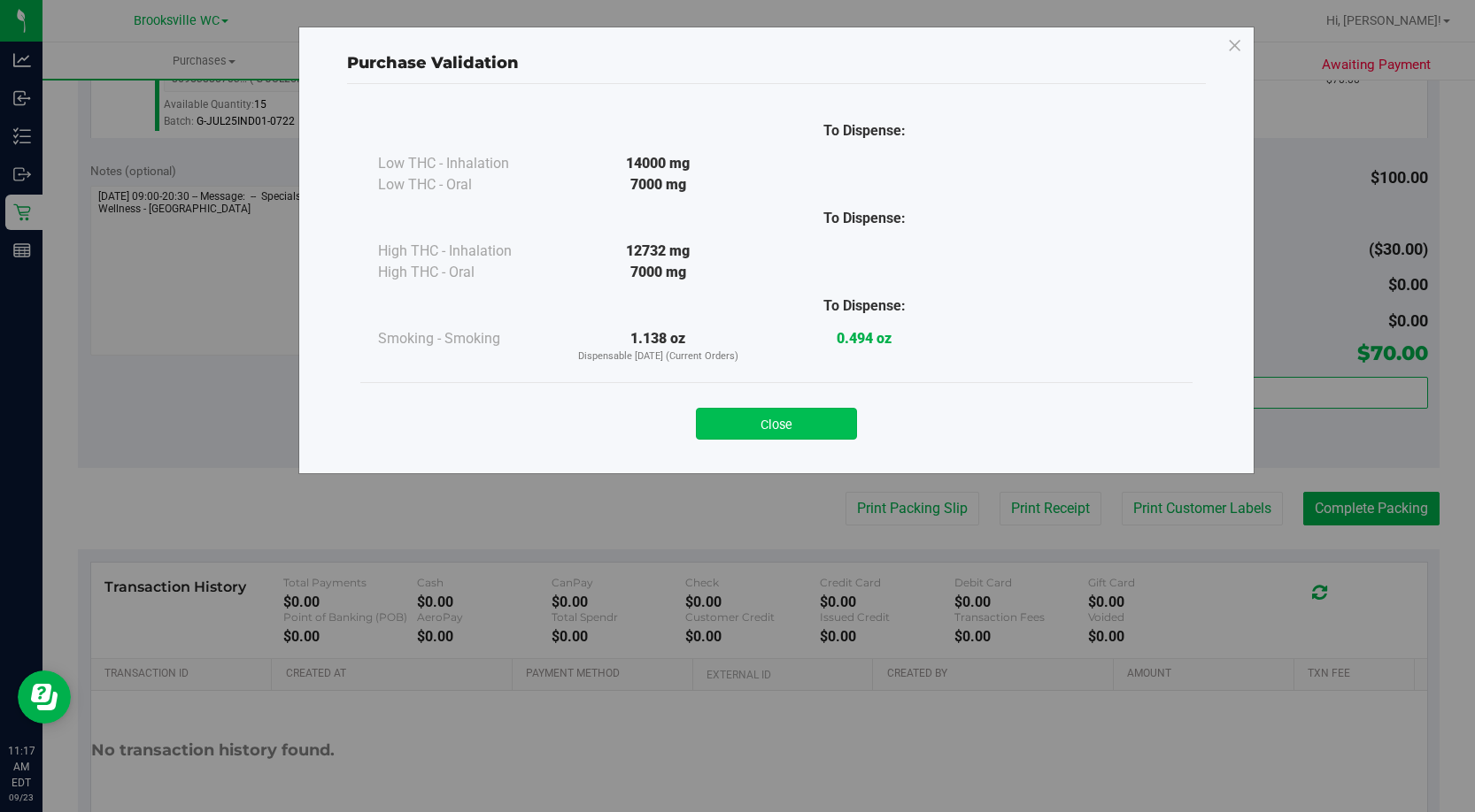
click at [810, 418] on button "Close" at bounding box center [776, 423] width 161 height 32
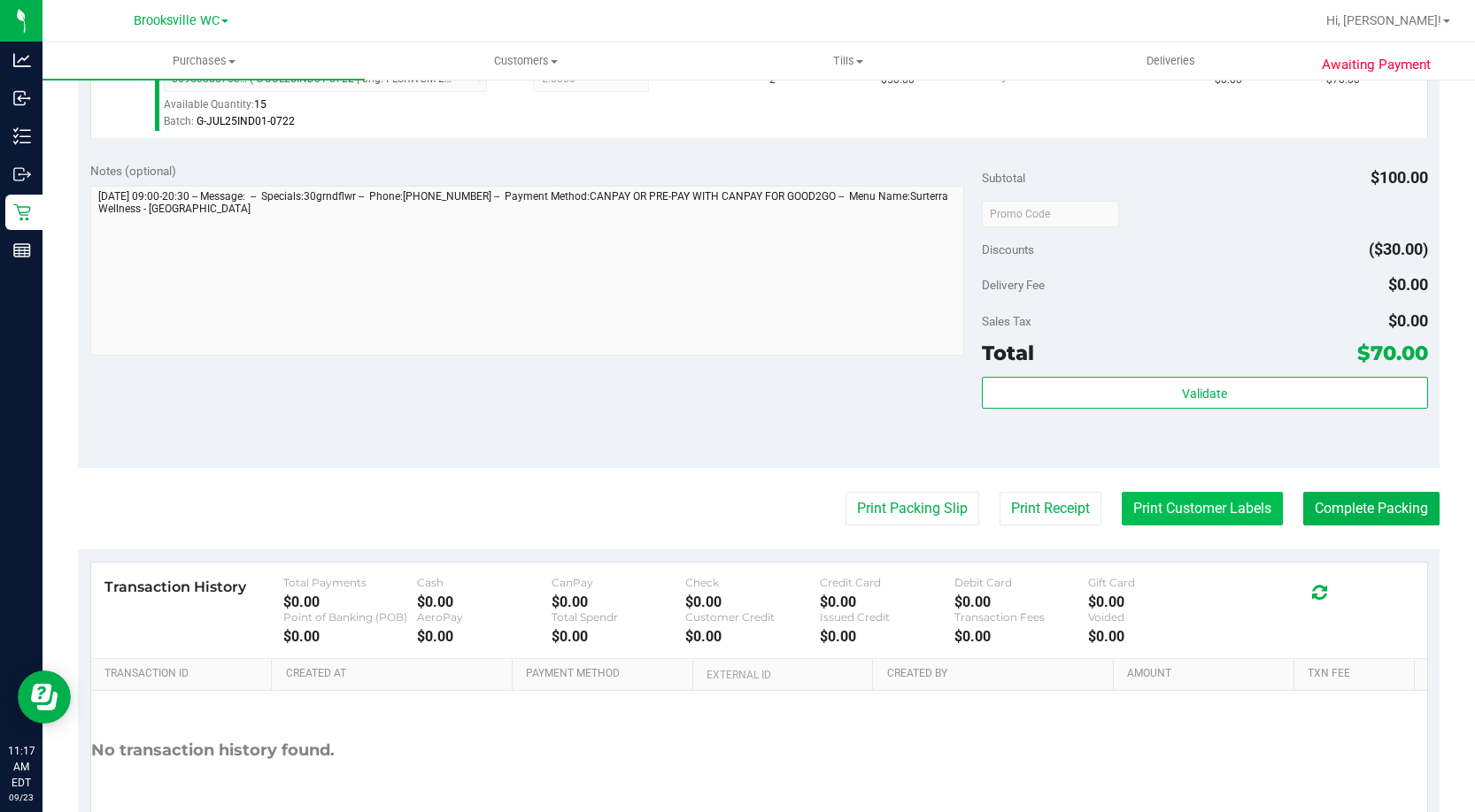
click at [1216, 498] on button "Print Customer Labels" at bounding box center [1202, 508] width 161 height 34
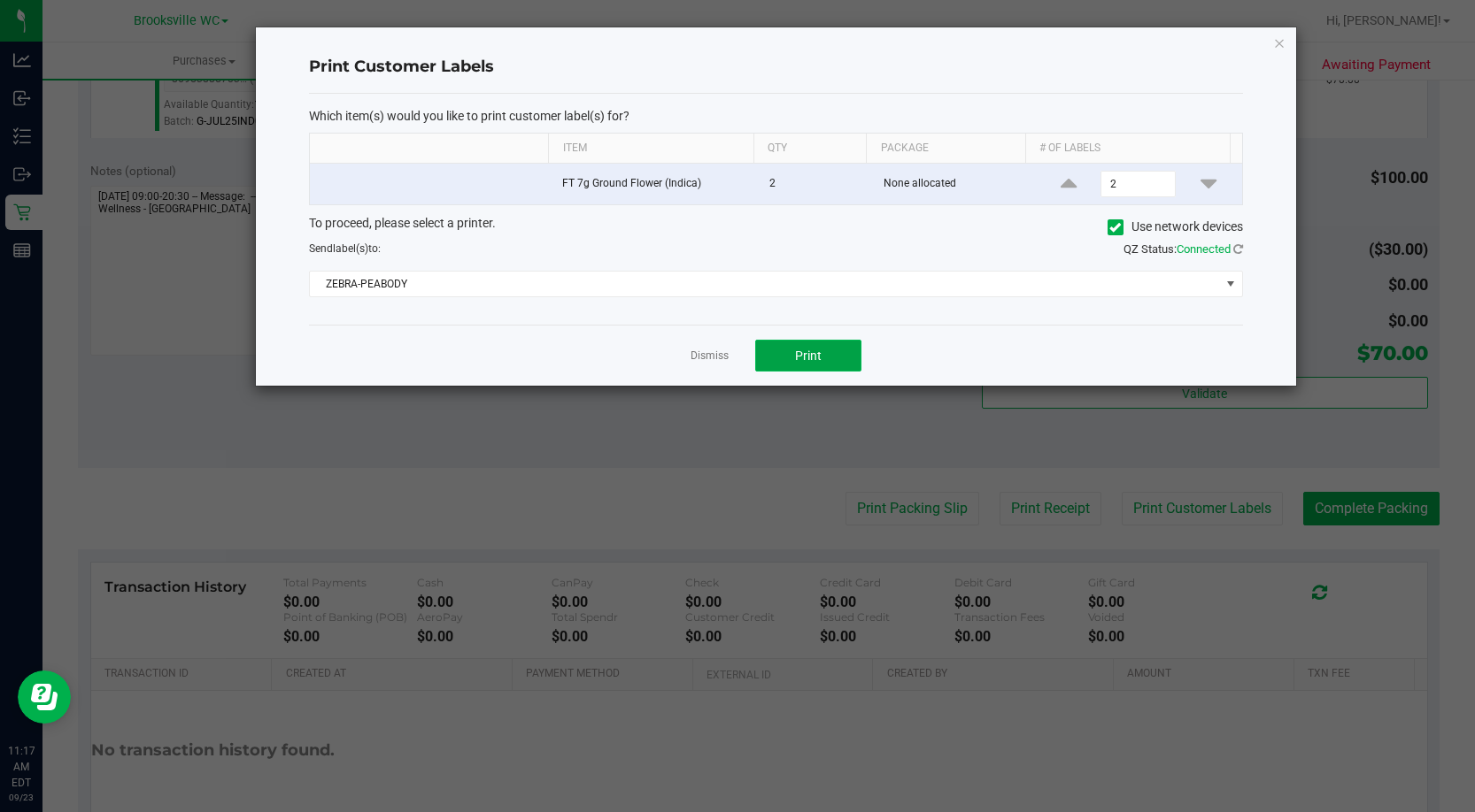
click at [814, 355] on span "Print" at bounding box center [808, 356] width 27 height 14
click at [701, 357] on link "Dismiss" at bounding box center [709, 357] width 38 height 15
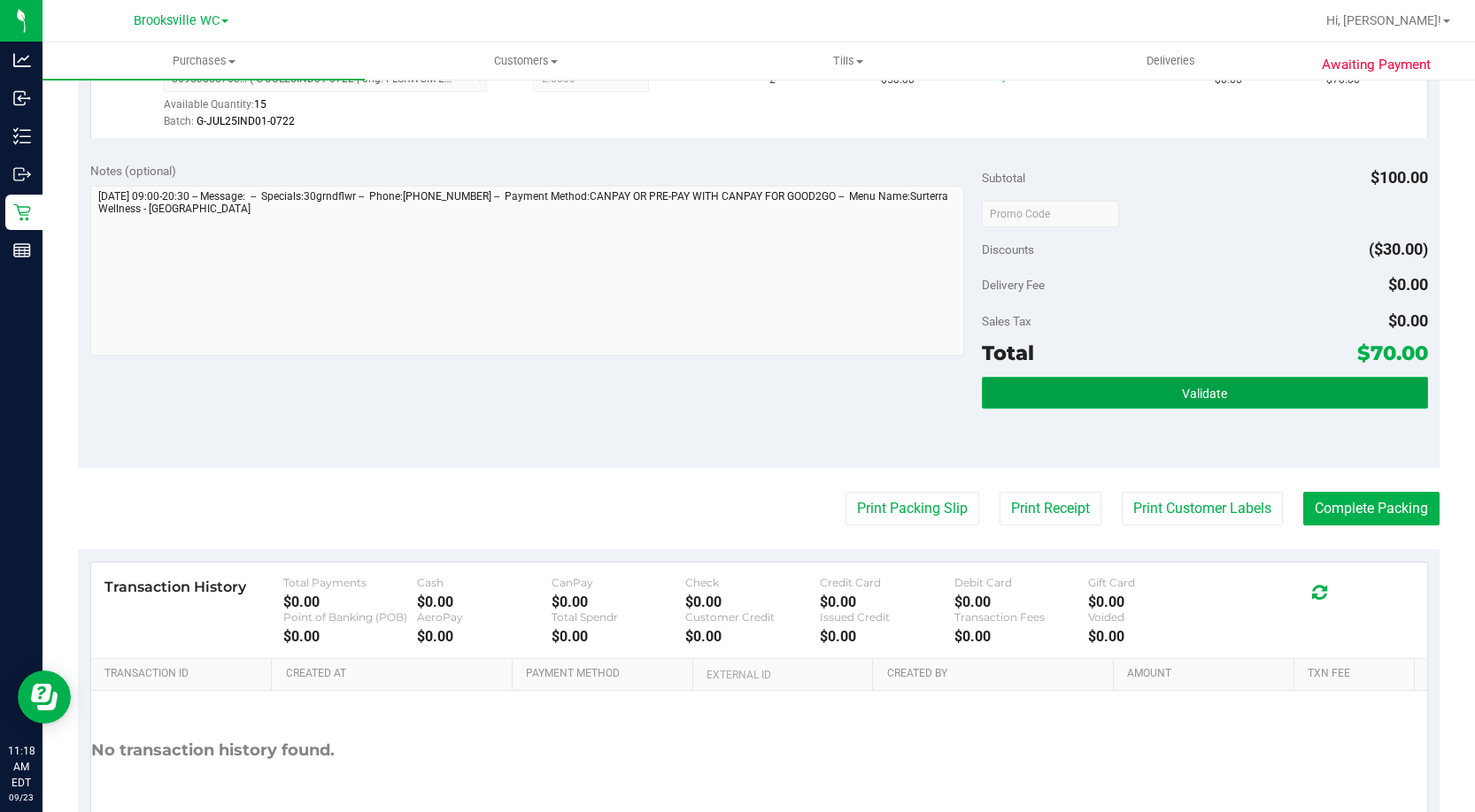
click at [1251, 392] on button "Validate" at bounding box center [1205, 392] width 446 height 32
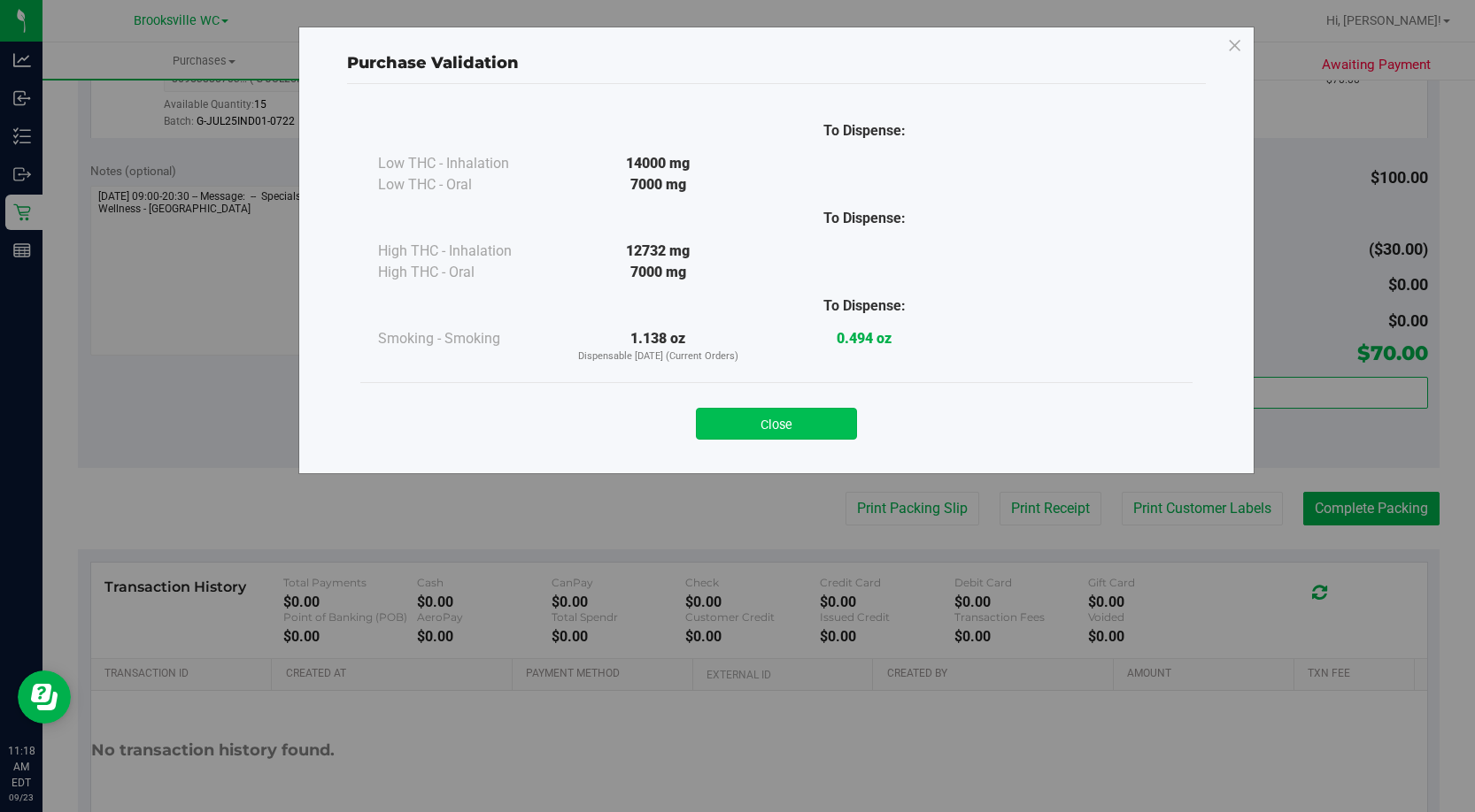
click at [821, 420] on button "Close" at bounding box center [776, 423] width 161 height 32
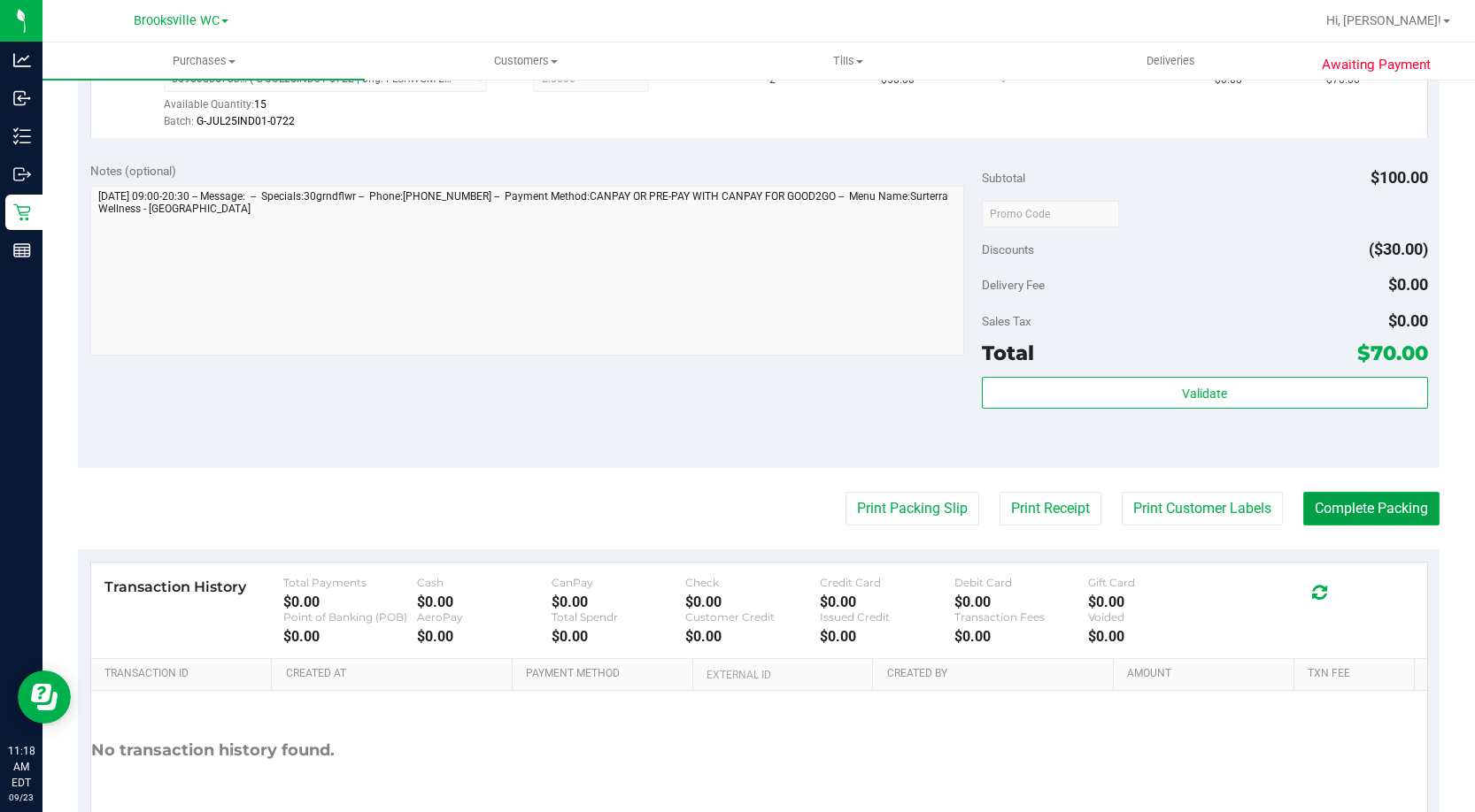
click at [1365, 501] on button "Complete Packing" at bounding box center [1371, 508] width 136 height 34
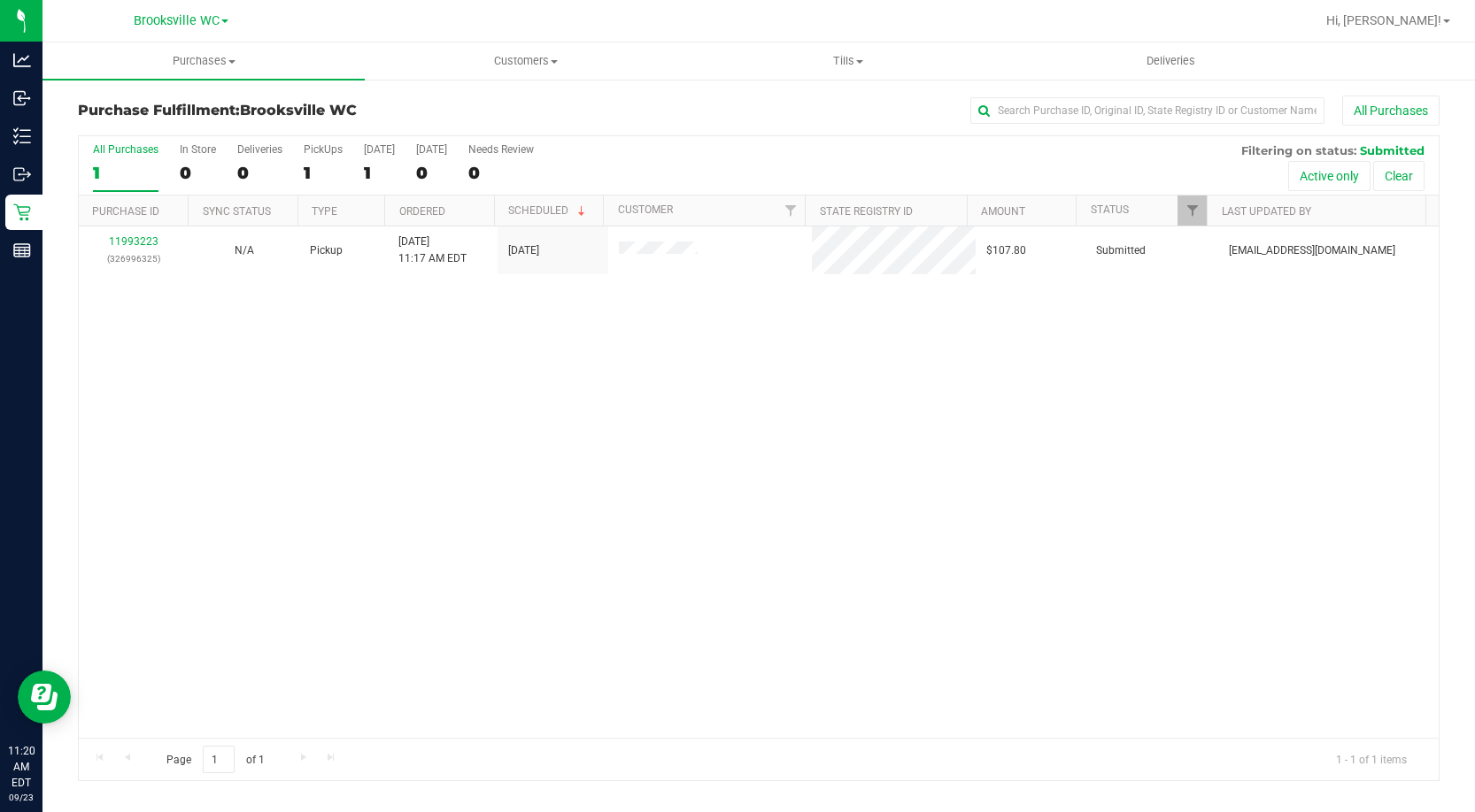
click at [158, 374] on div "11993223 (326996325) N/A Pickup 9/23/2025 11:17 AM EDT 9/23/2025 $107.80 Submit…" at bounding box center [758, 482] width 1359 height 511
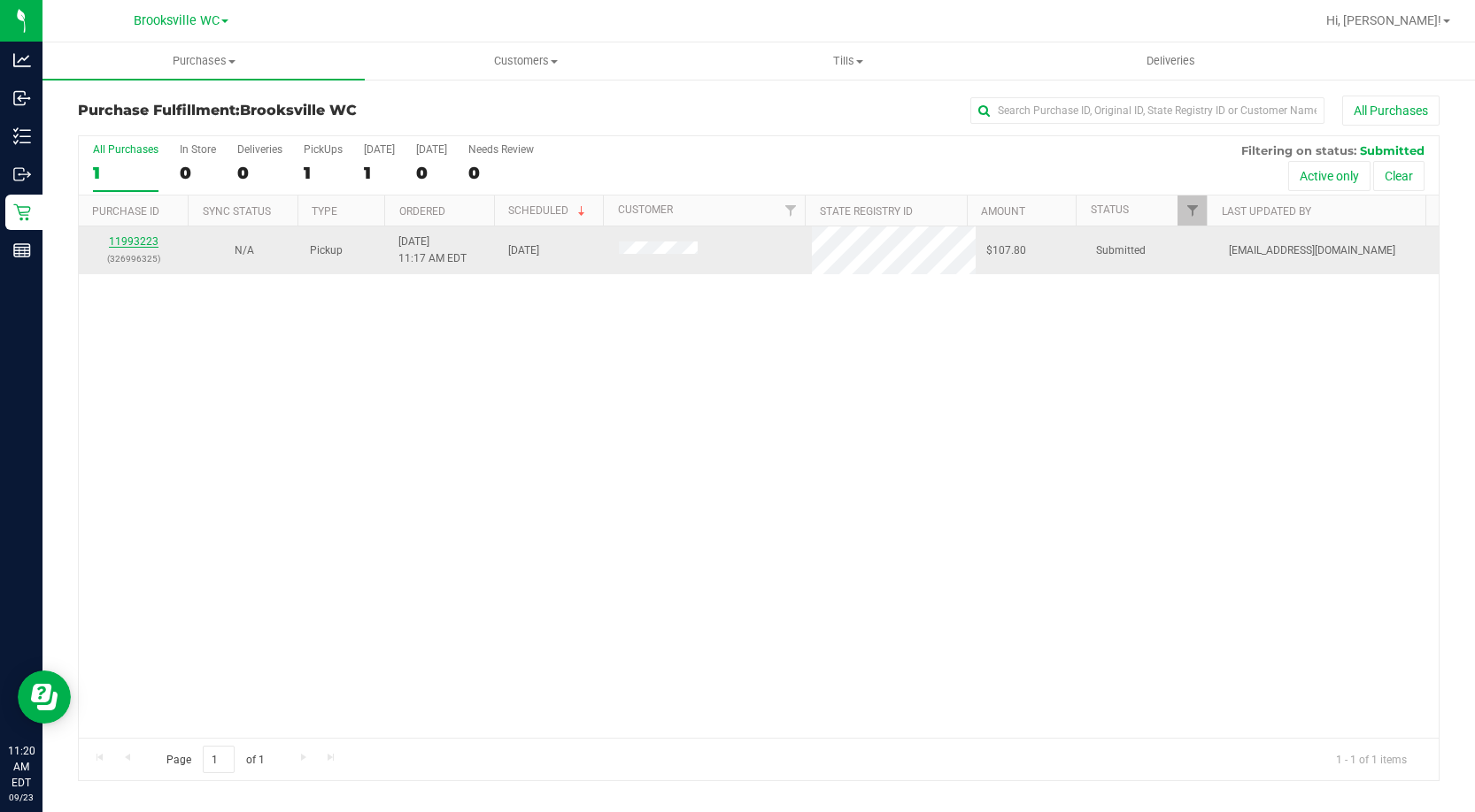
click at [151, 241] on link "11993223" at bounding box center [133, 241] width 49 height 13
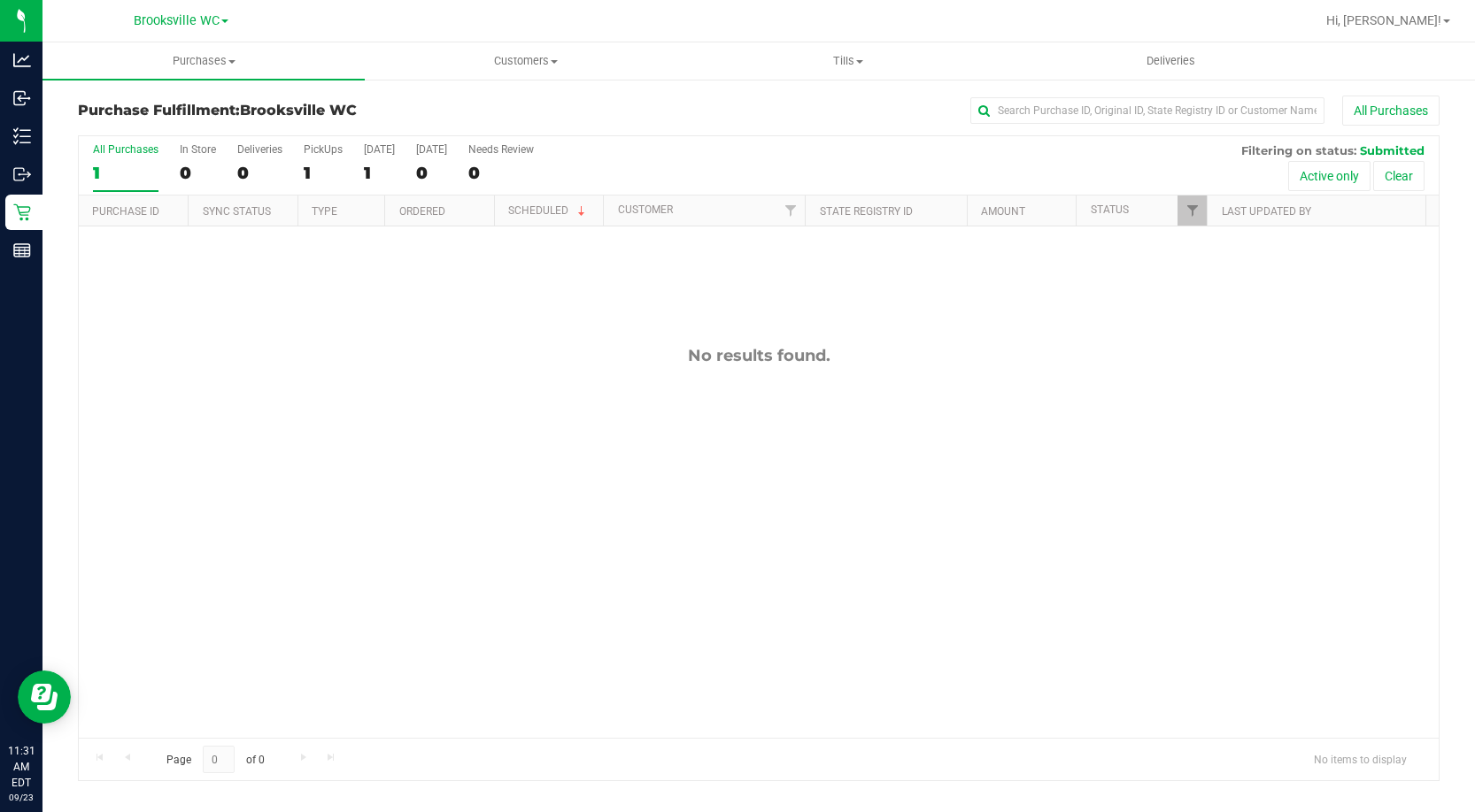
click at [182, 102] on h3 "Purchase Fulfillment: Brooksville WC" at bounding box center [305, 110] width 454 height 16
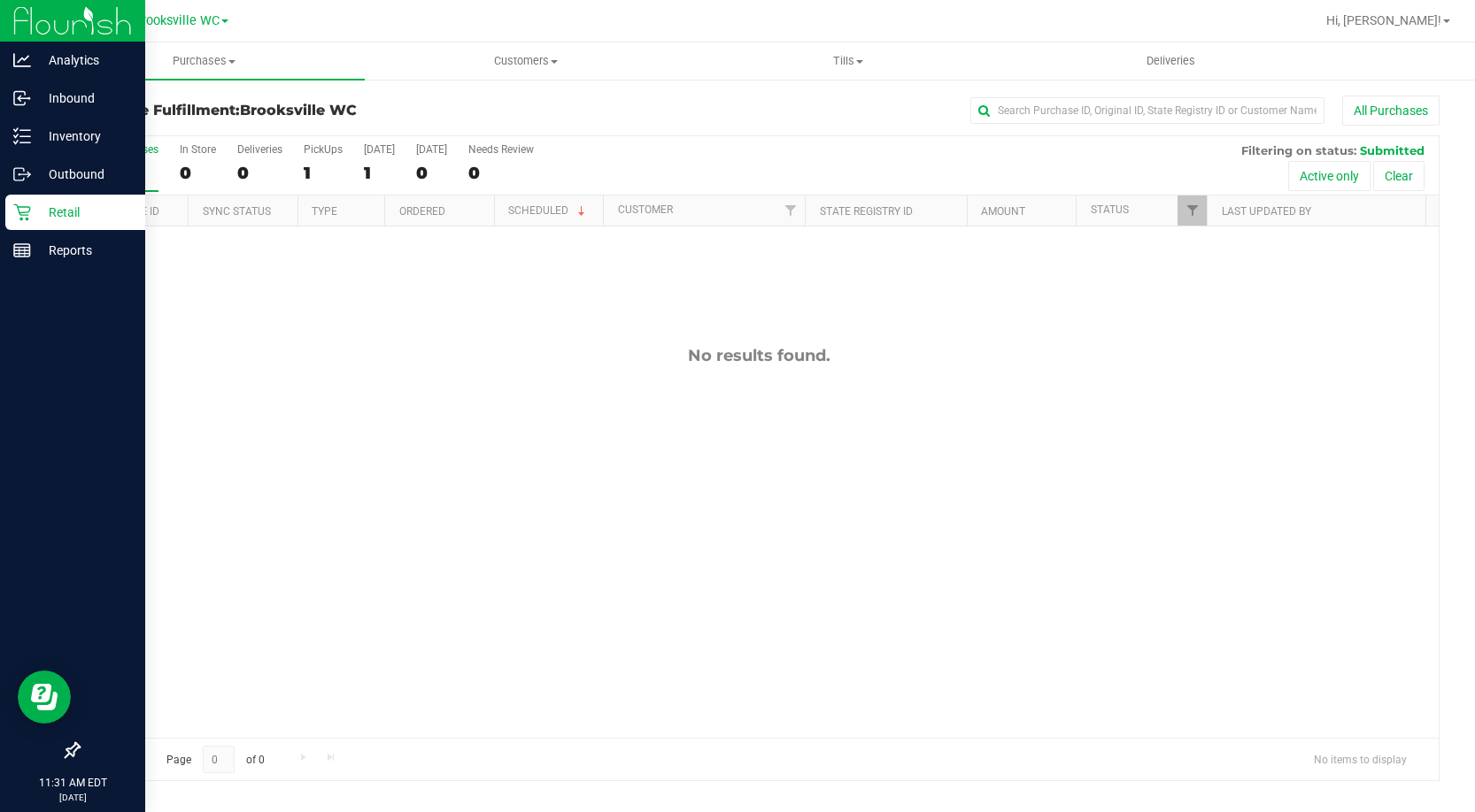
click at [49, 218] on p "Retail" at bounding box center [84, 212] width 106 height 21
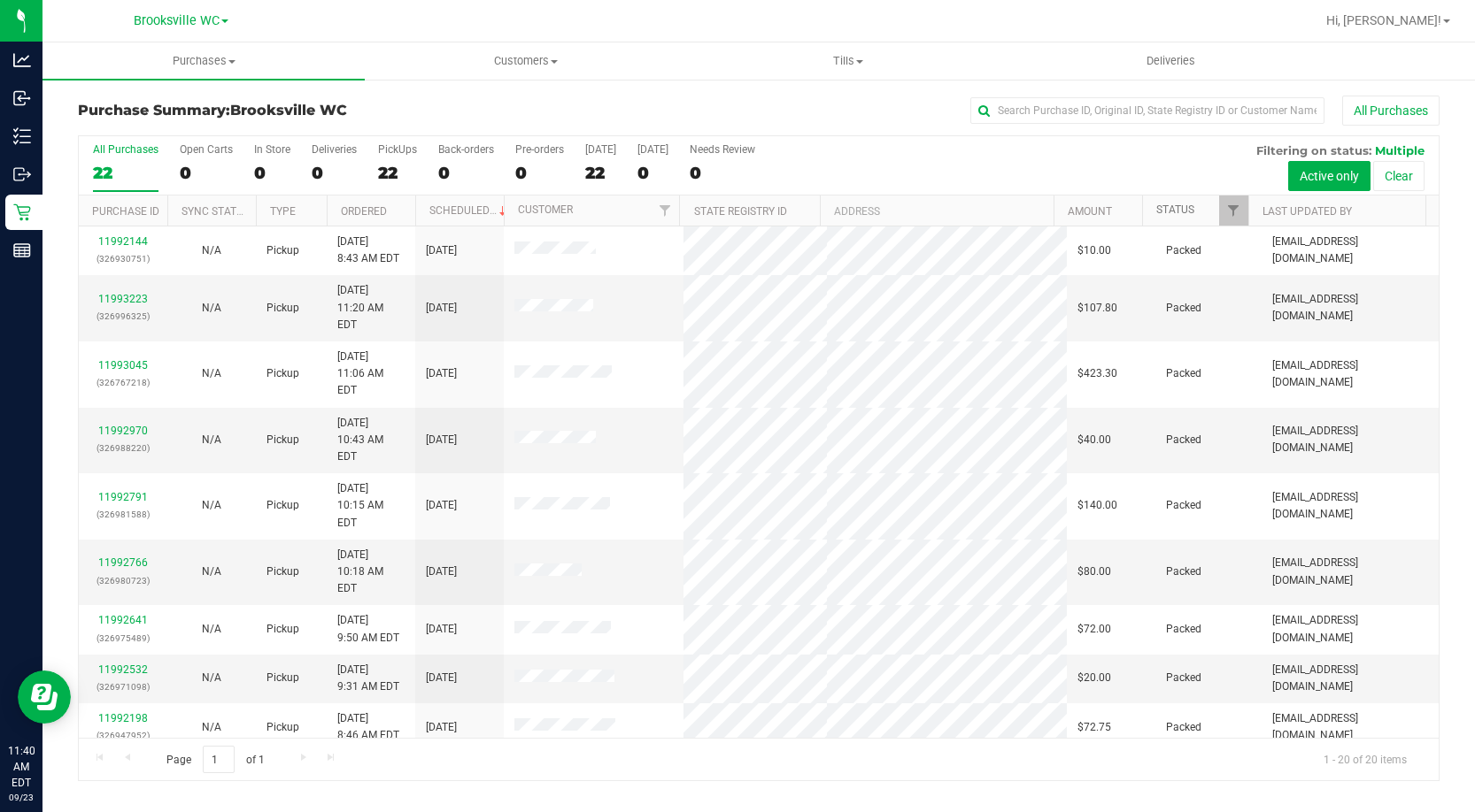
click at [1178, 208] on link "Status" at bounding box center [1174, 209] width 38 height 13
click at [1206, 208] on span at bounding box center [1207, 210] width 14 height 14
click at [214, 105] on h3 "Purchase Summary: Brooksville WC" at bounding box center [305, 110] width 454 height 16
drag, startPoint x: 200, startPoint y: 102, endPoint x: 235, endPoint y: 93, distance: 36.1
click at [200, 102] on h3 "Purchase Summary: Brooksville WC" at bounding box center [305, 110] width 454 height 16
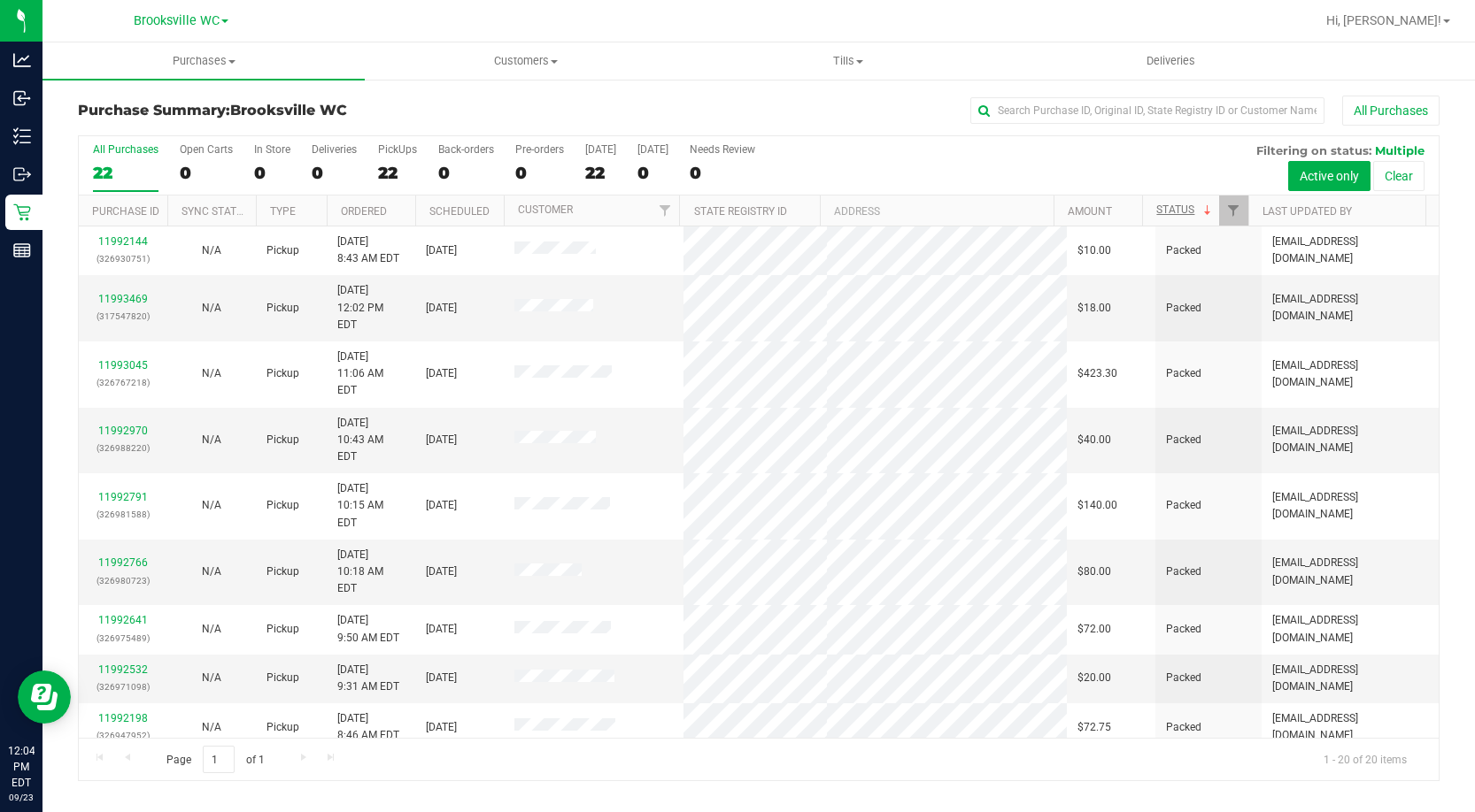
click at [163, 119] on div "Purchase Summary: Brooksville WC All Purchases" at bounding box center [758, 115] width 1361 height 39
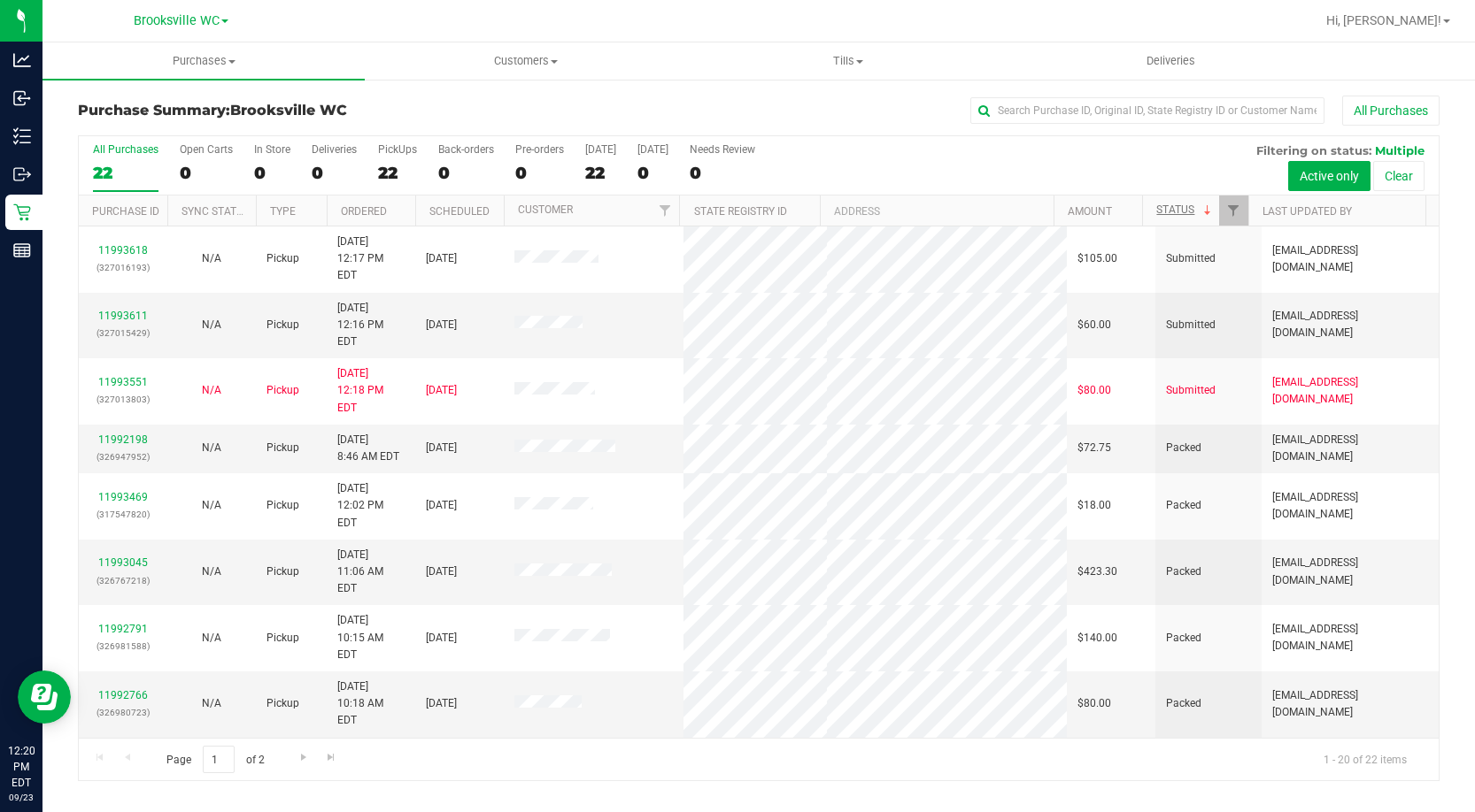
click at [209, 113] on div "Purchase Summary: Brooksville WC All Purchases" at bounding box center [758, 115] width 1361 height 39
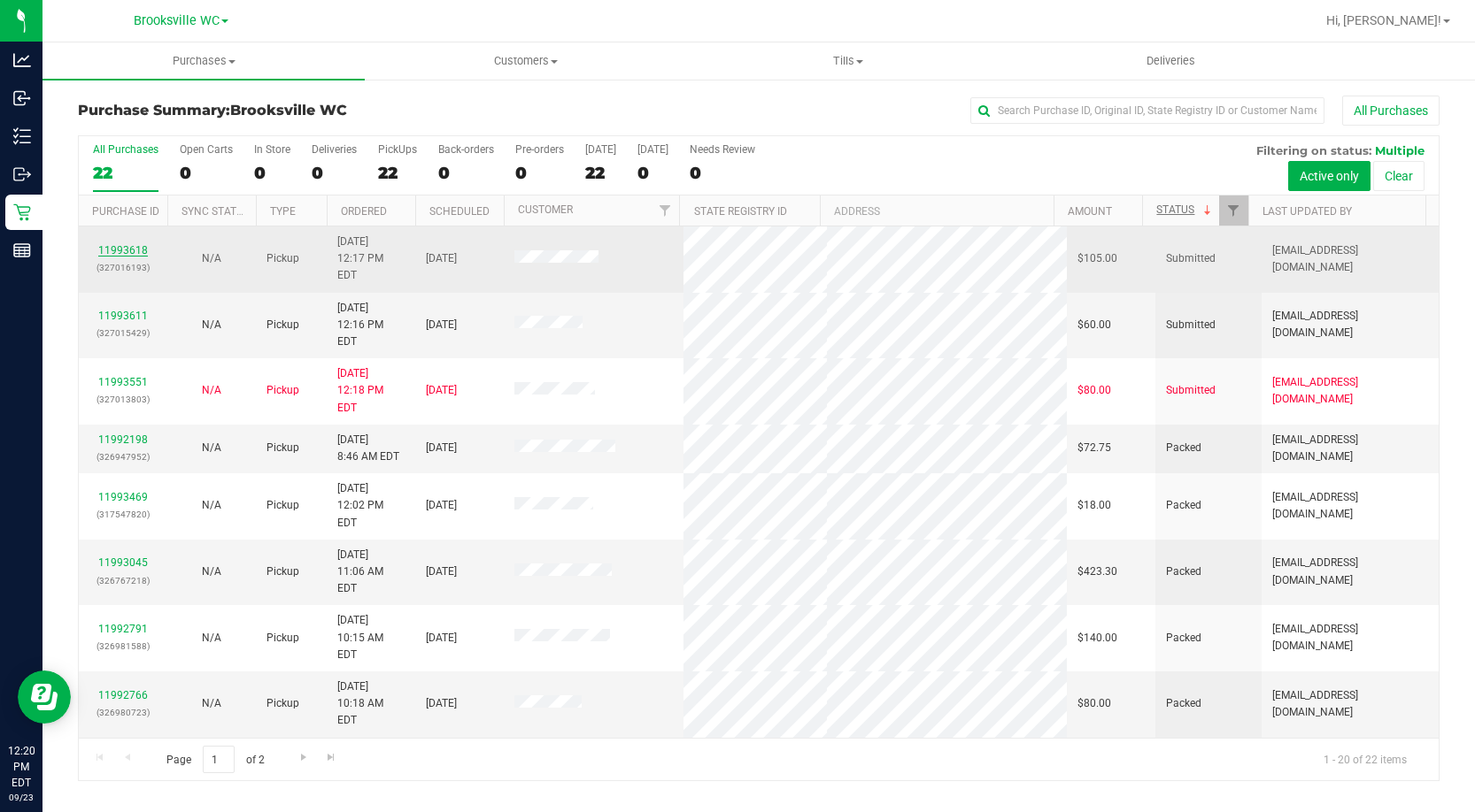
click at [134, 246] on link "11993618" at bounding box center [123, 250] width 49 height 13
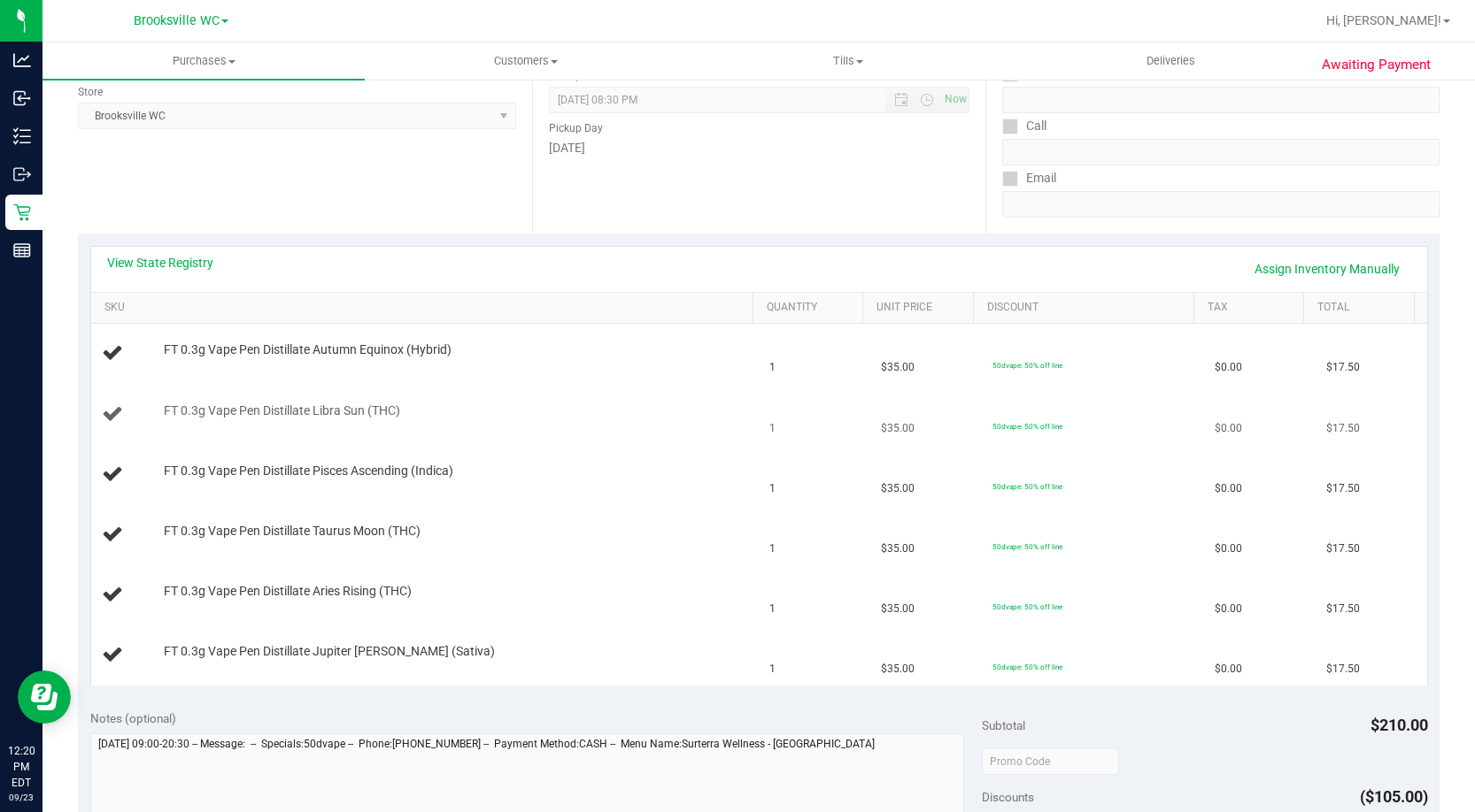
scroll to position [354, 0]
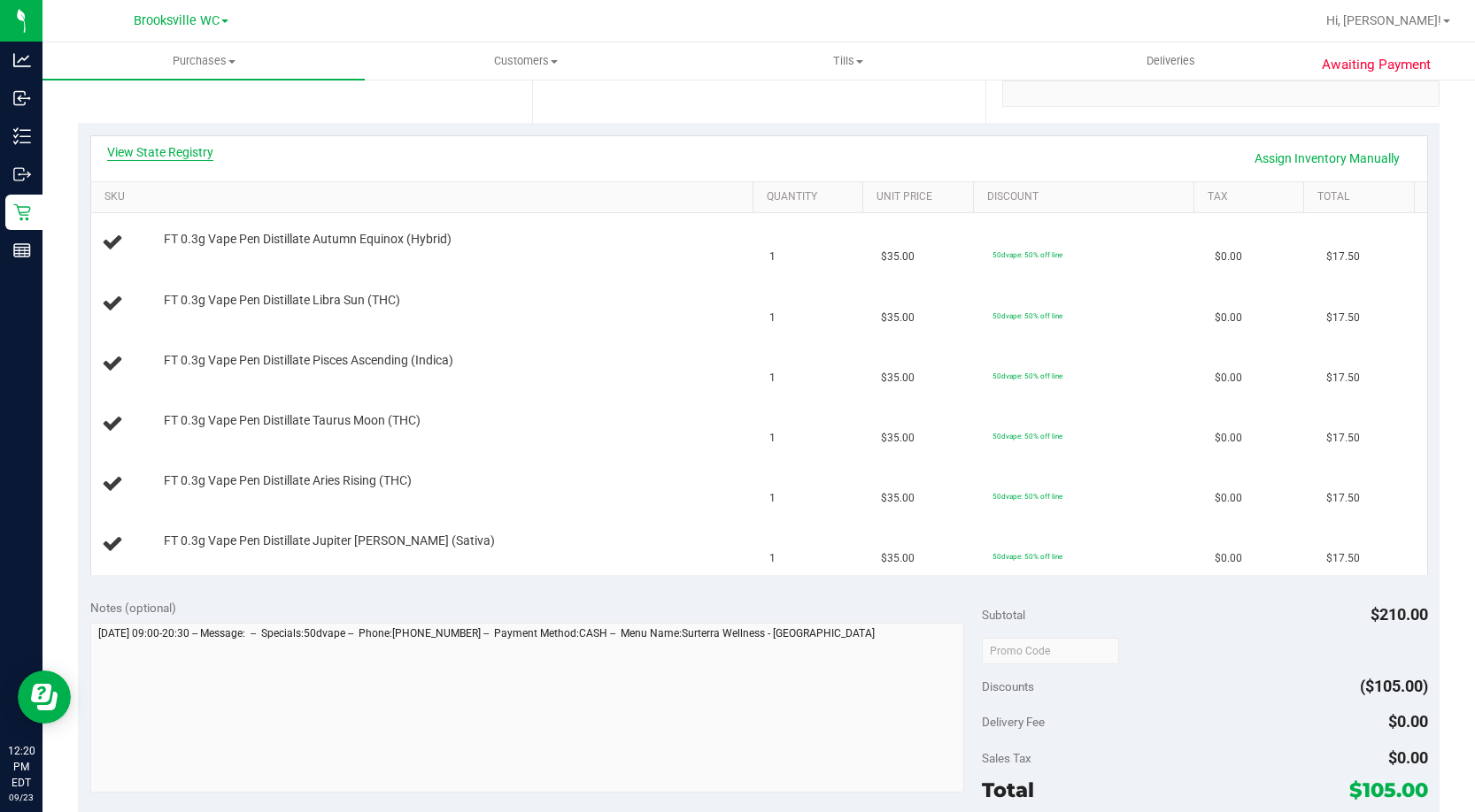
click at [181, 150] on link "View State Registry" at bounding box center [160, 152] width 106 height 17
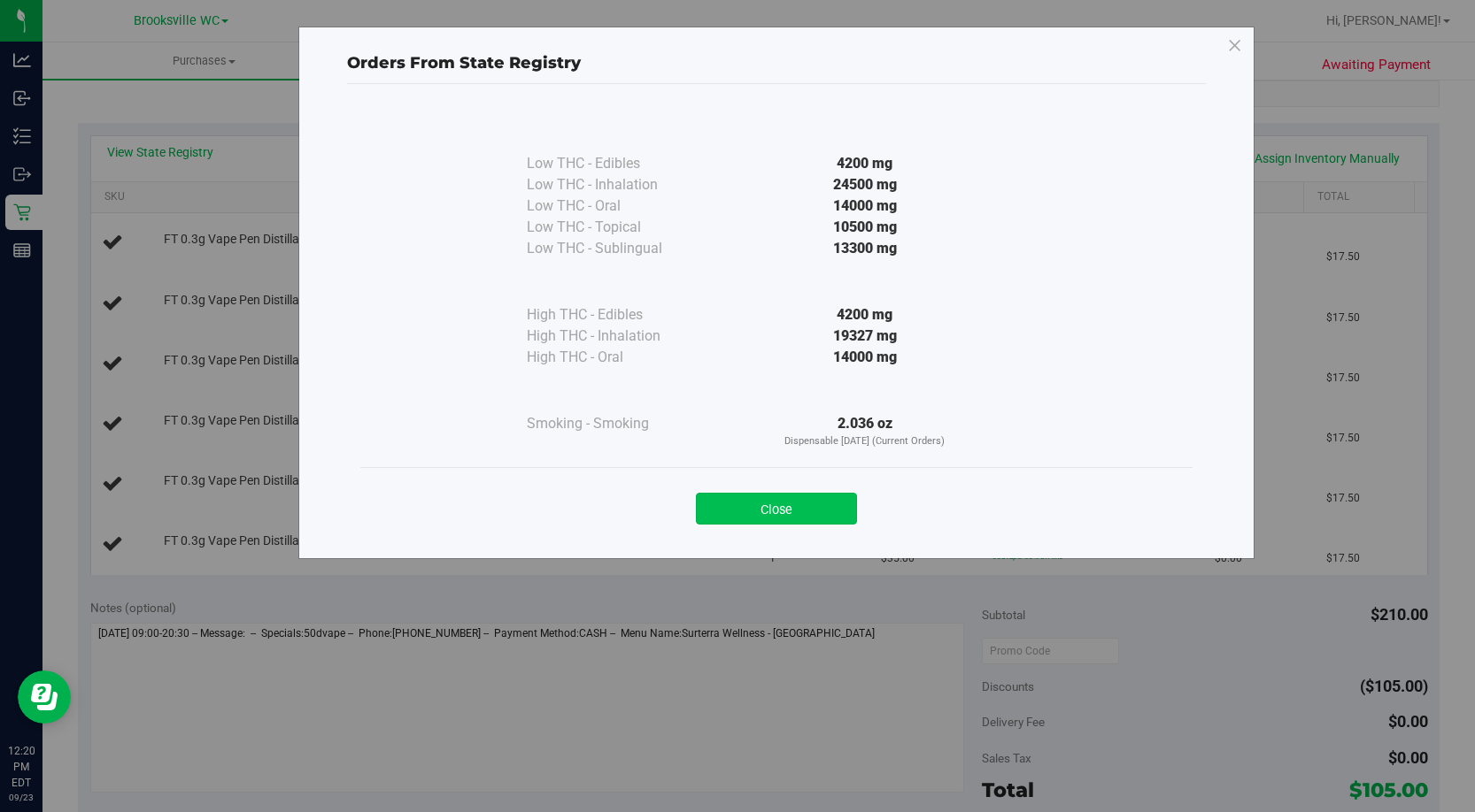
click at [738, 494] on button "Close" at bounding box center [776, 508] width 161 height 32
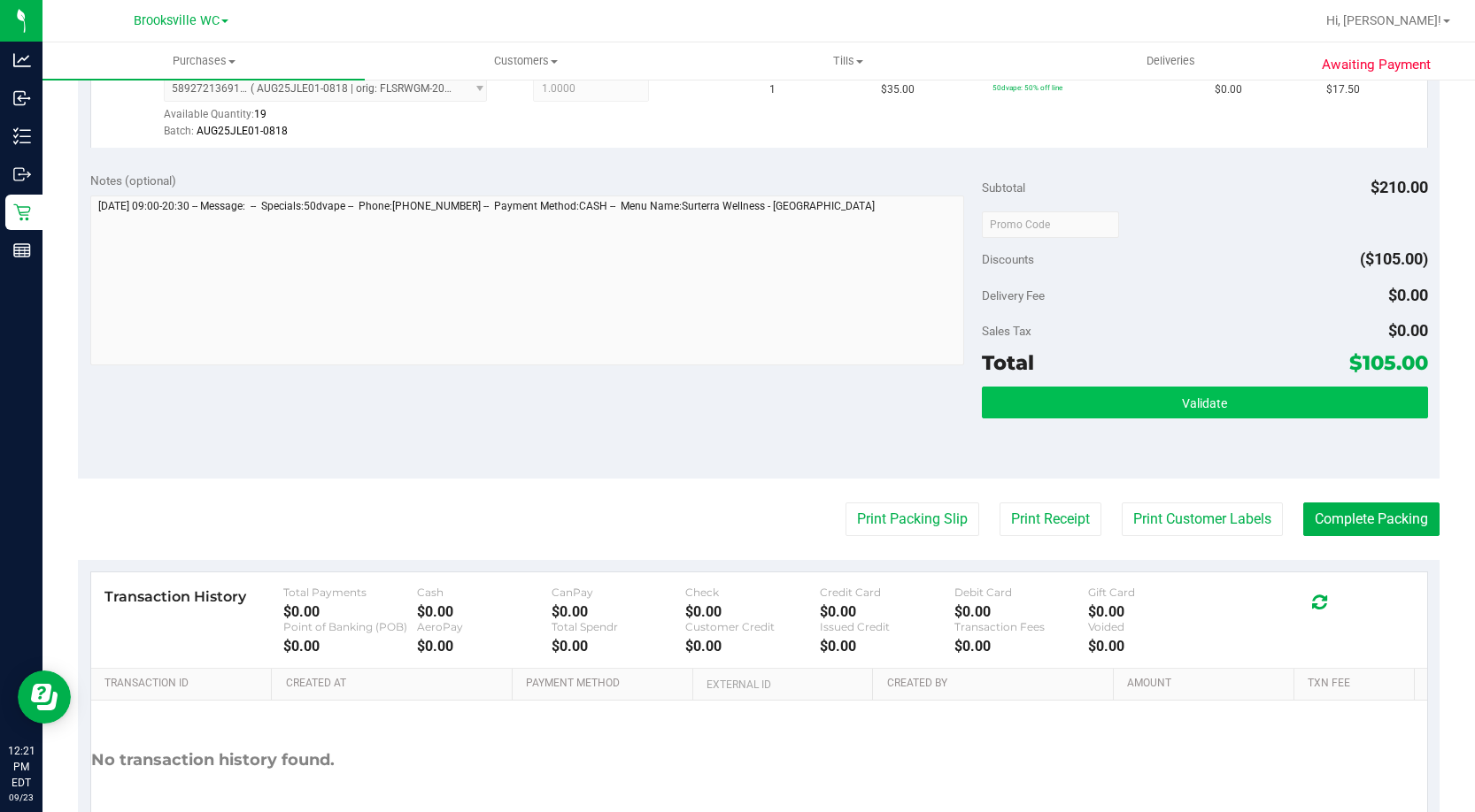
scroll to position [1062, 0]
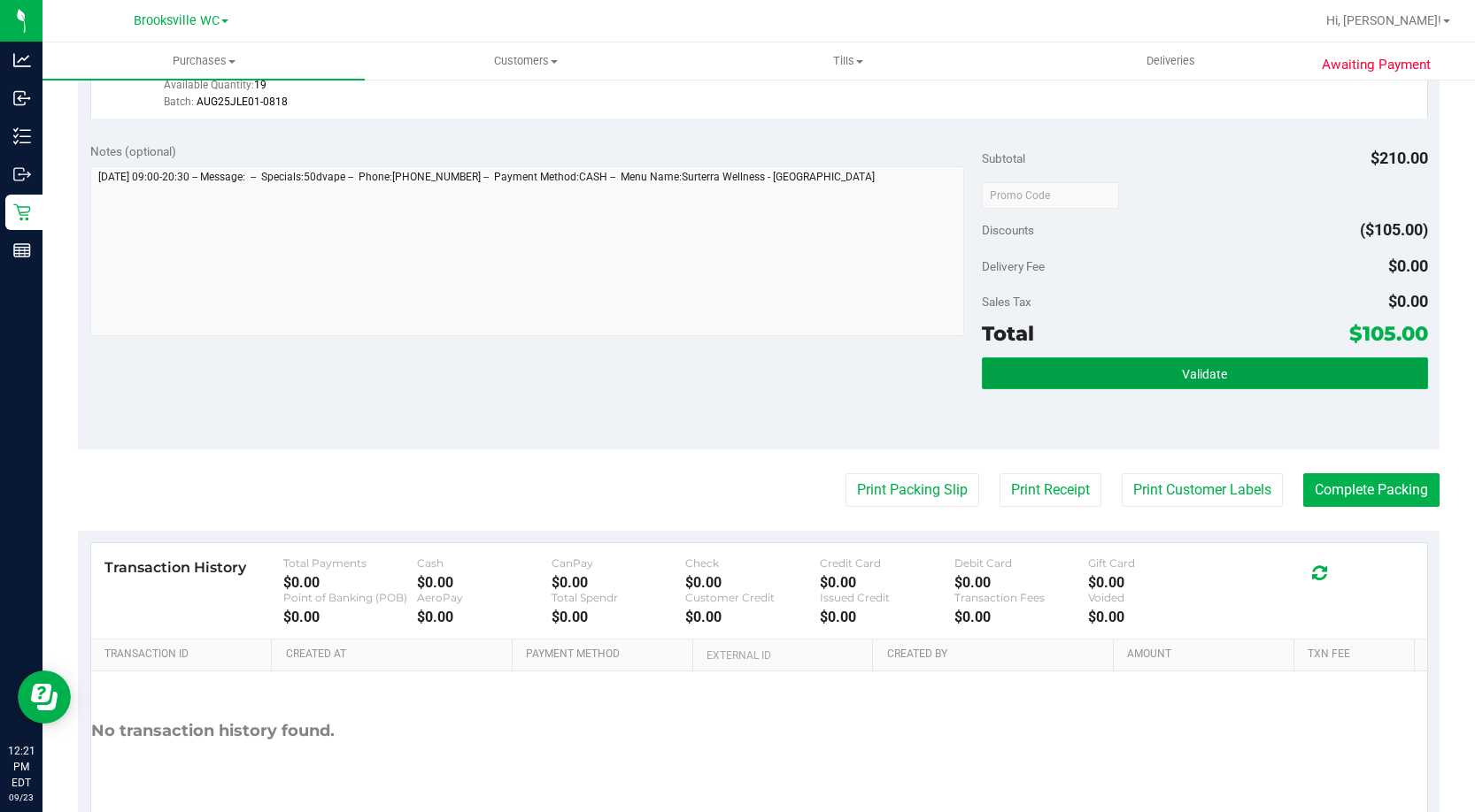
click at [1182, 374] on span "Validate" at bounding box center [1204, 374] width 45 height 14
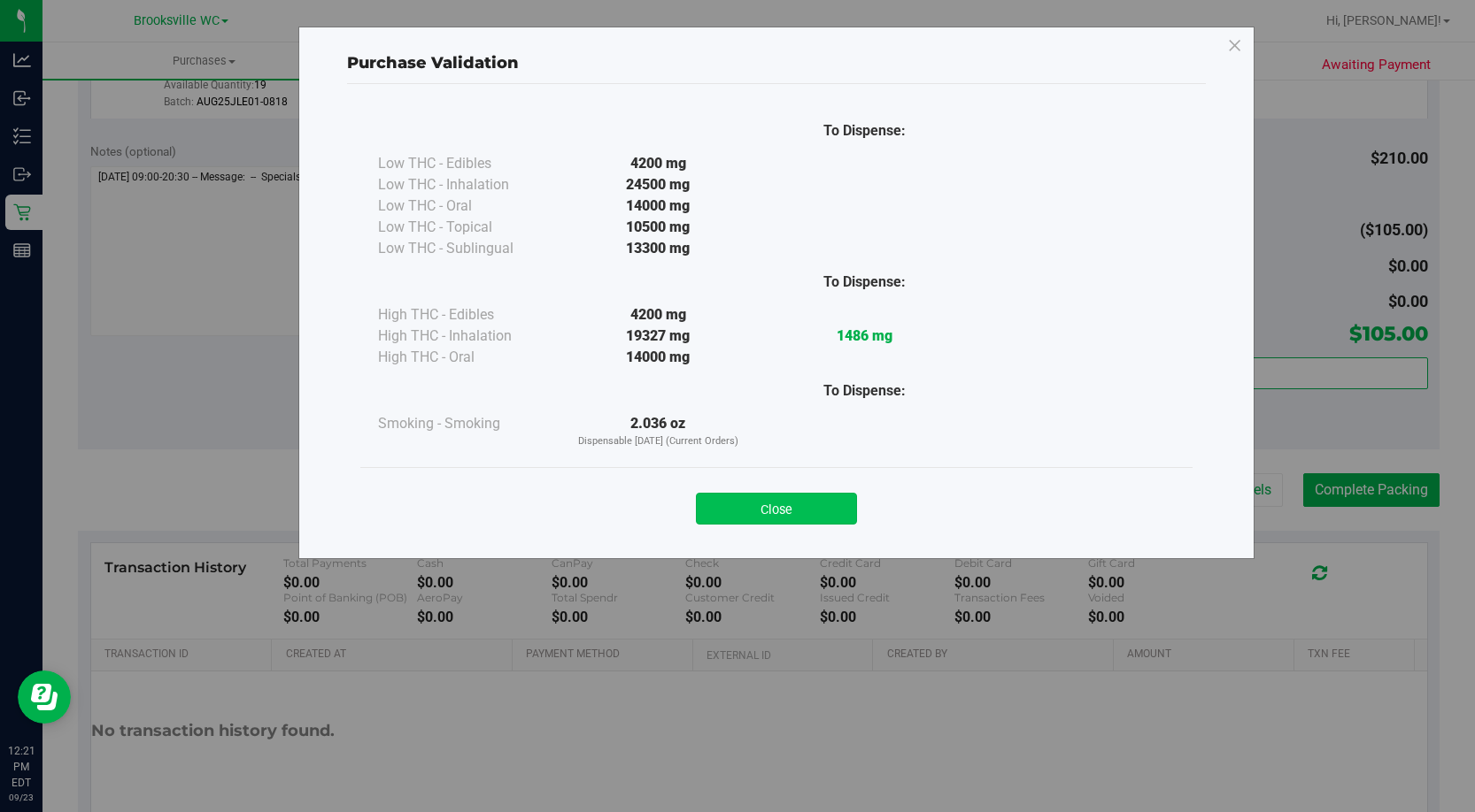
click at [836, 507] on button "Close" at bounding box center [776, 508] width 161 height 32
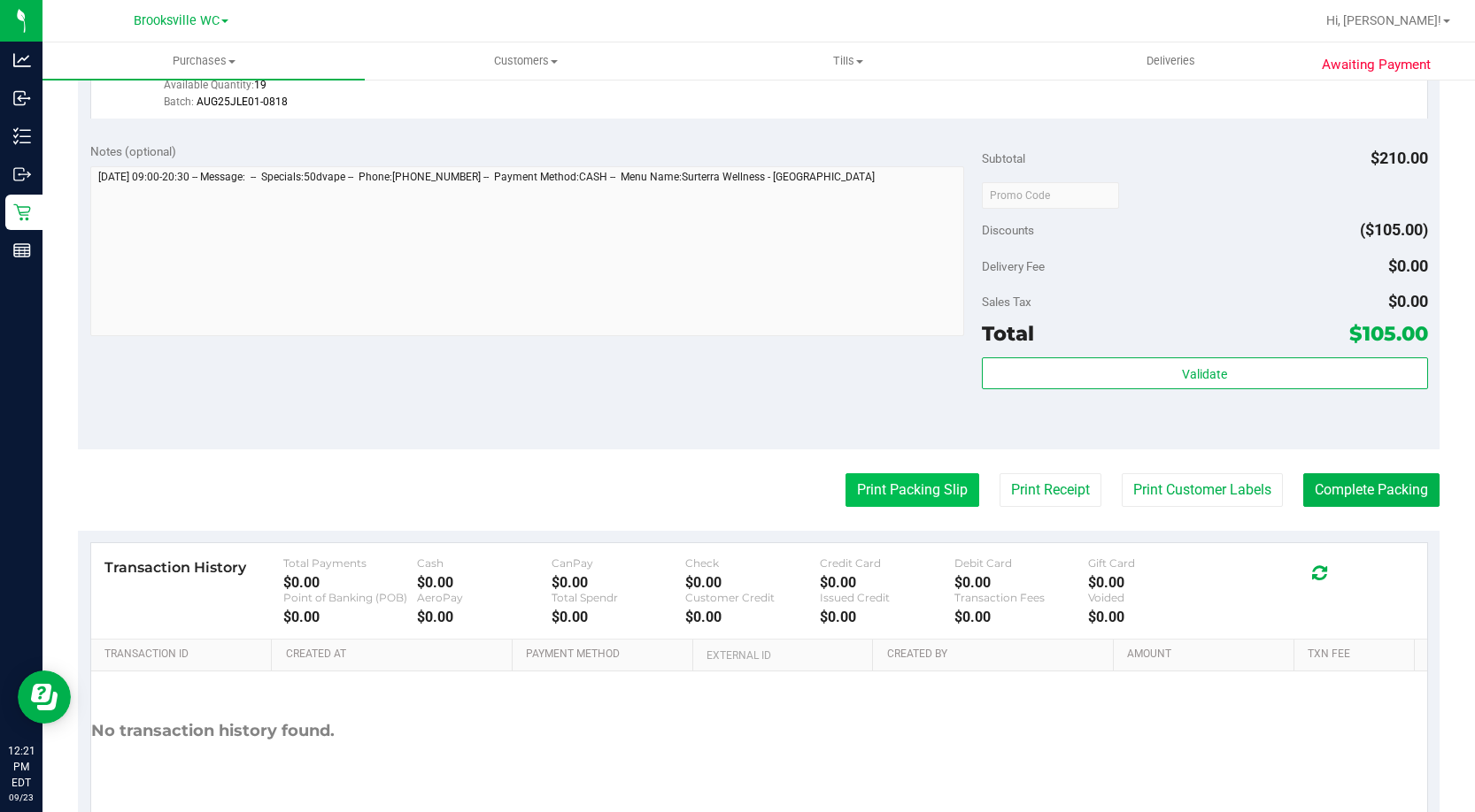
click at [913, 487] on button "Print Packing Slip" at bounding box center [912, 490] width 134 height 34
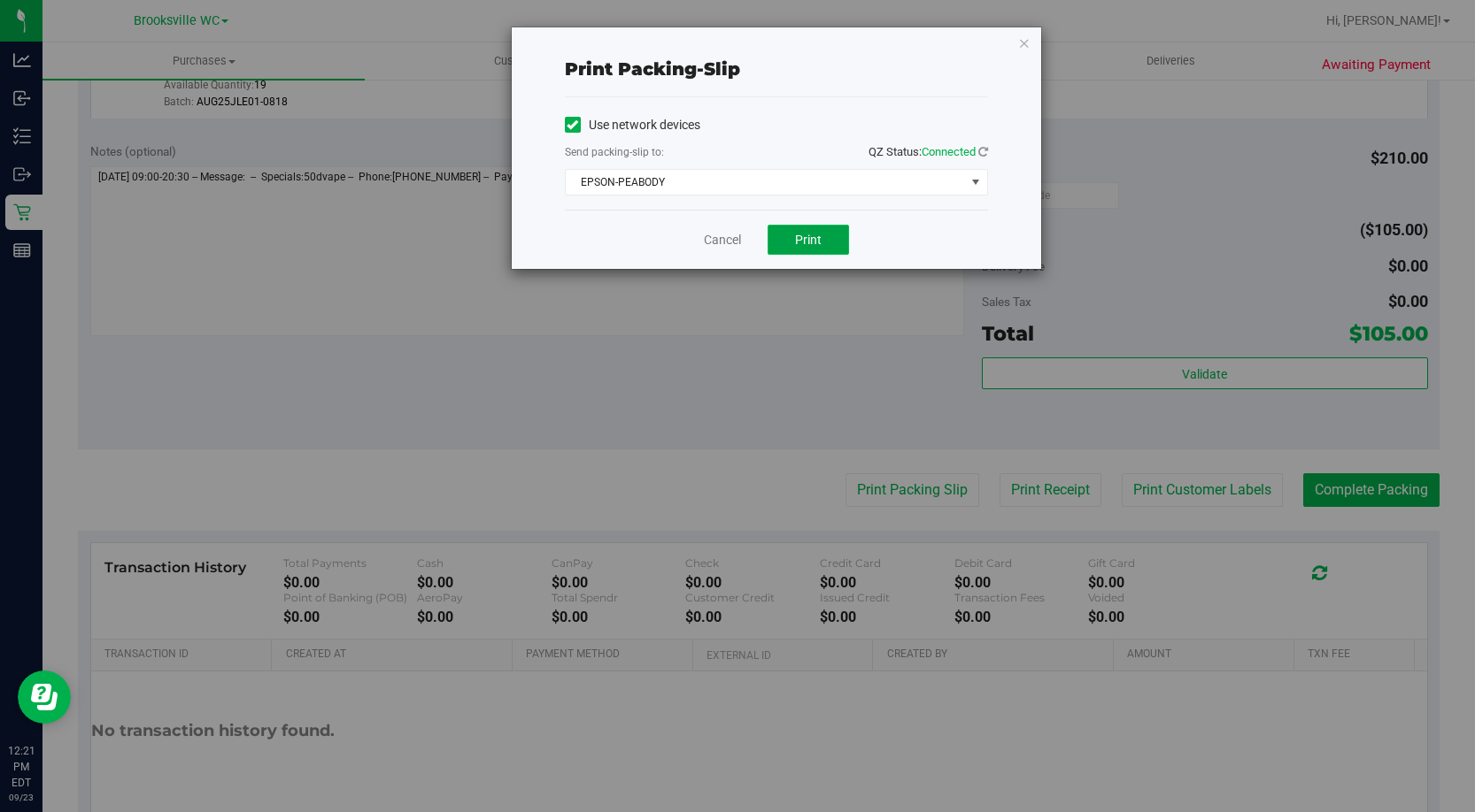
click at [804, 248] on button "Print" at bounding box center [807, 239] width 81 height 30
click at [722, 266] on div "Cancel Print" at bounding box center [776, 238] width 423 height 59
click at [721, 232] on link "Cancel" at bounding box center [722, 239] width 38 height 18
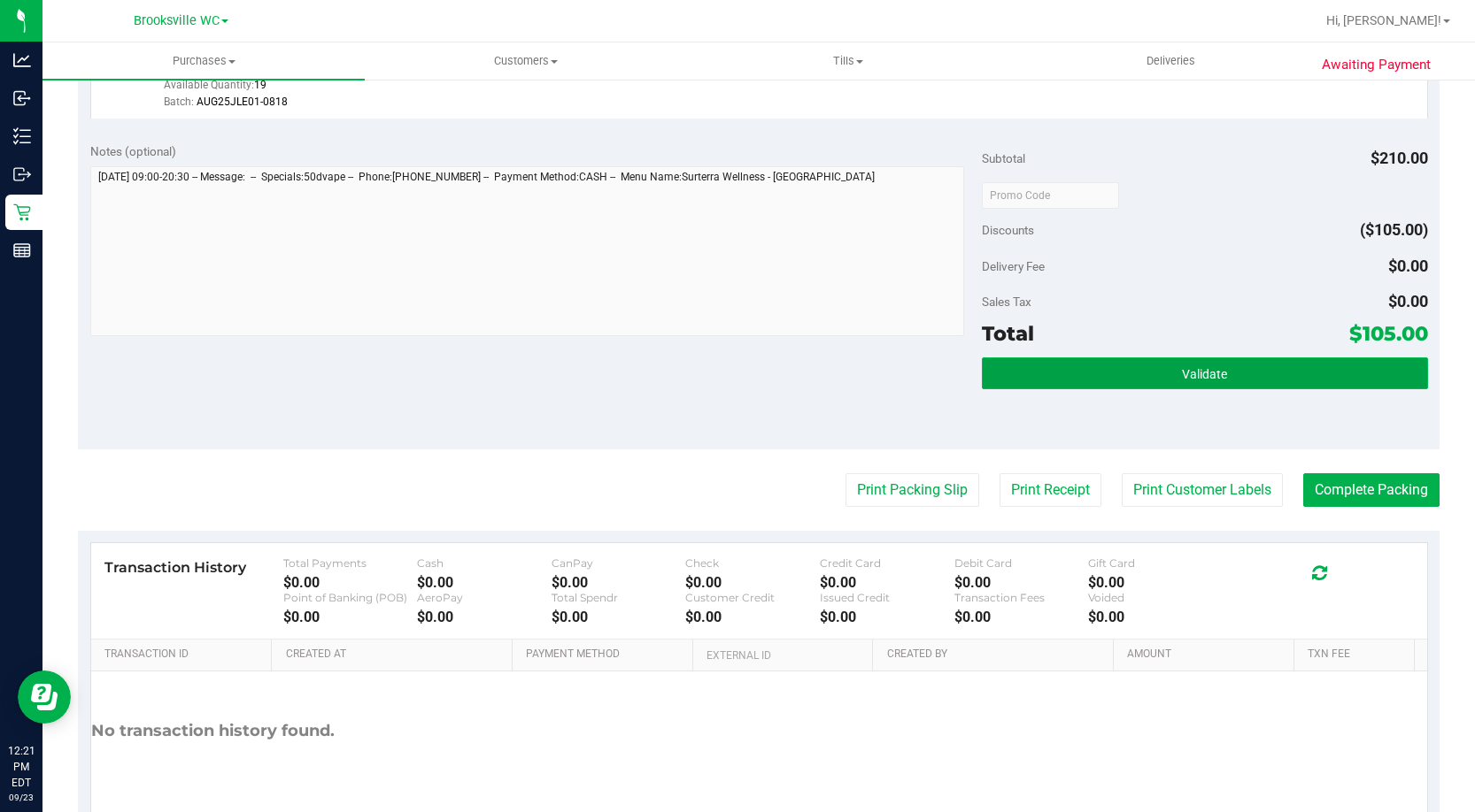
click at [1235, 360] on button "Validate" at bounding box center [1205, 373] width 446 height 32
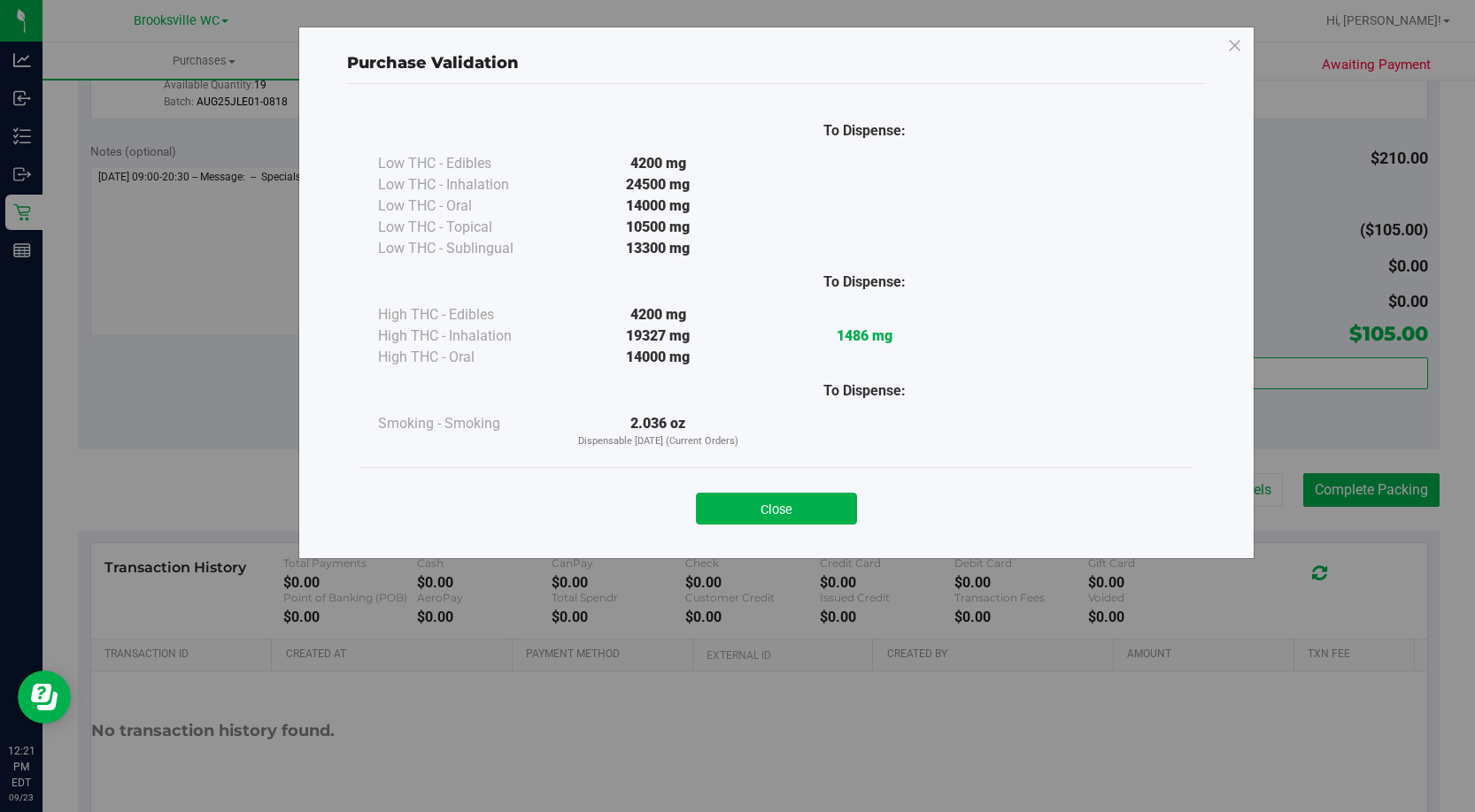
click at [1262, 385] on div "Purchase Validation To Dispense: Low THC - Edibles 4200 mg" at bounding box center [744, 406] width 1488 height 812
click at [830, 511] on button "Close" at bounding box center [776, 508] width 161 height 32
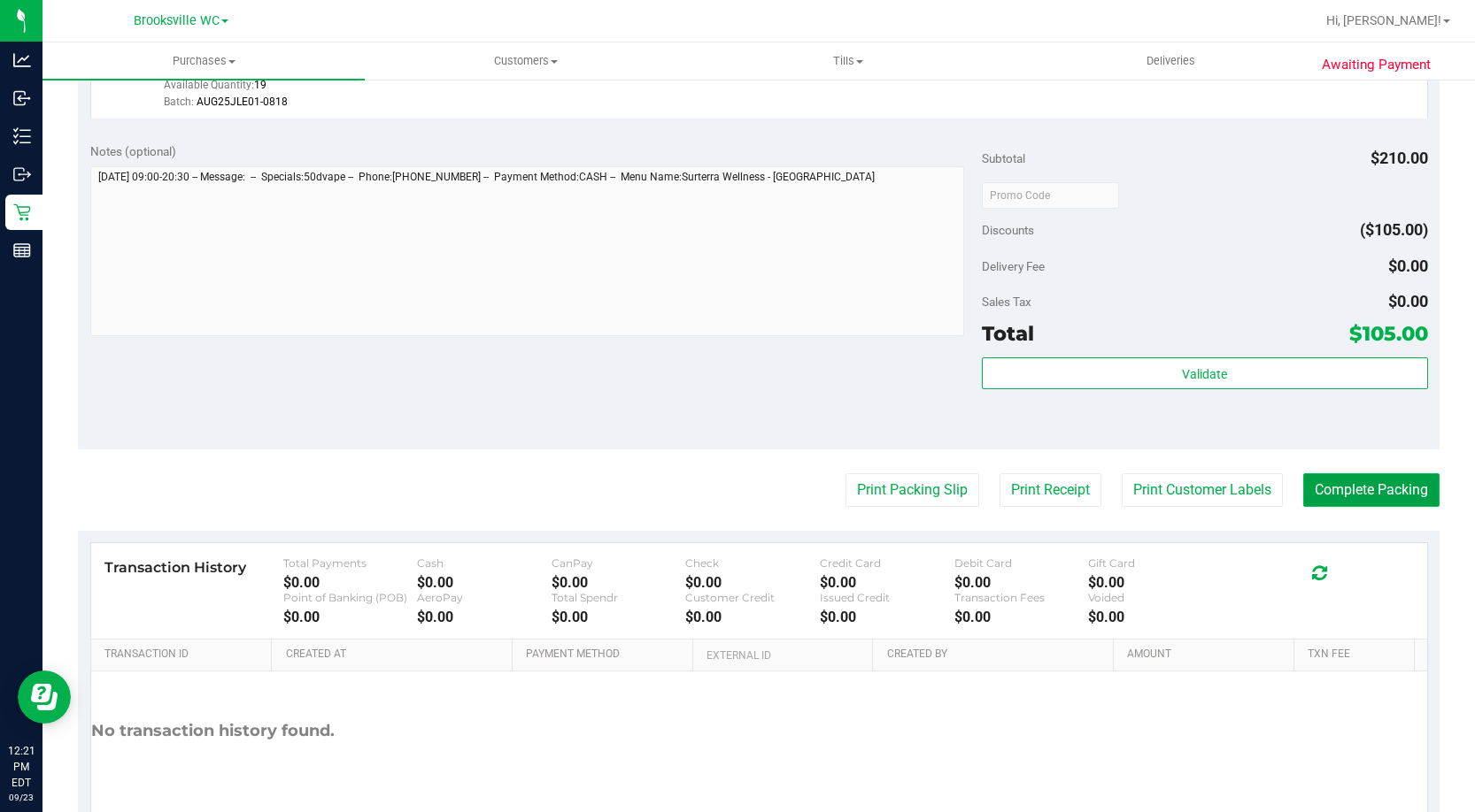
click at [1364, 484] on button "Complete Packing" at bounding box center [1371, 490] width 136 height 34
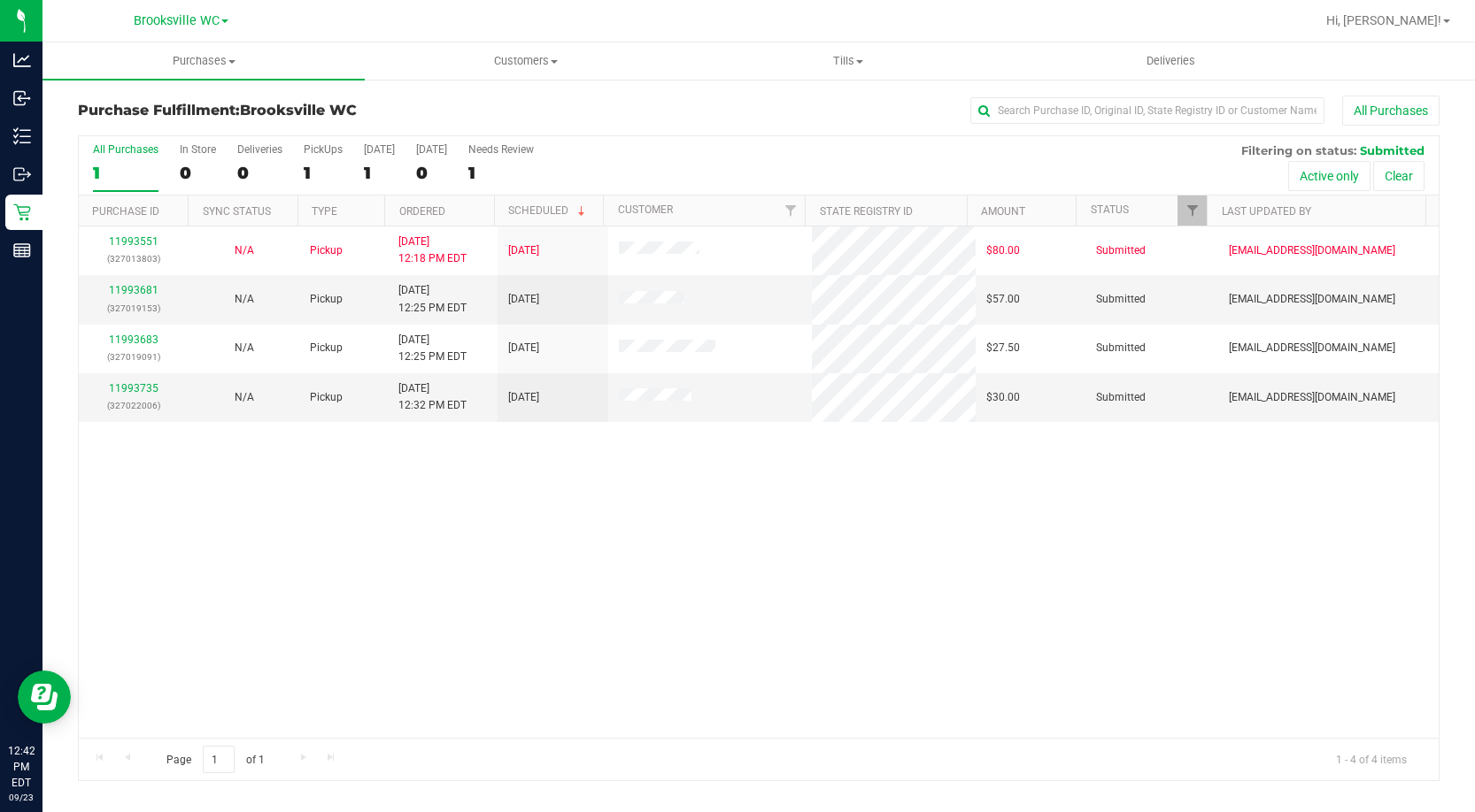
click at [200, 537] on div "11993551 (327013803) N/A Pickup 9/23/2025 12:18 PM EDT 9/23/2025 $80.00 Submitt…" at bounding box center [758, 482] width 1359 height 511
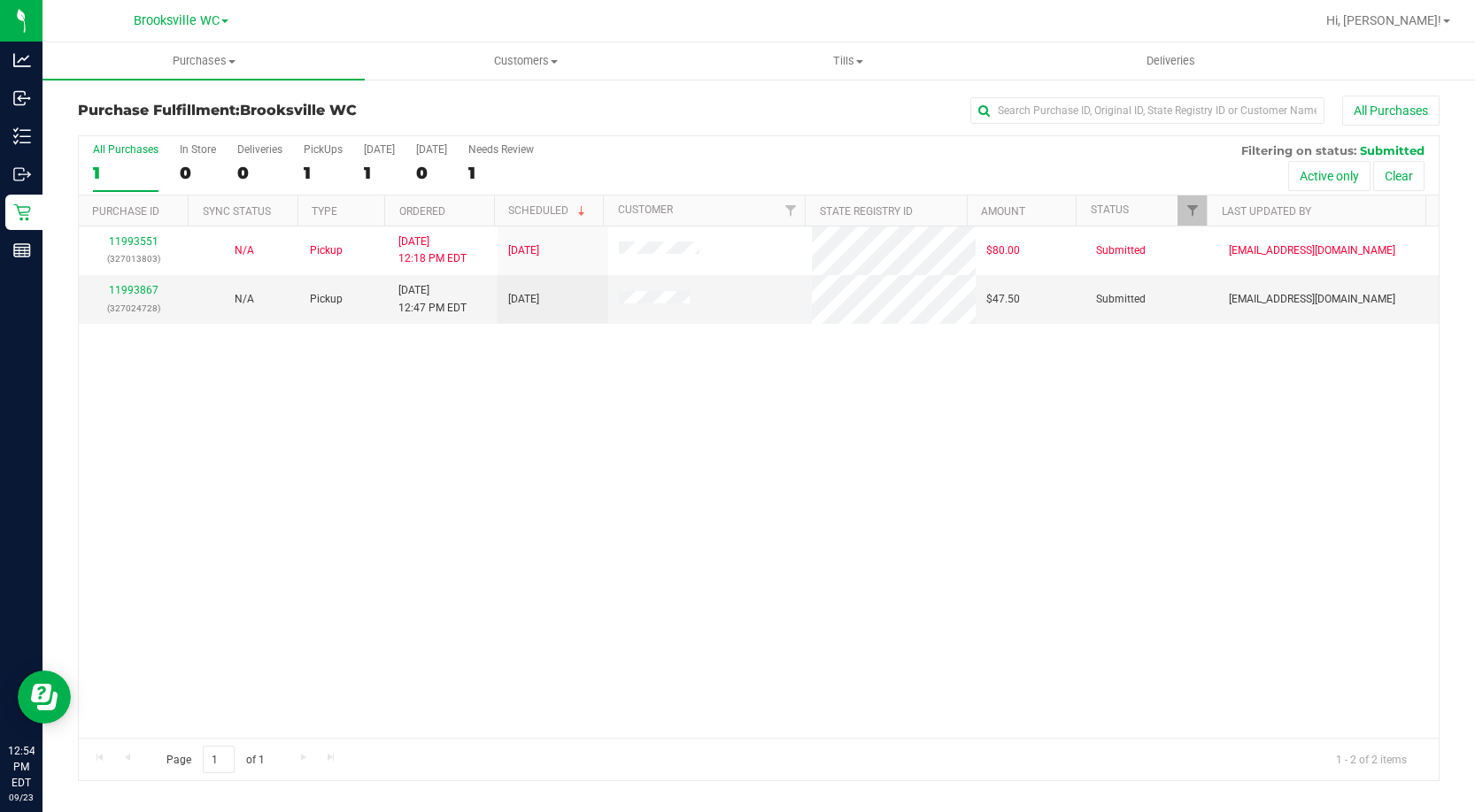
click at [165, 409] on div "11993551 (327013803) N/A Pickup 9/23/2025 12:18 PM EDT 9/23/2025 $80.00 Submitt…" at bounding box center [758, 482] width 1359 height 511
click at [131, 290] on link "11993867" at bounding box center [133, 290] width 49 height 13
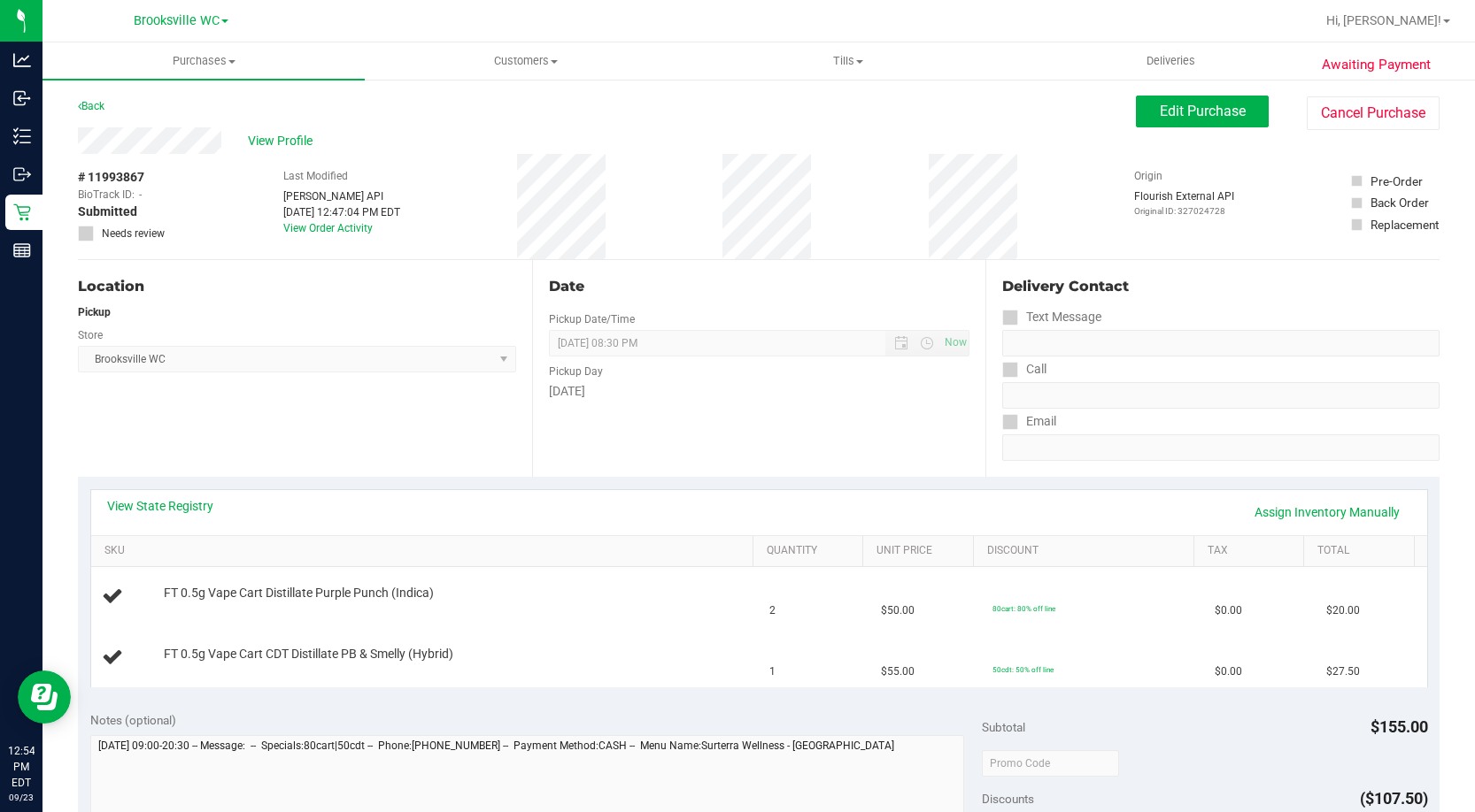
drag, startPoint x: 428, startPoint y: 396, endPoint x: 348, endPoint y: 462, distance: 103.7
click at [425, 397] on div "Location Pickup Store Brooksville WC Select Store Bonita Springs WC Boynton Bea…" at bounding box center [305, 368] width 454 height 217
click at [166, 503] on link "View State Registry" at bounding box center [160, 506] width 106 height 17
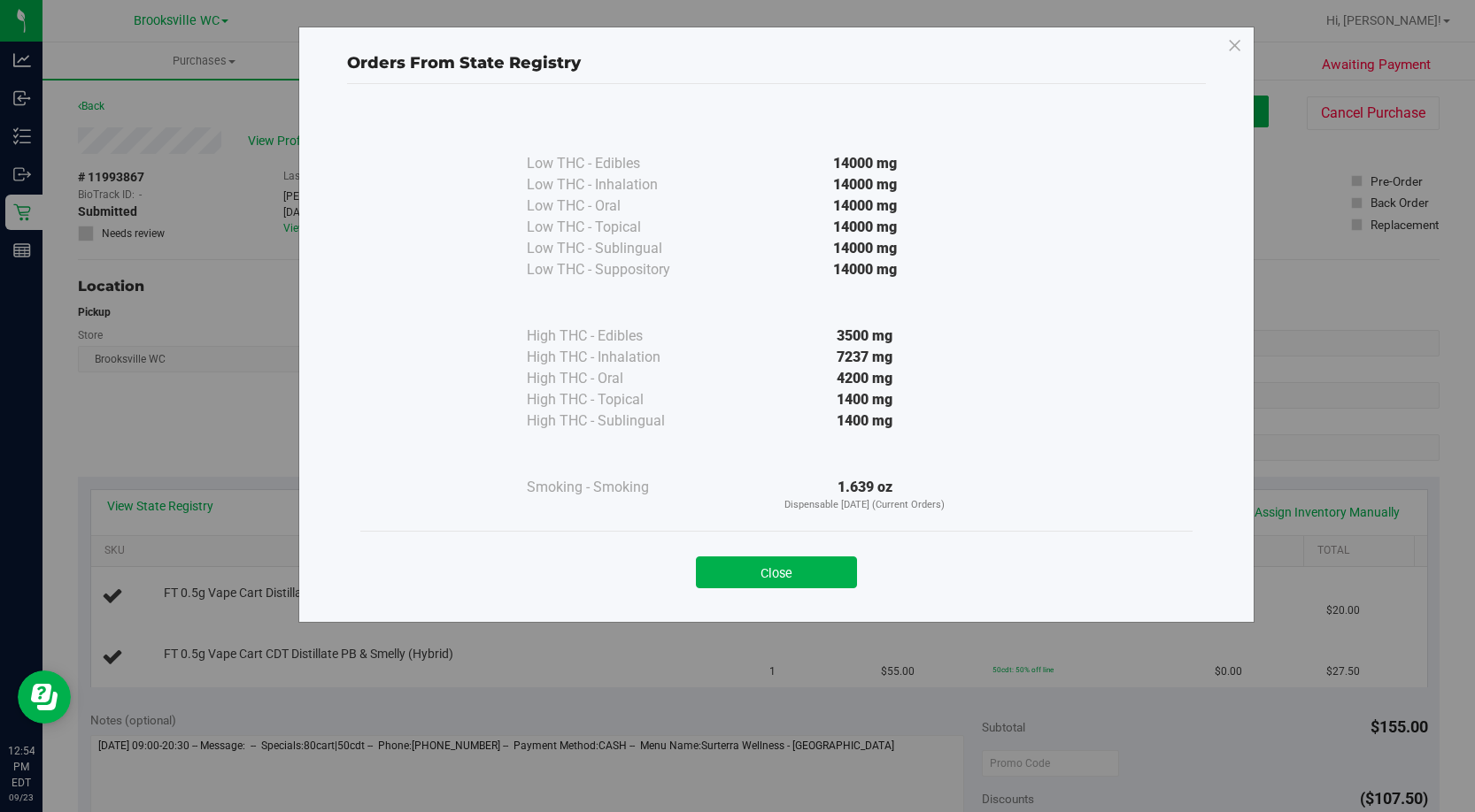
click at [778, 565] on button "Close" at bounding box center [776, 572] width 161 height 32
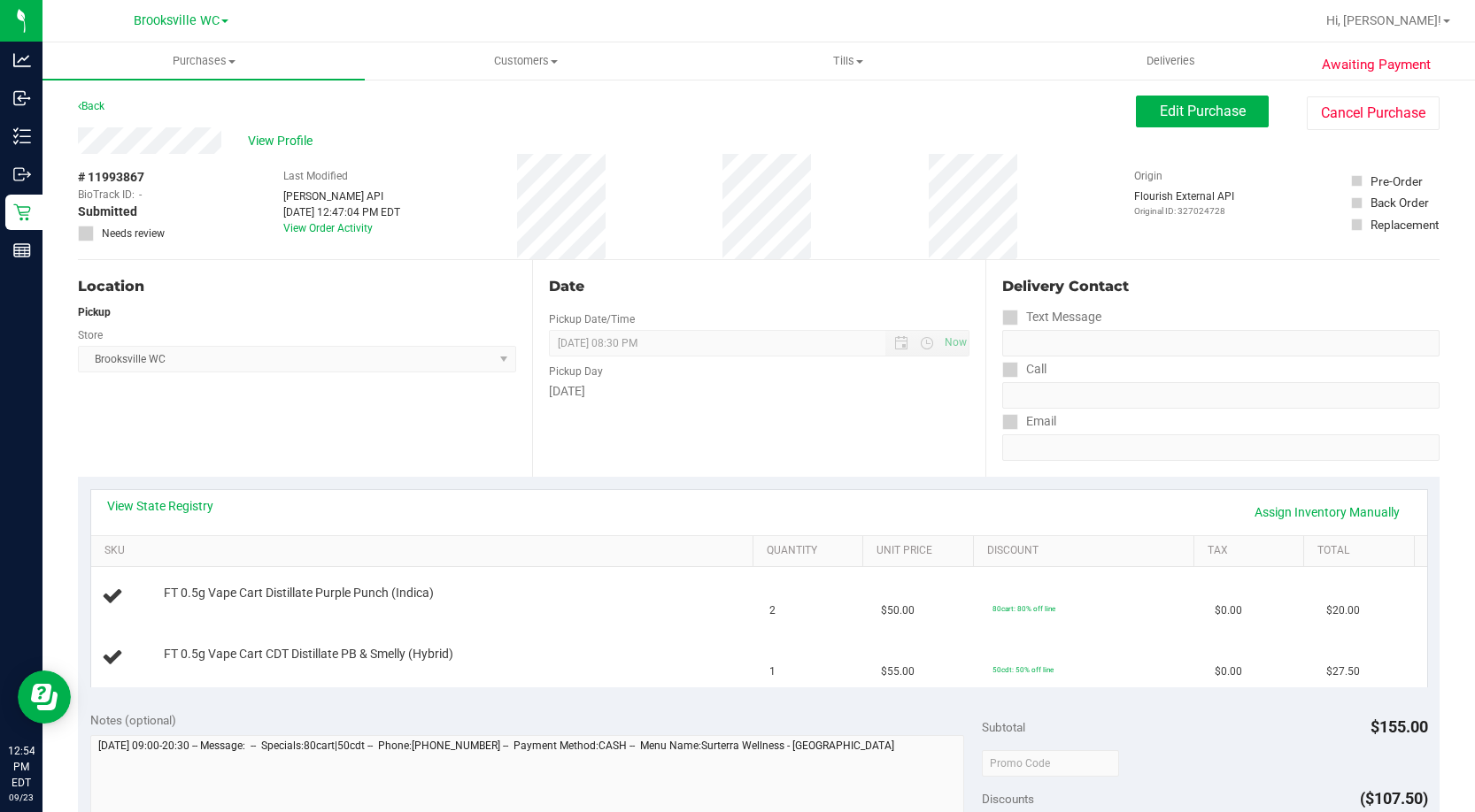
click at [727, 413] on div "Date Pickup Date/Time 09/23/2025 Now 09/23/2025 08:30 PM Now Pickup Day Tuesday" at bounding box center [758, 368] width 454 height 217
click at [732, 386] on div "Tuesday" at bounding box center [759, 391] width 422 height 18
click at [729, 429] on div "Date Pickup Date/Time 09/23/2025 Now 09/23/2025 08:30 PM Now Pickup Day Tuesday" at bounding box center [758, 368] width 454 height 217
click at [670, 368] on div "Pickup Day" at bounding box center [759, 369] width 422 height 26
click at [727, 457] on div "Date Pickup Date/Time 09/23/2025 Now 09/23/2025 08:30 PM Now Pickup Day Tuesday" at bounding box center [758, 368] width 454 height 217
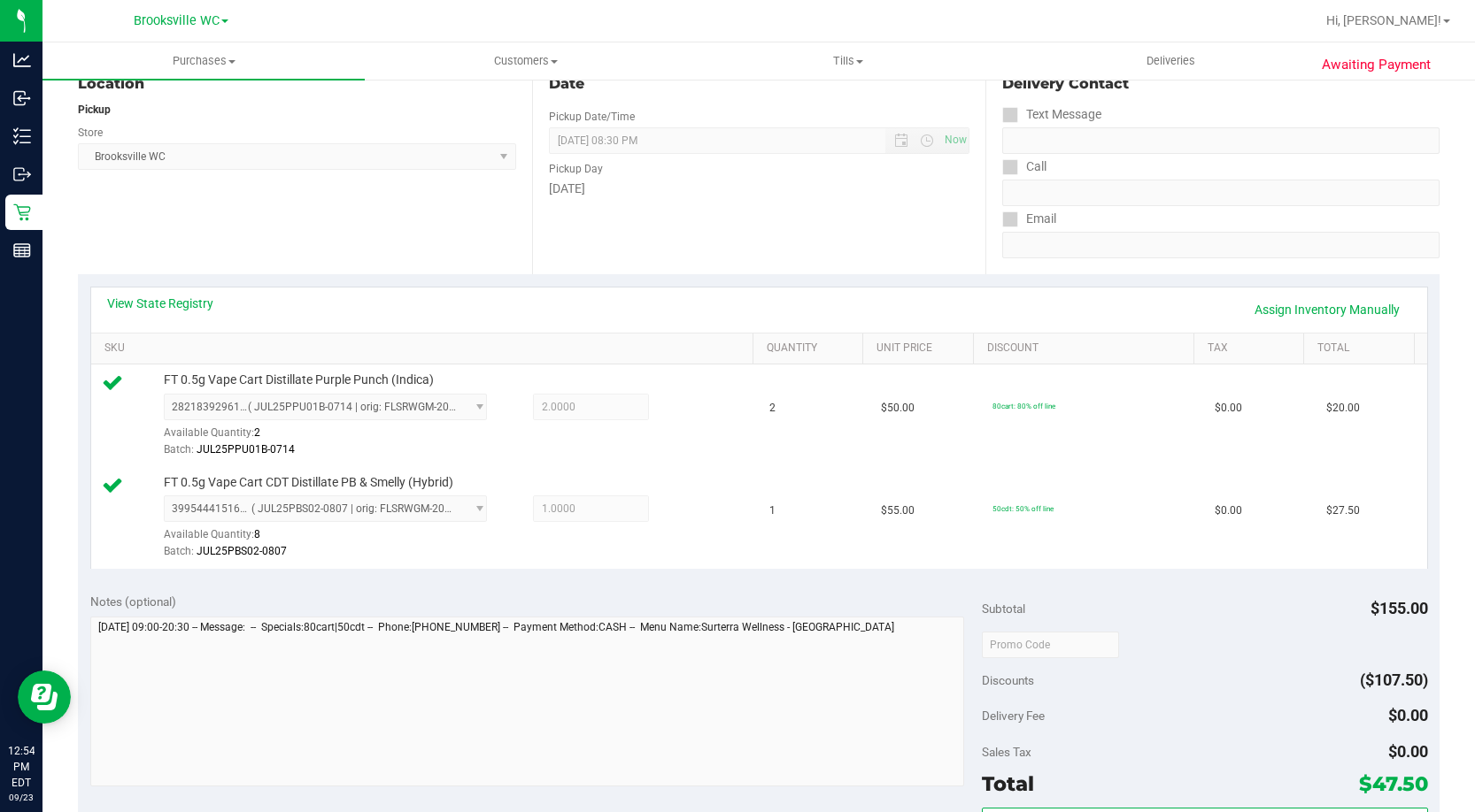
scroll to position [354, 0]
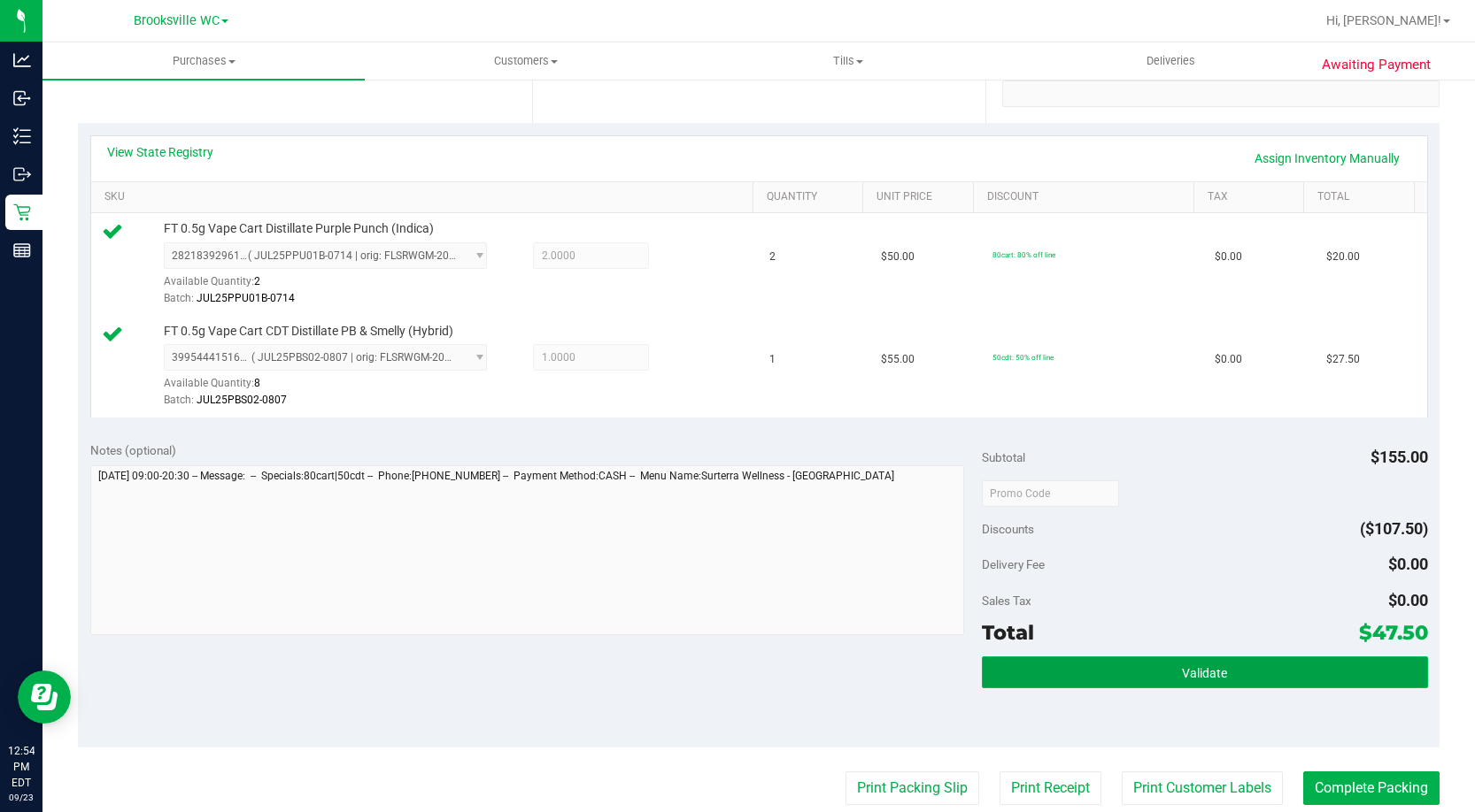
click at [1203, 673] on span "Validate" at bounding box center [1204, 673] width 45 height 14
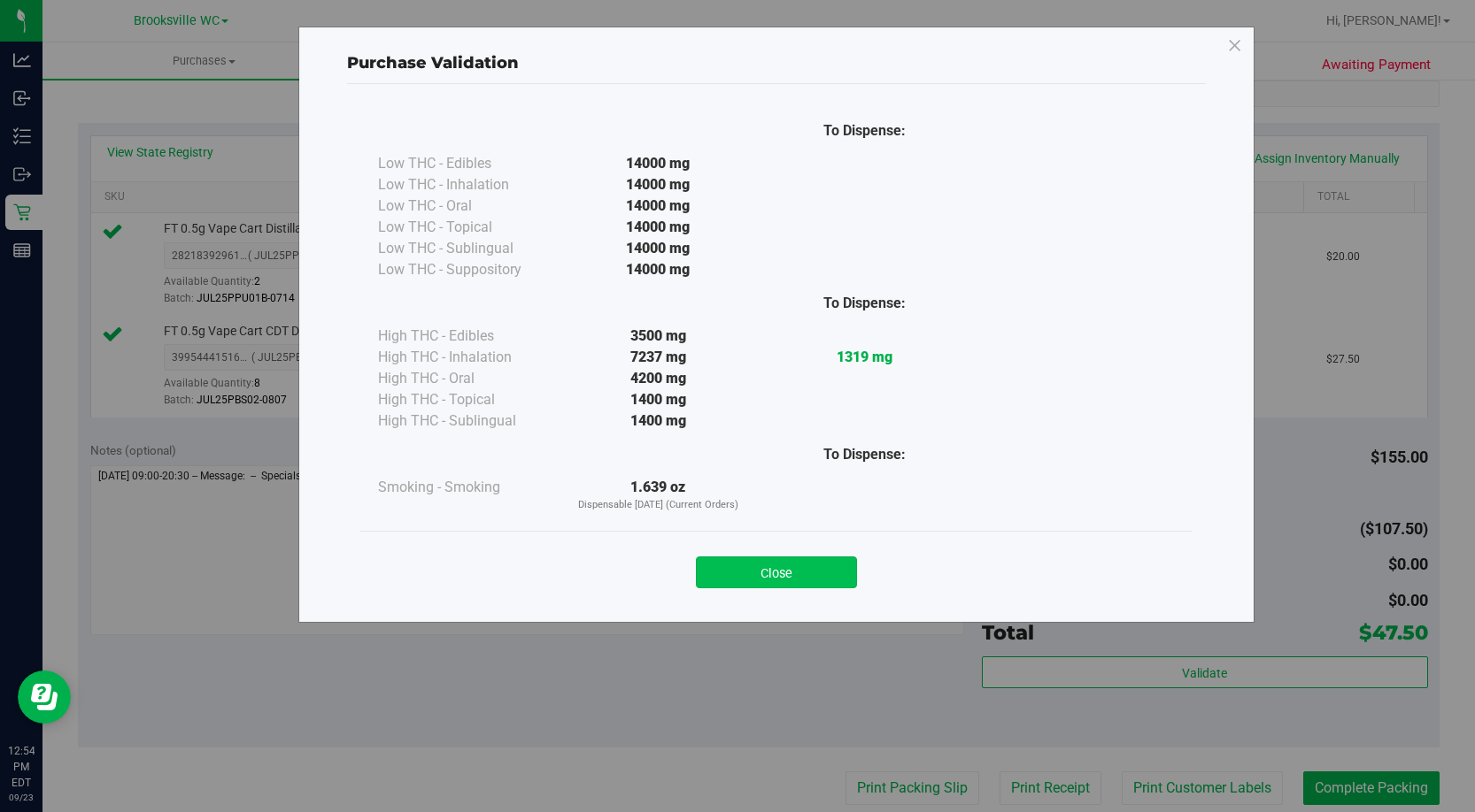
click at [821, 575] on button "Close" at bounding box center [776, 572] width 161 height 32
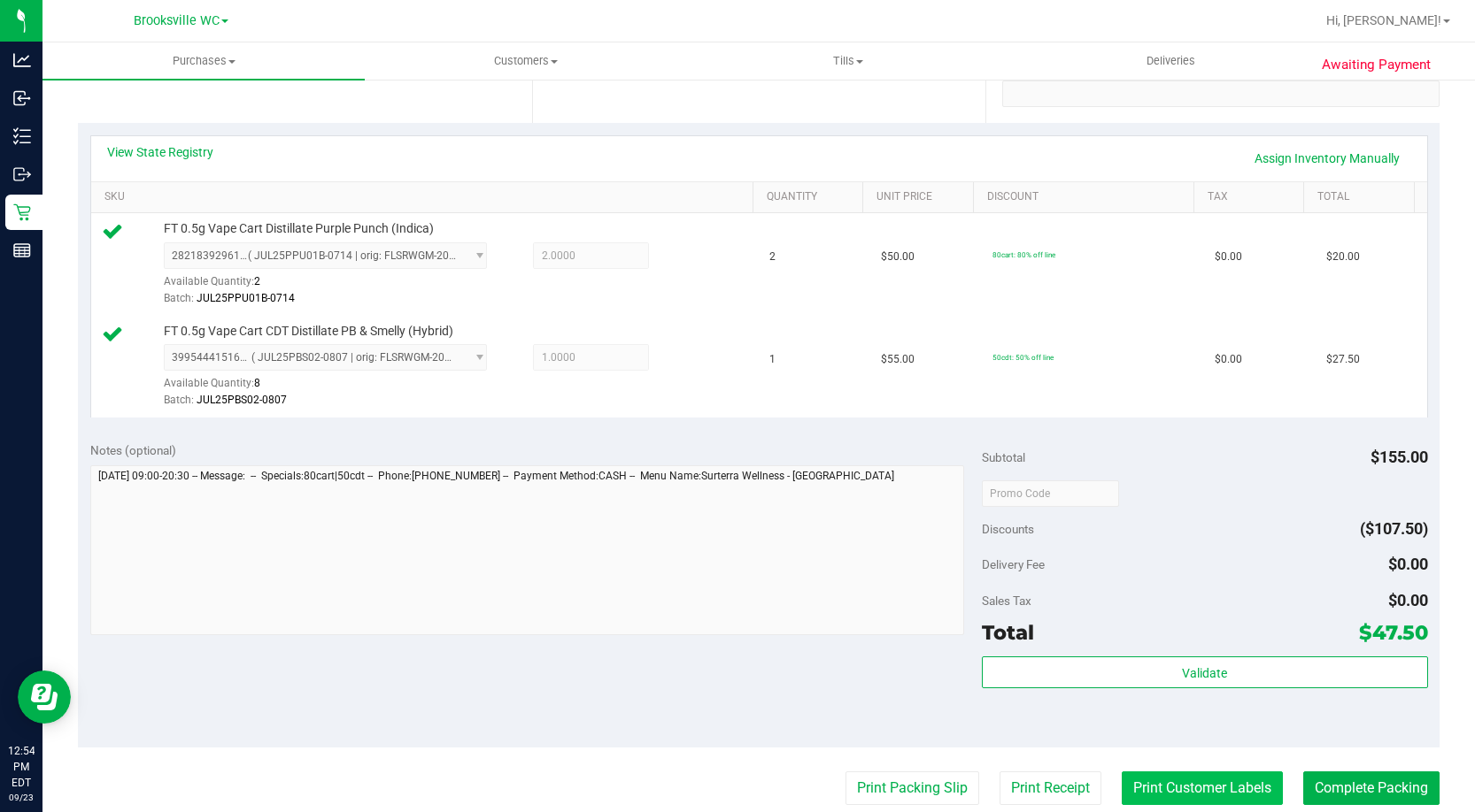
click at [1161, 789] on button "Print Customer Labels" at bounding box center [1202, 788] width 161 height 34
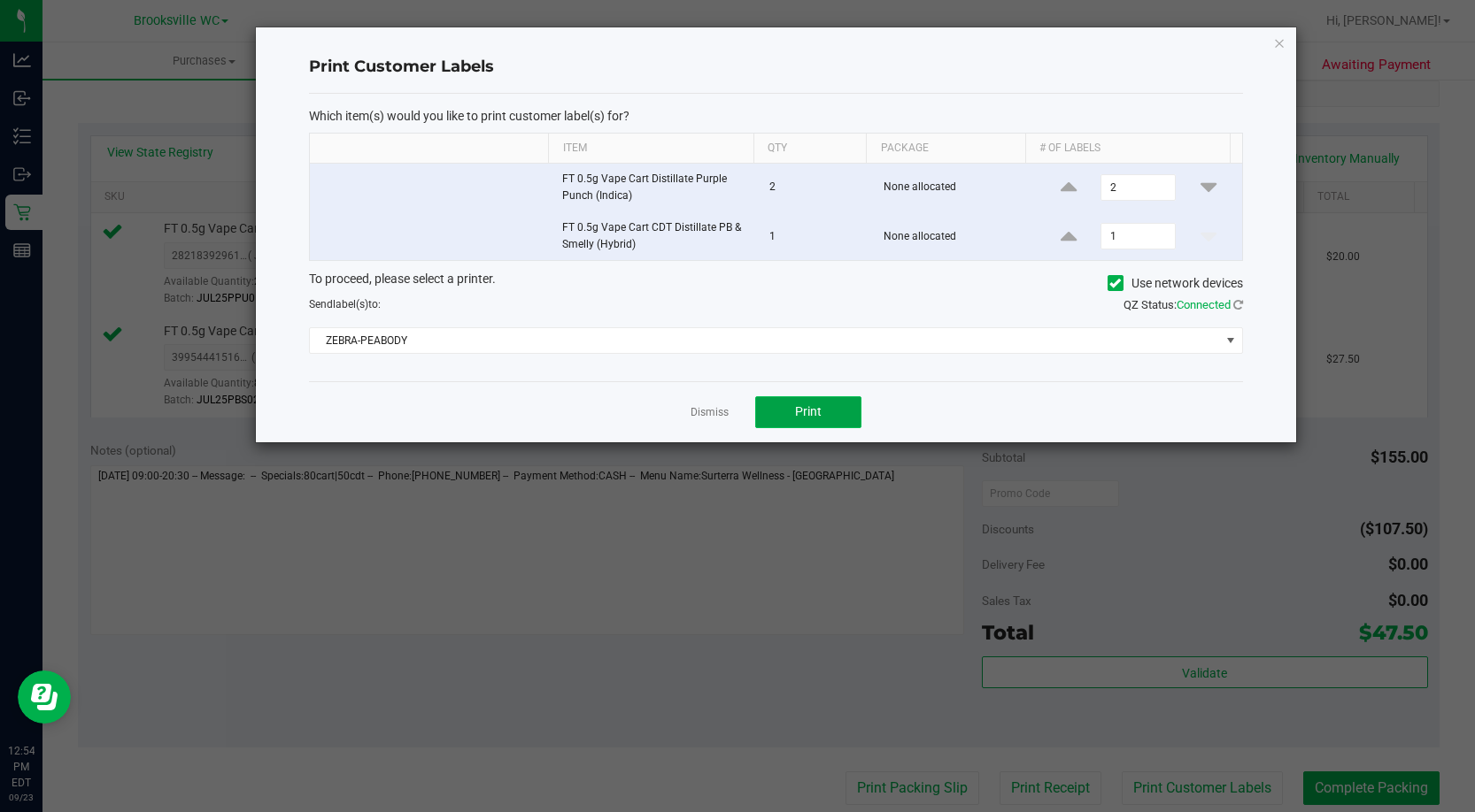
click at [814, 419] on span "Print" at bounding box center [808, 411] width 27 height 14
click at [697, 413] on link "Dismiss" at bounding box center [709, 413] width 38 height 15
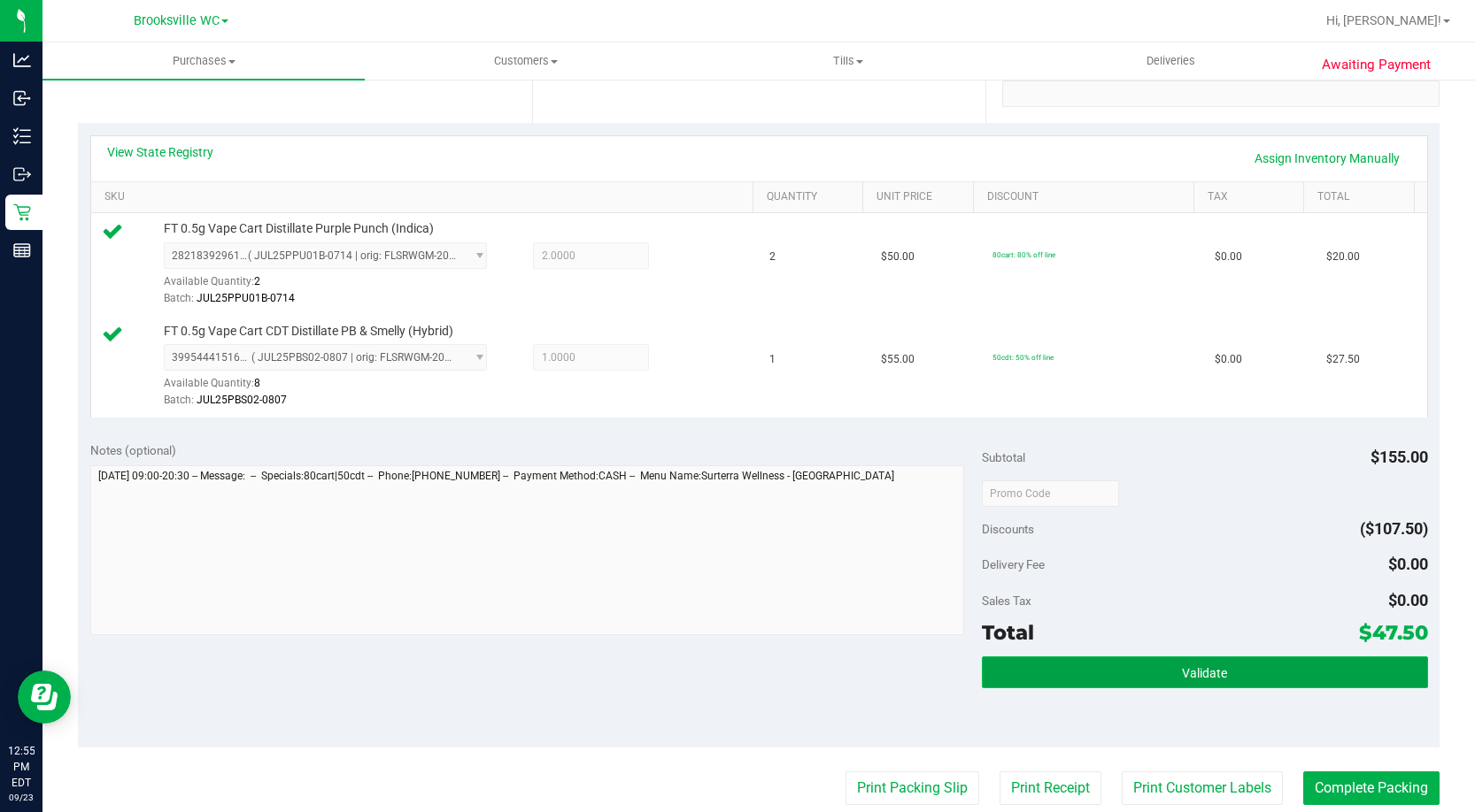
click at [1306, 668] on button "Validate" at bounding box center [1205, 672] width 446 height 32
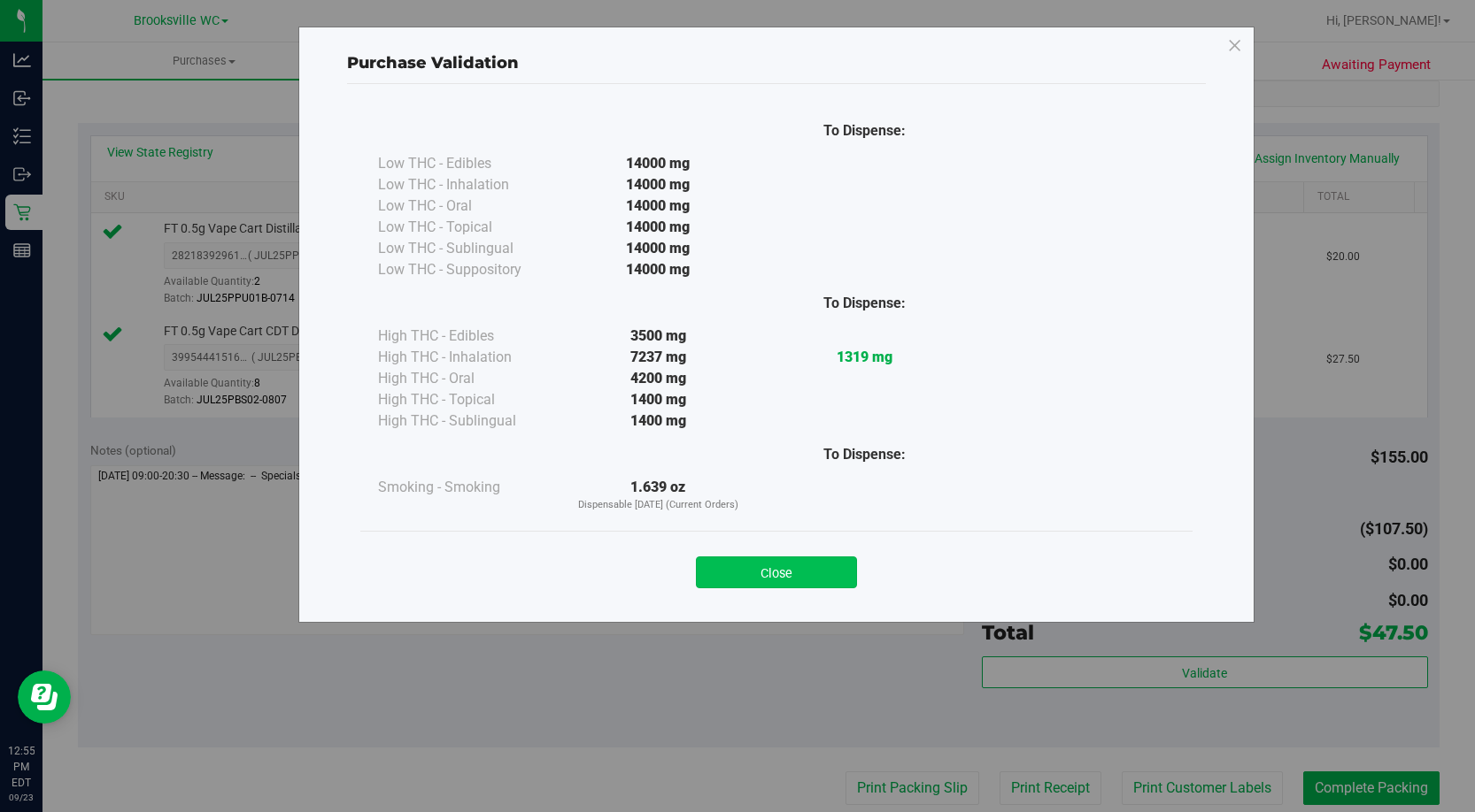
click at [778, 558] on button "Close" at bounding box center [776, 572] width 161 height 32
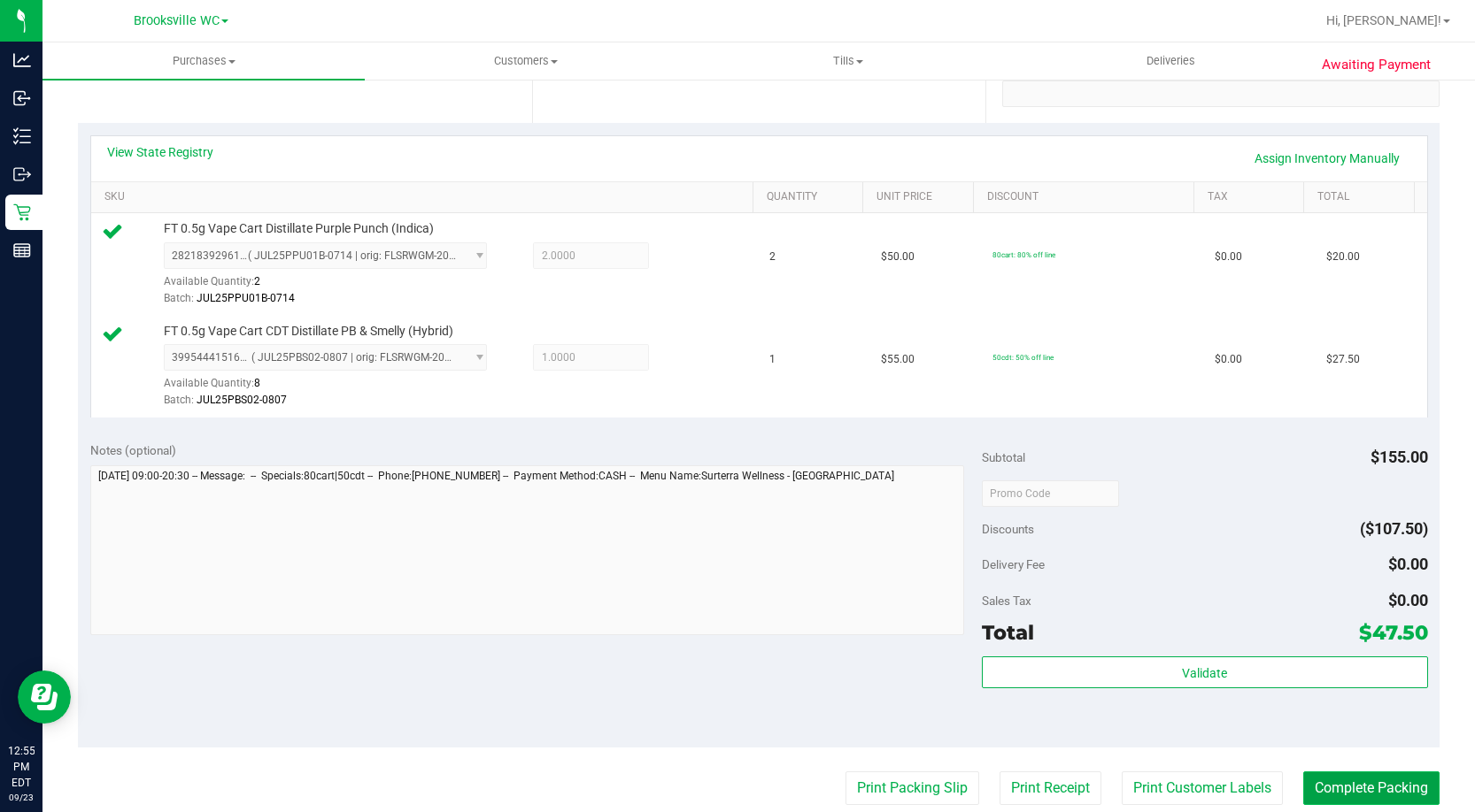
click at [1348, 784] on button "Complete Packing" at bounding box center [1371, 788] width 136 height 34
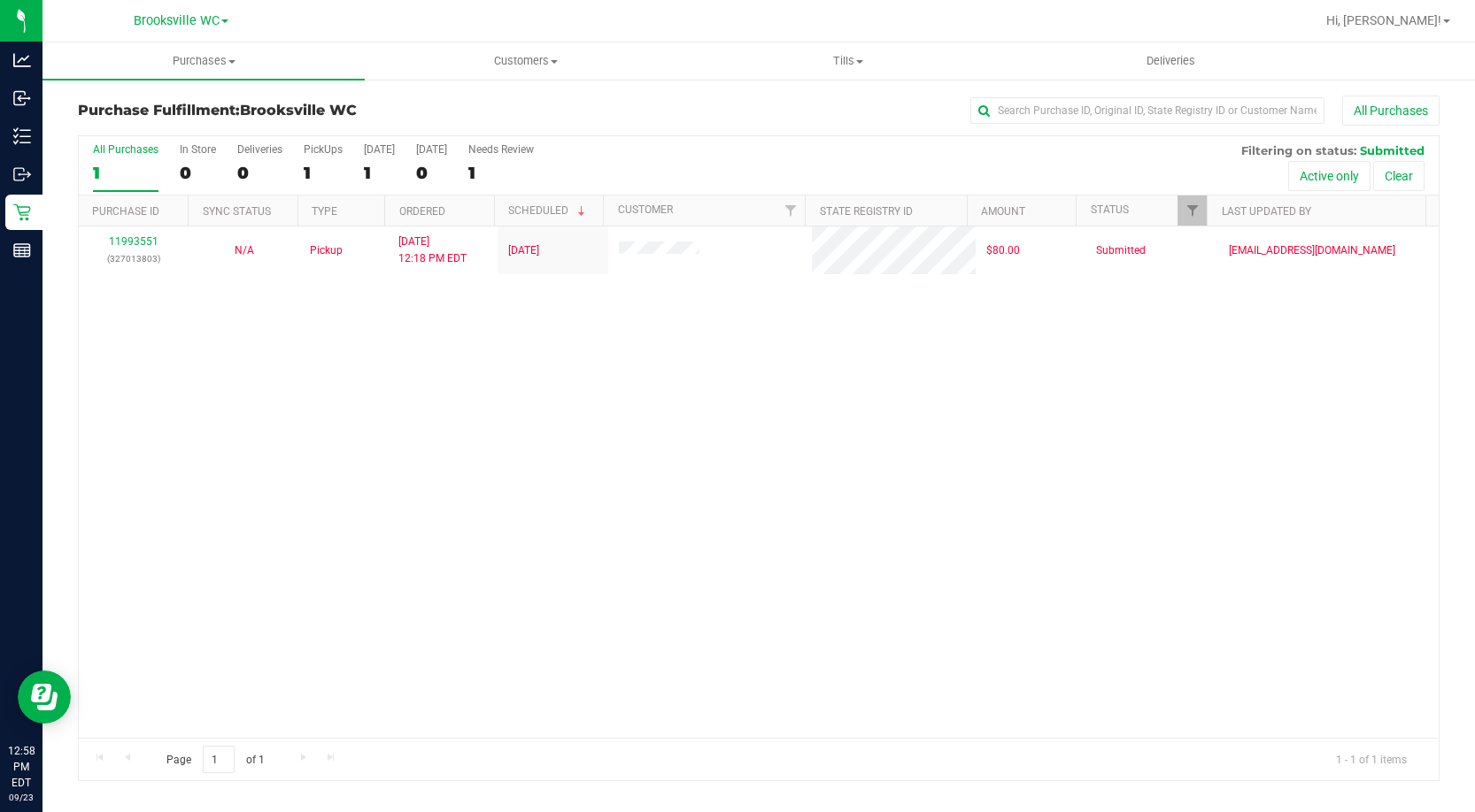
drag, startPoint x: 106, startPoint y: 474, endPoint x: 113, endPoint y: 423, distance: 51.5
click at [108, 466] on div "11993551 (327013803) N/A Pickup 9/23/2025 12:18 PM EDT 9/23/2025 $80.00 Submitt…" at bounding box center [758, 482] width 1359 height 511
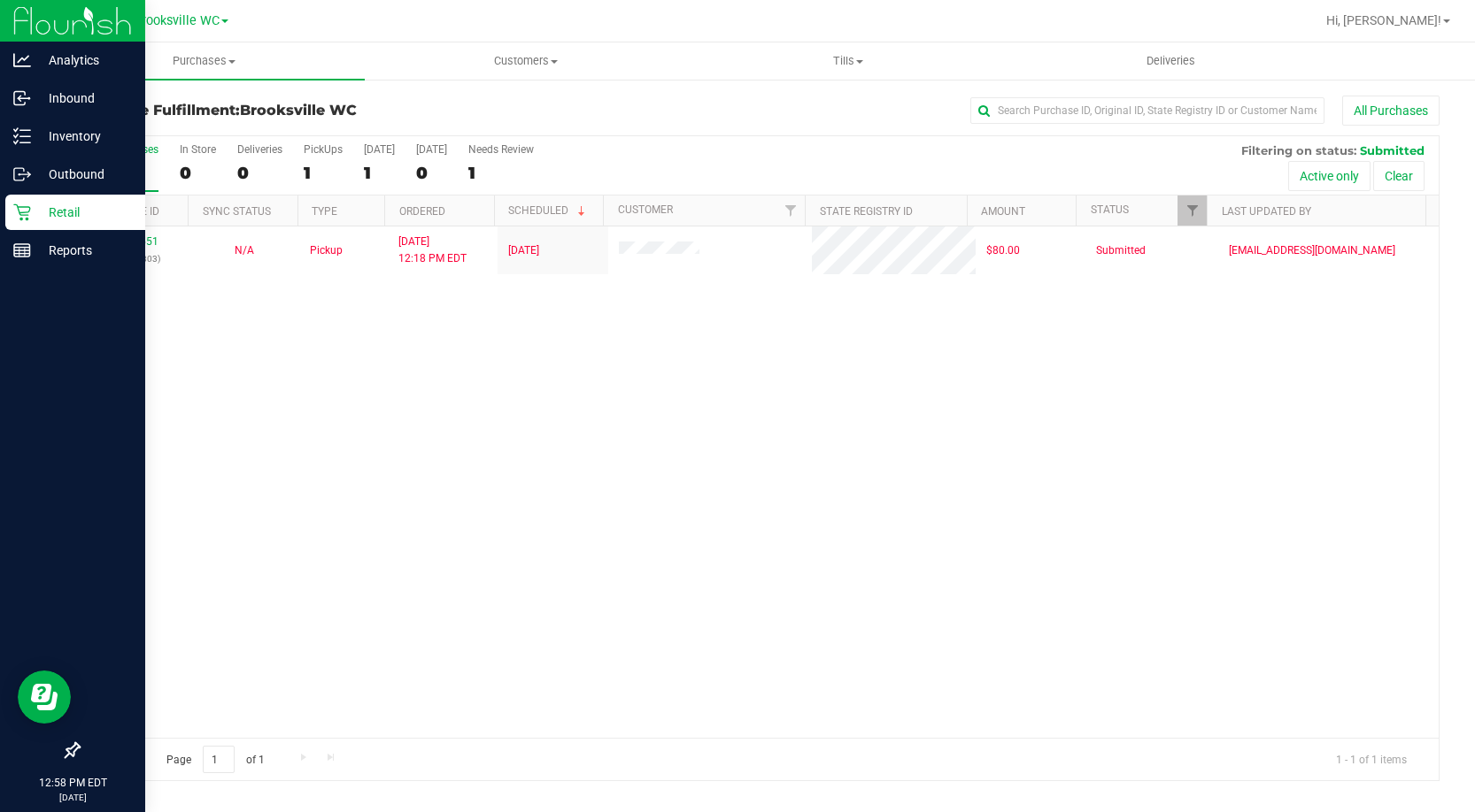
click at [42, 206] on p "Retail" at bounding box center [84, 212] width 106 height 21
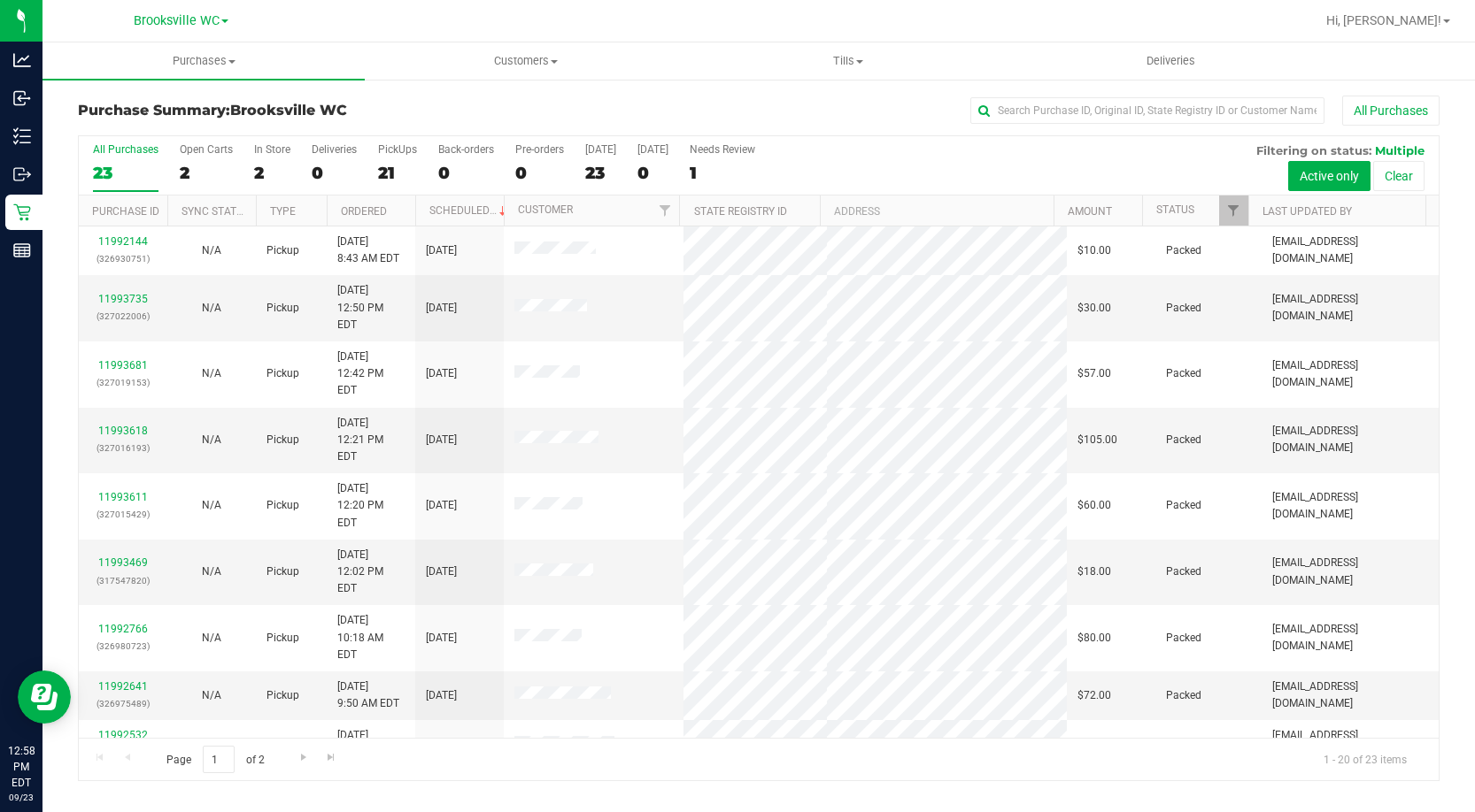
click at [1205, 211] on th "Status" at bounding box center [1195, 211] width 106 height 31
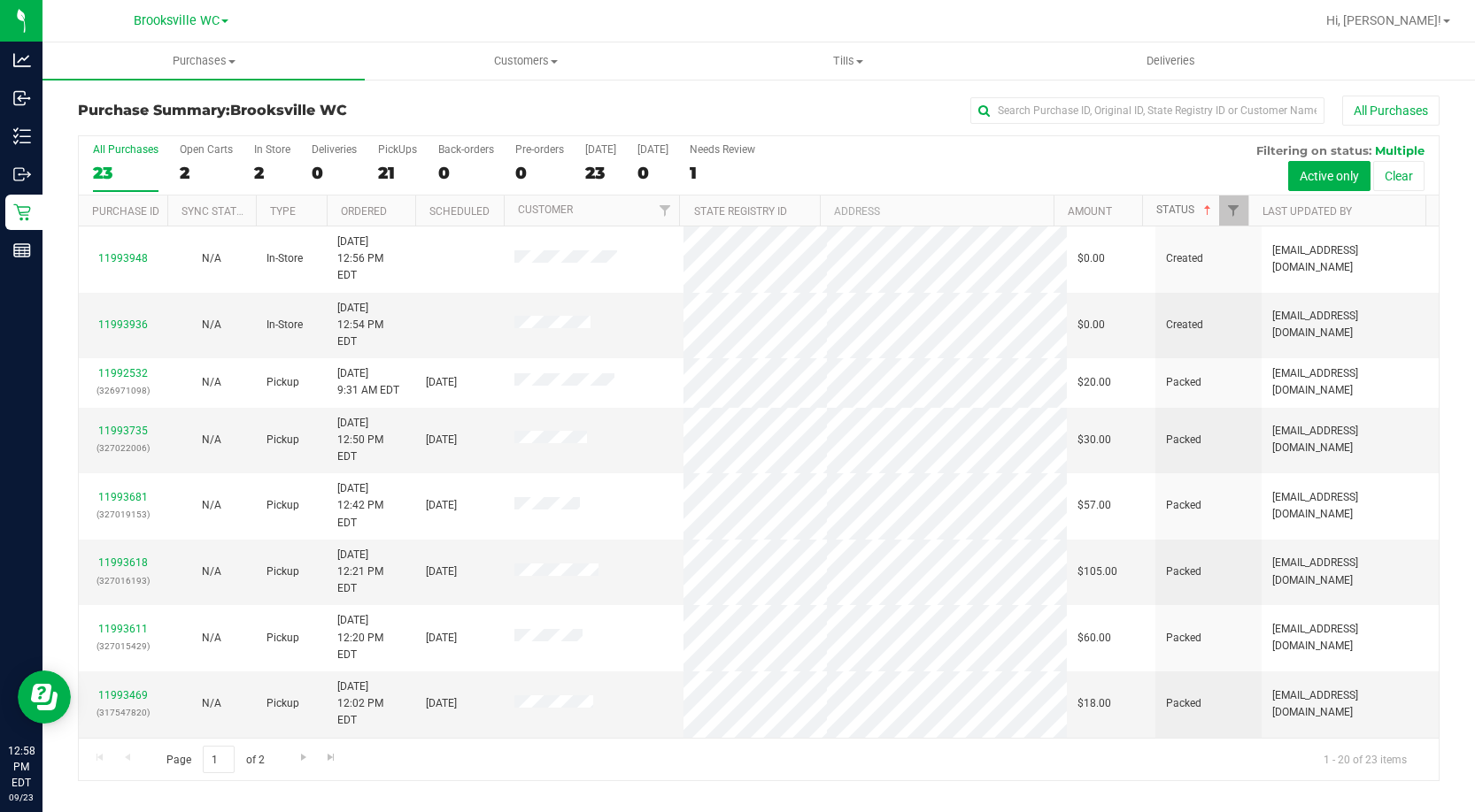
click at [1205, 210] on span at bounding box center [1207, 210] width 14 height 14
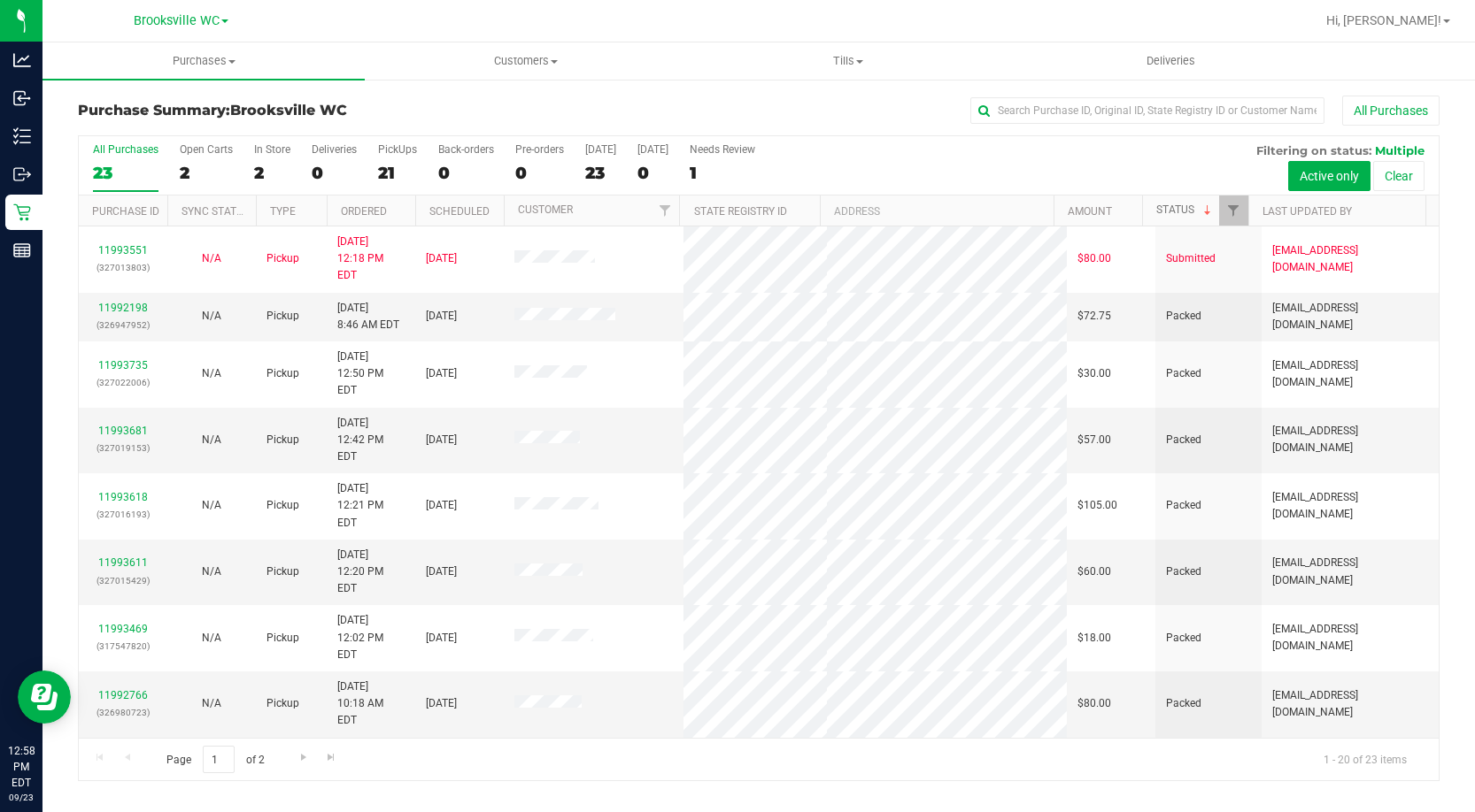
click at [1204, 205] on span at bounding box center [1207, 210] width 14 height 14
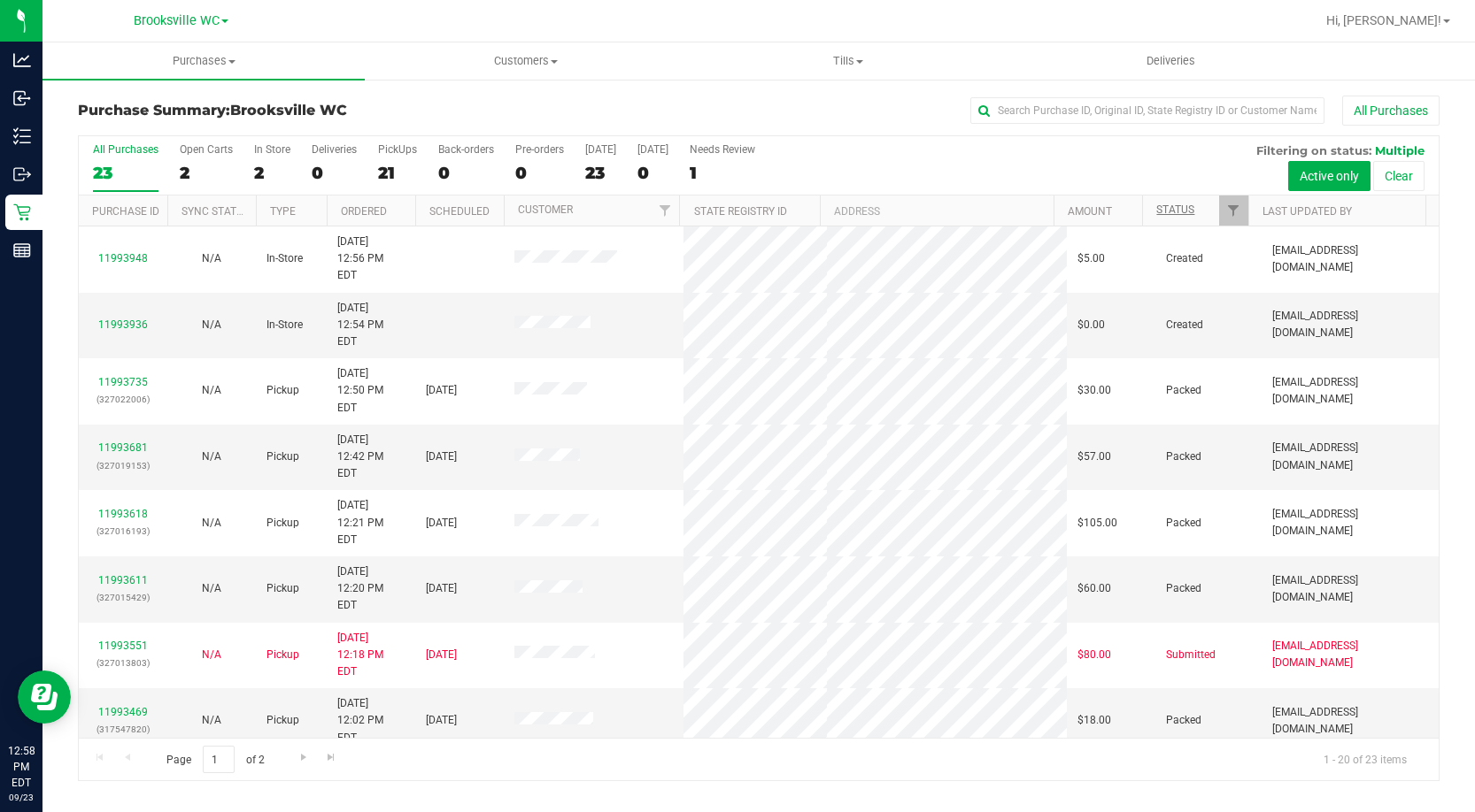
click at [191, 116] on h3 "Purchase Summary: Brooksville WC" at bounding box center [305, 110] width 454 height 16
click at [134, 318] on link "11993936" at bounding box center [123, 324] width 49 height 13
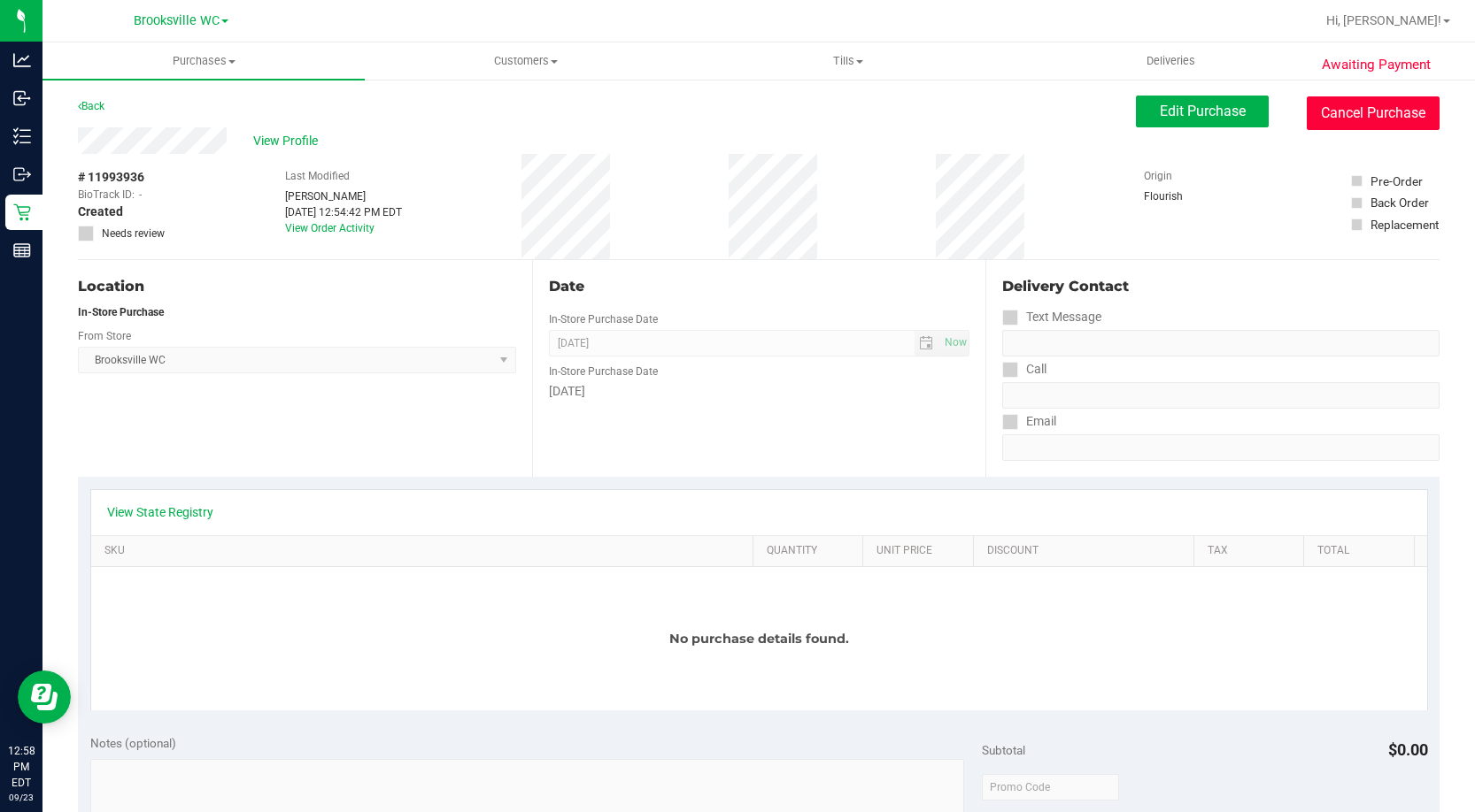
click at [1321, 115] on button "Cancel Purchase" at bounding box center [1373, 113] width 133 height 34
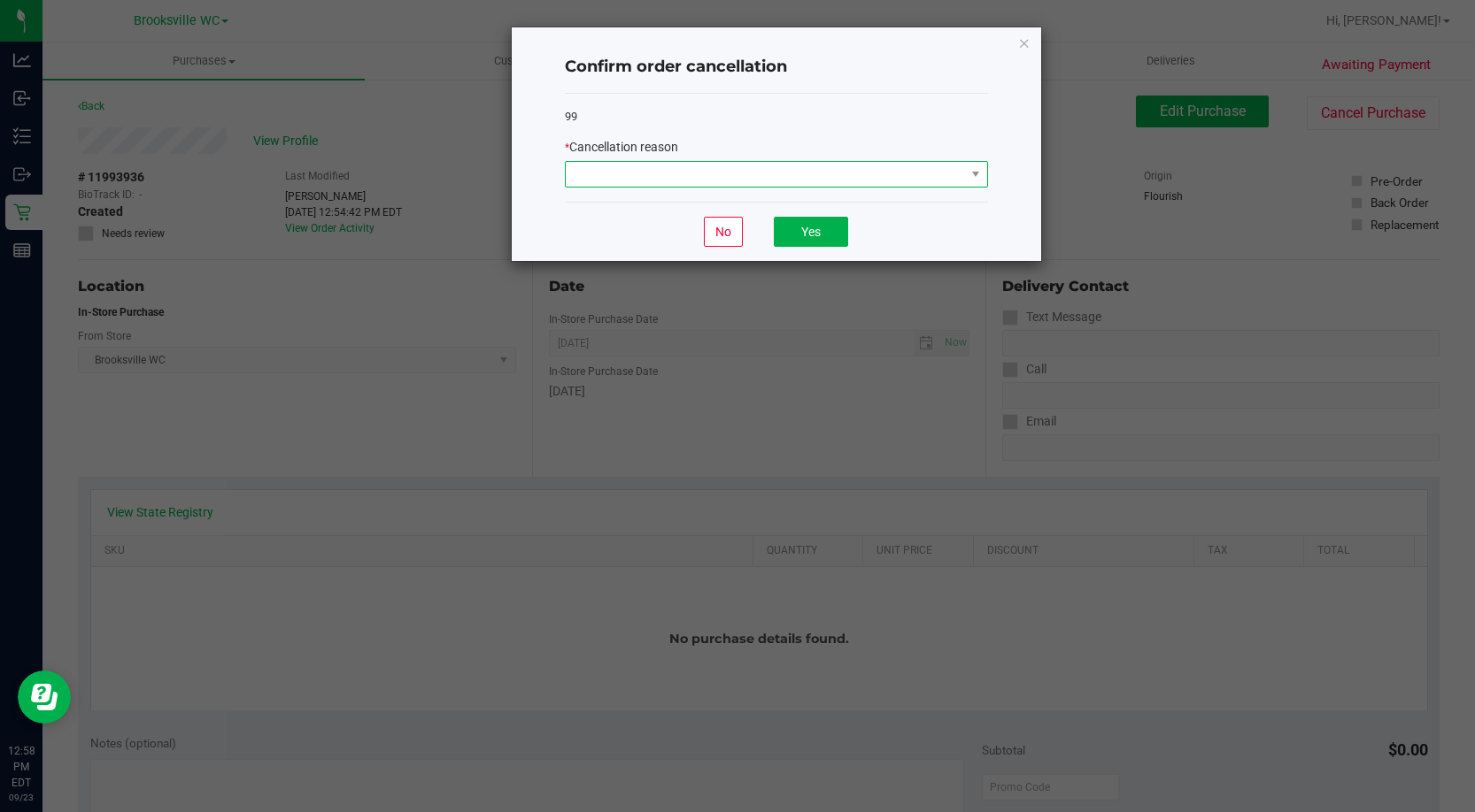
click at [609, 172] on span at bounding box center [765, 175] width 399 height 25
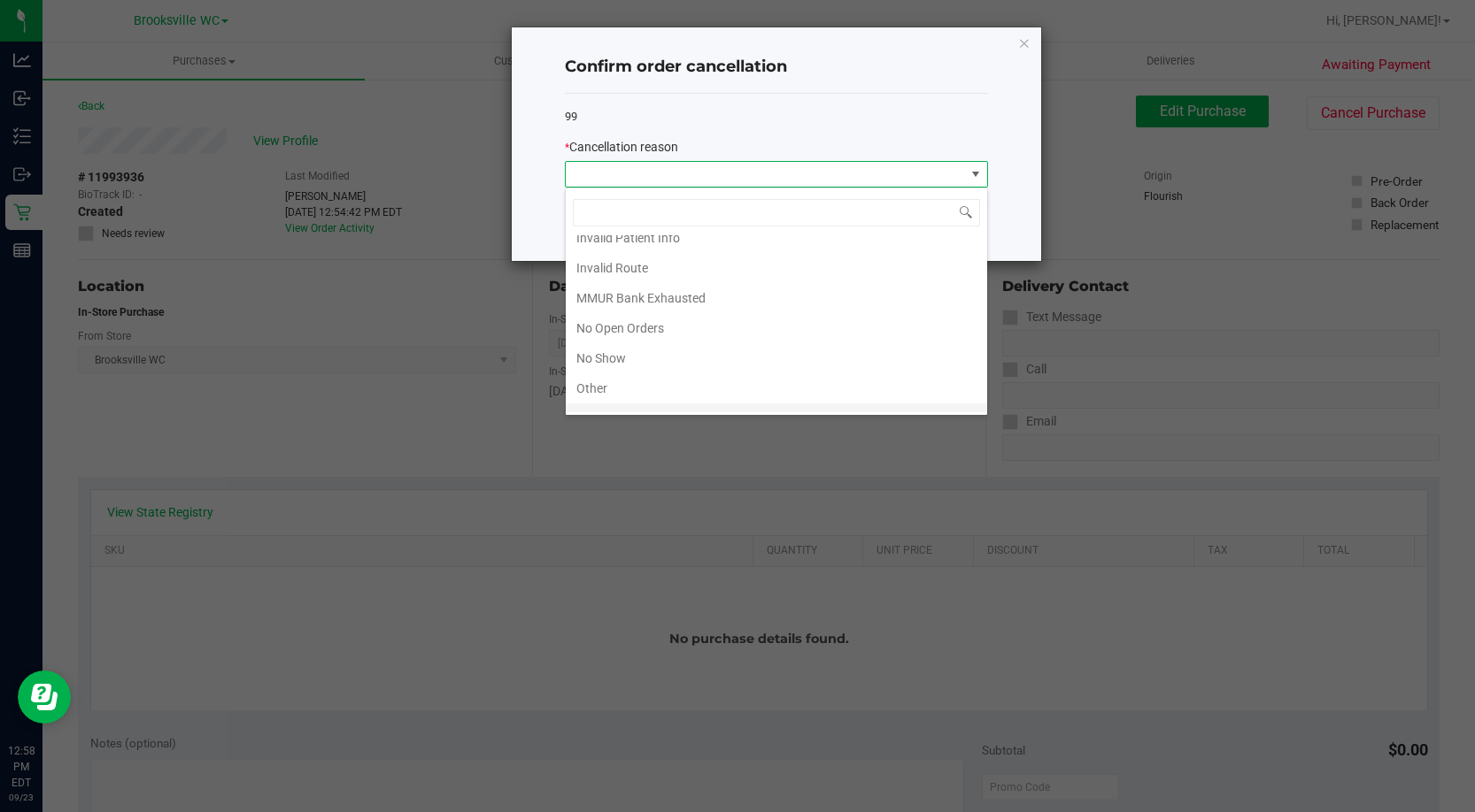
scroll to position [154, 0]
click at [680, 234] on li "MMUR Bank Exhausted" at bounding box center [776, 246] width 422 height 30
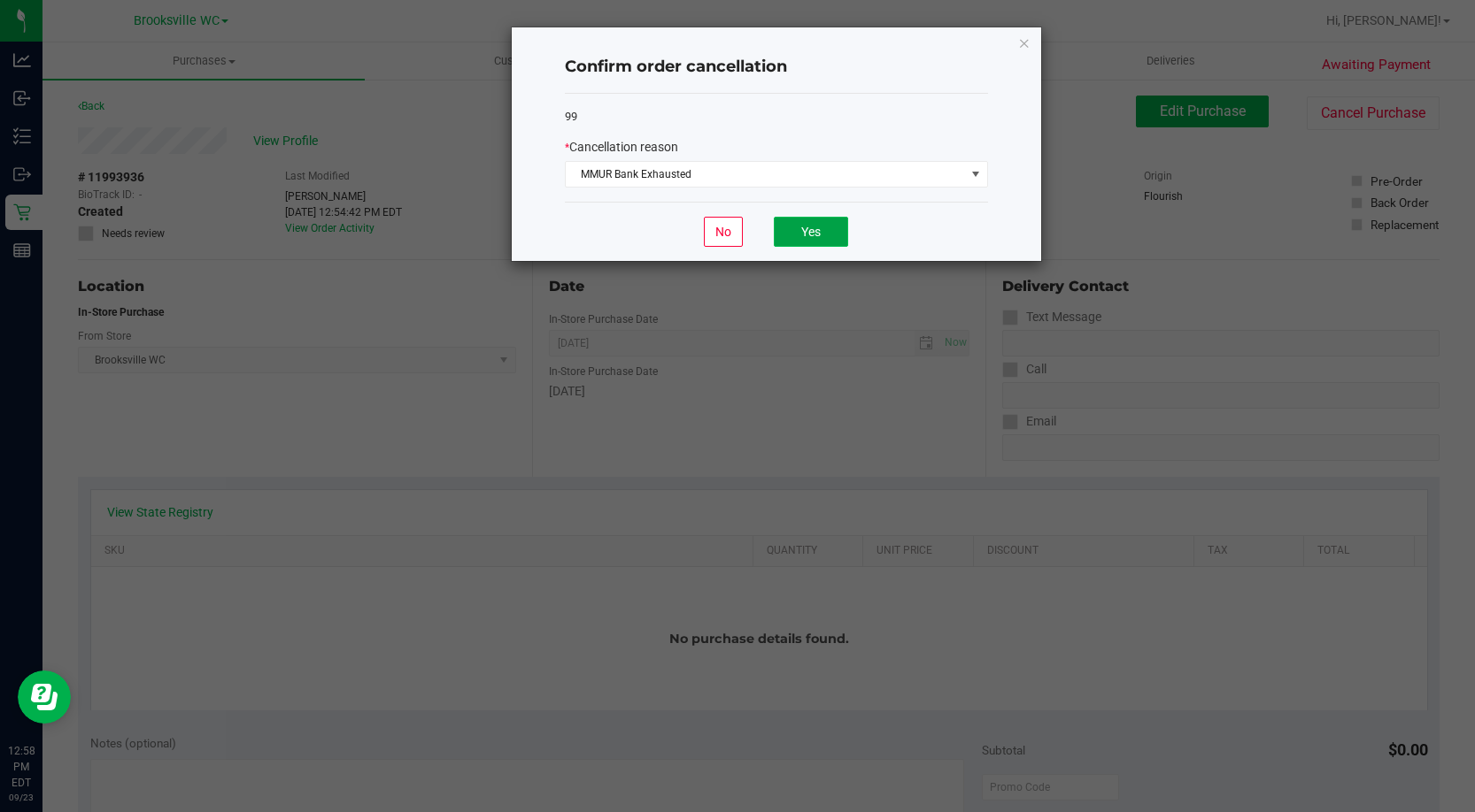
click at [833, 230] on button "Yes" at bounding box center [810, 231] width 74 height 30
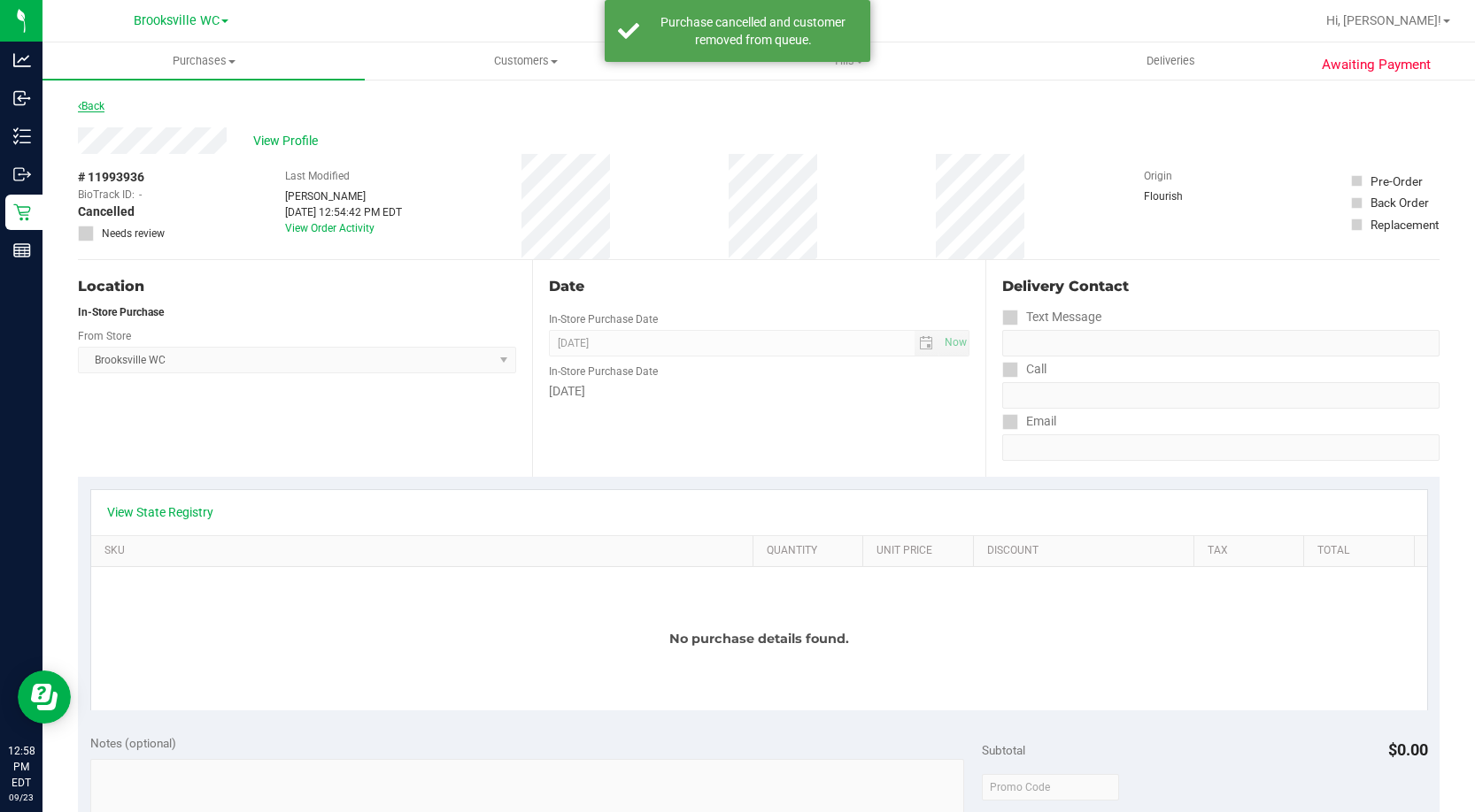
click at [92, 102] on link "Back" at bounding box center [92, 106] width 27 height 13
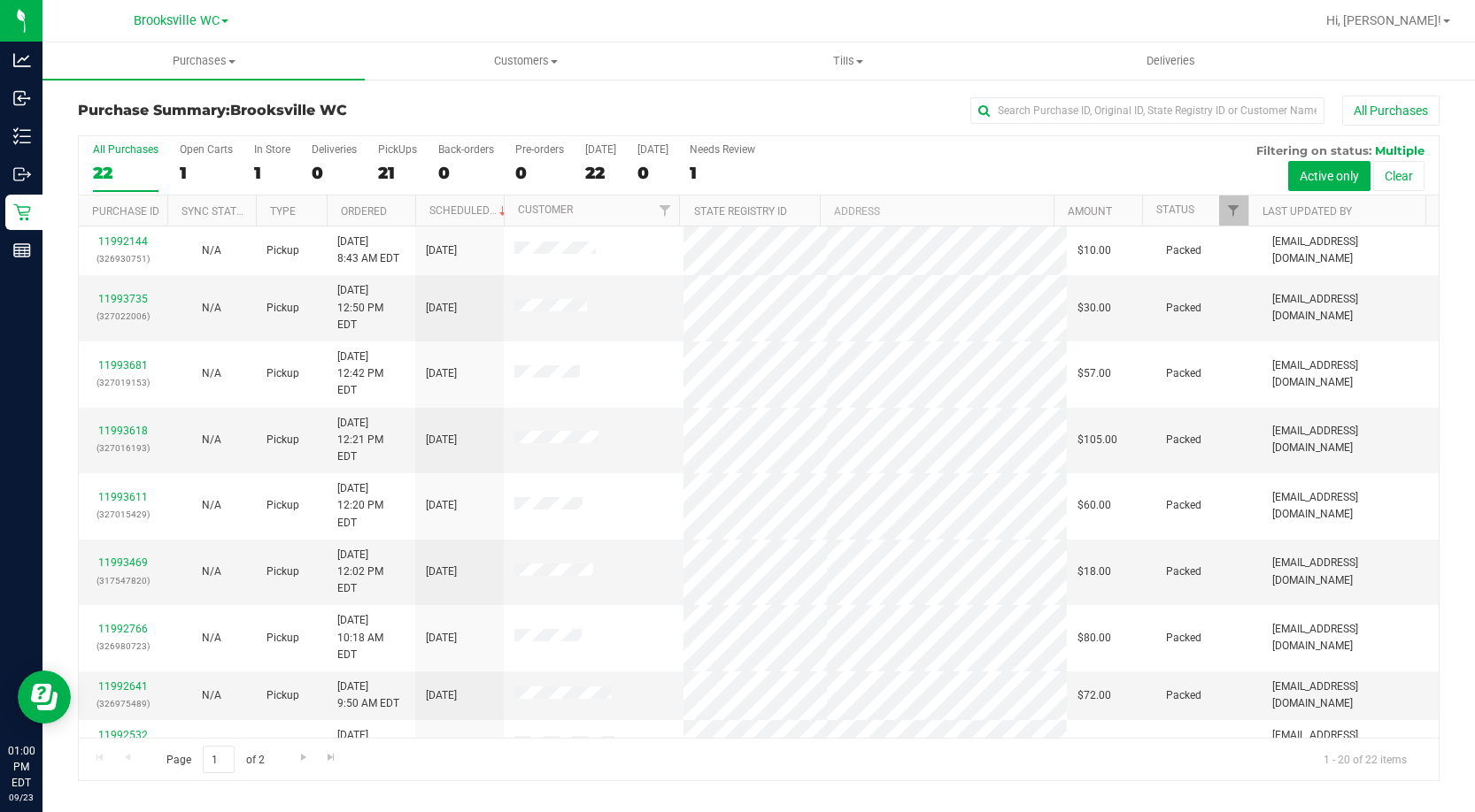
drag, startPoint x: 225, startPoint y: 119, endPoint x: 344, endPoint y: 37, distance: 144.5
click at [225, 119] on div "Purchase Summary: Brooksville WC All Purchases" at bounding box center [758, 115] width 1361 height 39
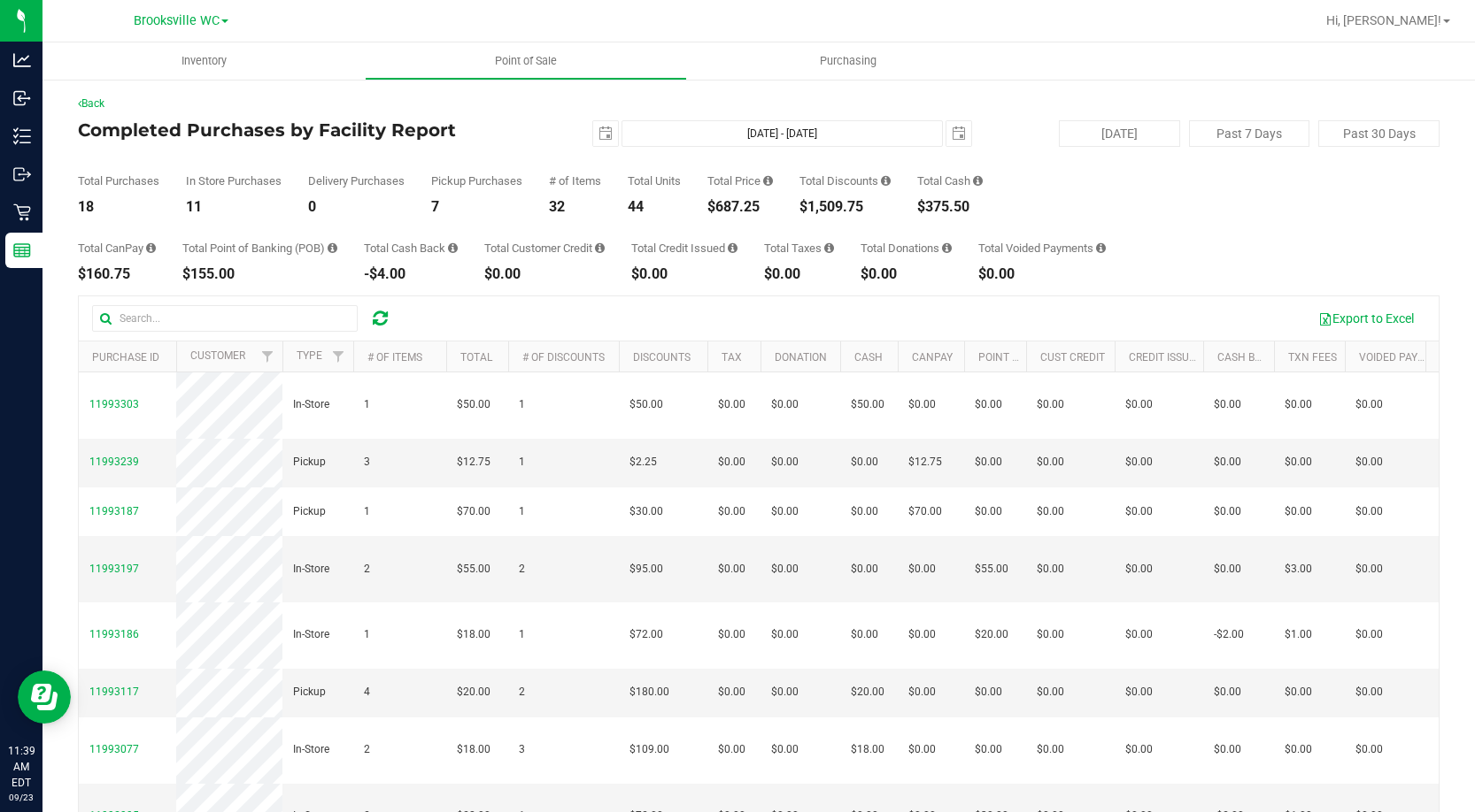
click at [195, 113] on div "Back Completed Purchases by Facility Report [DATE] [DATE] - [DATE] [DATE] [DATE…" at bounding box center [758, 511] width 1361 height 831
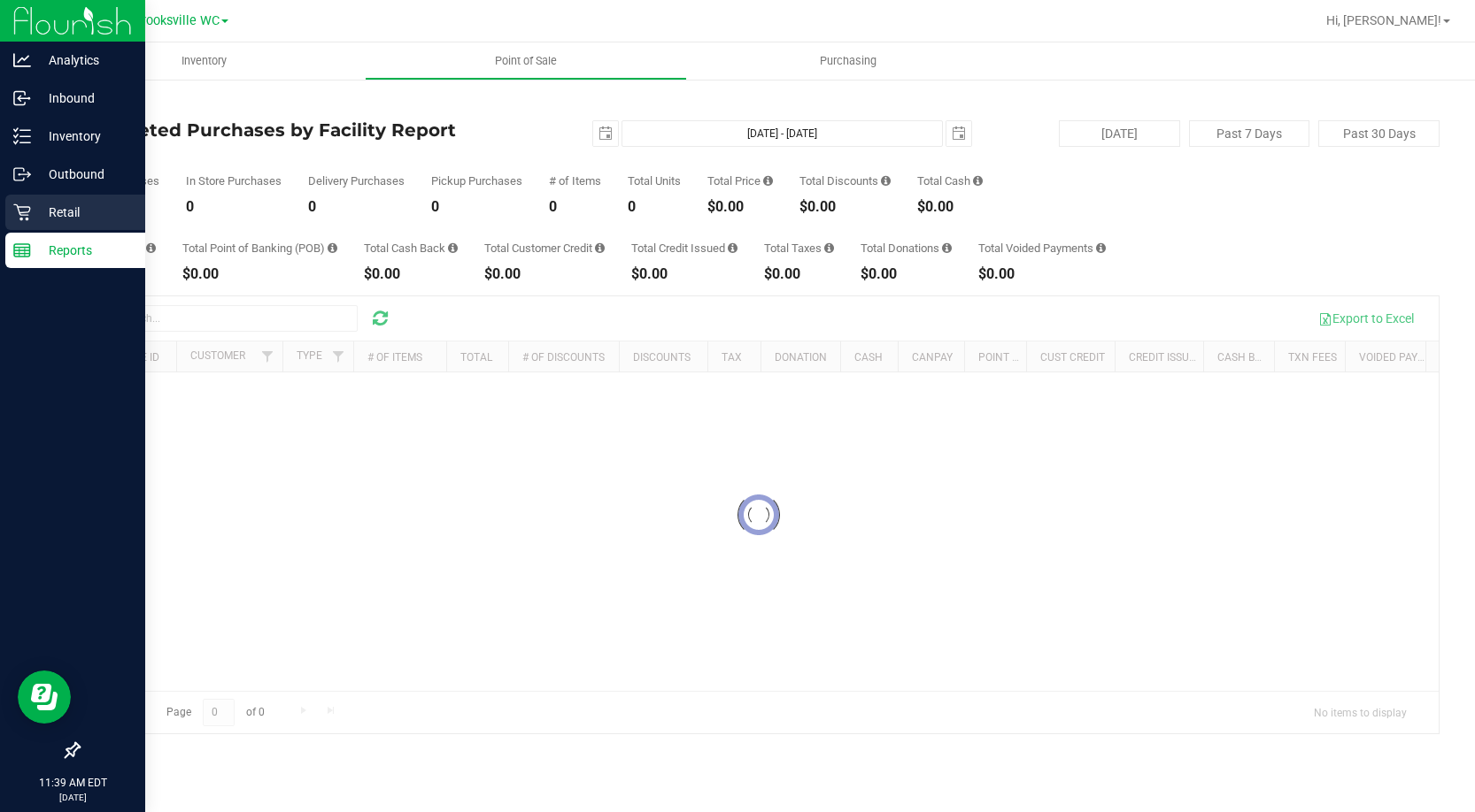
click at [41, 217] on p "Retail" at bounding box center [84, 212] width 106 height 21
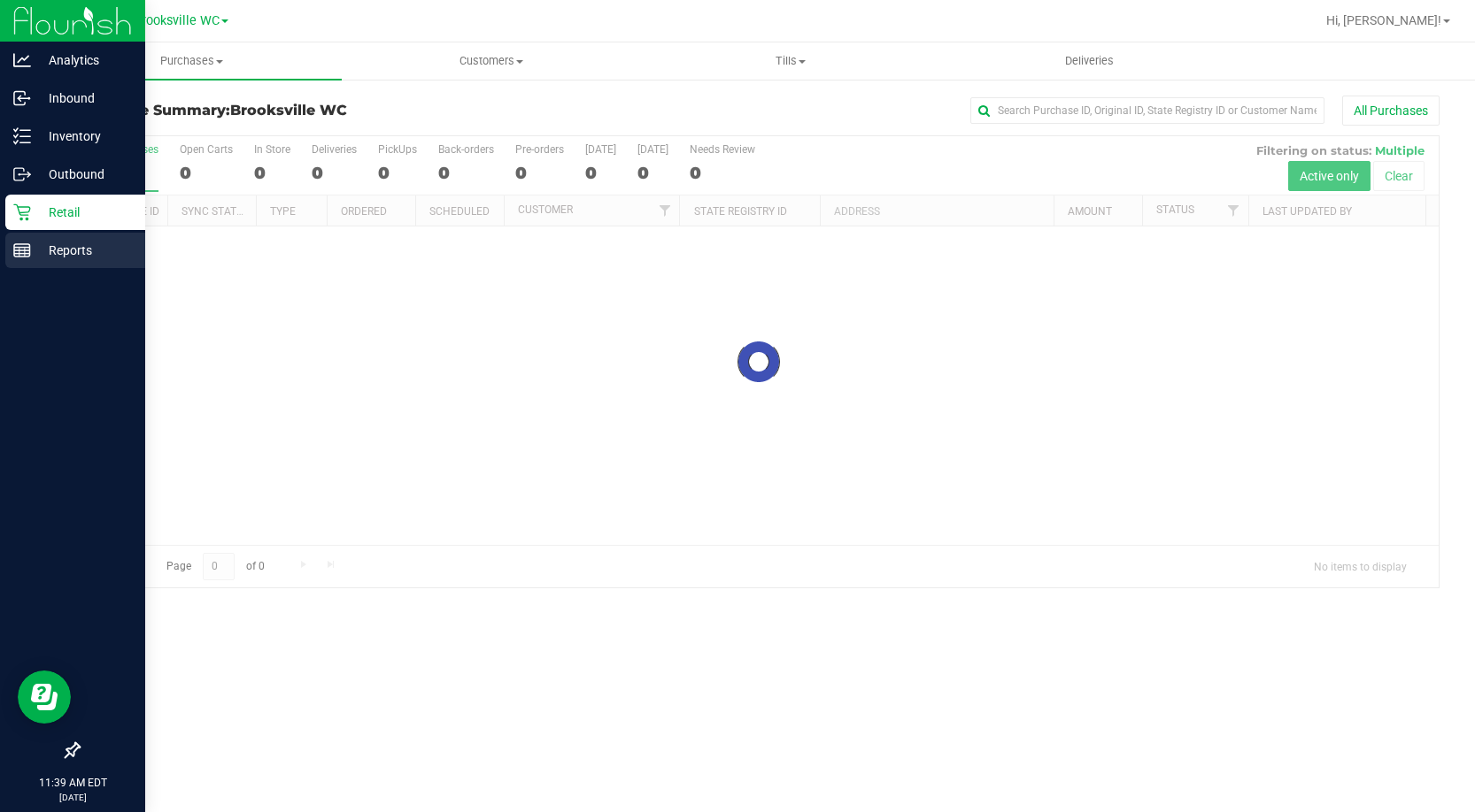
click at [62, 252] on p "Reports" at bounding box center [84, 251] width 106 height 21
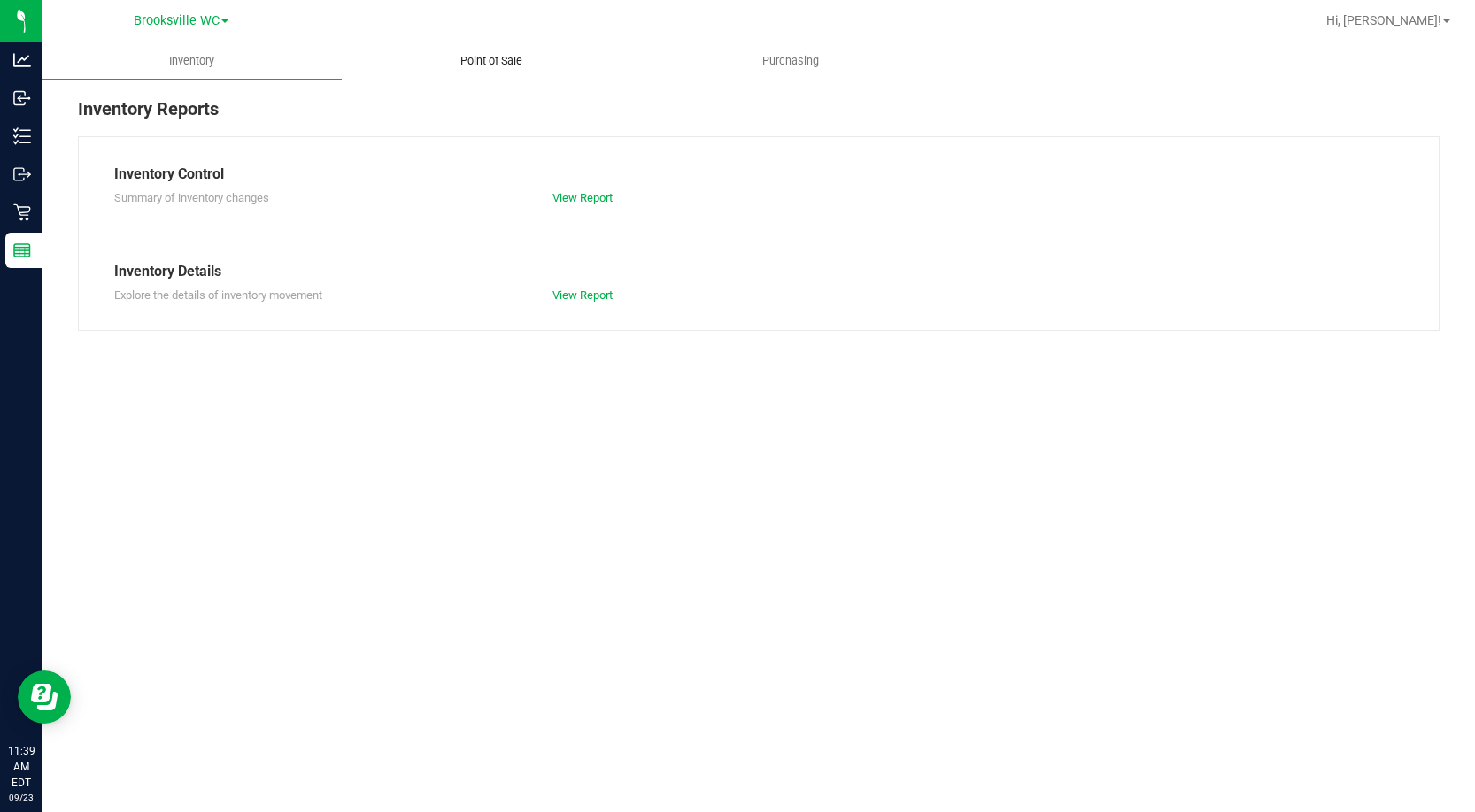
click at [505, 58] on span "Point of Sale" at bounding box center [491, 61] width 110 height 16
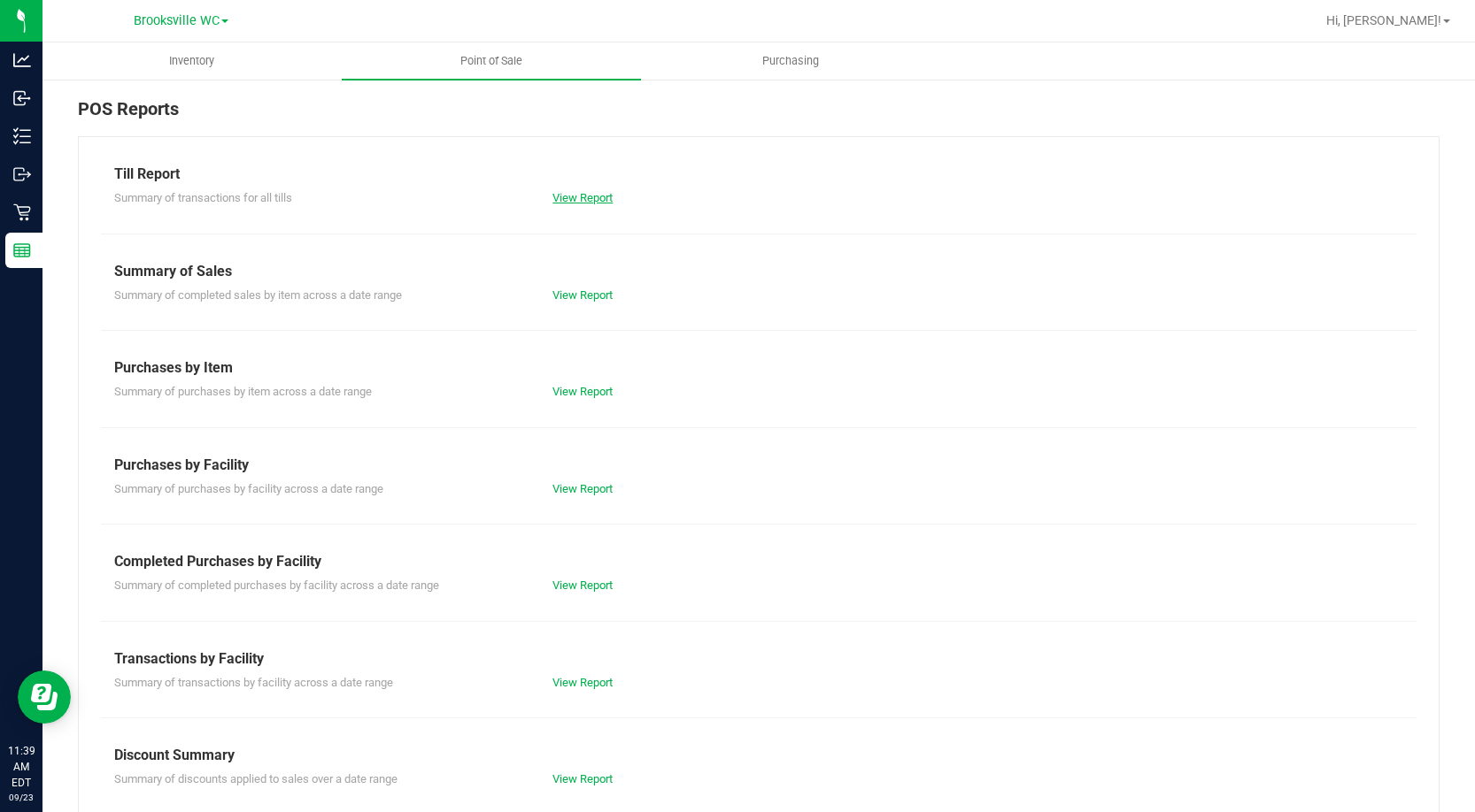
click at [581, 199] on link "View Report" at bounding box center [583, 198] width 60 height 14
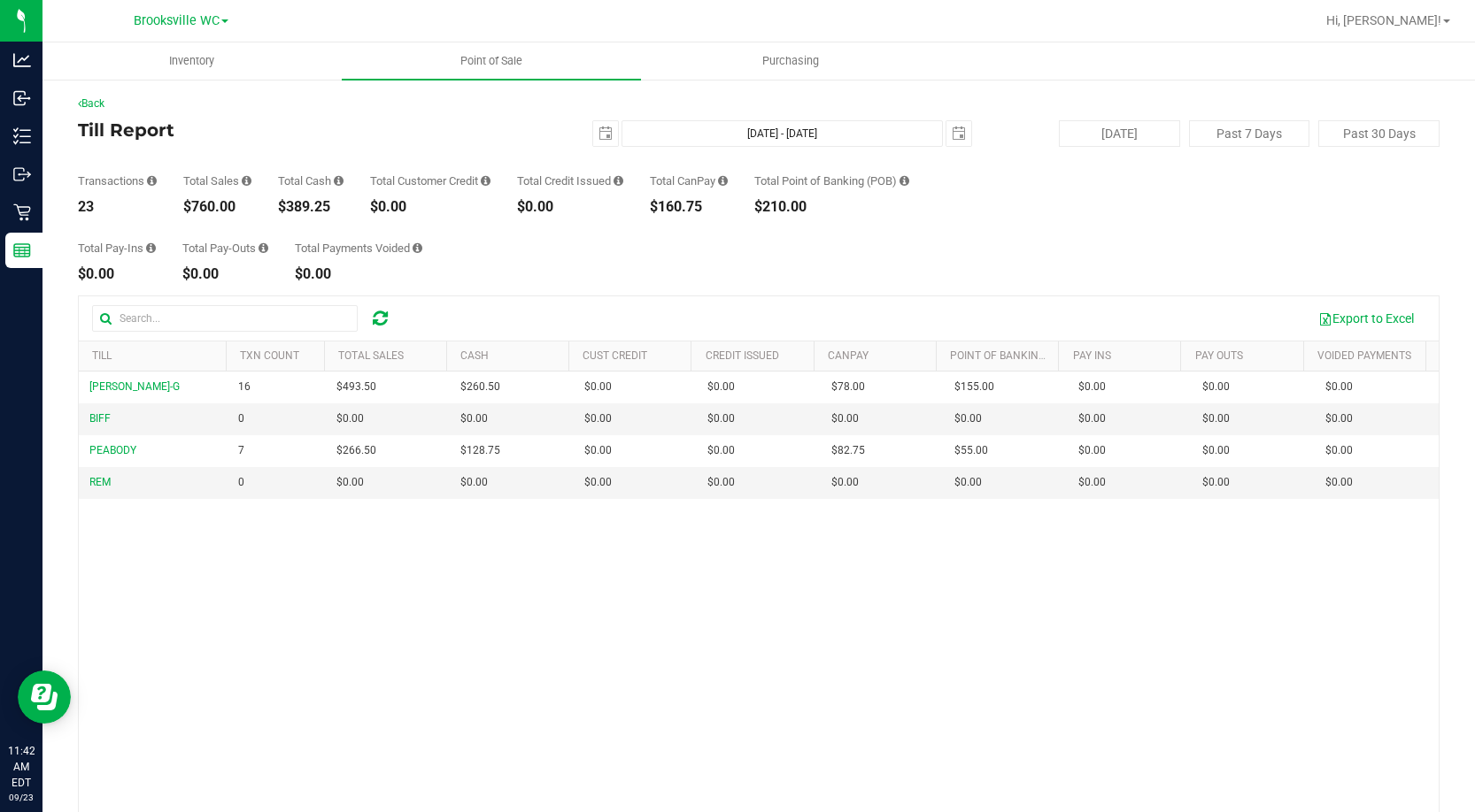
click at [481, 224] on div "Total Pay-Ins $0.00 Total Pay-Outs $0.00 Total Payments Voided $0.00" at bounding box center [758, 248] width 1361 height 68
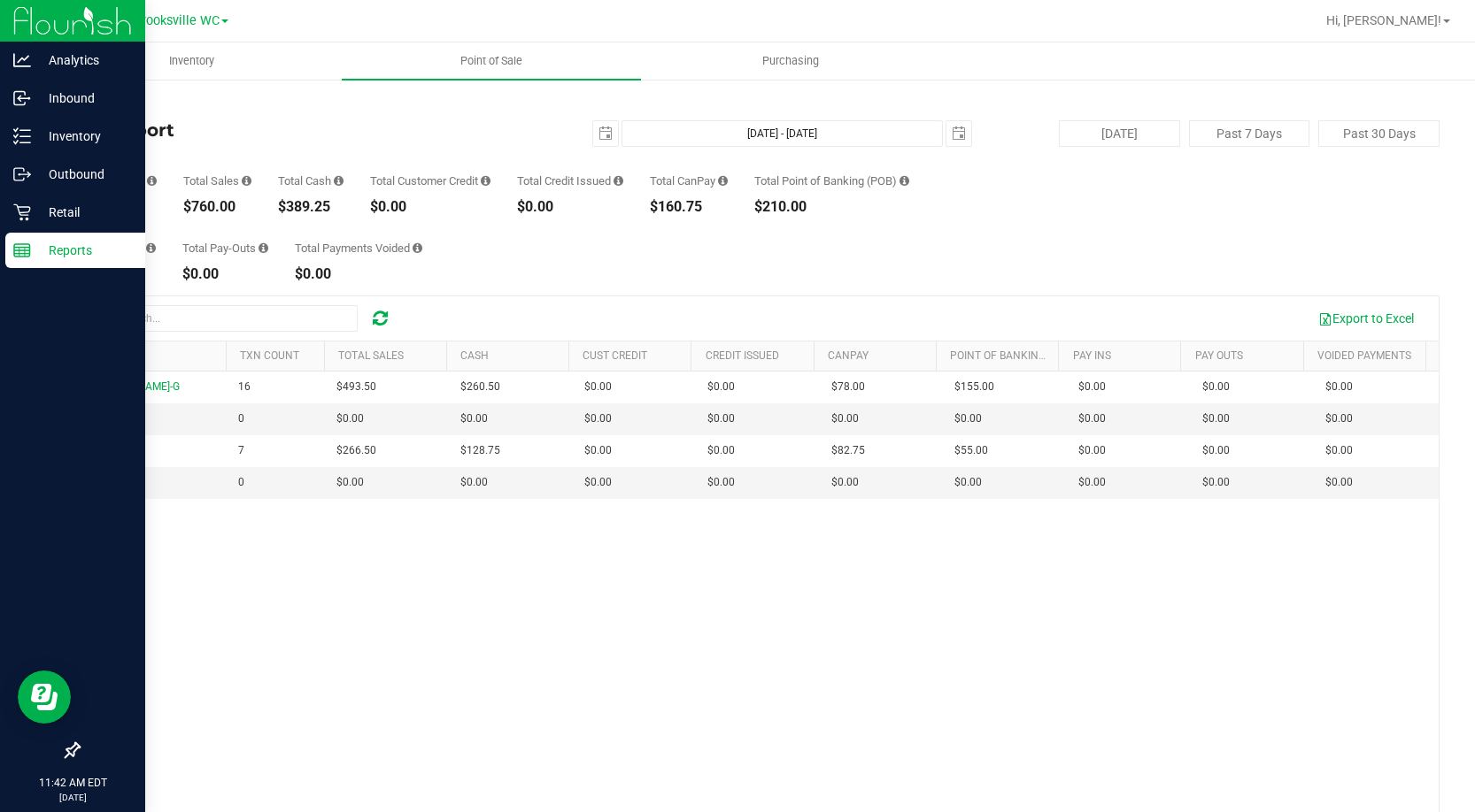
click at [35, 250] on p "Reports" at bounding box center [84, 251] width 106 height 21
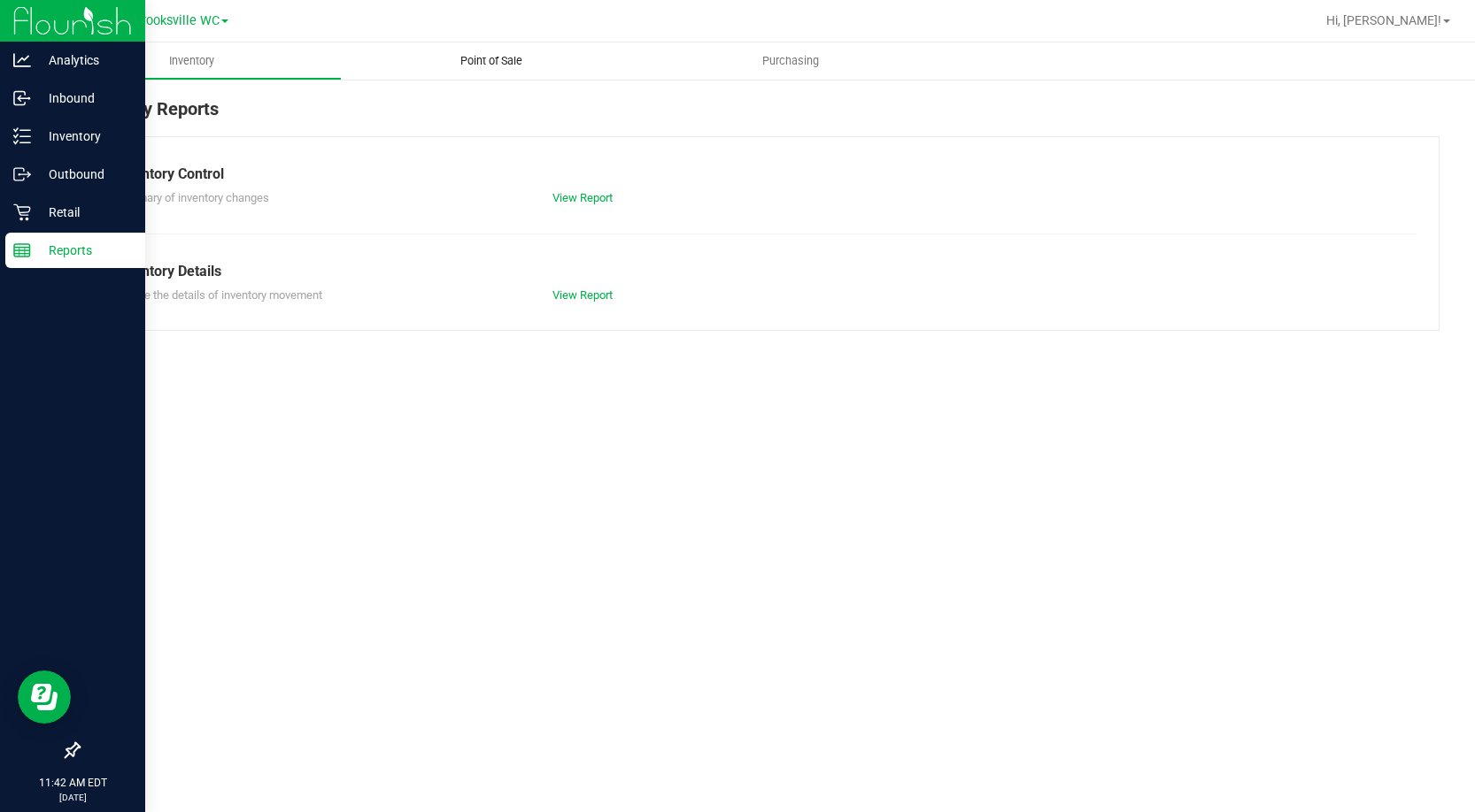
click at [478, 52] on uib-tab-heading "Point of Sale" at bounding box center [491, 61] width 299 height 38
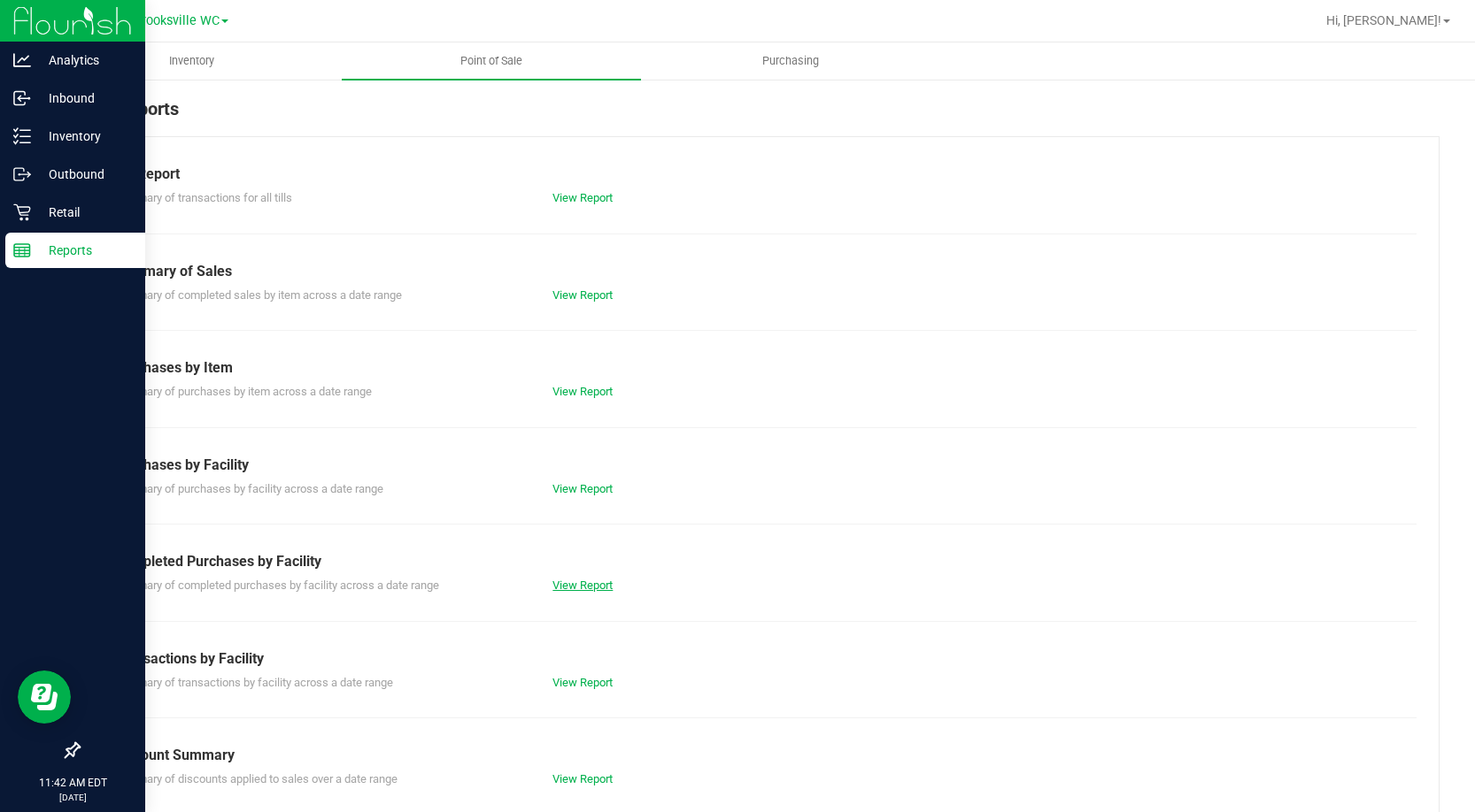
click at [563, 586] on link "View Report" at bounding box center [583, 585] width 60 height 14
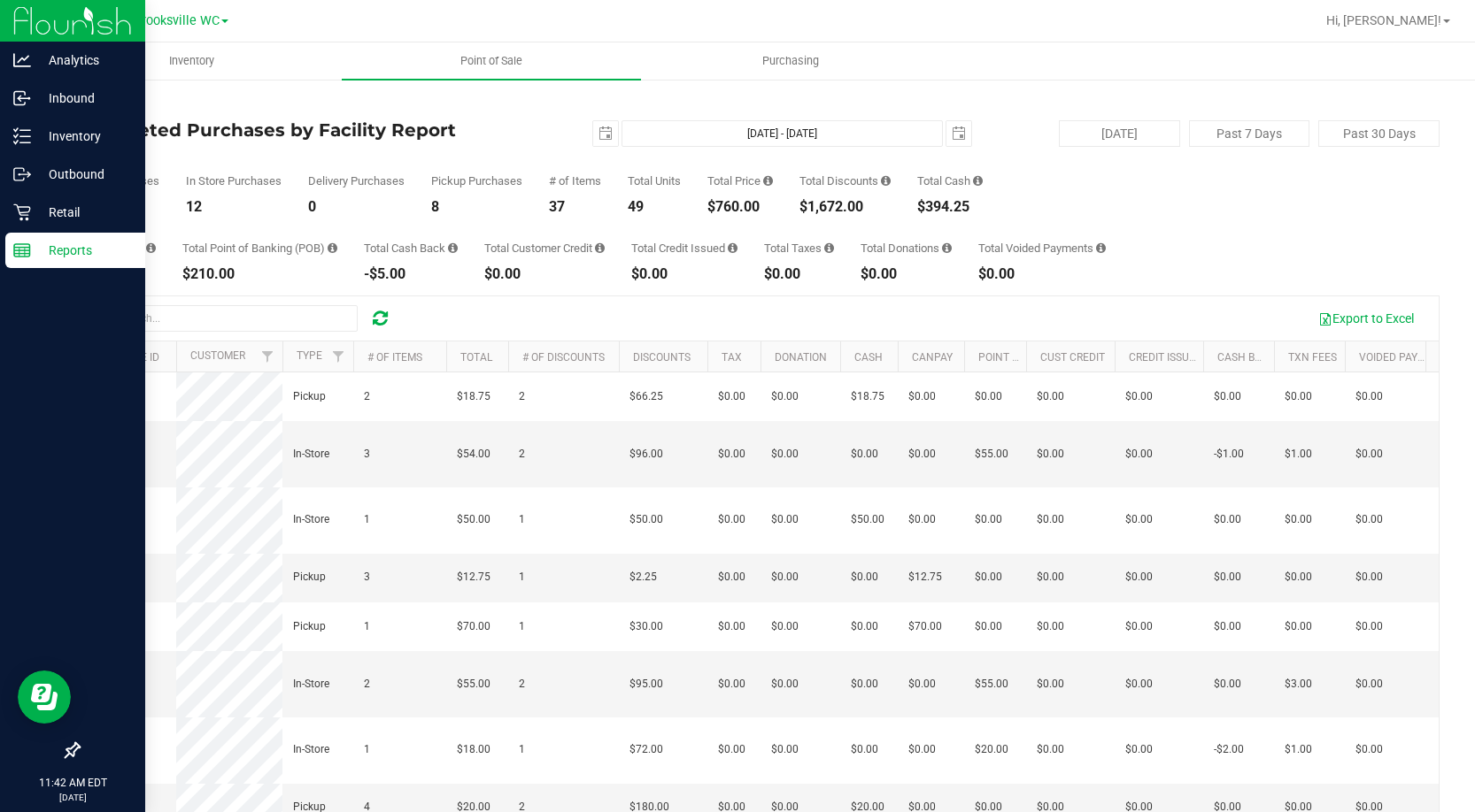
click at [509, 178] on div "Pickup Purchases" at bounding box center [477, 181] width 92 height 12
